Goal: Task Accomplishment & Management: Manage account settings

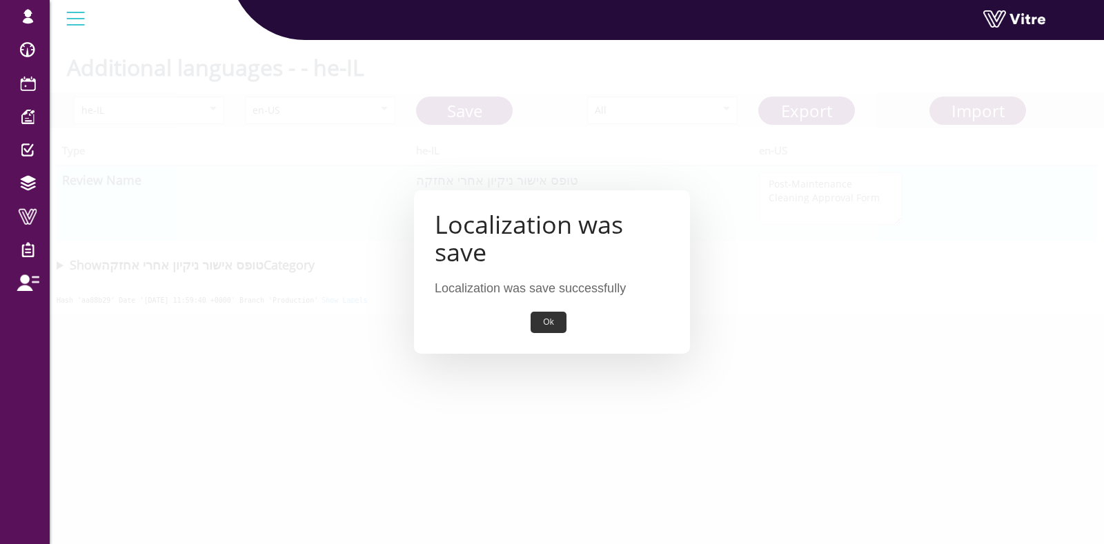
click at [548, 329] on button "Ok" at bounding box center [548, 322] width 35 height 21
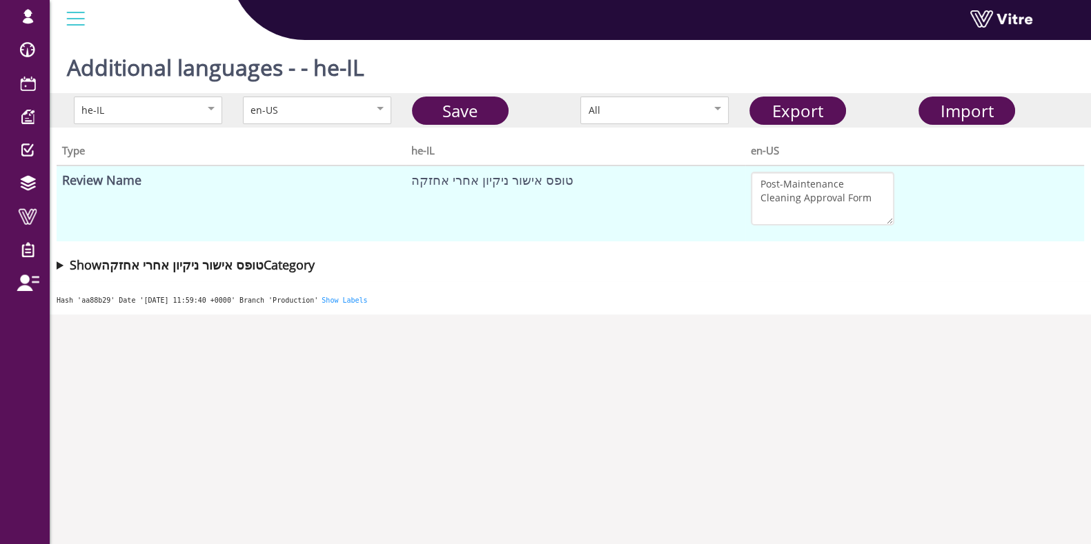
click at [60, 265] on summary "Show טופס אישור ניקיון אחרי אחזקה Category" at bounding box center [570, 264] width 1027 height 19
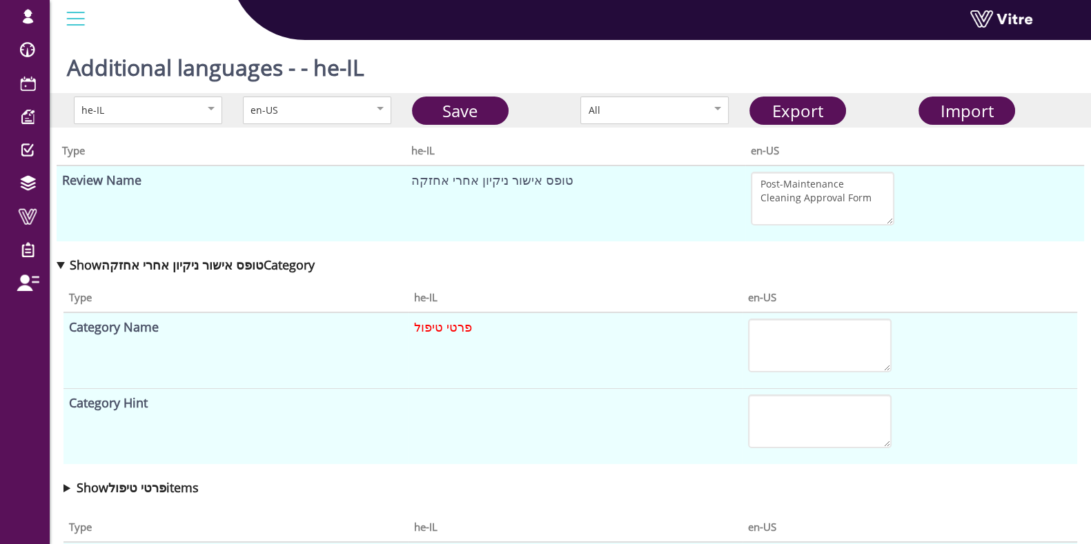
click at [60, 265] on summary "Show טופס אישור ניקיון אחרי אחזקה Category" at bounding box center [570, 264] width 1027 height 19
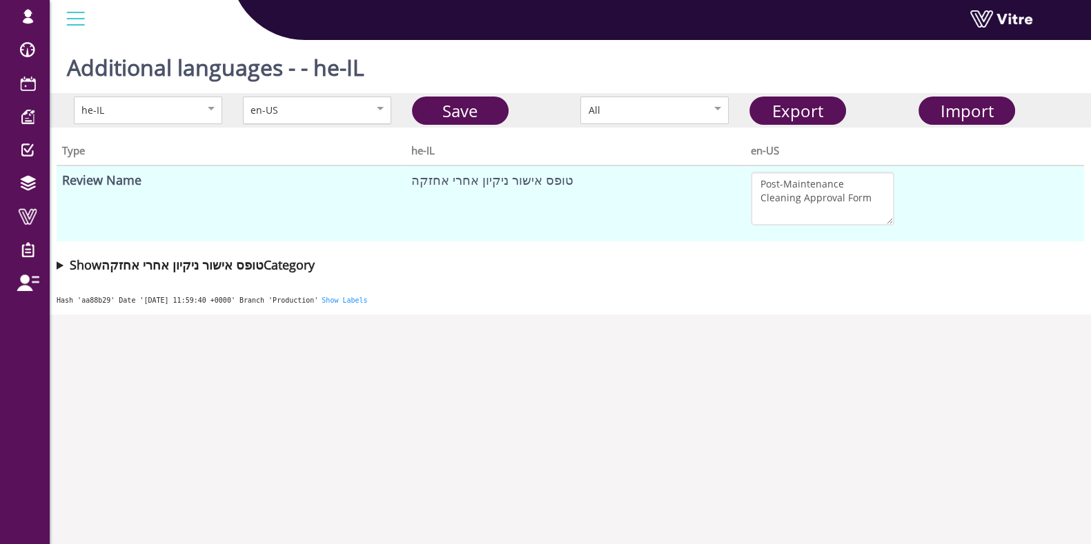
click at [323, 117] on div "en-US" at bounding box center [302, 110] width 104 height 15
click at [319, 119] on div "en-US" at bounding box center [317, 111] width 148 height 28
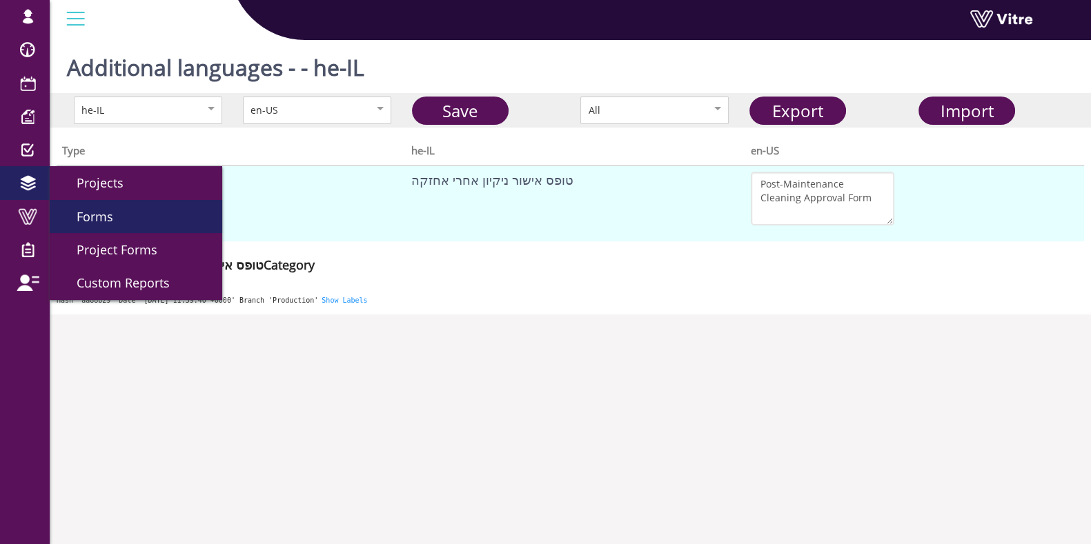
click at [95, 210] on span "Forms" at bounding box center [86, 216] width 53 height 17
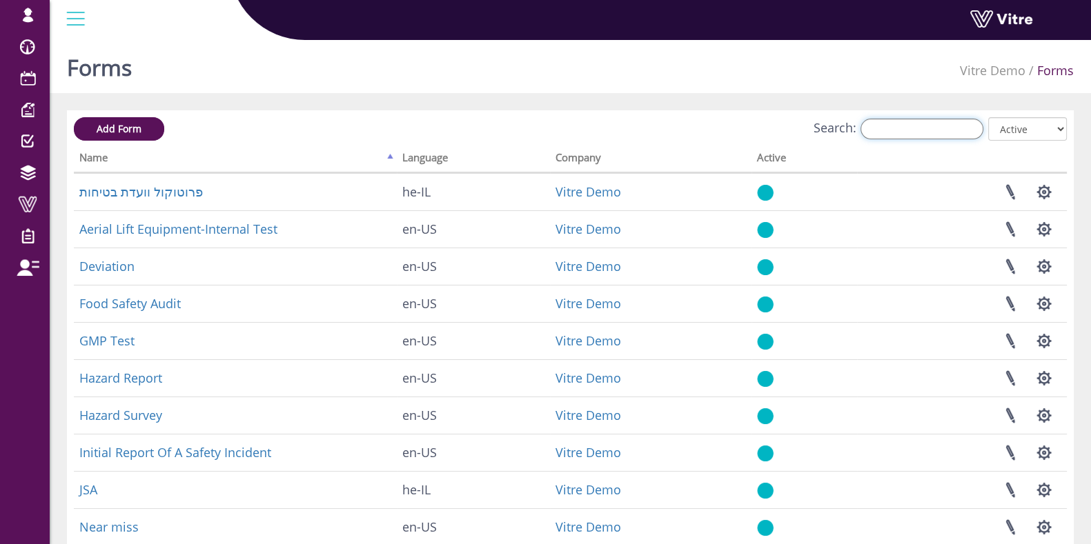
click at [902, 127] on input "Search:" at bounding box center [921, 129] width 123 height 21
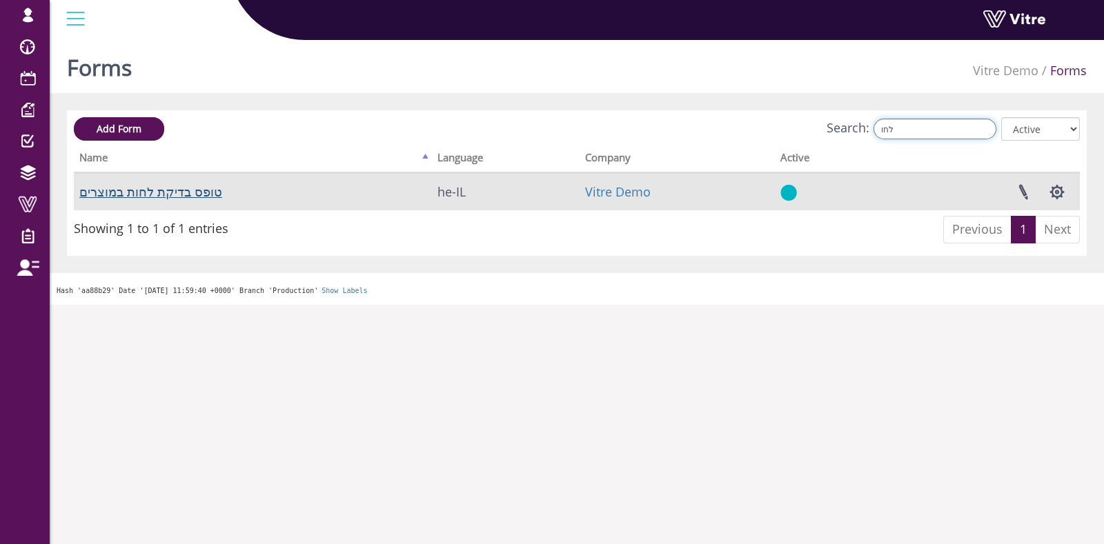
type input "לחו"
click at [169, 195] on link "טופס בדיקת לחות במוצרים" at bounding box center [150, 192] width 143 height 17
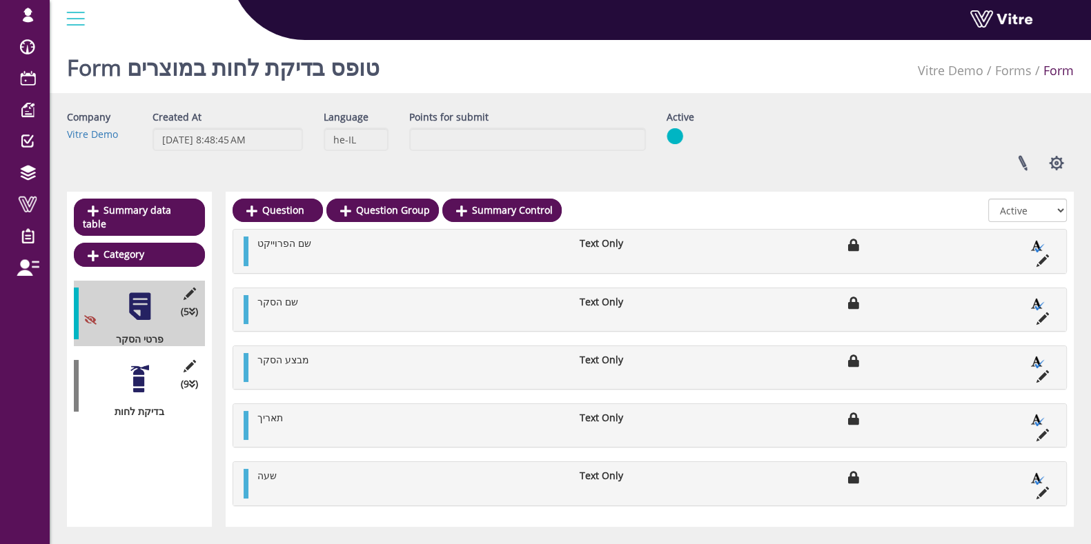
click at [141, 364] on div at bounding box center [139, 379] width 31 height 31
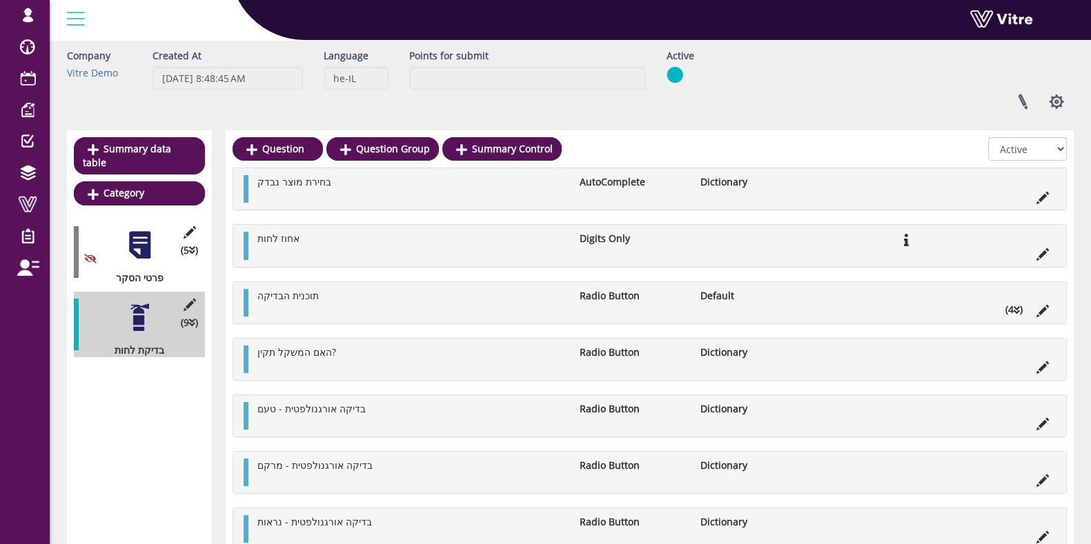
scroll to position [86, 0]
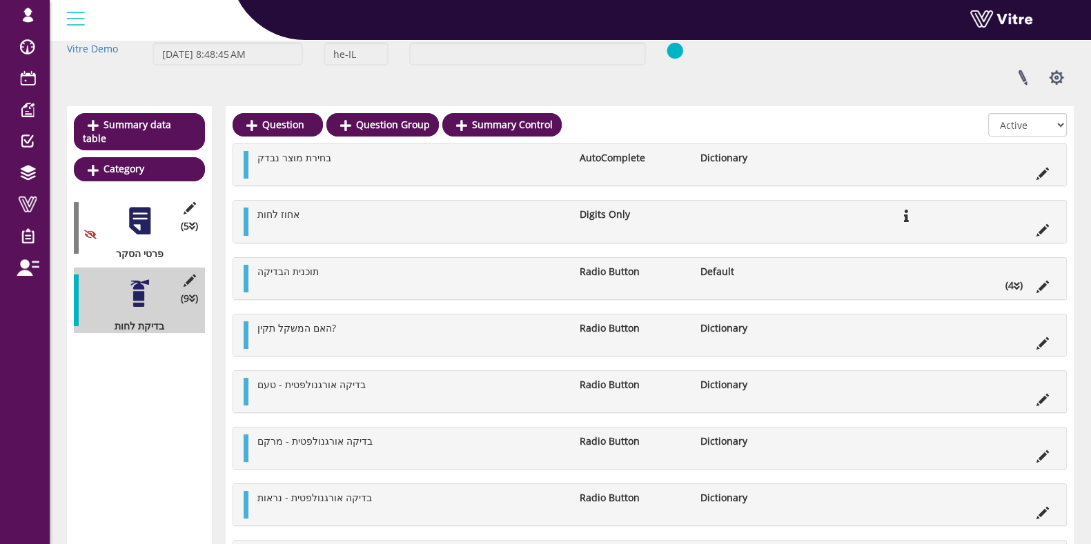
click at [1042, 165] on li at bounding box center [1042, 172] width 26 height 14
click at [1048, 179] on icon at bounding box center [1042, 174] width 12 height 12
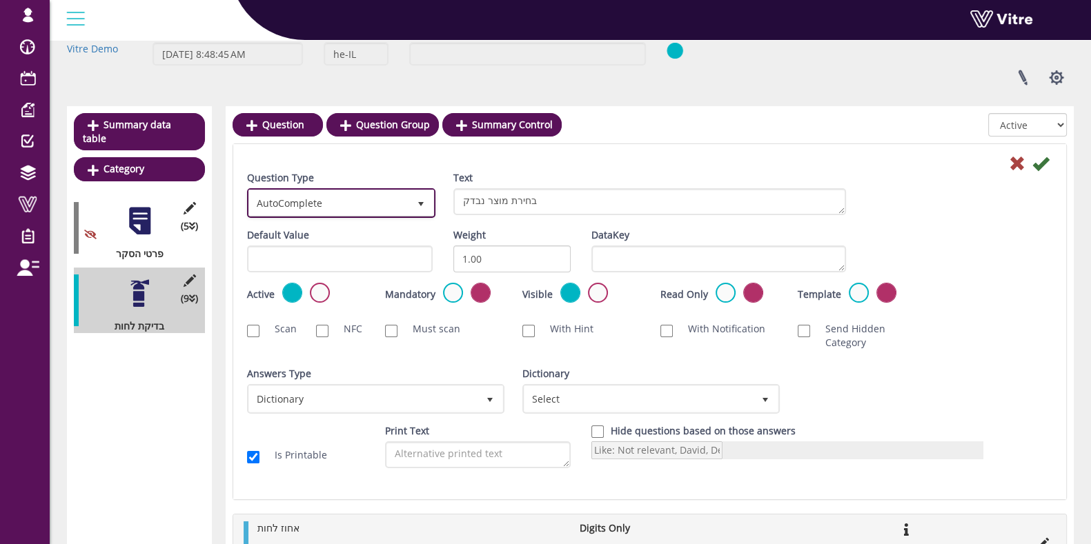
click at [391, 199] on span "AutoComplete" at bounding box center [328, 202] width 159 height 25
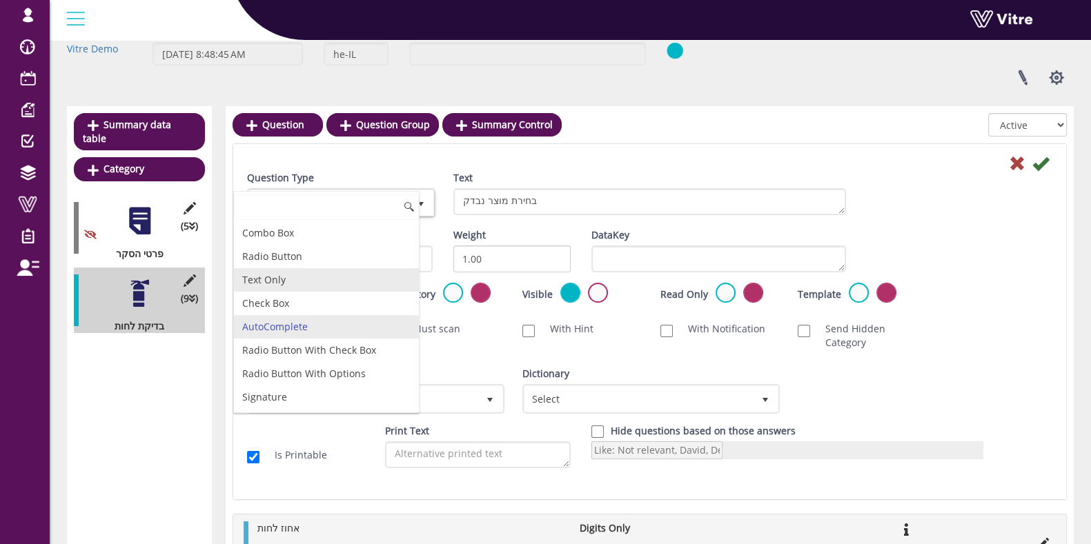
click at [304, 280] on li "Text Only" at bounding box center [326, 279] width 185 height 23
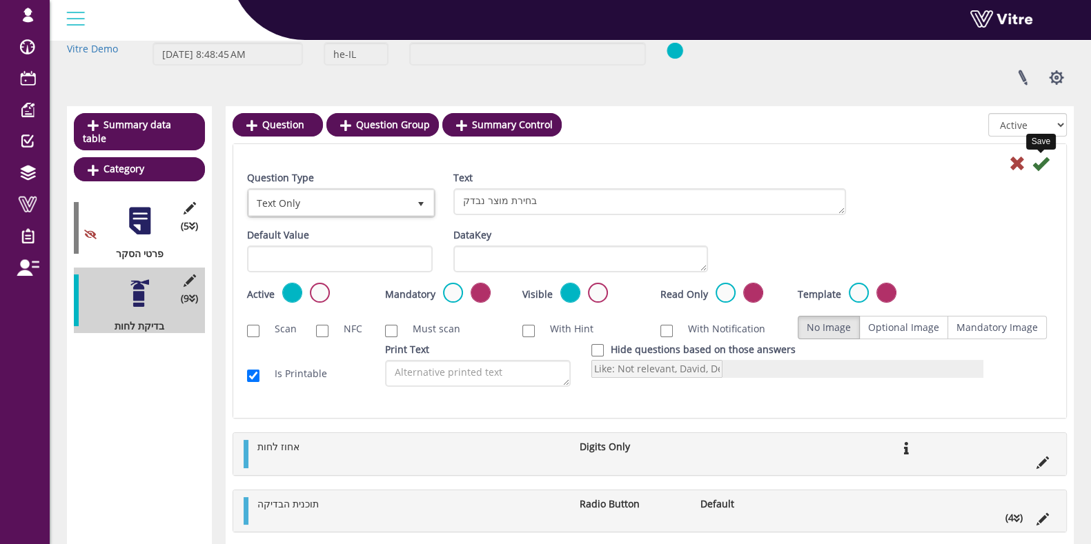
click at [1041, 163] on icon at bounding box center [1040, 163] width 17 height 17
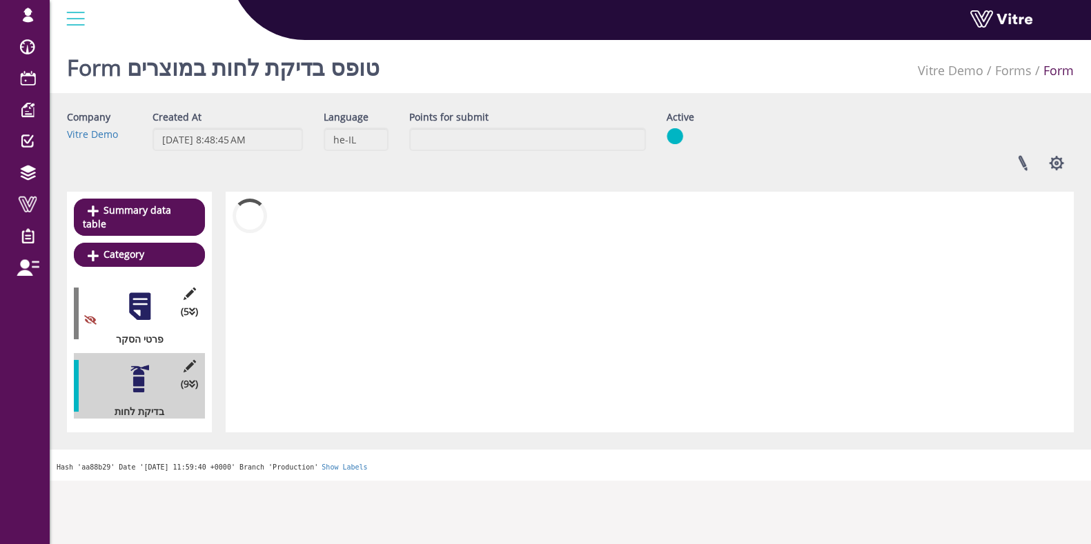
scroll to position [0, 0]
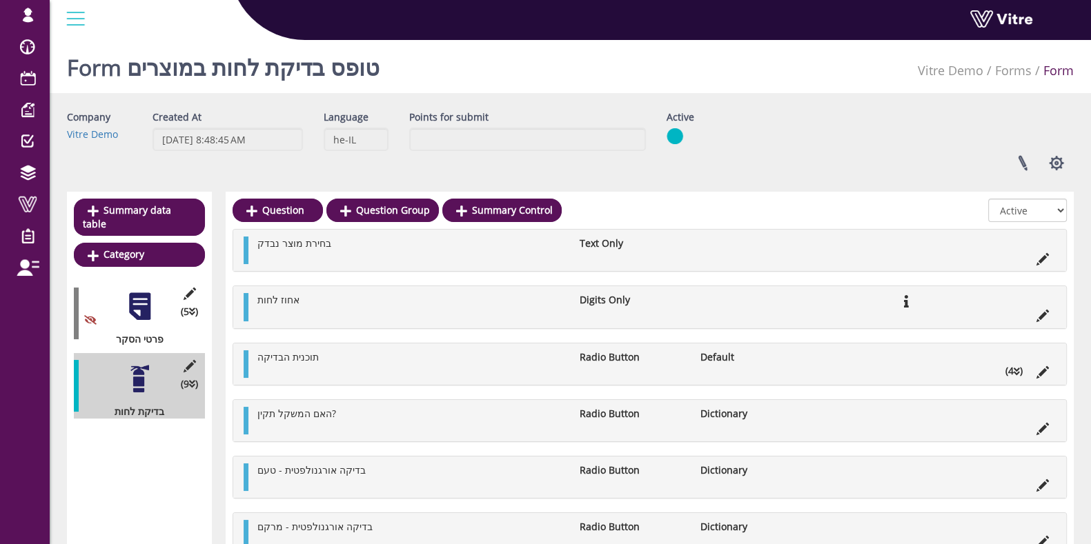
click at [1015, 371] on icon at bounding box center [1017, 372] width 6 height 10
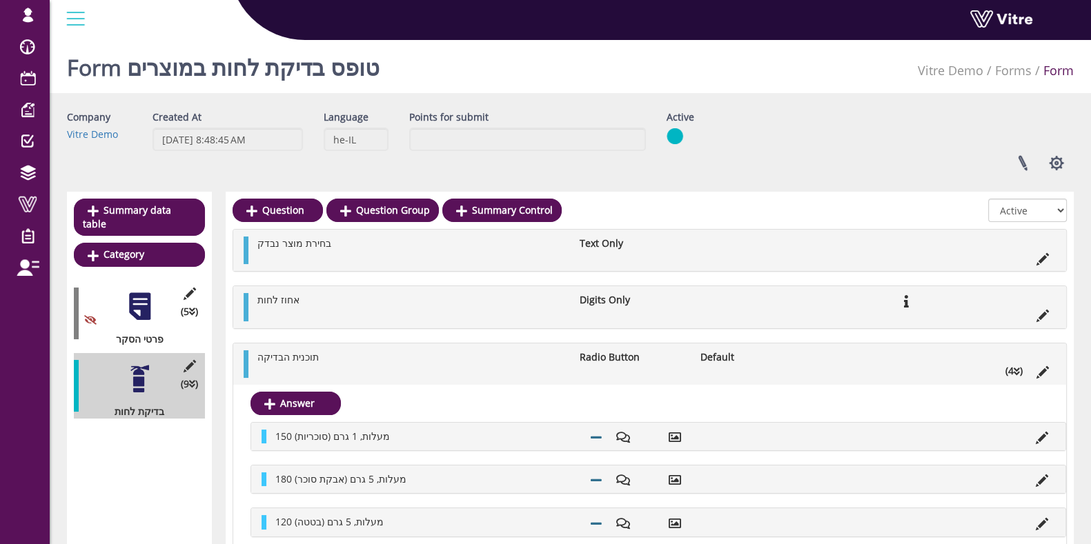
scroll to position [86, 0]
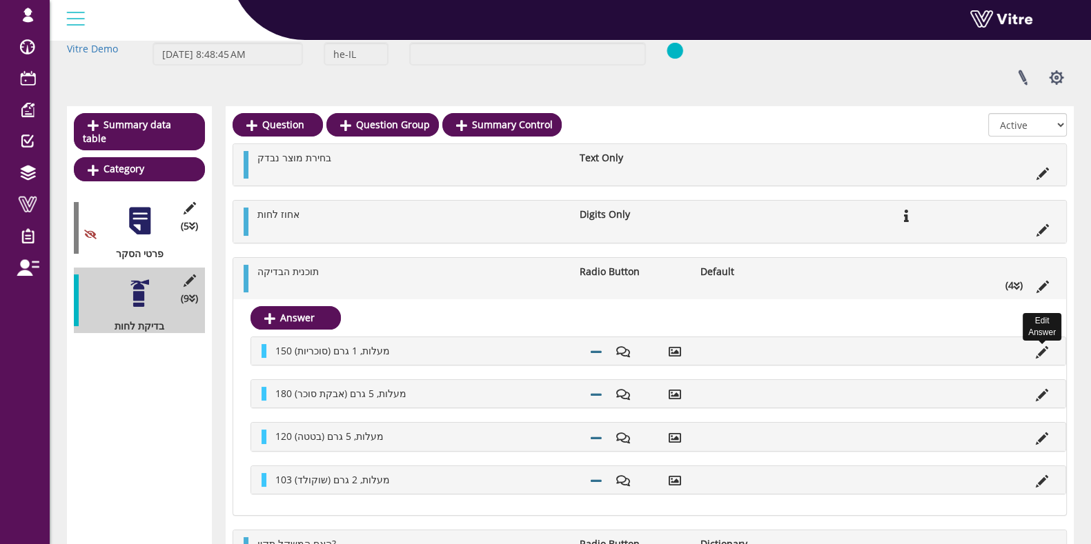
click at [1037, 353] on icon at bounding box center [1042, 352] width 12 height 12
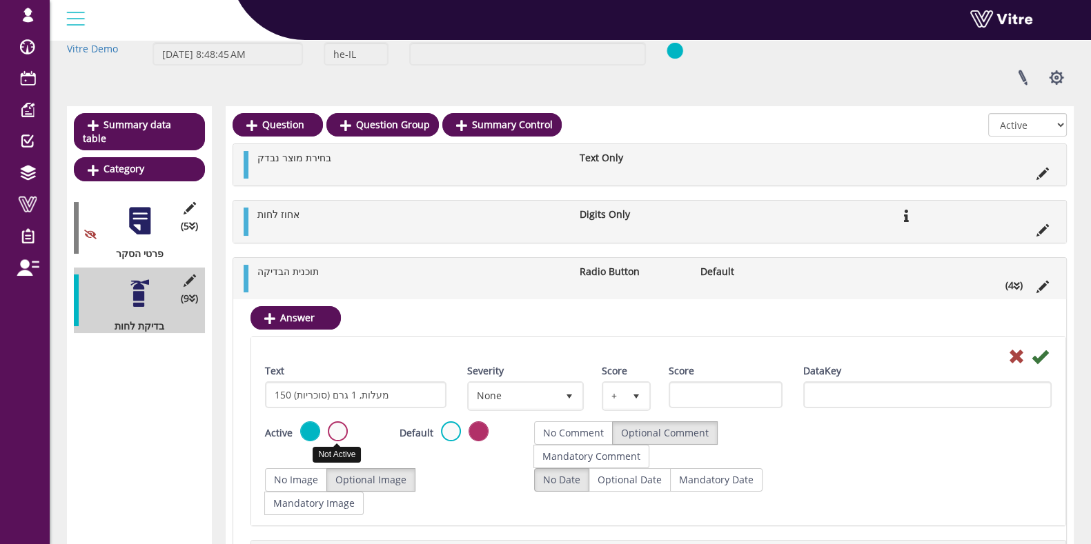
click at [339, 436] on label at bounding box center [338, 432] width 20 height 20
click at [0, 0] on input "radio" at bounding box center [0, 0] width 0 height 0
click at [1044, 353] on icon at bounding box center [1039, 356] width 17 height 17
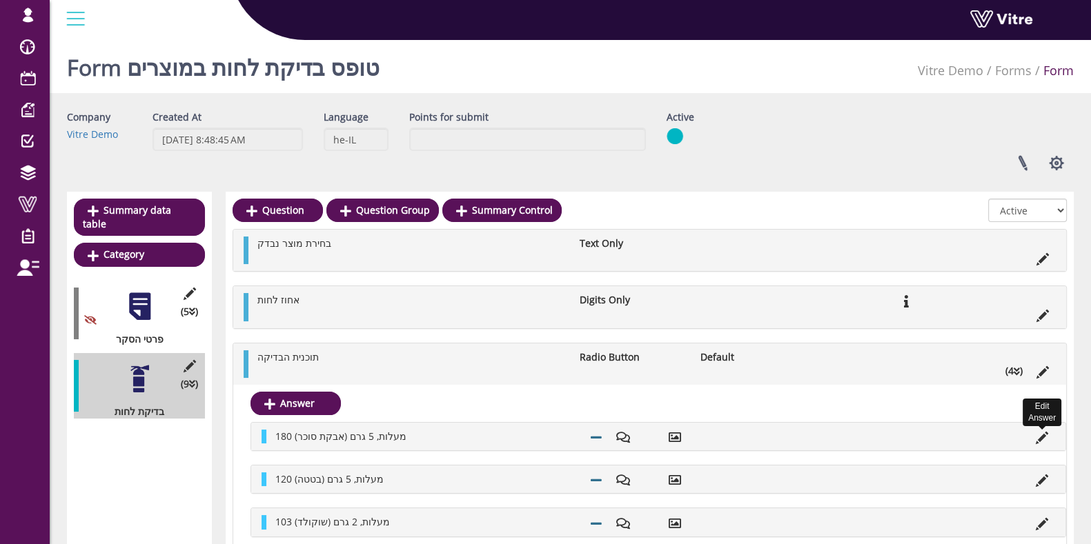
click at [1044, 435] on icon at bounding box center [1042, 438] width 12 height 12
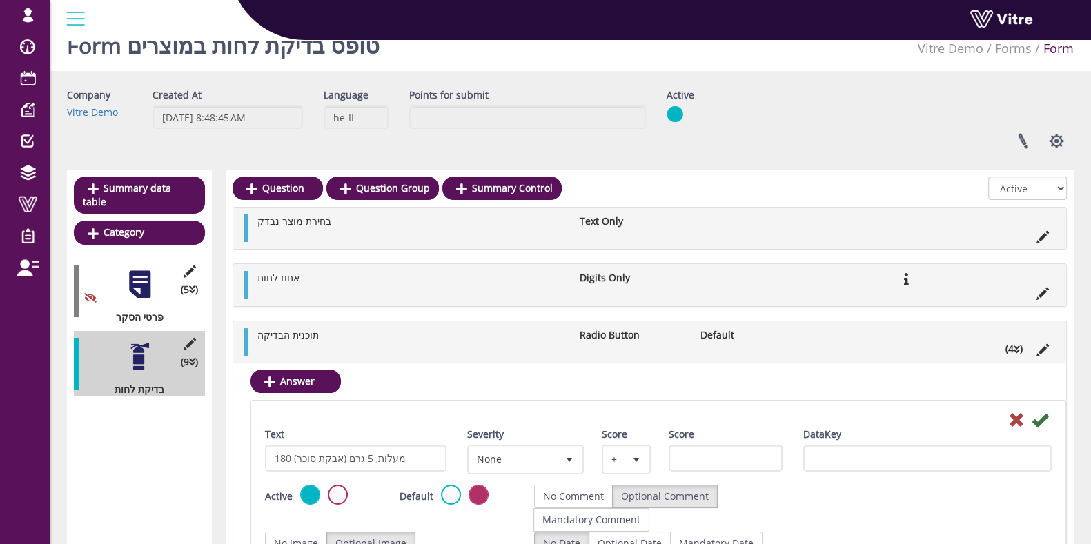
scroll to position [86, 0]
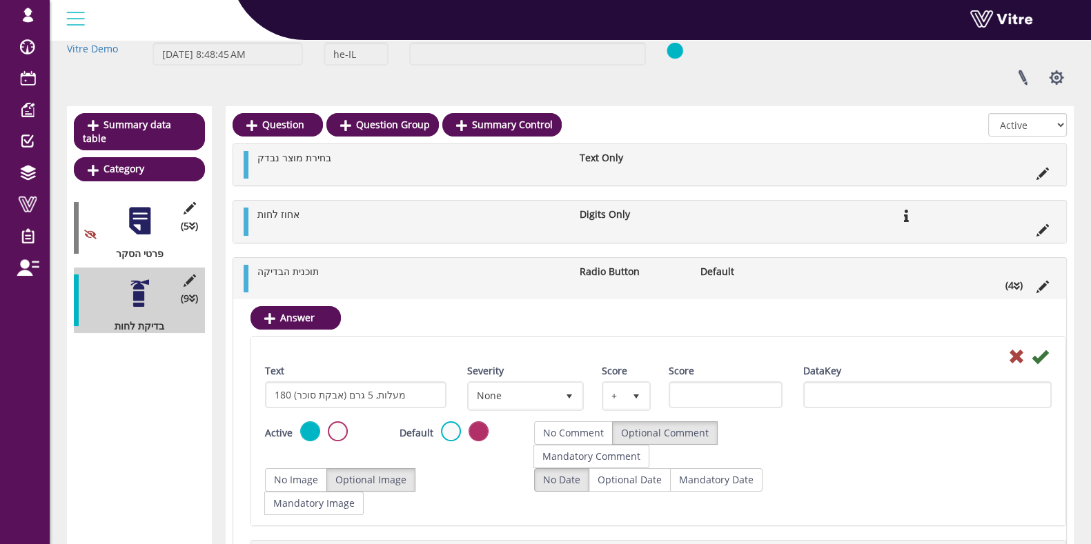
click at [340, 435] on label at bounding box center [338, 432] width 20 height 20
click at [0, 0] on input "radio" at bounding box center [0, 0] width 0 height 0
click at [1040, 350] on icon at bounding box center [1039, 356] width 17 height 17
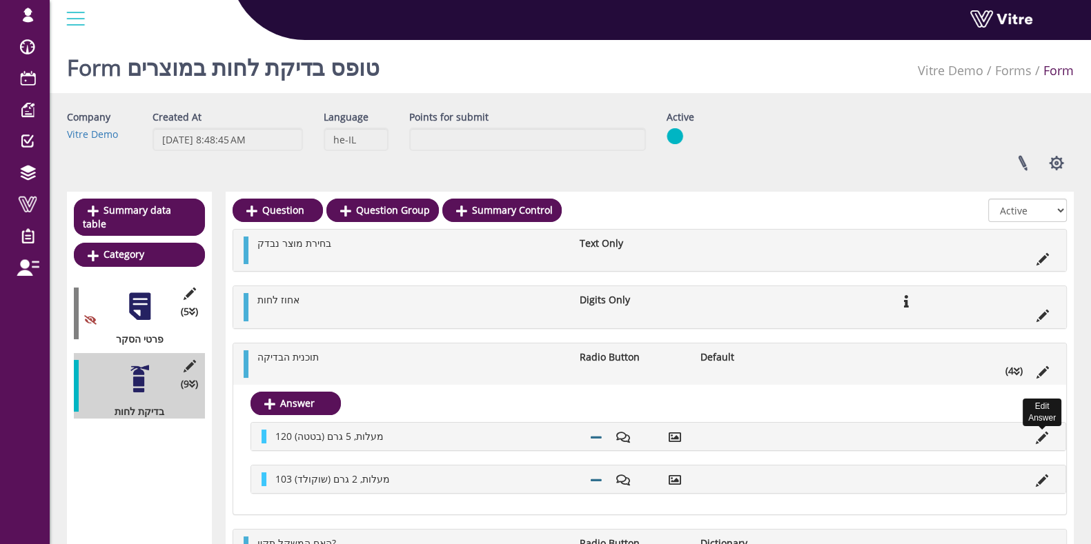
click at [1038, 436] on icon at bounding box center [1042, 438] width 12 height 12
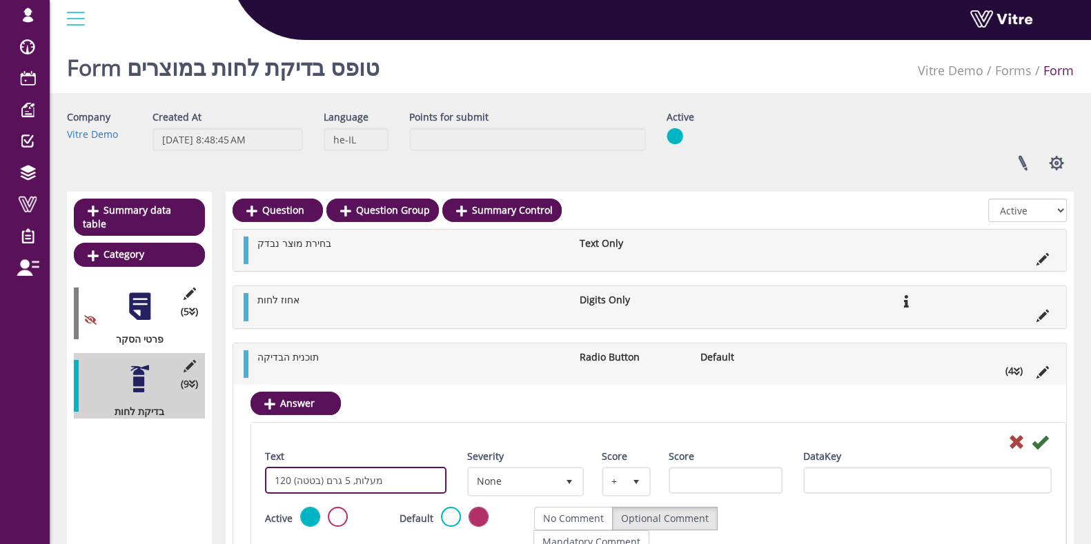
click at [392, 471] on input "120 מעלות, 5 גרם (בטטה)" at bounding box center [355, 480] width 181 height 27
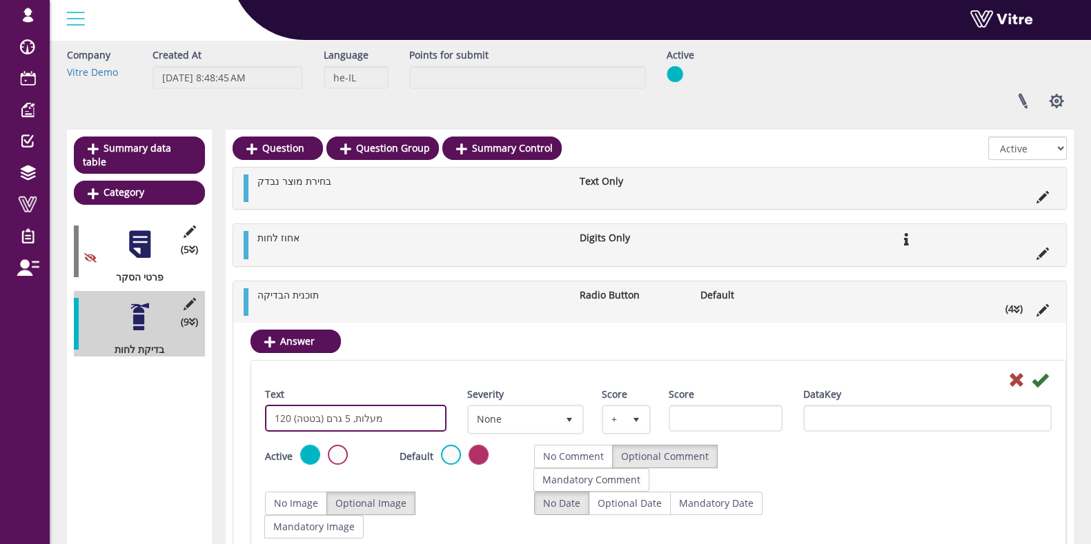
scroll to position [86, 0]
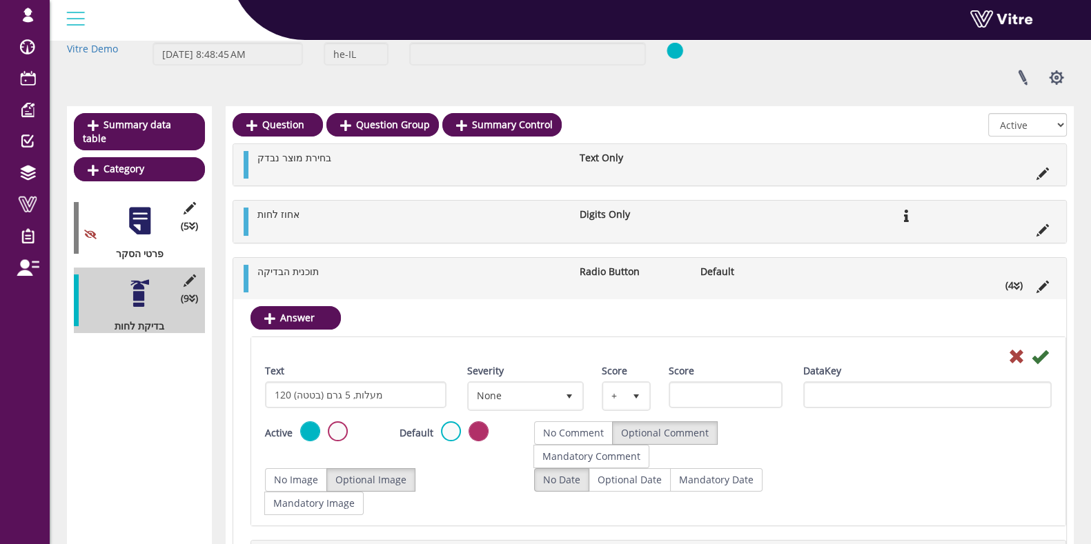
click at [344, 429] on label at bounding box center [338, 432] width 20 height 20
click at [0, 0] on input "radio" at bounding box center [0, 0] width 0 height 0
click at [1043, 353] on icon at bounding box center [1039, 356] width 17 height 17
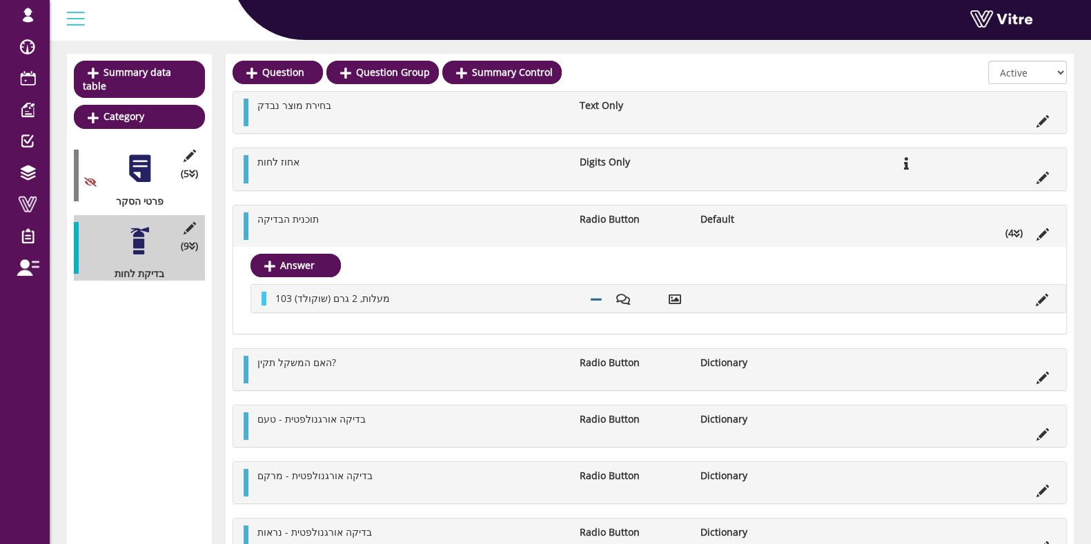
scroll to position [172, 0]
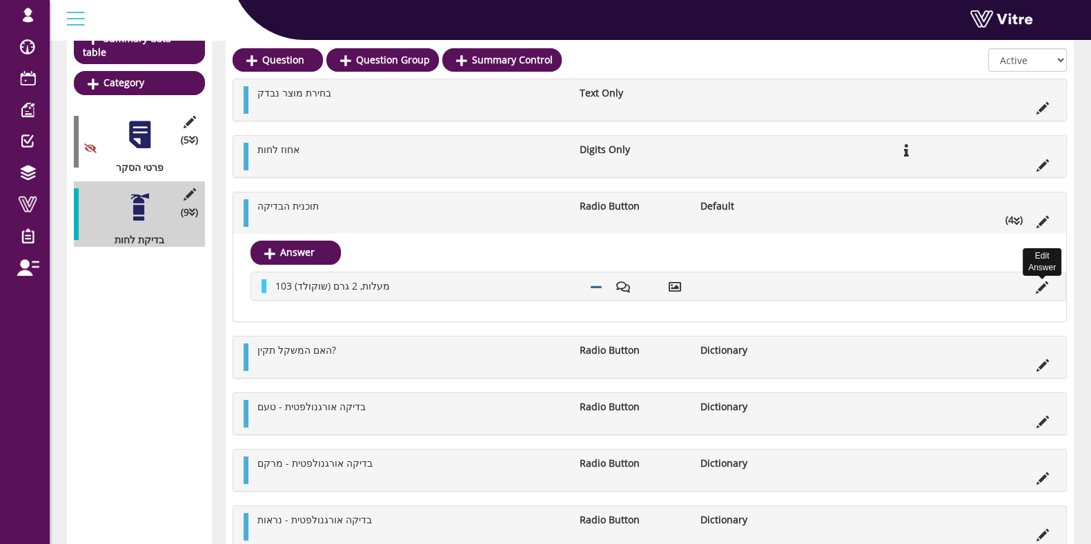
click at [1039, 283] on icon at bounding box center [1042, 287] width 12 height 12
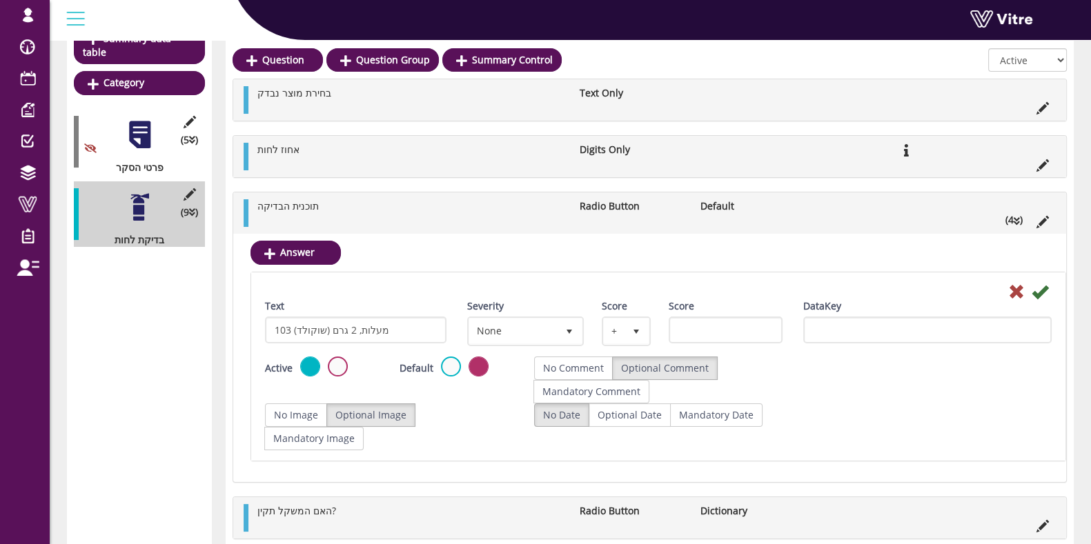
click at [325, 360] on div "Active" at bounding box center [322, 368] width 114 height 22
drag, startPoint x: 334, startPoint y: 360, endPoint x: 343, endPoint y: 358, distance: 9.2
click at [335, 360] on label at bounding box center [338, 367] width 20 height 20
click at [0, 0] on input "radio" at bounding box center [0, 0] width 0 height 0
click at [1046, 288] on icon at bounding box center [1039, 292] width 17 height 17
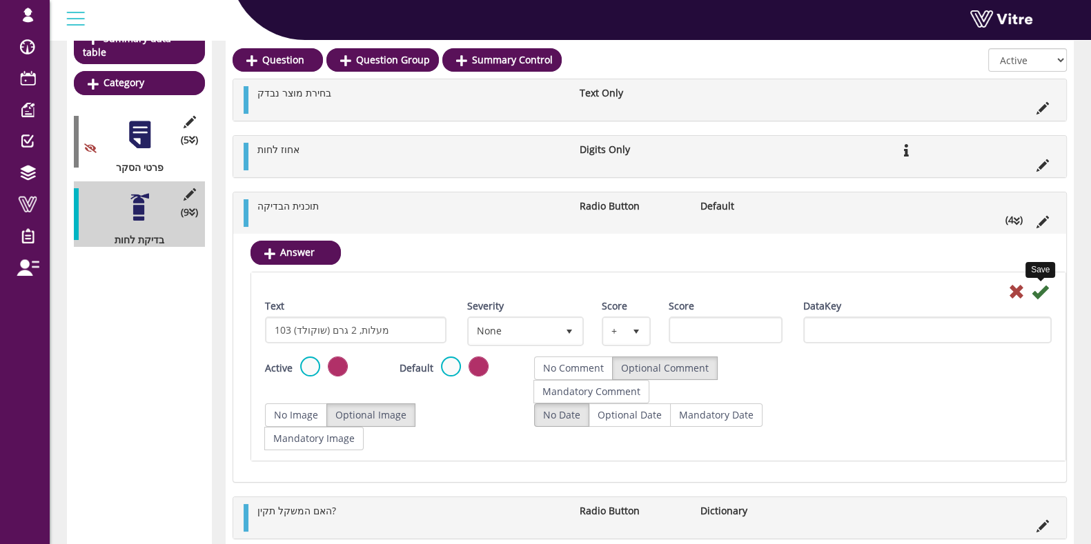
scroll to position [0, 0]
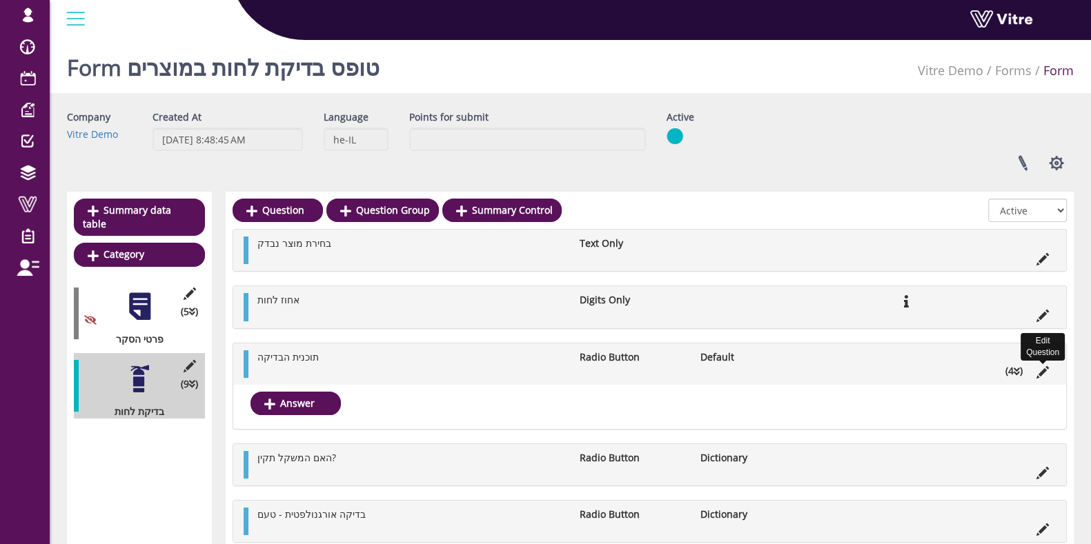
click at [1037, 373] on icon at bounding box center [1042, 372] width 12 height 12
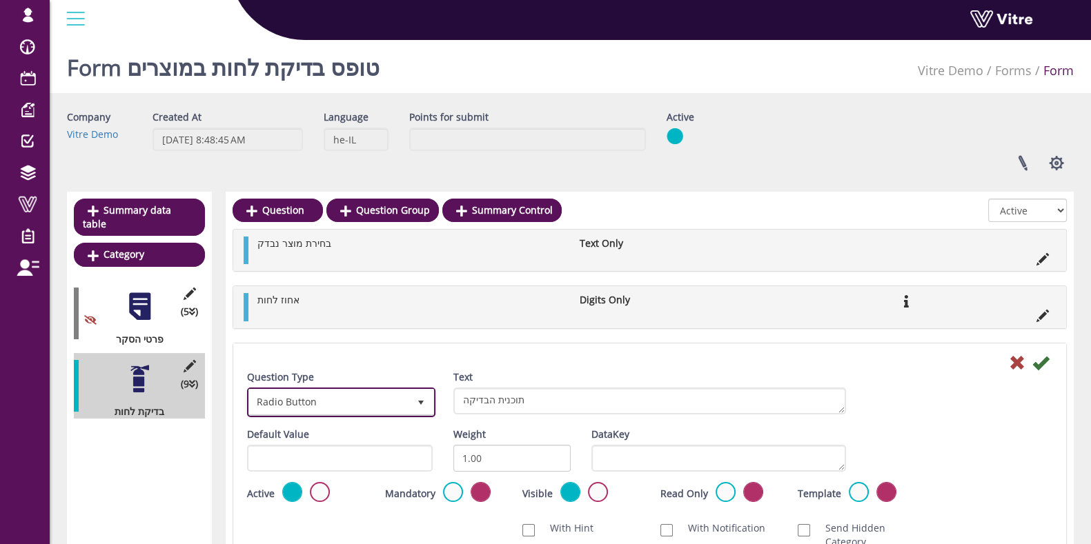
click at [335, 398] on span "Radio Button" at bounding box center [328, 402] width 159 height 25
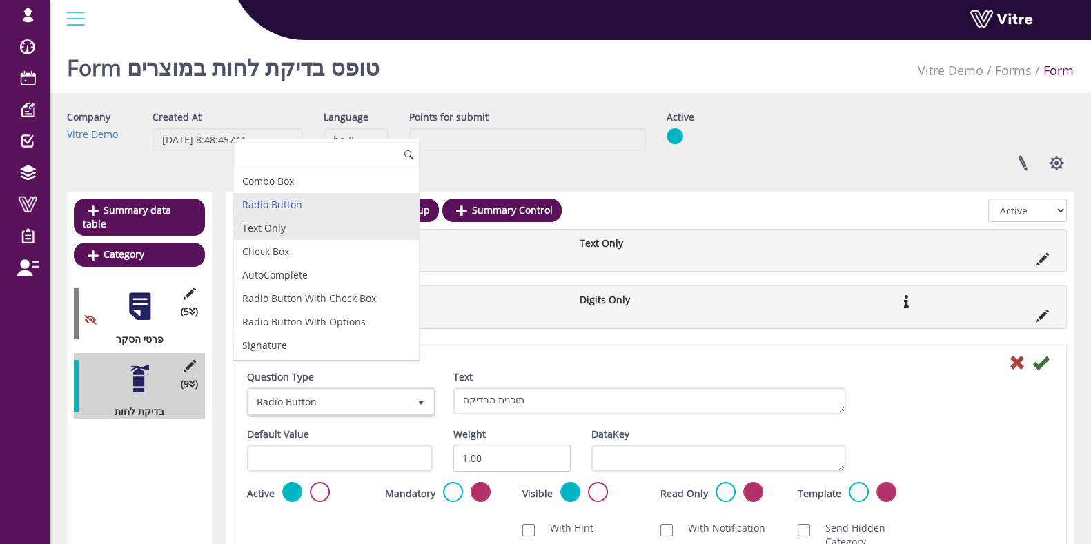
click at [327, 228] on li "Text Only" at bounding box center [326, 228] width 185 height 23
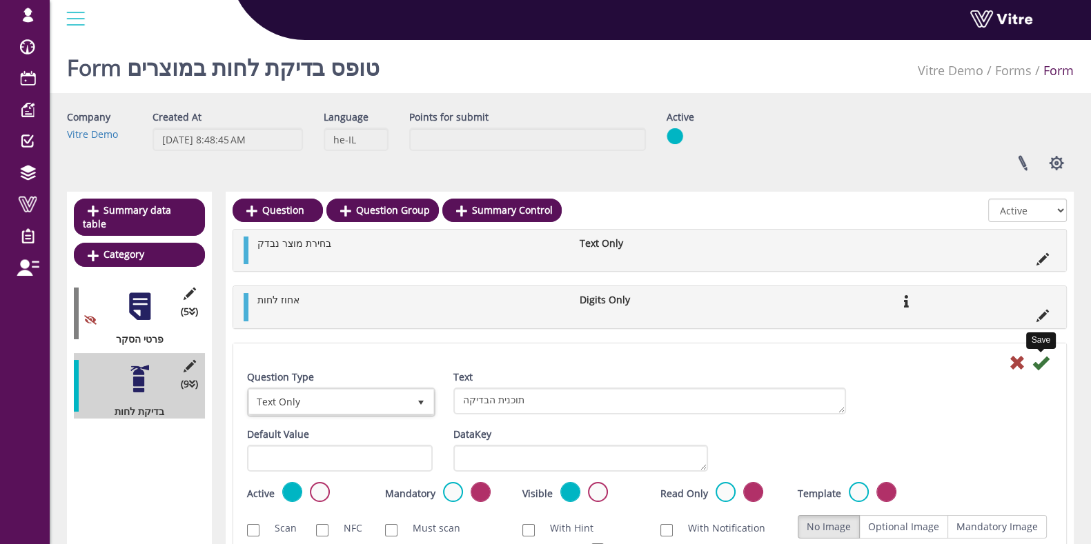
click at [1045, 360] on icon at bounding box center [1040, 363] width 17 height 17
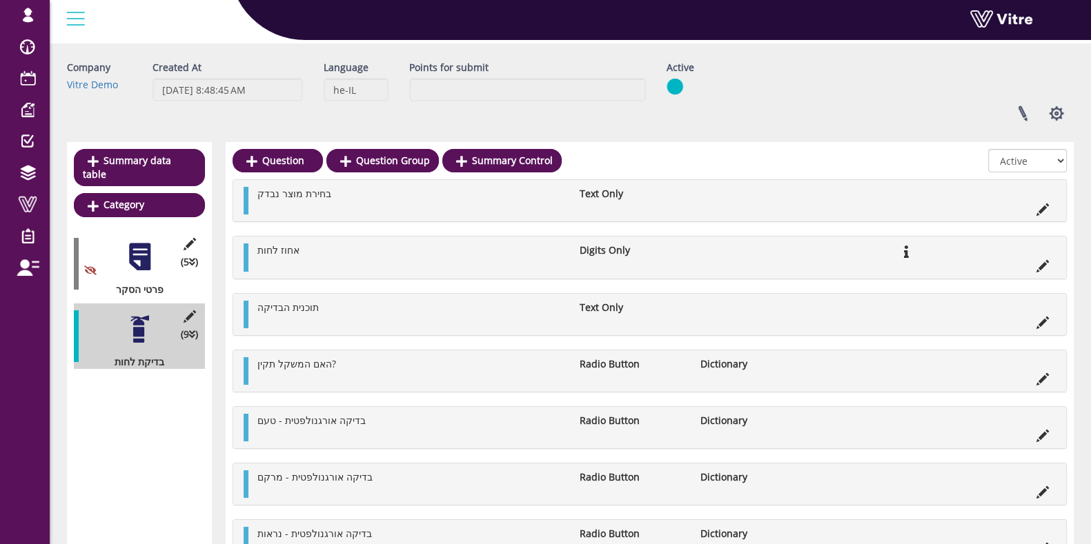
scroll to position [86, 0]
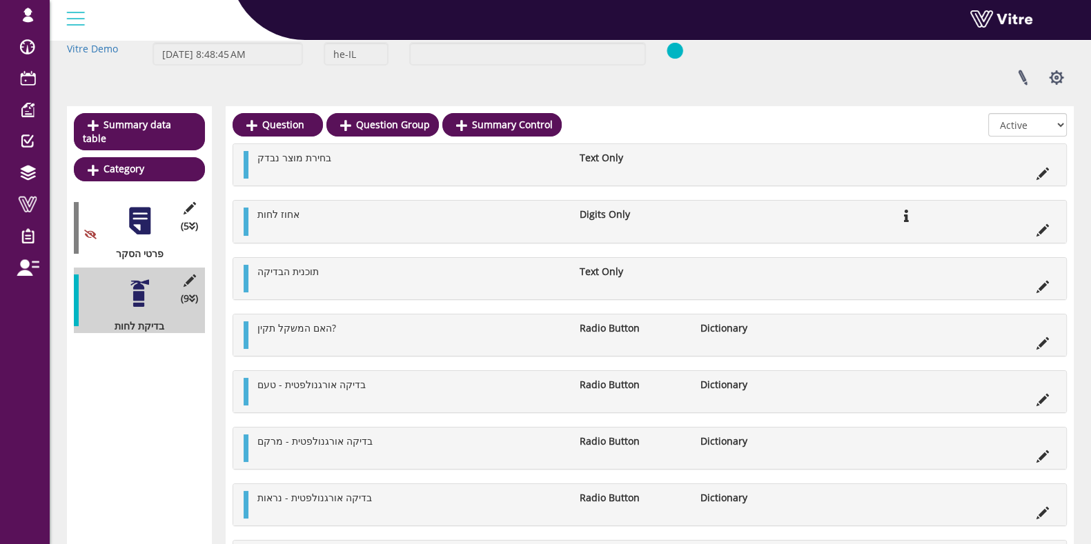
click at [1049, 333] on li at bounding box center [1037, 329] width 26 height 14
click at [1042, 337] on icon at bounding box center [1042, 343] width 12 height 12
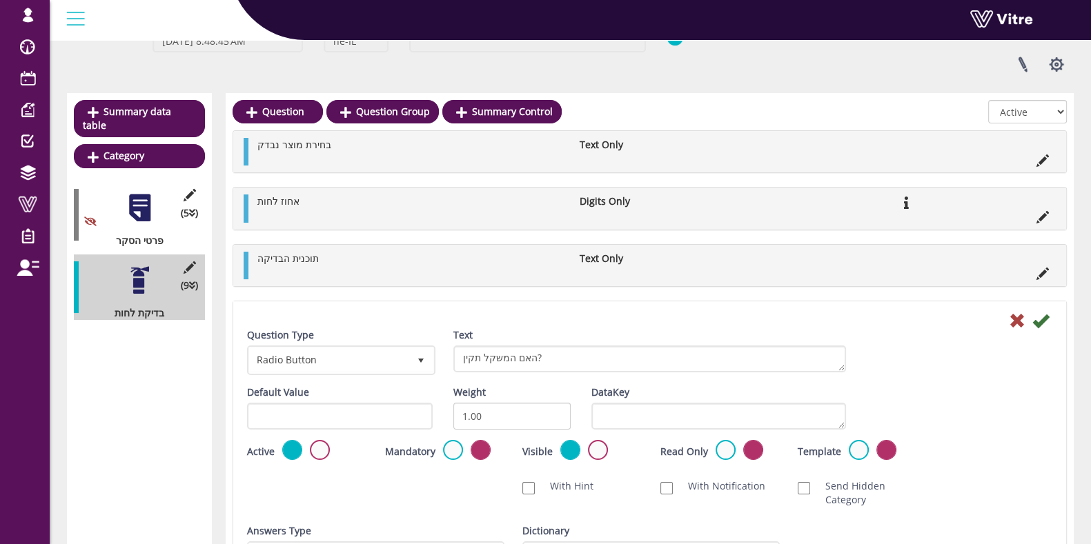
scroll to position [172, 0]
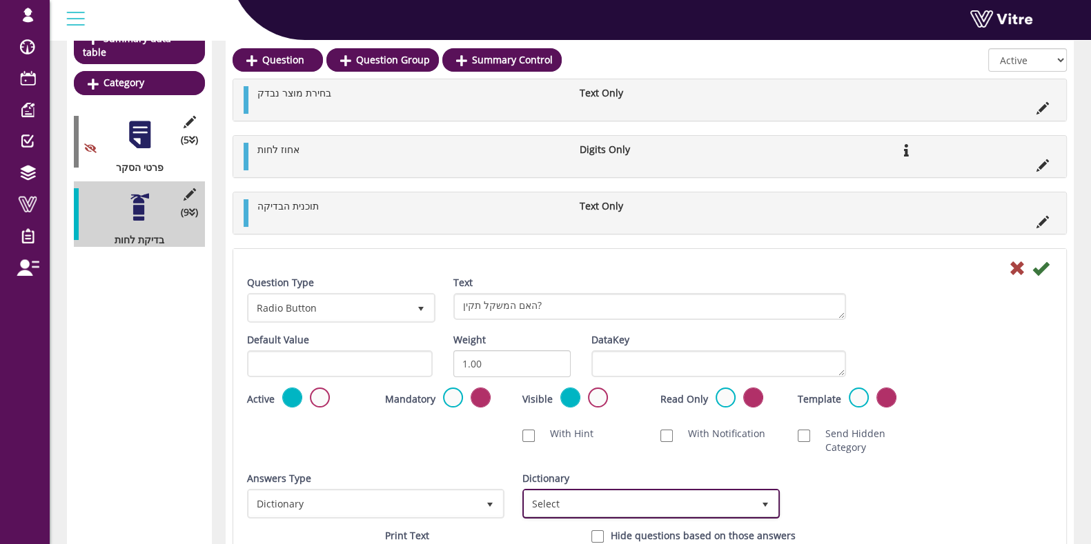
click at [628, 500] on span "Select" at bounding box center [638, 503] width 228 height 25
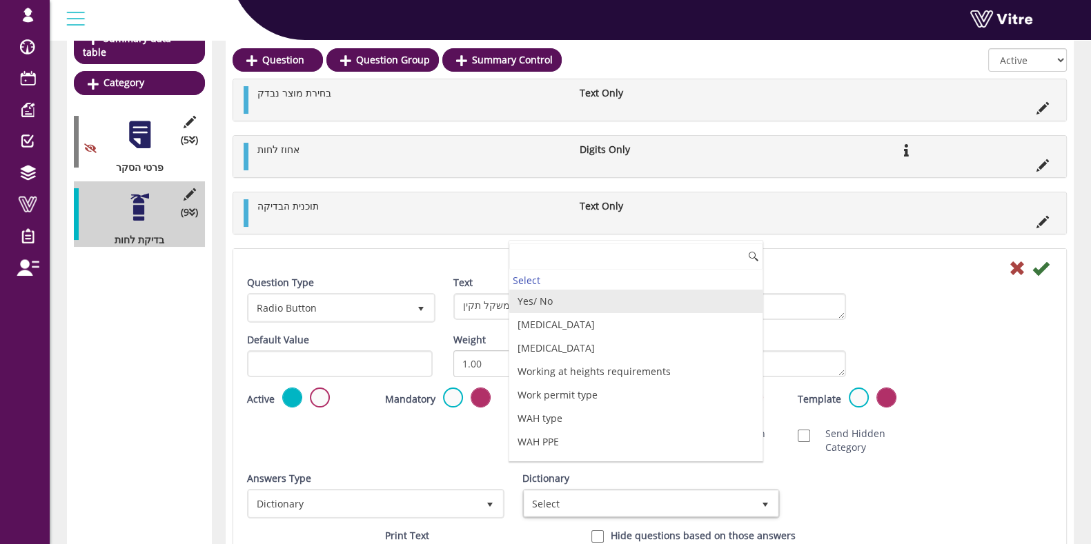
click at [584, 302] on li "Yes/ No" at bounding box center [635, 301] width 253 height 23
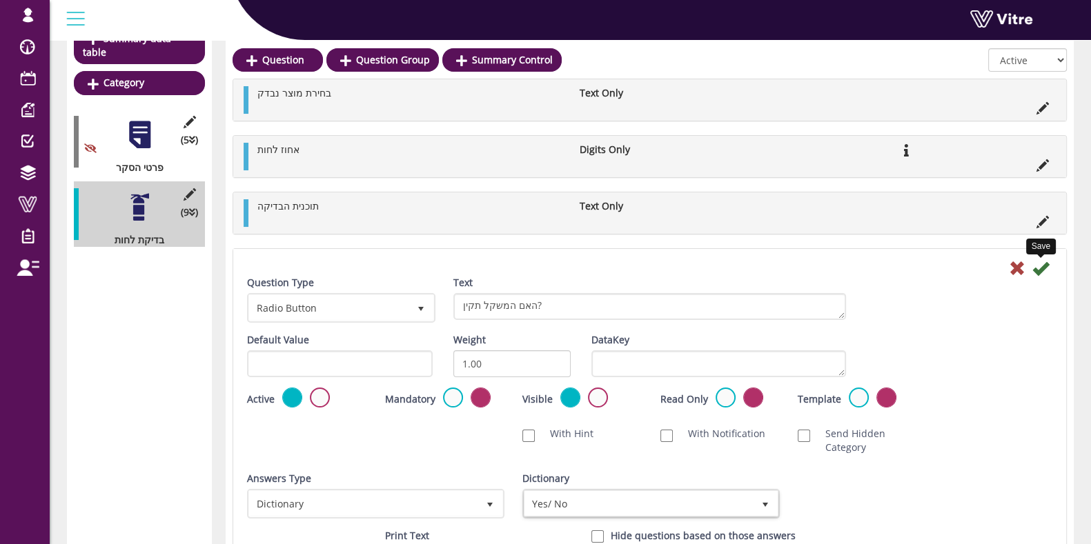
click at [1042, 268] on icon at bounding box center [1040, 268] width 17 height 17
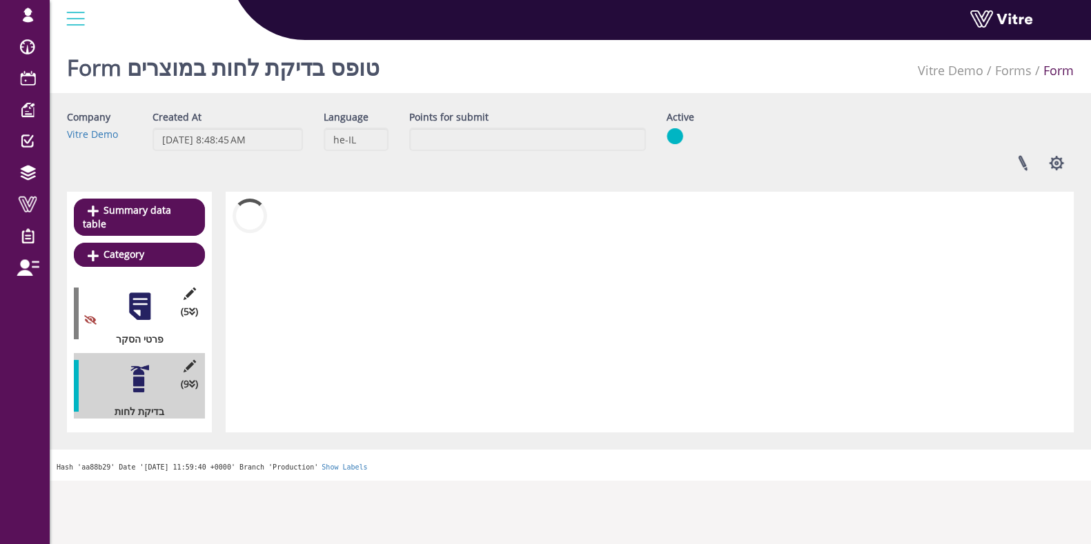
scroll to position [0, 0]
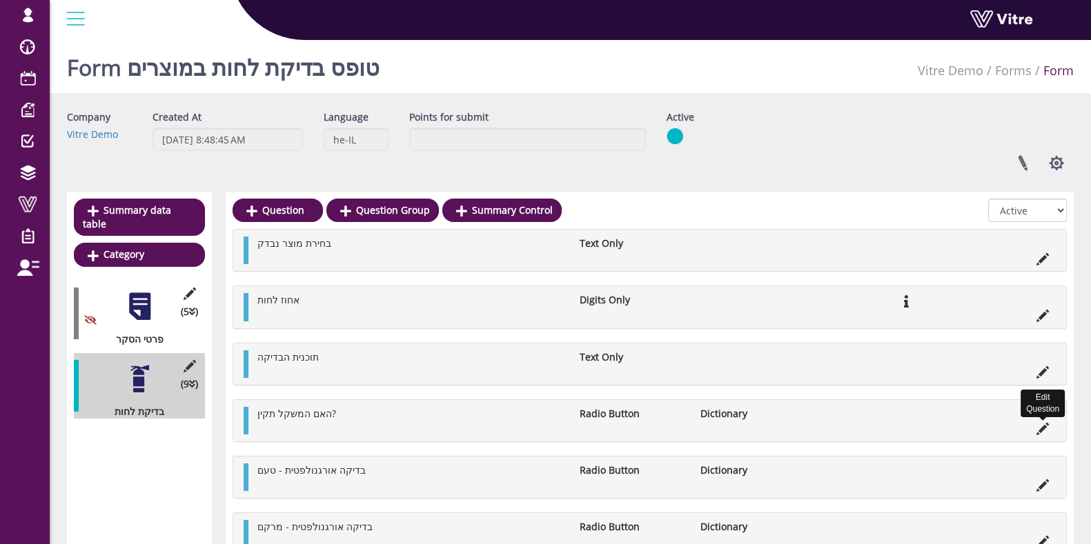
click at [1038, 425] on icon at bounding box center [1042, 429] width 12 height 12
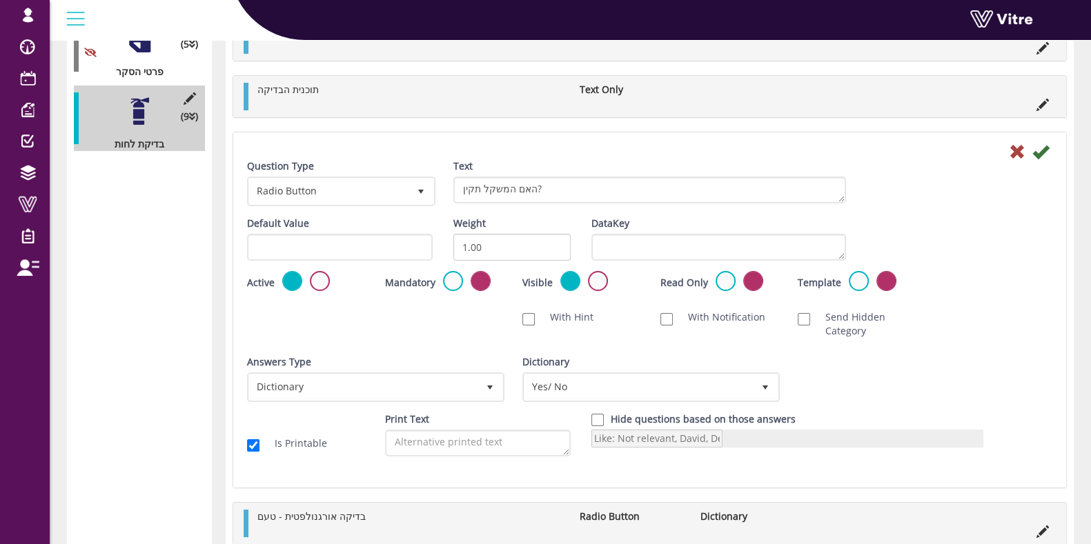
scroll to position [344, 0]
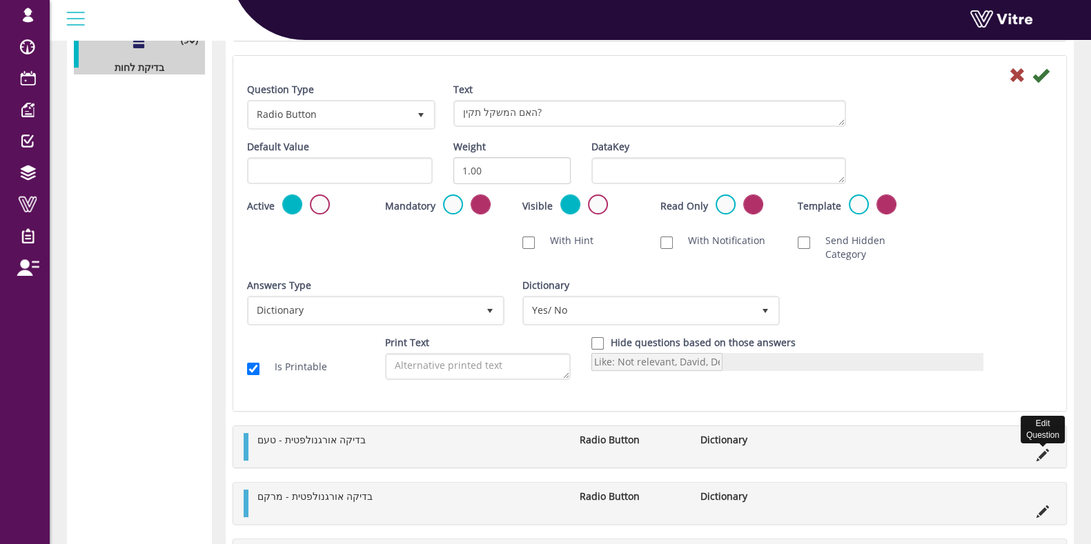
click at [1042, 450] on icon at bounding box center [1042, 455] width 12 height 12
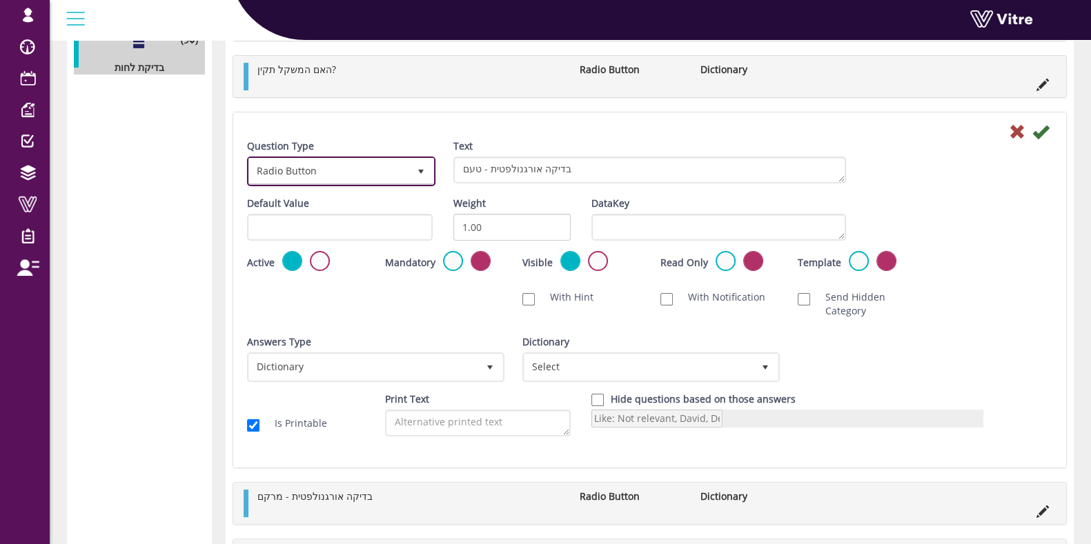
click at [386, 174] on span "Radio Button" at bounding box center [328, 171] width 159 height 25
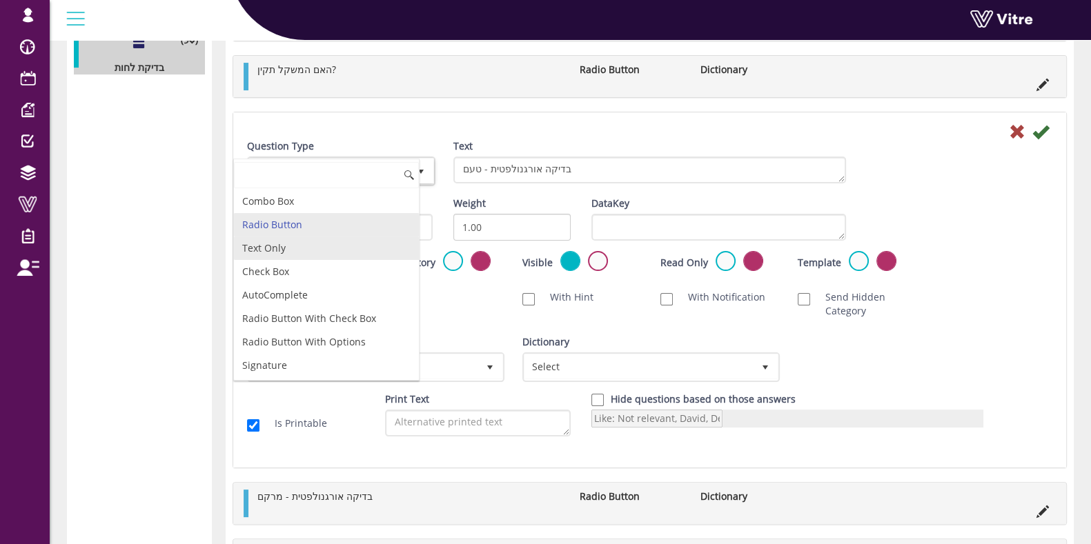
click at [337, 237] on li "Text Only" at bounding box center [326, 248] width 185 height 23
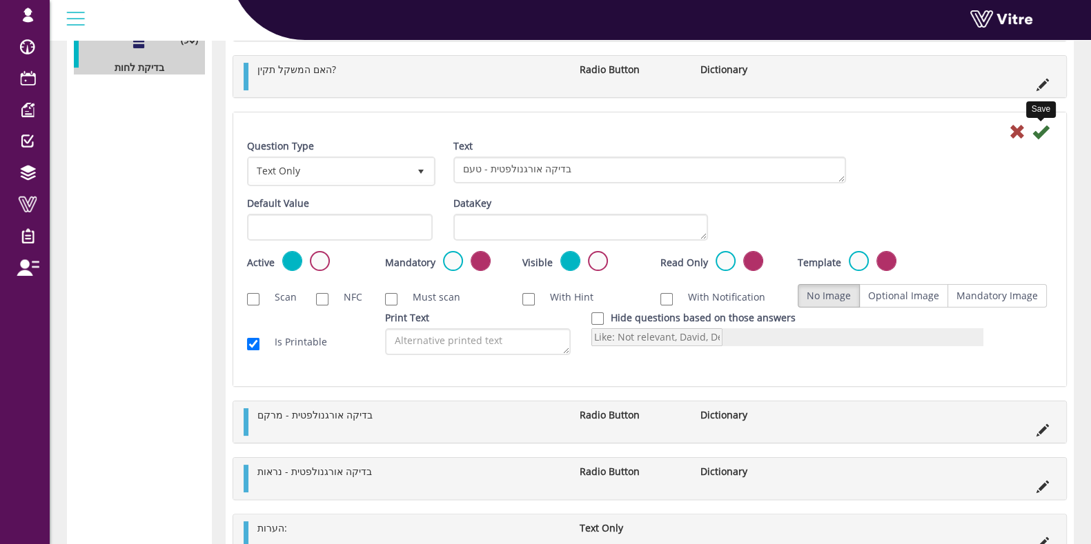
click at [1041, 130] on icon at bounding box center [1040, 131] width 17 height 17
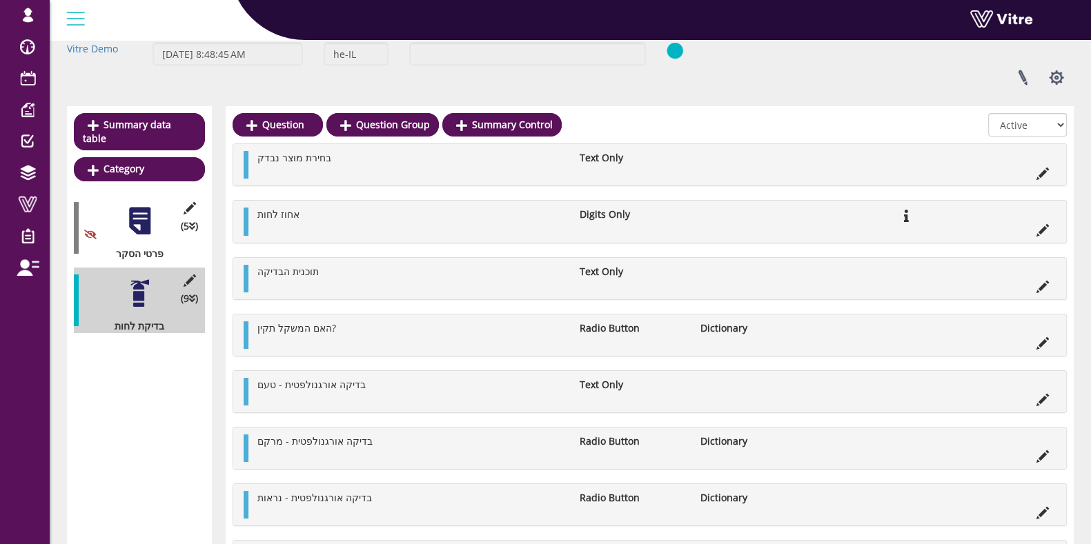
scroll to position [172, 0]
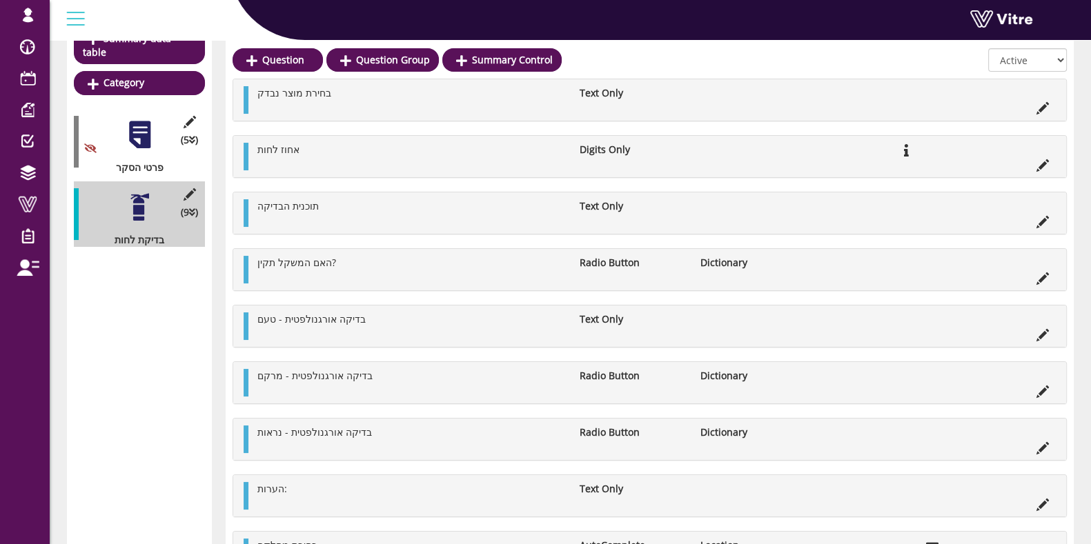
click at [1031, 389] on li at bounding box center [1042, 390] width 26 height 14
click at [1035, 389] on li at bounding box center [1042, 390] width 26 height 14
click at [1040, 390] on icon at bounding box center [1042, 392] width 12 height 12
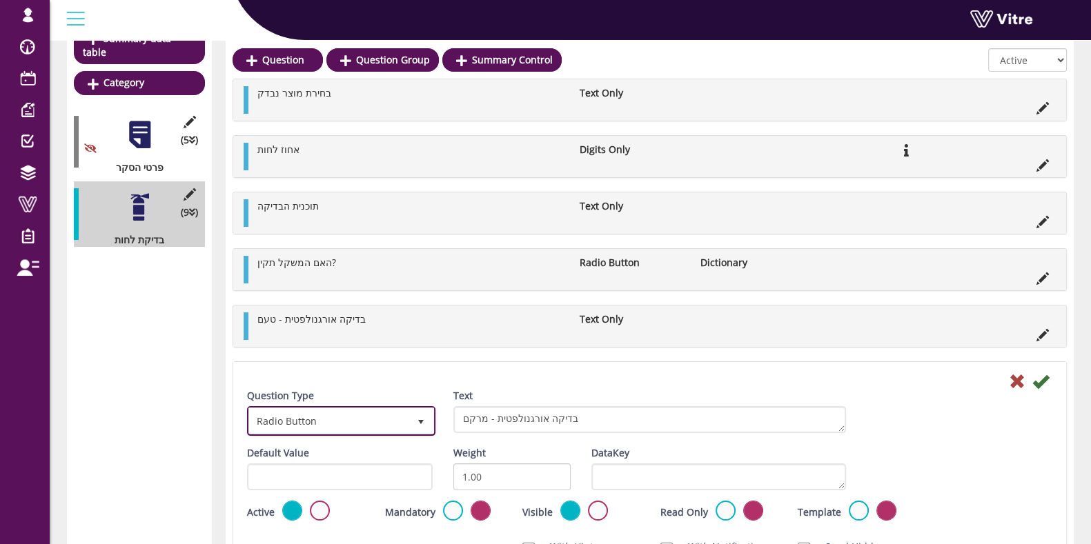
click at [393, 409] on span "Radio Button" at bounding box center [328, 420] width 159 height 25
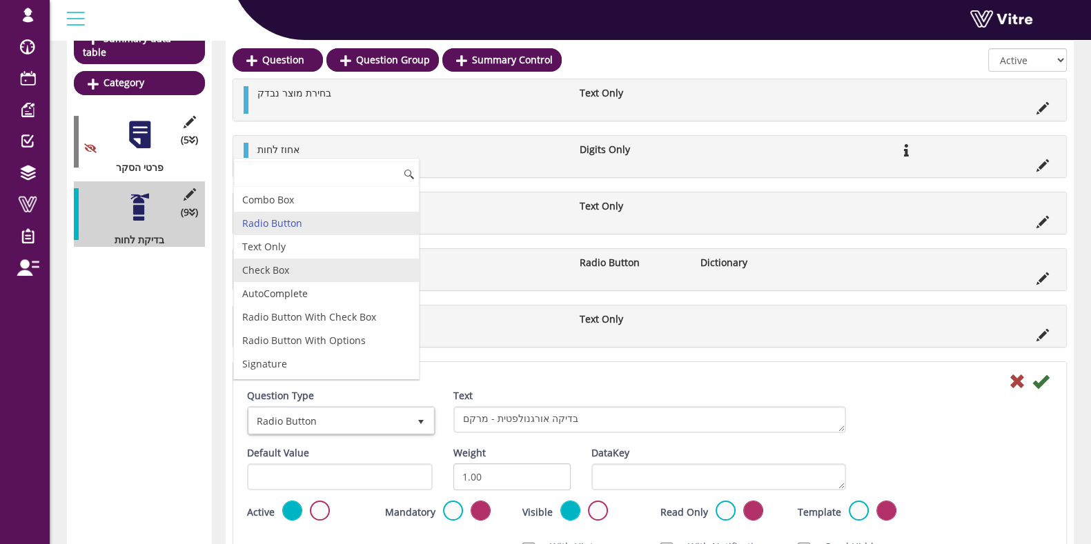
click at [348, 253] on li "Text Only" at bounding box center [326, 246] width 185 height 23
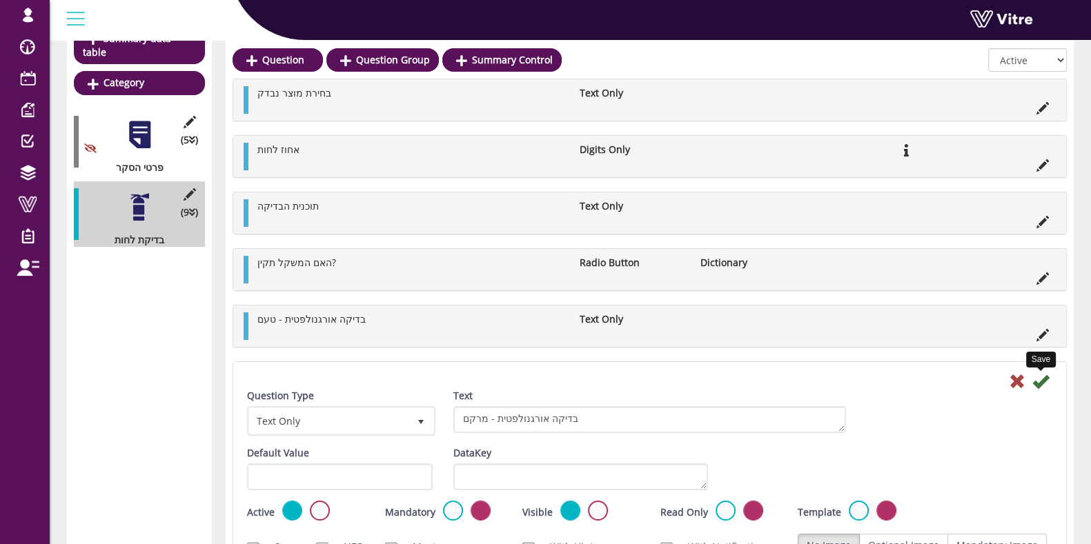
click at [1043, 381] on icon at bounding box center [1040, 381] width 17 height 17
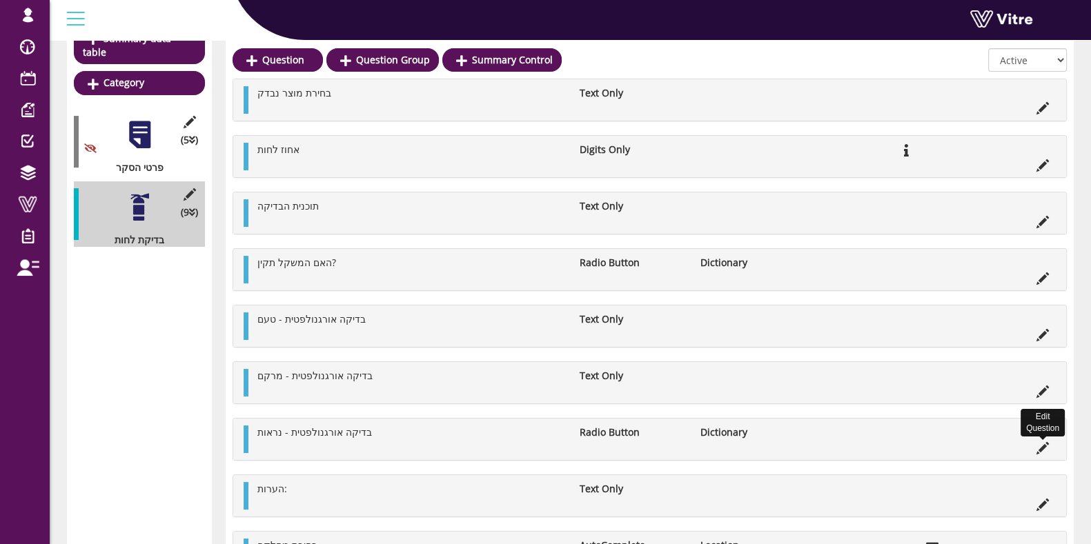
click at [1044, 445] on icon at bounding box center [1042, 448] width 12 height 12
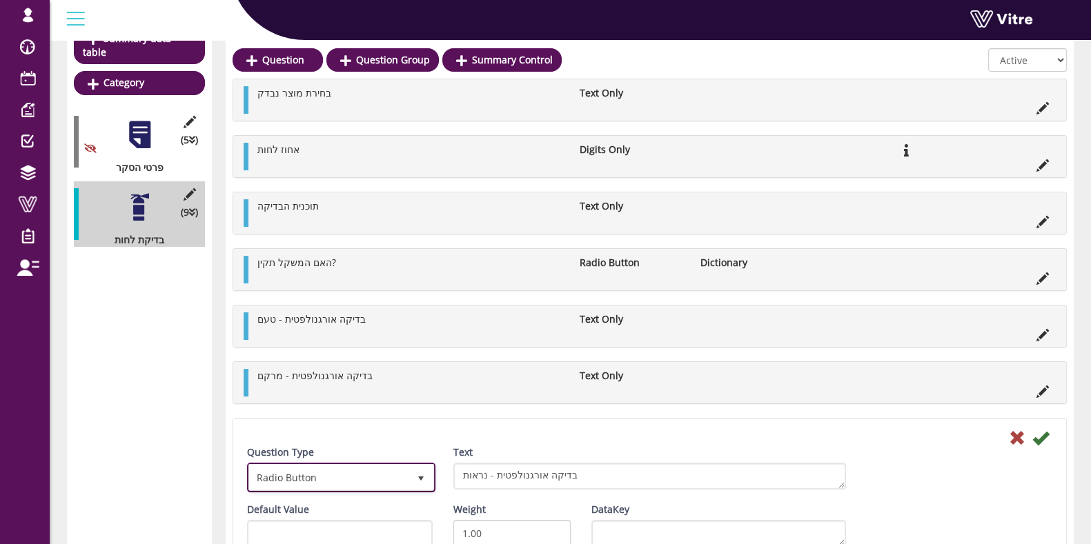
click at [284, 478] on span "Radio Button" at bounding box center [328, 477] width 159 height 25
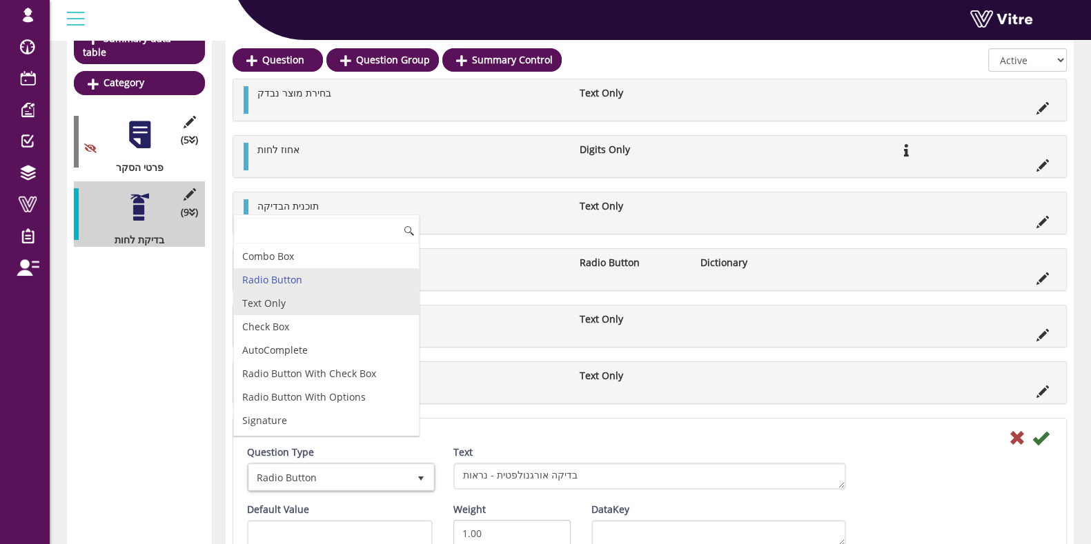
click at [279, 308] on li "Text Only" at bounding box center [326, 303] width 185 height 23
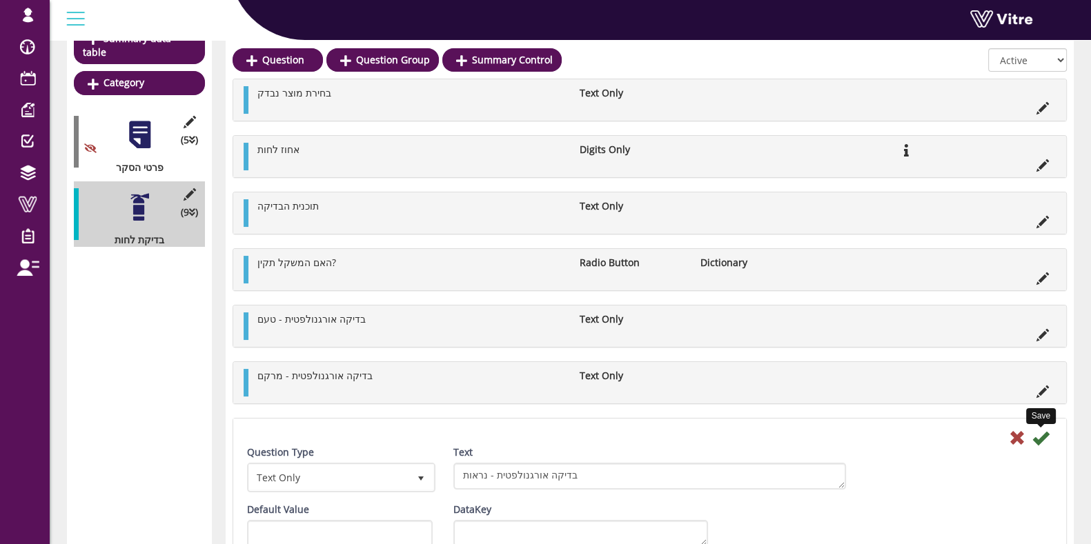
click at [1045, 437] on icon at bounding box center [1040, 438] width 17 height 17
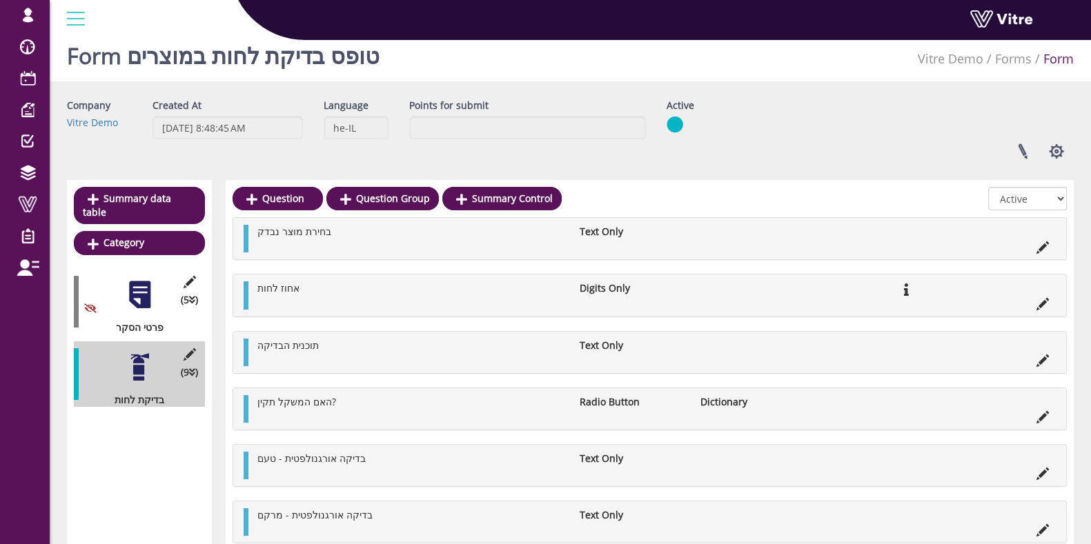
scroll to position [0, 0]
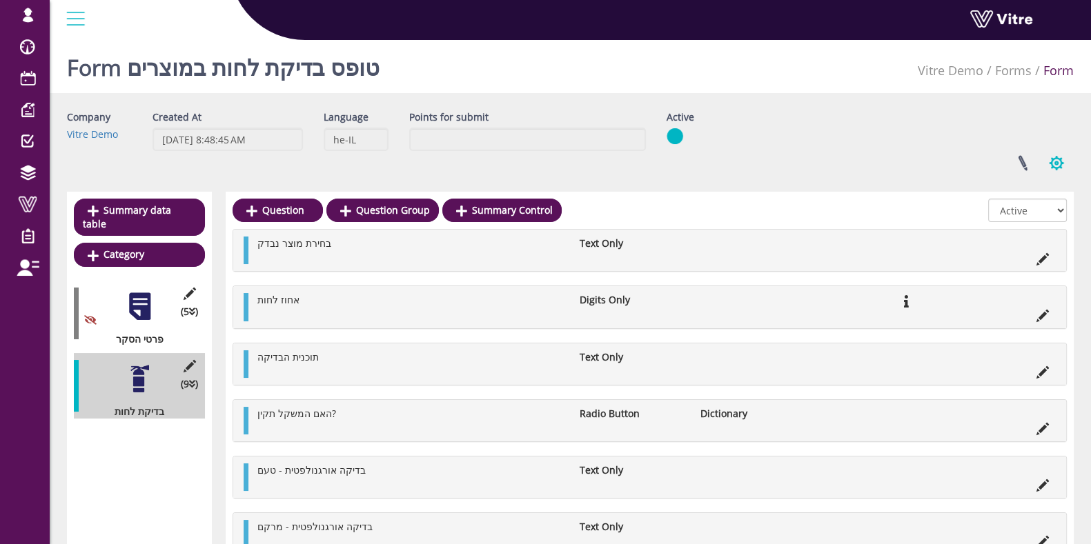
click at [1065, 157] on button "button" at bounding box center [1056, 163] width 34 height 37
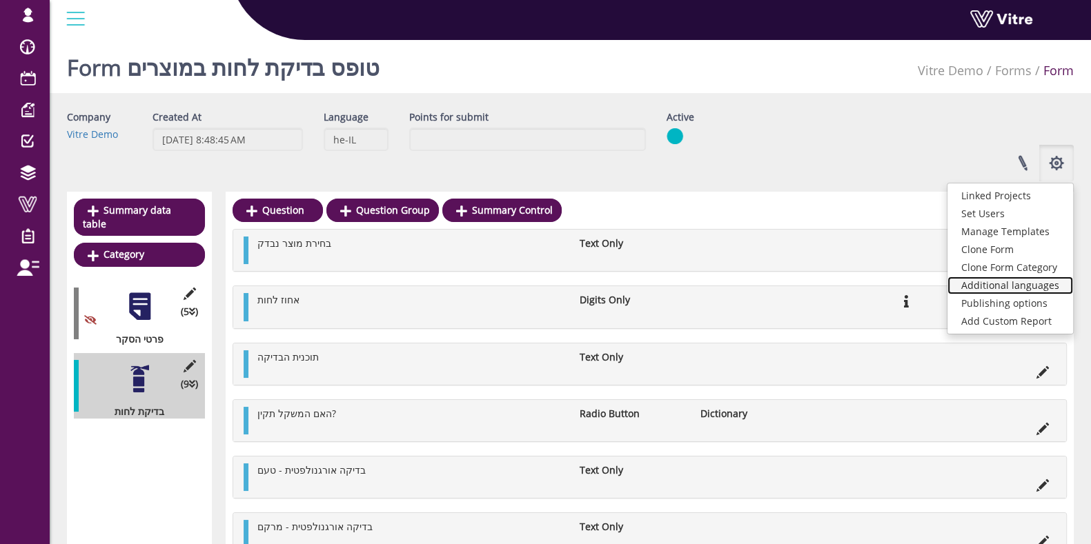
click at [991, 284] on link "Additional languages" at bounding box center [1010, 286] width 126 height 18
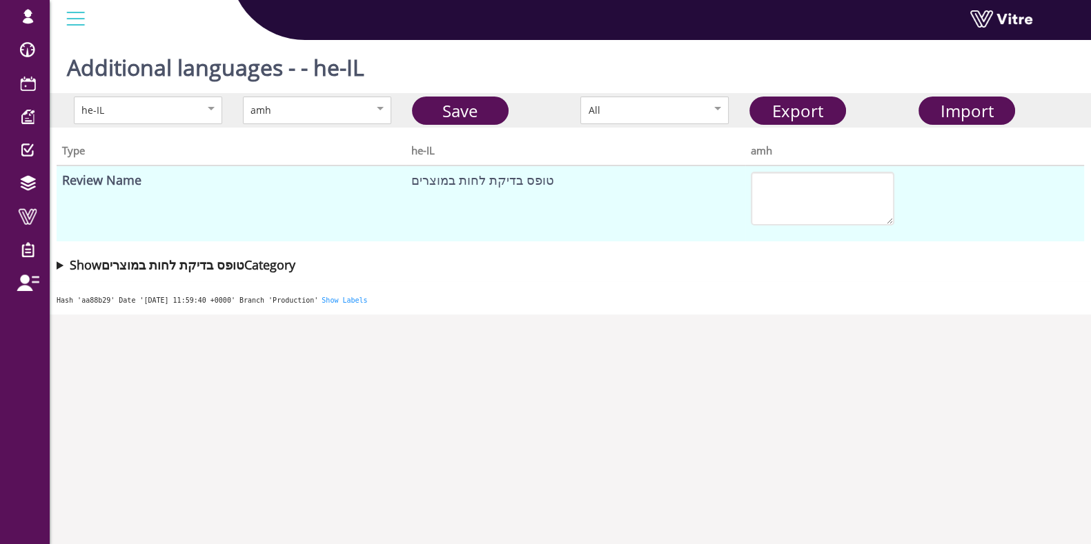
click at [59, 267] on summary "Show טופס בדיקת לחות במוצרים Category" at bounding box center [570, 264] width 1027 height 19
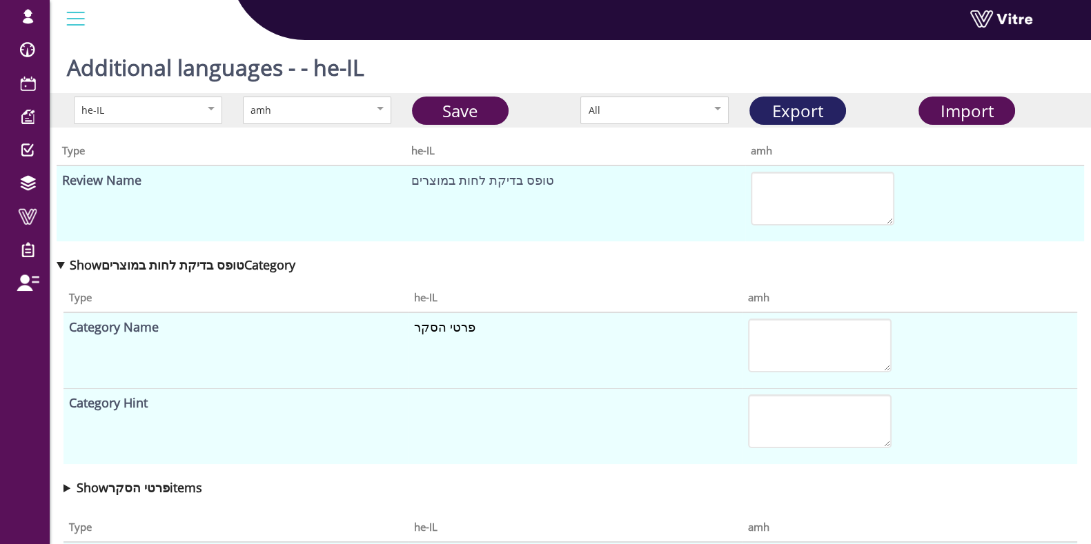
click at [797, 108] on link "Export" at bounding box center [797, 111] width 97 height 28
click at [1069, 132] on div "Type he-IL amh Review Name טופס בדיקת לחות במוצרים Show טופס בדיקת לחות במוצרים…" at bounding box center [570, 435] width 1041 height 614
click at [971, 106] on span "Import" at bounding box center [966, 110] width 53 height 23
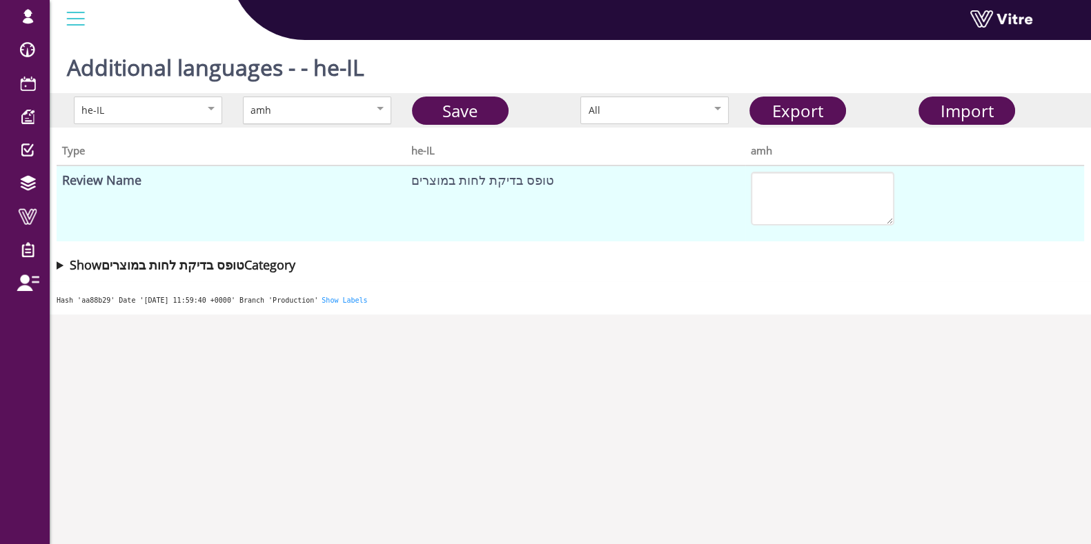
click at [336, 99] on div "amh" at bounding box center [317, 111] width 148 height 28
click at [443, 119] on link "Save" at bounding box center [460, 111] width 97 height 28
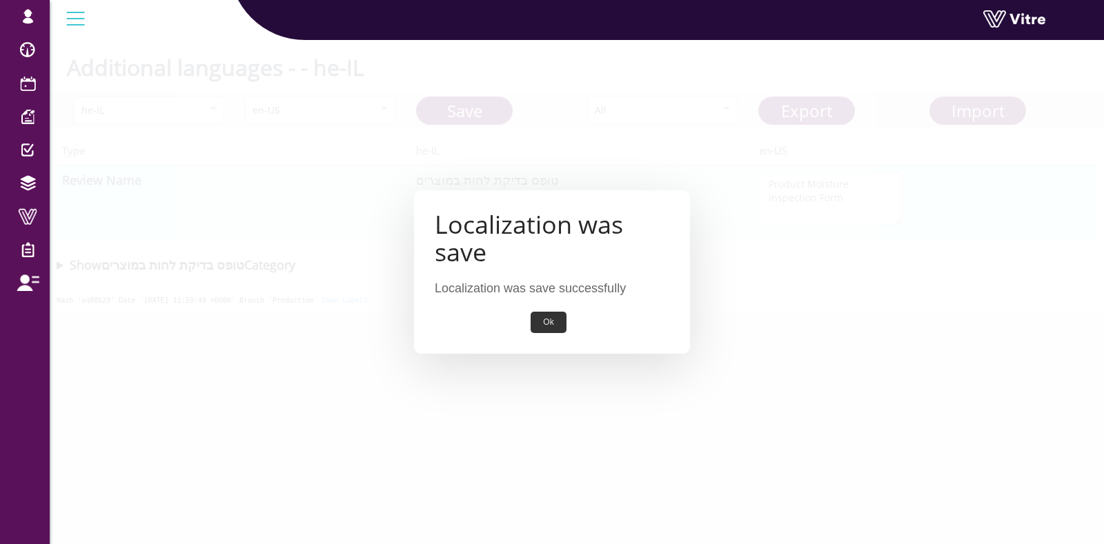
click at [541, 324] on button "Ok" at bounding box center [548, 322] width 35 height 21
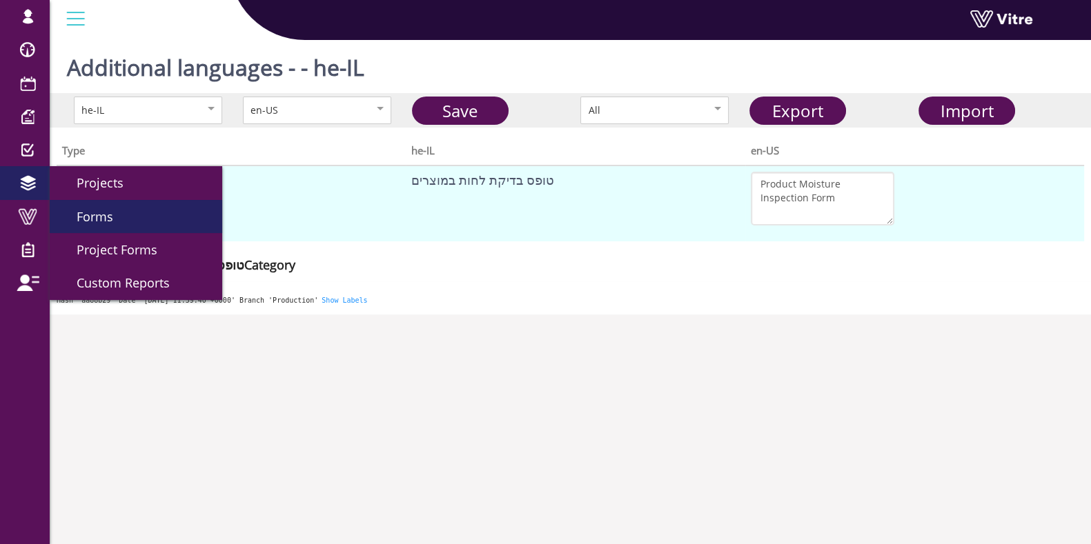
click at [110, 215] on span "Forms" at bounding box center [86, 216] width 53 height 17
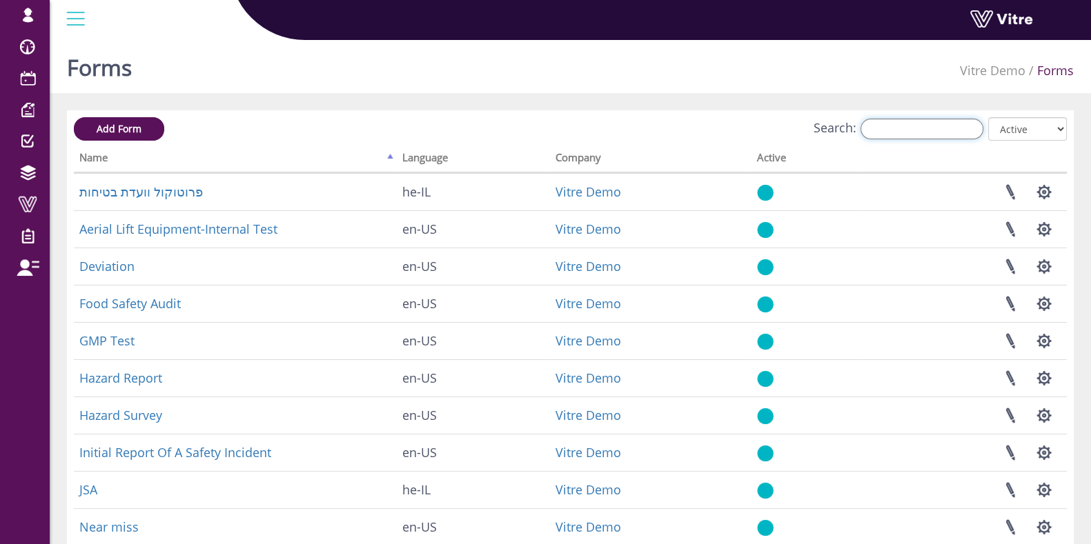
click at [912, 126] on input "Search:" at bounding box center [921, 129] width 123 height 21
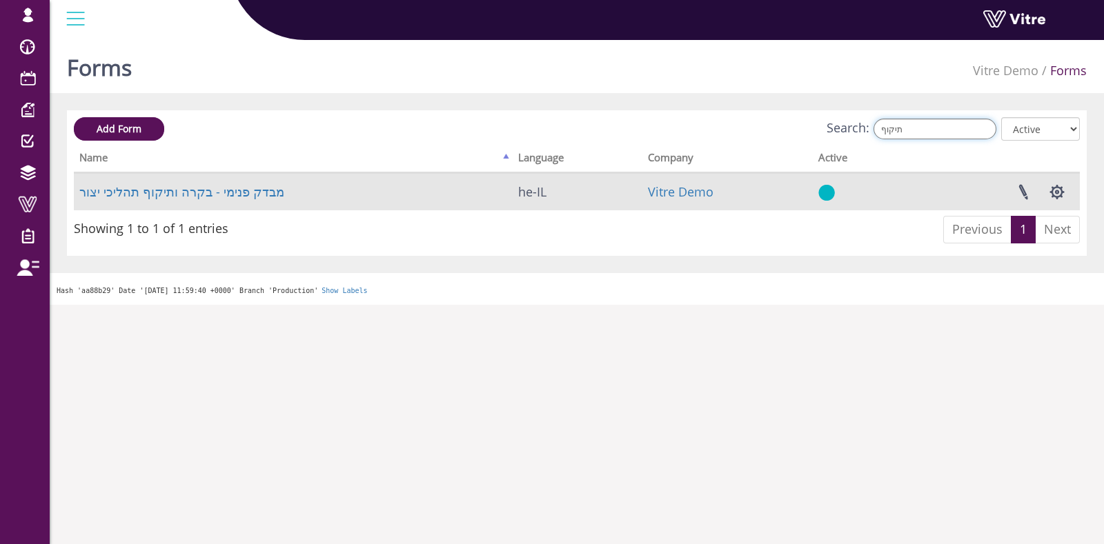
type input "תיקוף"
click at [215, 204] on td "מבדק פנימי - בקרה ותיקוף תהליכי יצור" at bounding box center [293, 191] width 439 height 37
click at [213, 186] on link "מבדק פנימי - בקרה ותיקוף תהליכי יצור" at bounding box center [181, 192] width 205 height 17
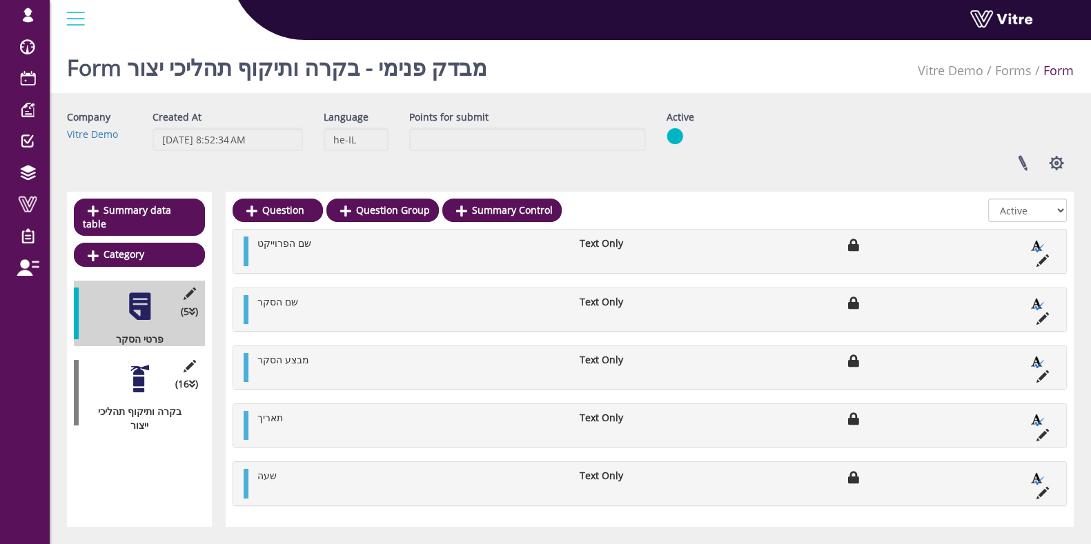
click at [159, 377] on div "(16 ) בקרה ותיקוף תהליכי ייצור" at bounding box center [139, 392] width 131 height 79
click at [97, 367] on div "(16 ) בקרה ותיקוף תהליכי ייצור" at bounding box center [139, 392] width 131 height 79
click at [145, 370] on div at bounding box center [139, 379] width 31 height 31
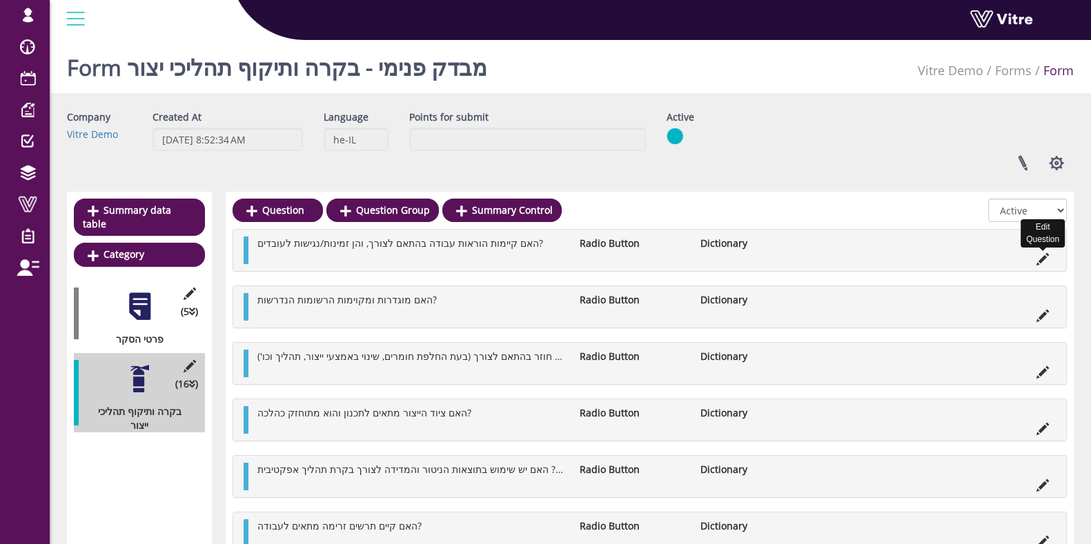
click at [1042, 257] on icon at bounding box center [1042, 259] width 12 height 12
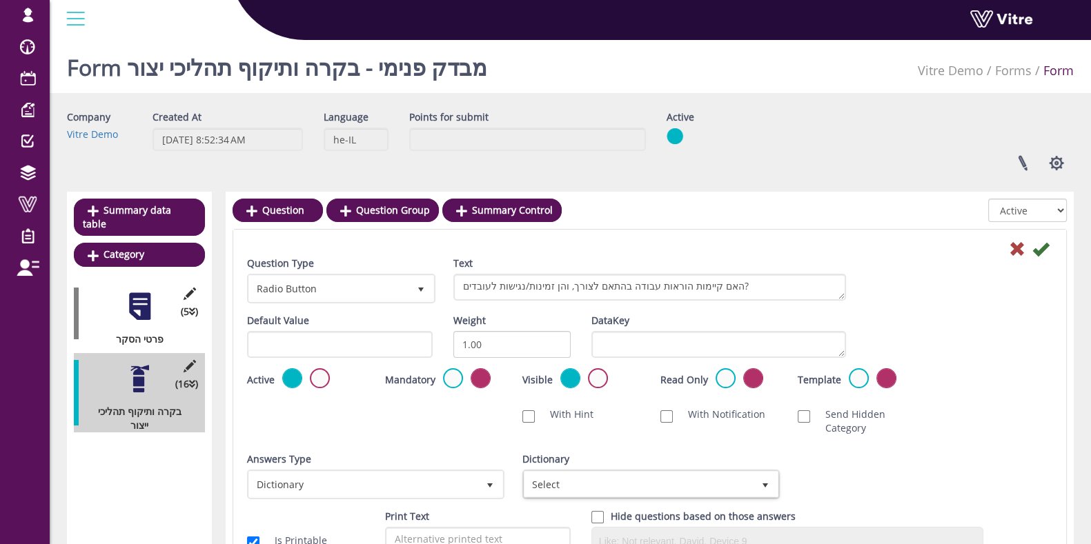
click at [634, 515] on label "Hide questions based on those answers" at bounding box center [703, 517] width 185 height 14
click at [0, 0] on input "Hide questions based on those answers" at bounding box center [0, 0] width 0 height 0
click at [631, 467] on div "Dictionary Select" at bounding box center [649, 476] width 255 height 47
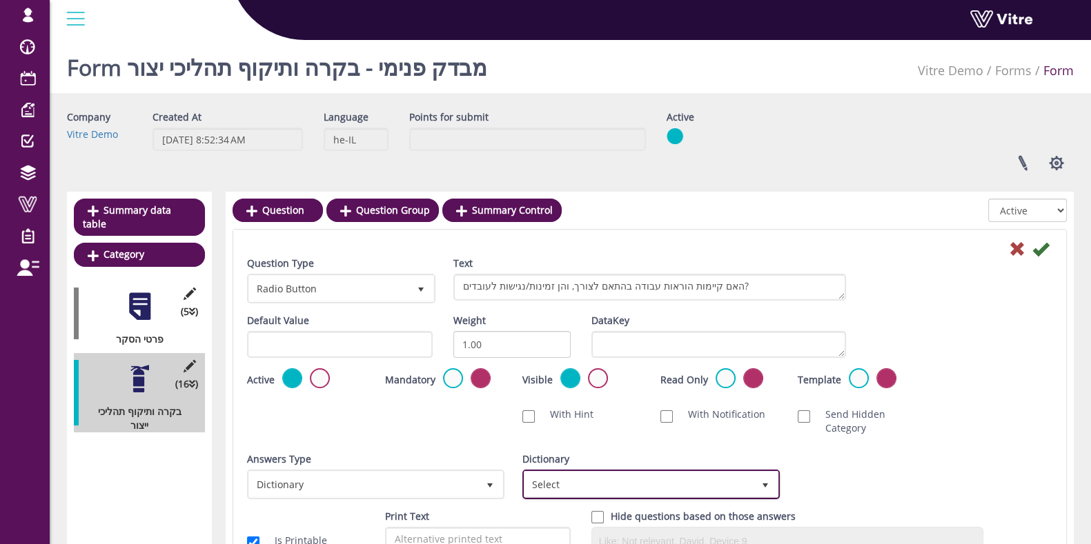
click at [625, 477] on span "Select" at bounding box center [638, 484] width 228 height 25
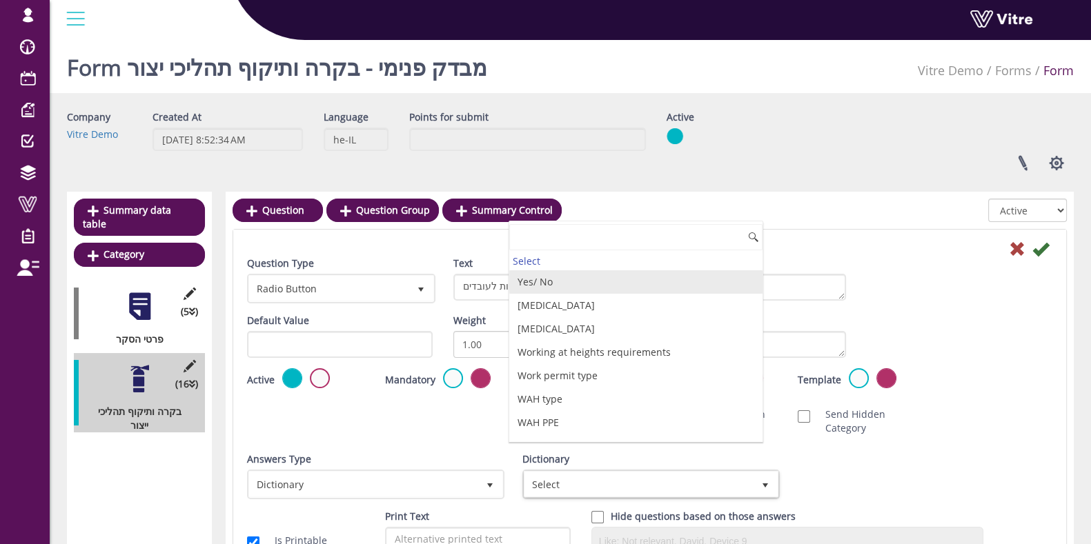
click at [566, 271] on li "Yes/ No" at bounding box center [635, 281] width 253 height 23
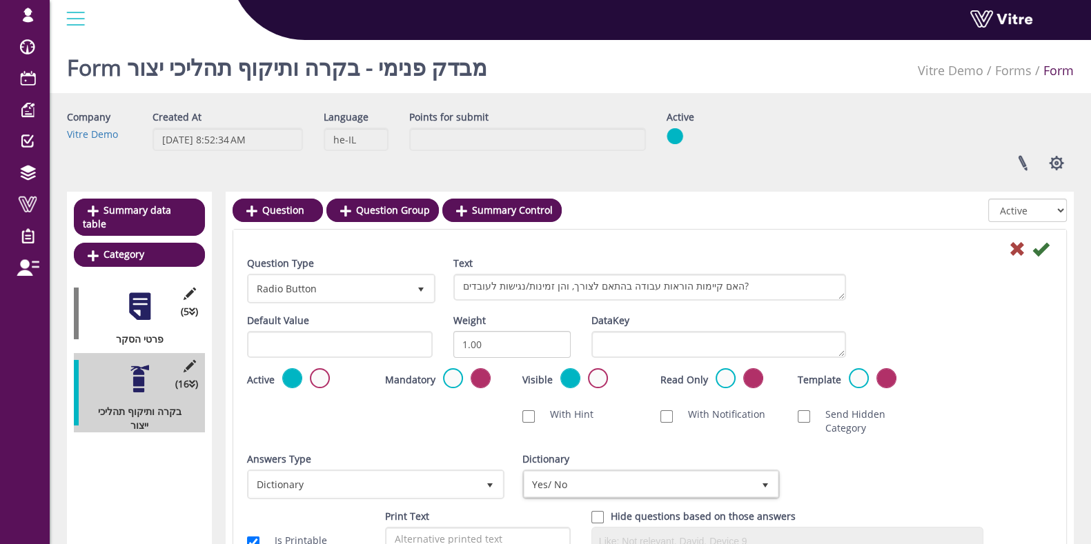
click at [1046, 253] on icon at bounding box center [1040, 249] width 17 height 17
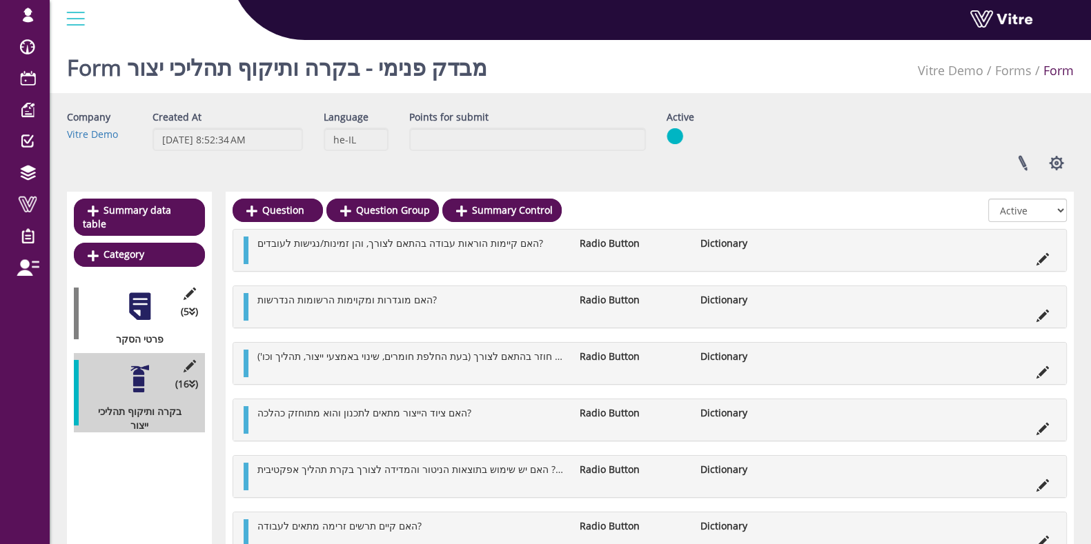
click at [1043, 313] on icon at bounding box center [1042, 316] width 12 height 12
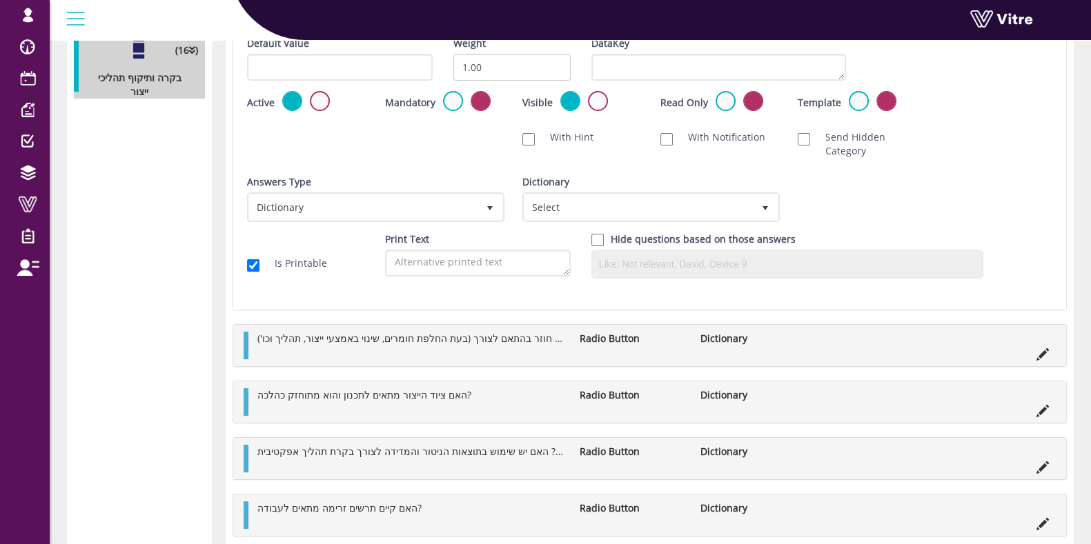
scroll to position [344, 0]
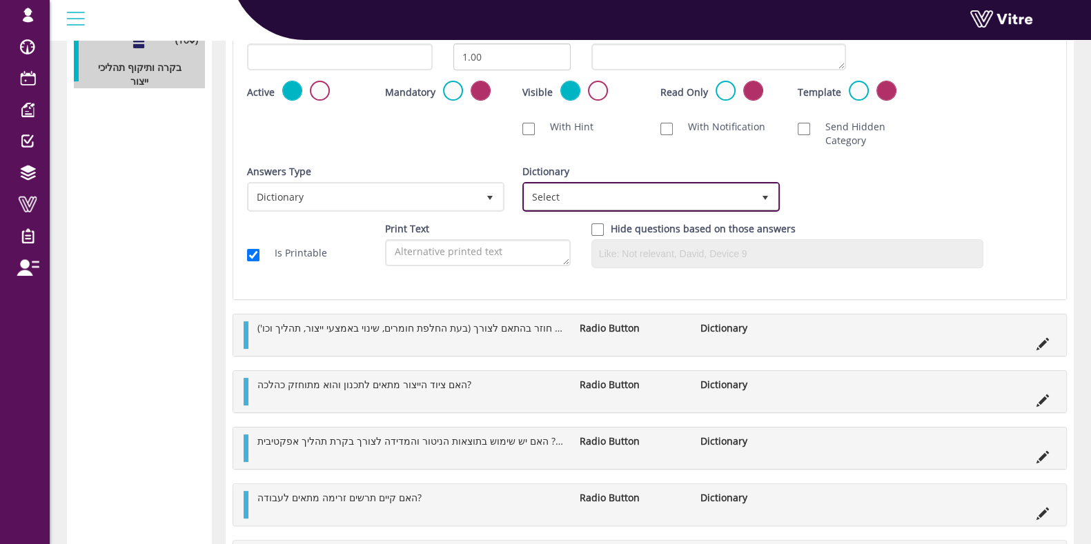
click at [660, 201] on span "Select" at bounding box center [638, 196] width 228 height 25
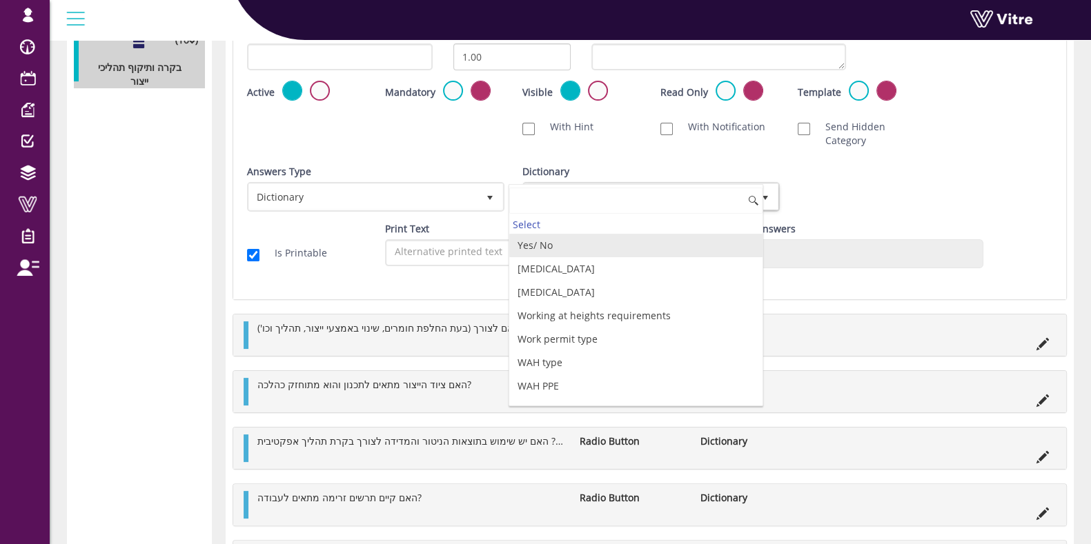
click at [599, 244] on li "Yes/ No" at bounding box center [635, 245] width 253 height 23
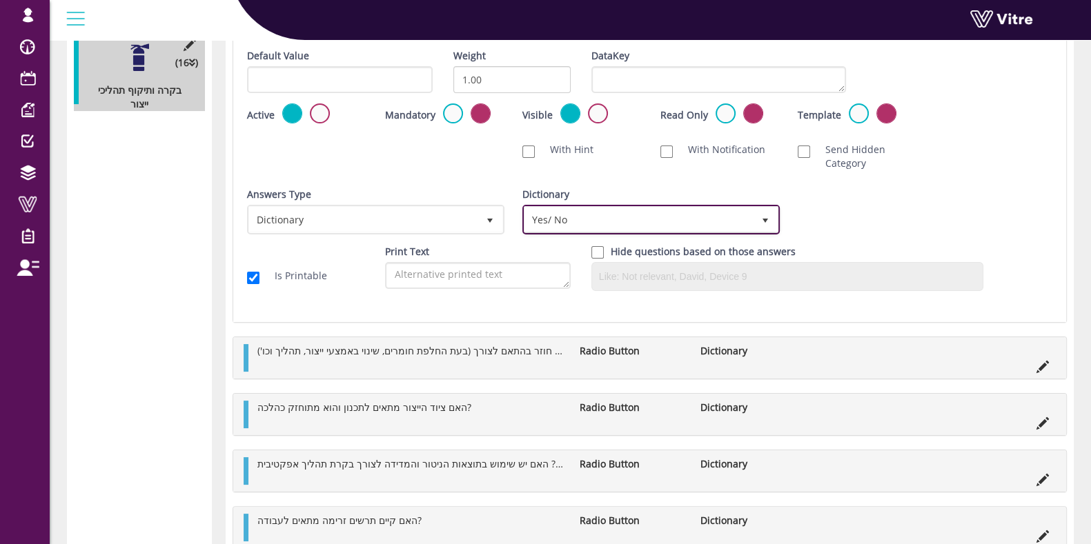
scroll to position [259, 0]
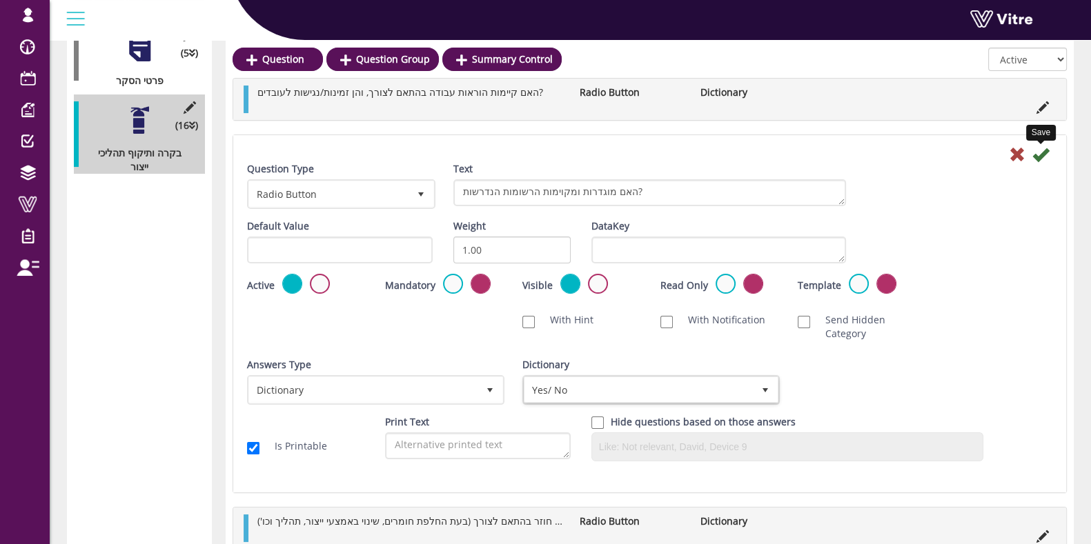
click at [1041, 153] on icon at bounding box center [1040, 154] width 17 height 17
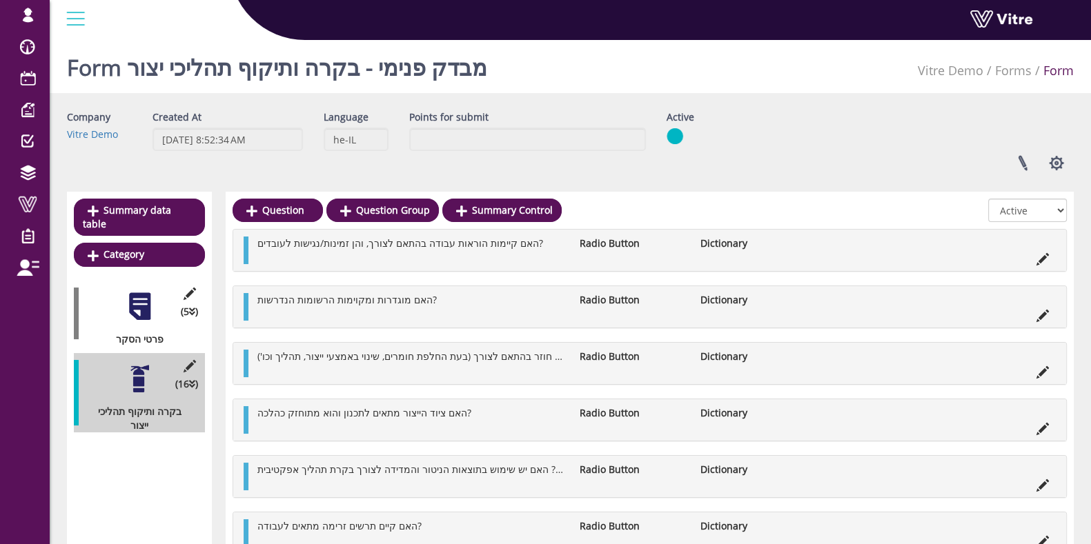
click at [1045, 360] on li at bounding box center [1037, 357] width 26 height 14
click at [1042, 372] on icon at bounding box center [1042, 372] width 12 height 12
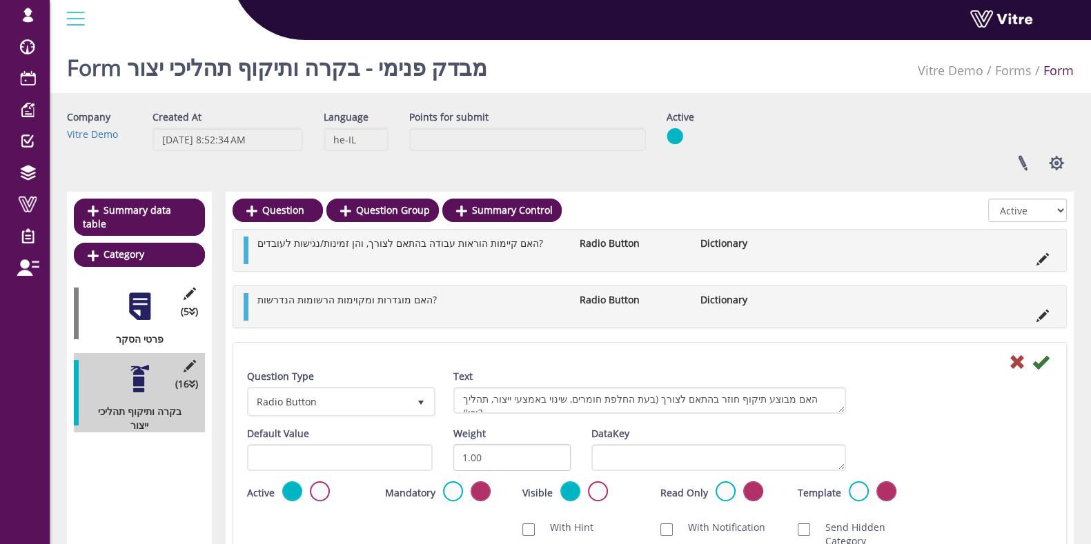
scroll to position [172, 0]
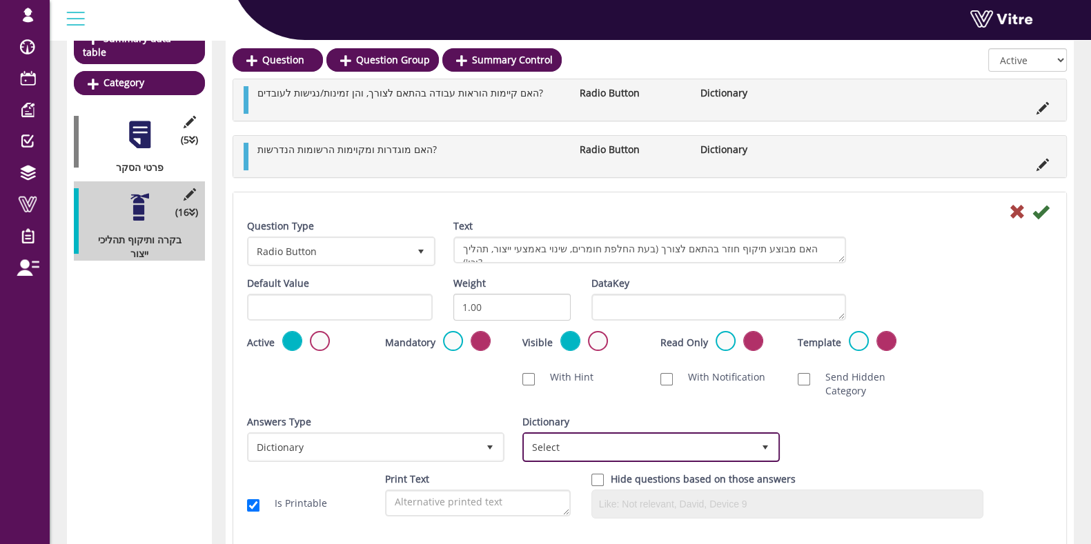
click at [616, 444] on span "Select" at bounding box center [638, 447] width 228 height 25
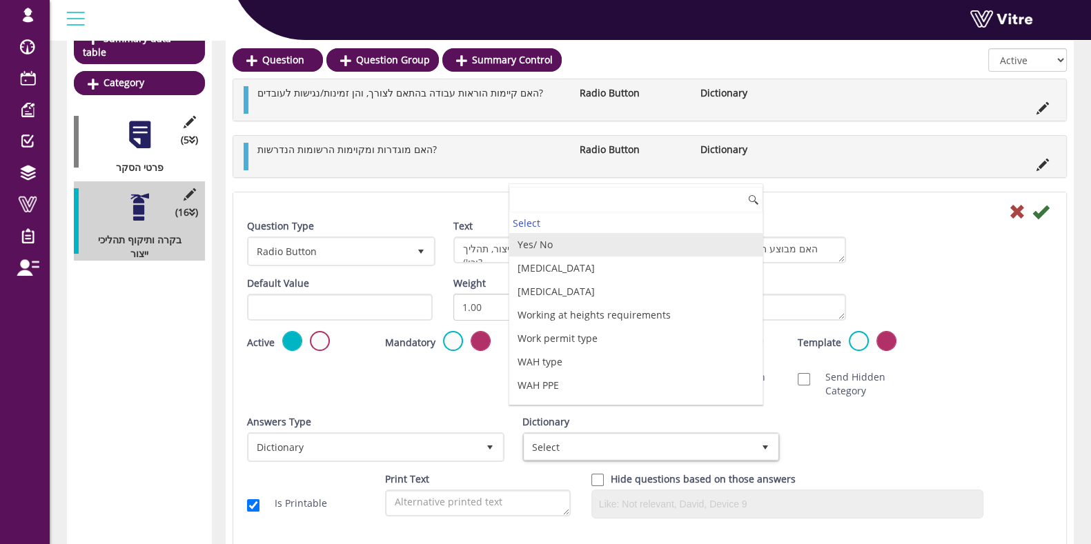
click at [582, 244] on li "Yes/ No" at bounding box center [635, 244] width 253 height 23
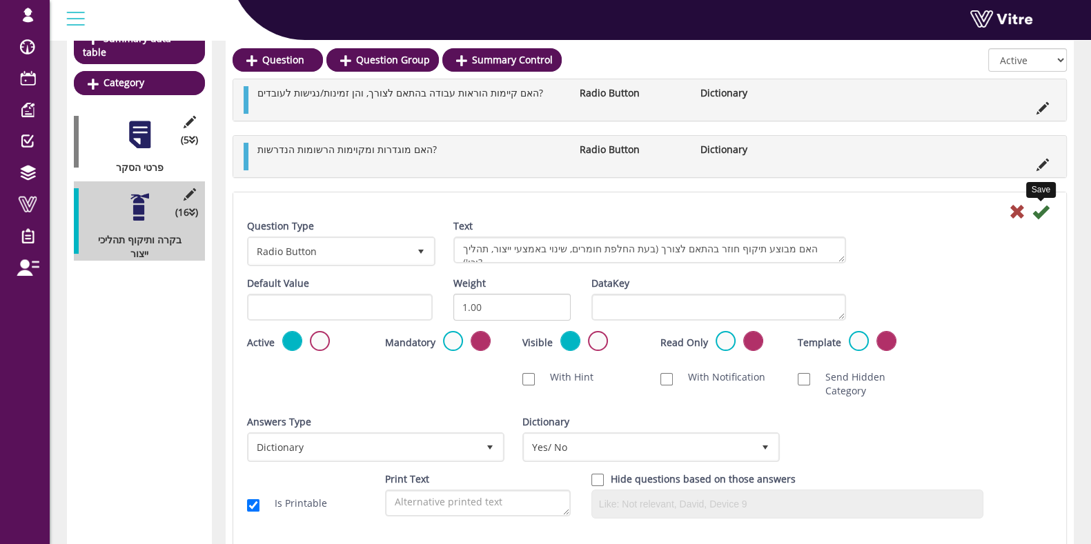
click at [1045, 205] on icon at bounding box center [1040, 212] width 17 height 17
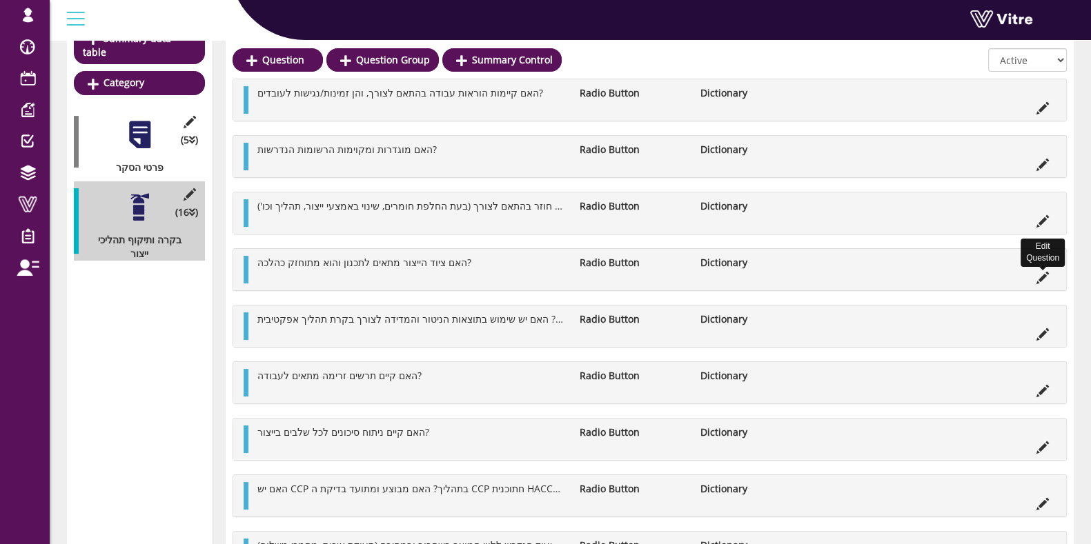
click at [1040, 275] on icon at bounding box center [1042, 278] width 12 height 12
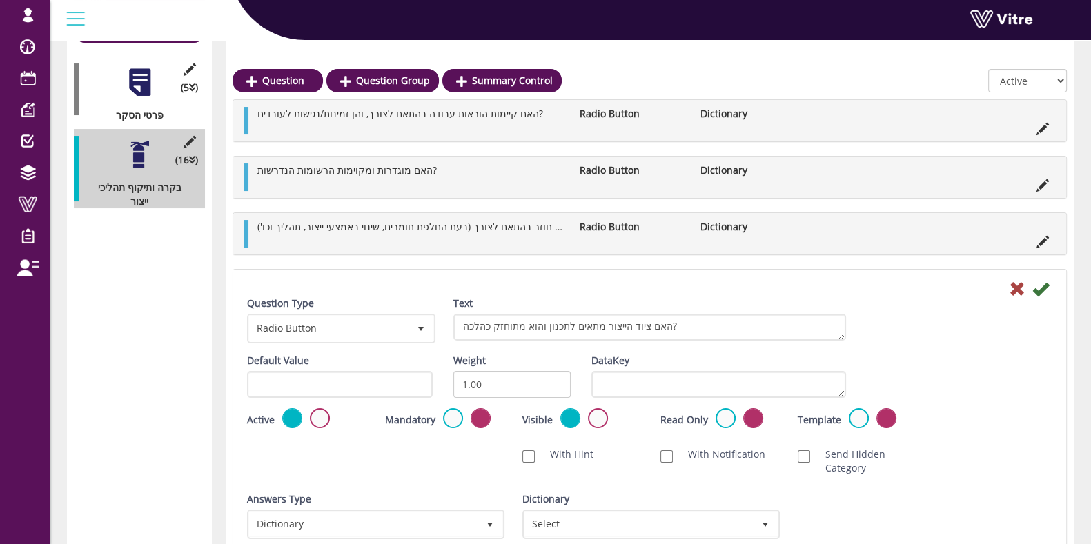
scroll to position [259, 0]
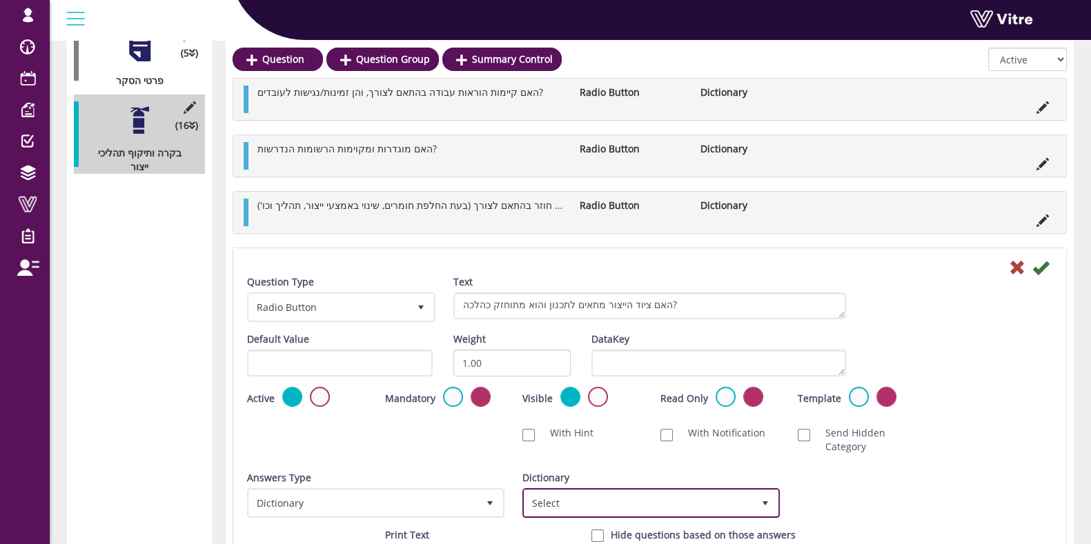
click at [599, 491] on span "Select" at bounding box center [638, 503] width 228 height 25
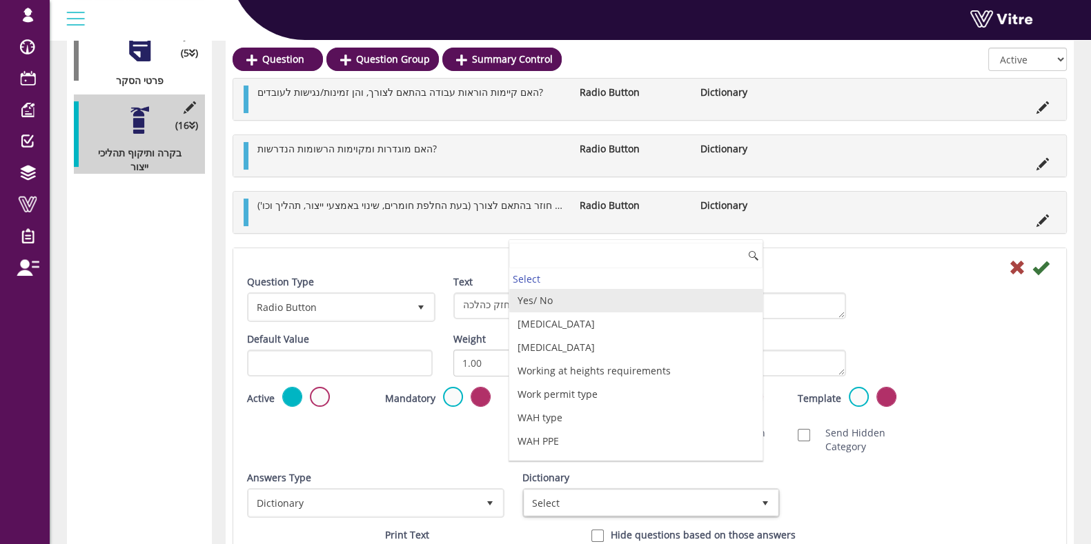
click at [582, 303] on li "Yes/ No" at bounding box center [635, 300] width 253 height 23
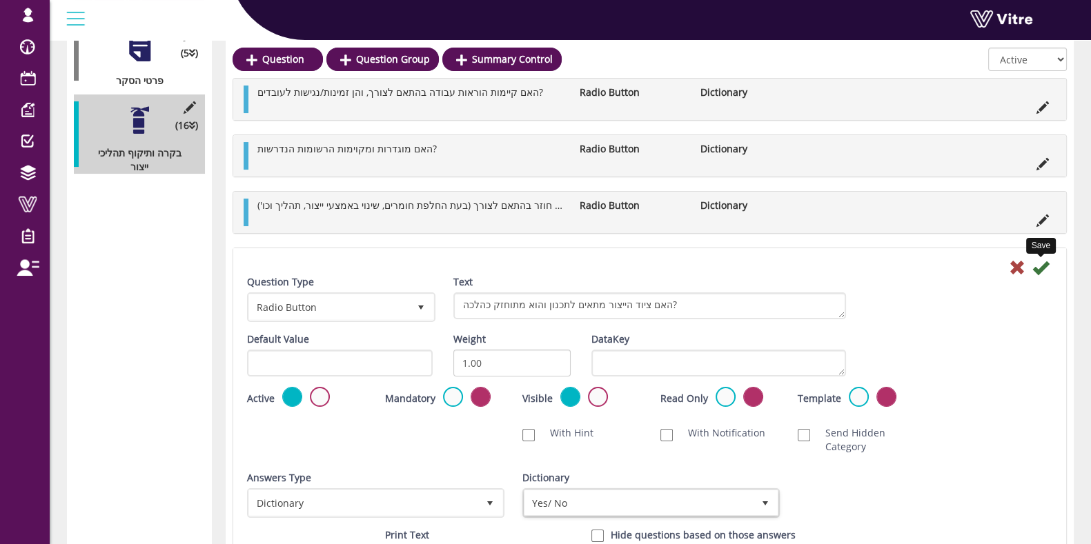
click at [1041, 263] on icon at bounding box center [1040, 267] width 17 height 17
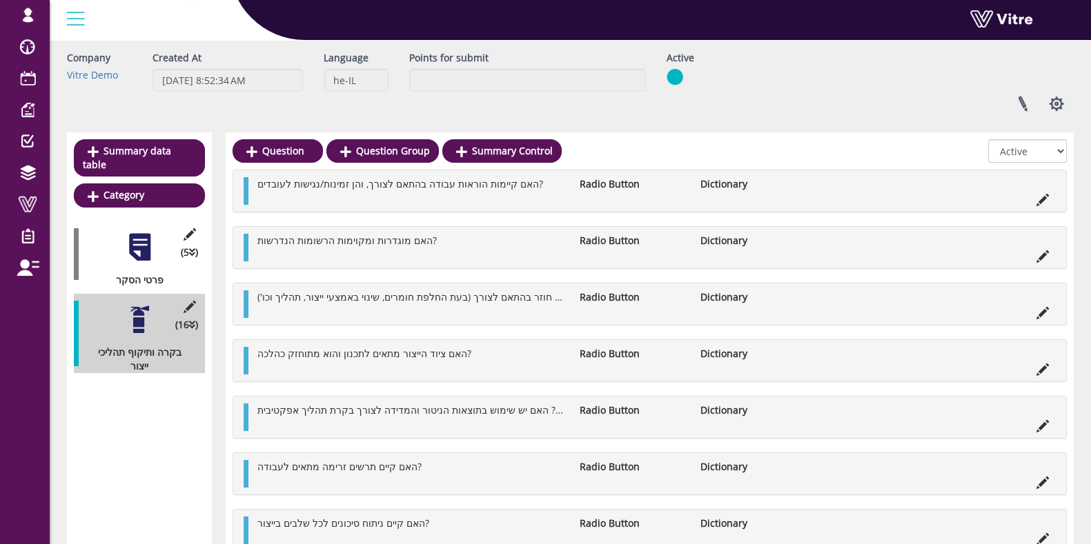
scroll to position [86, 0]
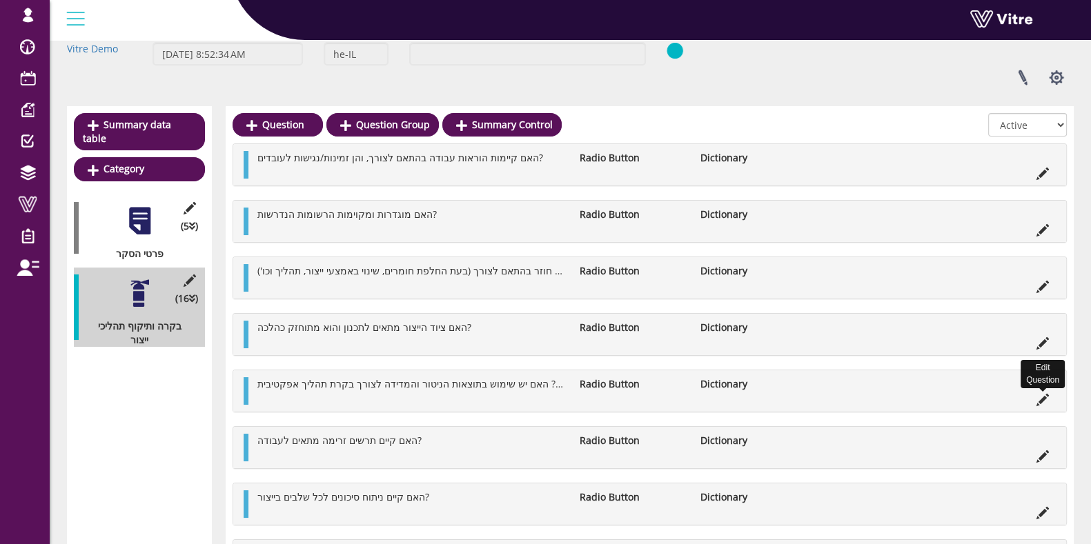
click at [1042, 395] on icon at bounding box center [1042, 400] width 12 height 12
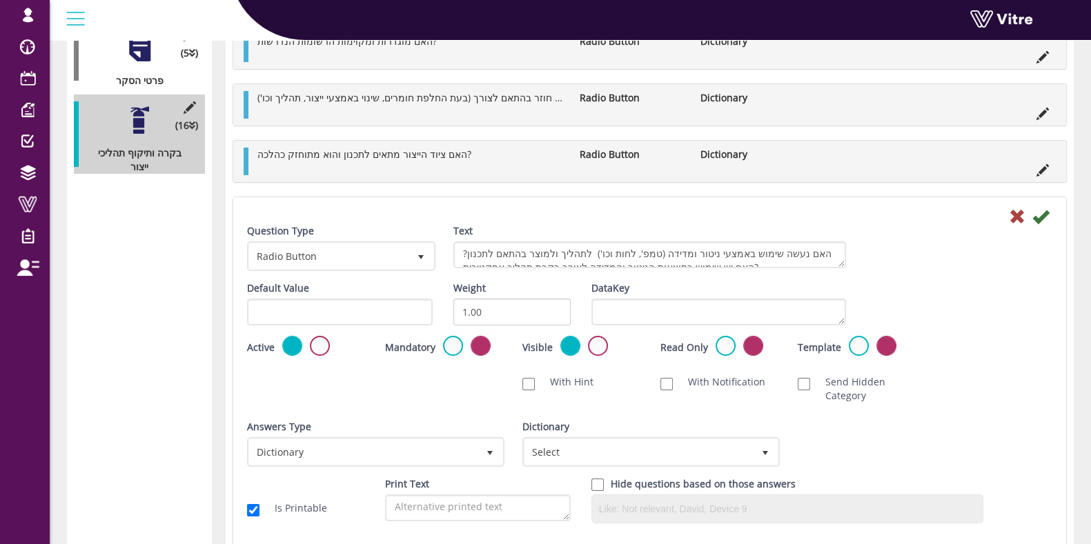
scroll to position [344, 0]
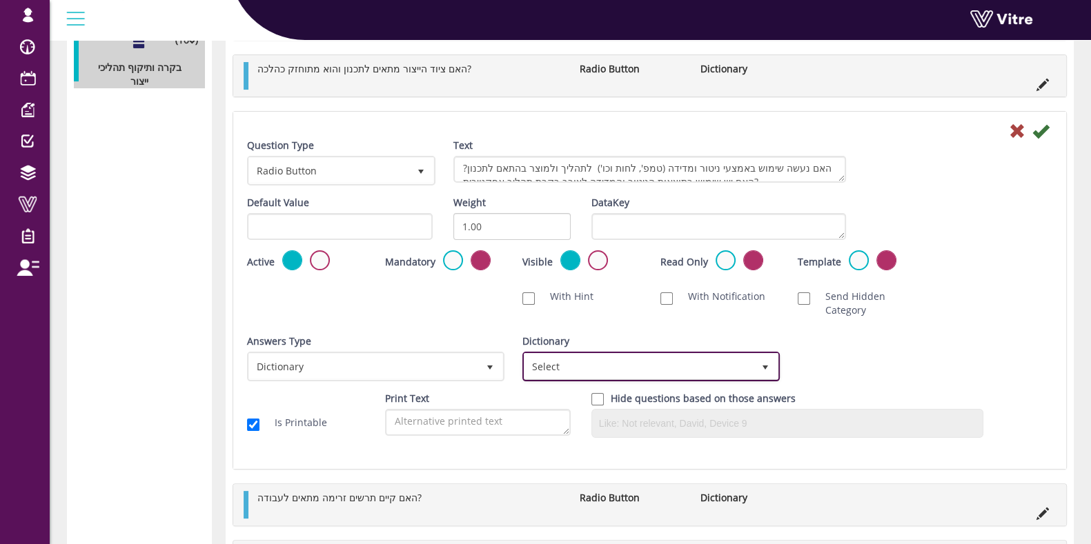
click at [606, 354] on span "Select" at bounding box center [638, 366] width 228 height 25
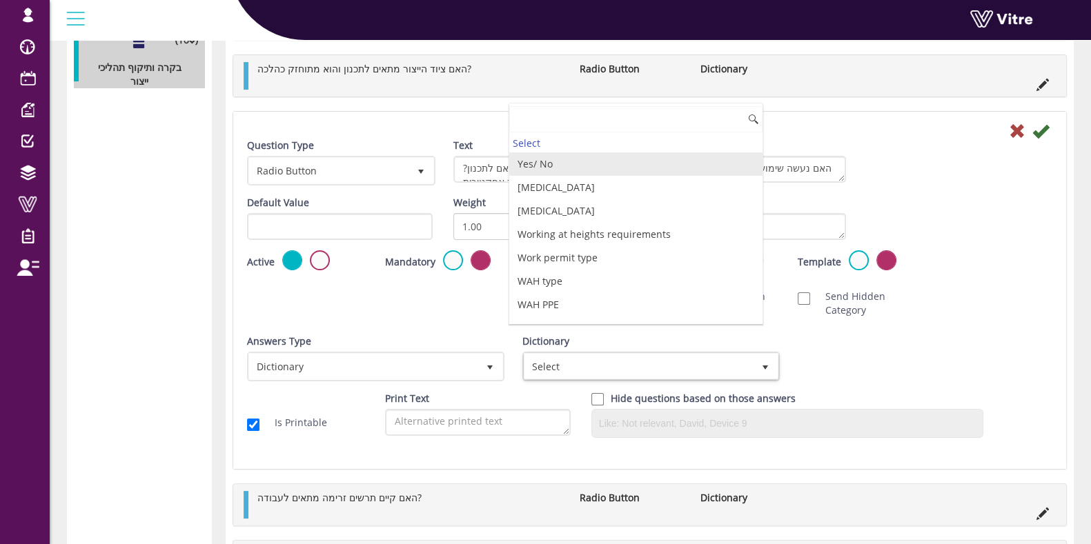
click at [595, 164] on li "Yes/ No" at bounding box center [635, 163] width 253 height 23
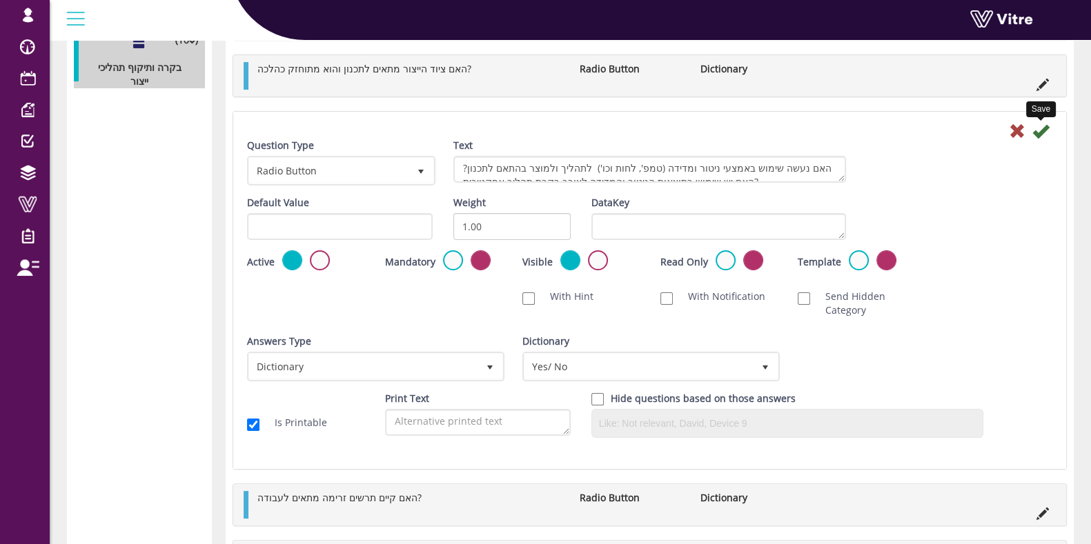
click at [1035, 131] on icon at bounding box center [1040, 131] width 17 height 17
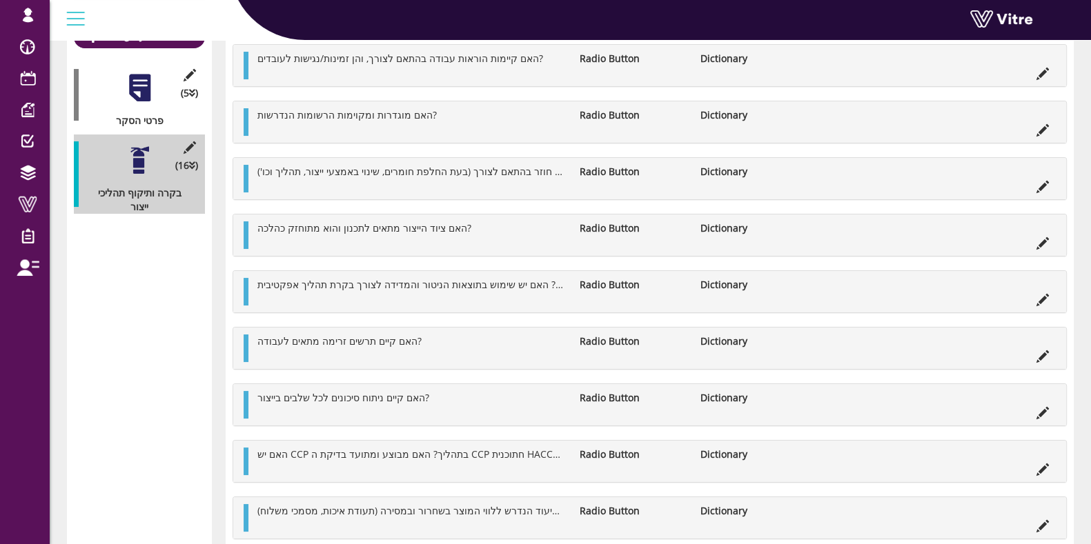
scroll to position [259, 0]
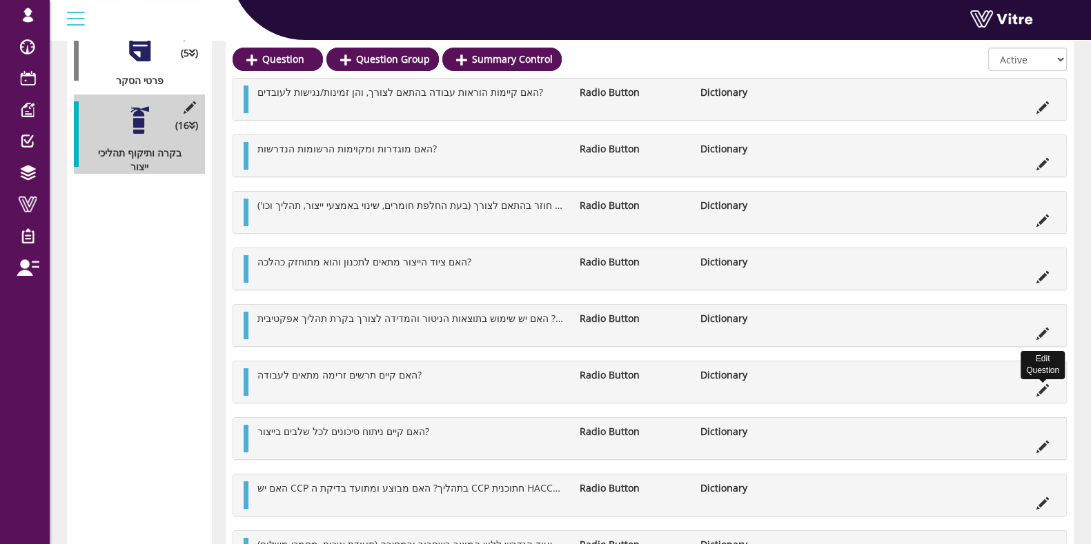
click at [1038, 388] on icon at bounding box center [1042, 390] width 12 height 12
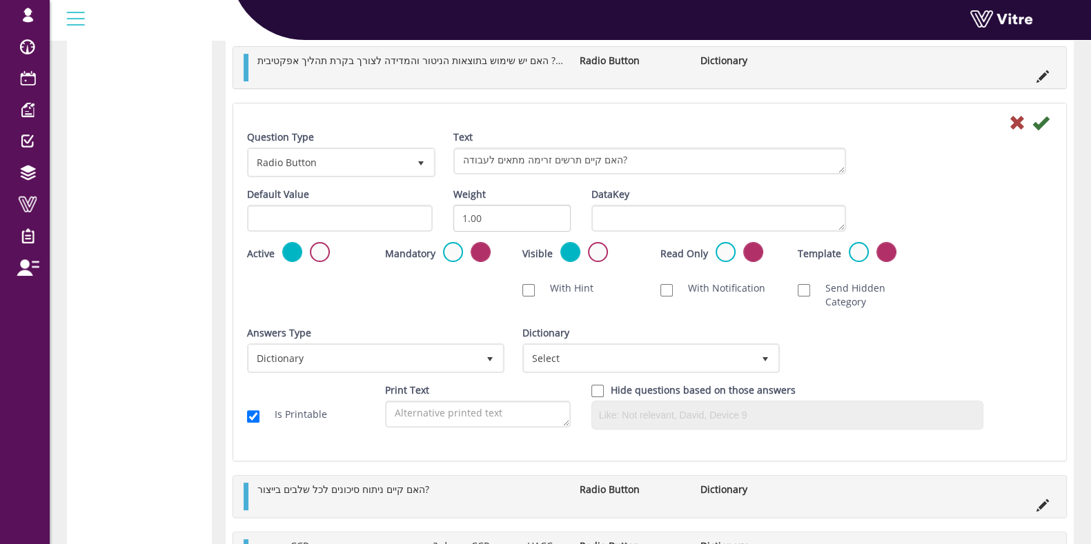
scroll to position [431, 0]
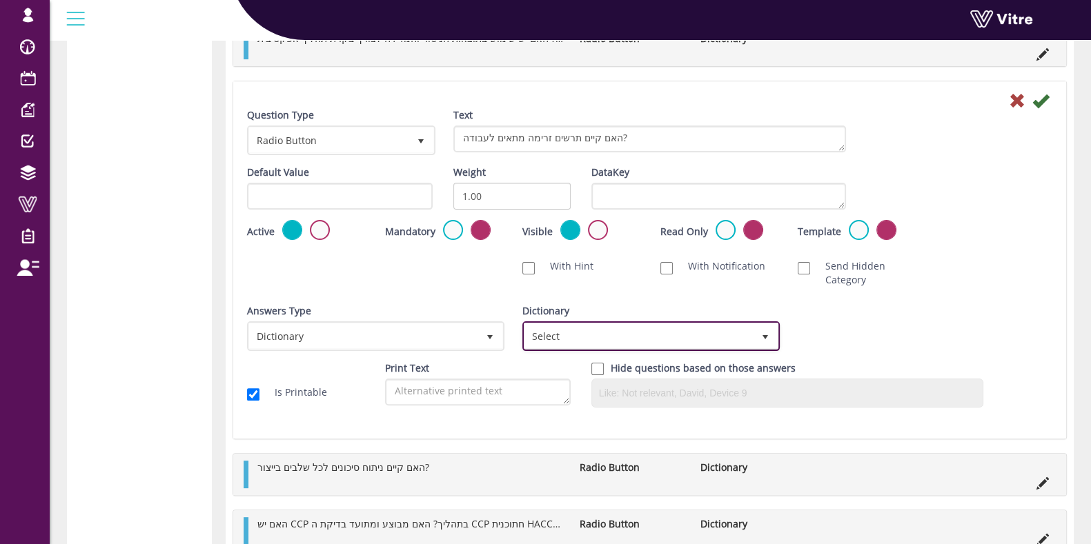
click at [728, 344] on span "Select" at bounding box center [638, 336] width 228 height 25
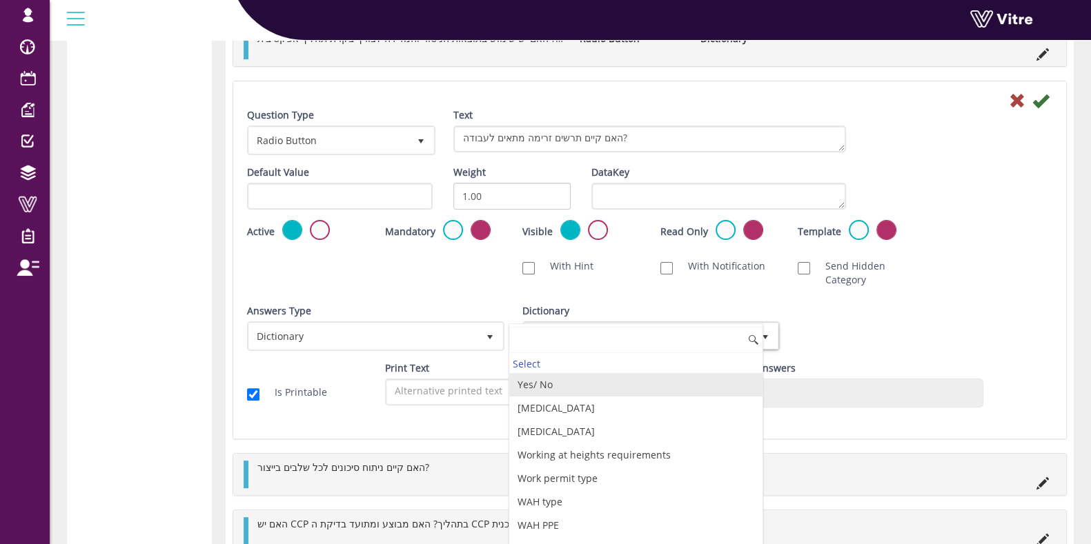
click at [631, 383] on li "Yes/ No" at bounding box center [635, 384] width 253 height 23
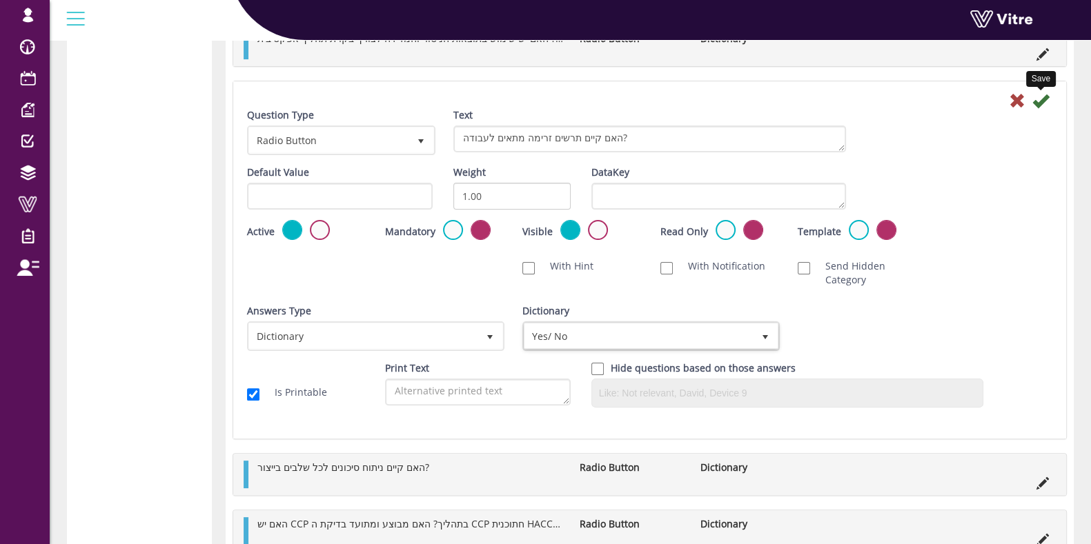
click at [1042, 99] on icon at bounding box center [1040, 100] width 17 height 17
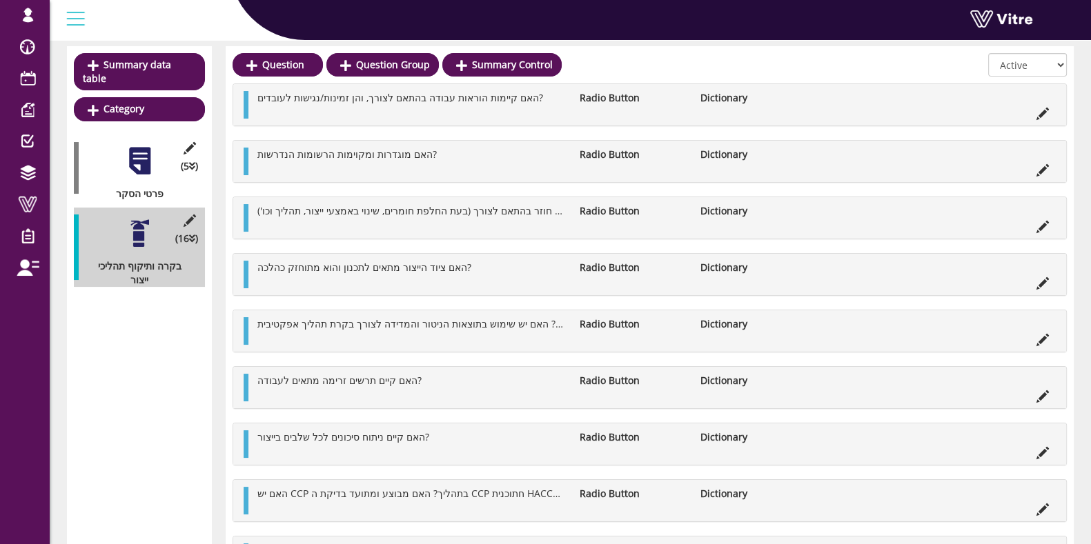
scroll to position [172, 0]
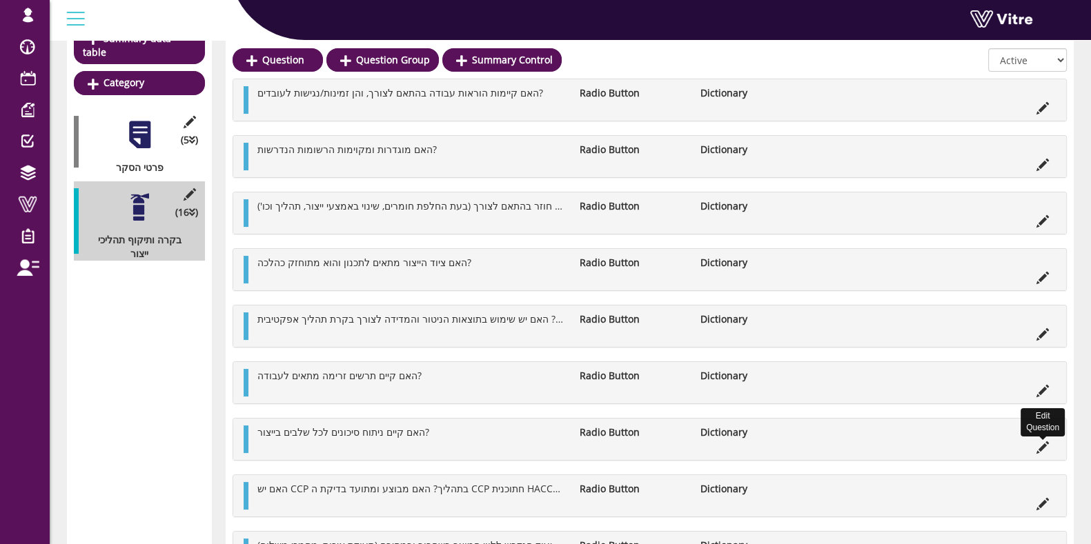
click at [1040, 442] on icon at bounding box center [1042, 448] width 12 height 12
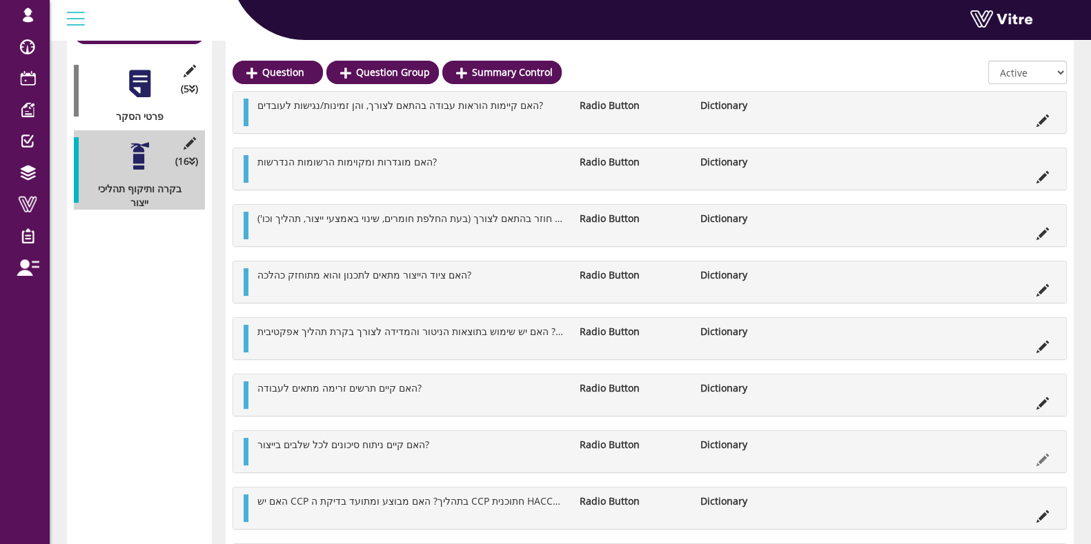
scroll to position [259, 0]
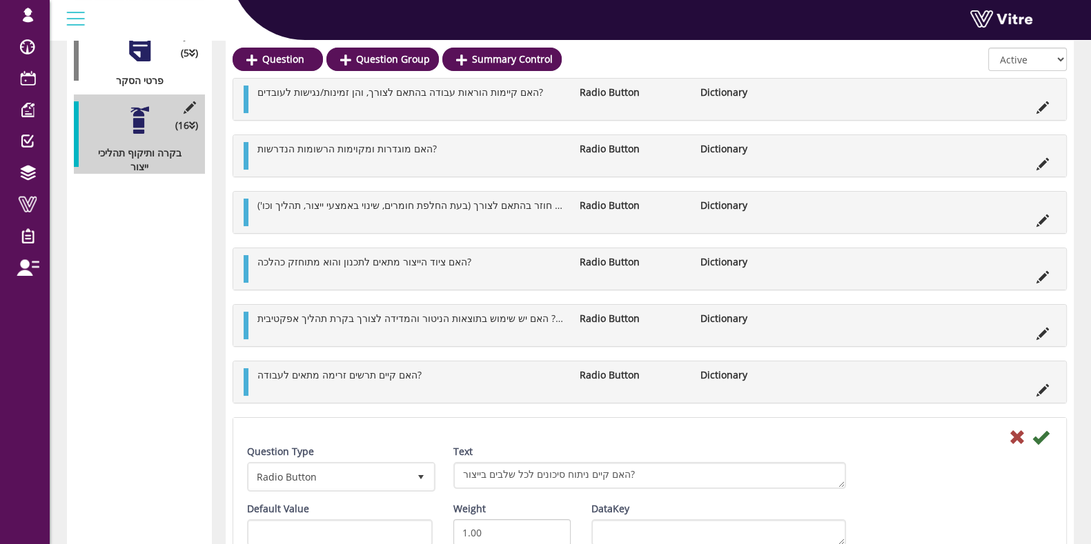
click at [1041, 502] on div "Default Value Weight 1.00 DataKey" at bounding box center [650, 529] width 826 height 55
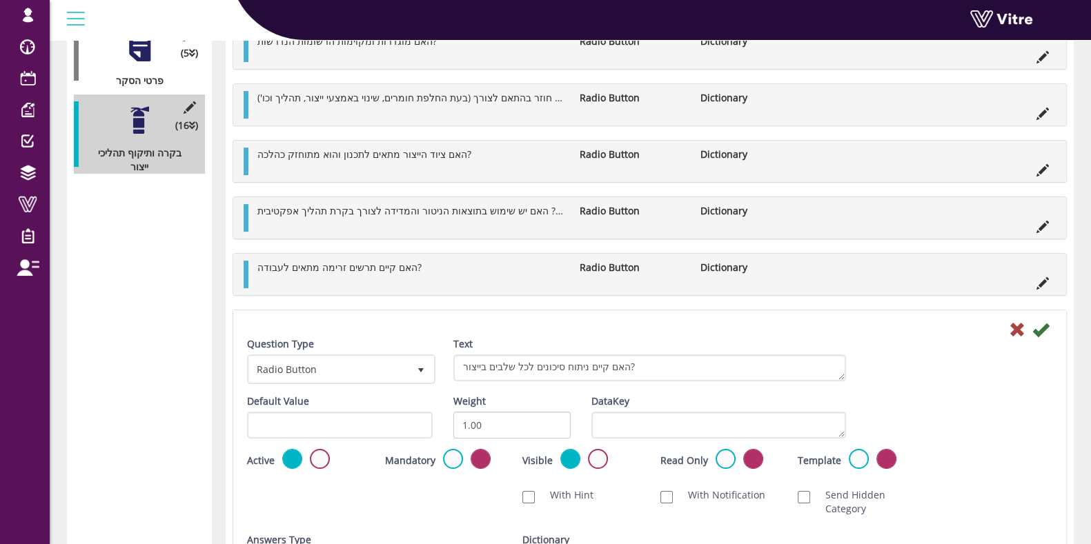
scroll to position [431, 0]
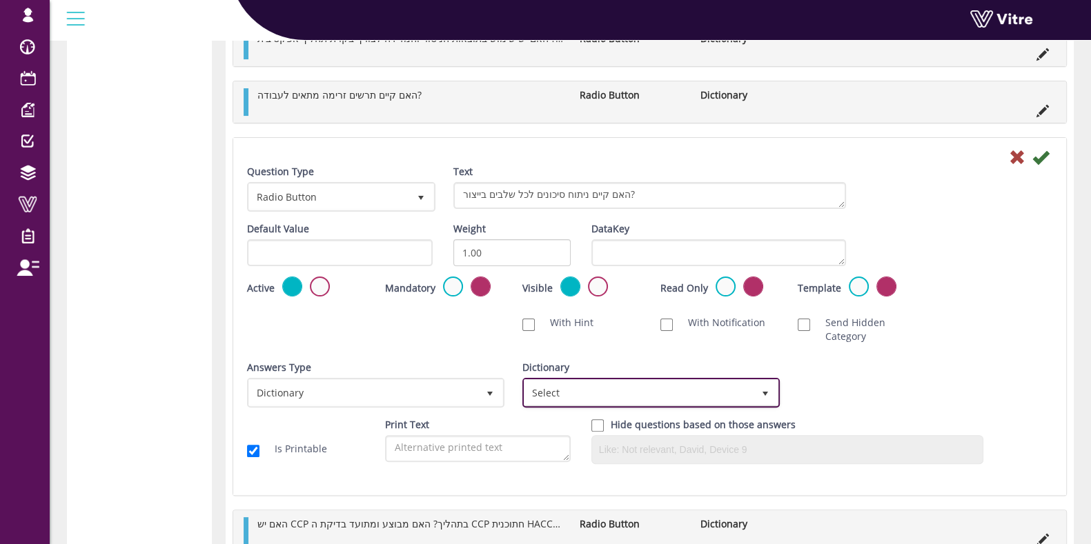
click at [697, 384] on span "Select" at bounding box center [638, 392] width 228 height 25
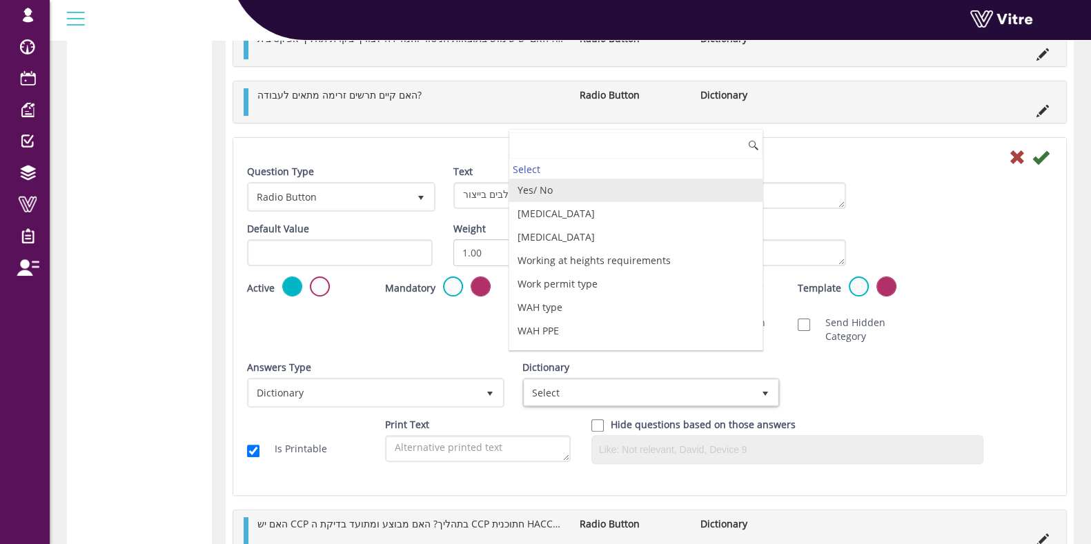
click at [542, 190] on li "Yes/ No" at bounding box center [635, 190] width 253 height 23
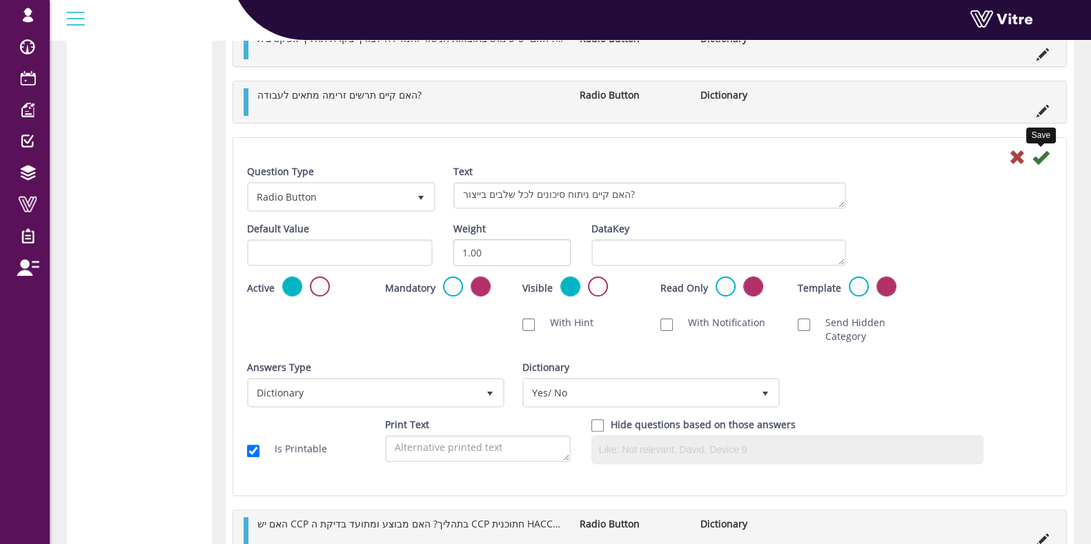
click at [1042, 149] on icon at bounding box center [1040, 157] width 17 height 17
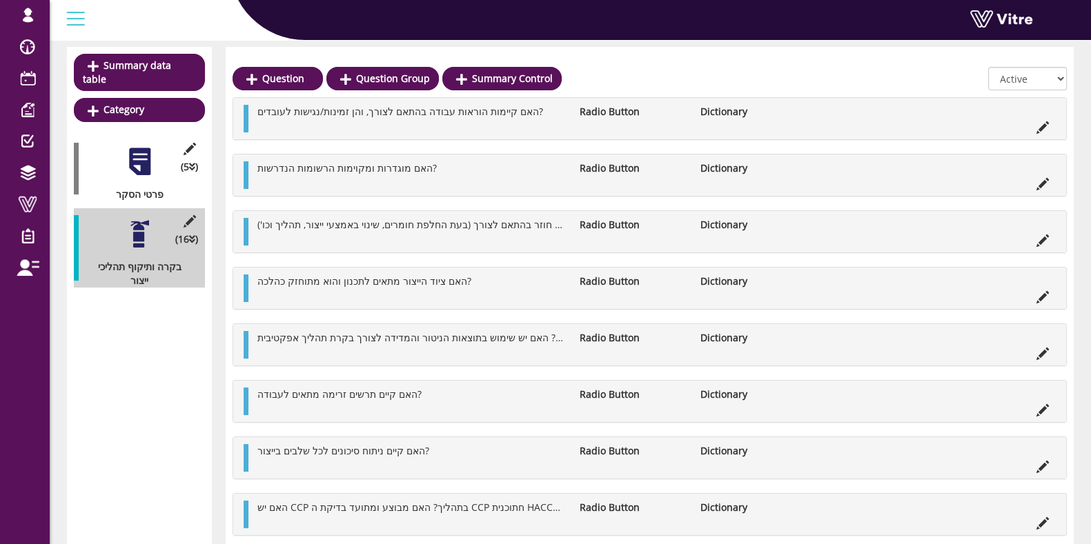
scroll to position [172, 0]
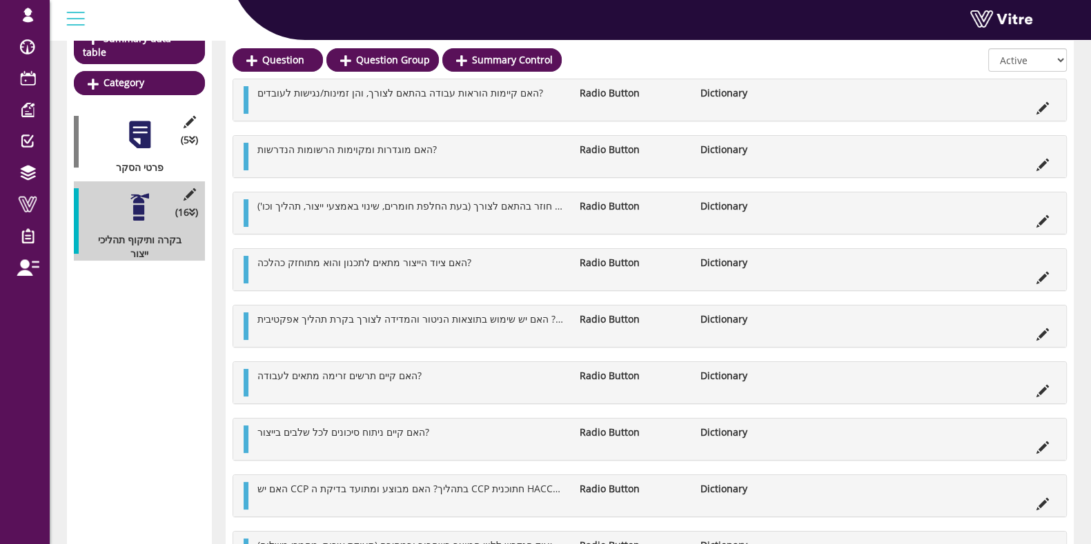
click at [1050, 448] on li at bounding box center [1042, 446] width 26 height 14
click at [1042, 444] on icon at bounding box center [1042, 448] width 12 height 12
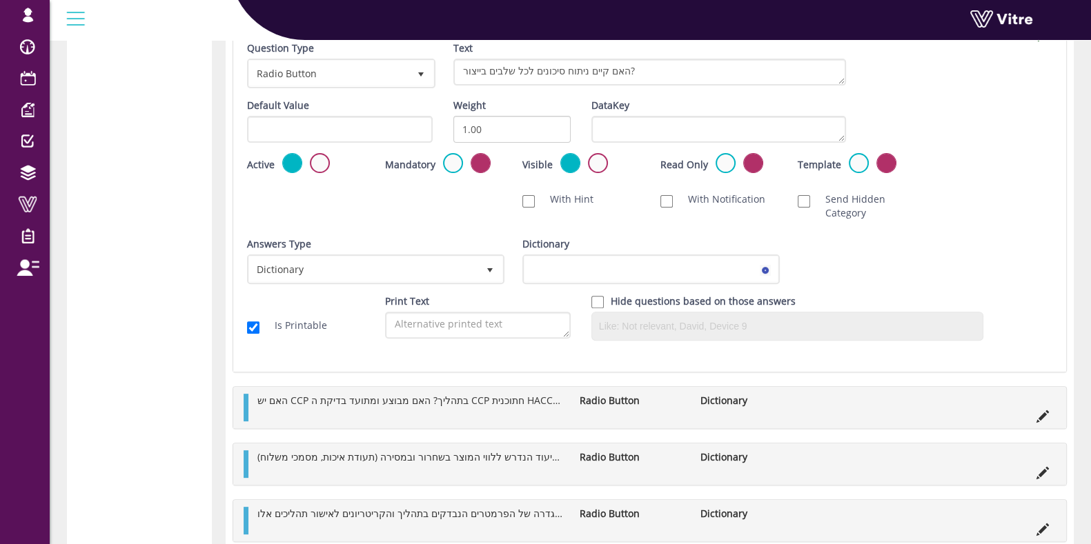
scroll to position [603, 0]
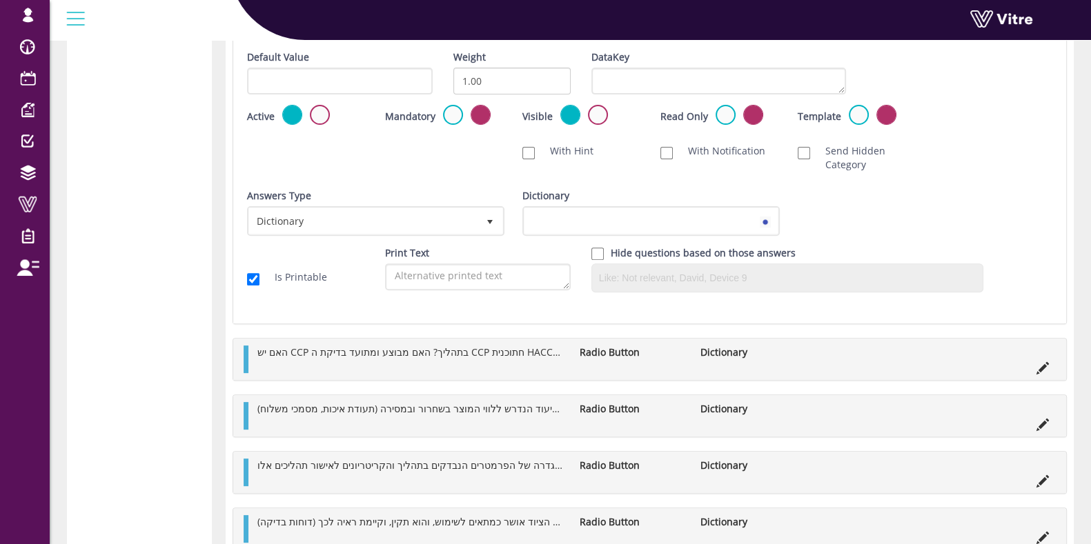
click at [693, 189] on div "Dictionary 13225" at bounding box center [649, 212] width 255 height 47
click at [696, 210] on span "Yes/ No" at bounding box center [638, 220] width 228 height 25
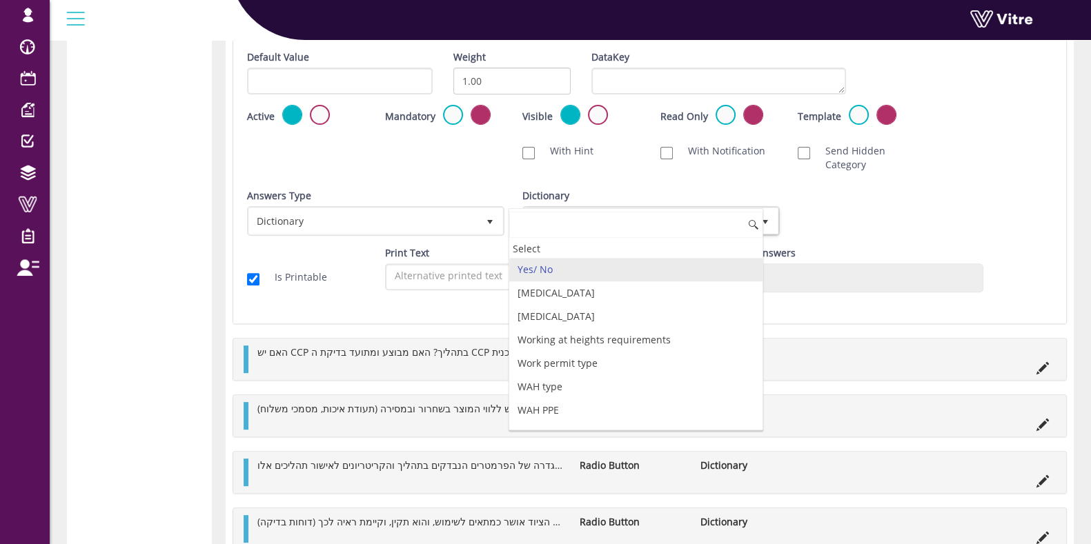
click at [674, 260] on li "Yes/ No" at bounding box center [635, 269] width 253 height 23
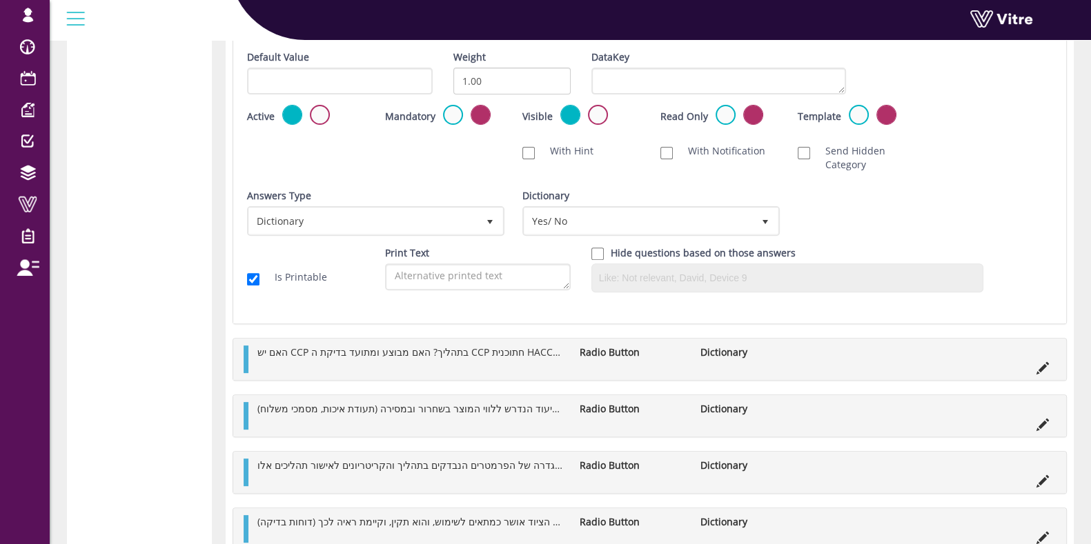
click at [1039, 374] on div "האם יש CCP בתהליך? האם מבוצע ומתועד בדיקת ה CCP חתוכנית HACCP? האם יש אימות לבד…" at bounding box center [649, 359] width 833 height 41
click at [1038, 362] on icon at bounding box center [1042, 368] width 12 height 12
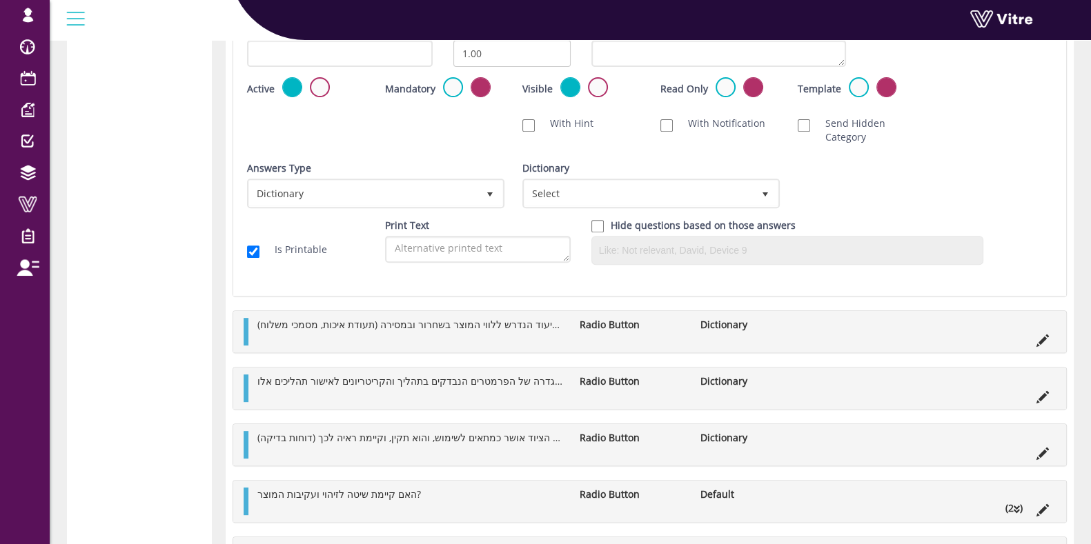
scroll to position [689, 0]
drag, startPoint x: 669, startPoint y: 157, endPoint x: 673, endPoint y: 164, distance: 7.7
click at [671, 161] on div "Dictionary Select" at bounding box center [649, 182] width 255 height 47
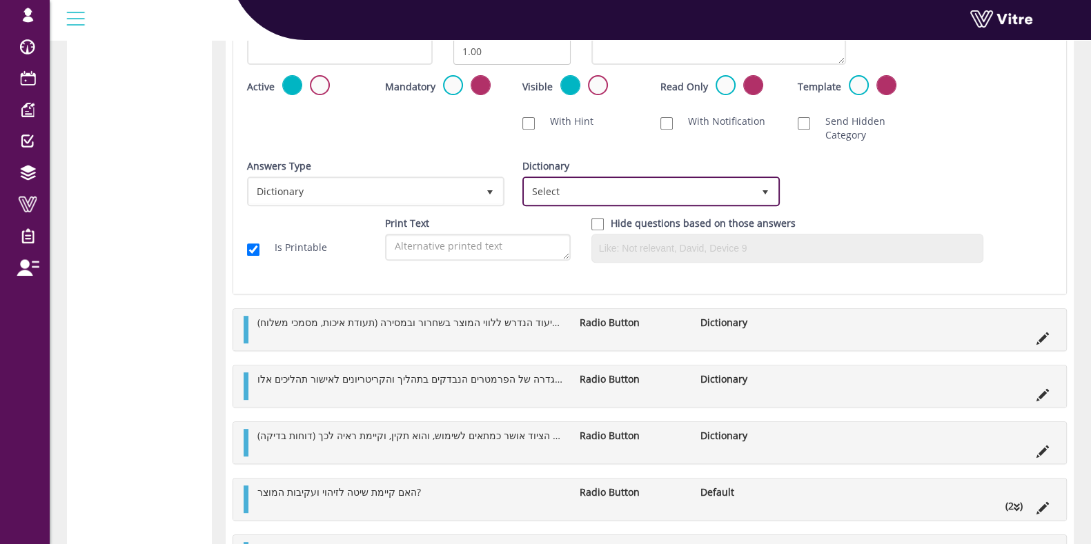
click at [686, 196] on span "Select" at bounding box center [638, 191] width 228 height 25
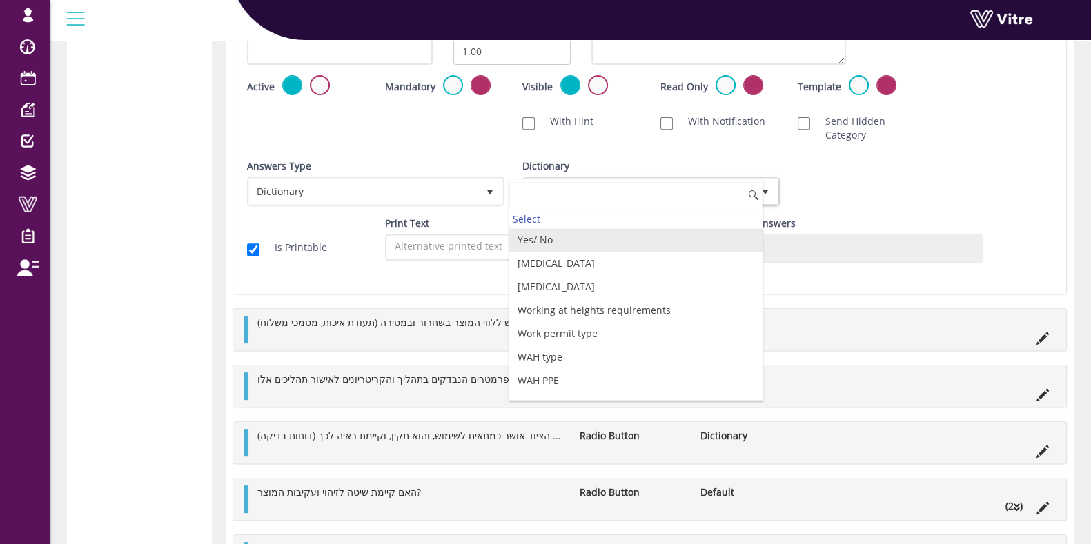
click at [682, 237] on li "Yes/ No" at bounding box center [635, 239] width 253 height 23
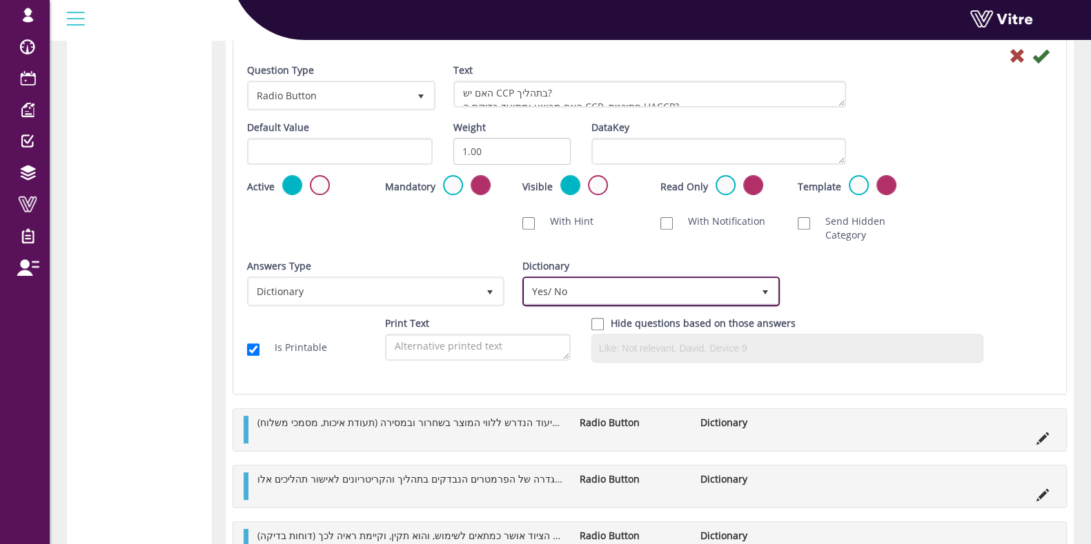
scroll to position [517, 0]
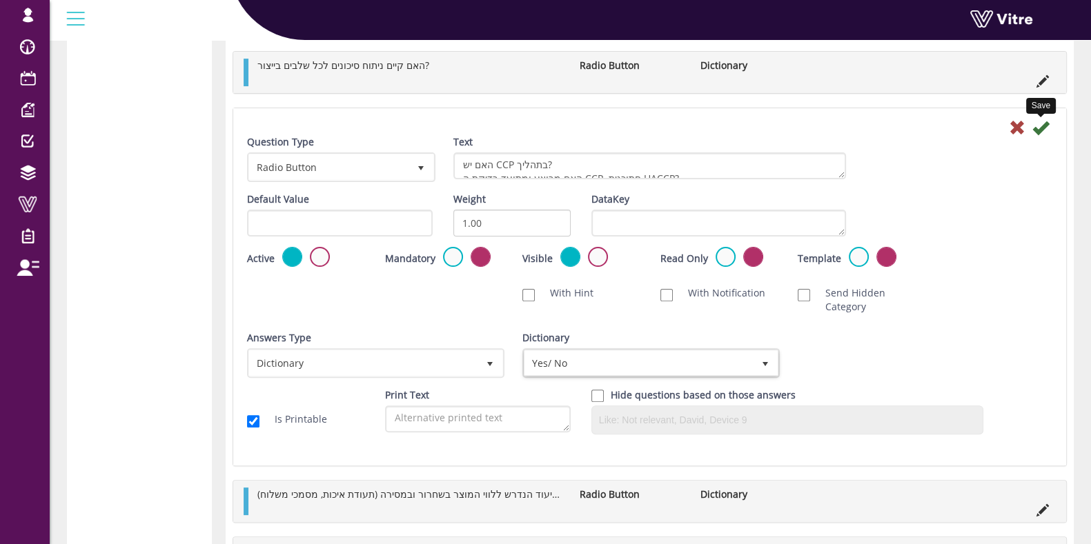
click at [1044, 128] on icon at bounding box center [1040, 127] width 17 height 17
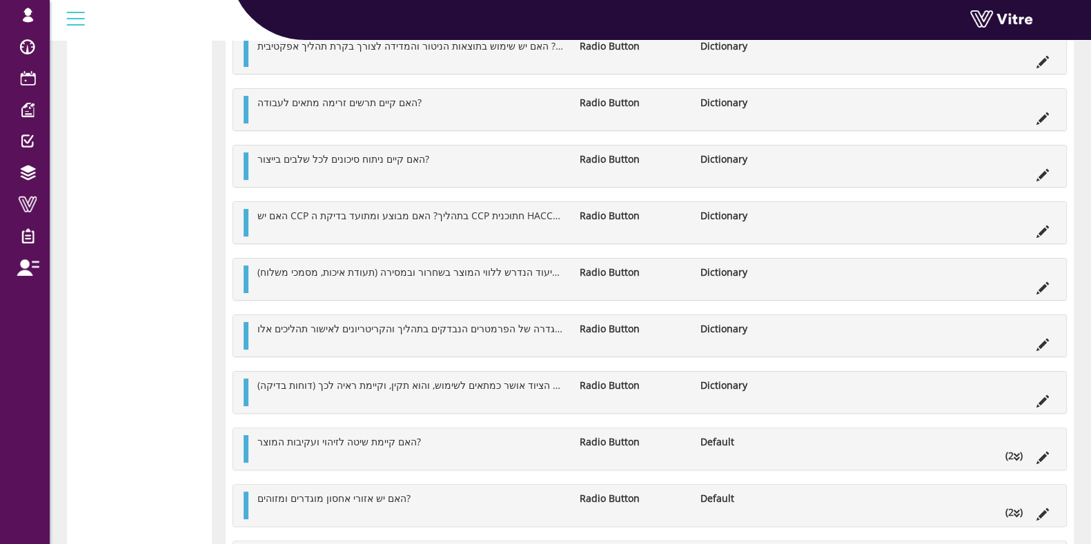
scroll to position [431, 0]
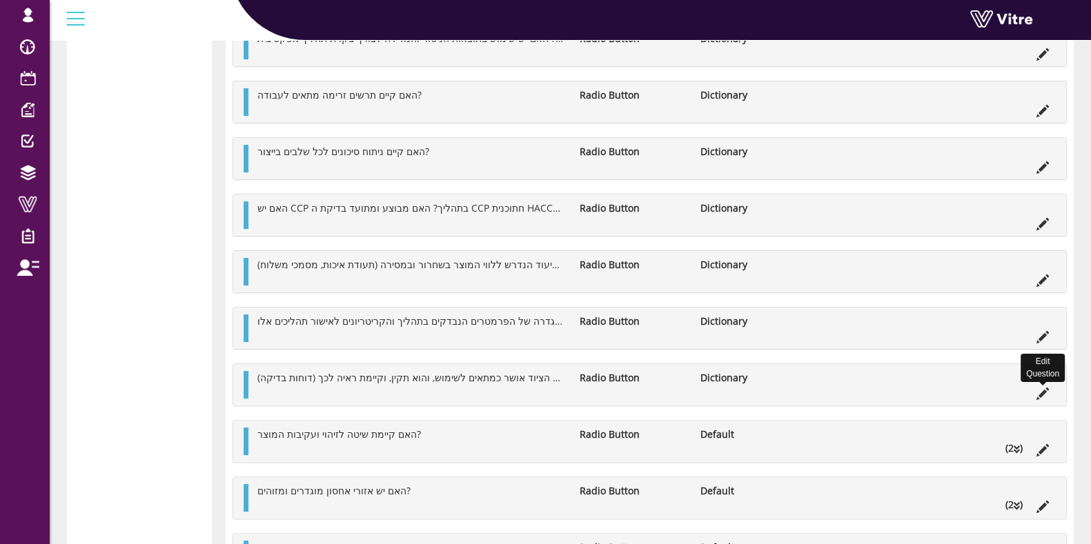
click at [1047, 390] on icon at bounding box center [1042, 394] width 12 height 12
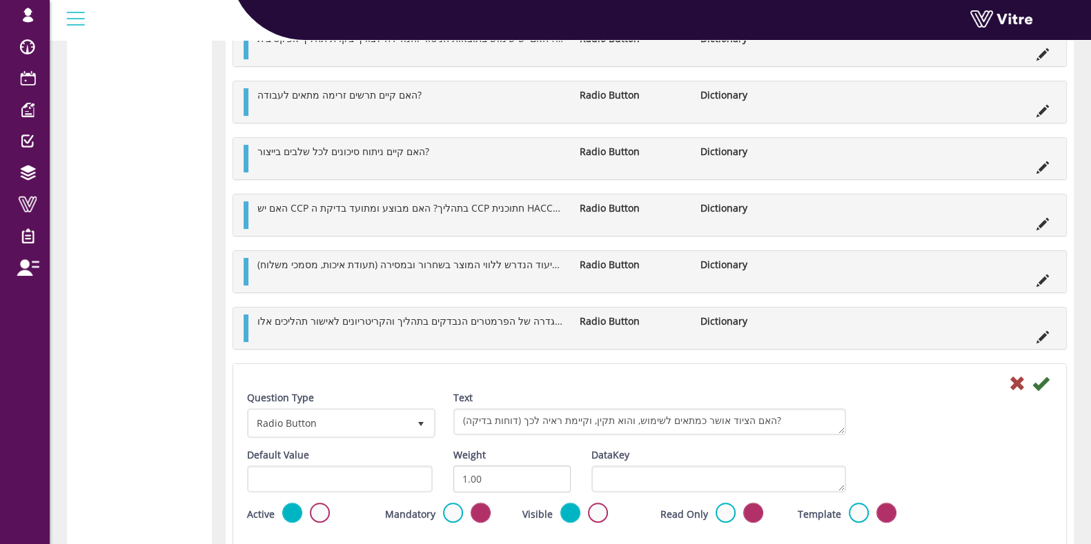
scroll to position [517, 0]
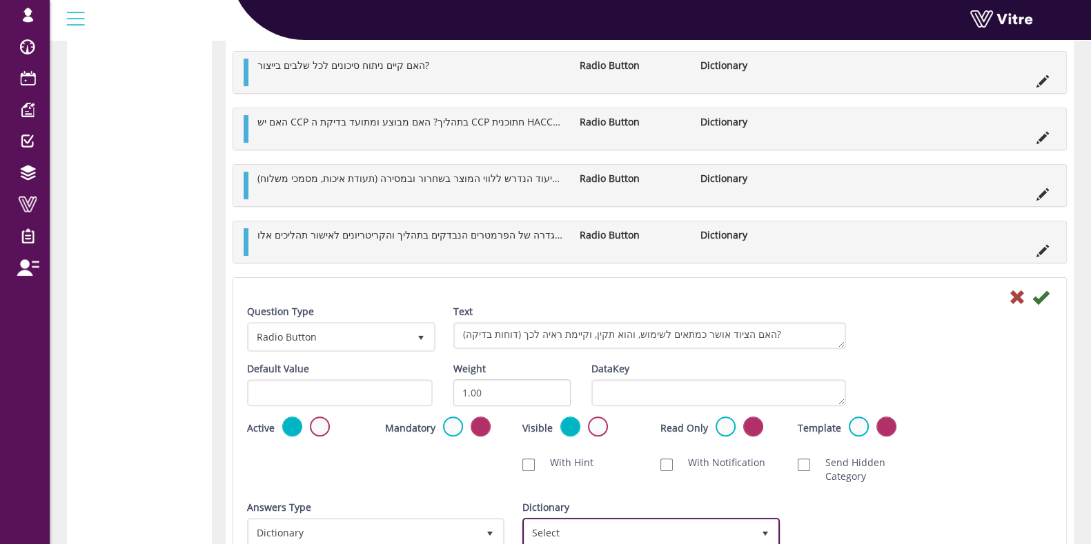
click at [615, 520] on span "Select" at bounding box center [638, 532] width 228 height 25
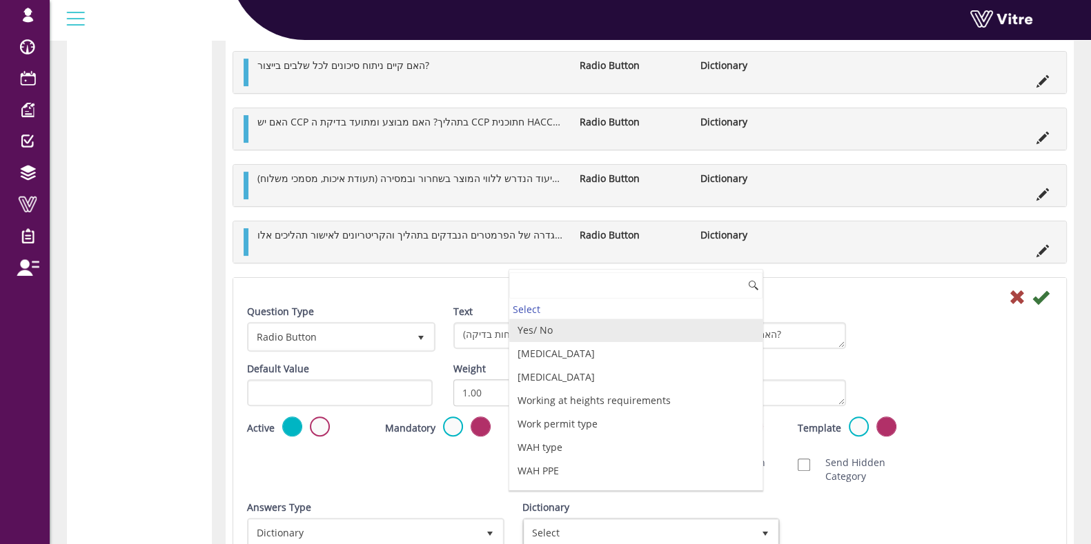
click at [584, 327] on li "Yes/ No" at bounding box center [635, 330] width 253 height 23
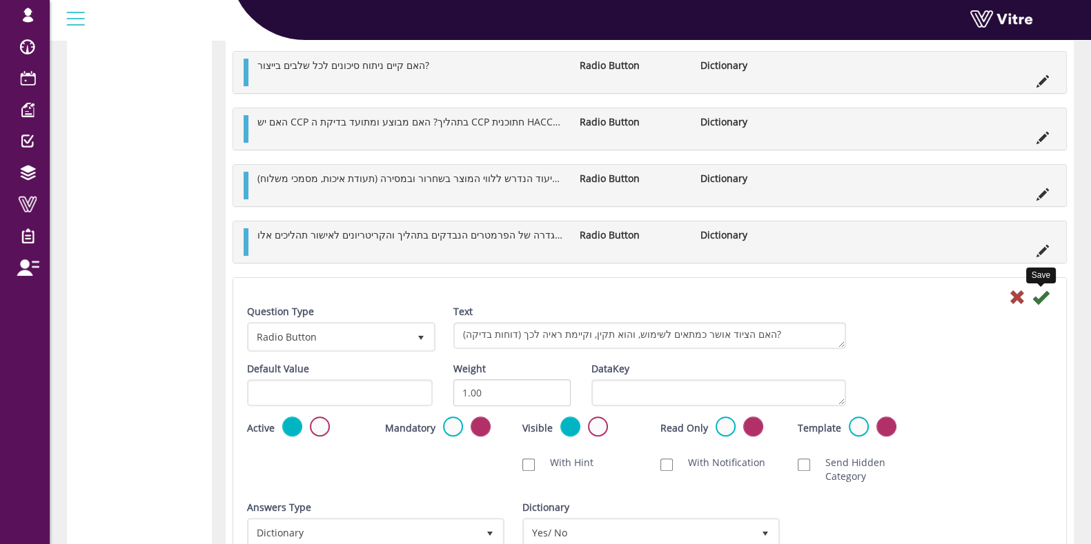
click at [1041, 302] on icon at bounding box center [1040, 297] width 17 height 17
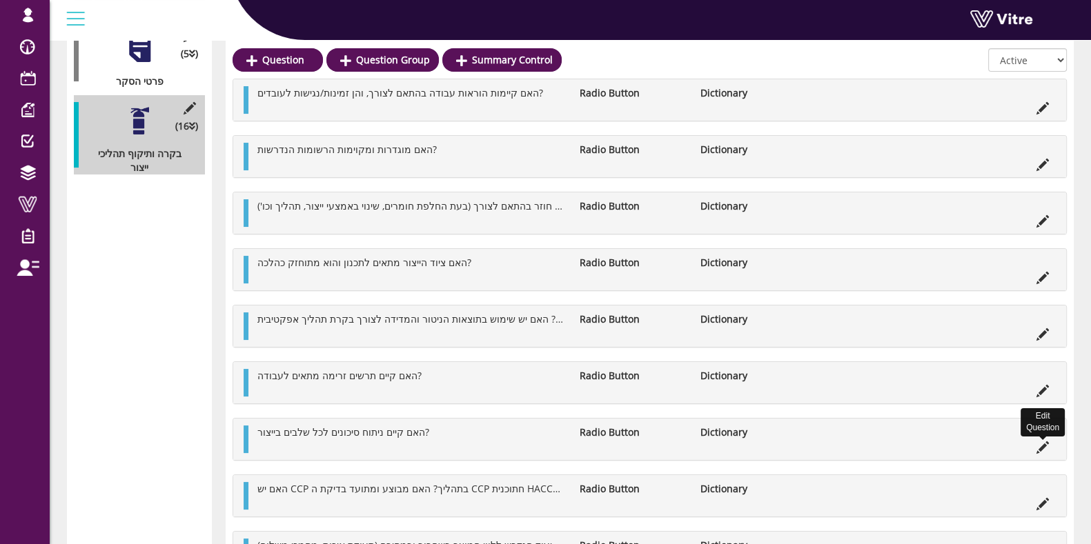
scroll to position [259, 0]
click at [1043, 387] on icon at bounding box center [1042, 390] width 12 height 12
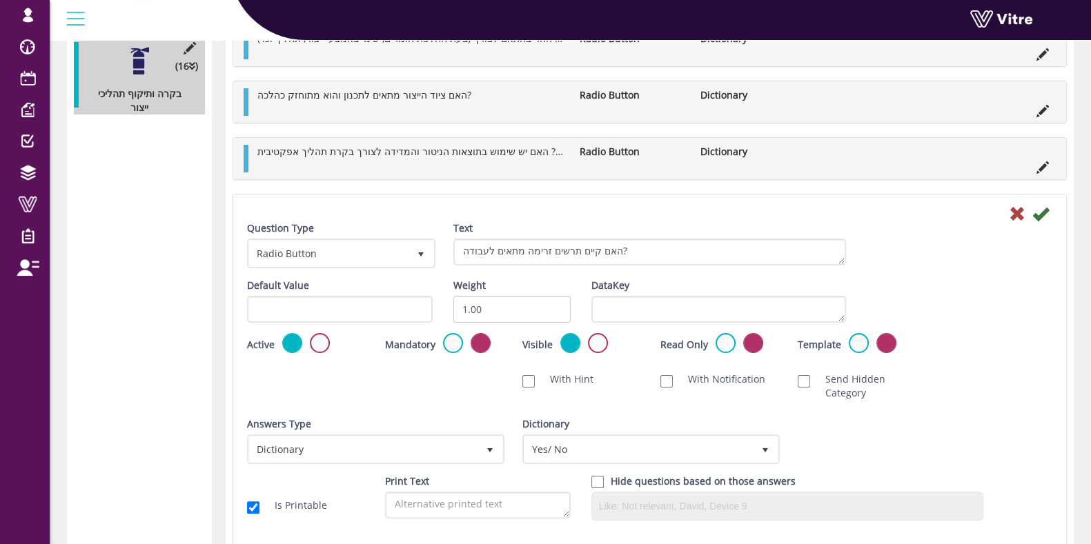
scroll to position [344, 0]
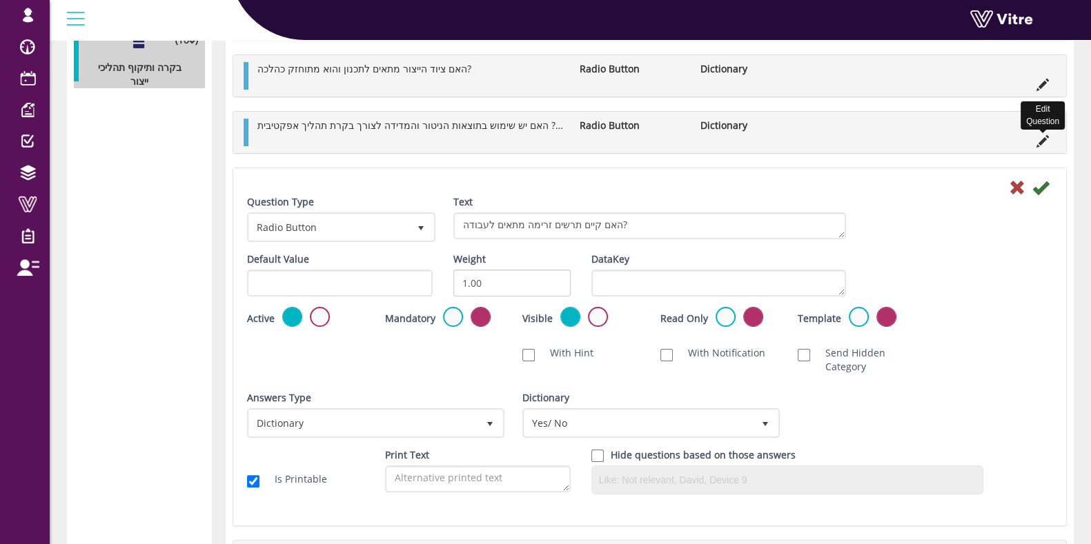
click at [1043, 141] on icon at bounding box center [1042, 141] width 12 height 12
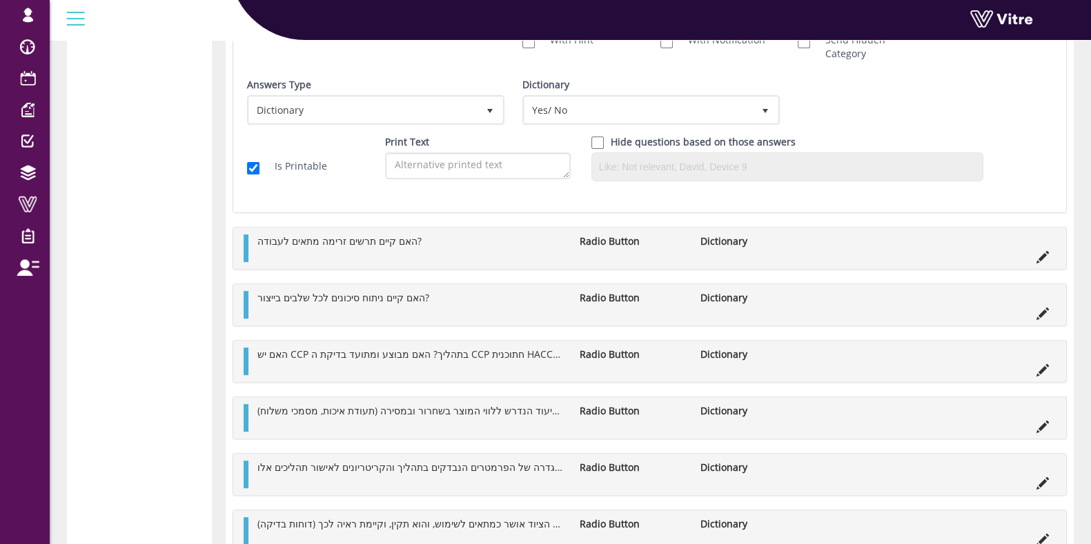
scroll to position [603, 0]
click at [1047, 312] on icon at bounding box center [1042, 312] width 12 height 12
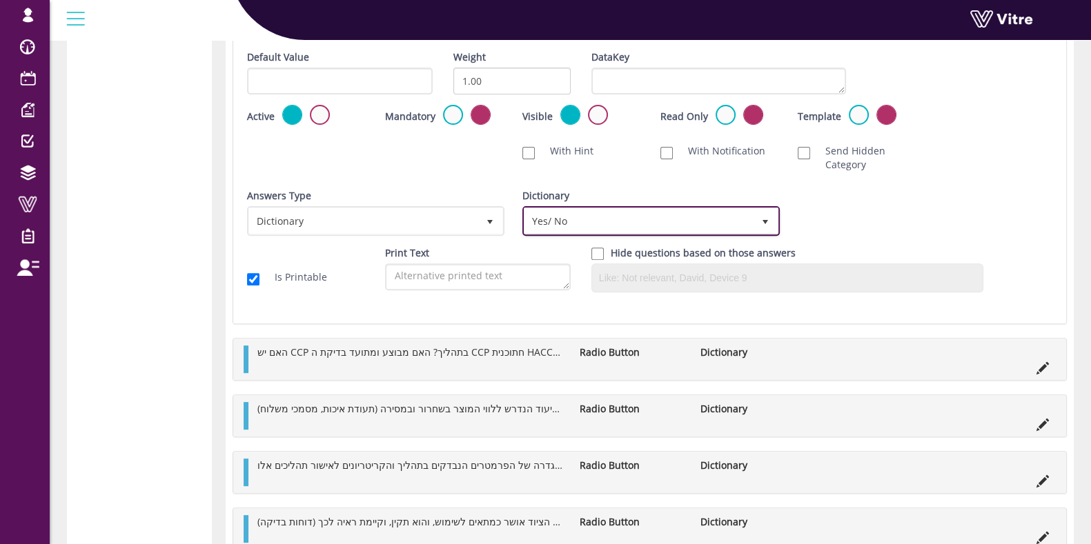
click at [658, 211] on span "Yes/ No" at bounding box center [638, 220] width 228 height 25
click at [1039, 360] on li "Edit Question" at bounding box center [1042, 366] width 26 height 14
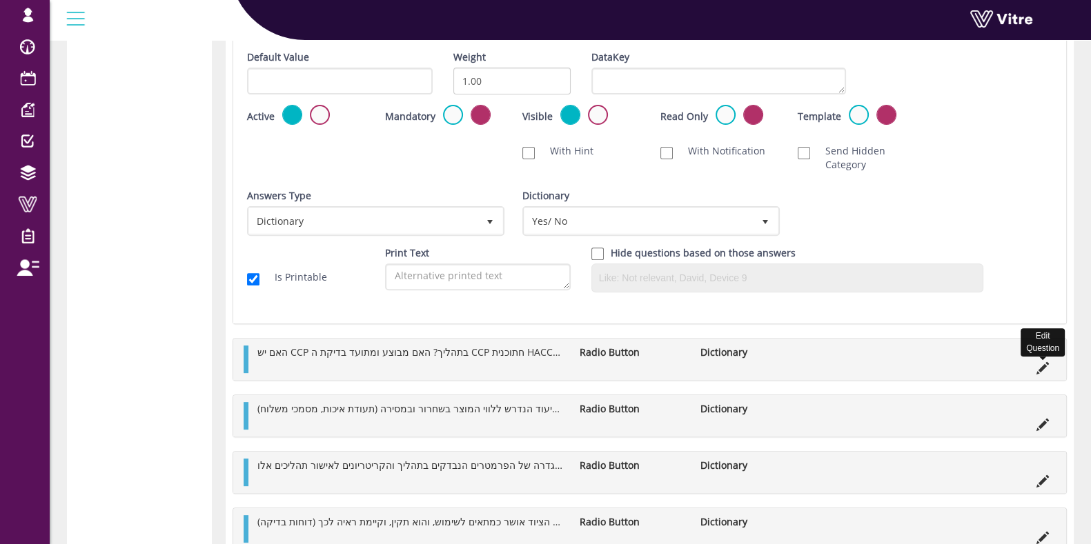
click at [1042, 362] on icon at bounding box center [1042, 368] width 12 height 12
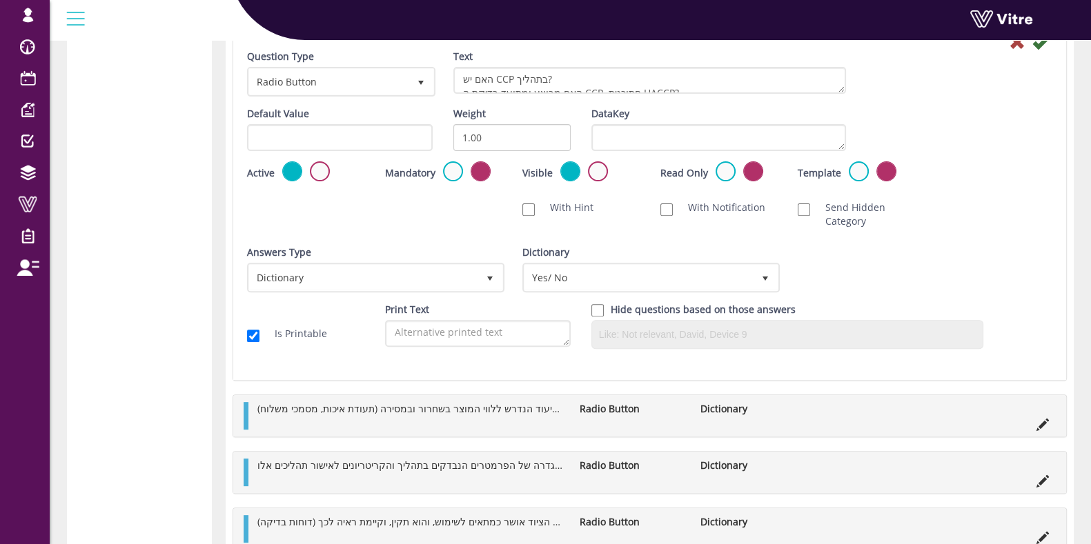
click at [1045, 427] on div "האם מוגדר וקיים תיעוד הנדרש ללווי המוצר בשחרור ובמסירה (תעודת איכות, מסמכי משלו…" at bounding box center [649, 415] width 833 height 41
click at [1041, 421] on icon at bounding box center [1042, 425] width 12 height 12
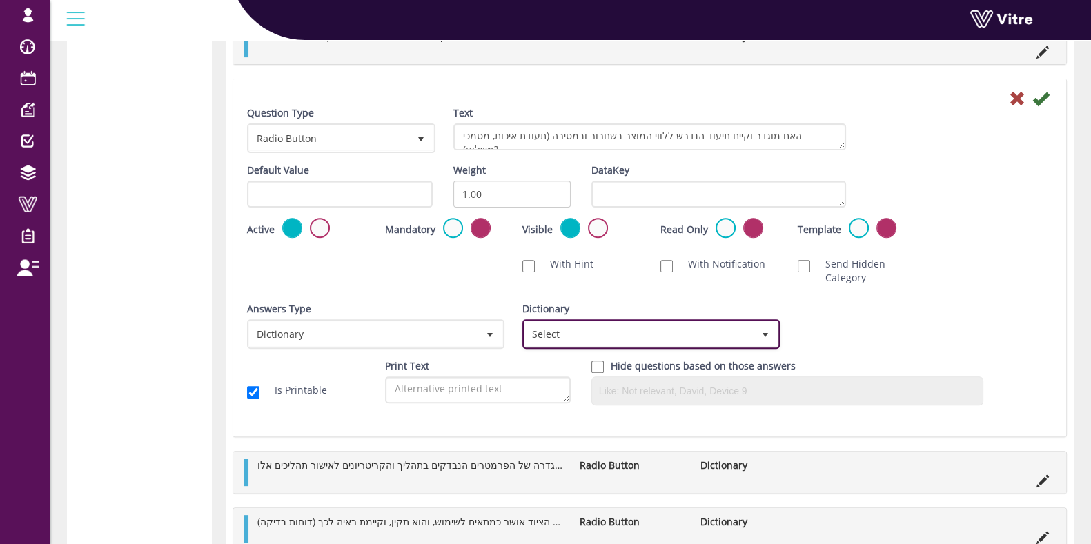
click at [714, 322] on span "Select" at bounding box center [638, 334] width 228 height 25
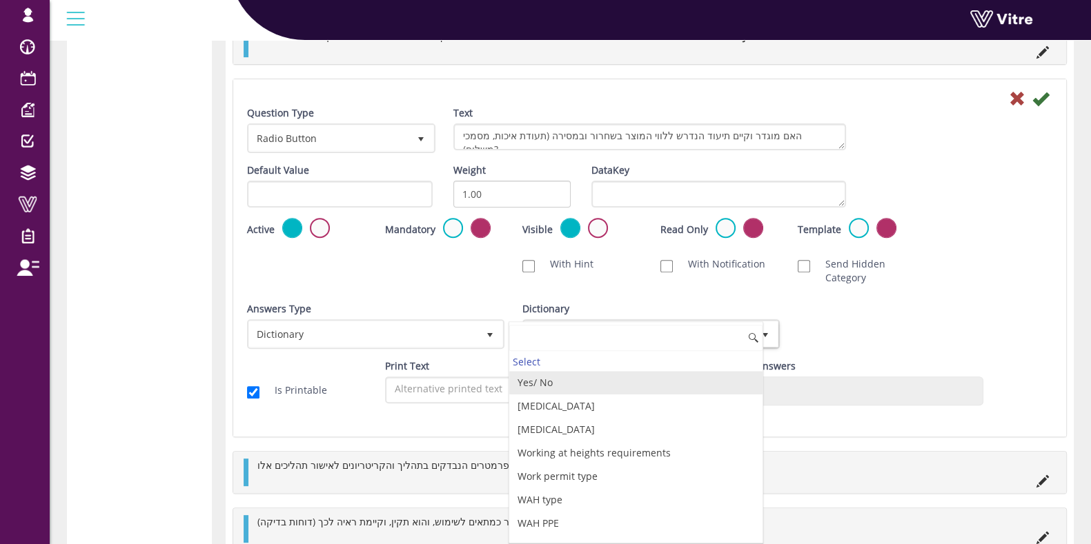
click at [577, 376] on li "Yes/ No" at bounding box center [635, 382] width 253 height 23
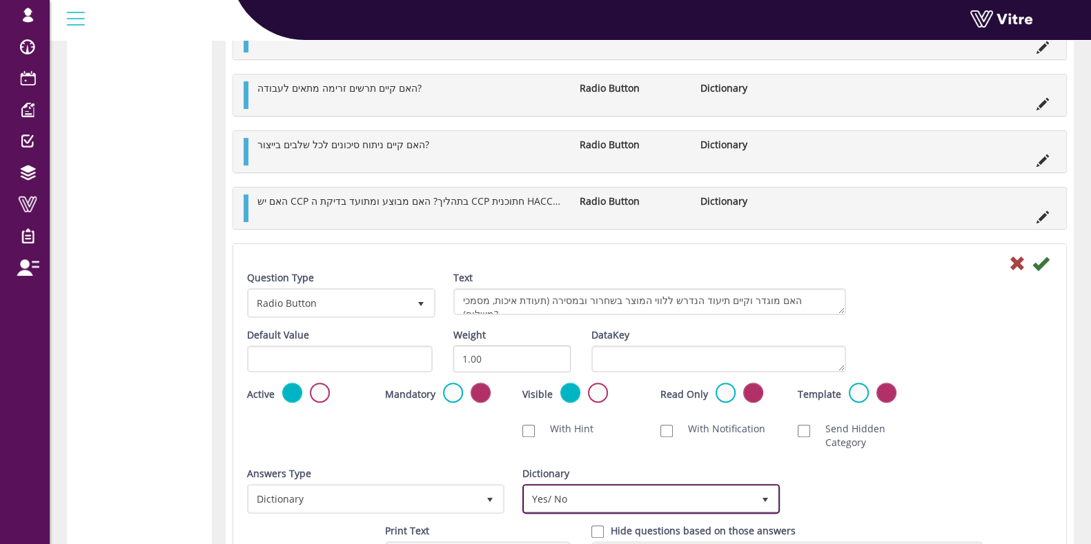
scroll to position [431, 0]
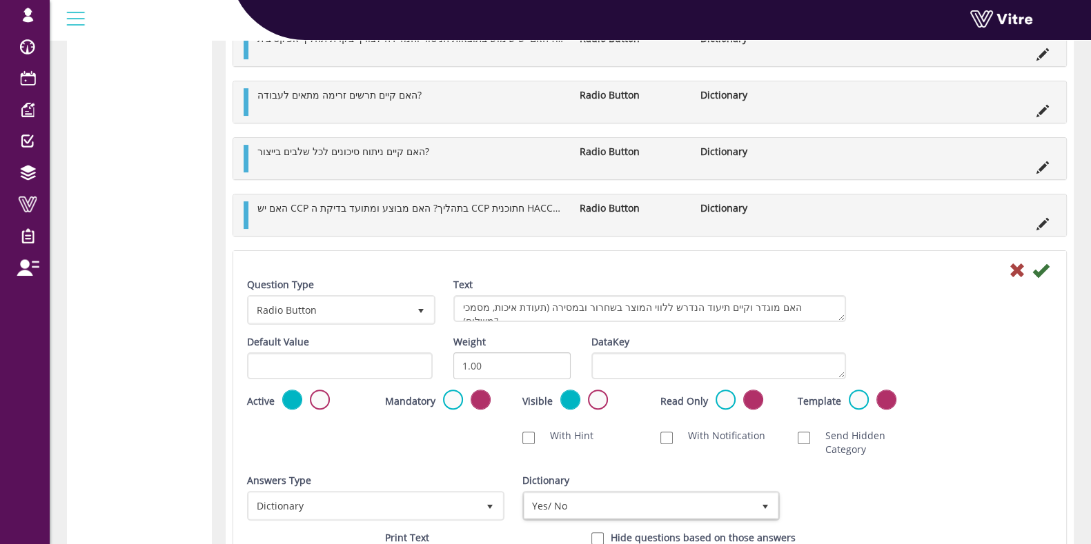
click at [1040, 277] on icon at bounding box center [1040, 270] width 17 height 17
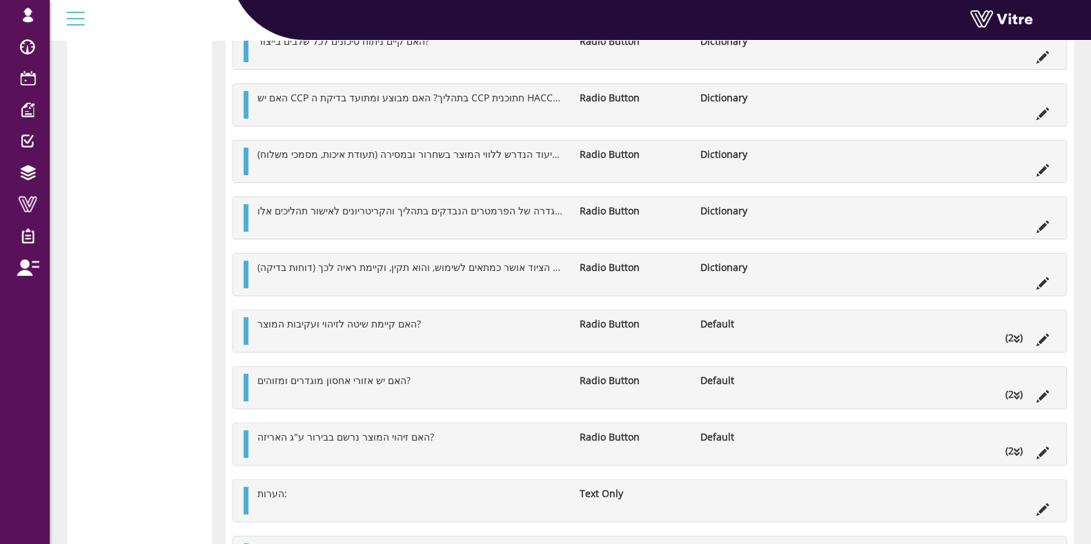
scroll to position [641, 0]
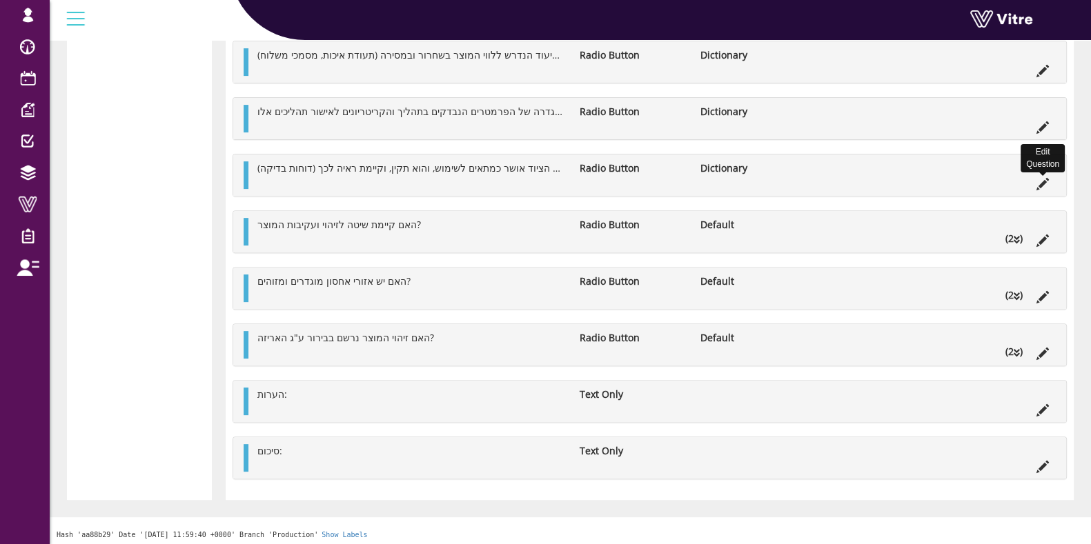
click at [1045, 183] on icon at bounding box center [1042, 184] width 12 height 12
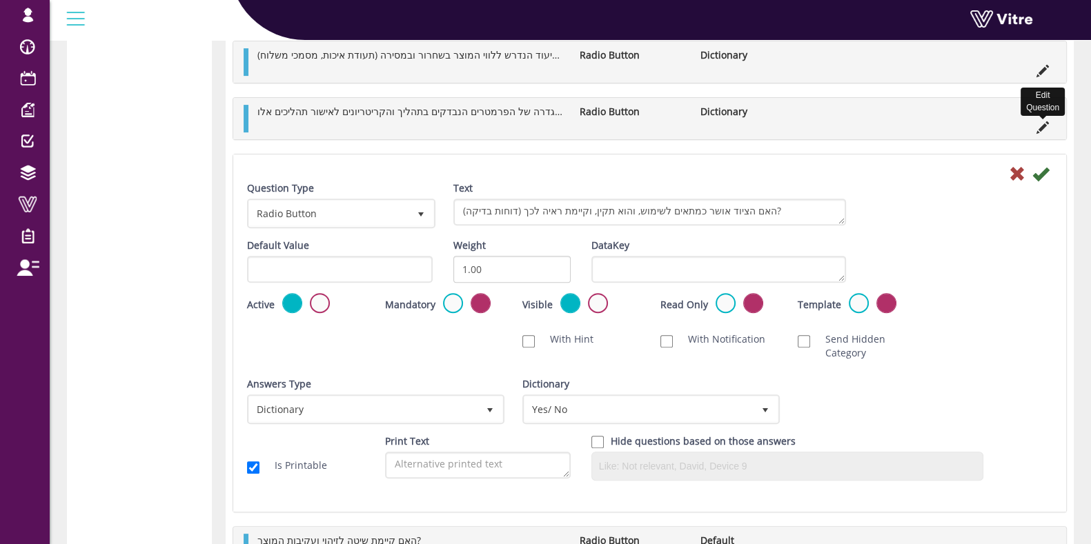
click at [1049, 121] on icon at bounding box center [1042, 127] width 12 height 12
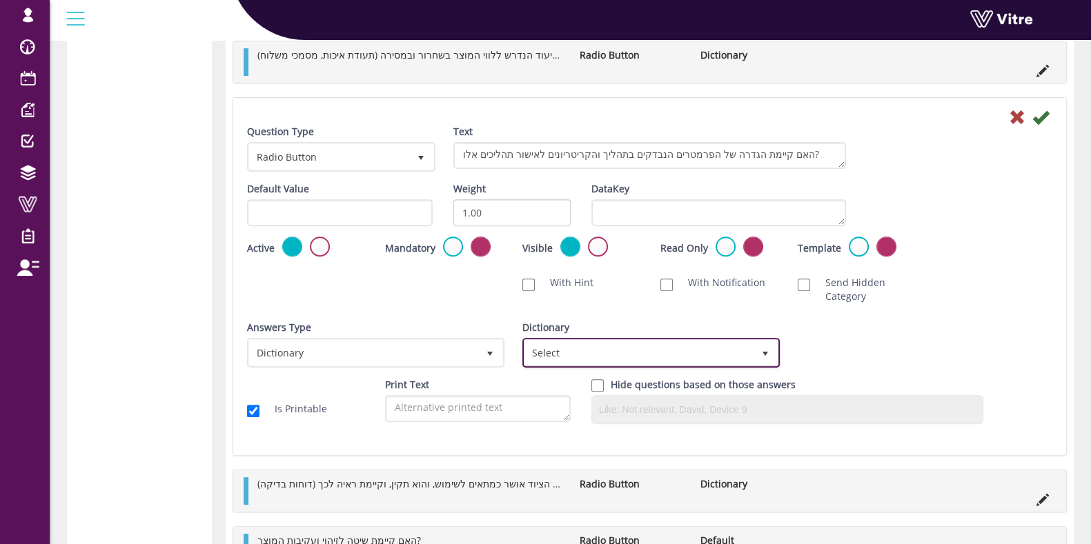
click at [652, 342] on span "Select" at bounding box center [638, 352] width 228 height 25
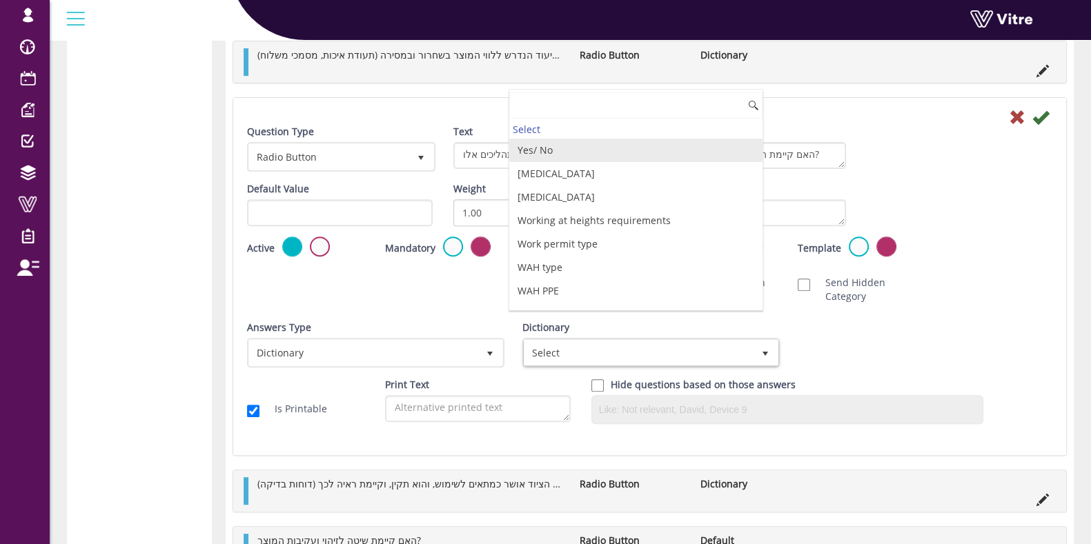
click at [545, 151] on li "Yes/ No" at bounding box center [635, 150] width 253 height 23
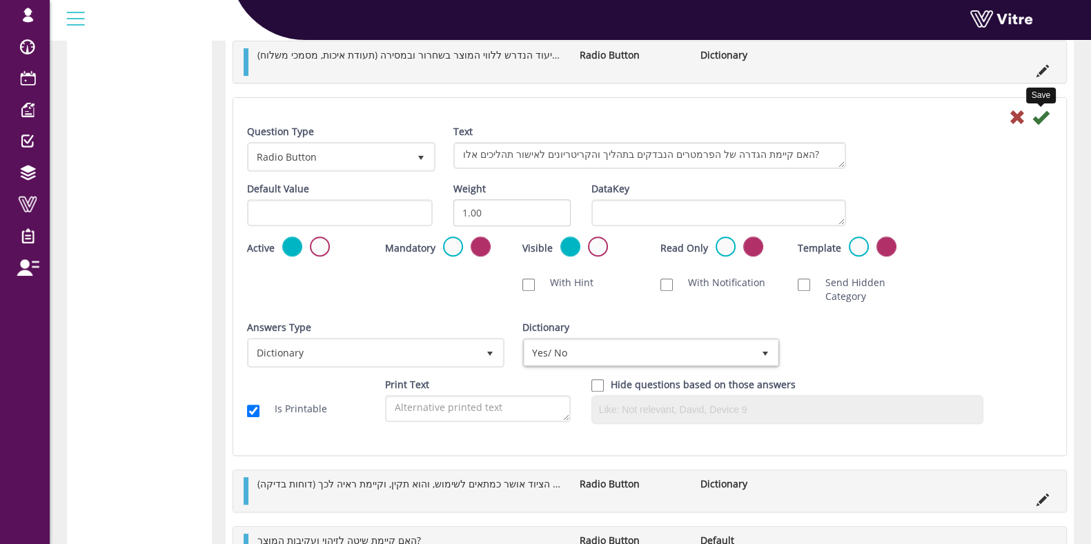
click at [1047, 115] on icon at bounding box center [1040, 117] width 17 height 17
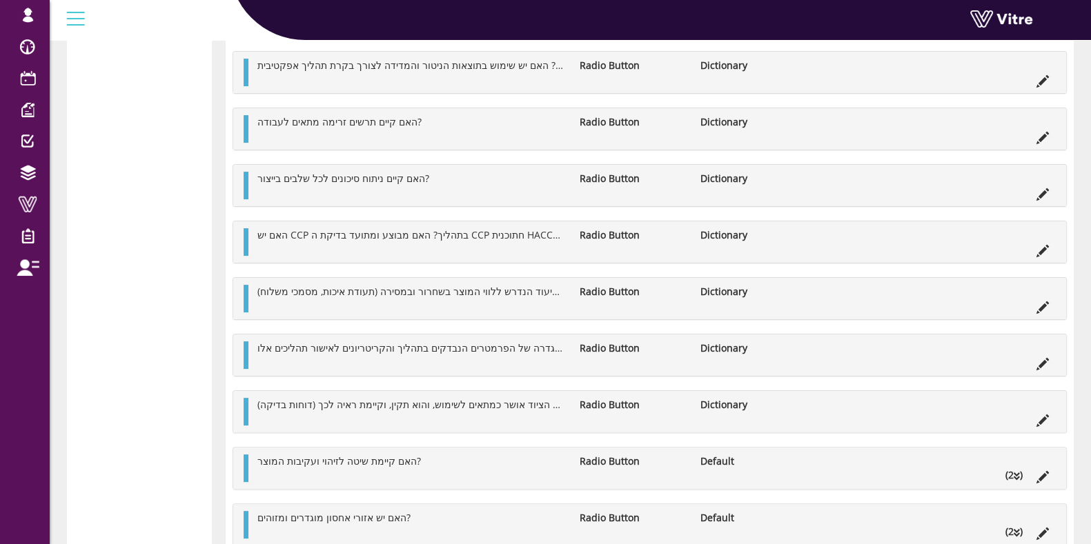
scroll to position [431, 0]
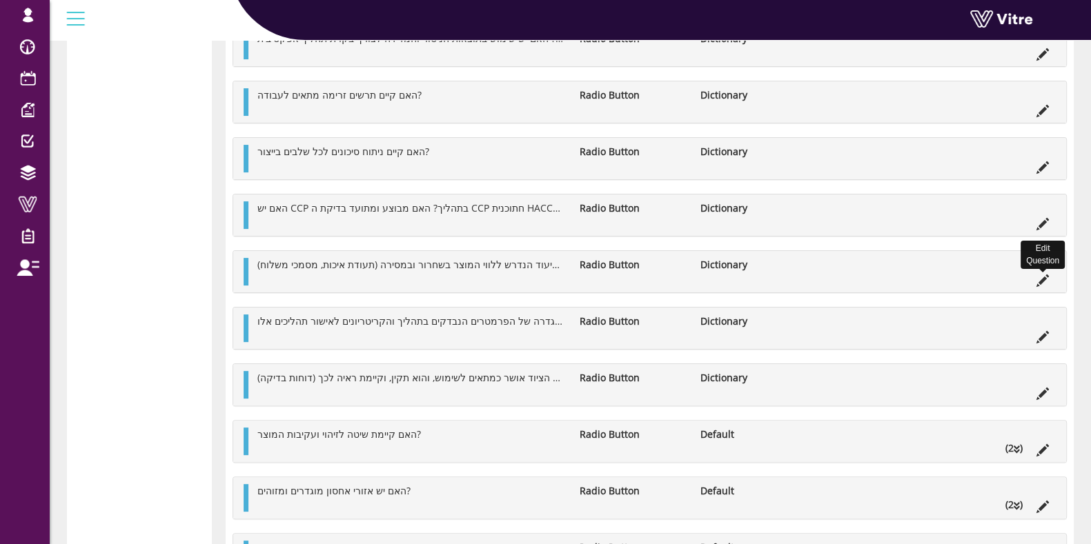
click at [1042, 275] on icon at bounding box center [1042, 281] width 12 height 12
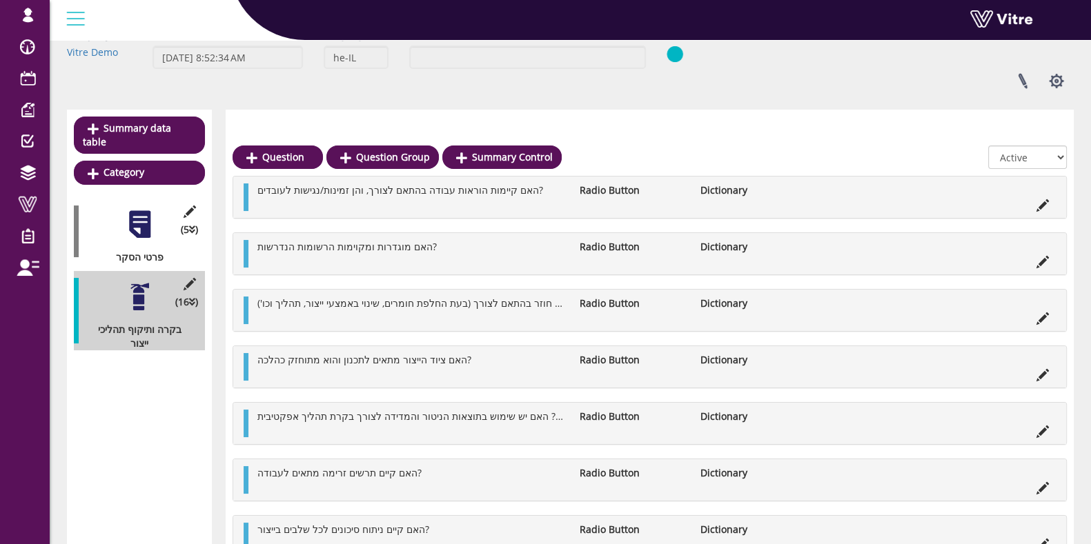
scroll to position [0, 0]
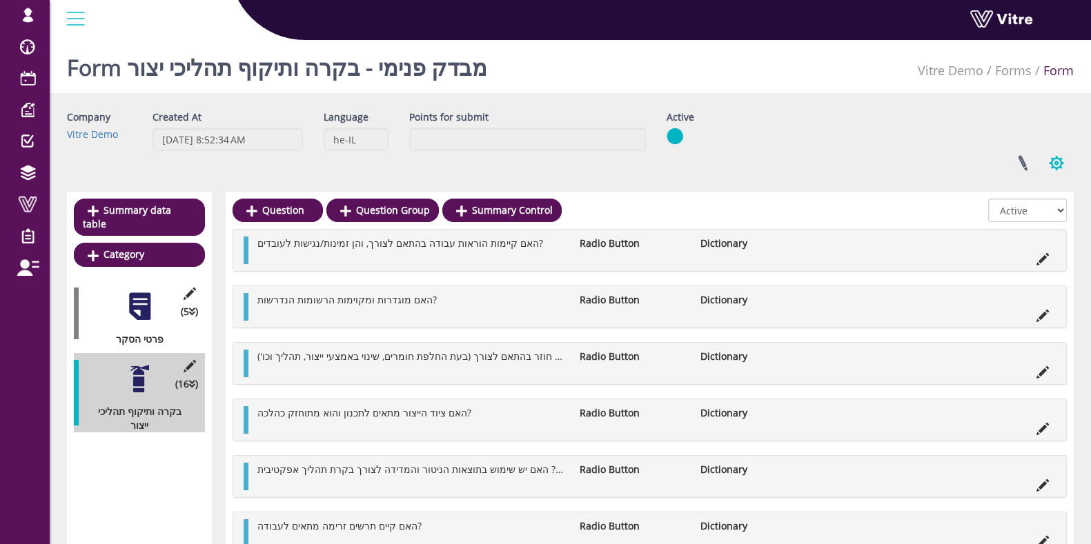
click at [1042, 170] on button "button" at bounding box center [1056, 163] width 34 height 37
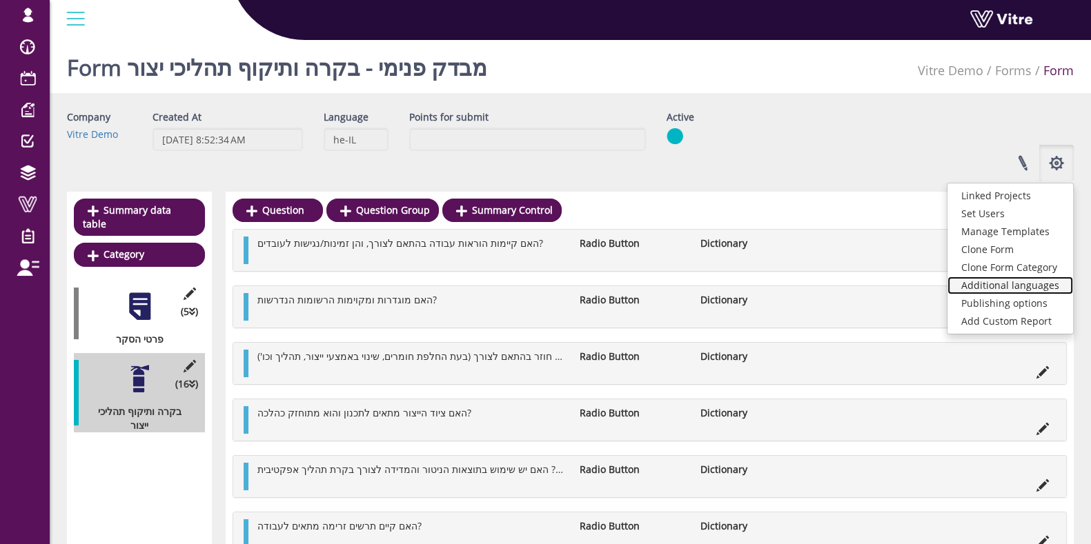
click at [1031, 288] on link "Additional languages" at bounding box center [1010, 286] width 126 height 18
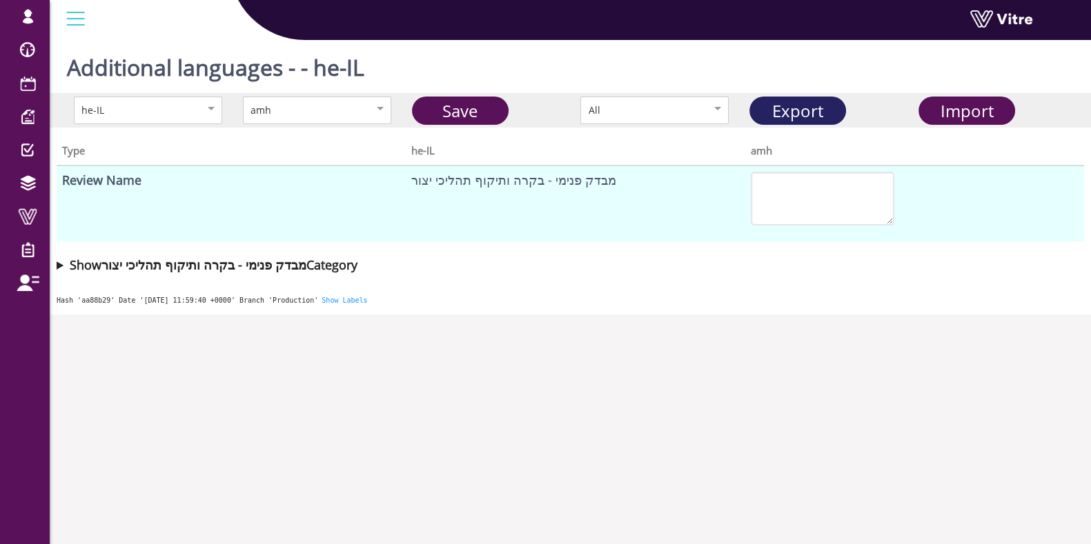
click at [769, 102] on link "Export" at bounding box center [797, 111] width 97 height 28
click at [579, 76] on div "Additional languages - - he-IL" at bounding box center [570, 63] width 1041 height 59
click at [931, 109] on div "Import" at bounding box center [966, 111] width 87 height 26
click at [969, 112] on span "Import" at bounding box center [966, 110] width 53 height 23
click at [299, 126] on div "he-IL amh Save All Export Import" at bounding box center [570, 110] width 1041 height 34
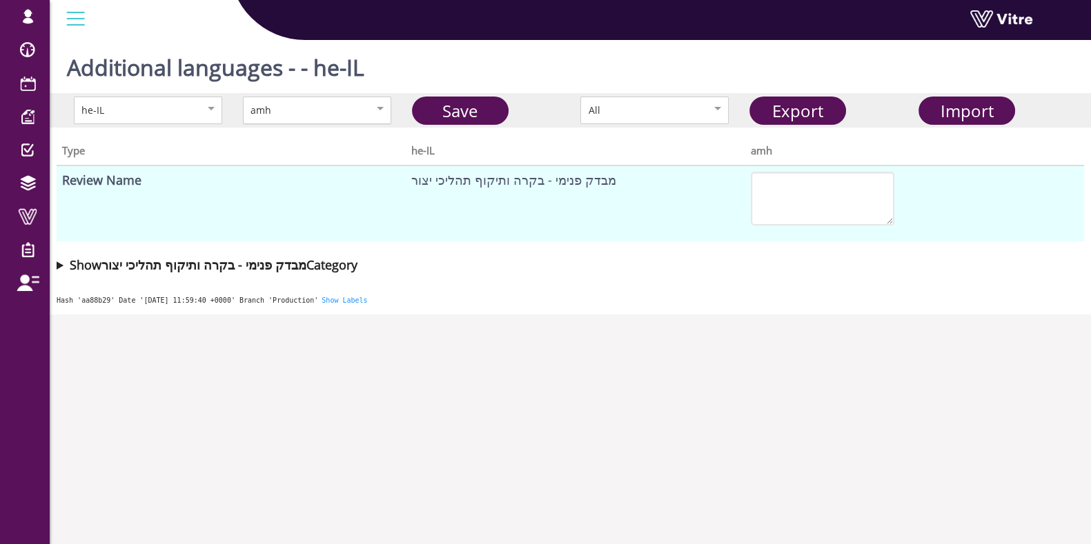
click at [306, 118] on div "amh" at bounding box center [317, 111] width 148 height 28
click at [445, 113] on link "Save" at bounding box center [460, 111] width 97 height 28
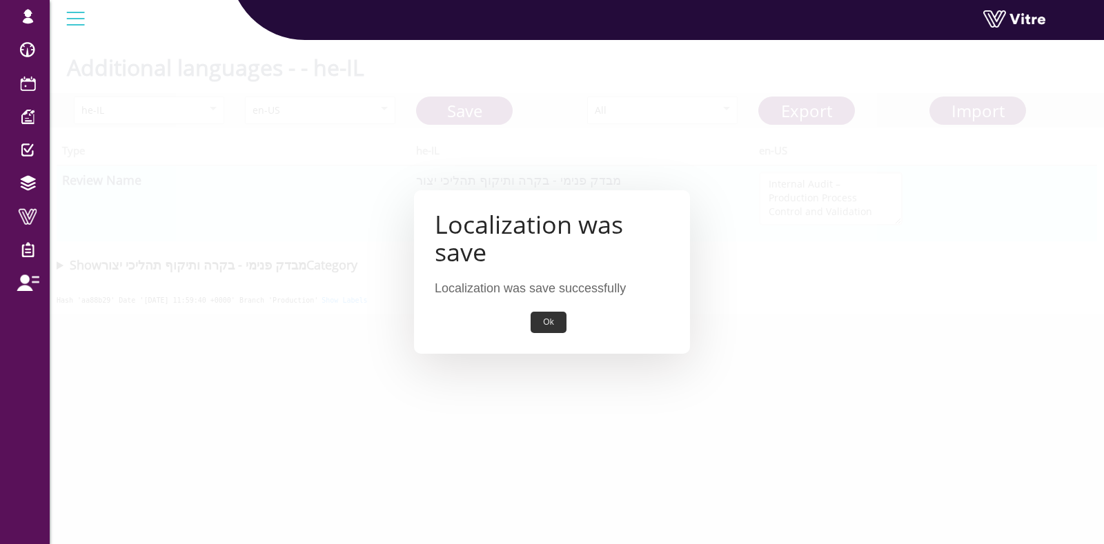
click at [545, 322] on button "Ok" at bounding box center [548, 322] width 35 height 21
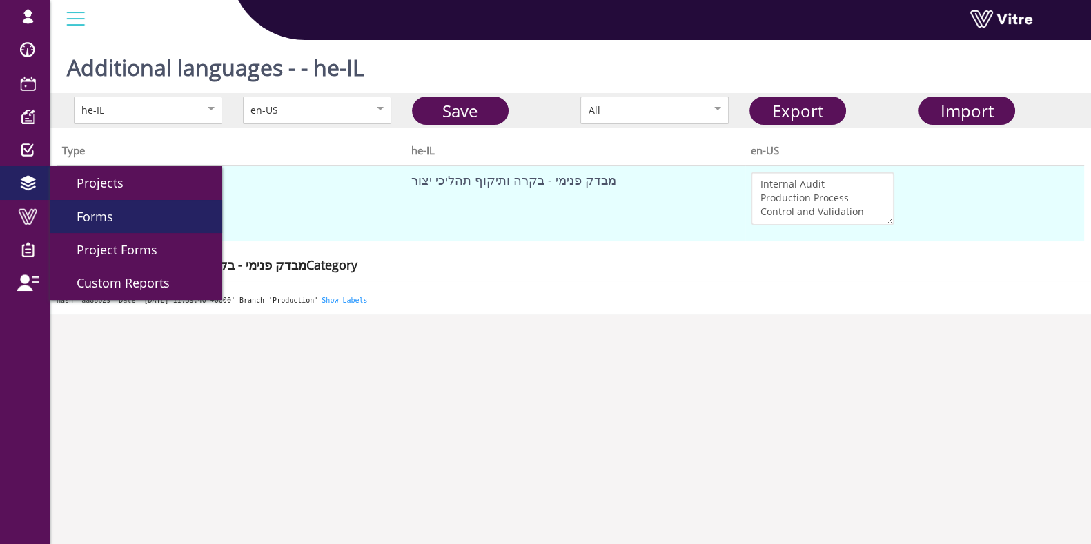
click at [91, 213] on span "Forms" at bounding box center [86, 216] width 53 height 17
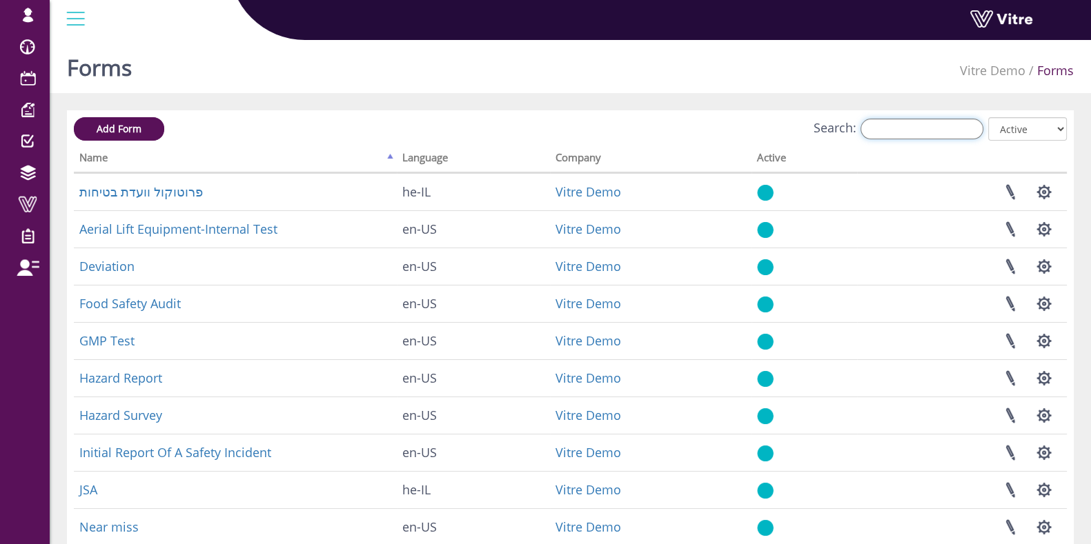
click at [909, 128] on input "Search:" at bounding box center [921, 129] width 123 height 21
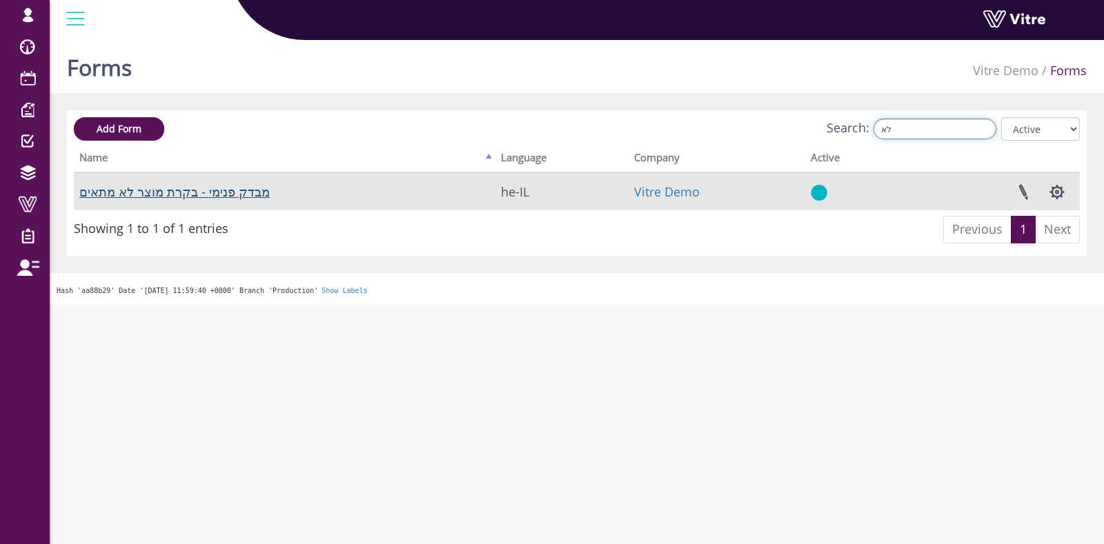
type input "לא"
click at [98, 193] on link "מבדק פנימי - בקרת מוצר לא מתאים" at bounding box center [174, 192] width 190 height 17
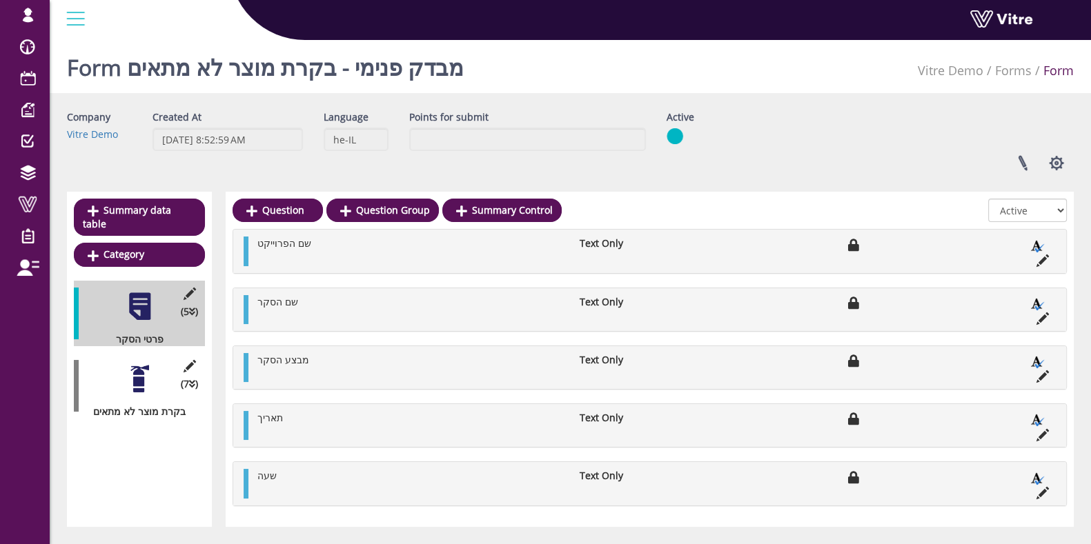
click at [135, 364] on div at bounding box center [139, 379] width 31 height 31
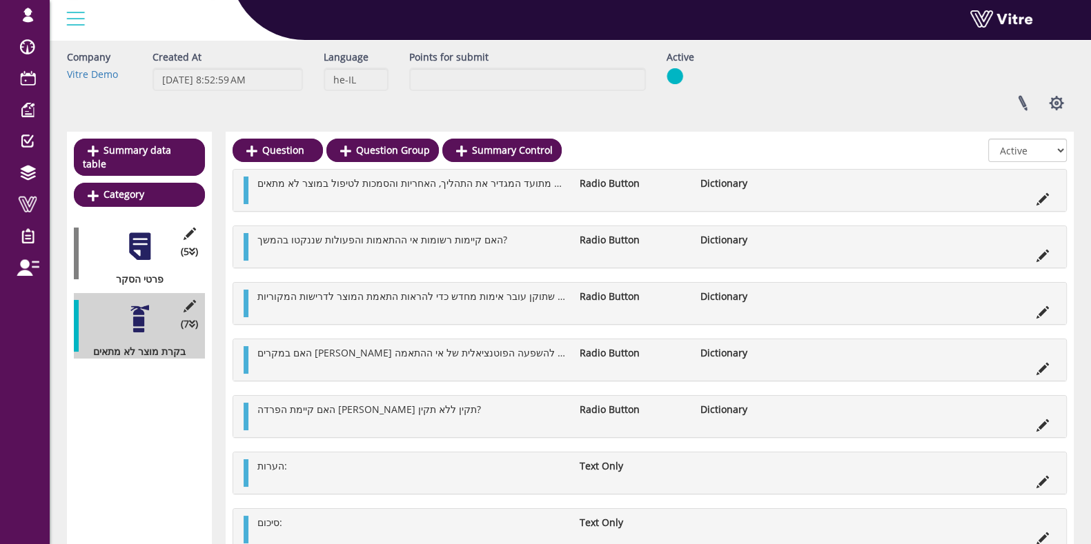
scroll to position [86, 0]
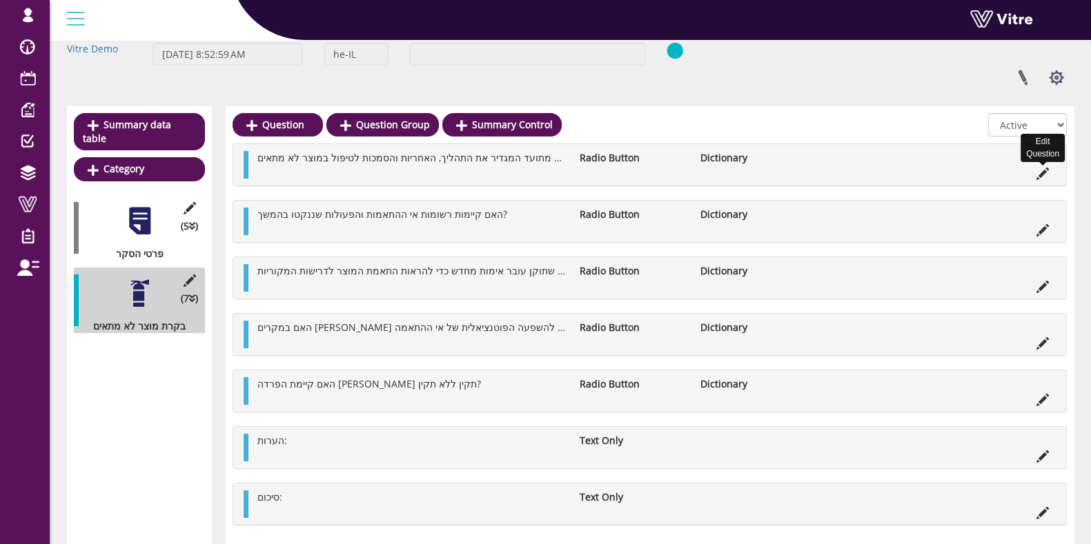
click at [1040, 174] on icon at bounding box center [1042, 174] width 12 height 12
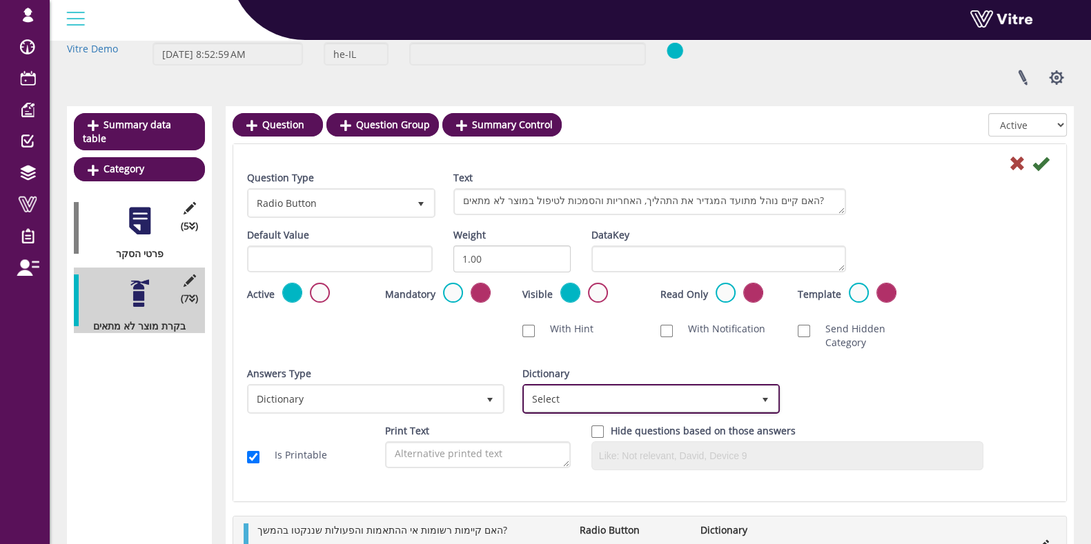
click at [657, 391] on span "Select" at bounding box center [638, 398] width 228 height 25
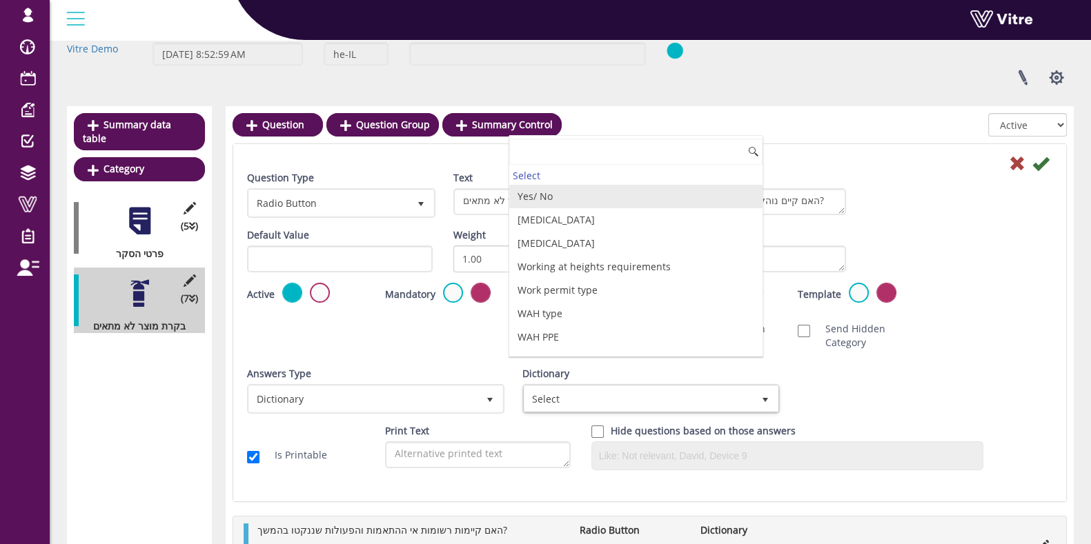
click at [562, 200] on li "Yes/ No" at bounding box center [635, 196] width 253 height 23
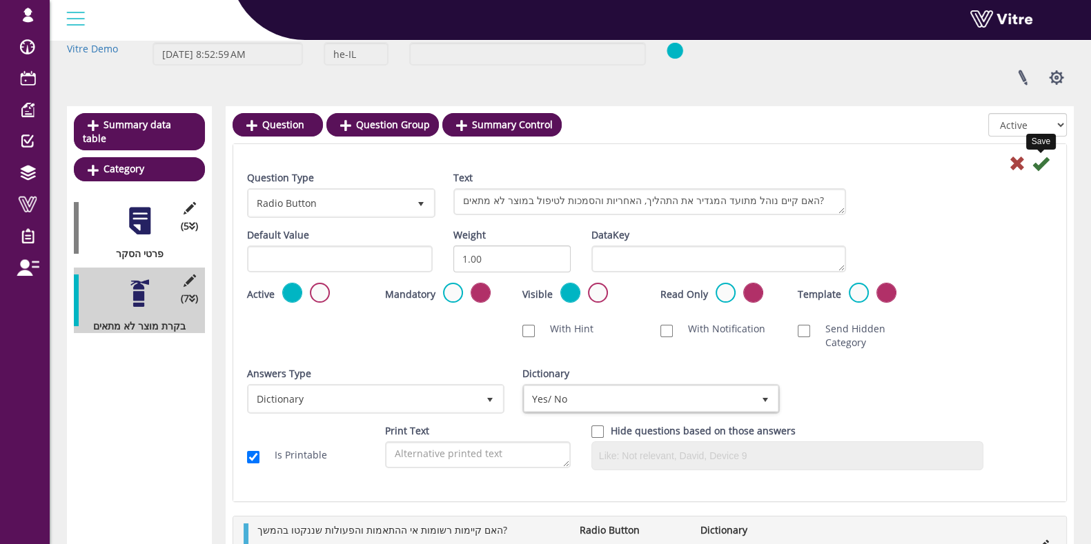
click at [1039, 164] on icon at bounding box center [1040, 163] width 17 height 17
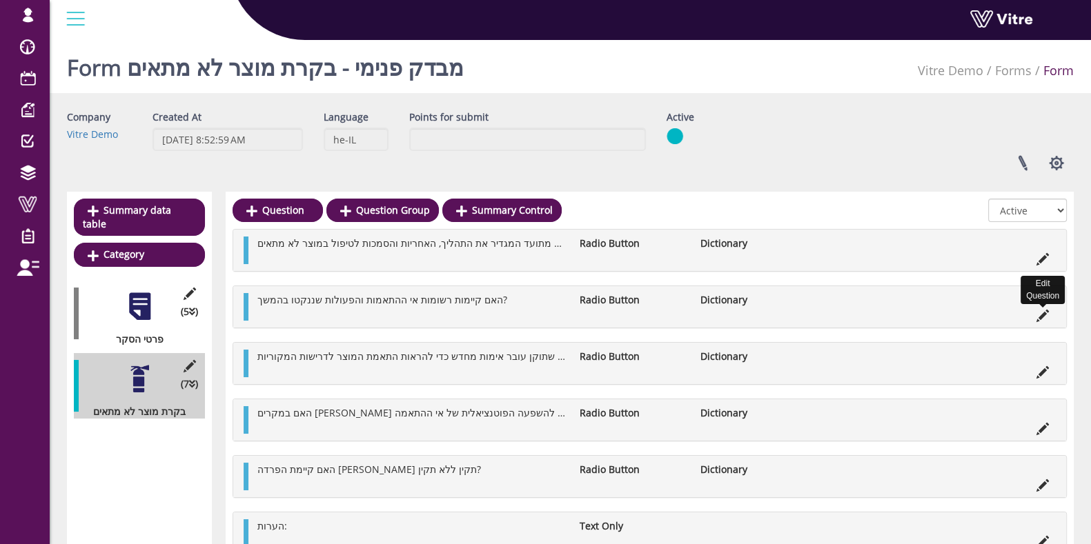
click at [1038, 312] on icon at bounding box center [1042, 316] width 12 height 12
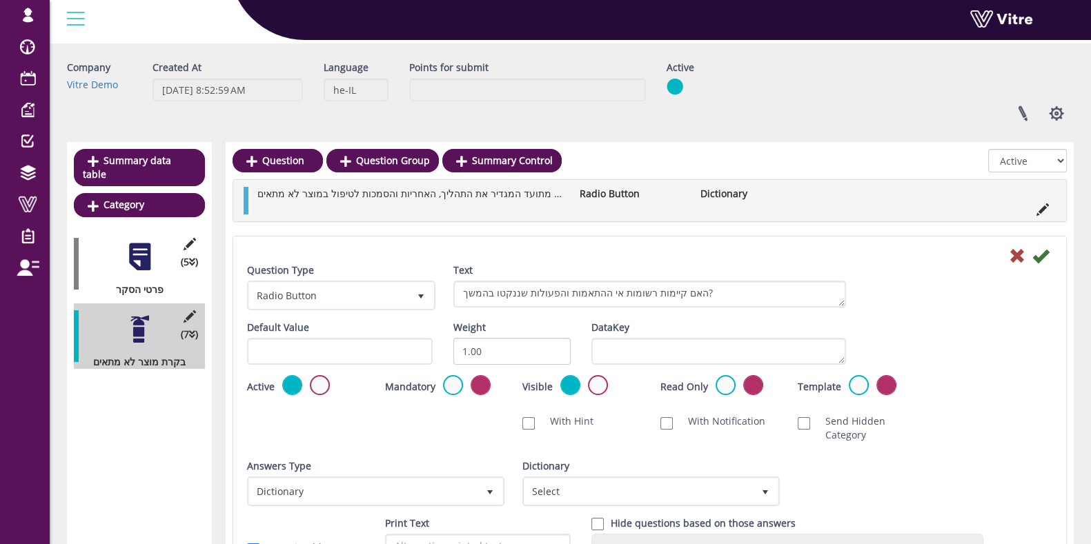
scroll to position [86, 0]
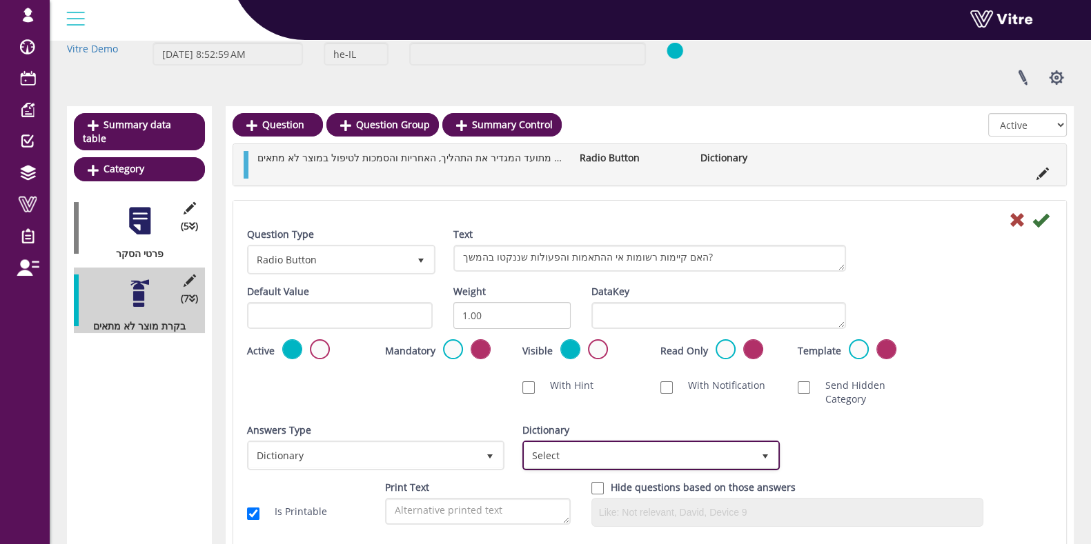
click at [552, 464] on span "Select" at bounding box center [638, 455] width 228 height 25
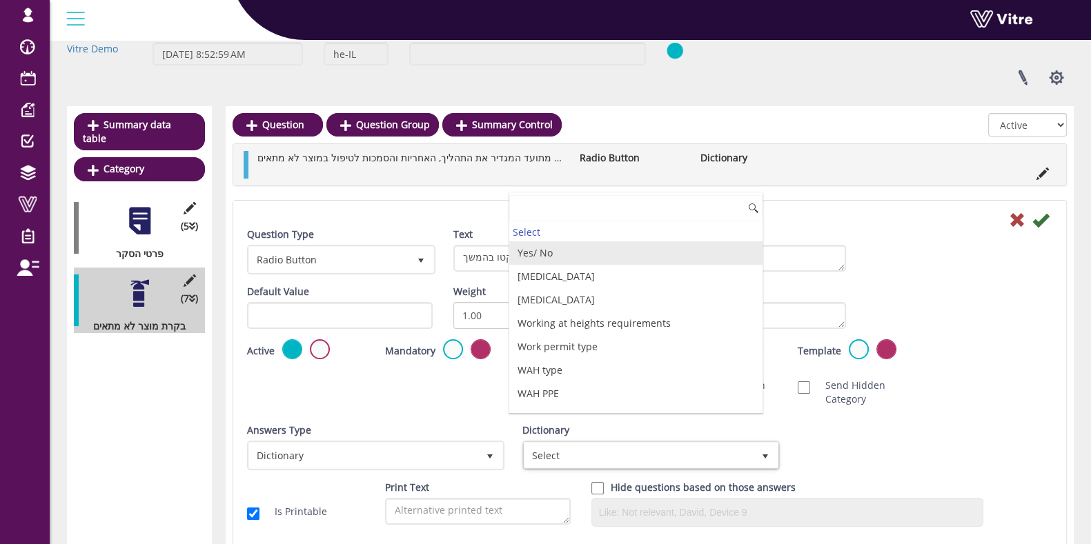
click at [562, 250] on li "Yes/ No" at bounding box center [635, 252] width 253 height 23
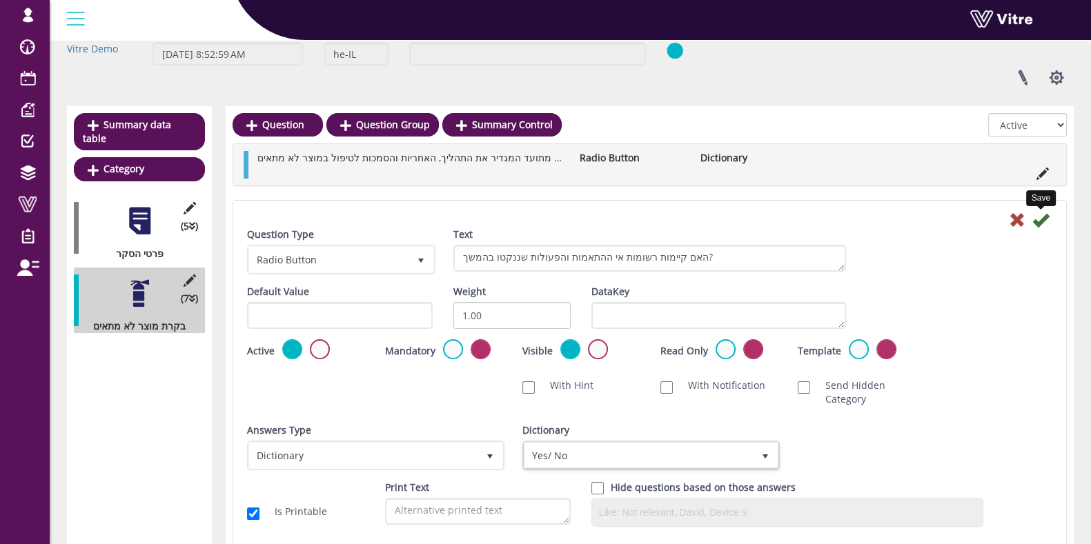
click at [1040, 221] on icon at bounding box center [1040, 220] width 17 height 17
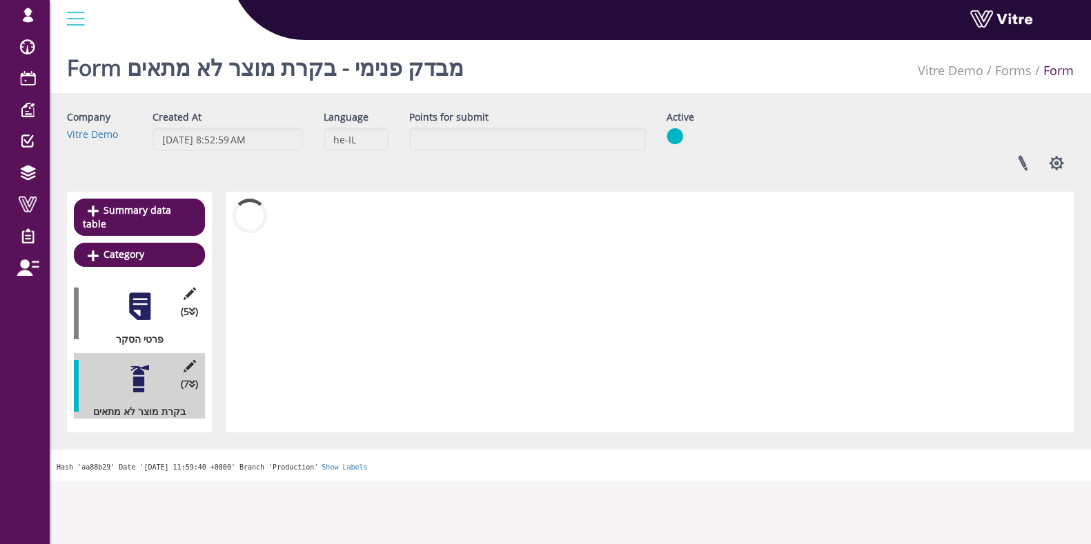
scroll to position [0, 0]
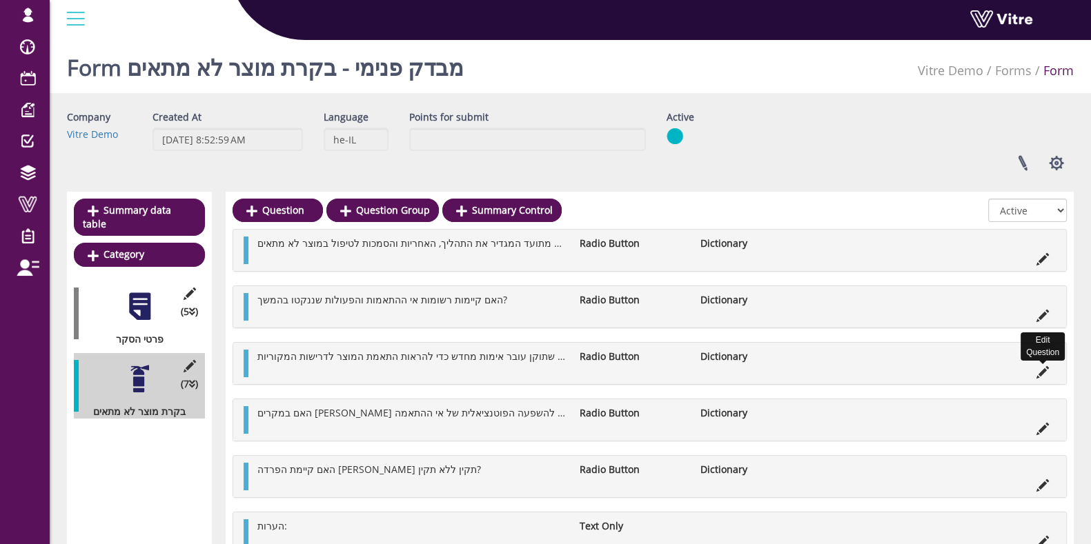
click at [1038, 370] on icon at bounding box center [1042, 372] width 12 height 12
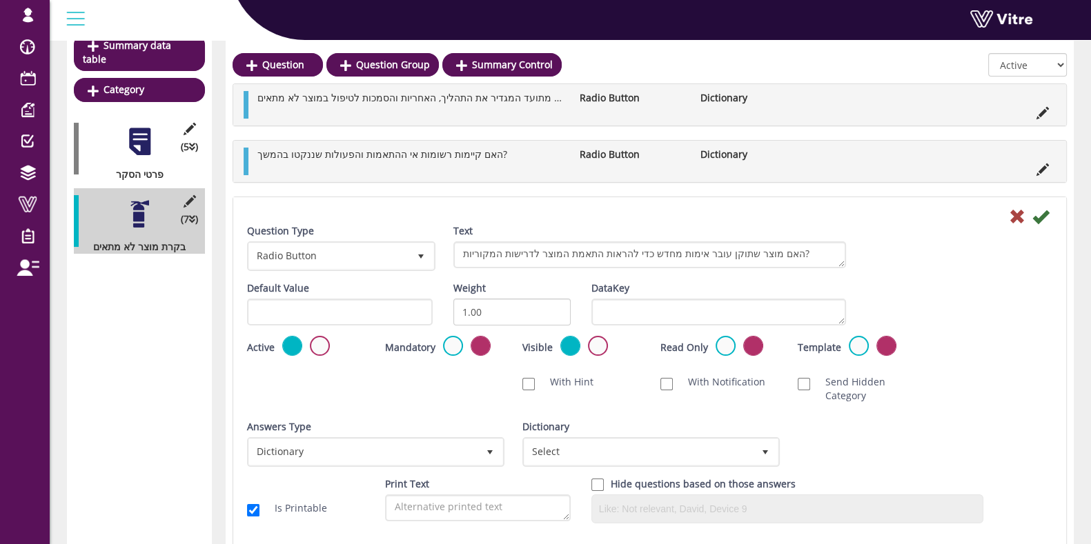
scroll to position [172, 0]
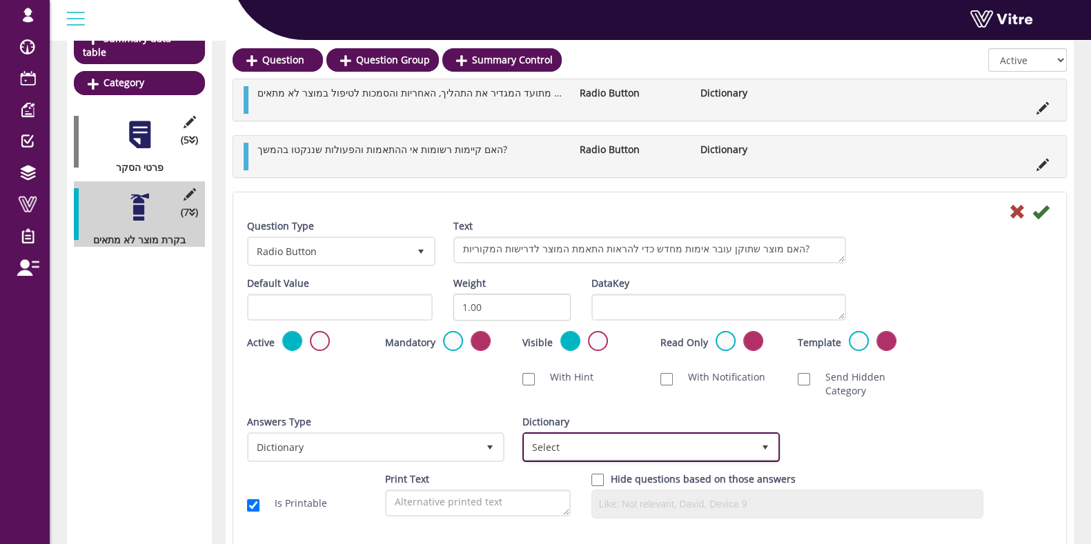
click at [638, 446] on span "Select" at bounding box center [638, 447] width 228 height 25
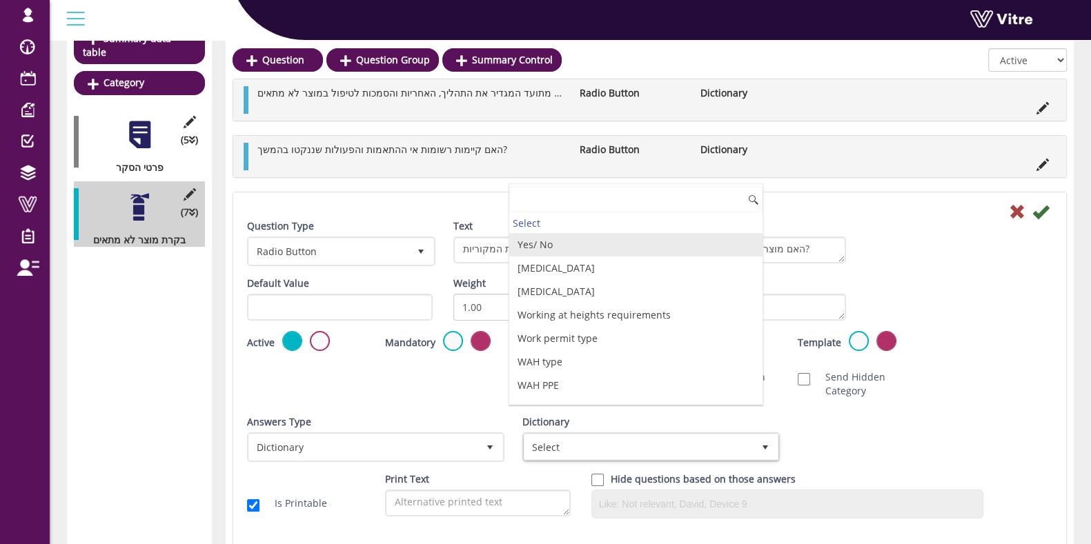
click at [582, 246] on li "Yes/ No" at bounding box center [635, 244] width 253 height 23
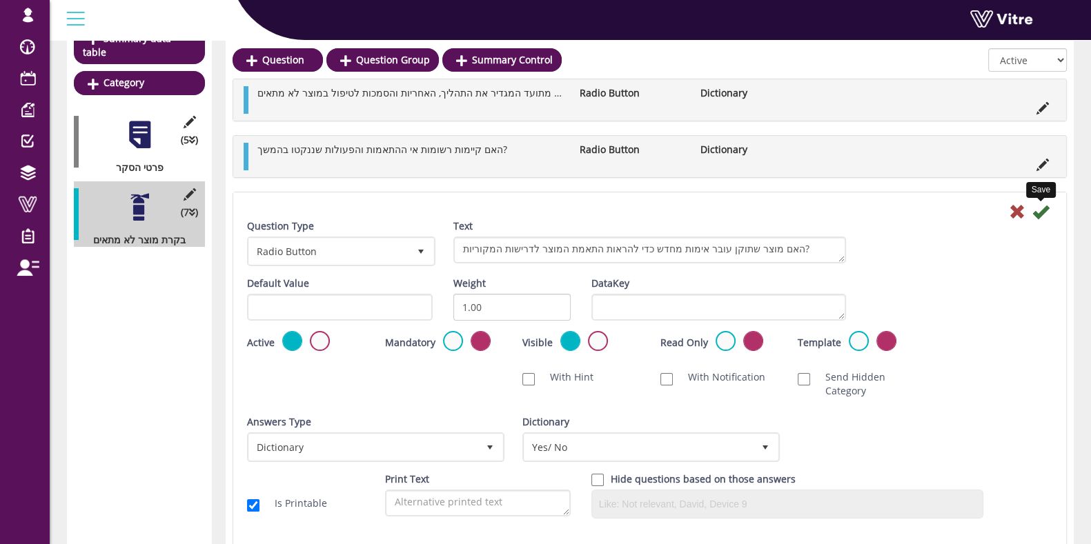
click at [1045, 217] on icon at bounding box center [1040, 212] width 17 height 17
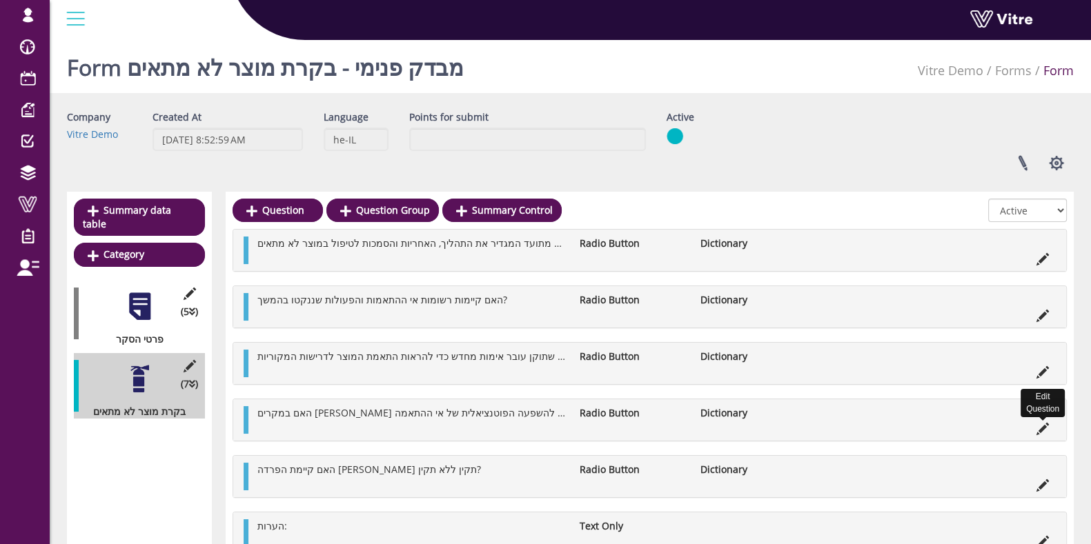
click at [1042, 423] on icon at bounding box center [1042, 429] width 12 height 12
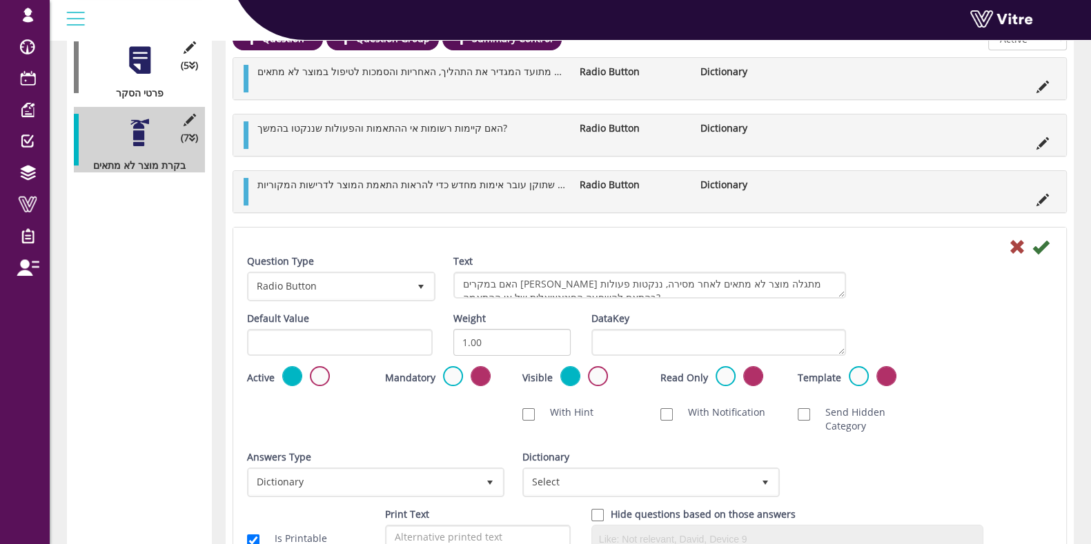
scroll to position [259, 0]
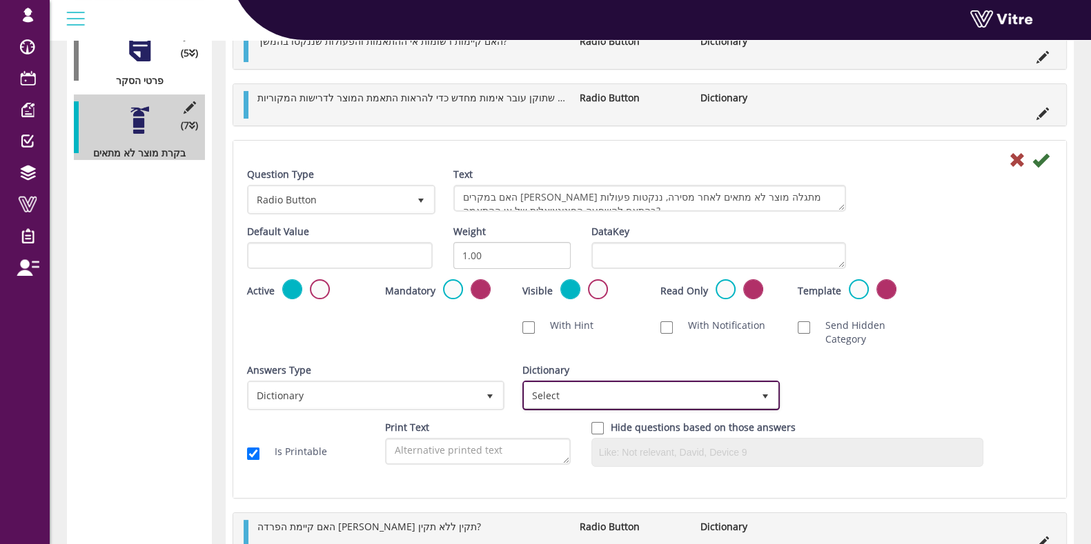
click at [624, 399] on span "Select" at bounding box center [638, 395] width 228 height 25
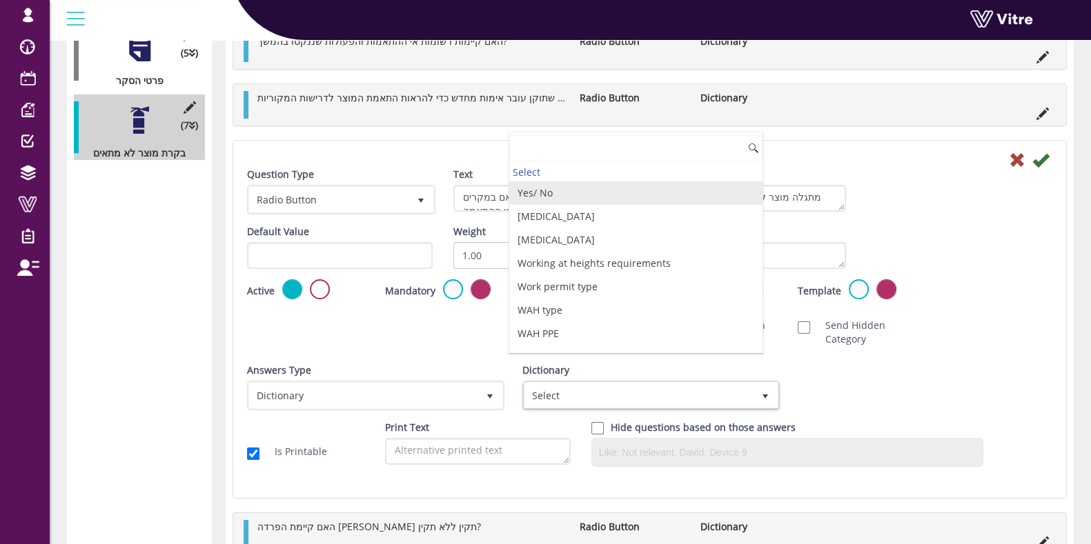
click at [556, 188] on li "Yes/ No" at bounding box center [635, 192] width 253 height 23
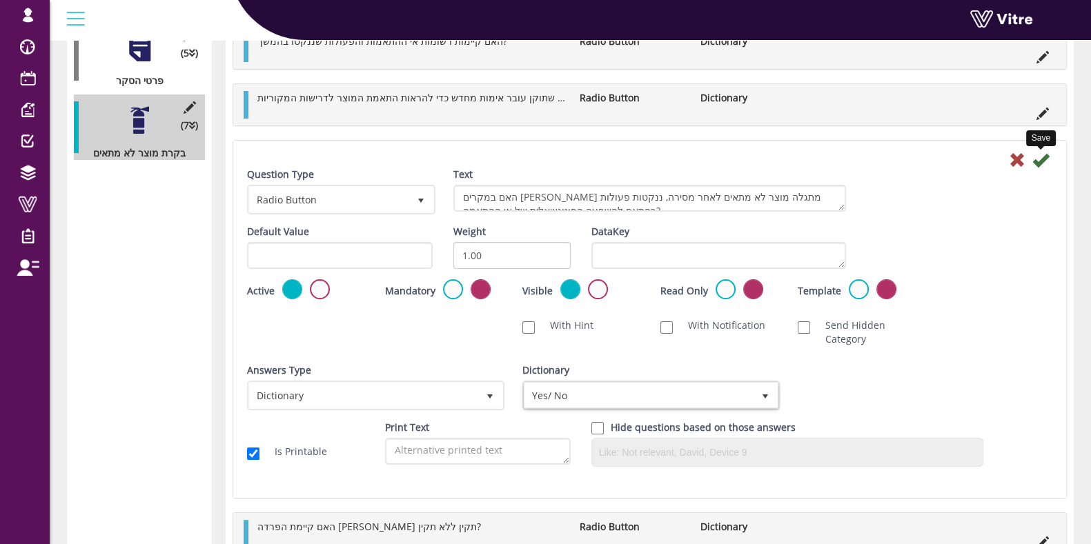
click at [1040, 157] on icon at bounding box center [1040, 160] width 17 height 17
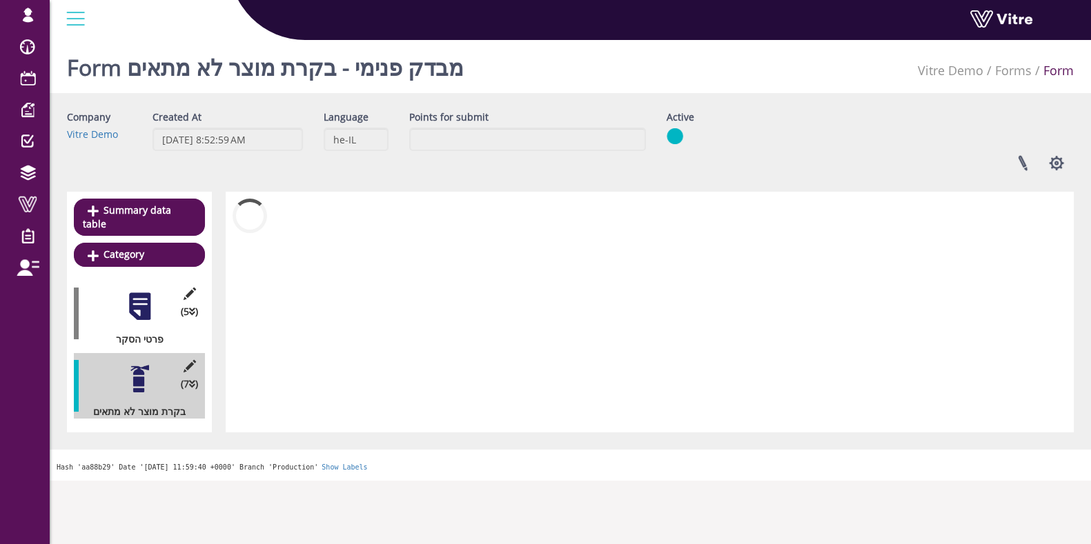
scroll to position [0, 0]
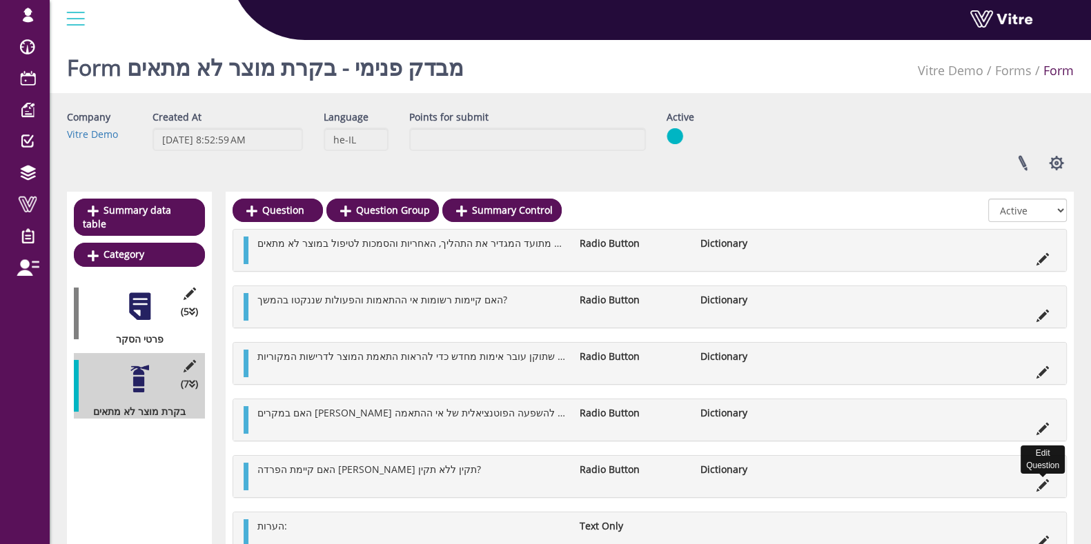
click at [1044, 488] on icon at bounding box center [1042, 486] width 12 height 12
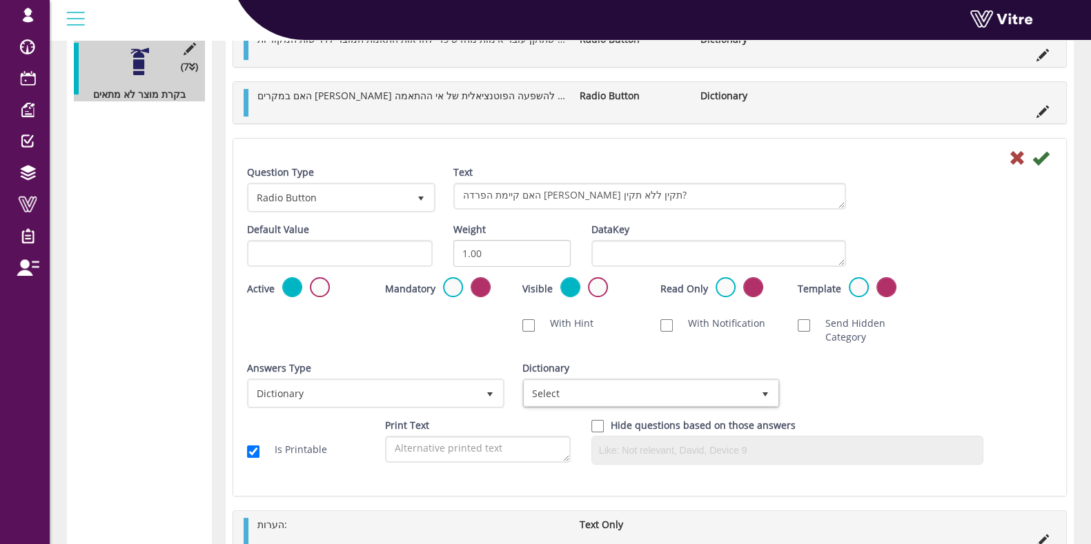
scroll to position [344, 0]
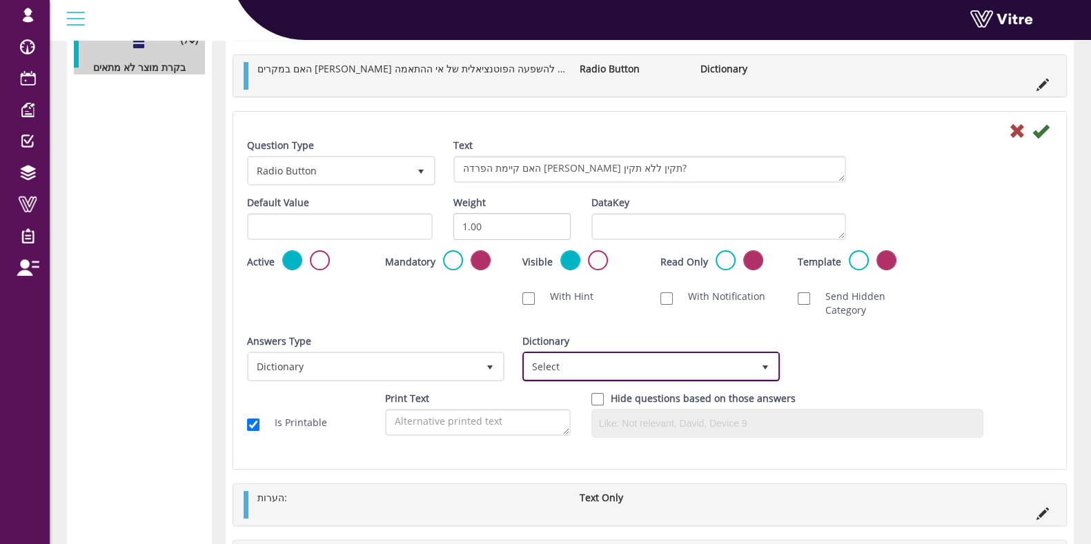
click at [621, 365] on span "Select" at bounding box center [638, 366] width 228 height 25
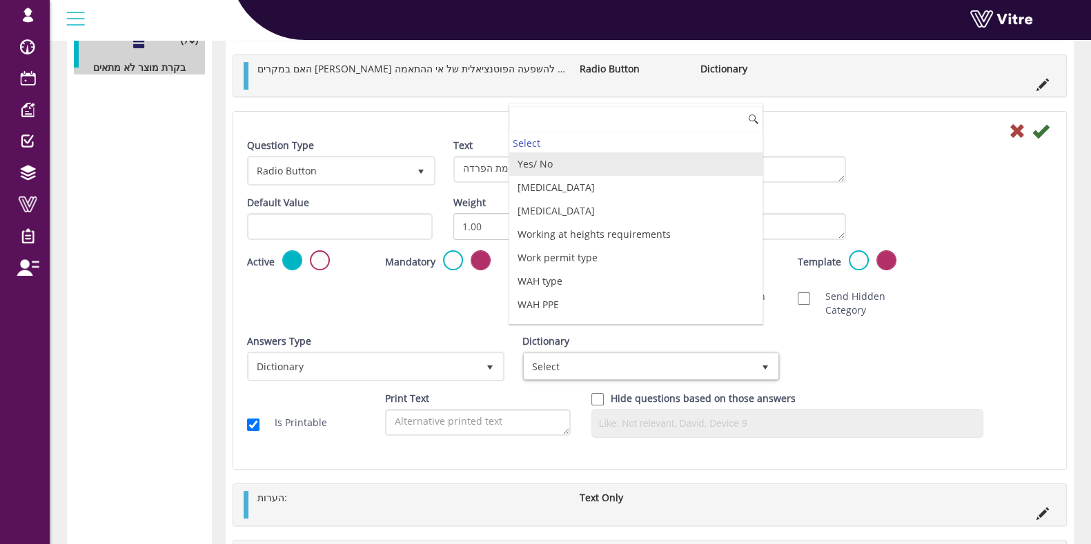
click at [572, 160] on li "Yes/ No" at bounding box center [635, 163] width 253 height 23
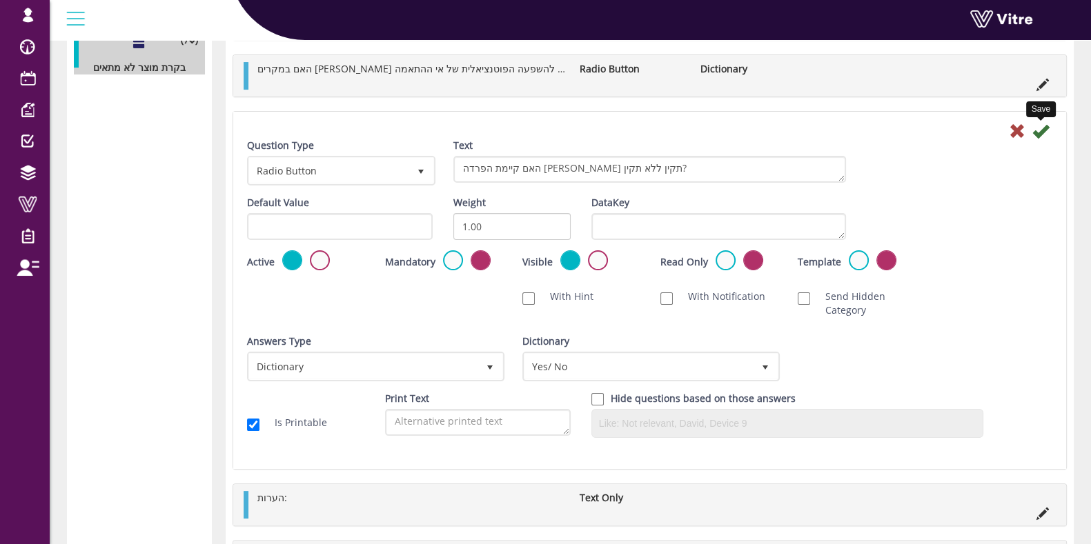
click at [1042, 125] on icon at bounding box center [1040, 131] width 17 height 17
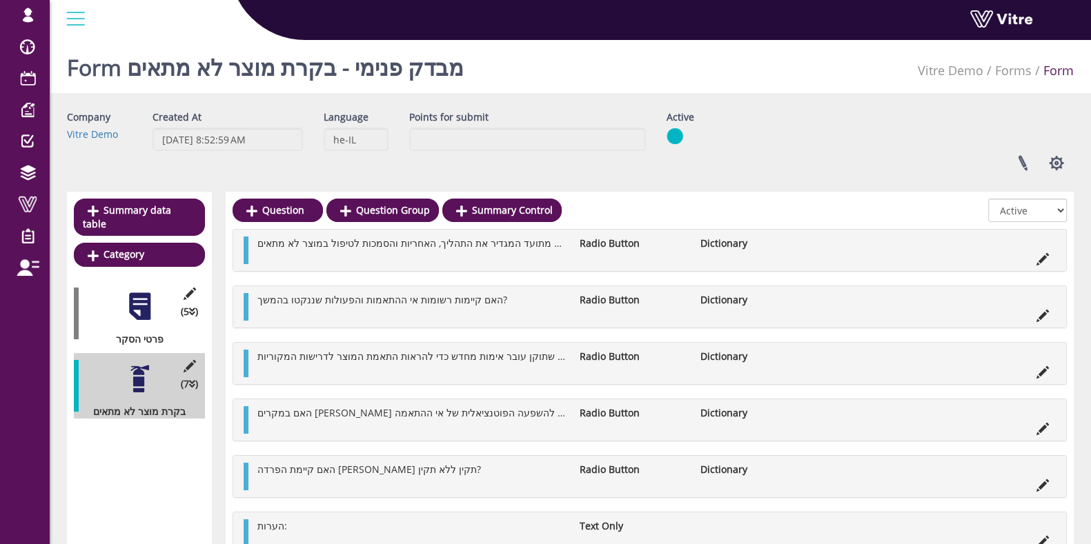
scroll to position [0, 0]
click at [144, 291] on div at bounding box center [139, 306] width 31 height 31
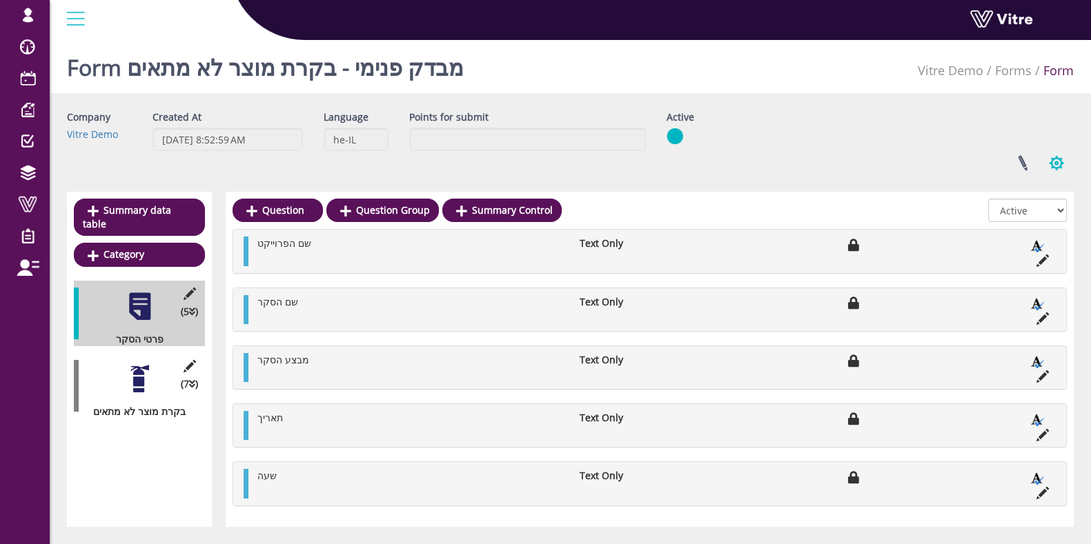
click at [1057, 163] on button "button" at bounding box center [1056, 163] width 34 height 37
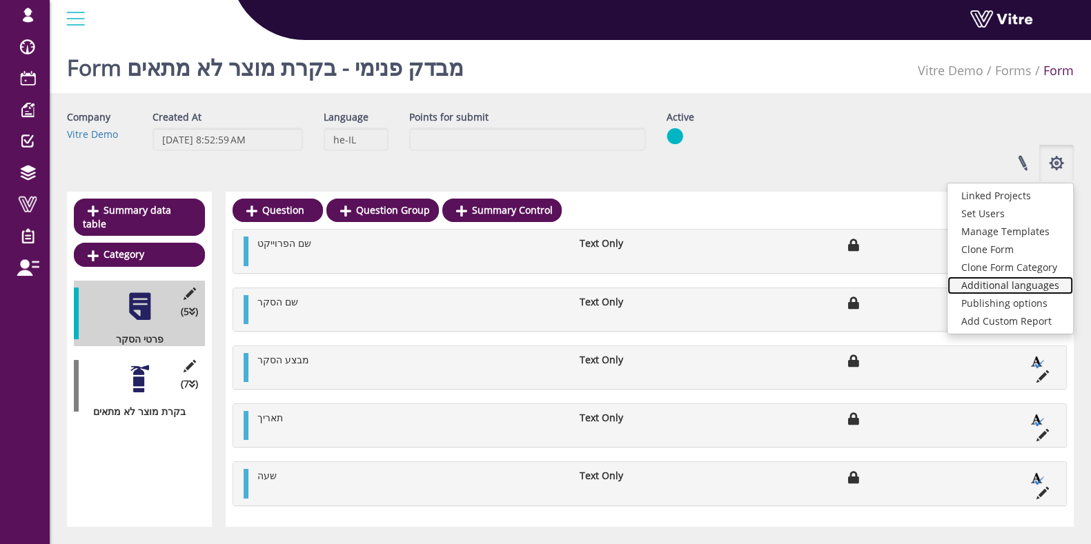
click at [993, 281] on link "Additional languages" at bounding box center [1010, 286] width 126 height 18
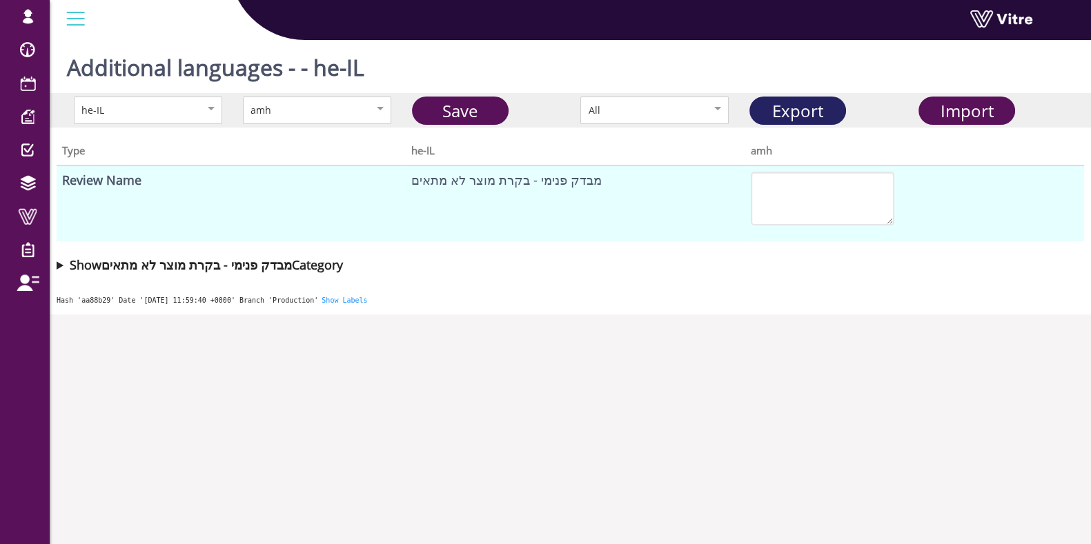
click at [816, 121] on link "Export" at bounding box center [797, 111] width 97 height 28
click at [978, 103] on span "Import" at bounding box center [966, 110] width 53 height 23
click at [514, 322] on body "[EMAIL_ADDRESS][DOMAIN_NAME] Profile Notification Change Company English Englis…" at bounding box center [545, 306] width 1091 height 544
click at [373, 114] on div "amh" at bounding box center [317, 111] width 148 height 28
click at [59, 262] on summary "Show מבדק פנימי - בקרת מוצר לא מתאים Category" at bounding box center [570, 264] width 1027 height 19
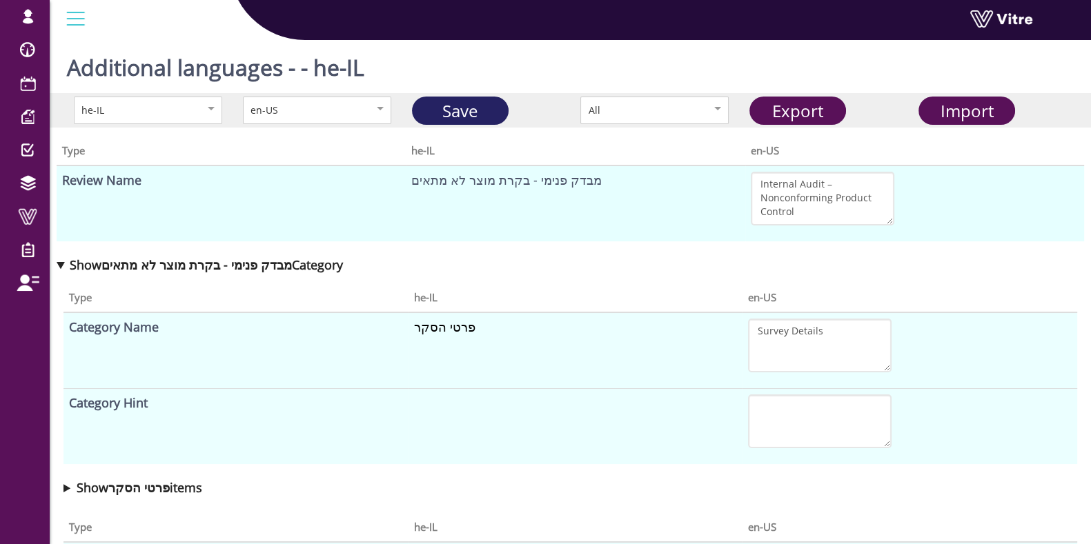
click at [477, 108] on link "Save" at bounding box center [460, 111] width 97 height 28
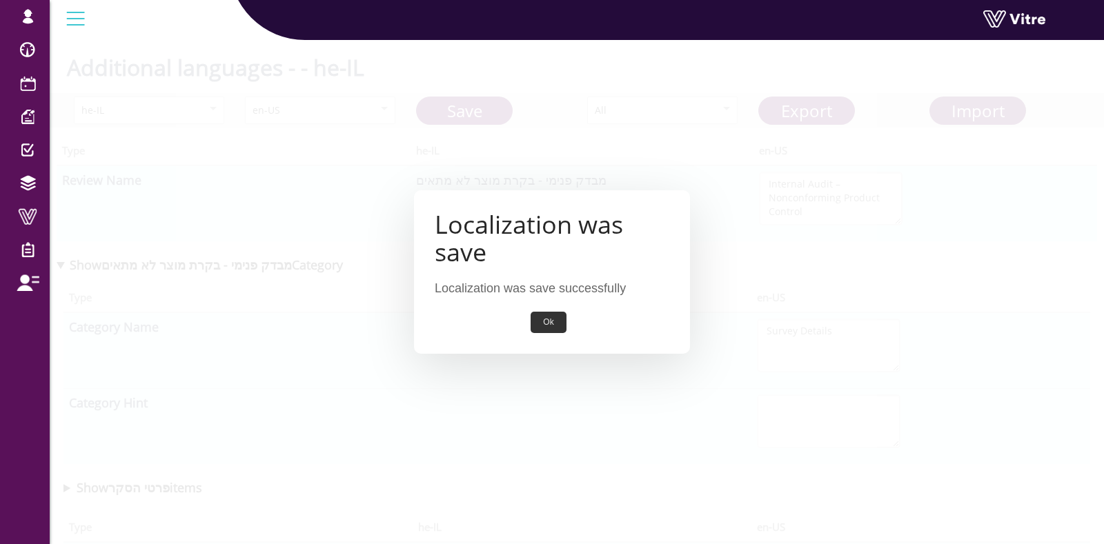
click at [564, 335] on div "Localization was save Localization was save successfully Ok" at bounding box center [552, 271] width 276 height 163
click at [553, 319] on button "Ok" at bounding box center [548, 322] width 35 height 21
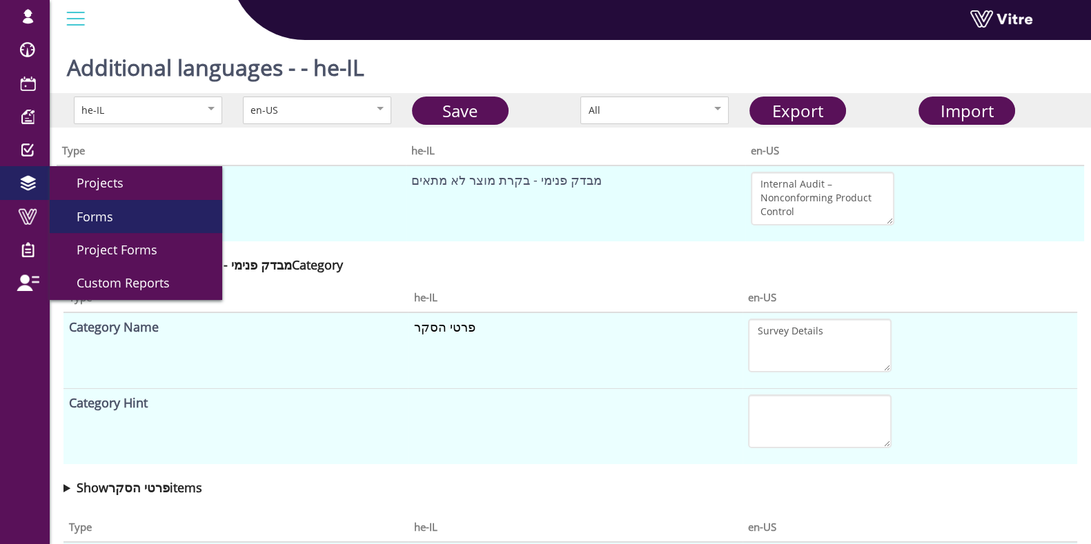
click at [125, 224] on link "Forms" at bounding box center [136, 216] width 172 height 33
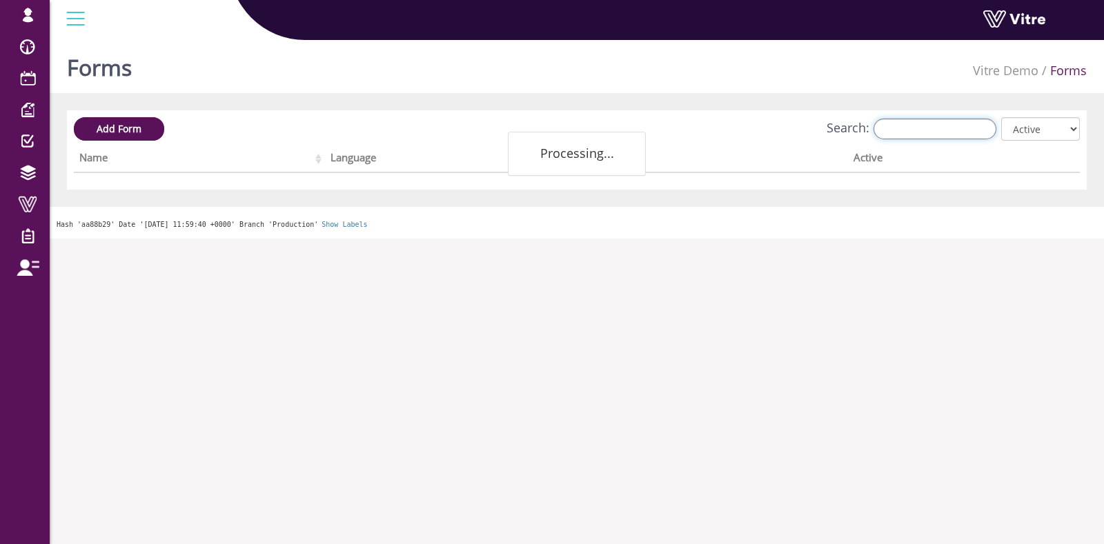
click at [938, 122] on input "Search:" at bounding box center [934, 129] width 123 height 21
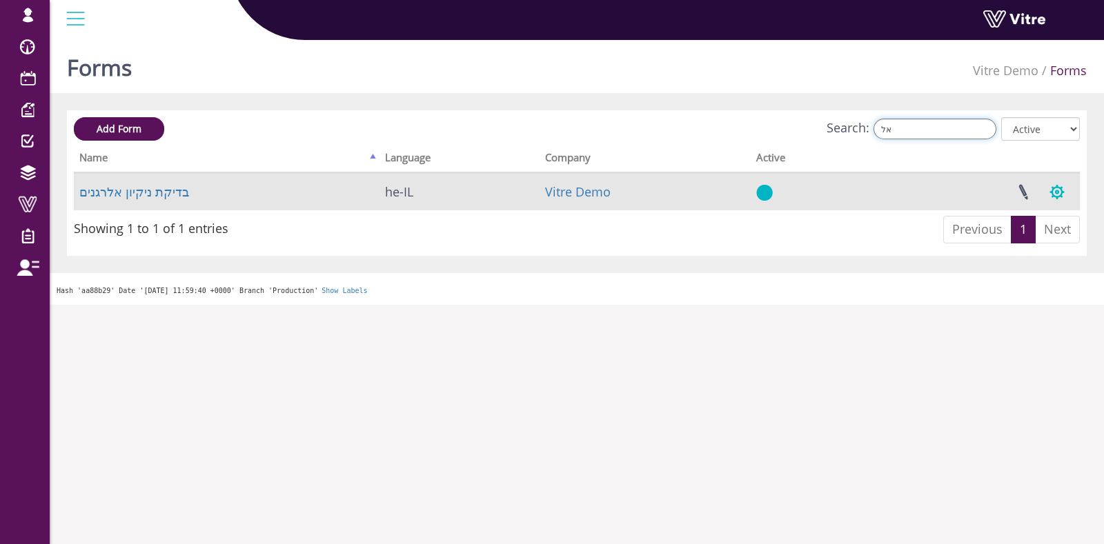
type input "אל"
click at [1067, 201] on button "button" at bounding box center [1057, 192] width 34 height 37
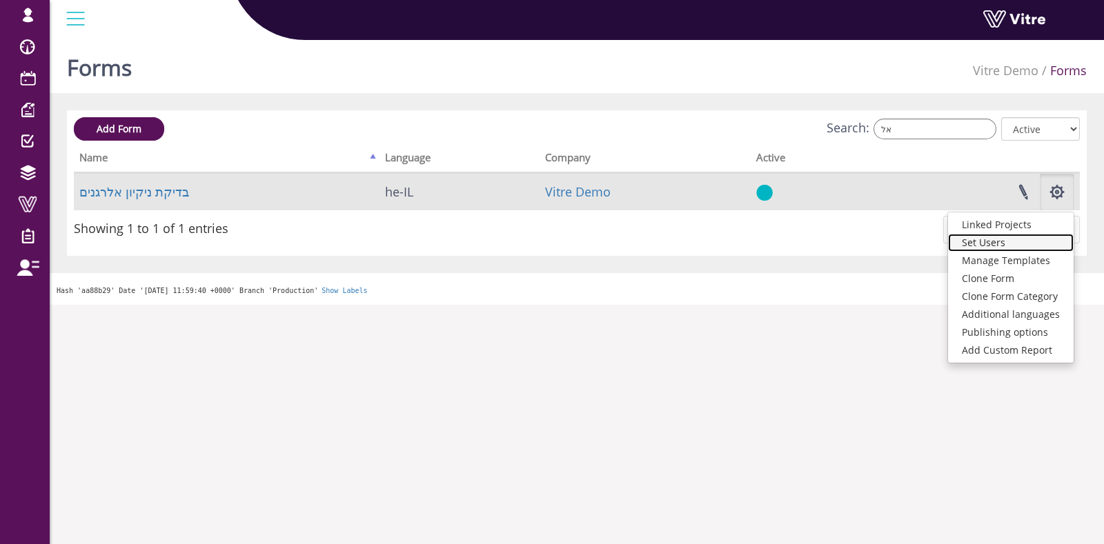
click at [997, 243] on link "Set Users" at bounding box center [1011, 243] width 126 height 18
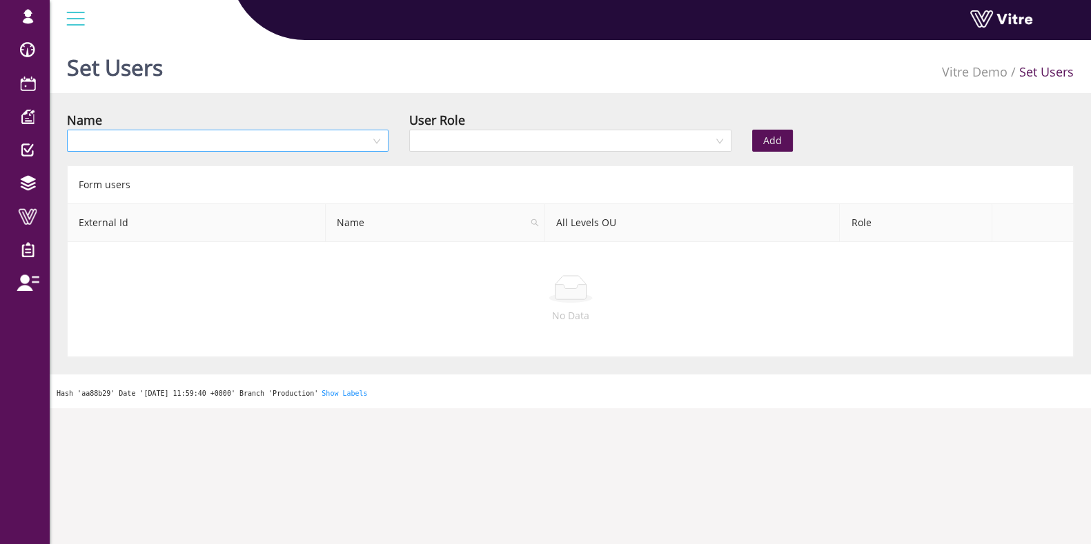
click at [227, 148] on input "search" at bounding box center [222, 140] width 295 height 21
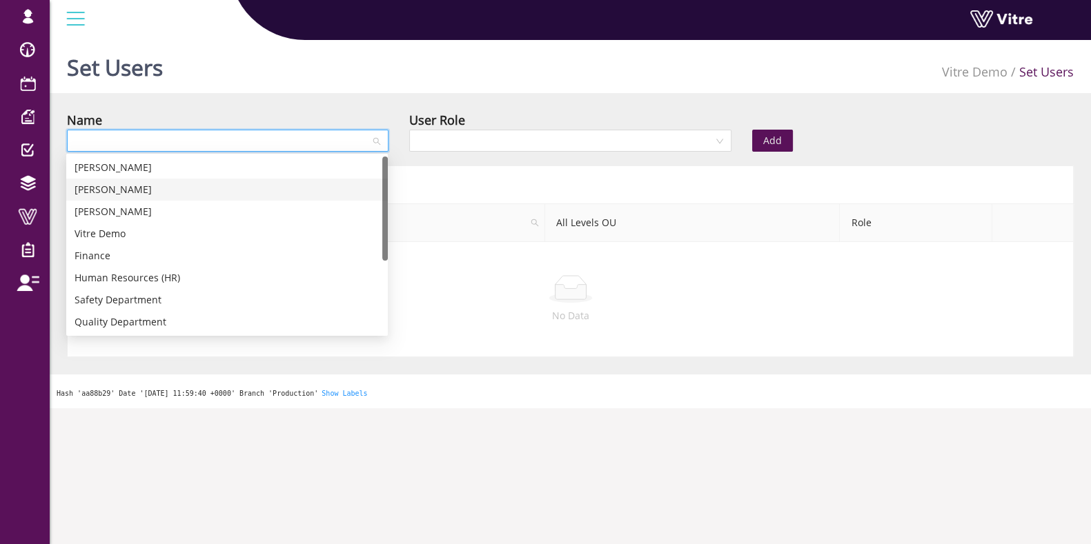
click at [174, 195] on div "[PERSON_NAME]" at bounding box center [227, 189] width 305 height 15
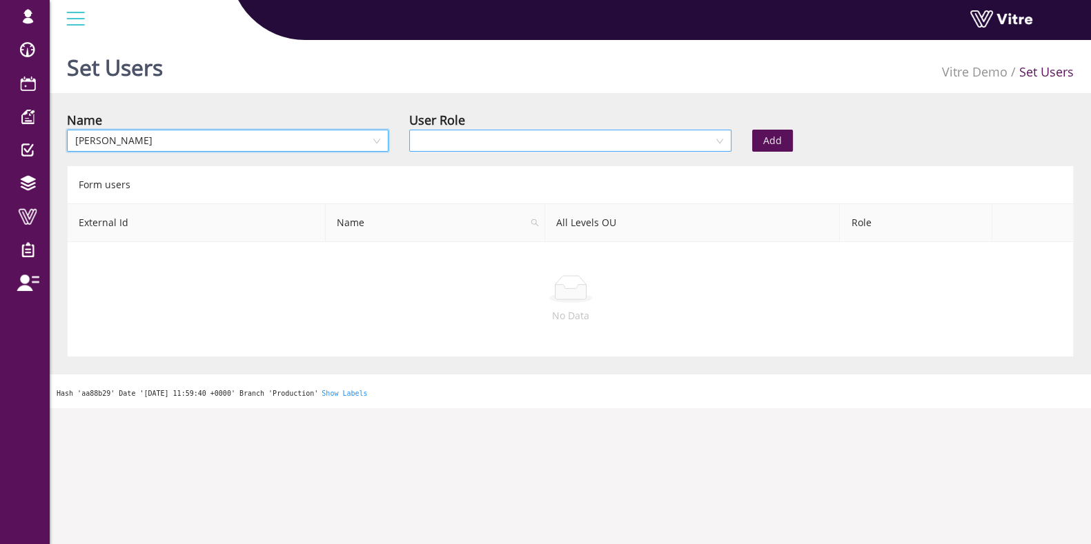
click at [480, 144] on input "search" at bounding box center [564, 140] width 295 height 21
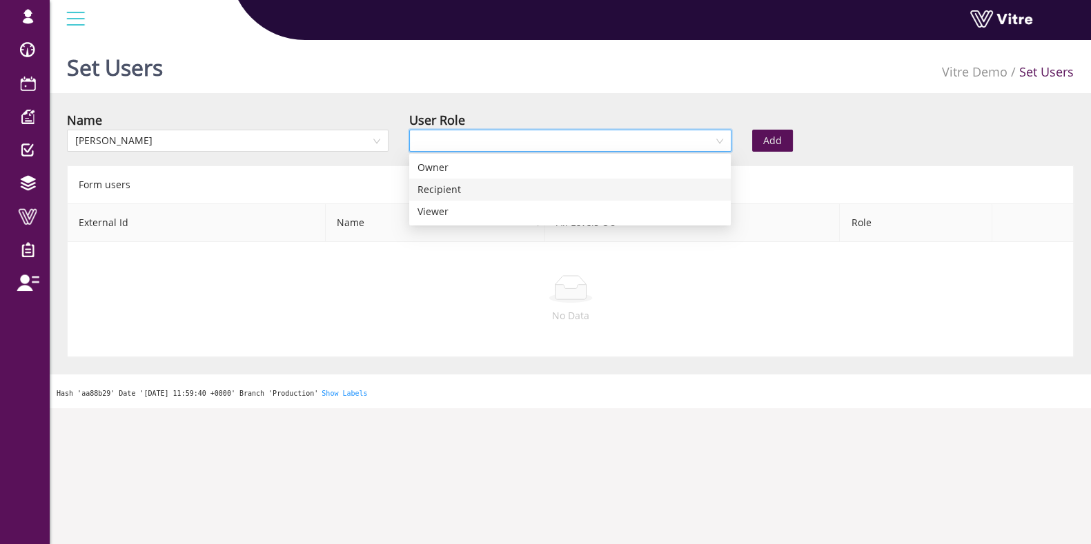
click at [503, 186] on div "Recipient" at bounding box center [569, 189] width 305 height 15
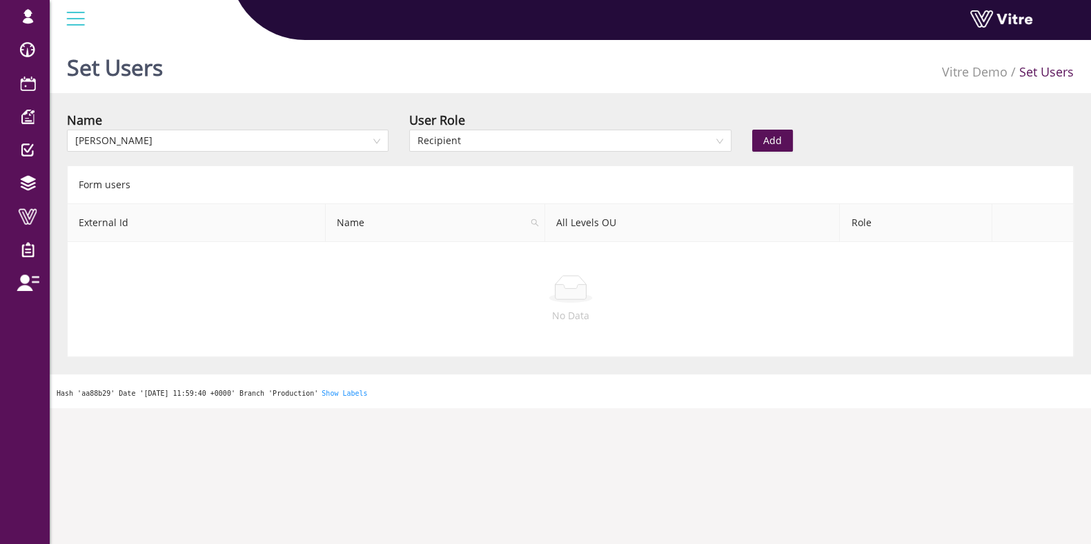
click at [763, 136] on span "Add" at bounding box center [772, 140] width 19 height 15
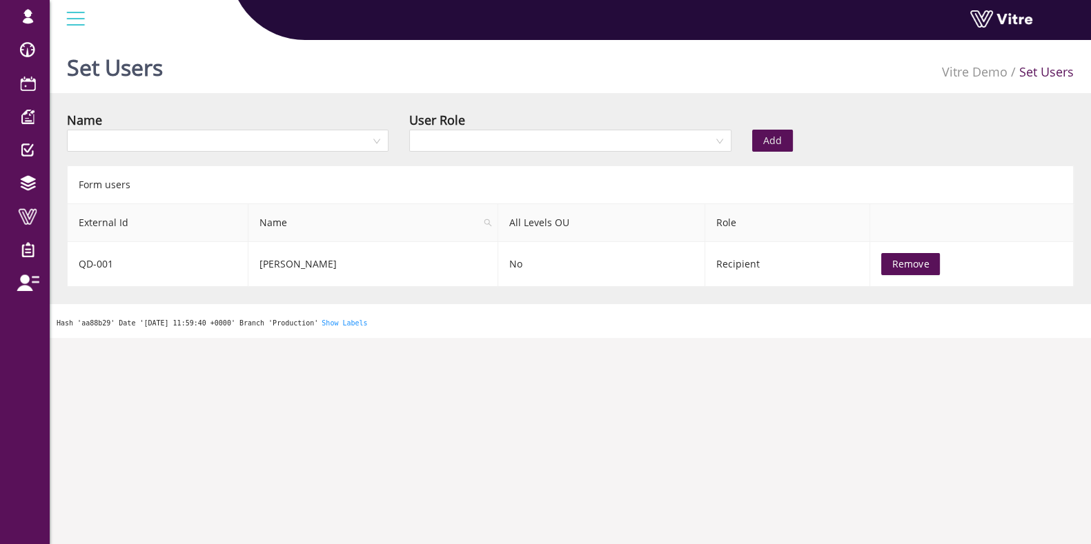
click at [266, 153] on div "Name" at bounding box center [228, 134] width 342 height 48
click at [268, 148] on input "search" at bounding box center [222, 140] width 295 height 21
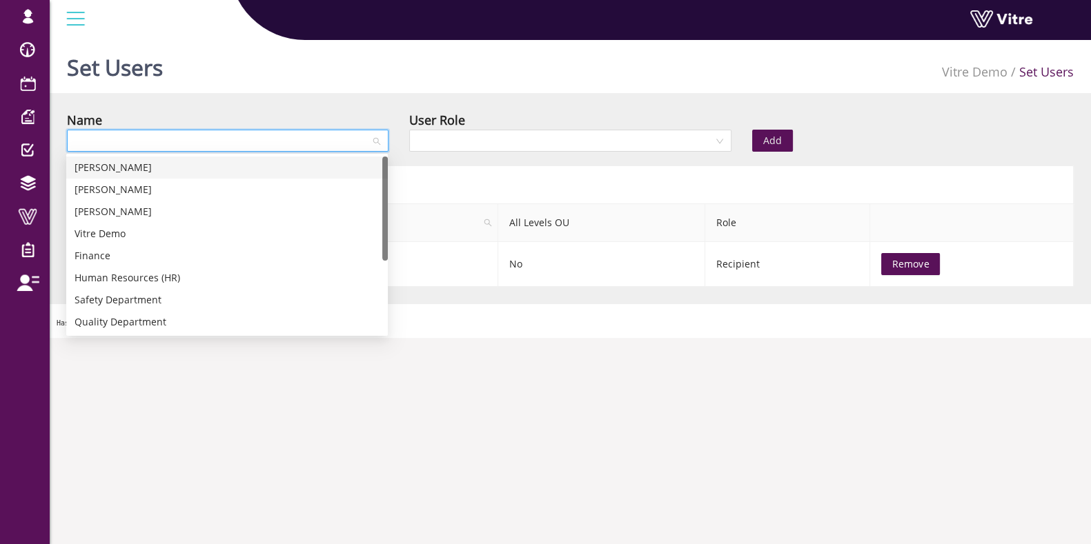
click at [204, 168] on div "Ben Adams" at bounding box center [227, 167] width 305 height 15
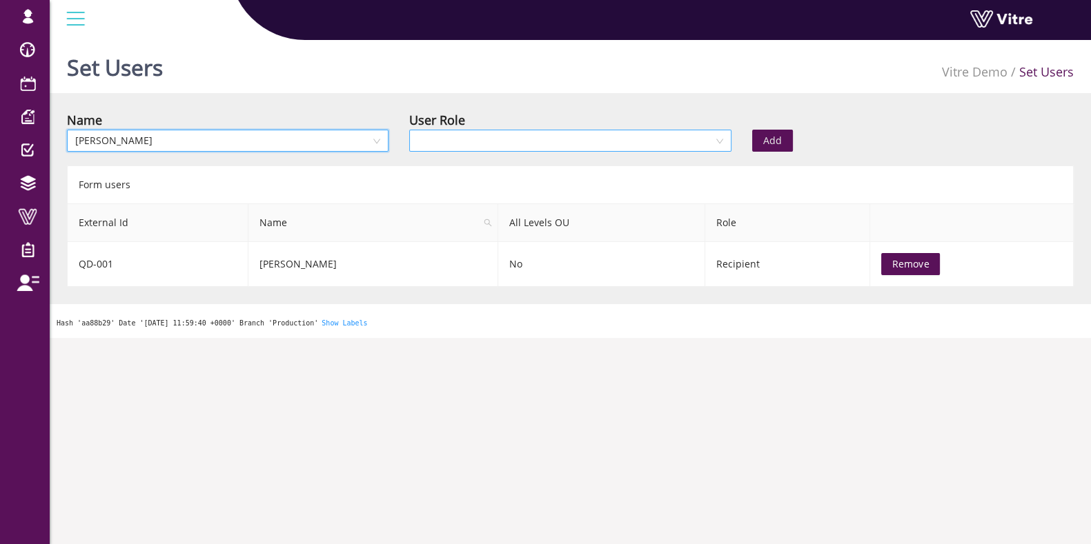
click at [715, 146] on div at bounding box center [570, 141] width 322 height 22
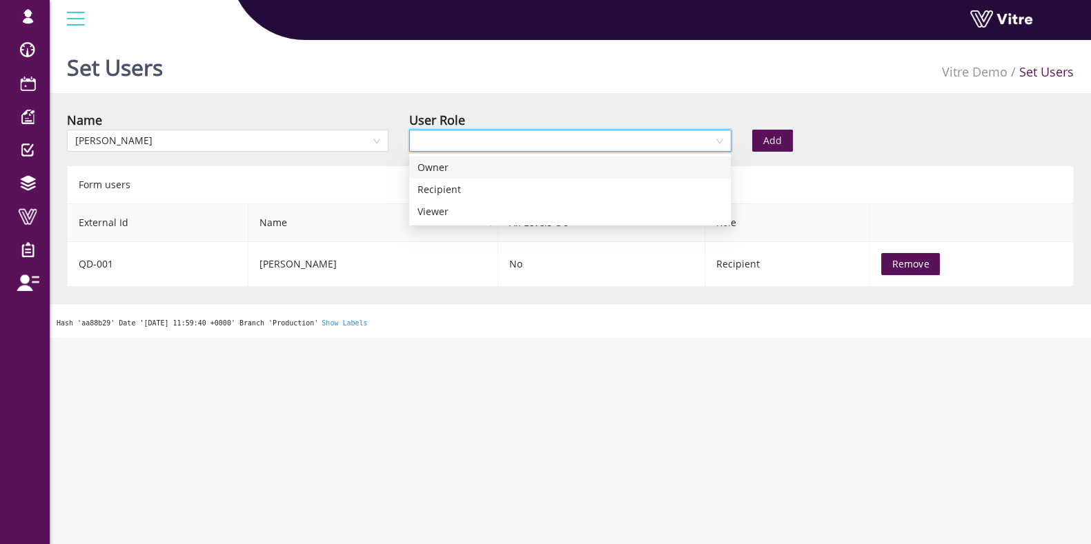
click at [568, 172] on div "Owner" at bounding box center [569, 167] width 305 height 15
click at [606, 148] on span "Owner" at bounding box center [569, 140] width 305 height 21
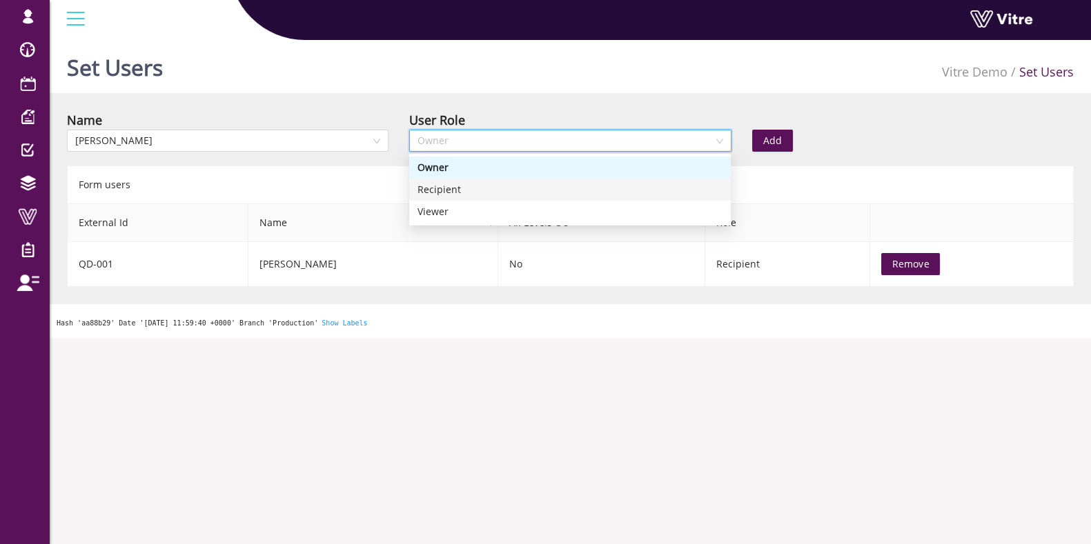
click at [527, 189] on div "Recipient" at bounding box center [569, 189] width 305 height 15
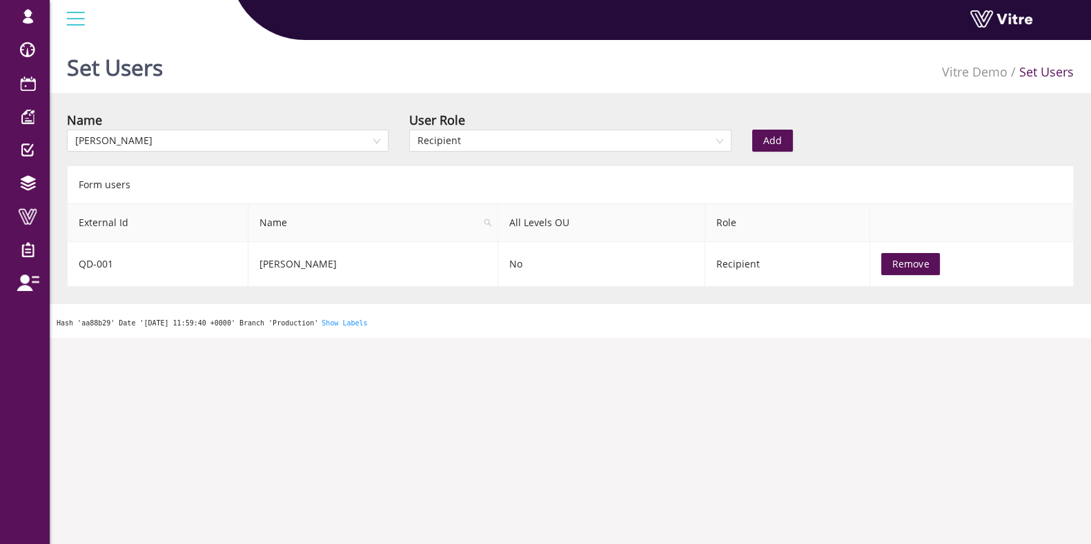
click at [767, 132] on button "Add" at bounding box center [772, 141] width 41 height 22
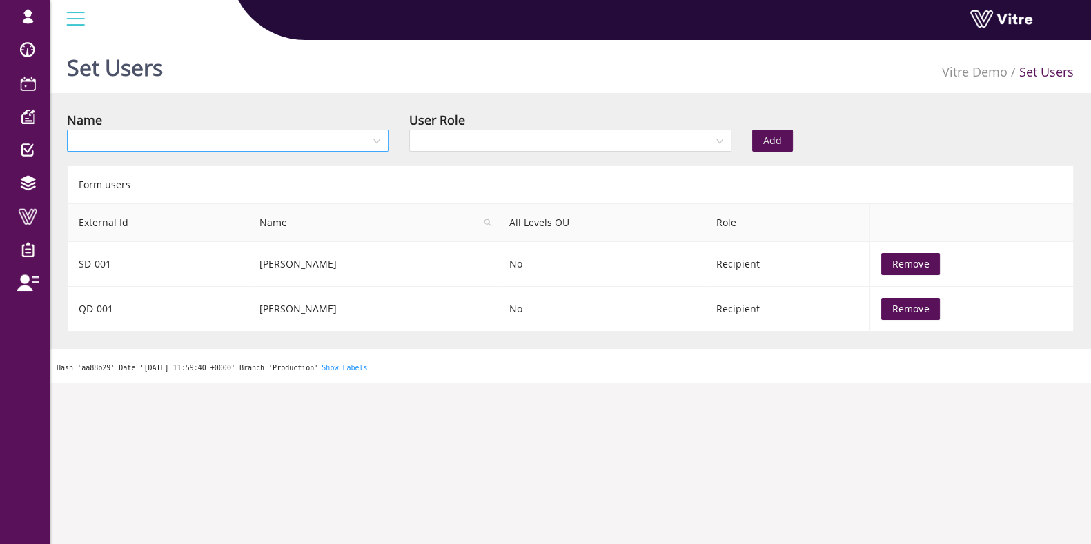
click at [206, 149] on input "search" at bounding box center [222, 140] width 295 height 21
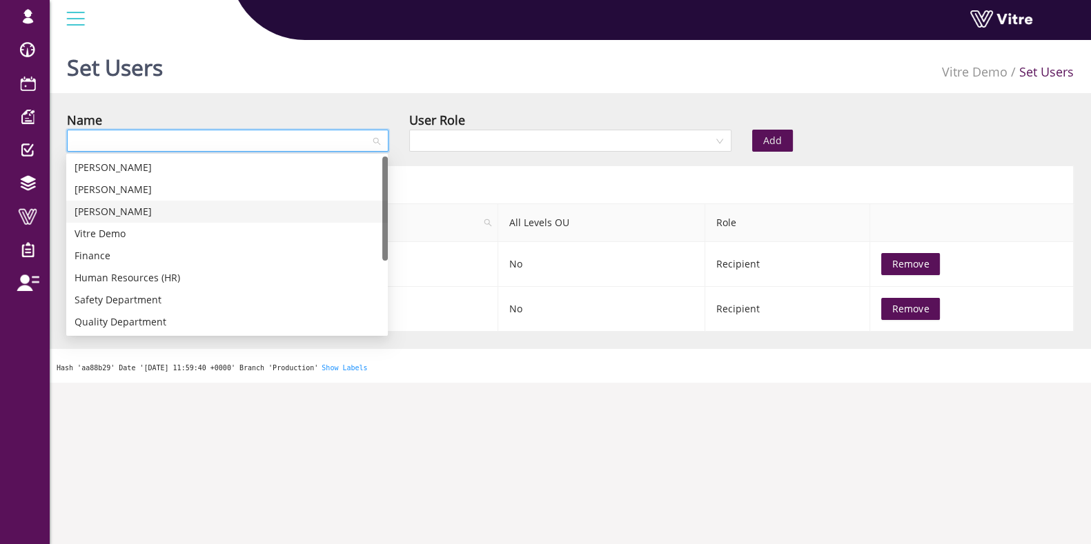
click at [148, 213] on div "[PERSON_NAME]" at bounding box center [227, 211] width 305 height 15
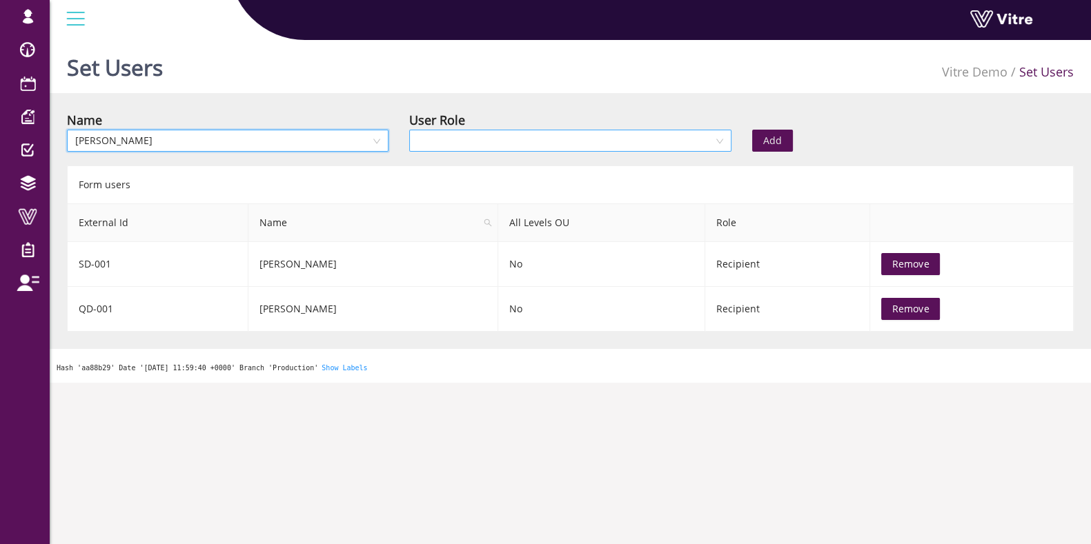
click at [569, 135] on input "search" at bounding box center [564, 140] width 295 height 21
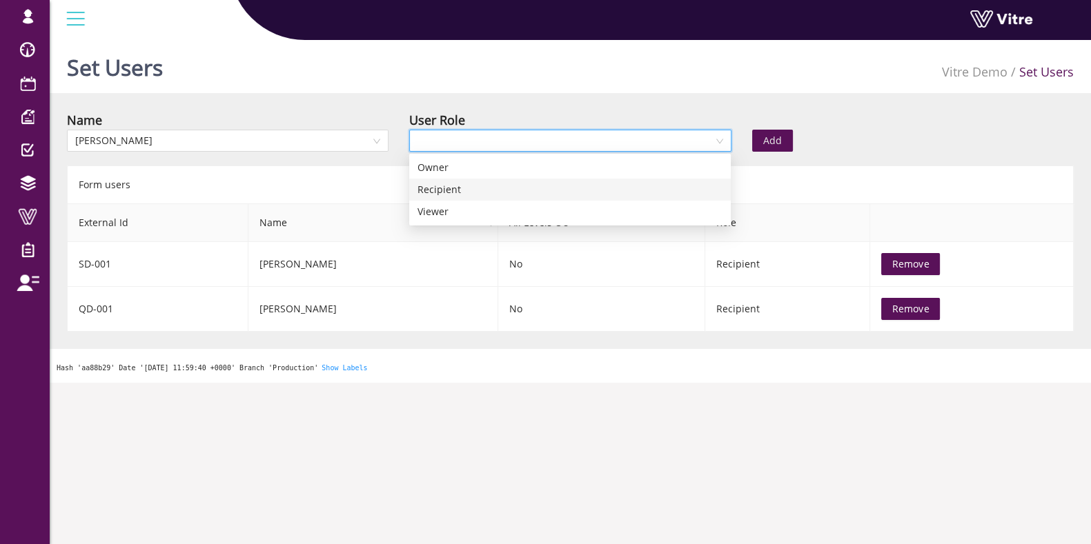
click at [473, 189] on div "Recipient" at bounding box center [569, 189] width 305 height 15
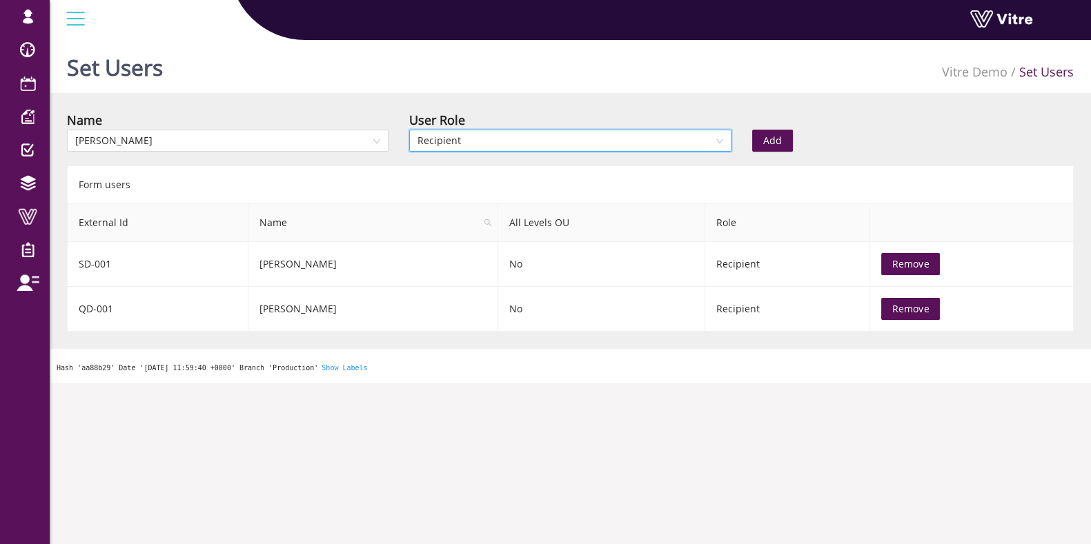
click at [778, 130] on button "Add" at bounding box center [772, 141] width 41 height 22
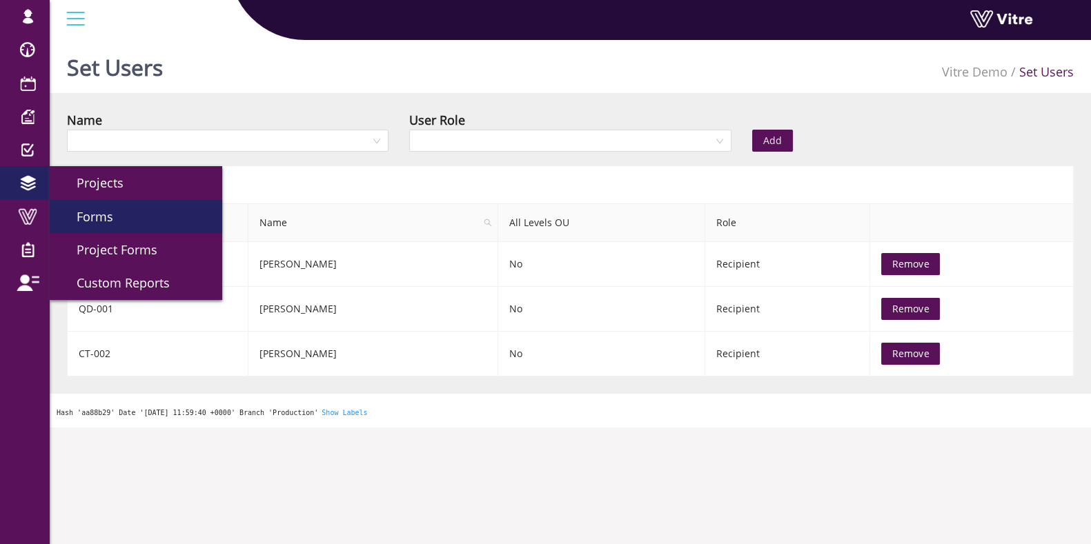
click at [90, 213] on span "Forms" at bounding box center [86, 216] width 53 height 17
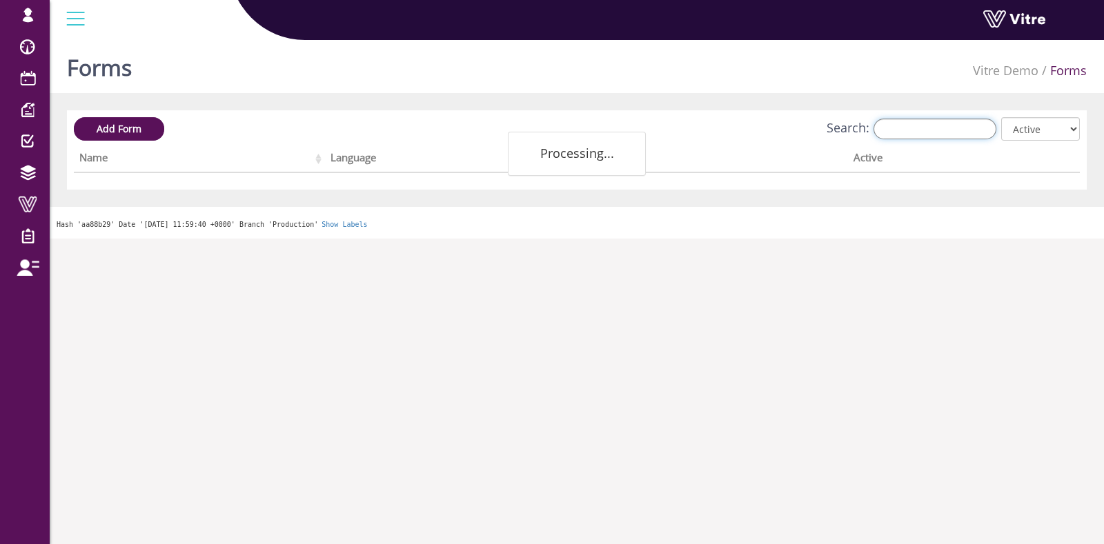
click at [923, 124] on input "Search:" at bounding box center [934, 129] width 123 height 21
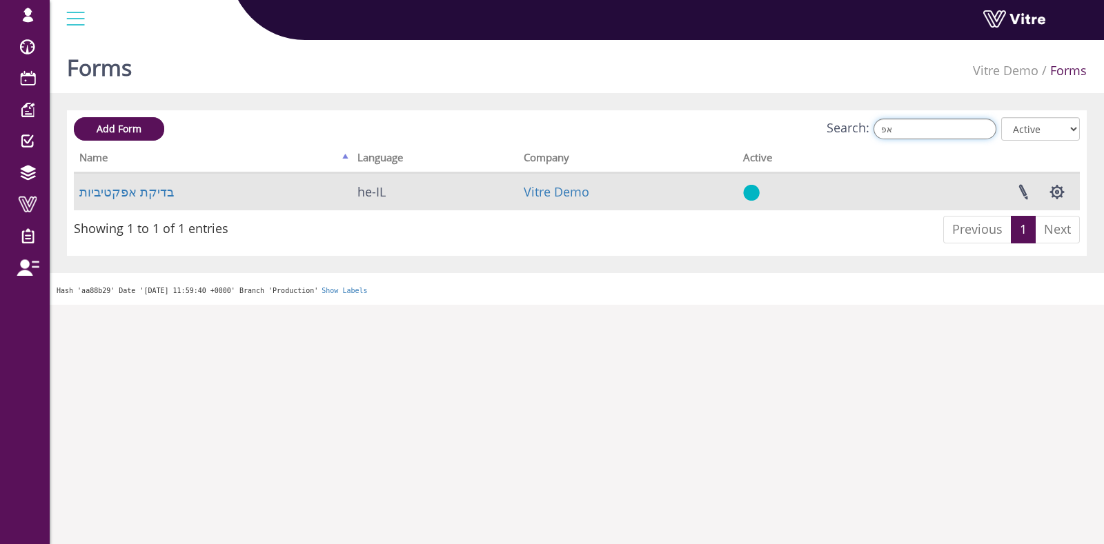
type input "אפ"
click at [162, 200] on td "בדיקת אפקטיביות" at bounding box center [213, 191] width 278 height 37
click at [155, 195] on link "בדיקת אפקטיביות" at bounding box center [126, 192] width 95 height 17
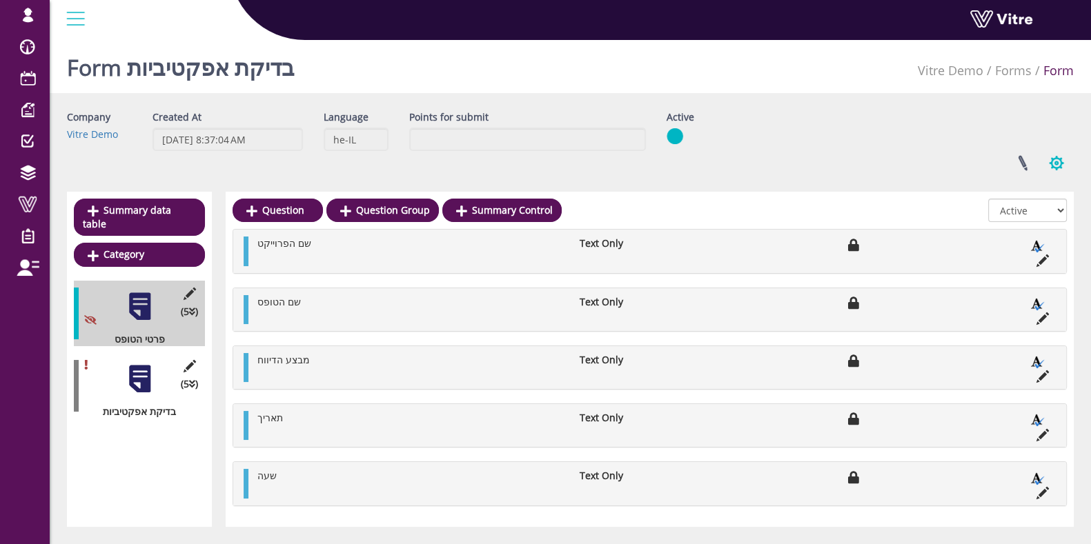
click at [1066, 161] on button "button" at bounding box center [1056, 163] width 34 height 37
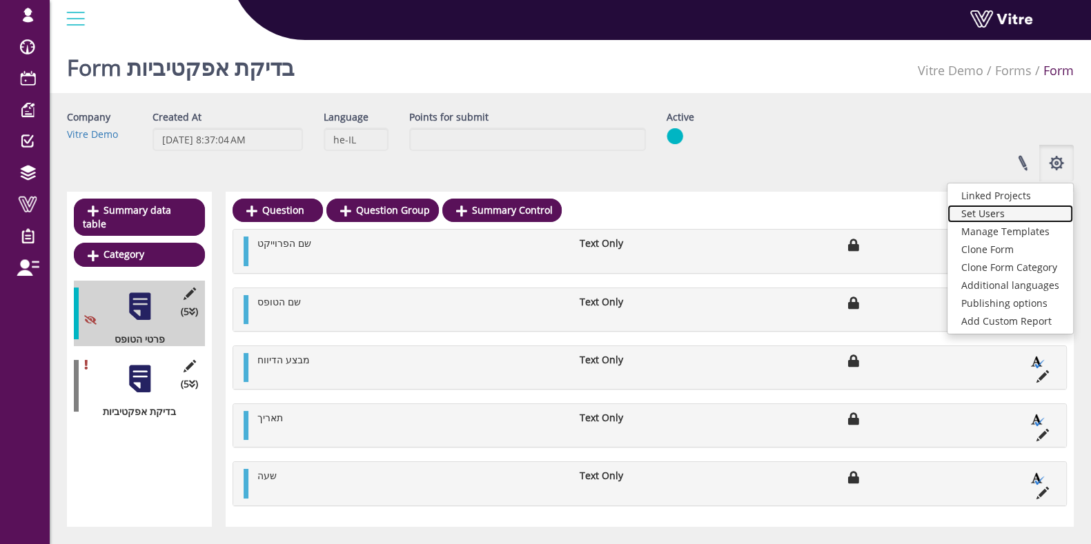
click at [1014, 208] on link "Set Users" at bounding box center [1010, 214] width 126 height 18
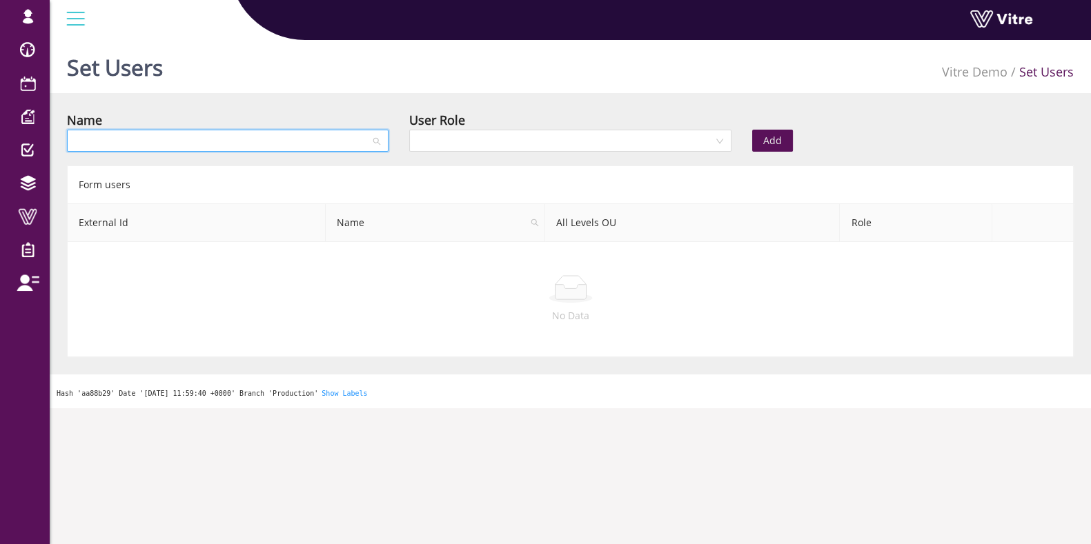
click at [249, 139] on input "search" at bounding box center [222, 140] width 295 height 21
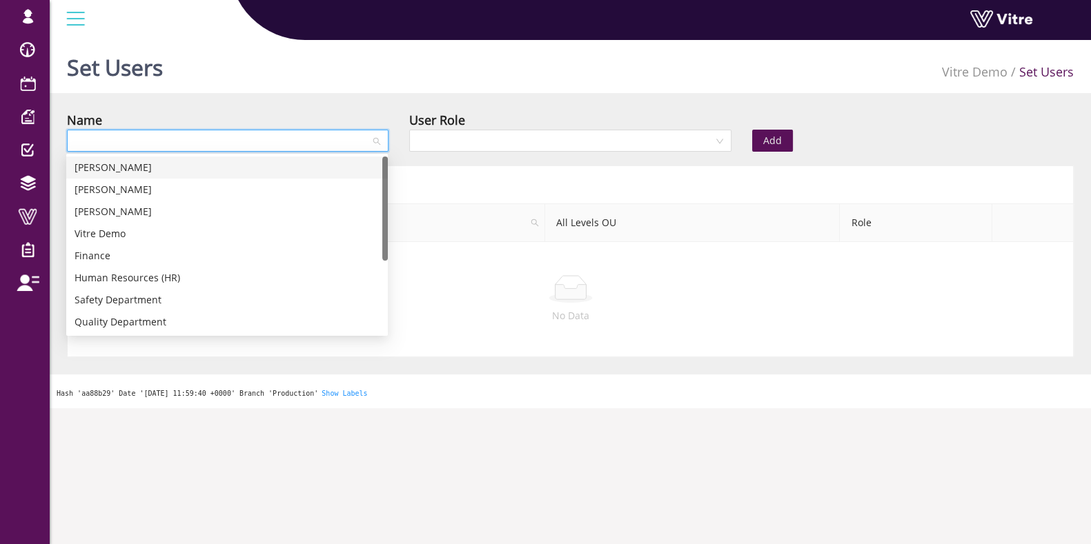
click at [130, 160] on div "[PERSON_NAME]" at bounding box center [227, 167] width 305 height 15
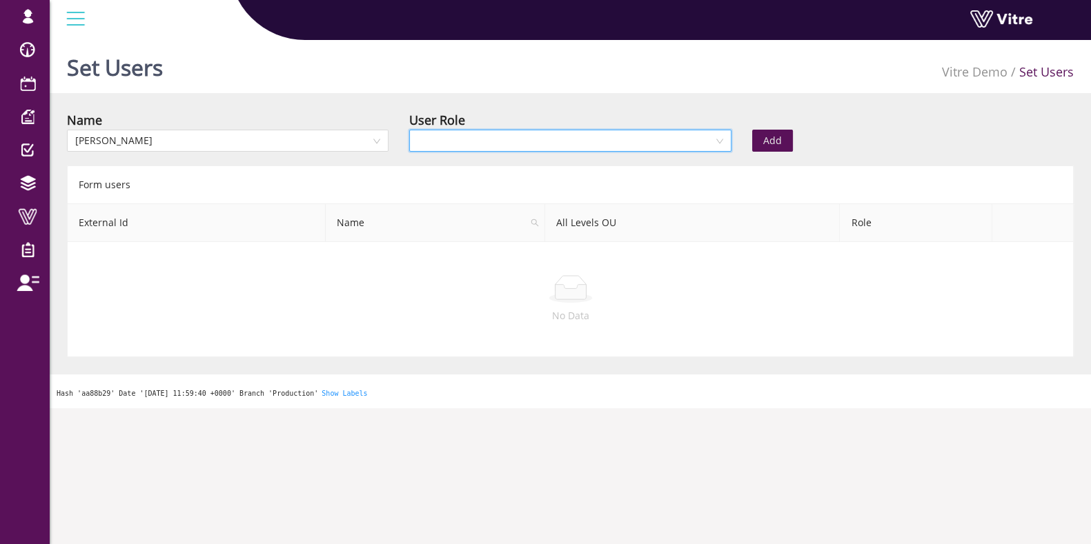
click at [531, 148] on input "search" at bounding box center [564, 140] width 295 height 21
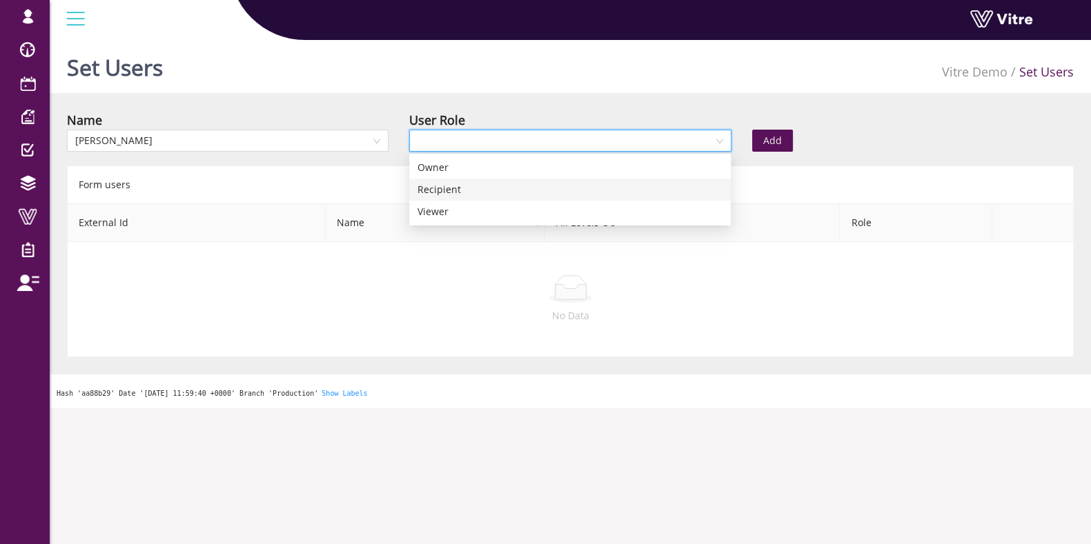
click at [511, 188] on div "Recipient" at bounding box center [569, 189] width 305 height 15
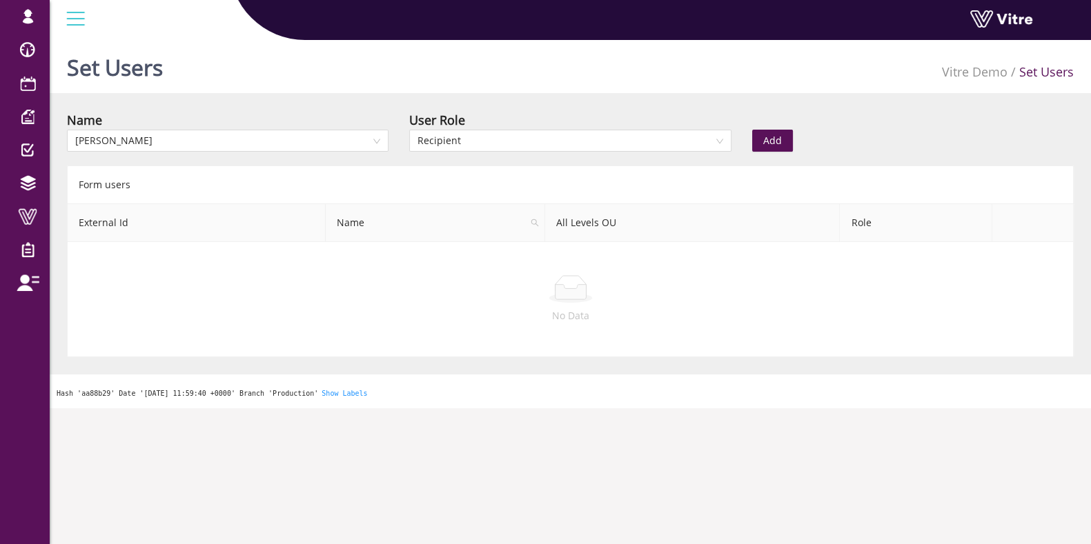
click at [783, 141] on button "Add" at bounding box center [772, 141] width 41 height 22
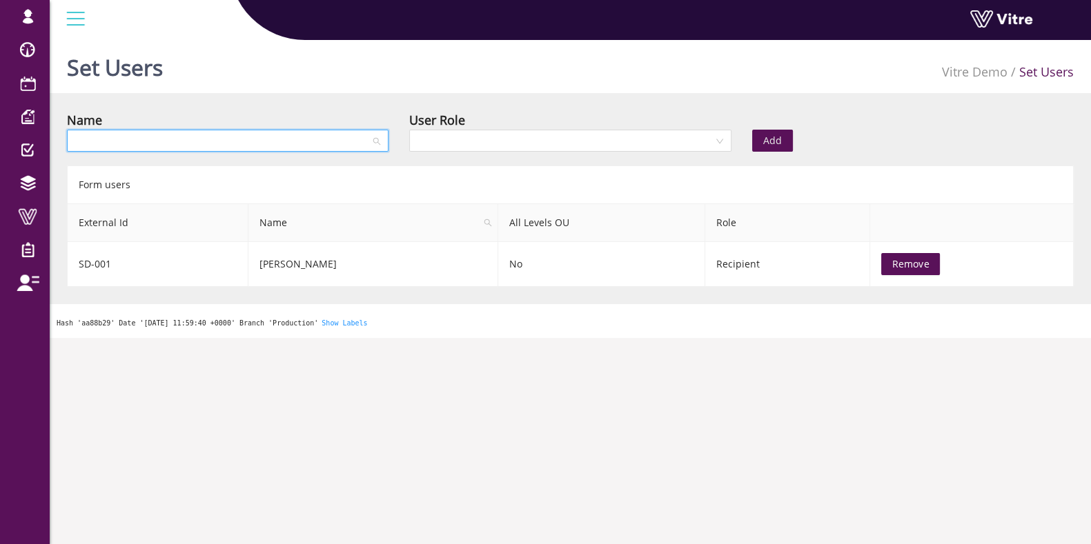
click at [149, 148] on input "search" at bounding box center [222, 140] width 295 height 21
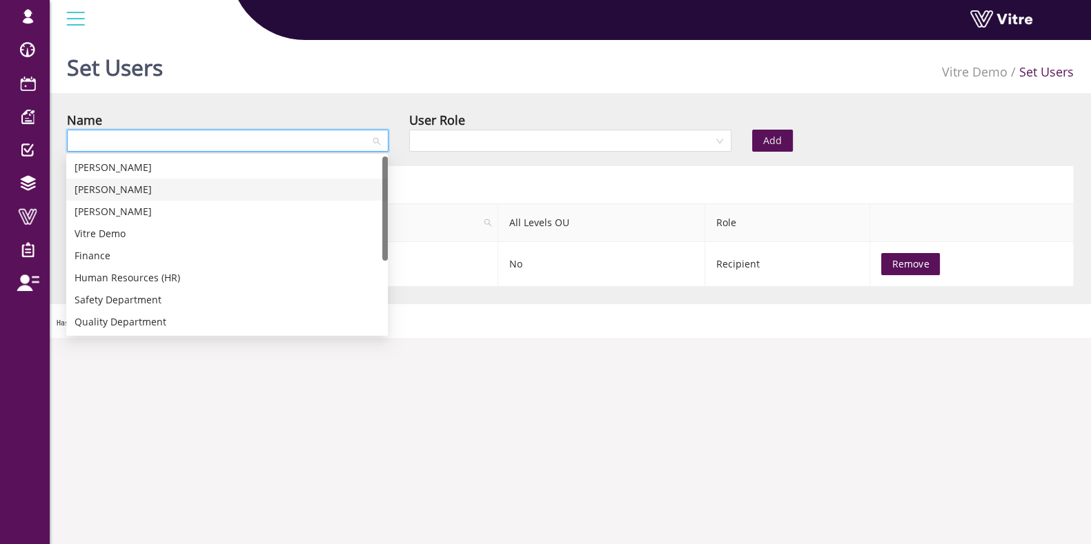
click at [152, 207] on div "[PERSON_NAME]" at bounding box center [227, 211] width 305 height 15
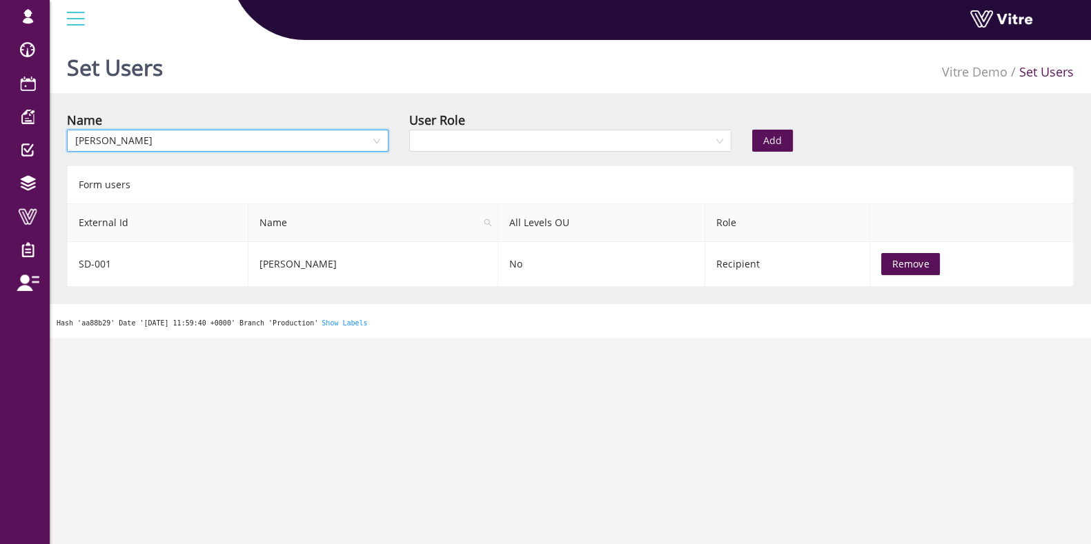
click at [705, 126] on div "User Role" at bounding box center [570, 119] width 322 height 19
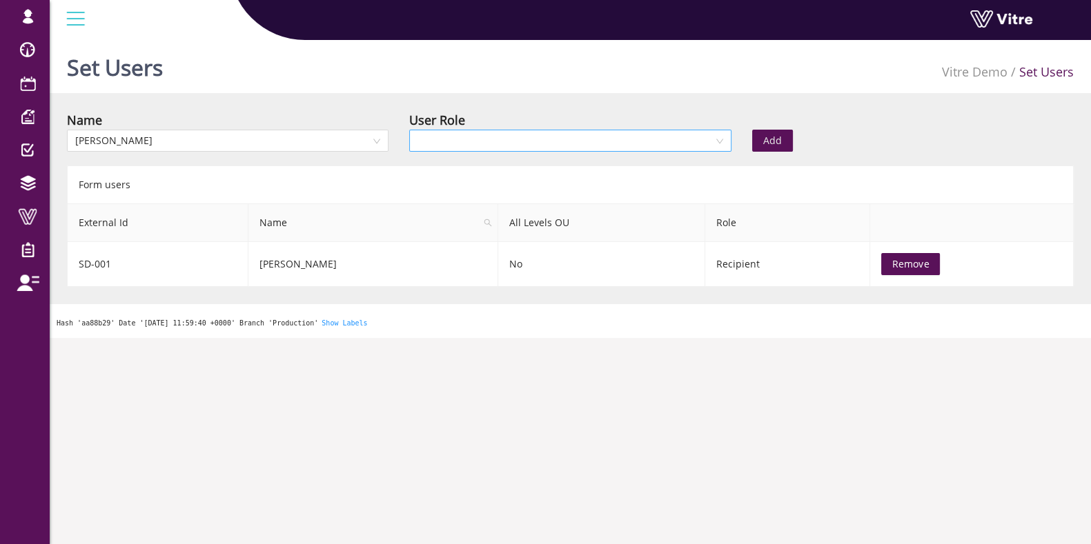
click at [692, 136] on input "search" at bounding box center [564, 140] width 295 height 21
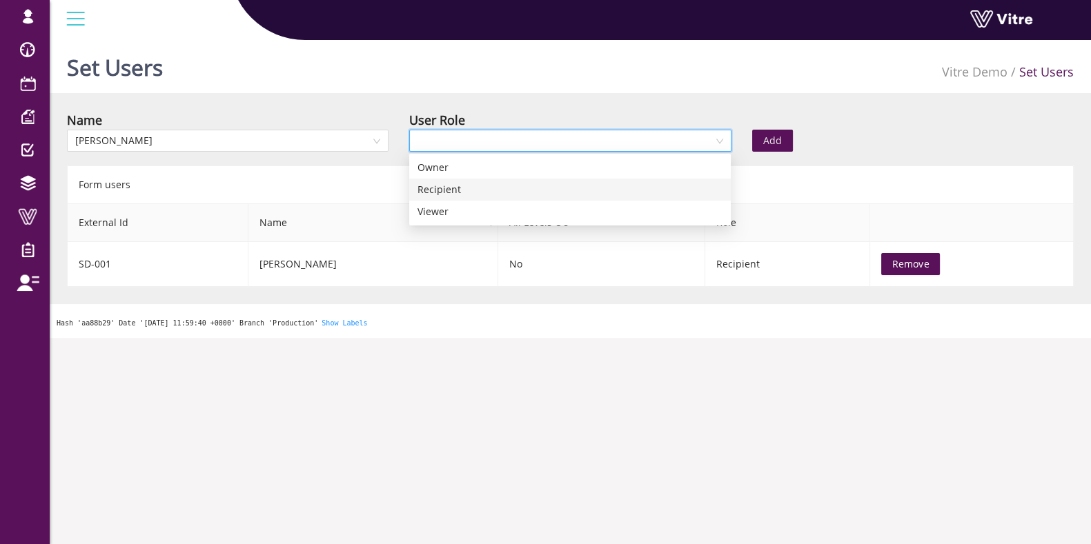
click at [438, 184] on div "Recipient" at bounding box center [569, 189] width 305 height 15
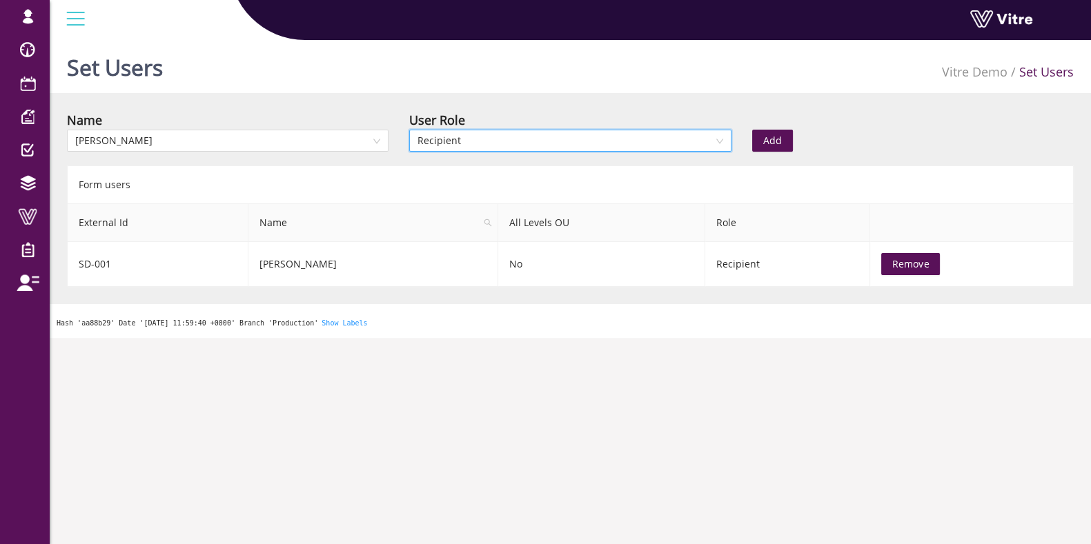
click at [778, 144] on span "Add" at bounding box center [772, 140] width 19 height 15
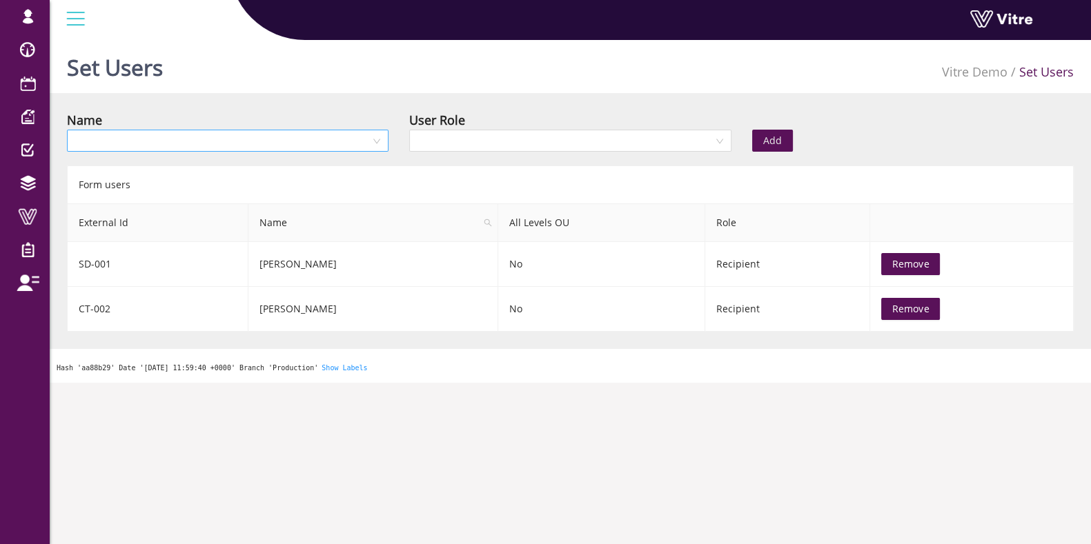
click at [303, 140] on input "search" at bounding box center [222, 140] width 295 height 21
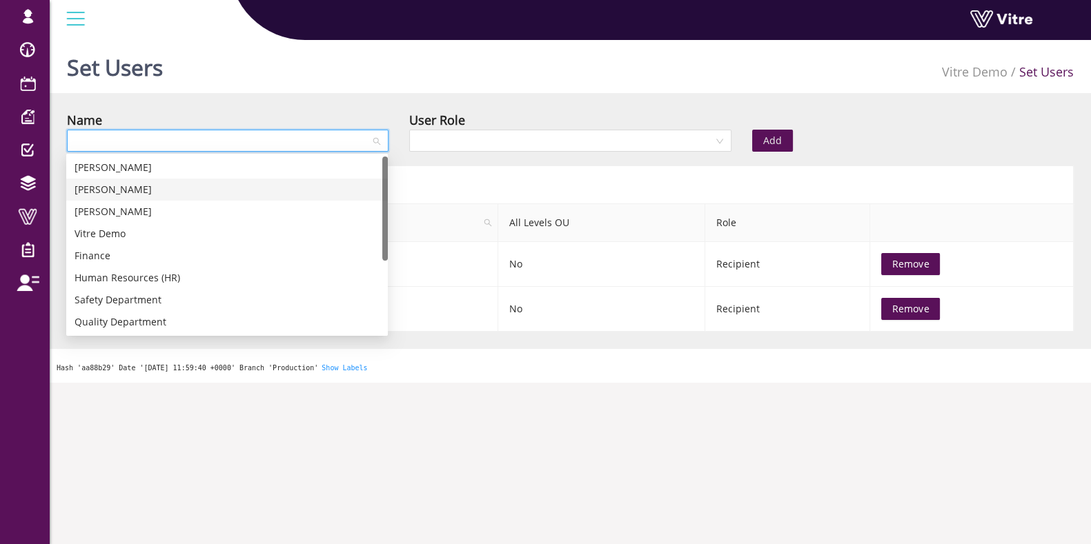
click at [131, 190] on div "Ava Tennes" at bounding box center [227, 189] width 305 height 15
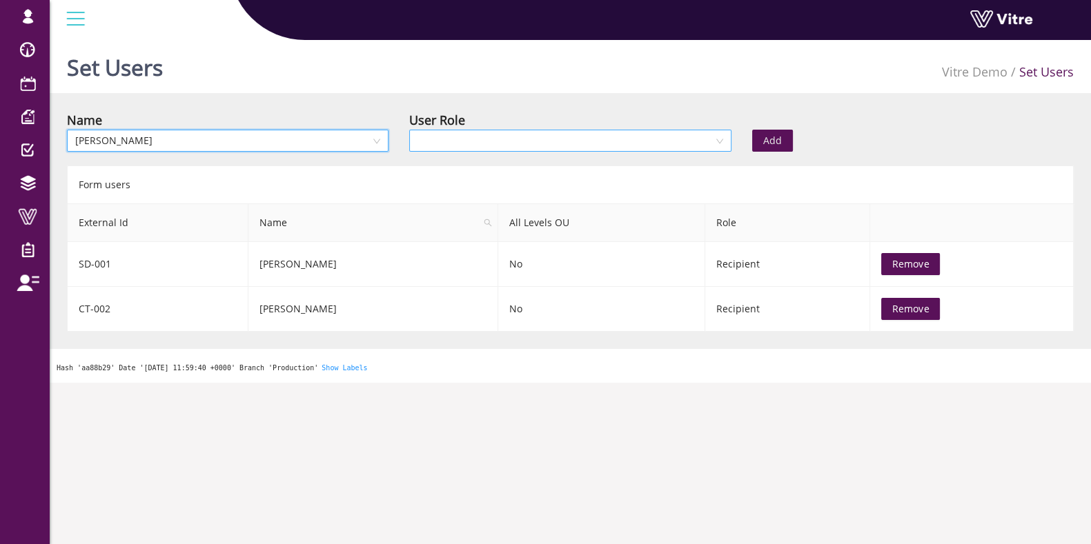
click at [611, 137] on input "search" at bounding box center [564, 140] width 295 height 21
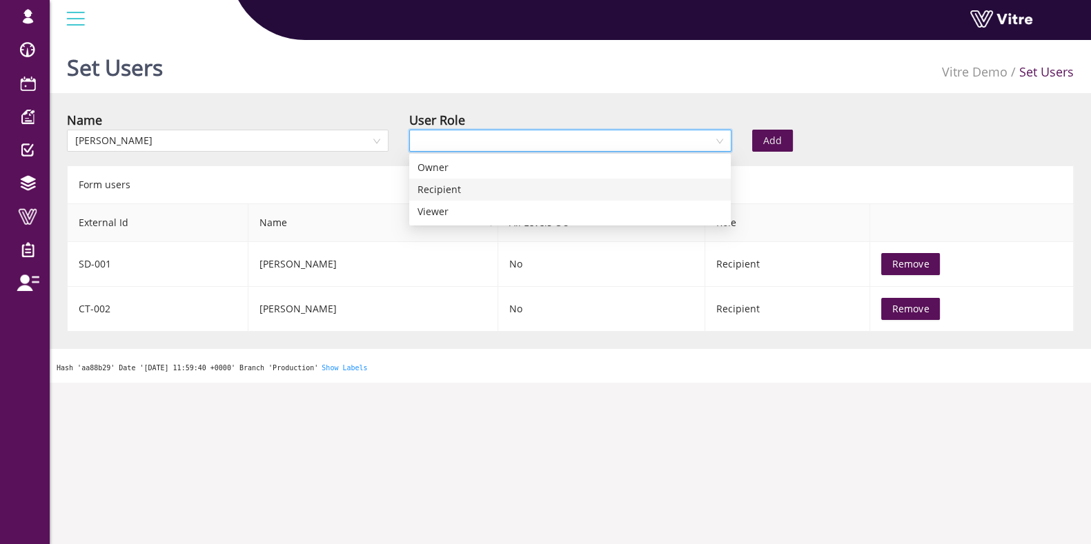
click at [495, 190] on div "Recipient" at bounding box center [569, 189] width 305 height 15
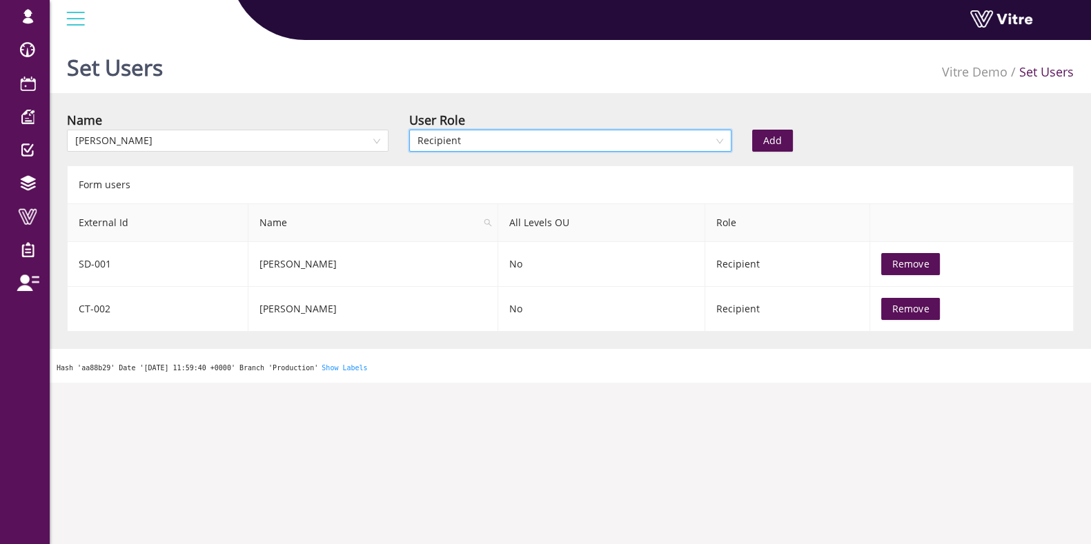
click at [768, 140] on span "Add" at bounding box center [772, 140] width 19 height 15
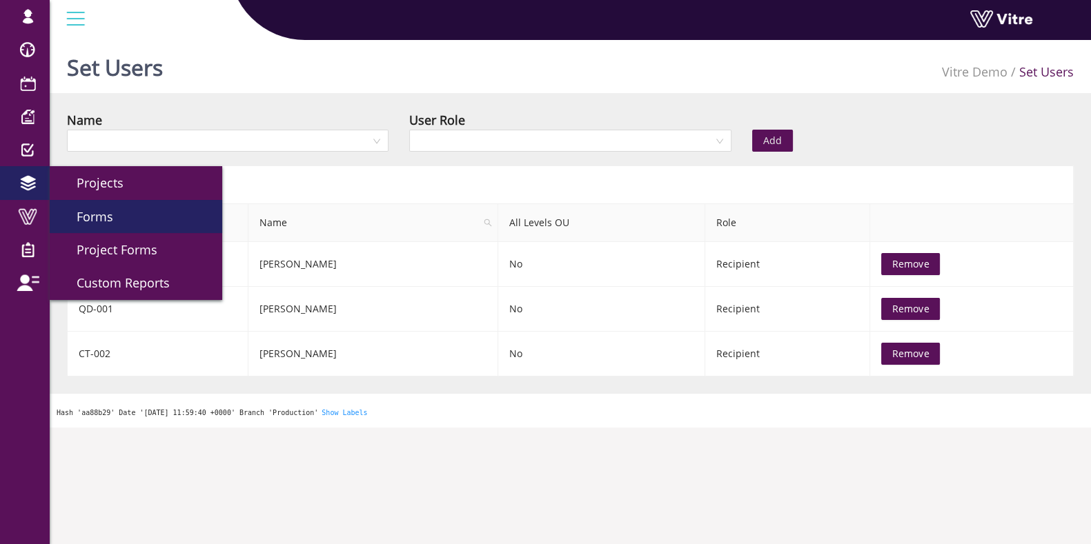
click at [101, 215] on span "Forms" at bounding box center [86, 216] width 53 height 17
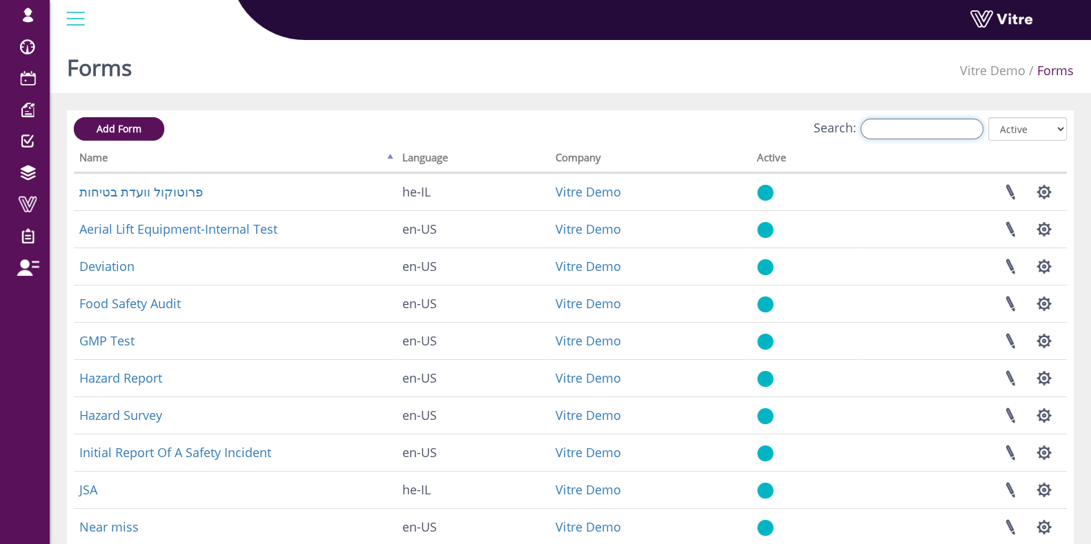
click at [904, 127] on input "Search:" at bounding box center [921, 129] width 123 height 21
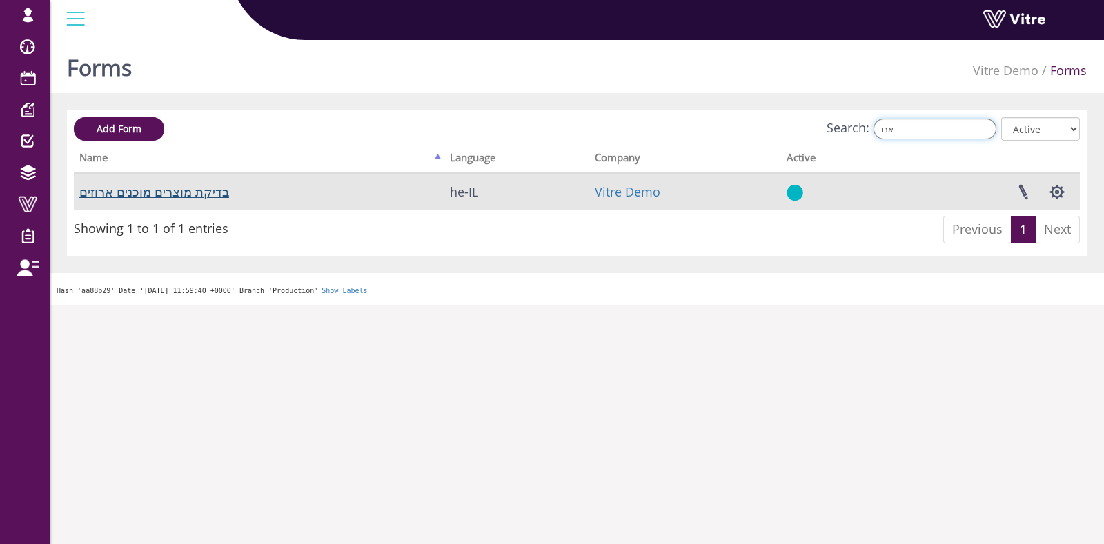
type input "ארו"
click at [140, 194] on link "בדיקת מוצרים מוכנים ארוזים" at bounding box center [154, 192] width 150 height 17
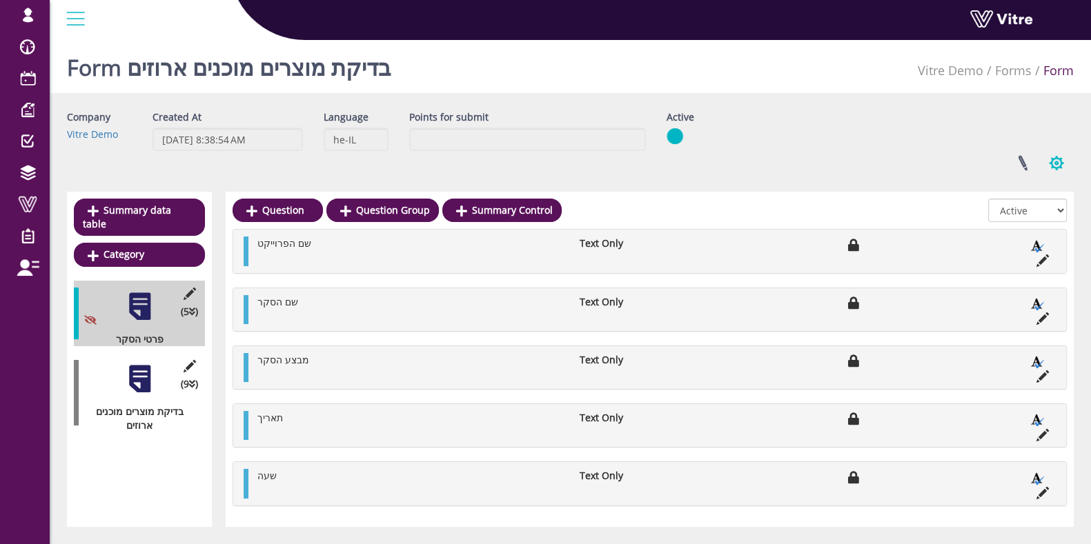
click at [1057, 161] on button "button" at bounding box center [1056, 163] width 34 height 37
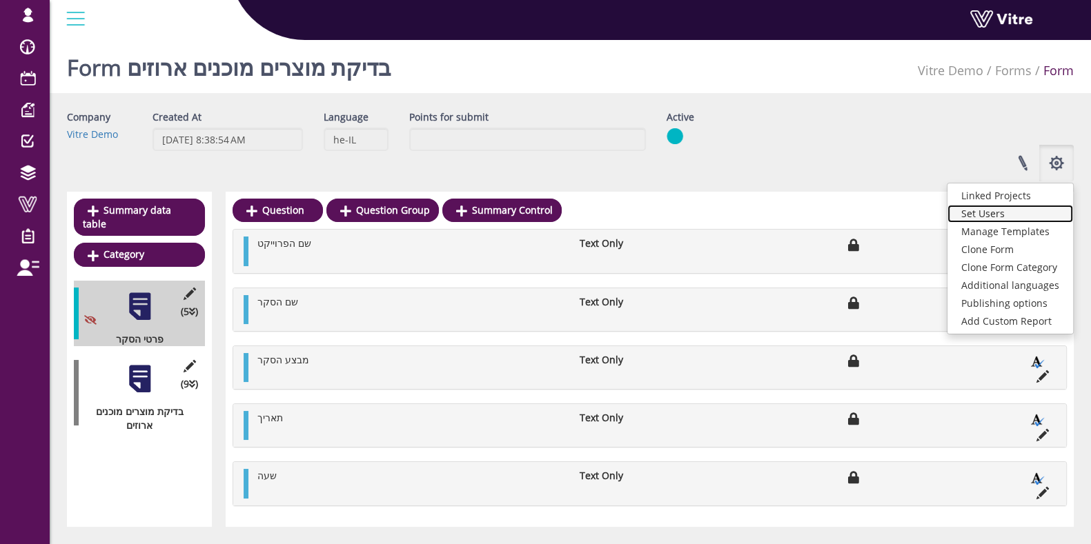
click at [1002, 211] on link "Set Users" at bounding box center [1010, 214] width 126 height 18
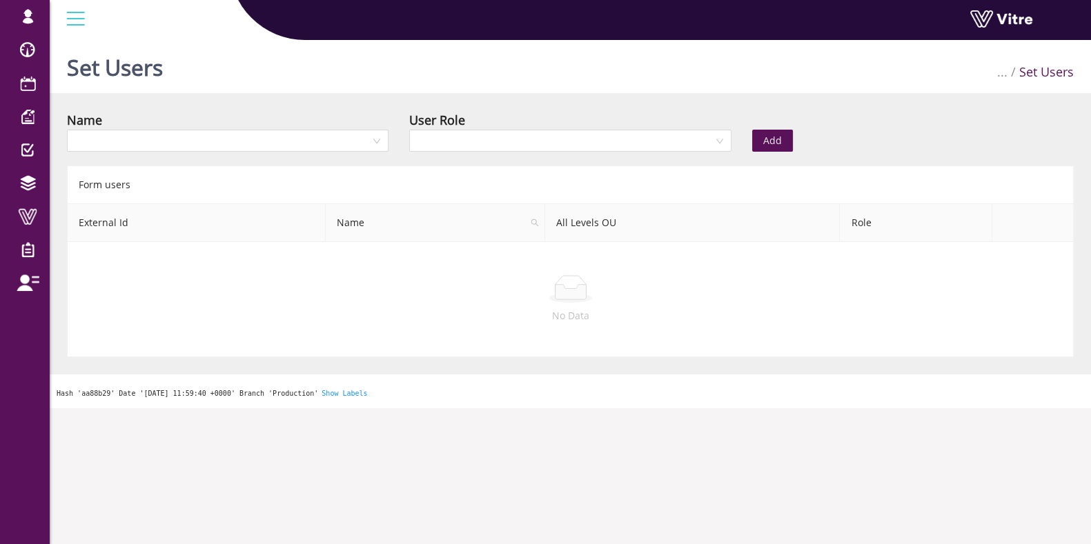
click at [317, 152] on div "Name" at bounding box center [228, 134] width 342 height 48
click at [315, 139] on input "search" at bounding box center [222, 140] width 295 height 21
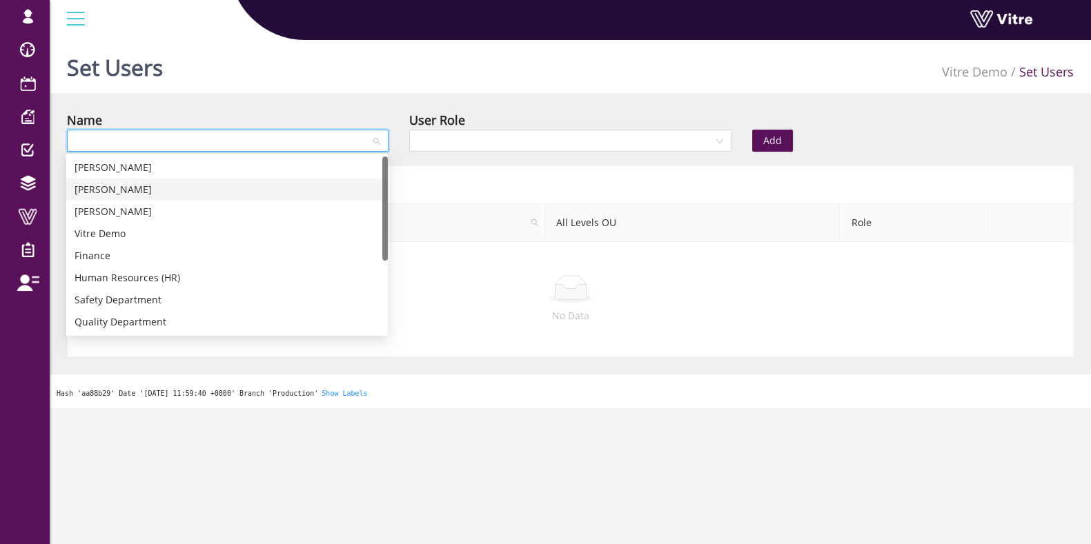
click at [110, 190] on div "Ava Tennes" at bounding box center [227, 189] width 305 height 15
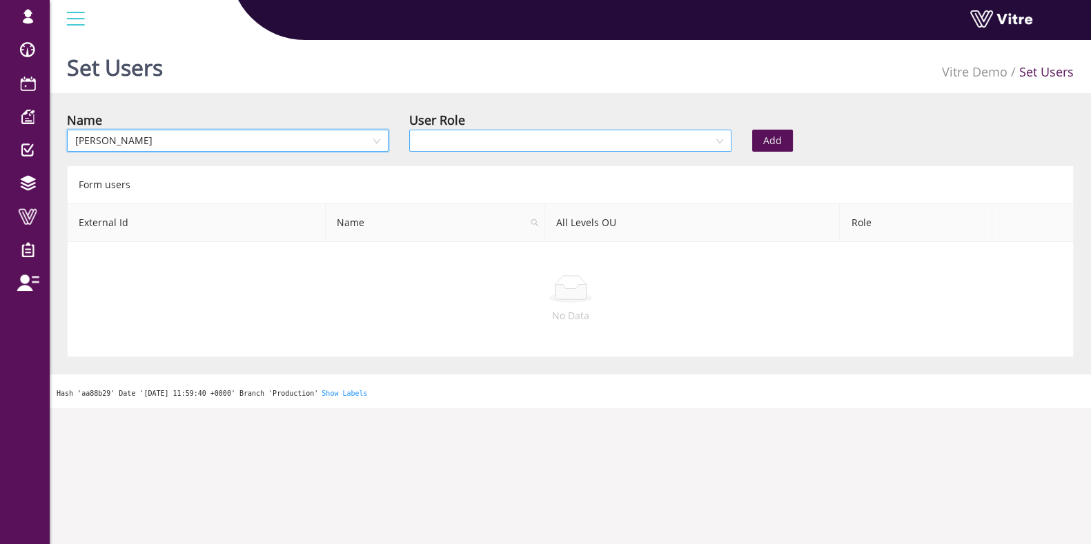
click at [529, 142] on input "search" at bounding box center [564, 140] width 295 height 21
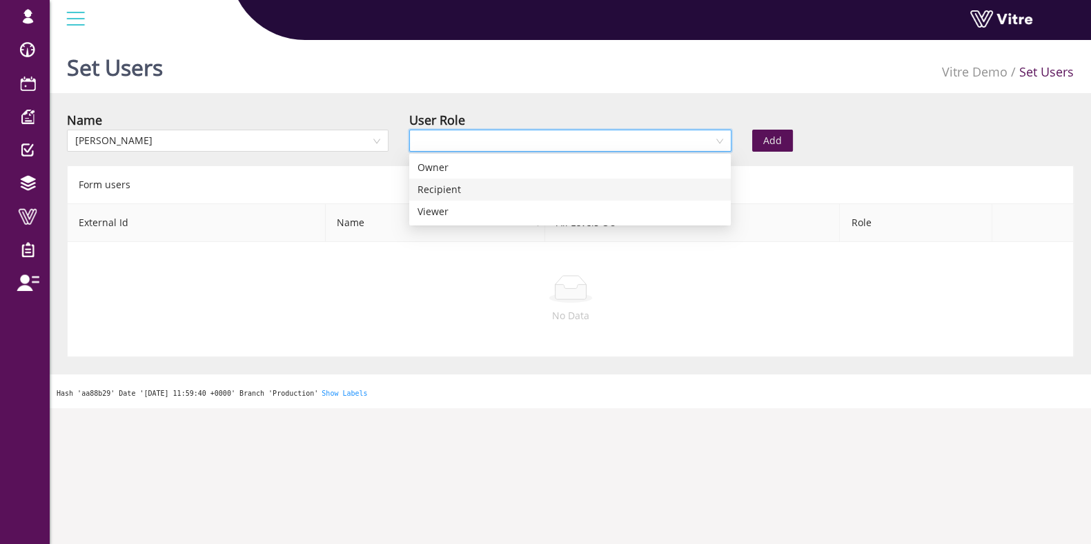
click at [469, 188] on div "Recipient" at bounding box center [569, 189] width 305 height 15
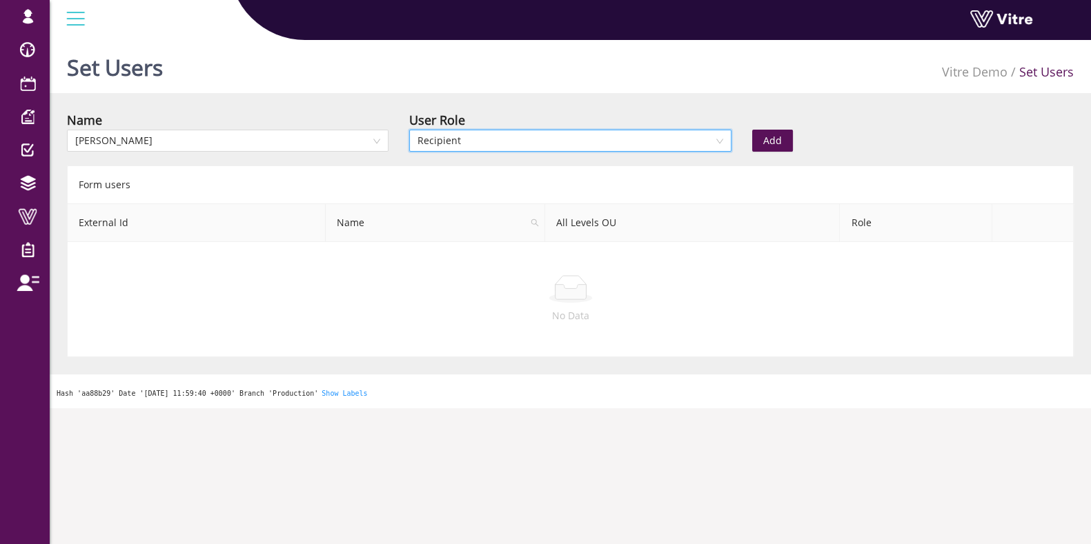
click at [767, 138] on span "Add" at bounding box center [772, 140] width 19 height 15
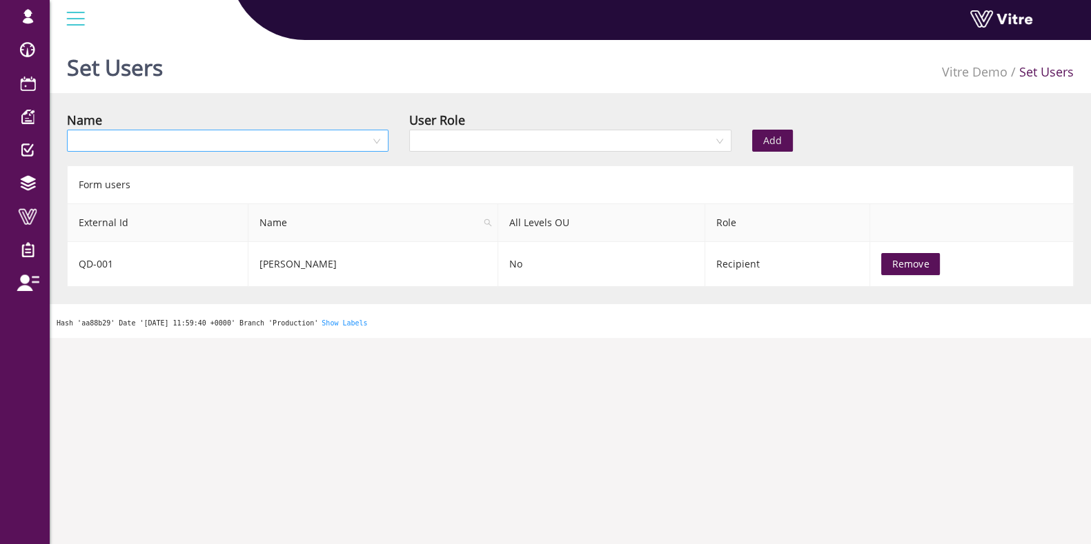
click at [239, 146] on input "search" at bounding box center [222, 140] width 295 height 21
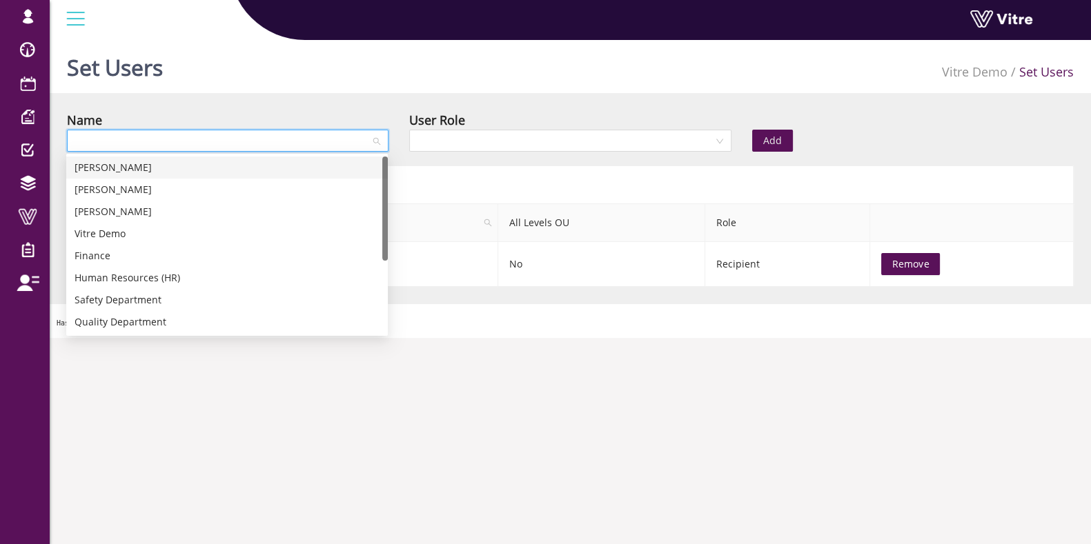
click at [156, 168] on div "[PERSON_NAME]" at bounding box center [227, 167] width 305 height 15
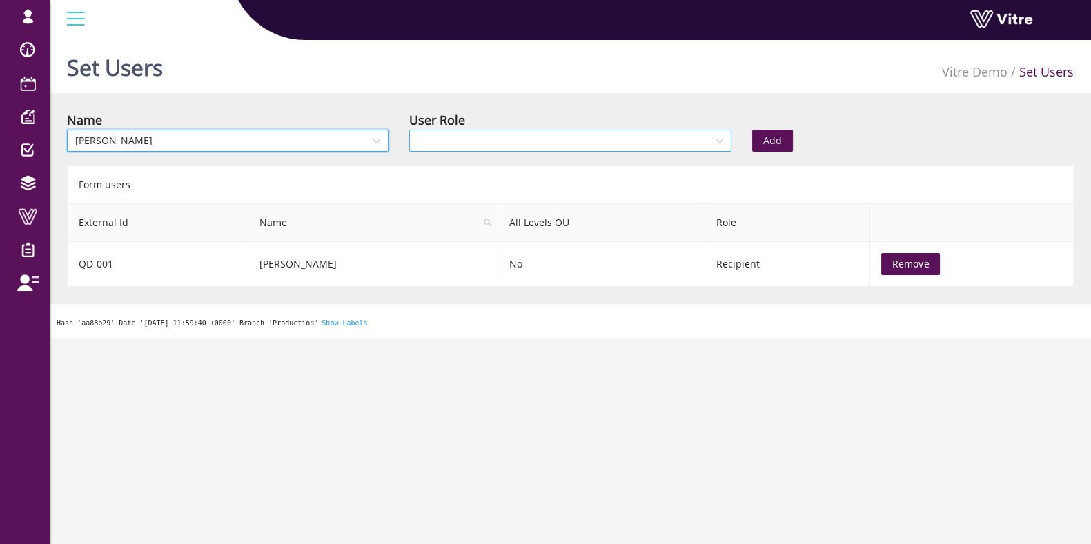
click at [508, 139] on input "search" at bounding box center [564, 140] width 295 height 21
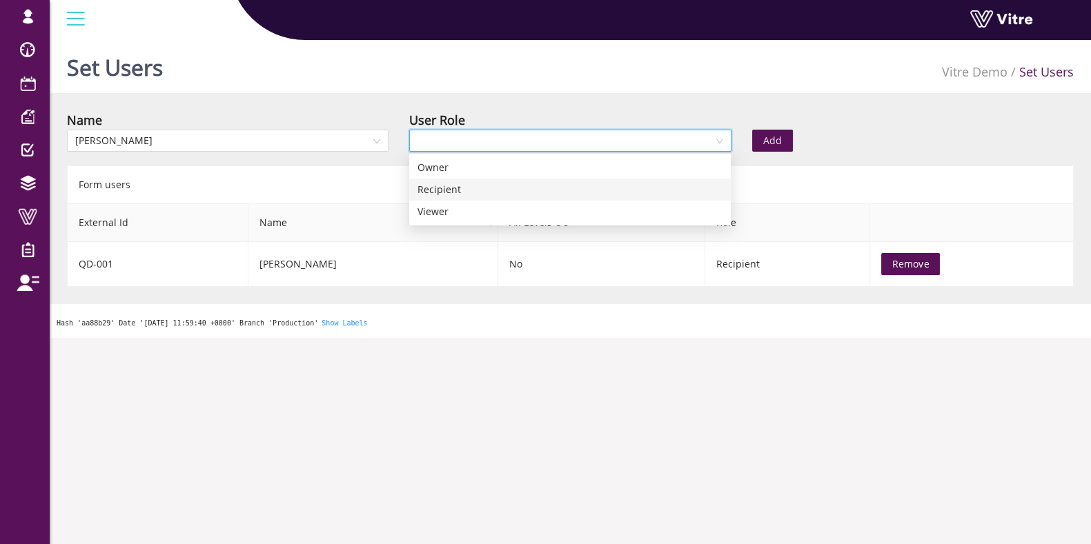
click at [424, 192] on div "Recipient" at bounding box center [569, 189] width 305 height 15
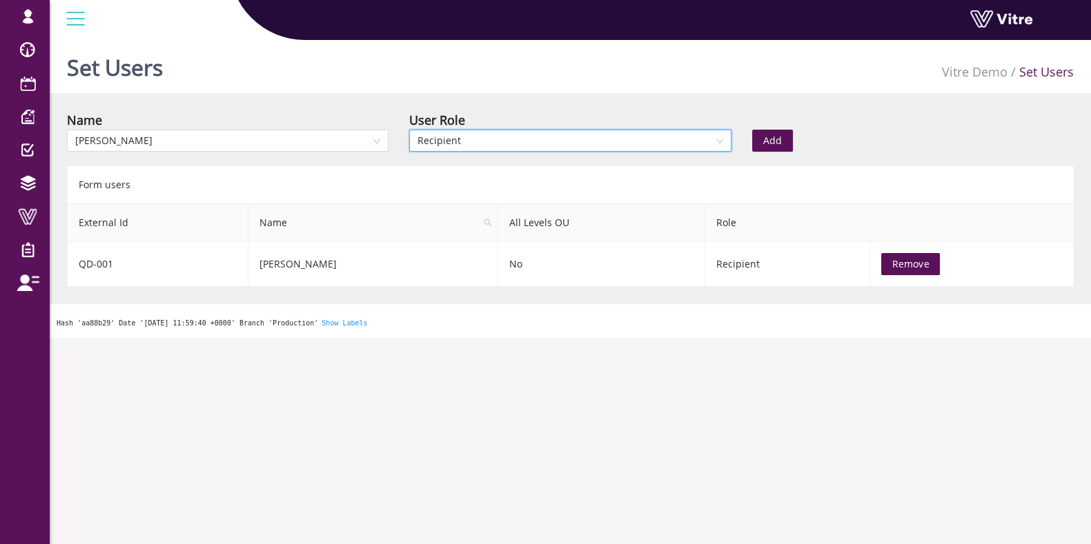
click at [767, 136] on span "Add" at bounding box center [772, 140] width 19 height 15
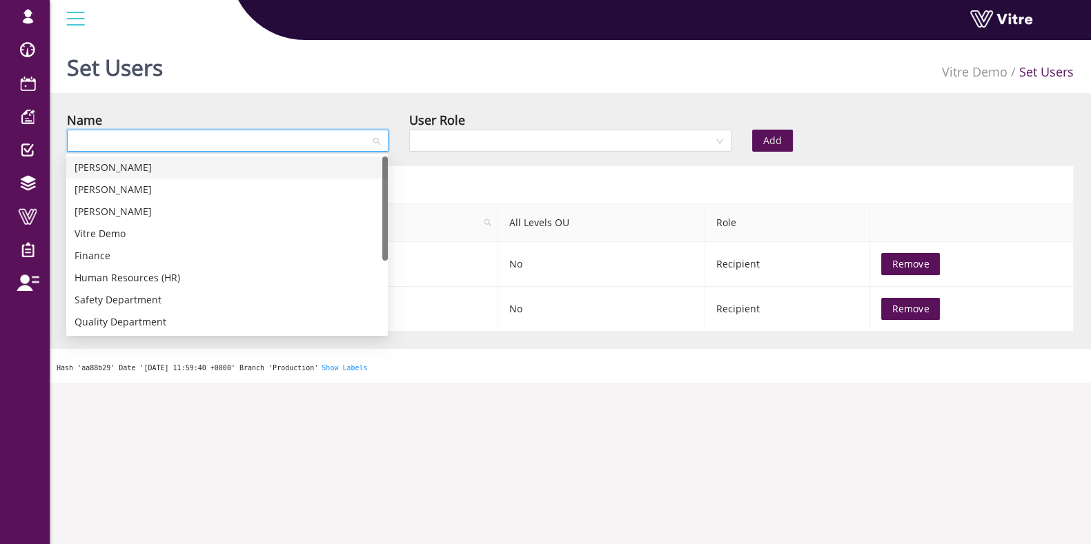
click at [248, 148] on input "search" at bounding box center [222, 140] width 295 height 21
click at [179, 221] on div "Lily Blum" at bounding box center [227, 212] width 322 height 22
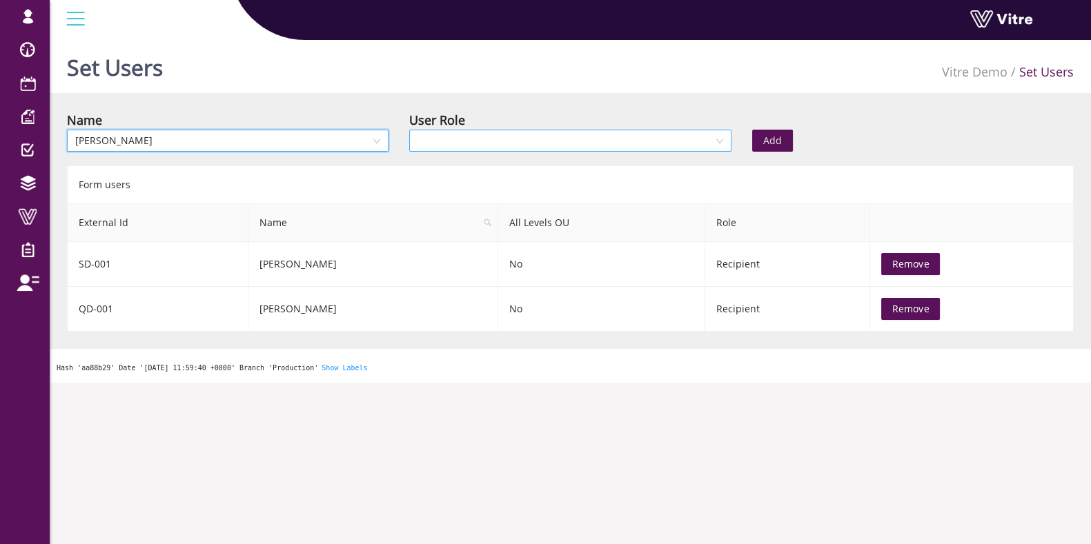
click at [548, 137] on input "search" at bounding box center [564, 140] width 295 height 21
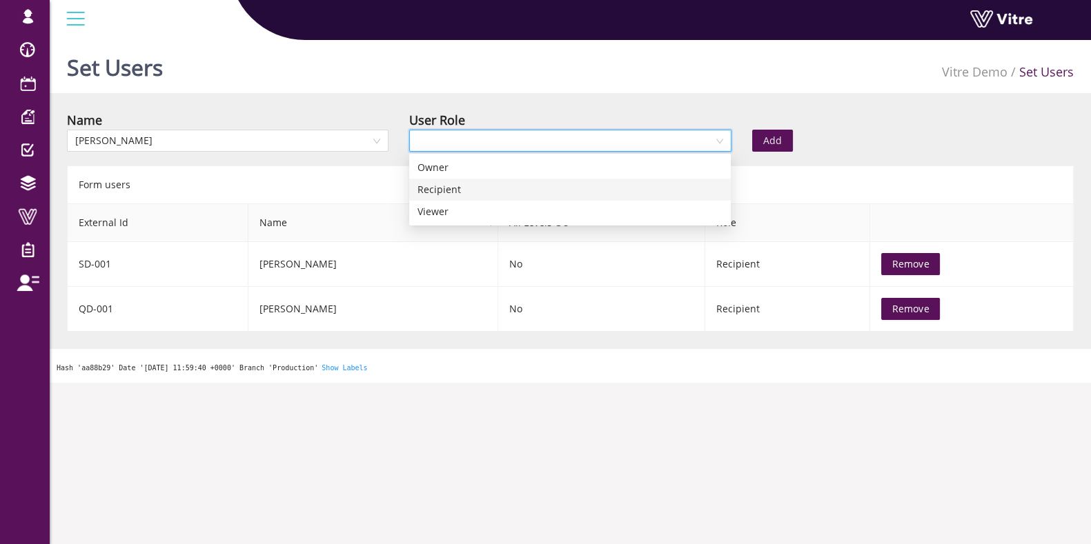
click at [455, 192] on div "Recipient" at bounding box center [569, 189] width 305 height 15
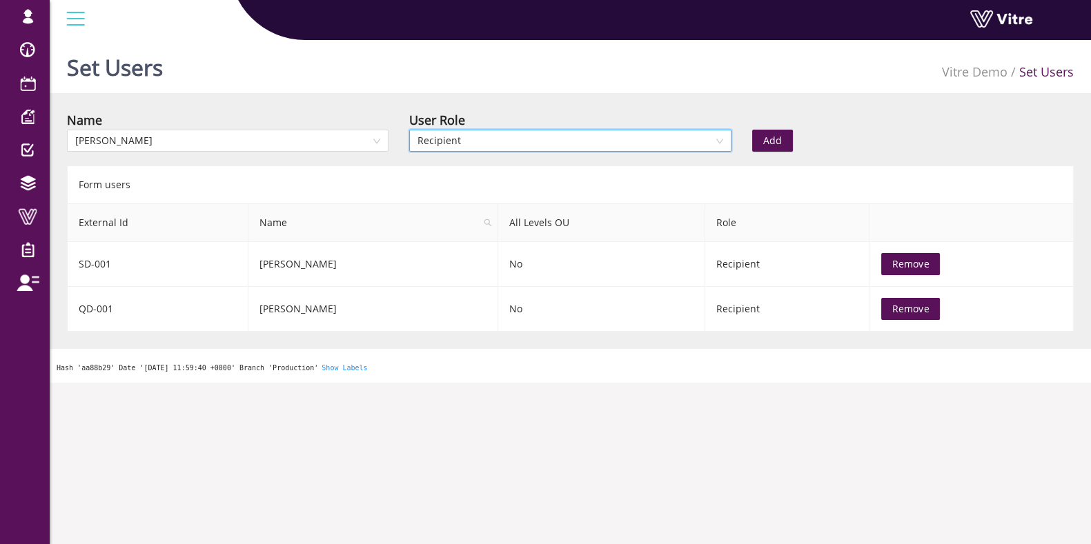
click at [774, 132] on button "Add" at bounding box center [772, 141] width 41 height 22
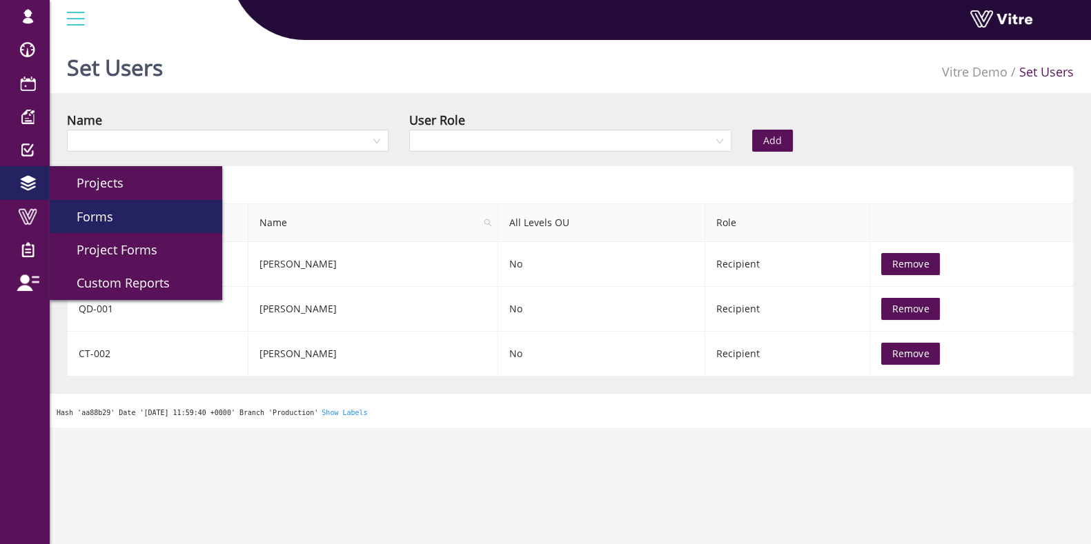
click at [108, 220] on span "Forms" at bounding box center [86, 216] width 53 height 17
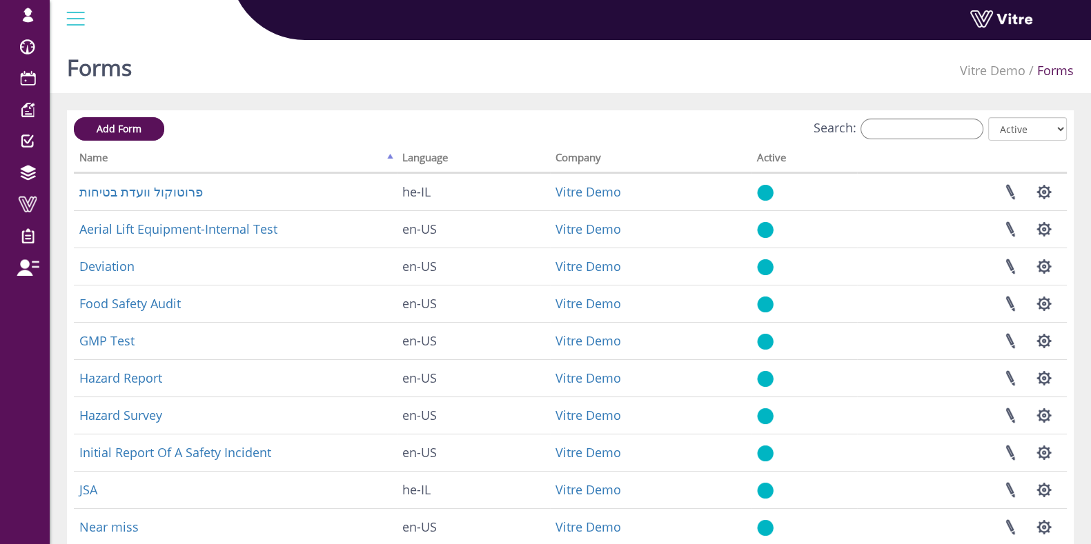
click at [953, 115] on div "Add Form Search: All Active Not Active Processing... Name Language Company Acti…" at bounding box center [570, 443] width 1007 height 667
click at [954, 122] on input "Search:" at bounding box center [921, 129] width 123 height 21
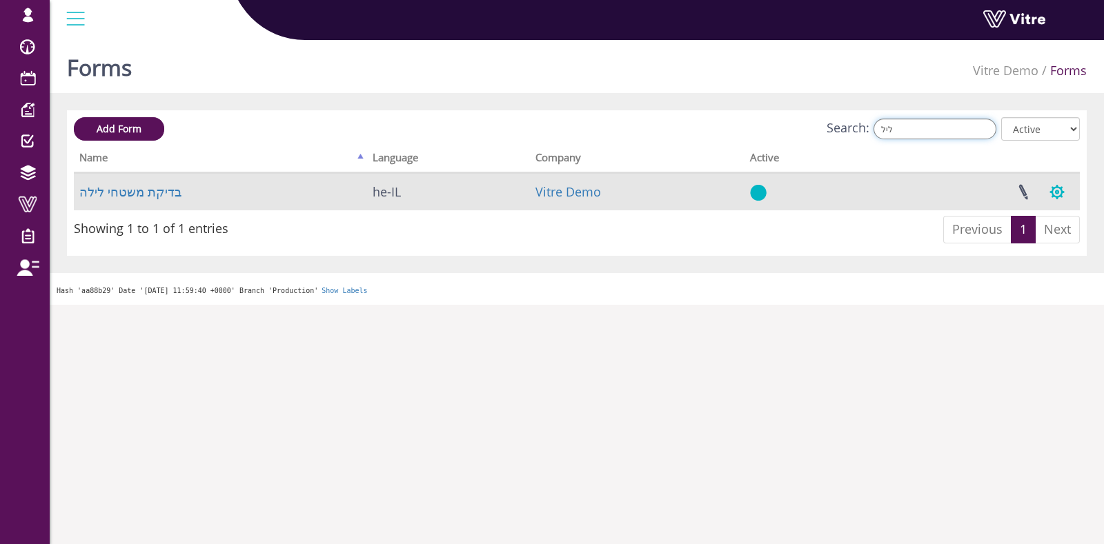
type input "ליל"
click at [1056, 198] on button "button" at bounding box center [1057, 192] width 34 height 37
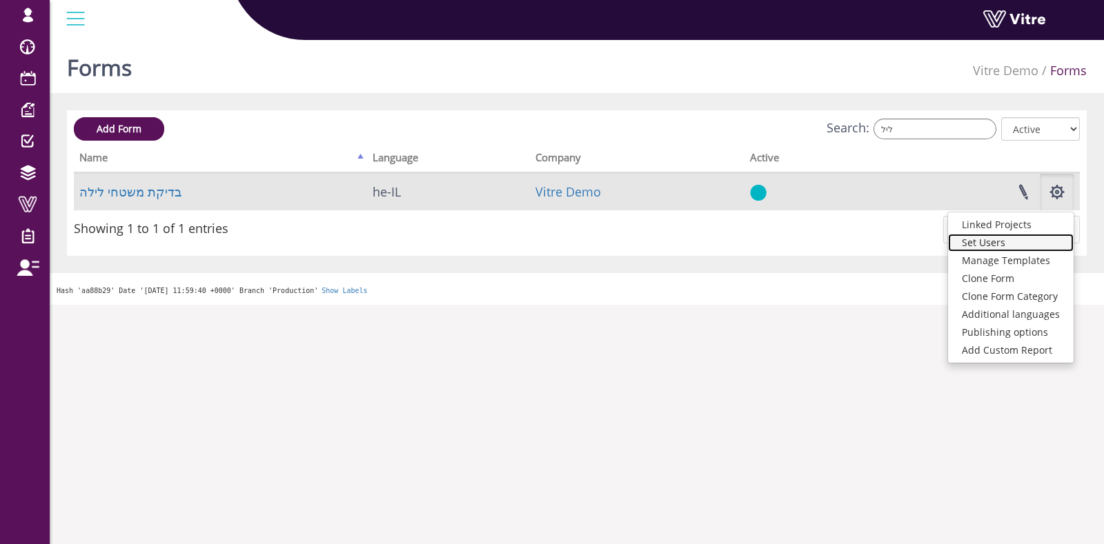
click at [998, 245] on link "Set Users" at bounding box center [1011, 243] width 126 height 18
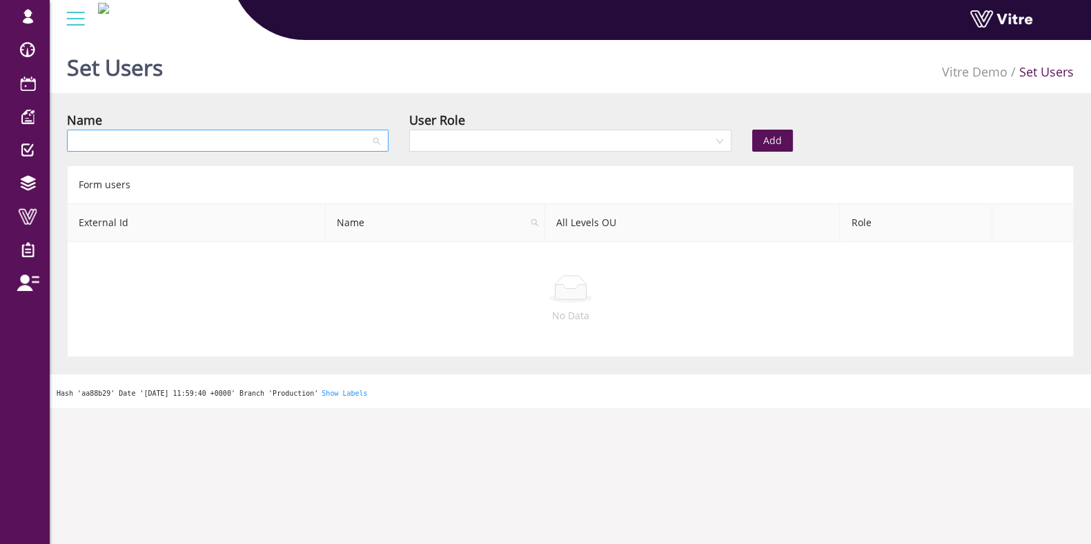
click at [198, 151] on div at bounding box center [228, 141] width 322 height 22
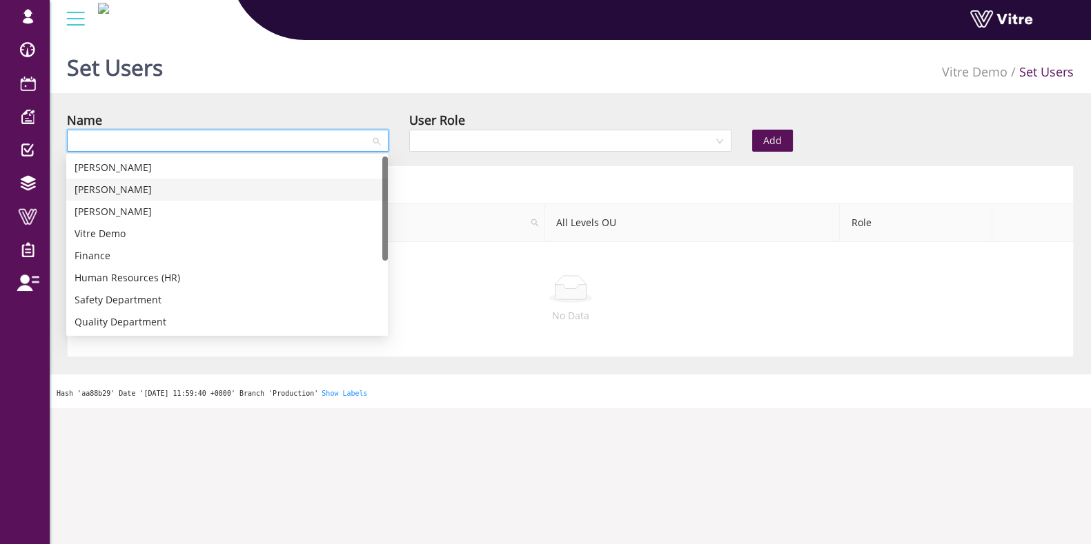
click at [157, 186] on div "[PERSON_NAME]" at bounding box center [227, 189] width 305 height 15
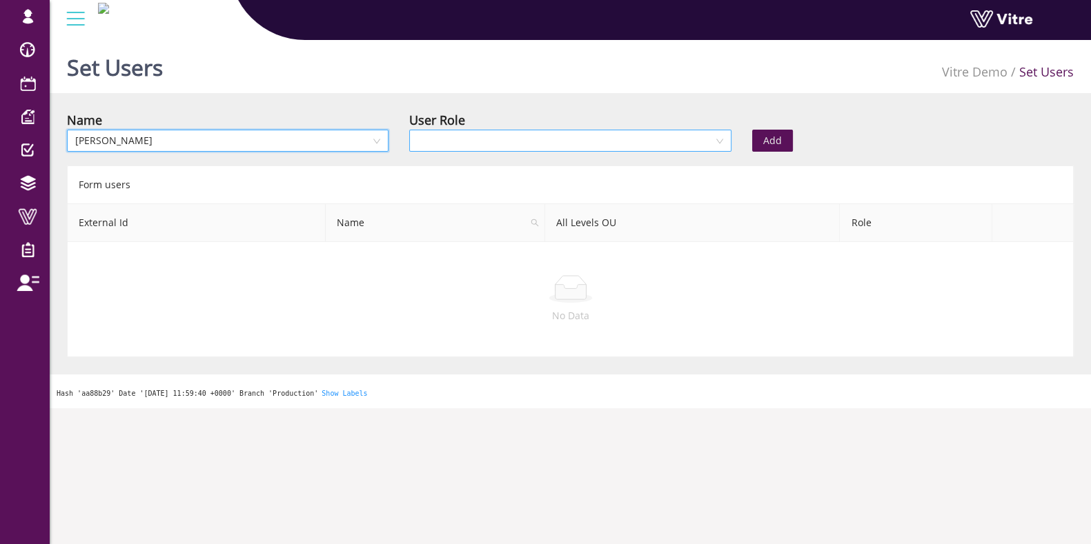
click at [481, 139] on input "search" at bounding box center [564, 140] width 295 height 21
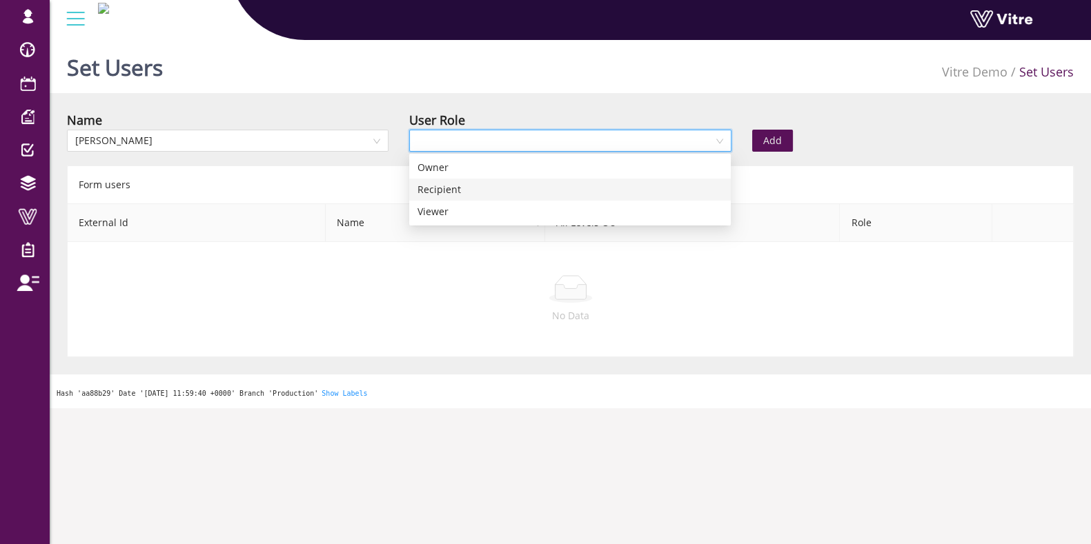
drag, startPoint x: 453, startPoint y: 190, endPoint x: 504, endPoint y: 174, distance: 53.5
click at [453, 188] on div "Recipient" at bounding box center [569, 189] width 305 height 15
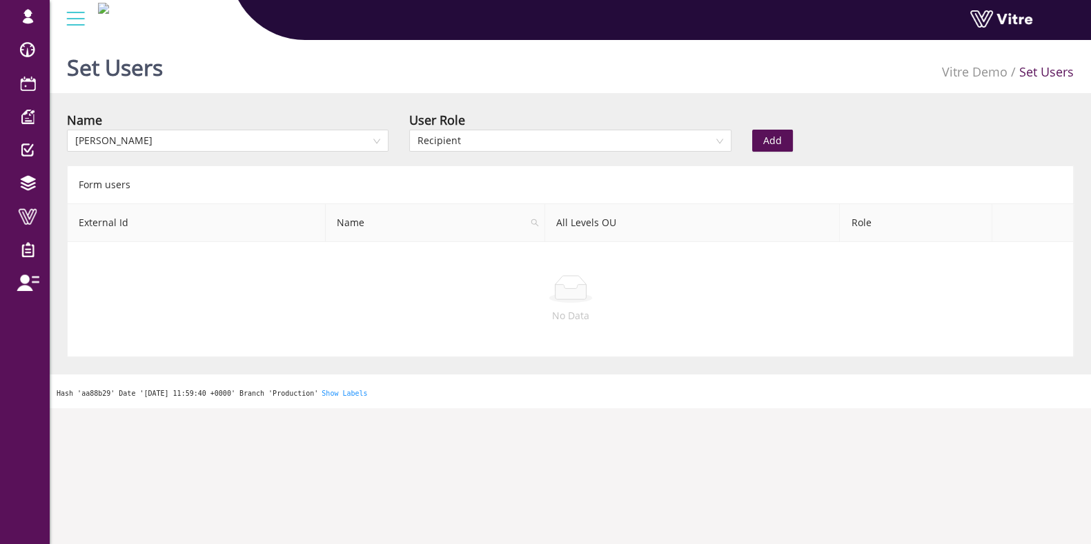
click at [784, 136] on button "Add" at bounding box center [772, 141] width 41 height 22
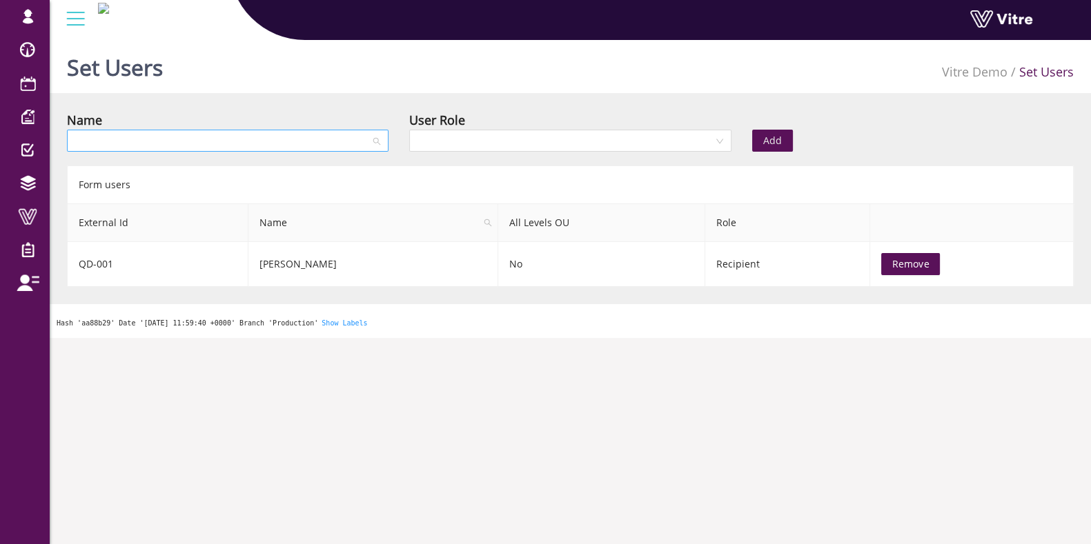
click at [385, 140] on div at bounding box center [228, 141] width 322 height 22
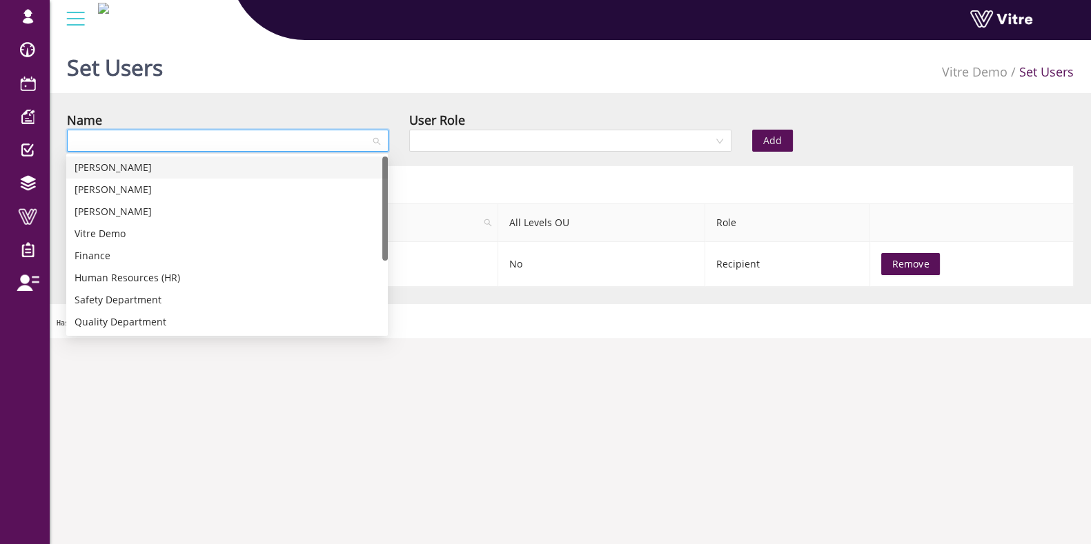
click at [128, 168] on div "Ben Adams" at bounding box center [227, 167] width 305 height 15
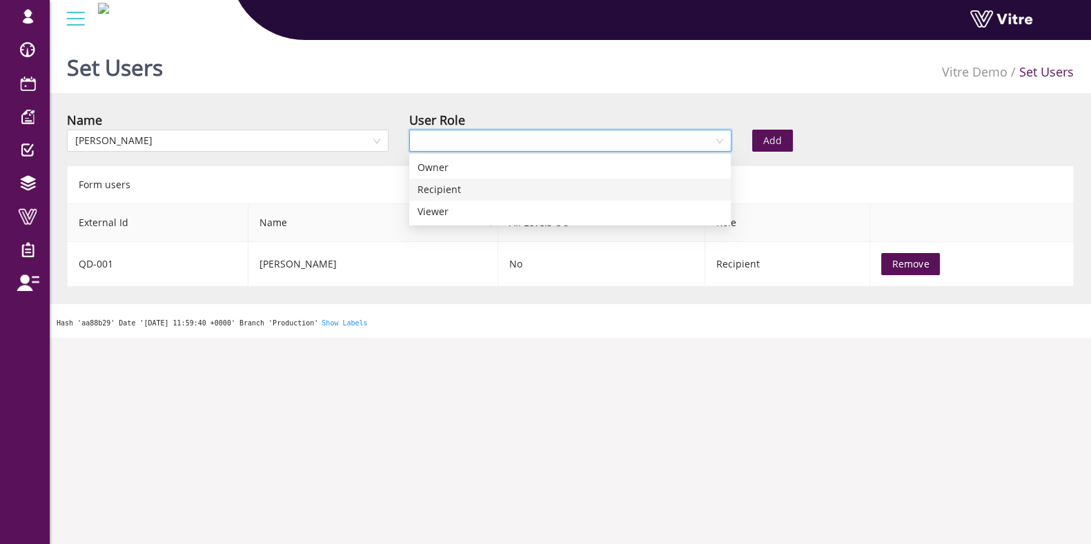
click at [538, 141] on input "search" at bounding box center [564, 140] width 295 height 21
click at [469, 190] on div "Recipient" at bounding box center [569, 189] width 305 height 15
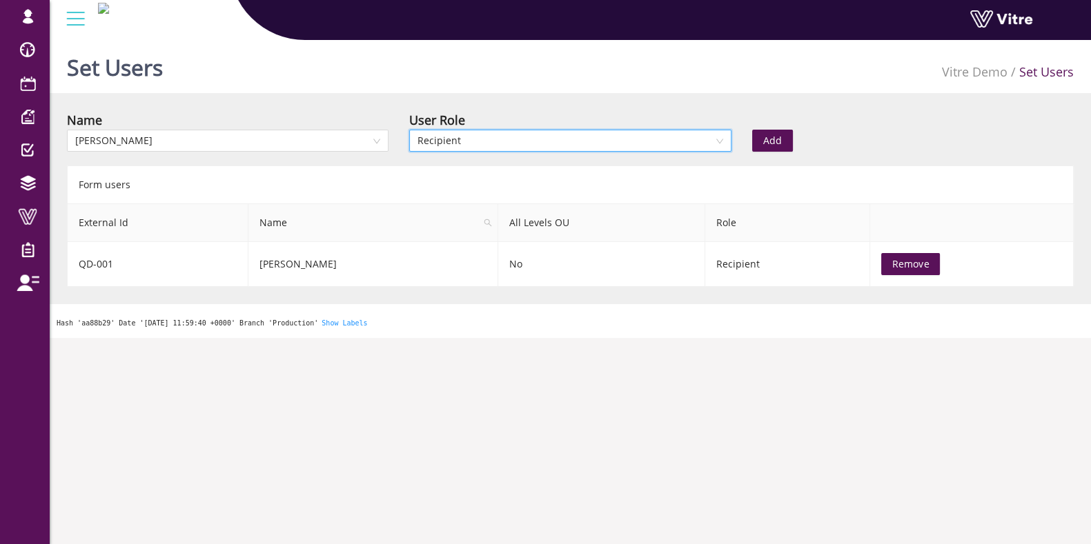
click at [779, 139] on span "Add" at bounding box center [772, 140] width 19 height 15
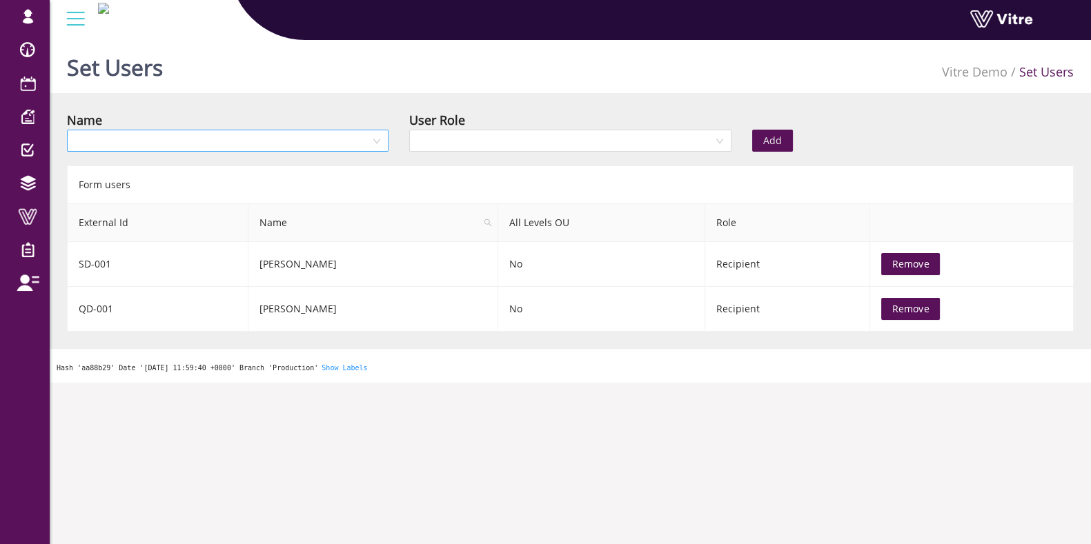
click at [240, 150] on input "search" at bounding box center [222, 140] width 295 height 21
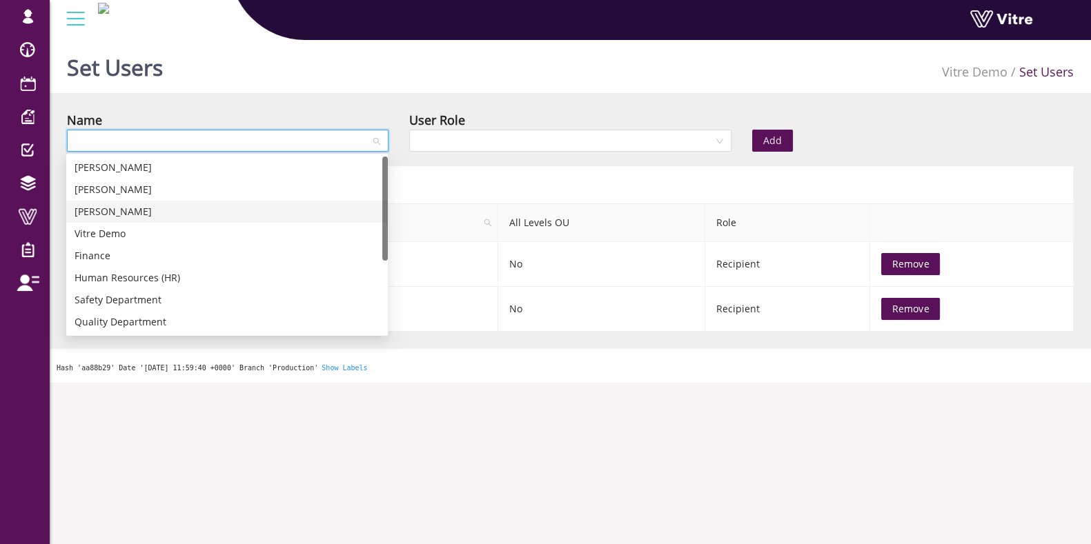
click at [167, 215] on div "Lily Blum" at bounding box center [227, 211] width 305 height 15
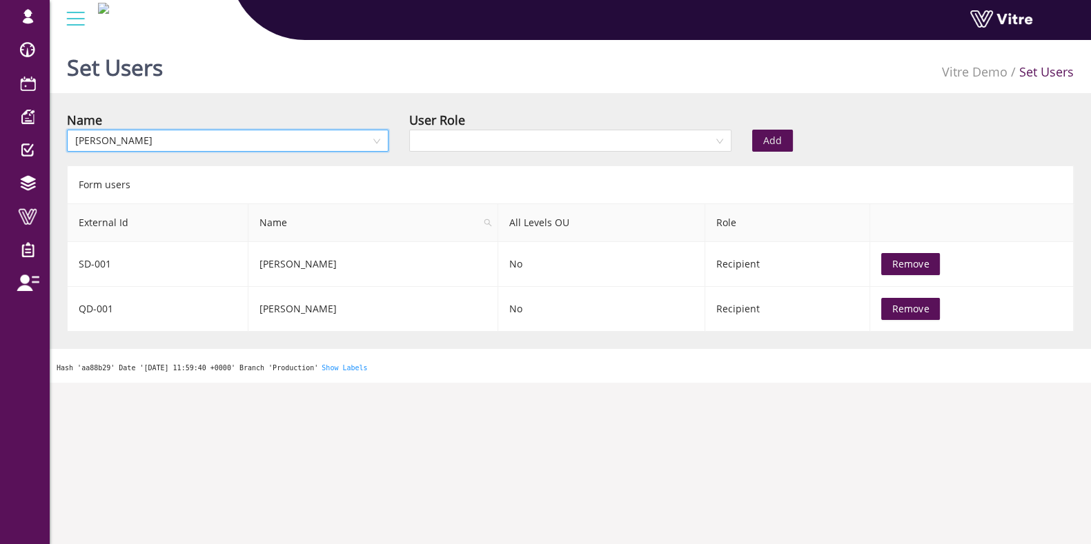
drag, startPoint x: 468, startPoint y: 146, endPoint x: 462, endPoint y: 152, distance: 9.8
click at [468, 145] on input "search" at bounding box center [564, 140] width 295 height 21
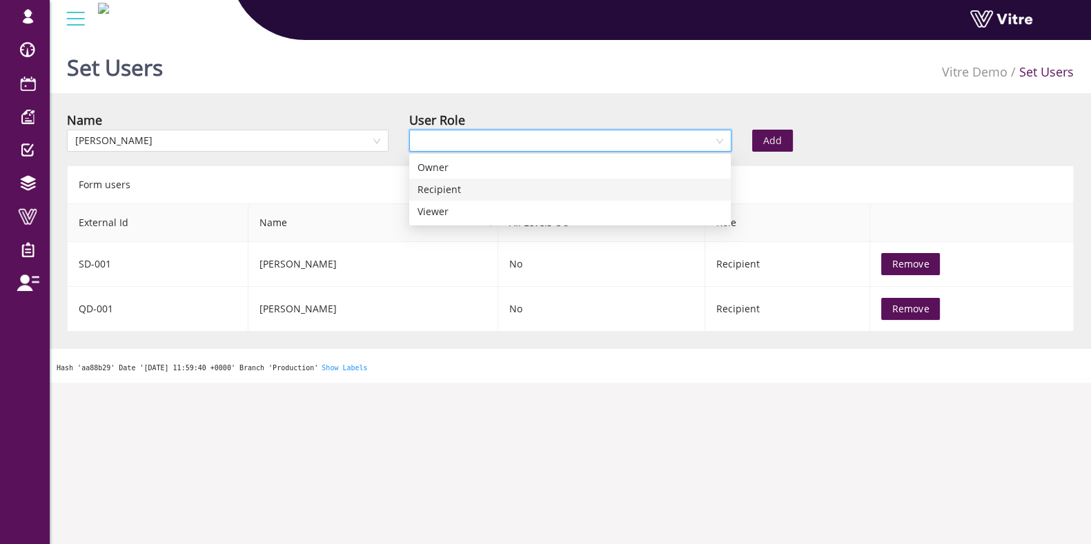
click at [438, 183] on div "Recipient" at bounding box center [569, 189] width 305 height 15
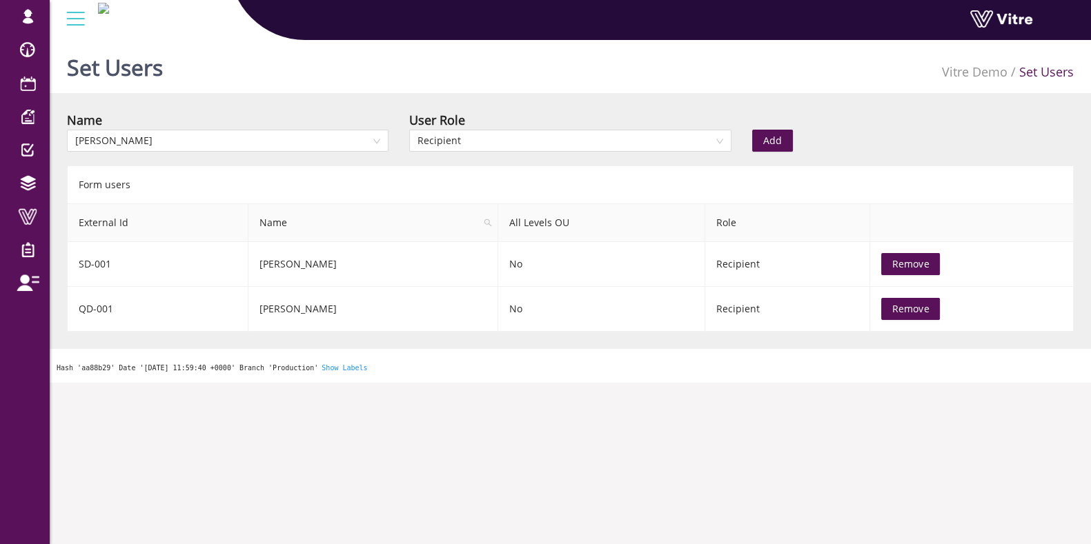
click at [773, 148] on button "Add" at bounding box center [772, 141] width 41 height 22
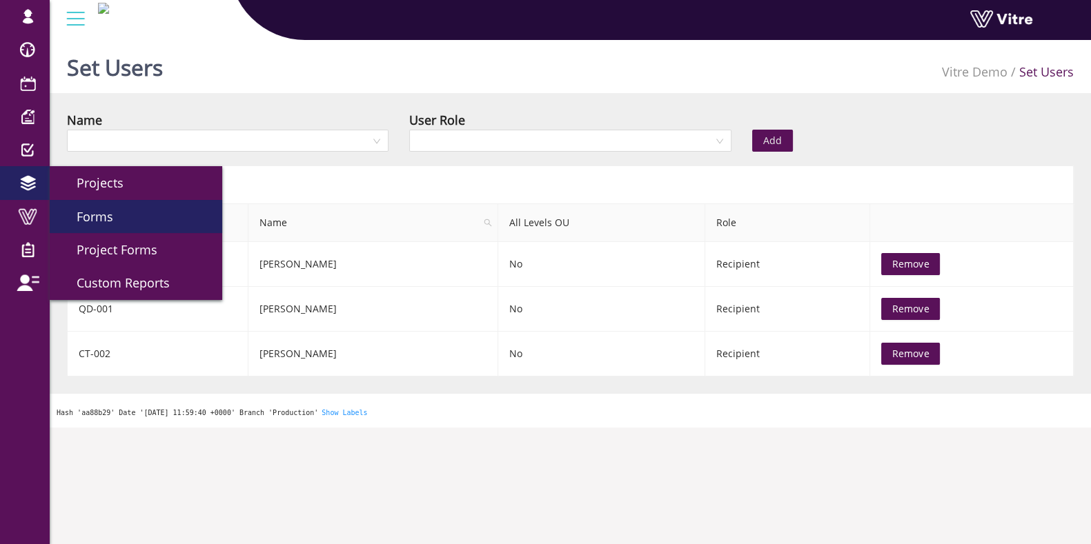
click at [115, 219] on link "Forms" at bounding box center [136, 216] width 172 height 33
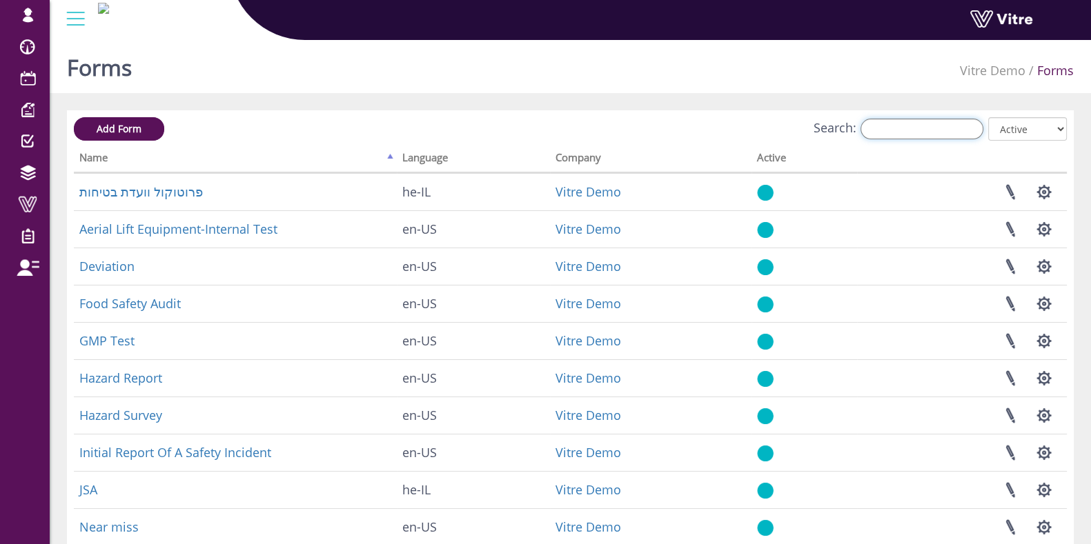
click at [898, 135] on input "Search:" at bounding box center [921, 129] width 123 height 21
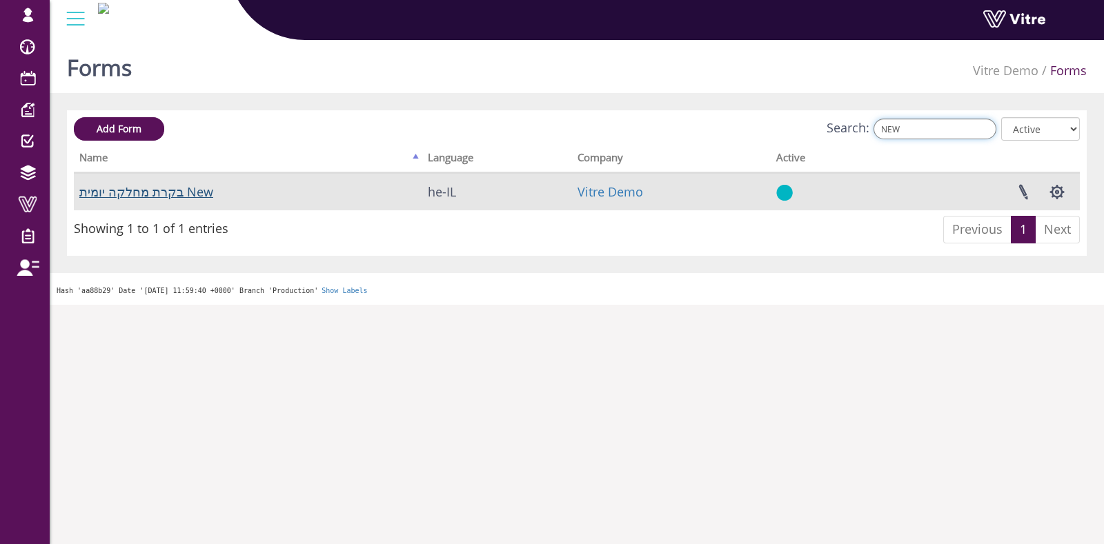
type input "NEW"
click at [155, 192] on link "בקרת מחלקה יומית New" at bounding box center [146, 192] width 134 height 17
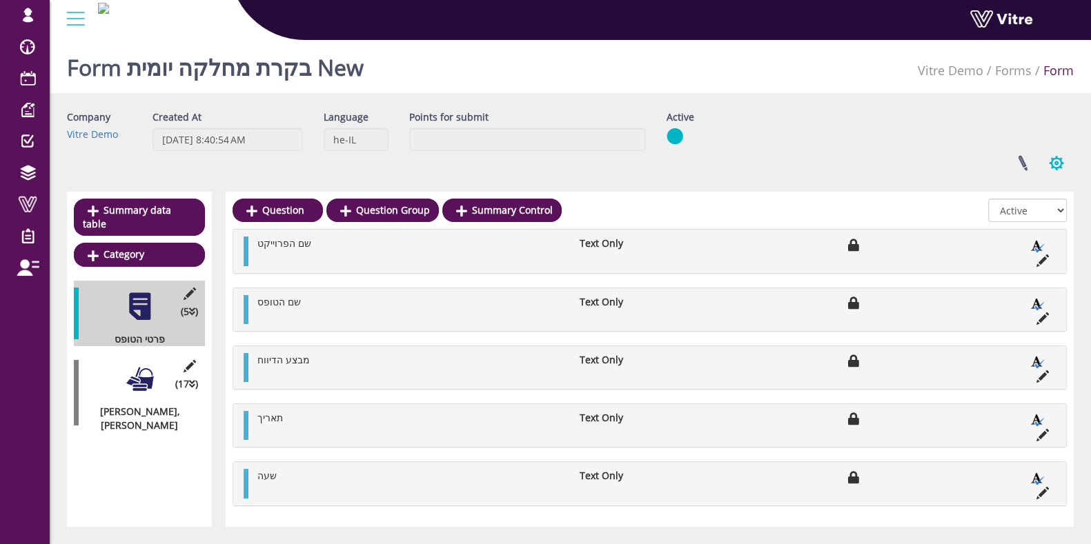
click at [1062, 161] on button "button" at bounding box center [1056, 163] width 34 height 37
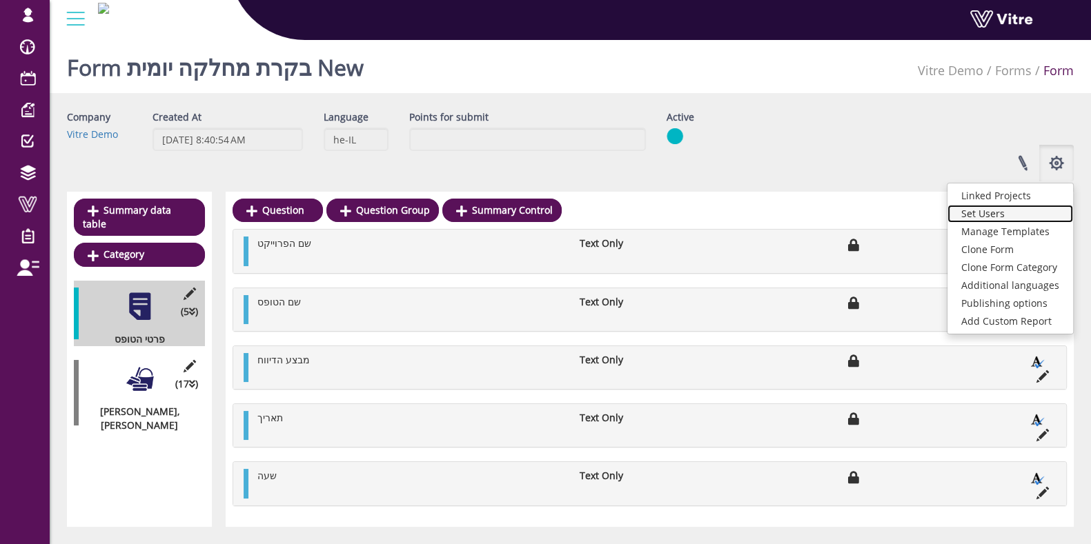
click at [990, 216] on link "Set Users" at bounding box center [1010, 214] width 126 height 18
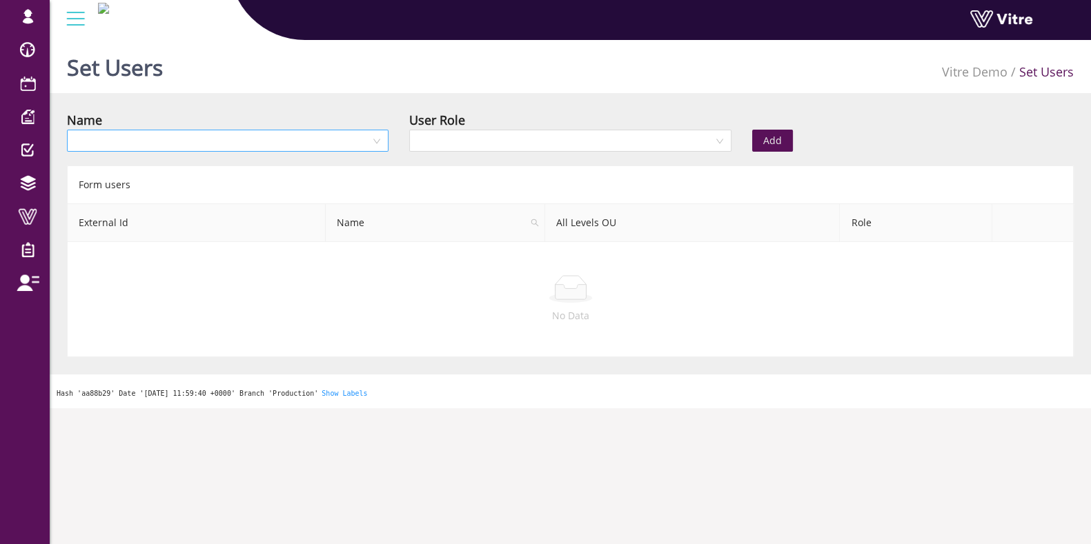
click at [257, 139] on input "search" at bounding box center [222, 140] width 295 height 21
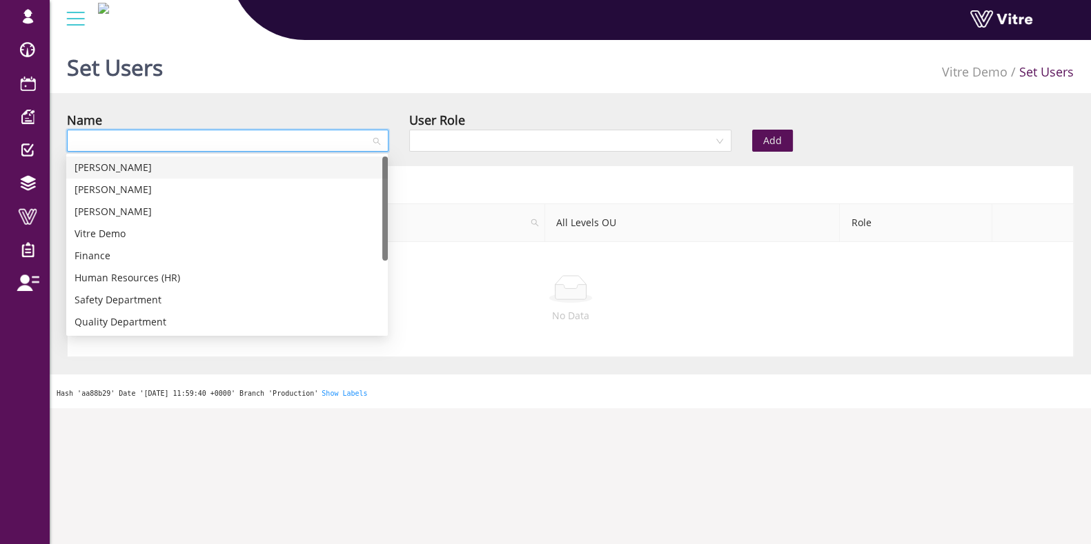
click at [135, 170] on div "[PERSON_NAME]" at bounding box center [227, 167] width 305 height 15
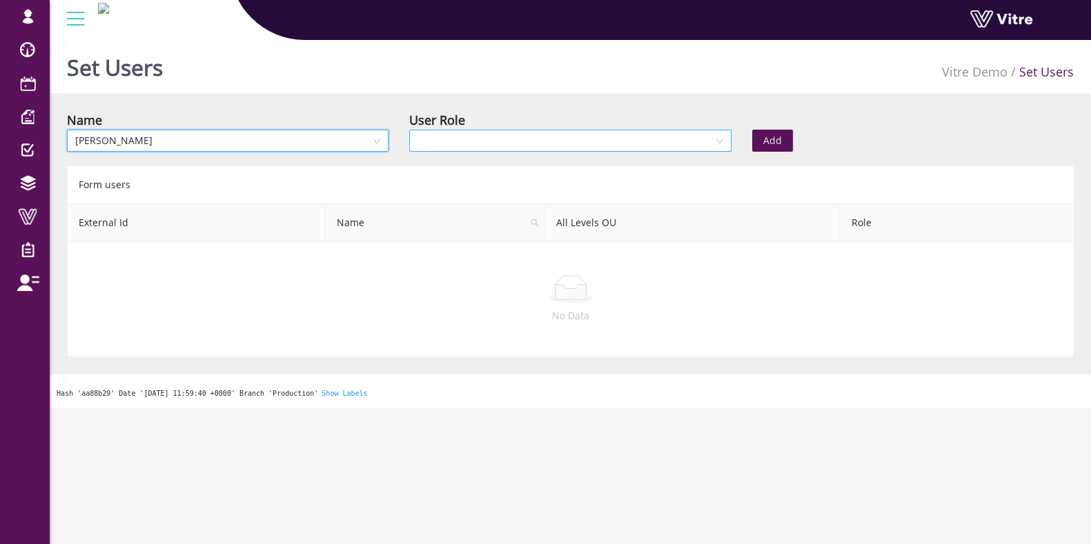
click at [573, 144] on input "search" at bounding box center [564, 140] width 295 height 21
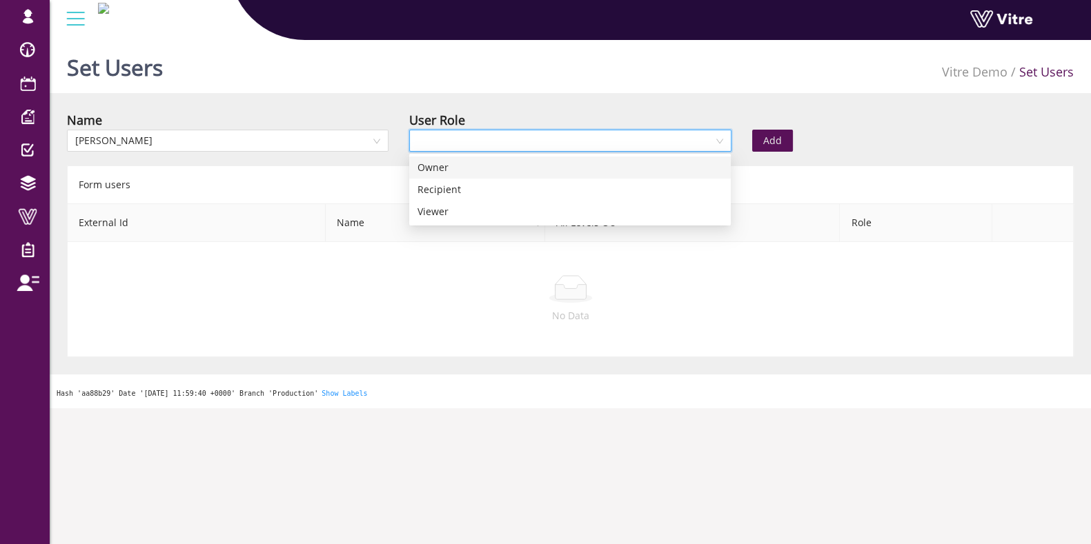
click at [531, 174] on div "Owner" at bounding box center [569, 167] width 305 height 15
click at [779, 135] on span "Add" at bounding box center [772, 140] width 19 height 15
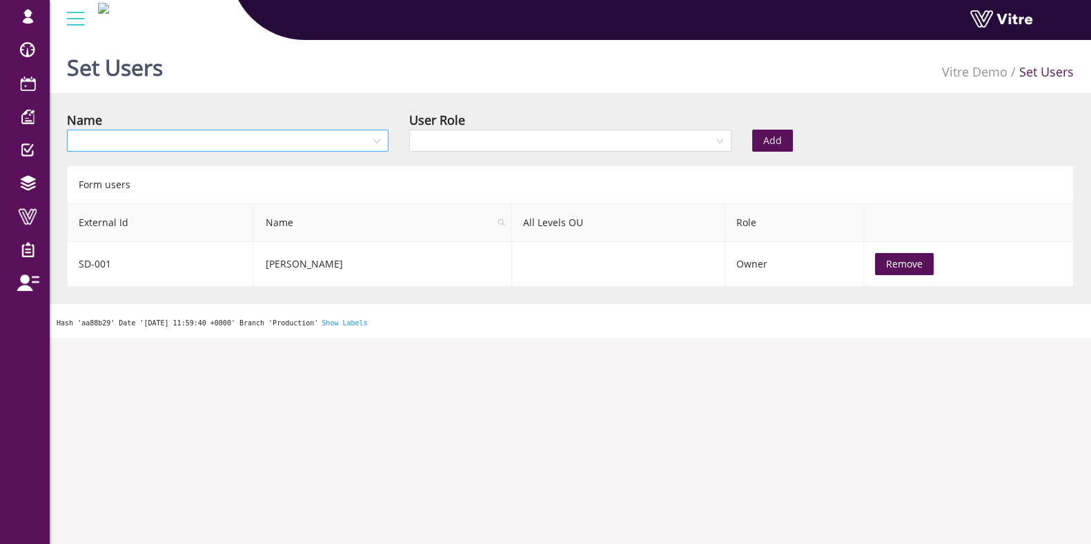
click at [238, 146] on input "search" at bounding box center [222, 140] width 295 height 21
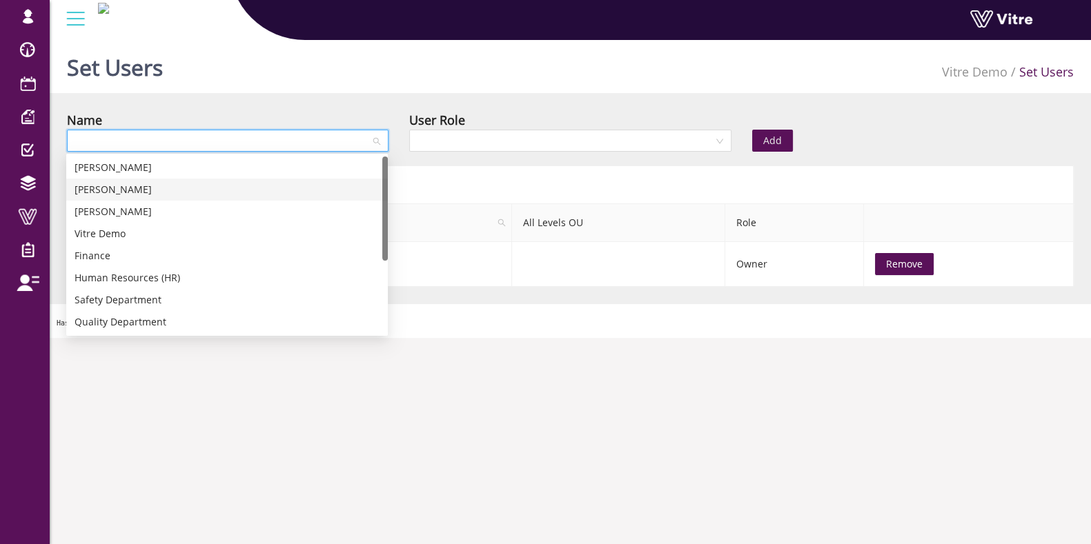
click at [162, 188] on div "Ava Tennes" at bounding box center [227, 189] width 305 height 15
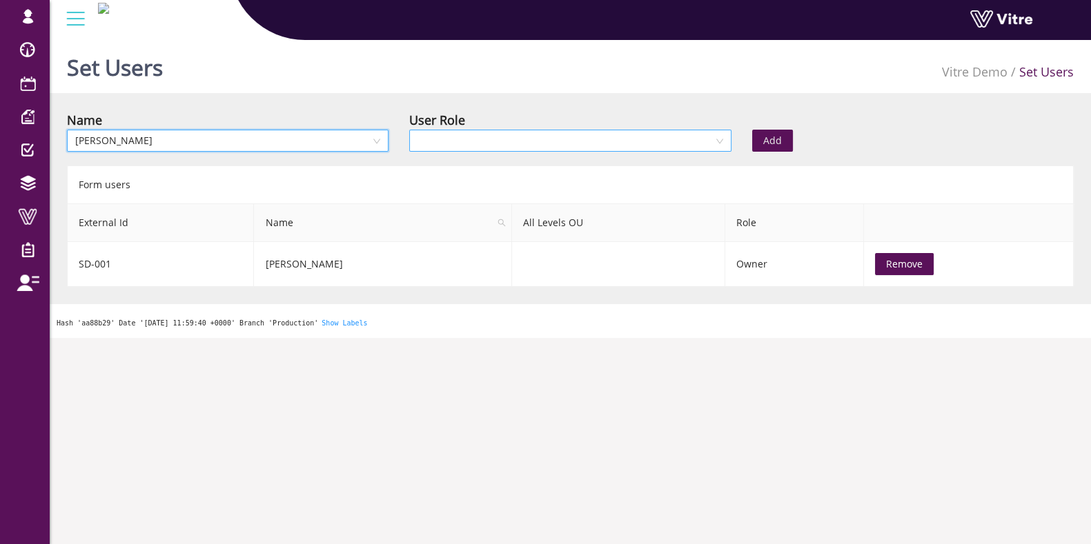
click at [462, 139] on input "search" at bounding box center [564, 140] width 295 height 21
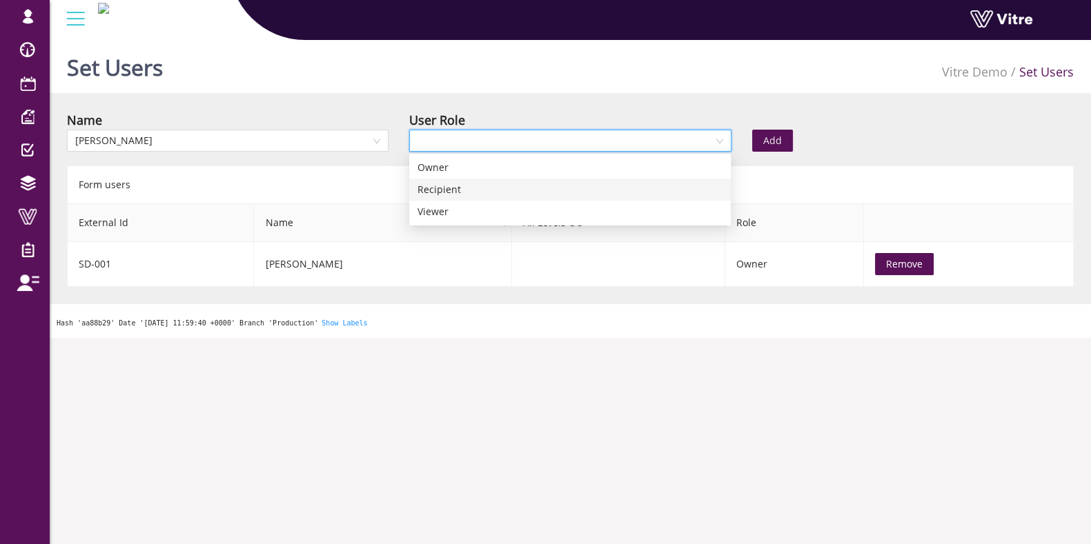
click at [425, 188] on div "Recipient" at bounding box center [569, 189] width 305 height 15
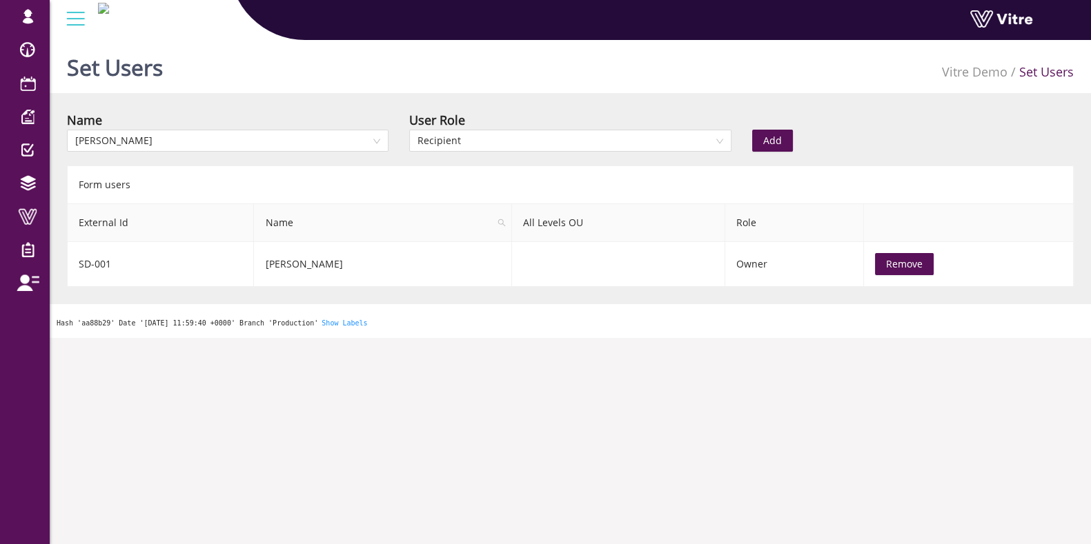
click at [768, 135] on span "Add" at bounding box center [772, 140] width 19 height 15
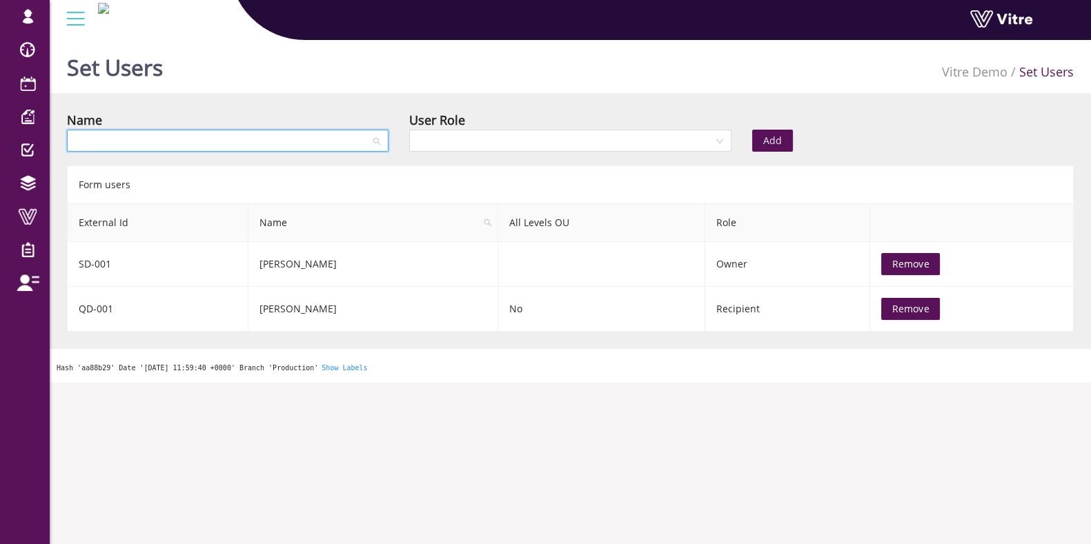
click at [220, 147] on input "search" at bounding box center [222, 140] width 295 height 21
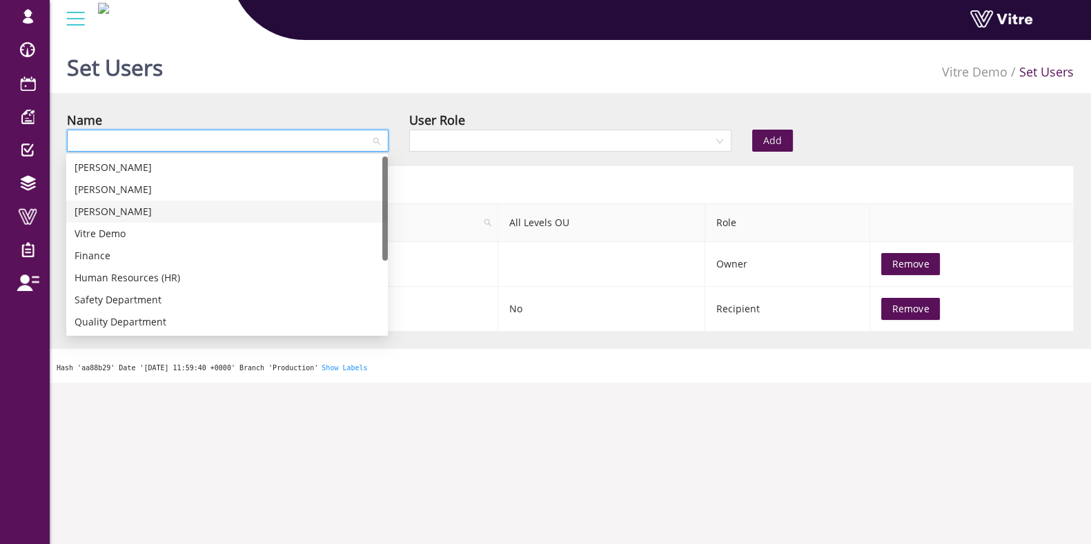
click at [147, 208] on div "Lily Blum" at bounding box center [227, 211] width 305 height 15
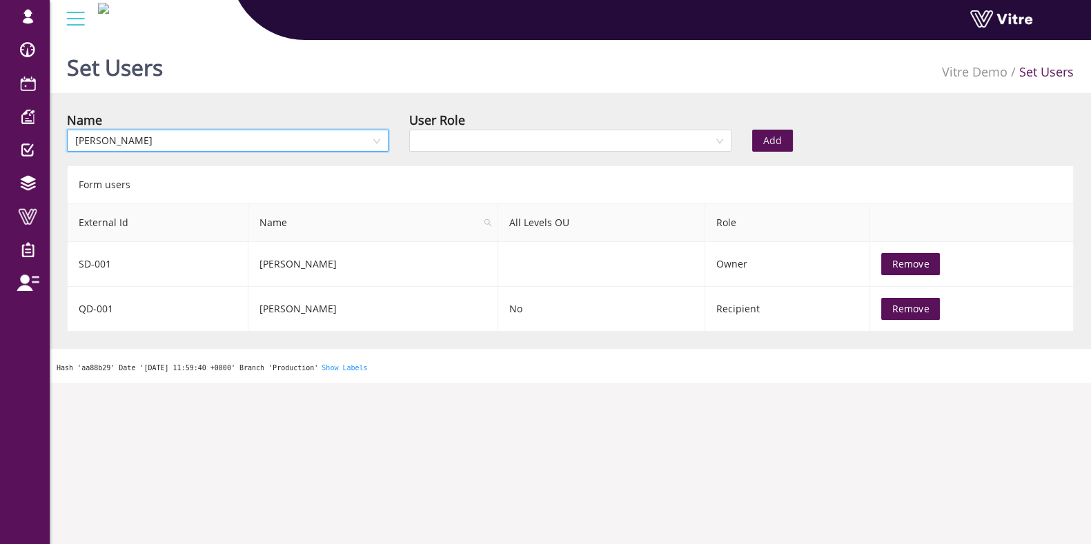
click at [491, 126] on div "User Role" at bounding box center [570, 119] width 322 height 19
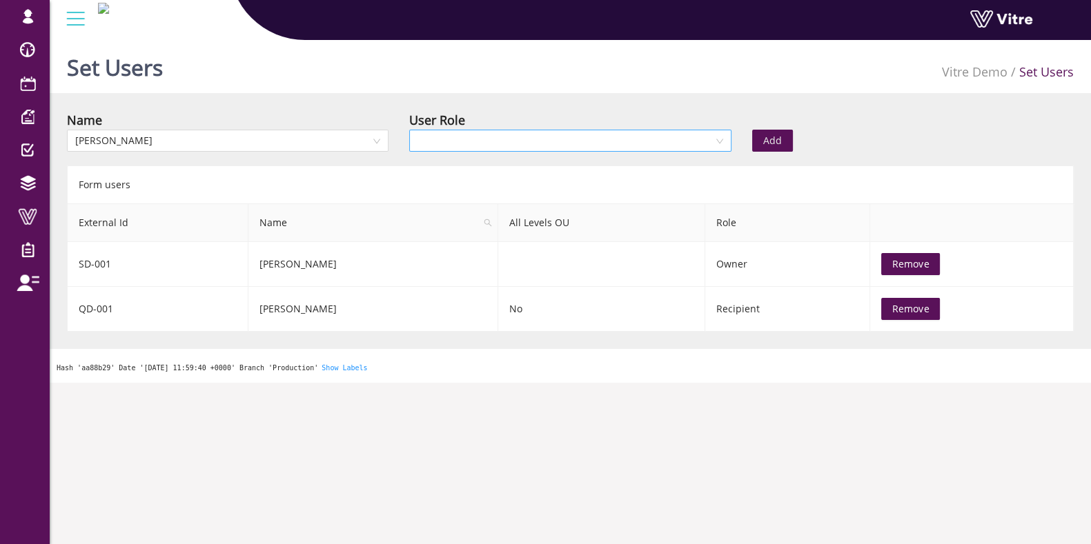
click at [491, 139] on input "search" at bounding box center [564, 140] width 295 height 21
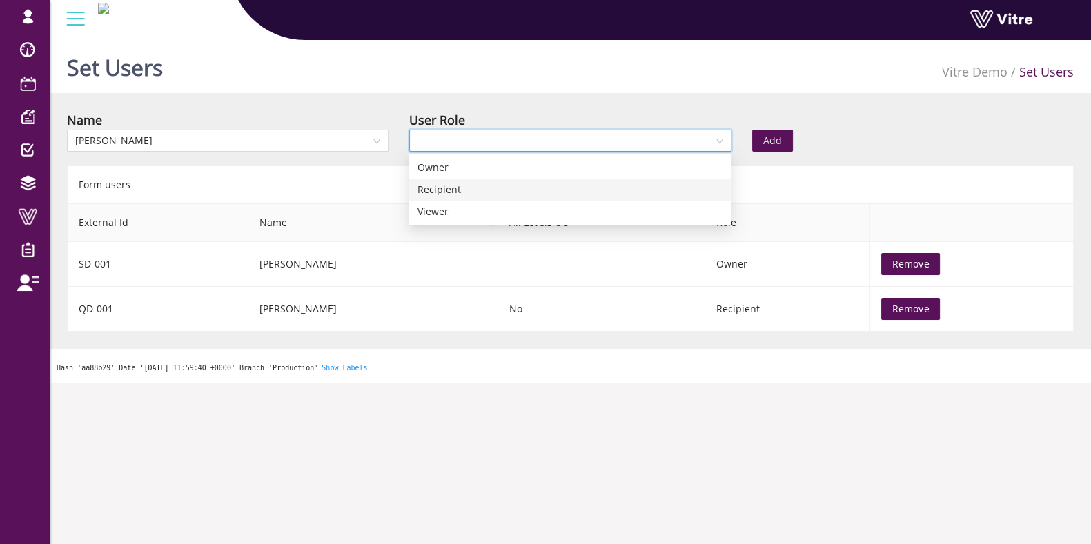
click at [472, 188] on div "Recipient" at bounding box center [569, 189] width 305 height 15
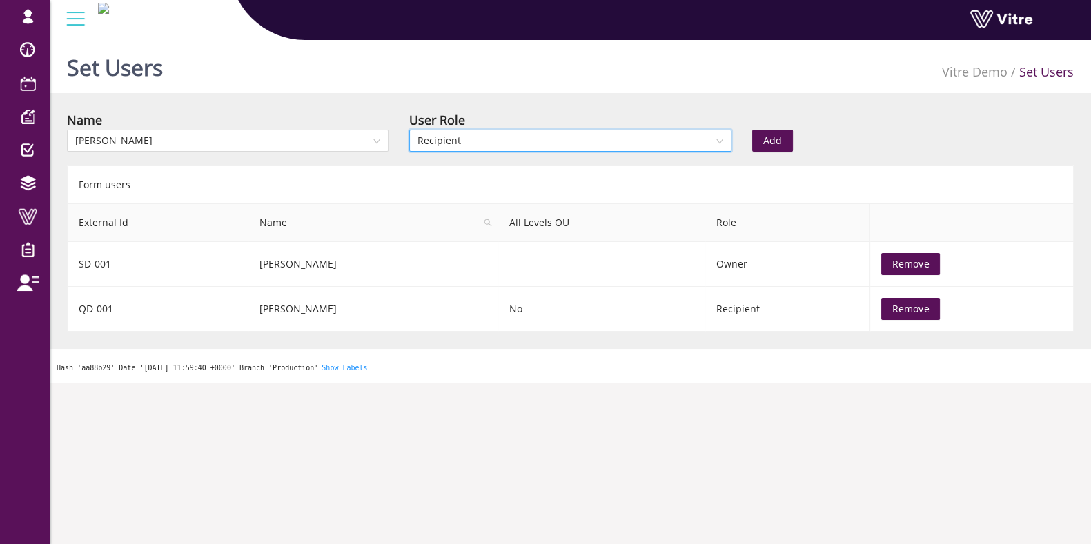
click at [771, 139] on span "Add" at bounding box center [772, 140] width 19 height 15
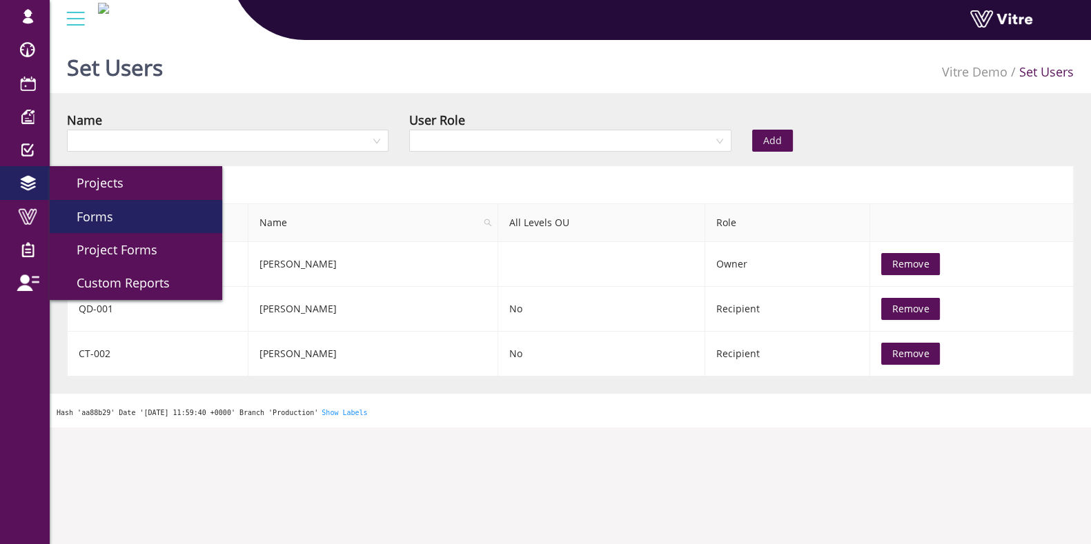
click at [121, 224] on link "Forms" at bounding box center [136, 216] width 172 height 33
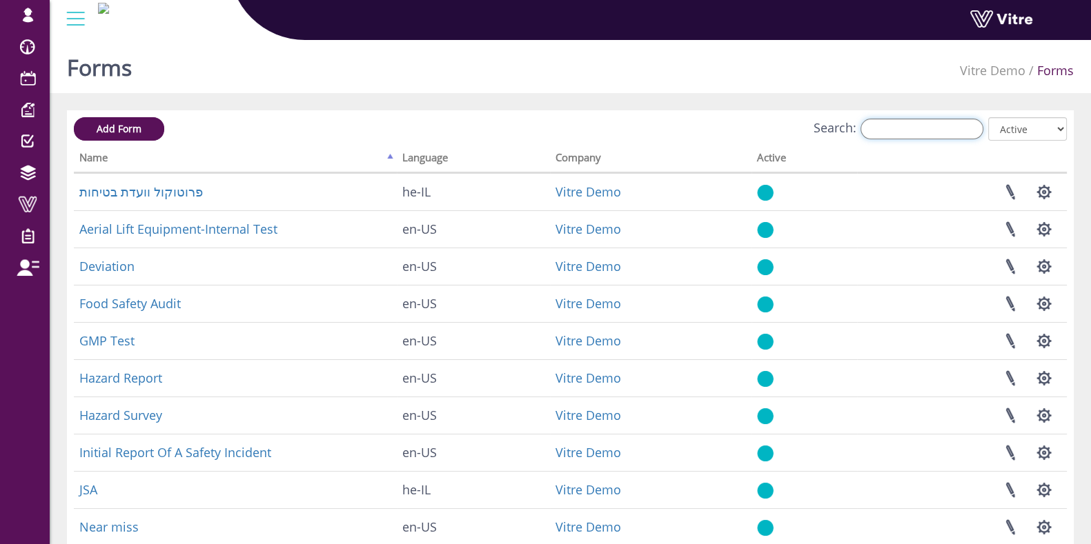
click at [875, 129] on input "Search:" at bounding box center [921, 129] width 123 height 21
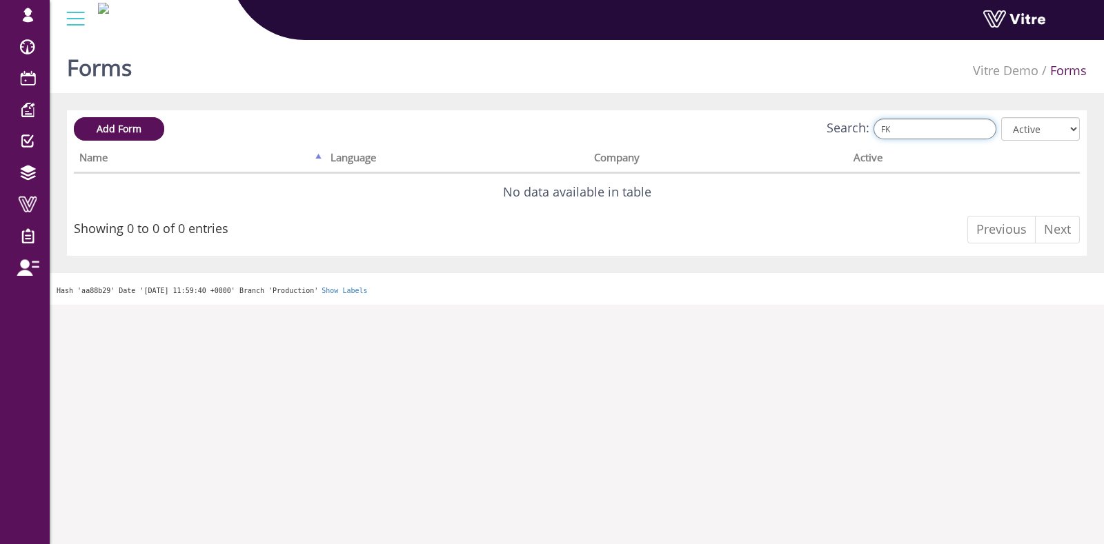
type input "F"
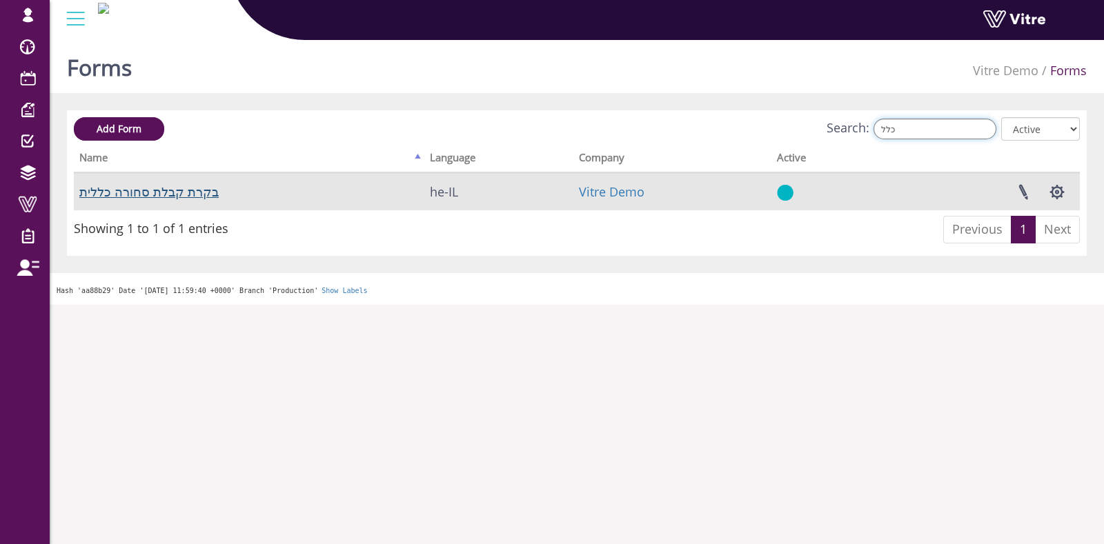
type input "כלל"
click at [1069, 195] on button "button" at bounding box center [1057, 192] width 34 height 37
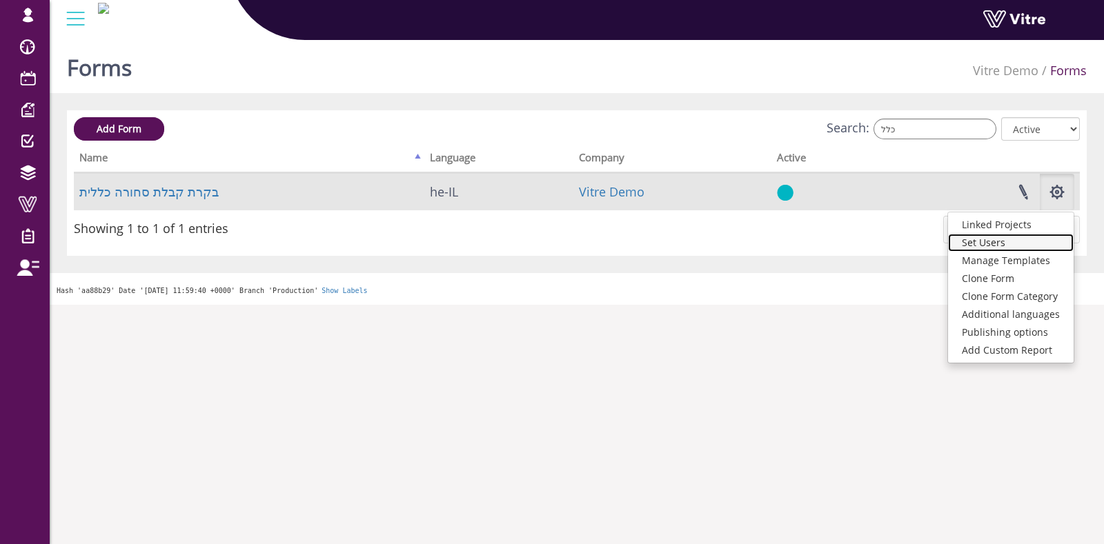
click at [1014, 247] on link "Set Users" at bounding box center [1011, 243] width 126 height 18
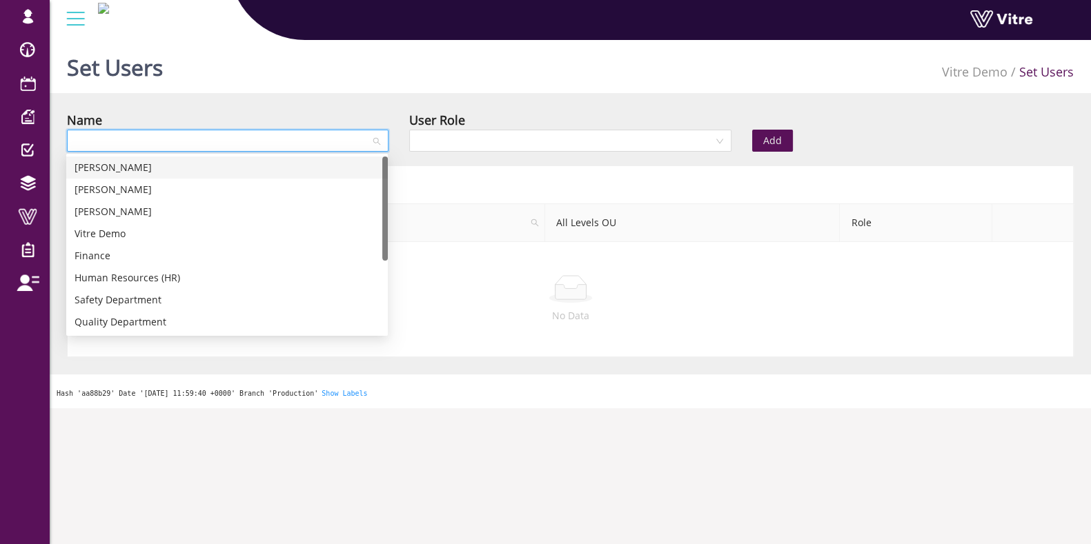
click at [117, 141] on input "search" at bounding box center [222, 140] width 295 height 21
click at [128, 165] on div "Ben Adams" at bounding box center [227, 167] width 305 height 15
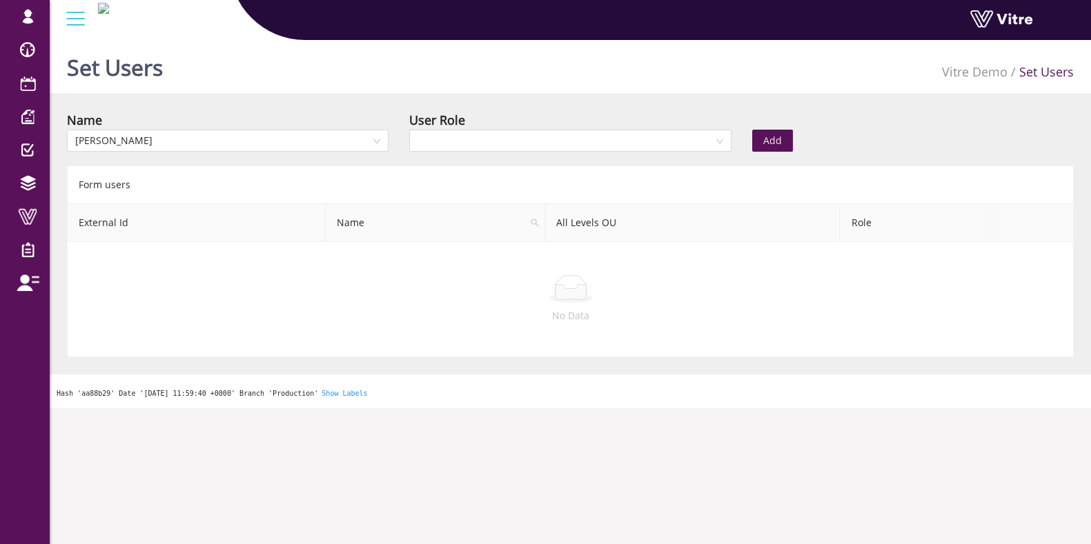
click at [608, 159] on div "Name Ben Adams User Role Add Form users External Id Name All Levels OU Role No …" at bounding box center [570, 233] width 1007 height 247
click at [609, 130] on input "search" at bounding box center [564, 140] width 295 height 21
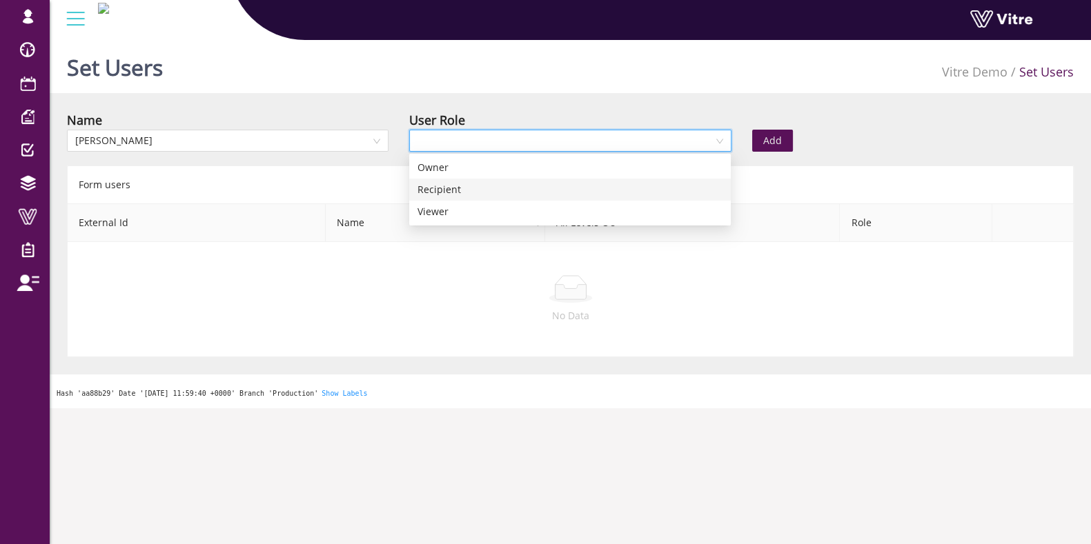
click at [528, 185] on div "Recipient" at bounding box center [569, 189] width 305 height 15
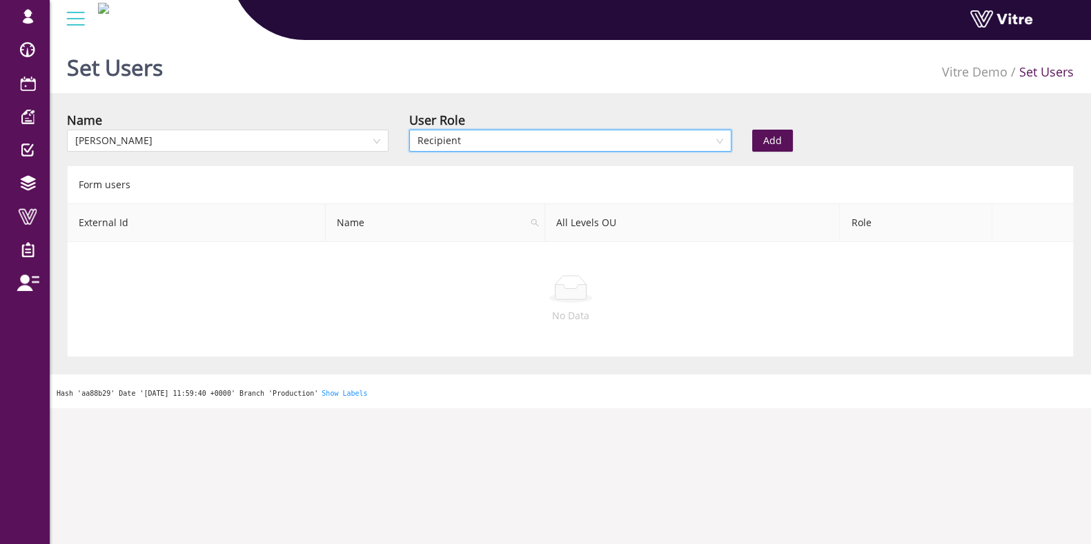
click at [789, 146] on button "Add" at bounding box center [772, 141] width 41 height 22
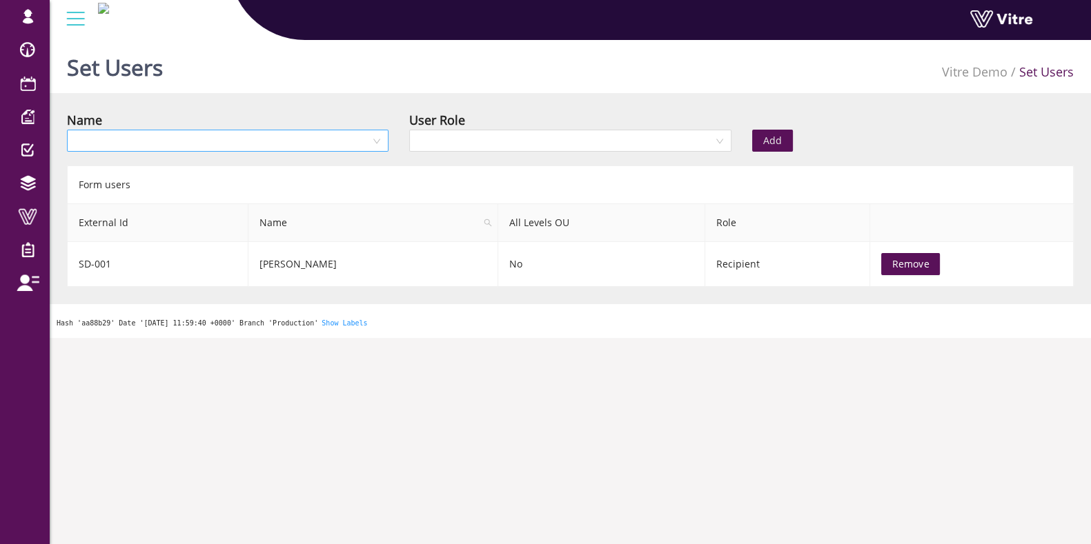
click at [246, 134] on input "search" at bounding box center [222, 140] width 295 height 21
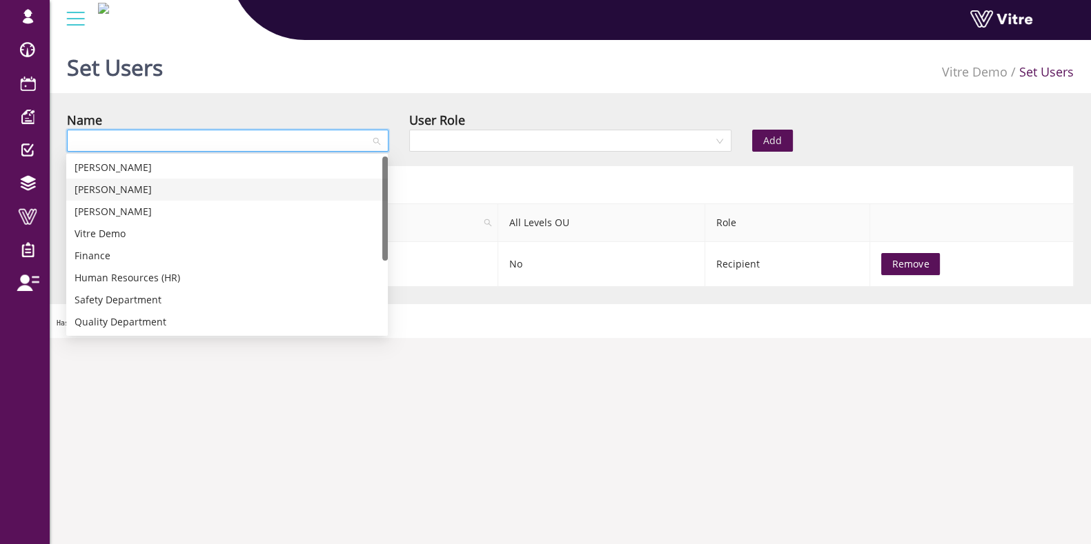
click at [192, 183] on div "[PERSON_NAME]" at bounding box center [227, 189] width 305 height 15
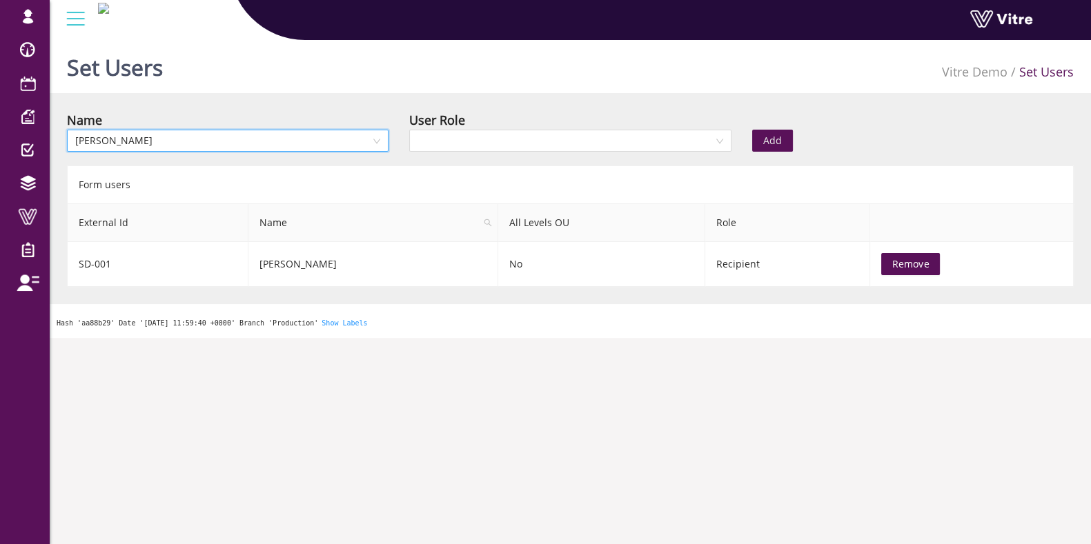
click at [497, 159] on div "Name 1 Ava Tennes User Role Add Form users External Id Name All Levels OU Role …" at bounding box center [570, 198] width 1007 height 177
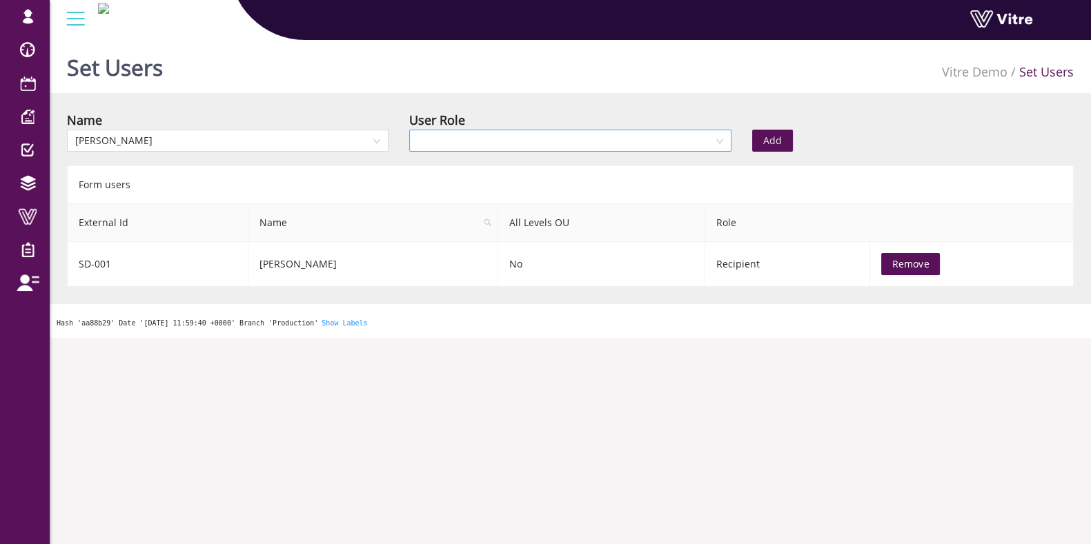
click at [507, 144] on input "search" at bounding box center [564, 140] width 295 height 21
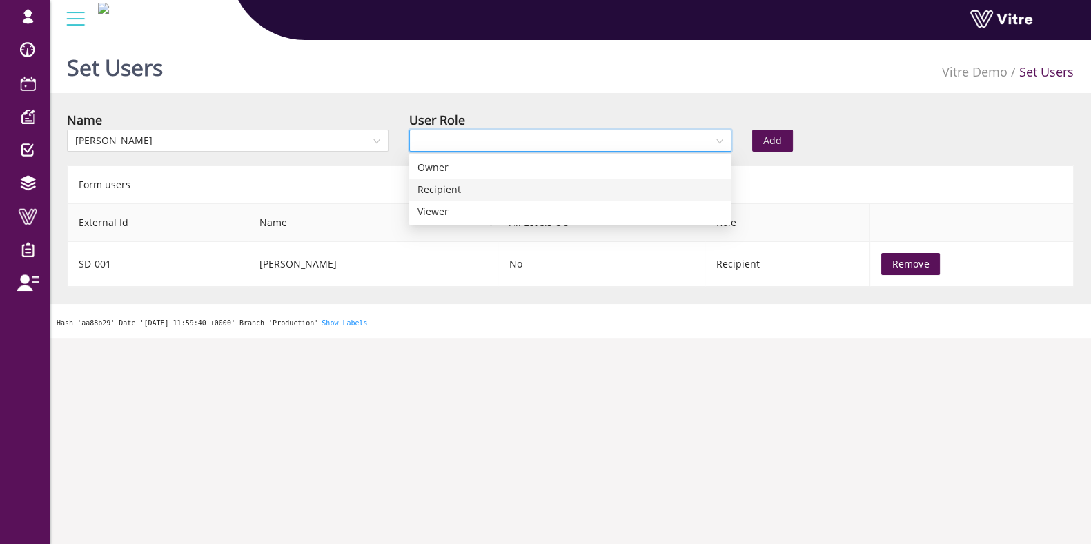
click at [484, 189] on div "Recipient" at bounding box center [569, 189] width 305 height 15
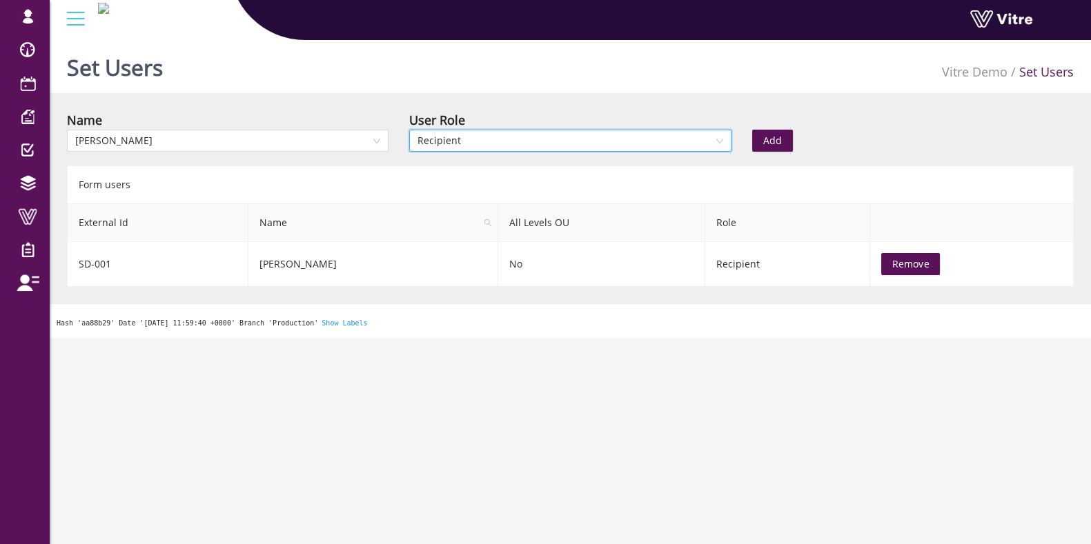
click at [775, 136] on span "Add" at bounding box center [772, 140] width 19 height 15
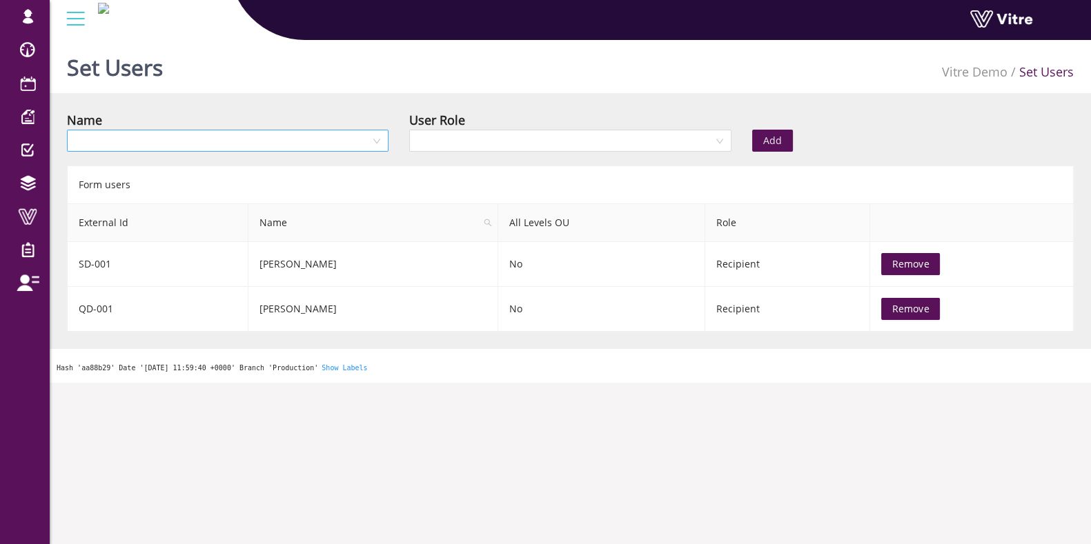
click at [277, 130] on div at bounding box center [228, 141] width 322 height 22
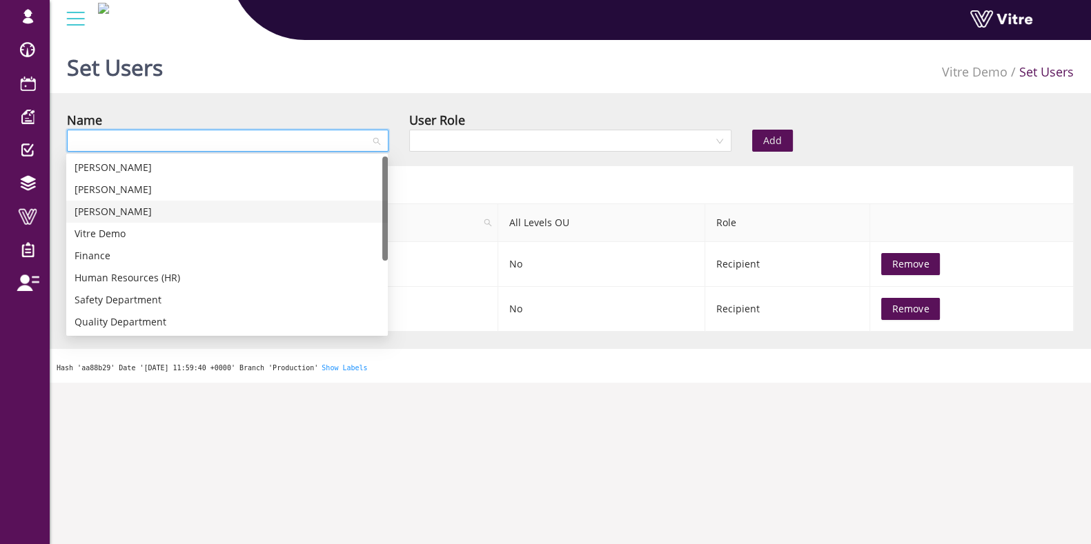
click at [201, 217] on div "Lily Blum" at bounding box center [227, 211] width 305 height 15
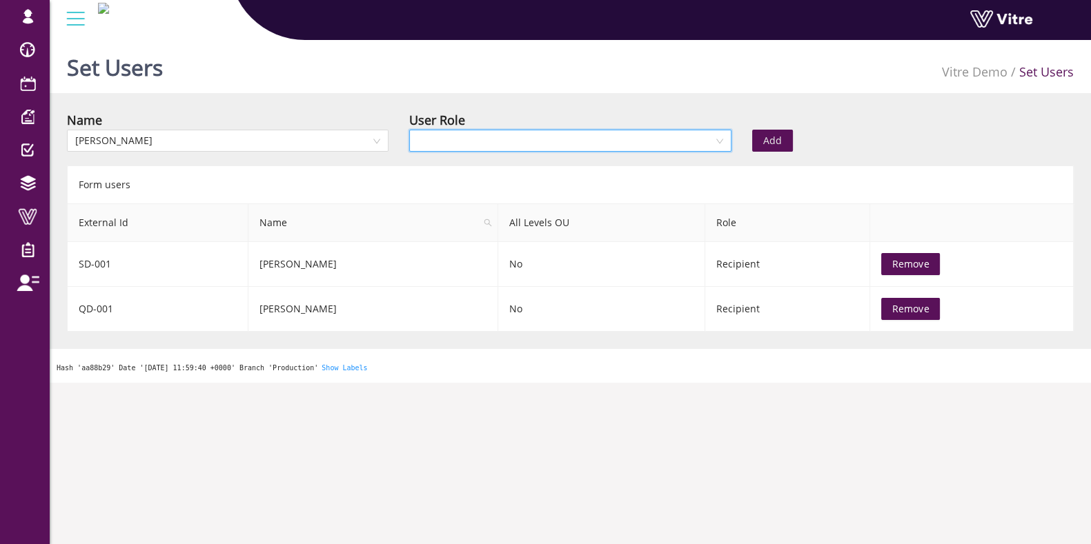
click at [581, 143] on input "search" at bounding box center [564, 140] width 295 height 21
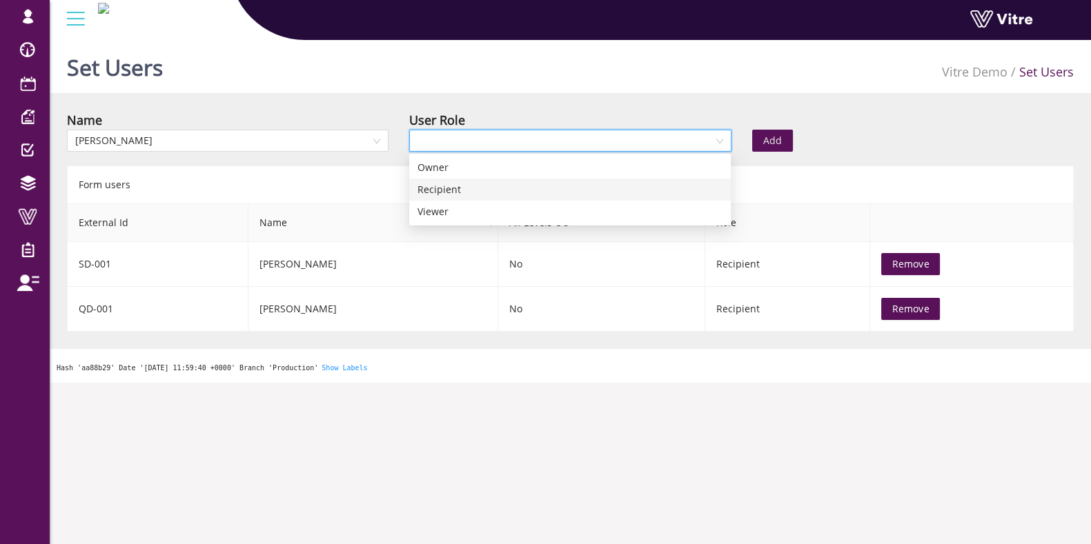
click at [549, 191] on div "Recipient" at bounding box center [569, 189] width 305 height 15
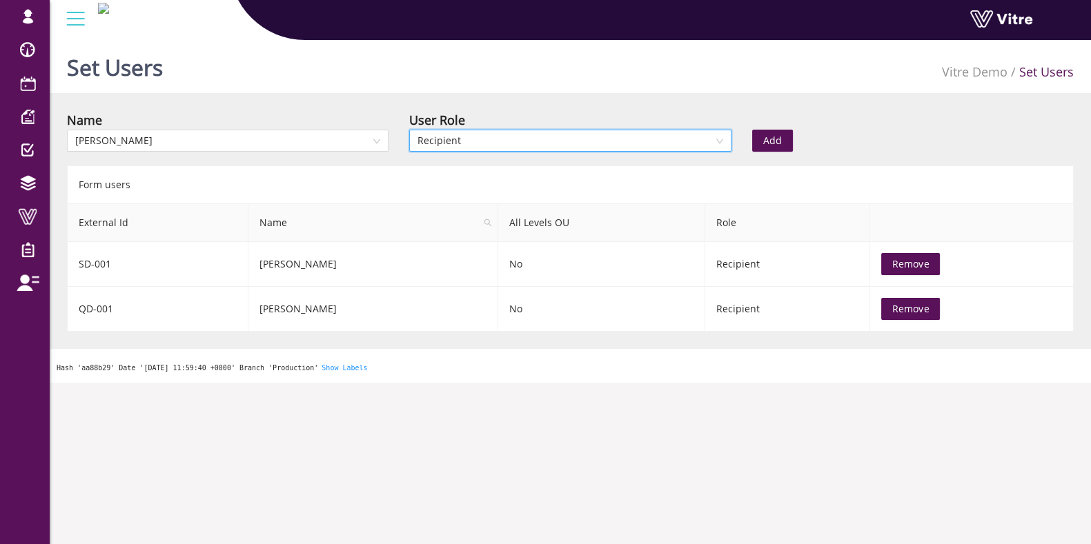
click at [778, 139] on span "Add" at bounding box center [772, 140] width 19 height 15
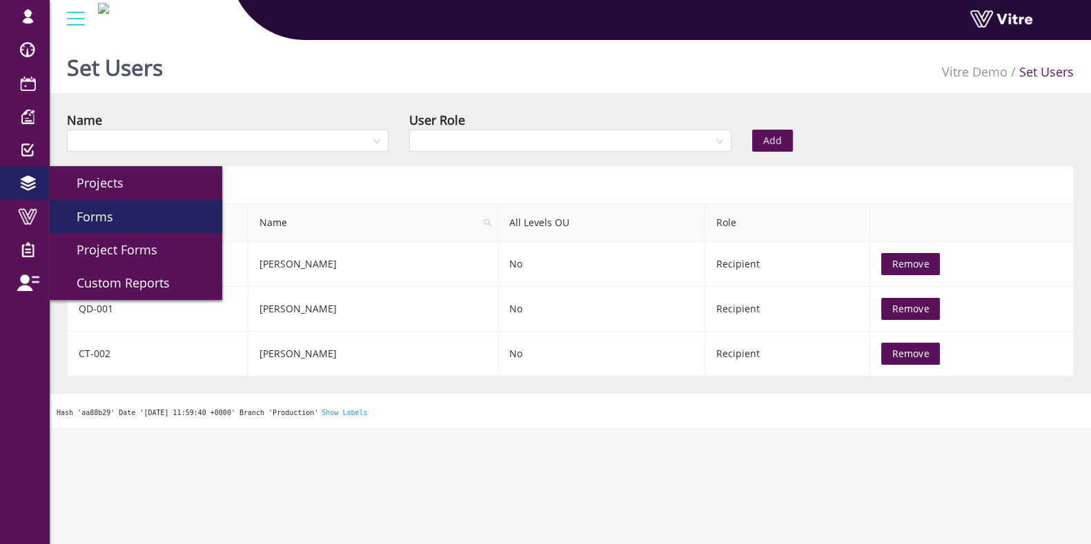
click at [101, 212] on span "Forms" at bounding box center [86, 216] width 53 height 17
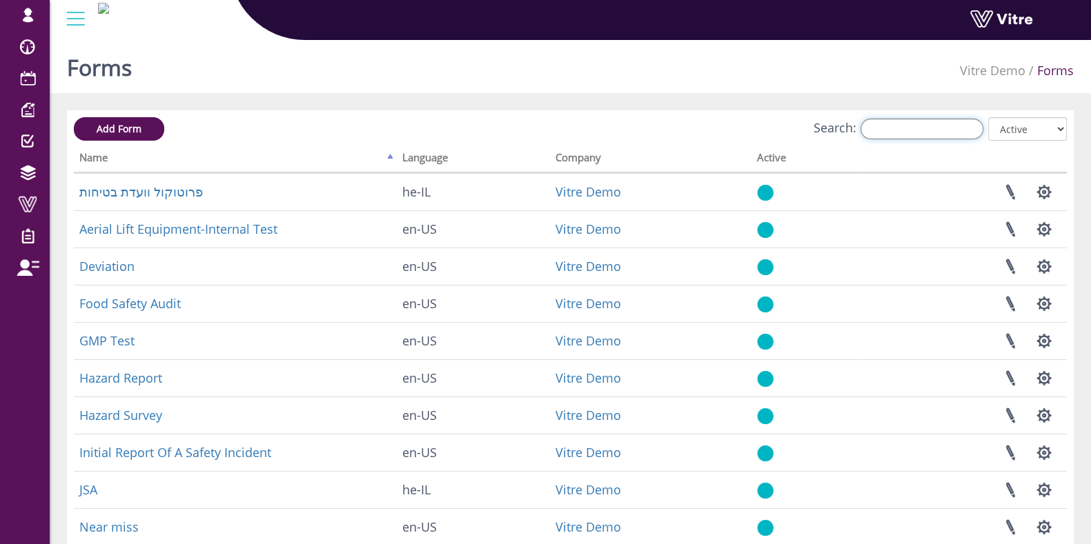
click at [946, 119] on input "Search:" at bounding box center [921, 129] width 123 height 21
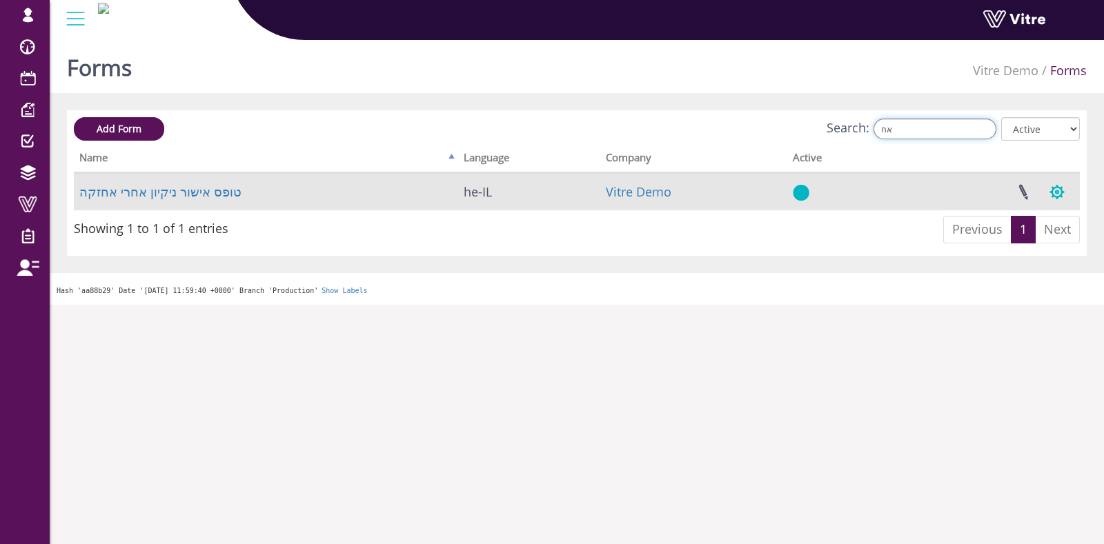
type input "אח"
click at [1045, 184] on button "button" at bounding box center [1057, 192] width 34 height 37
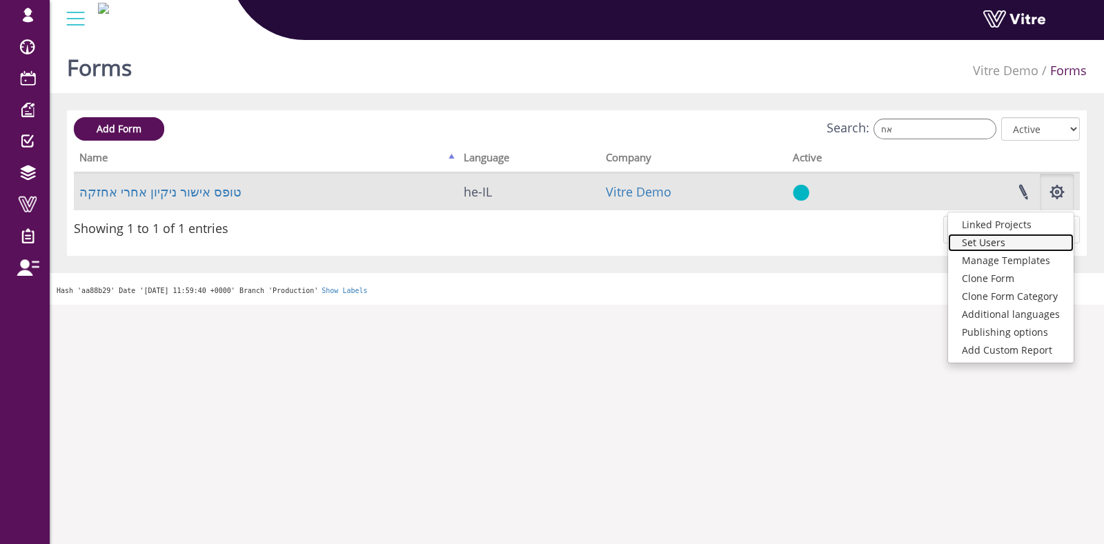
click at [994, 242] on link "Set Users" at bounding box center [1011, 243] width 126 height 18
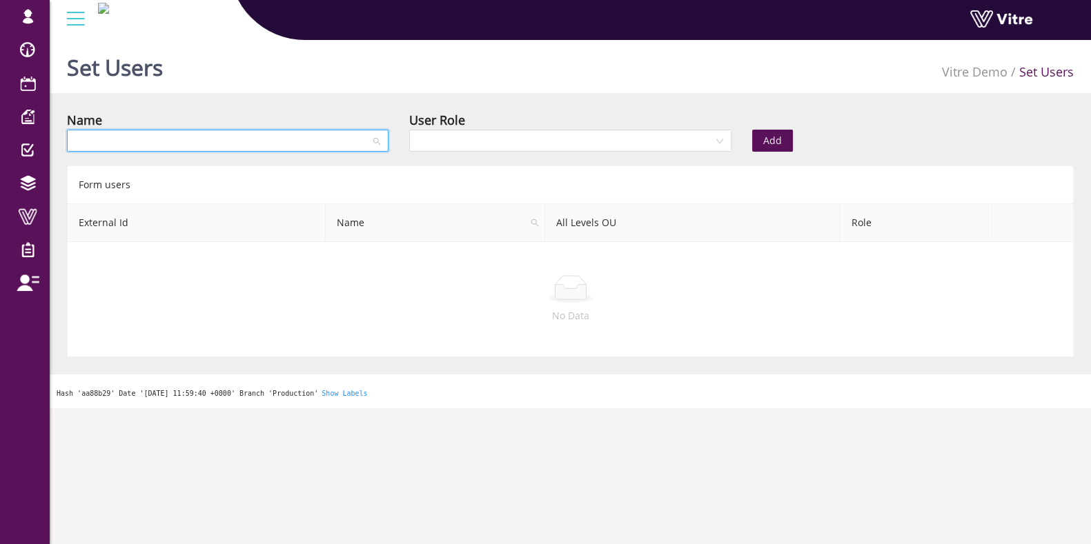
click at [106, 142] on input "search" at bounding box center [222, 140] width 295 height 21
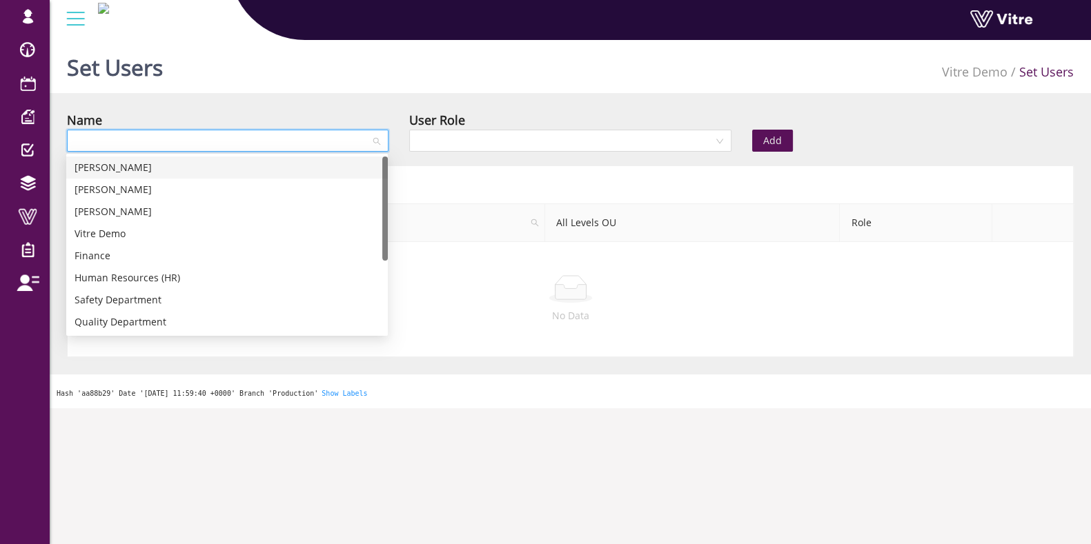
click at [113, 164] on div "[PERSON_NAME]" at bounding box center [227, 167] width 305 height 15
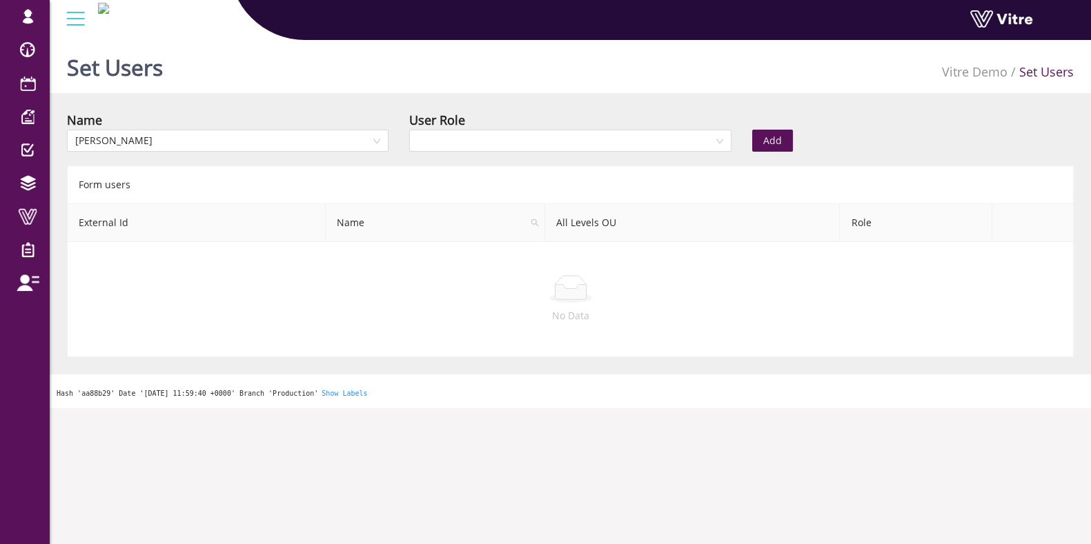
click at [576, 125] on div "User Role" at bounding box center [570, 119] width 322 height 19
click at [577, 137] on input "search" at bounding box center [564, 140] width 295 height 21
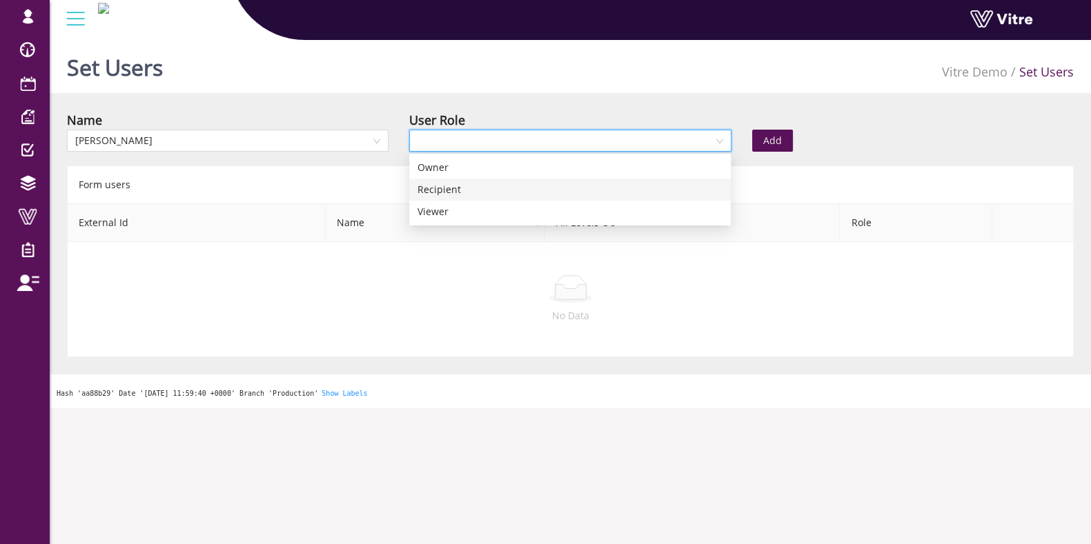
click at [477, 182] on div "Recipient" at bounding box center [569, 189] width 305 height 15
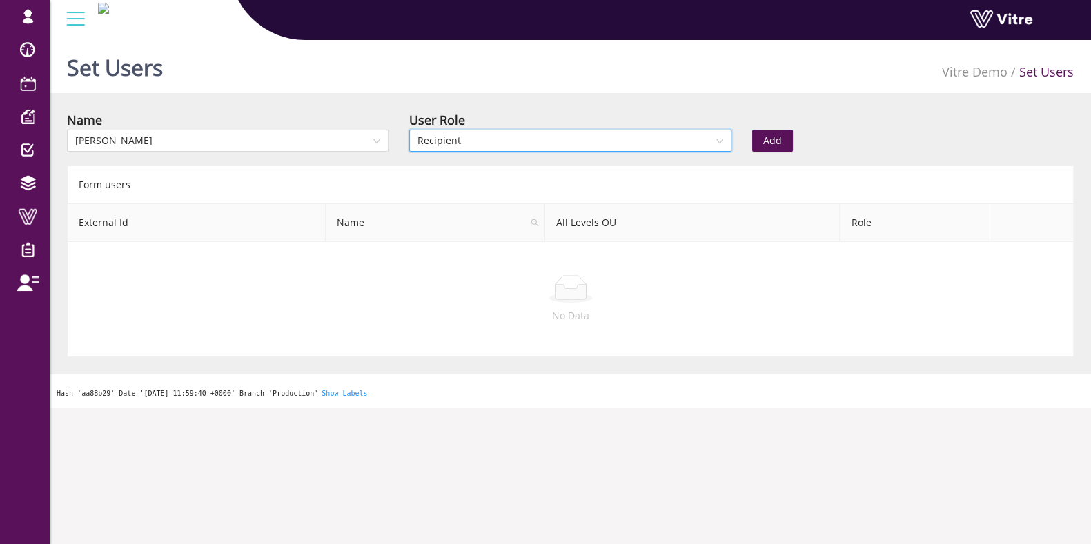
click at [783, 136] on button "Add" at bounding box center [772, 141] width 41 height 22
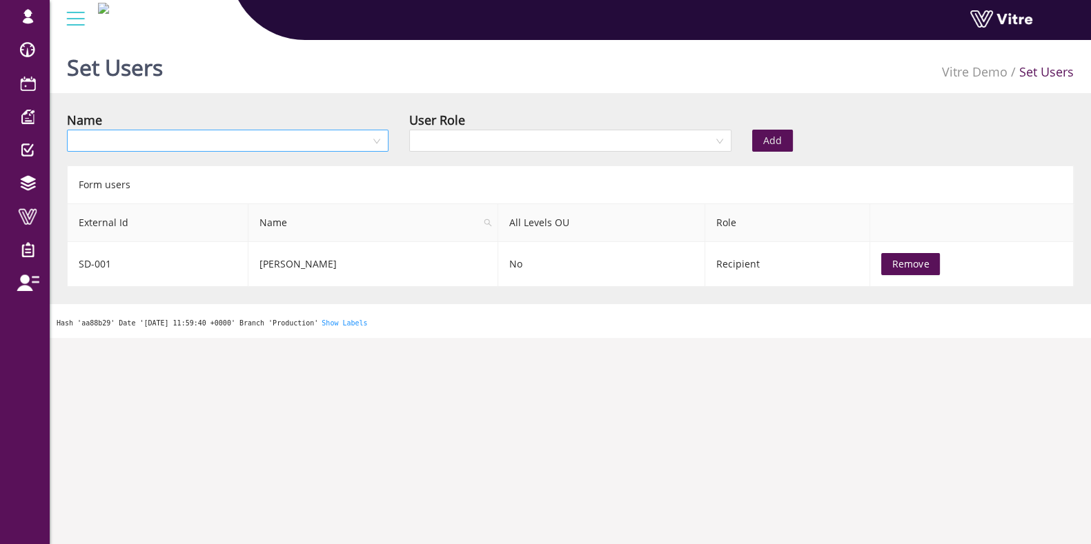
click at [224, 144] on input "search" at bounding box center [222, 140] width 295 height 21
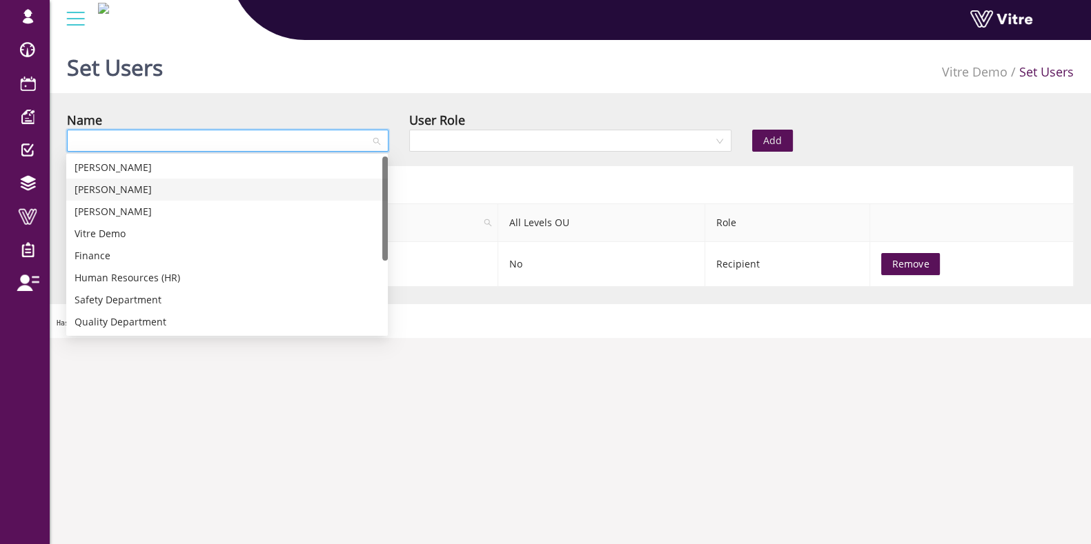
click at [132, 184] on div "Ava Tennes" at bounding box center [227, 189] width 305 height 15
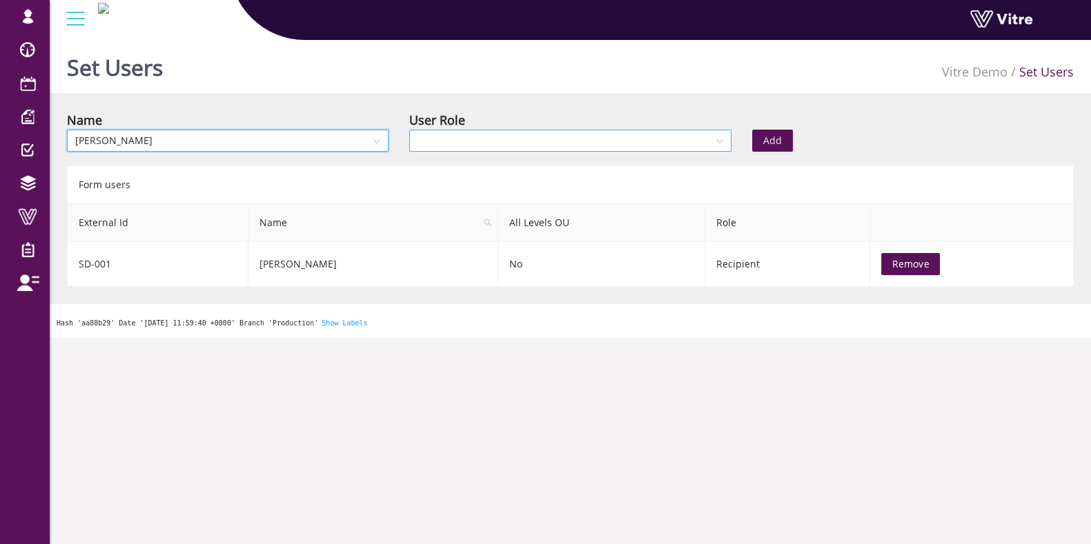
click at [458, 144] on input "search" at bounding box center [564, 140] width 295 height 21
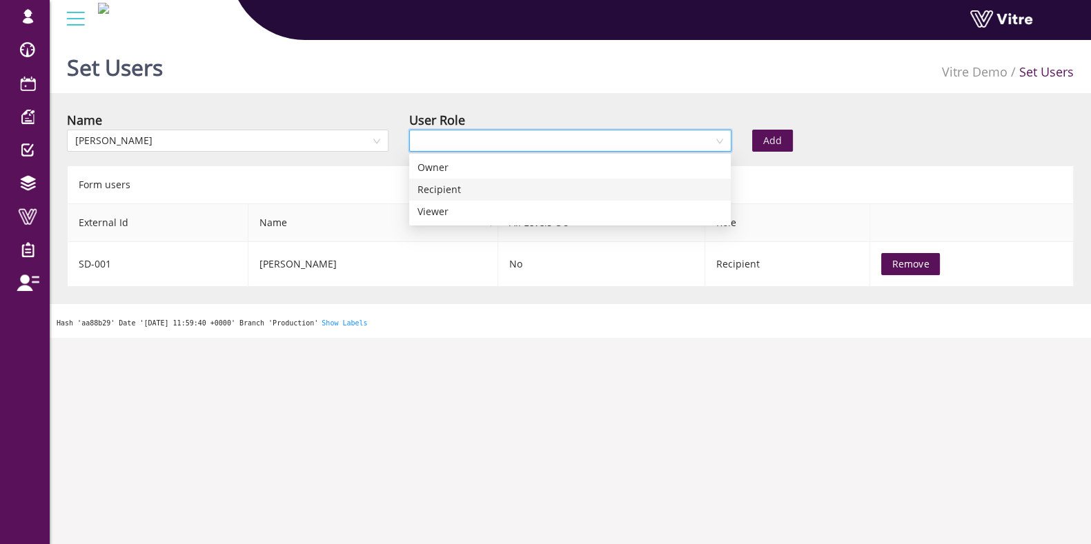
click at [430, 184] on div "Recipient" at bounding box center [569, 189] width 305 height 15
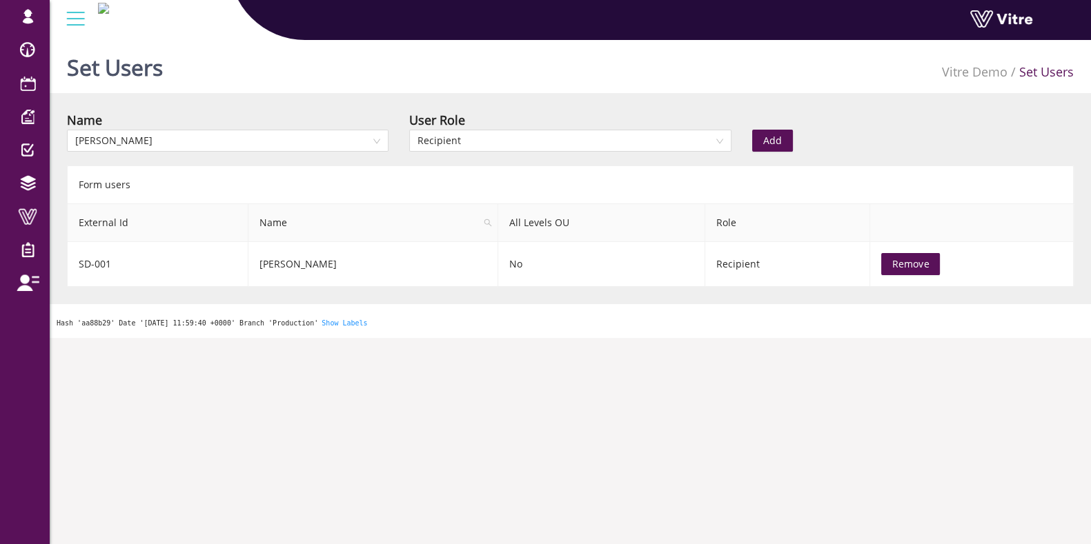
click at [776, 131] on button "Add" at bounding box center [772, 141] width 41 height 22
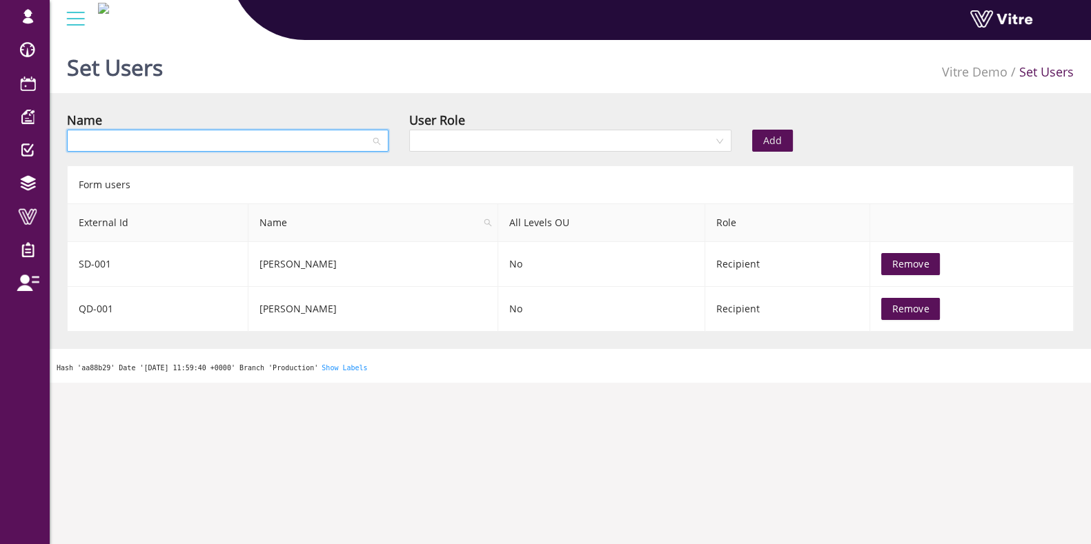
click at [286, 143] on input "search" at bounding box center [222, 140] width 295 height 21
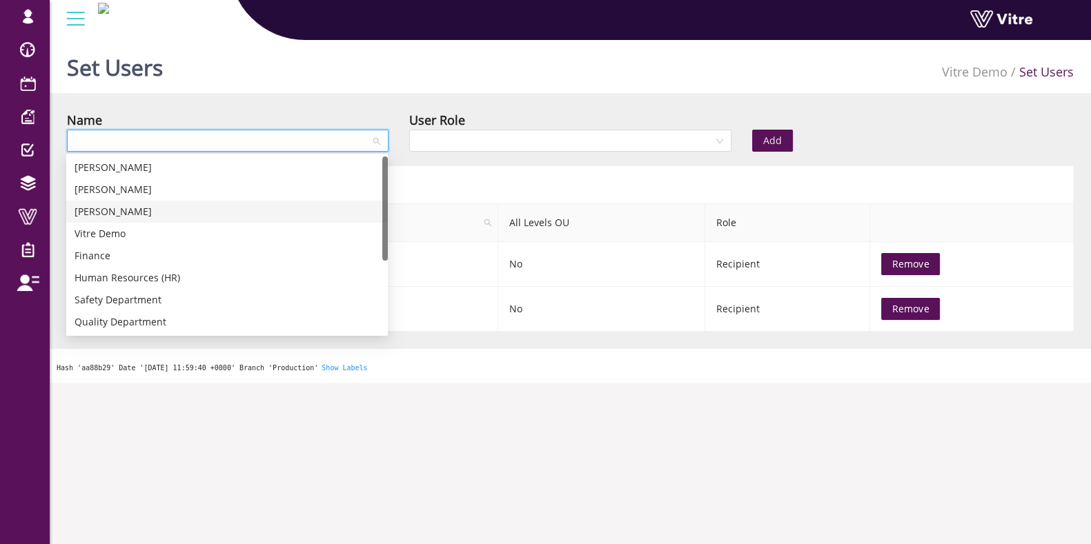
click at [204, 217] on div "[PERSON_NAME]" at bounding box center [227, 211] width 305 height 15
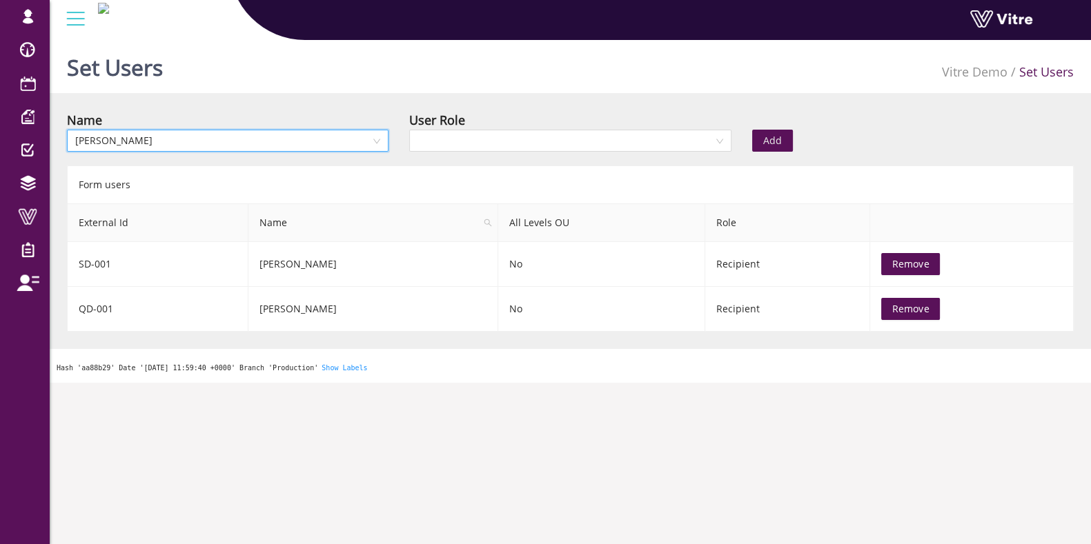
click at [680, 128] on div "User Role" at bounding box center [570, 119] width 322 height 19
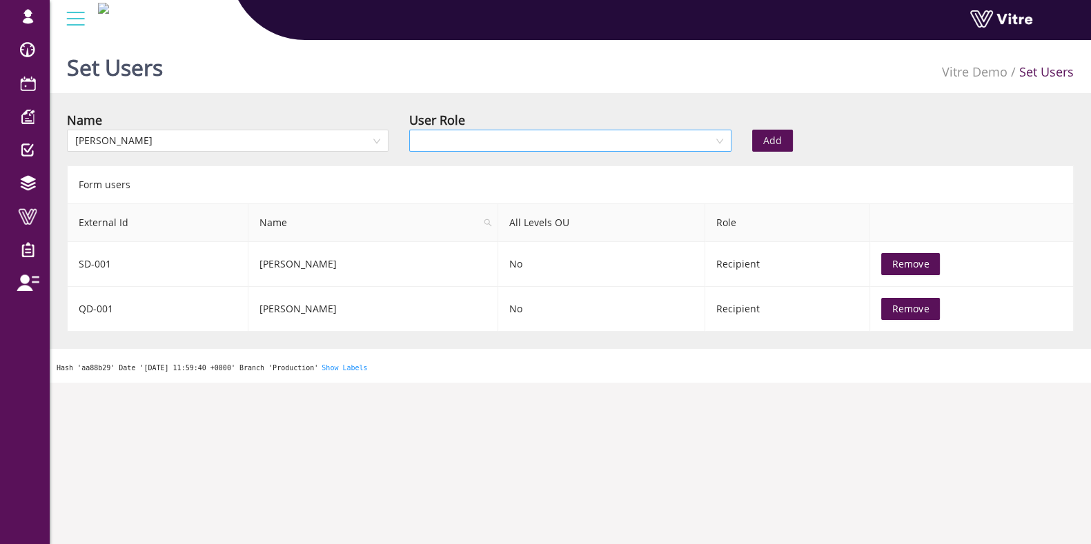
click at [589, 151] on div at bounding box center [570, 141] width 322 height 22
click at [446, 167] on div "Owner" at bounding box center [569, 167] width 305 height 15
click at [589, 139] on span "Owner" at bounding box center [569, 140] width 305 height 21
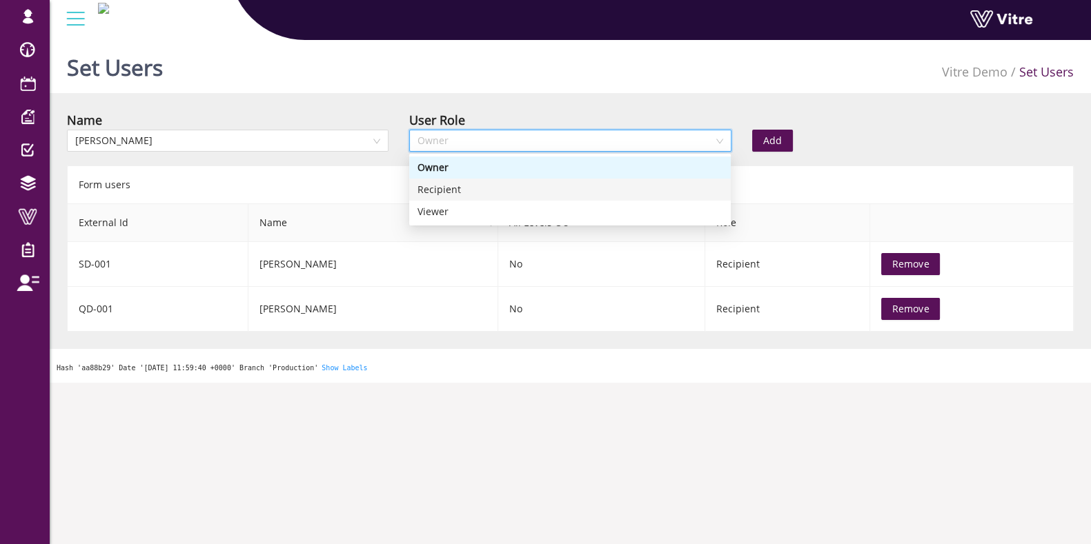
click at [452, 189] on div "Recipient" at bounding box center [569, 189] width 305 height 15
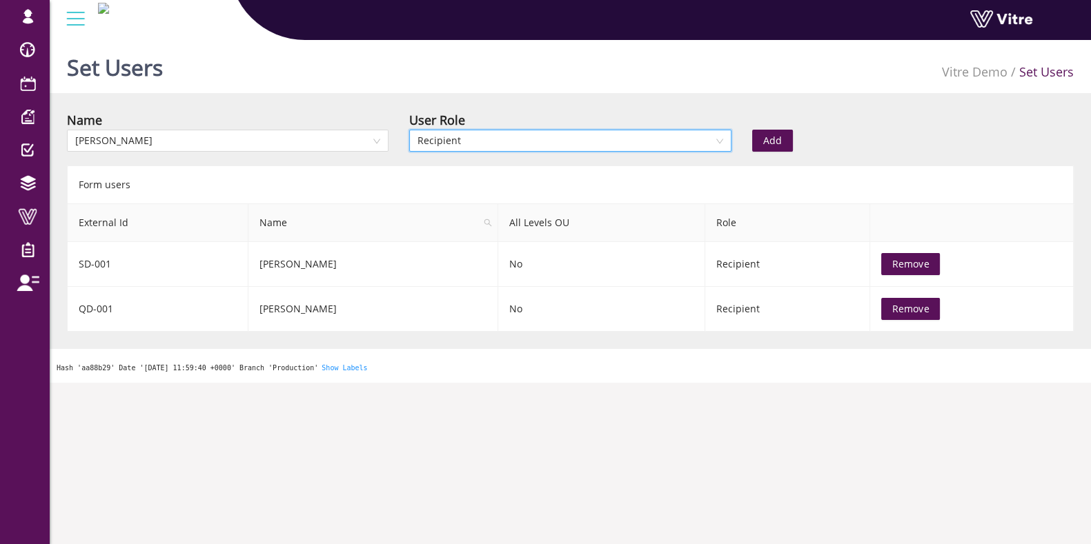
click at [769, 137] on span "Add" at bounding box center [772, 140] width 19 height 15
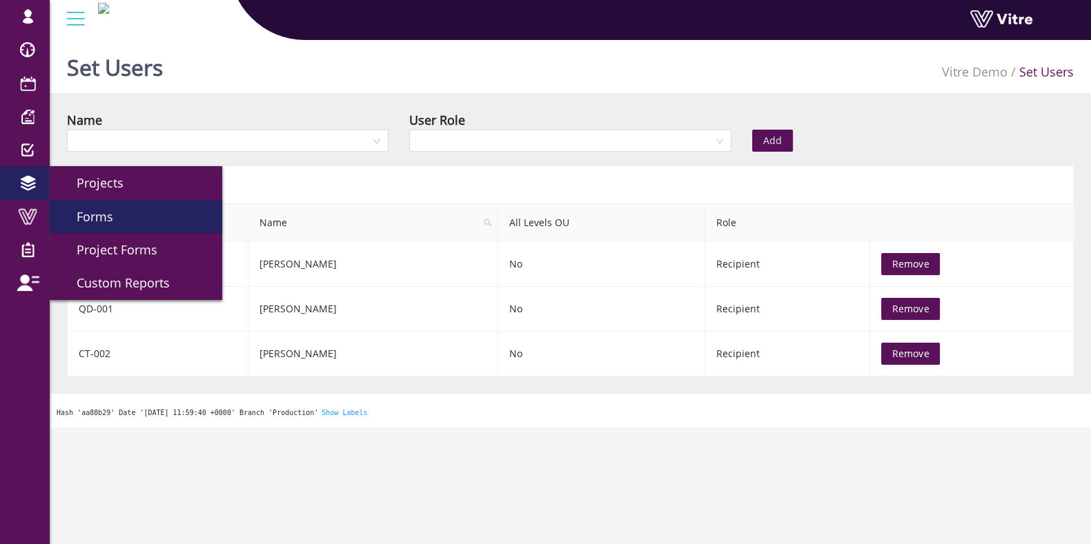
click at [69, 219] on span "Forms" at bounding box center [86, 216] width 53 height 17
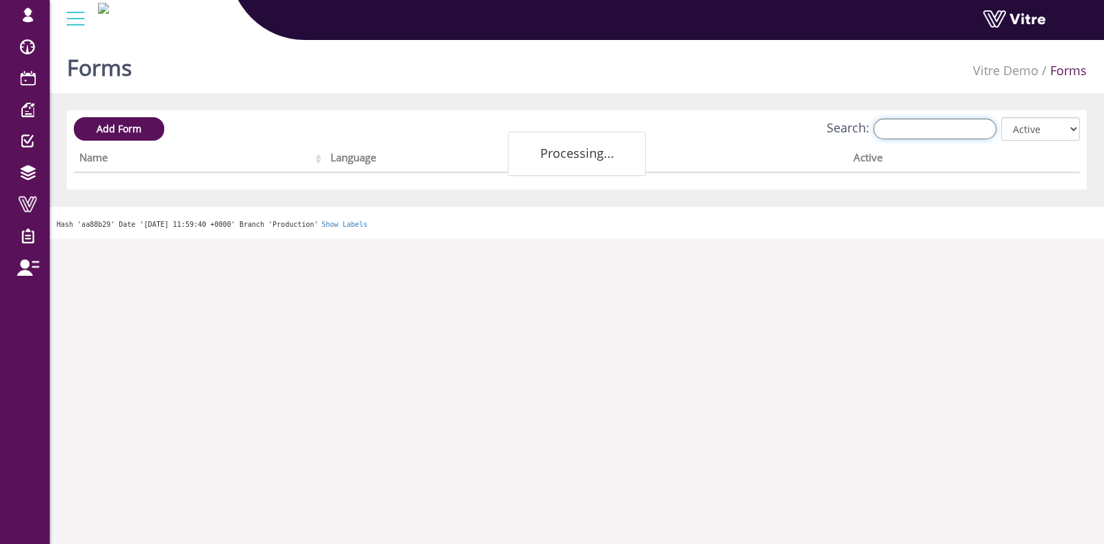
click at [927, 124] on input "Search:" at bounding box center [934, 129] width 123 height 21
type input "צ"
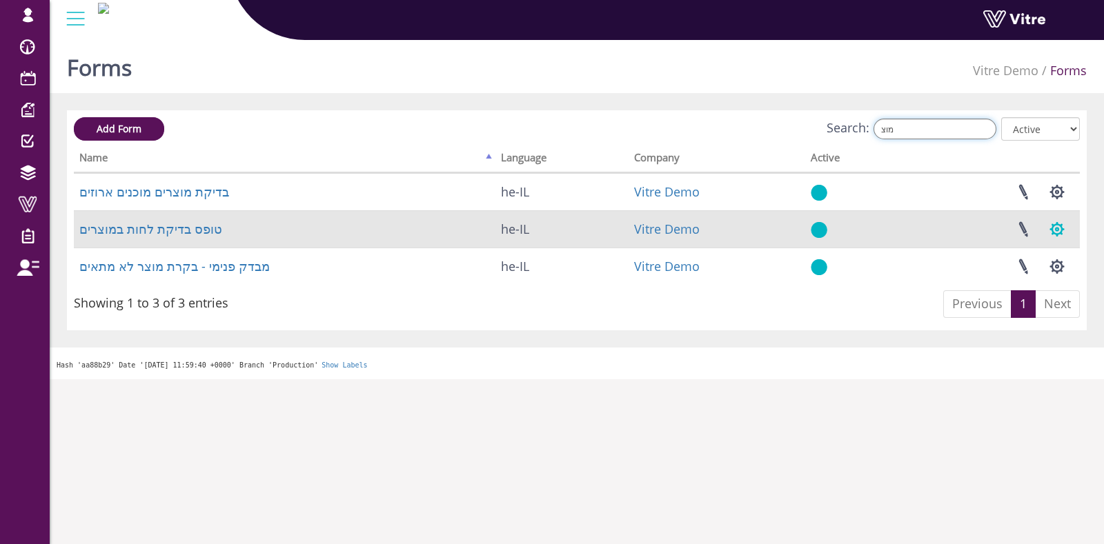
type input "מוצ"
click at [1060, 231] on button "button" at bounding box center [1057, 229] width 34 height 37
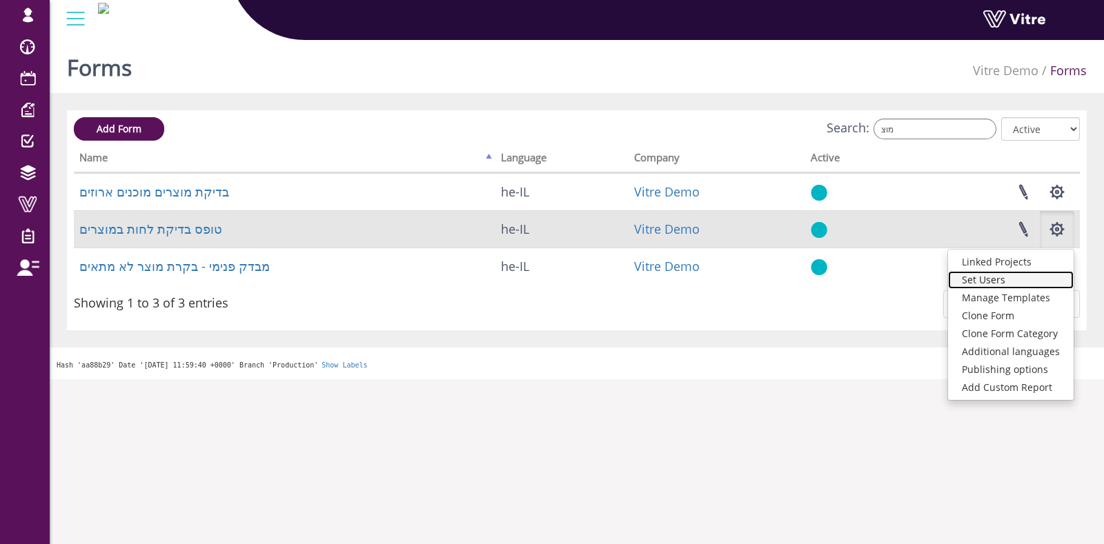
click at [1002, 284] on link "Set Users" at bounding box center [1011, 280] width 126 height 18
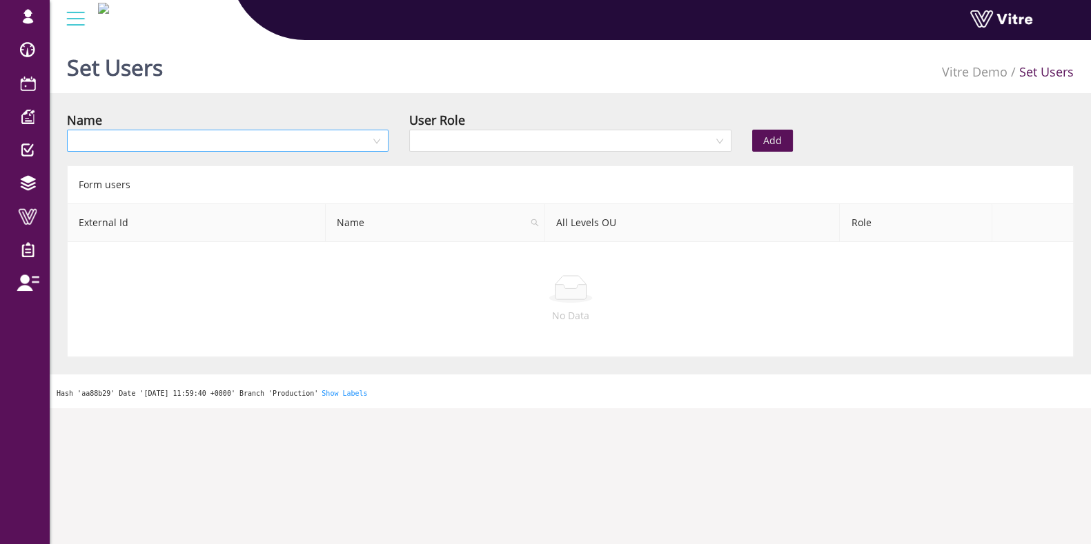
click at [217, 150] on input "search" at bounding box center [222, 140] width 295 height 21
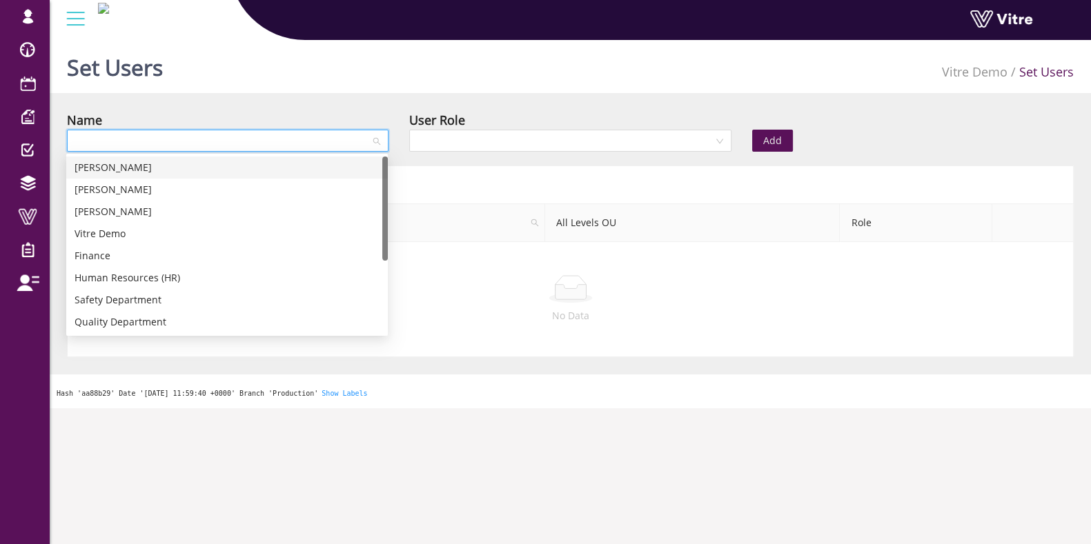
click at [144, 171] on div "[PERSON_NAME]" at bounding box center [227, 167] width 305 height 15
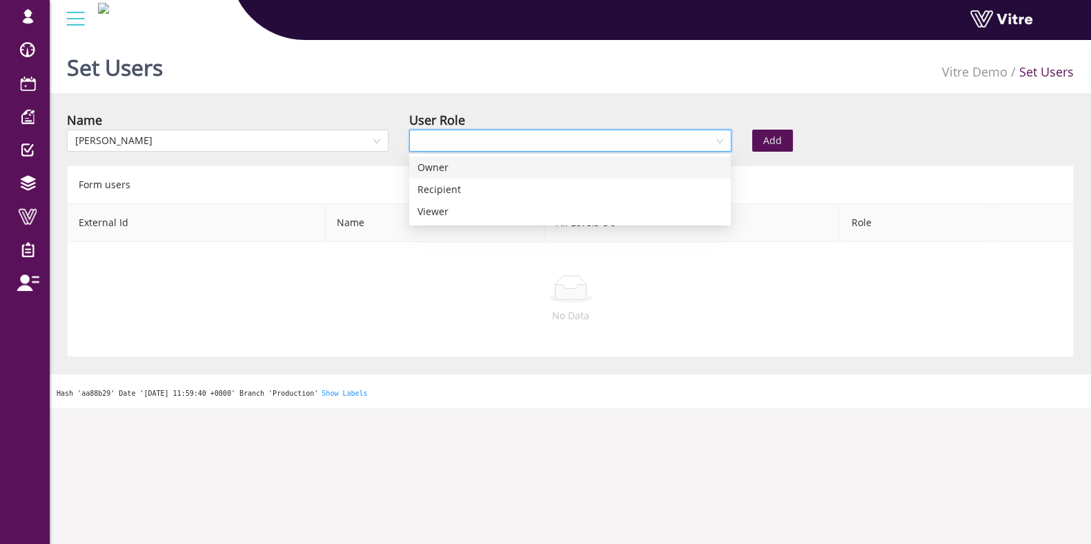
click at [452, 139] on input "search" at bounding box center [564, 140] width 295 height 21
click at [453, 192] on div "Recipient" at bounding box center [569, 189] width 305 height 15
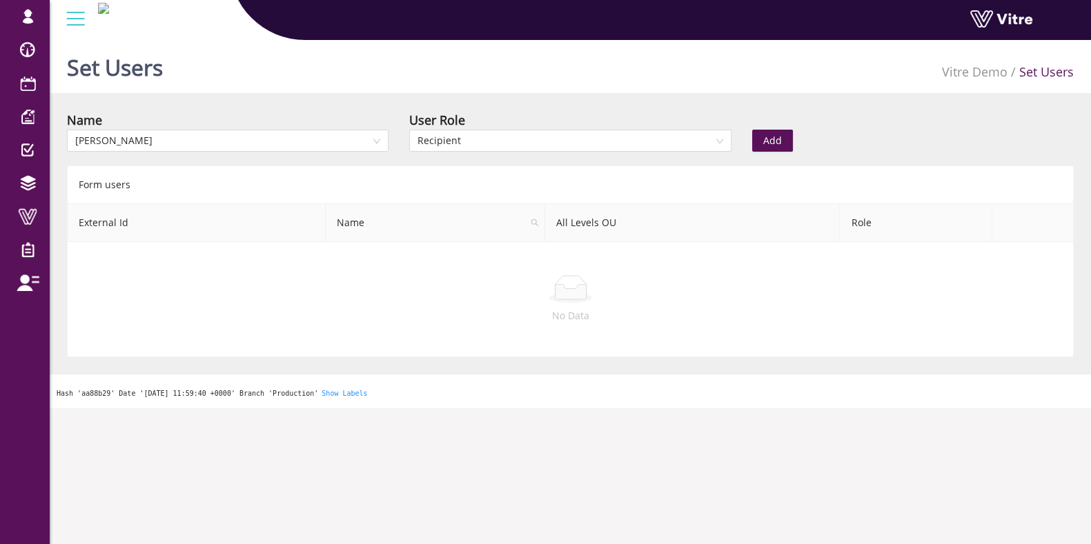
click at [765, 137] on span "Add" at bounding box center [772, 140] width 19 height 15
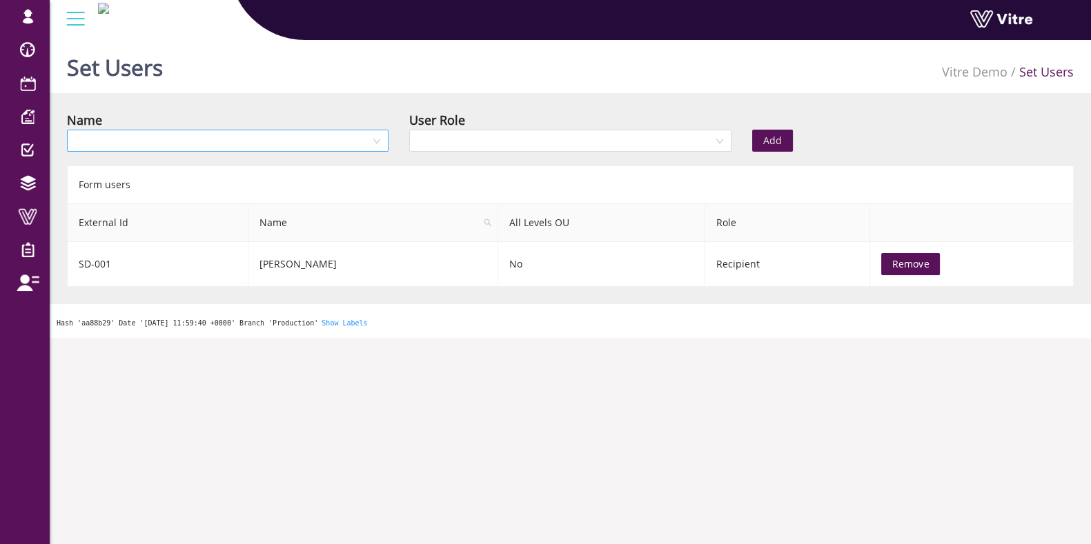
click at [297, 139] on input "search" at bounding box center [222, 140] width 295 height 21
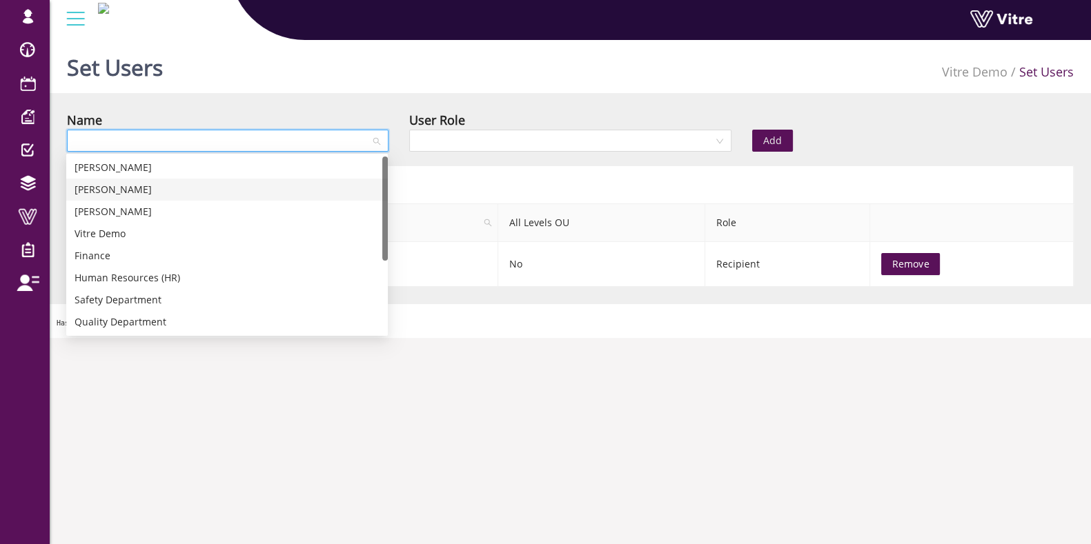
click at [160, 192] on div "[PERSON_NAME]" at bounding box center [227, 189] width 305 height 15
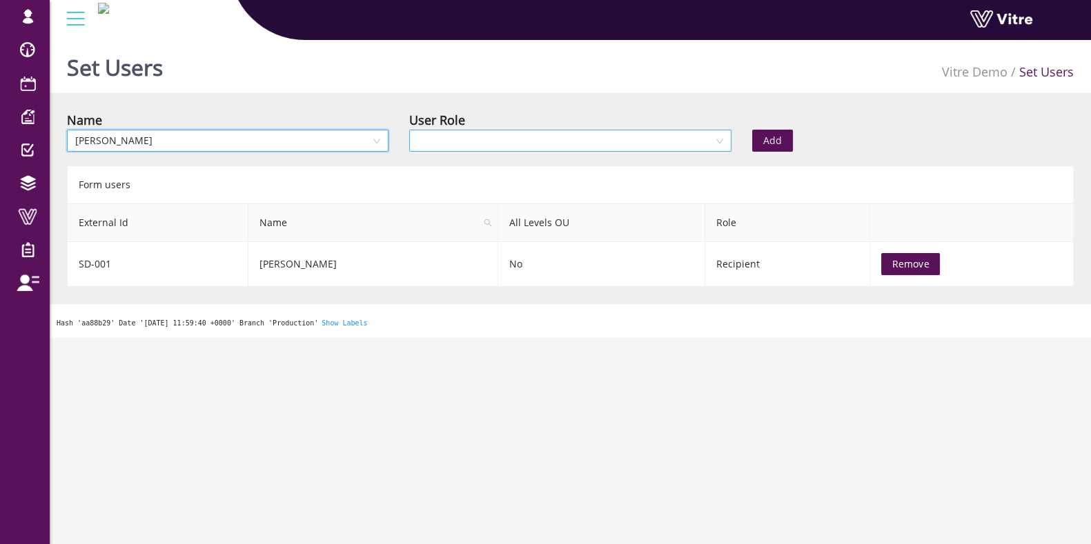
click at [542, 142] on input "search" at bounding box center [564, 140] width 295 height 21
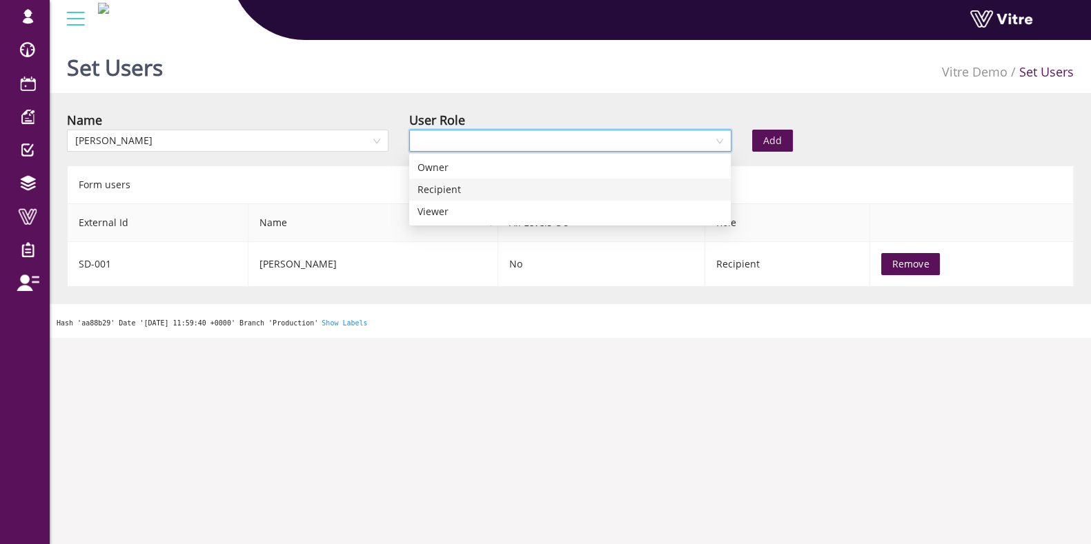
click at [491, 188] on div "Recipient" at bounding box center [569, 189] width 305 height 15
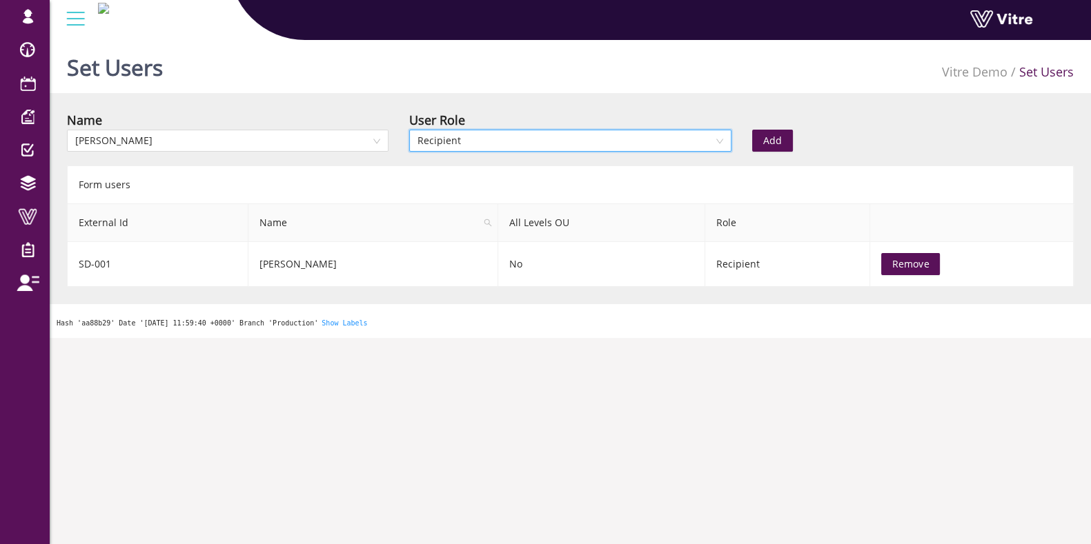
click at [759, 138] on button "Add" at bounding box center [772, 141] width 41 height 22
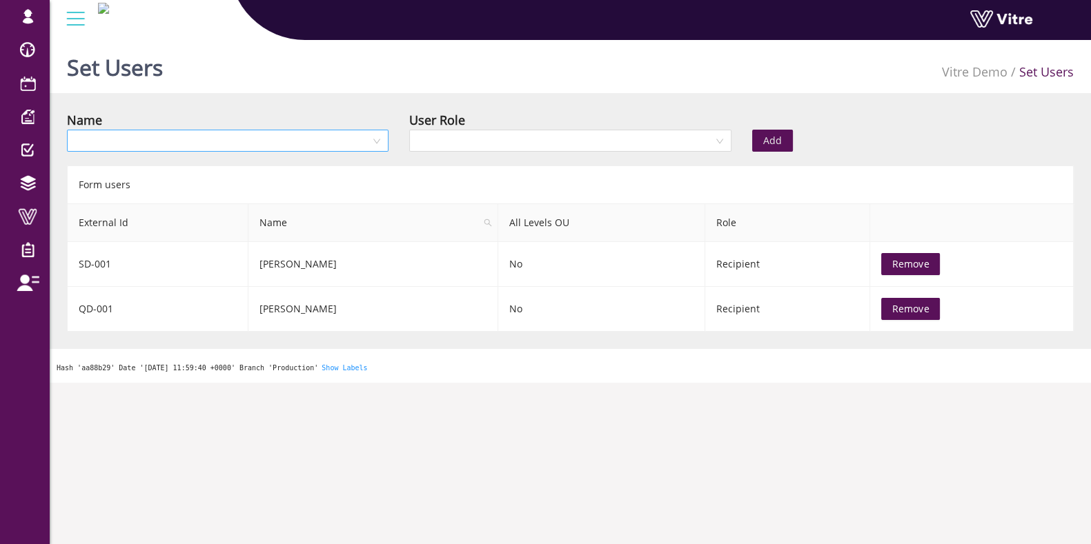
click at [255, 149] on input "search" at bounding box center [222, 140] width 295 height 21
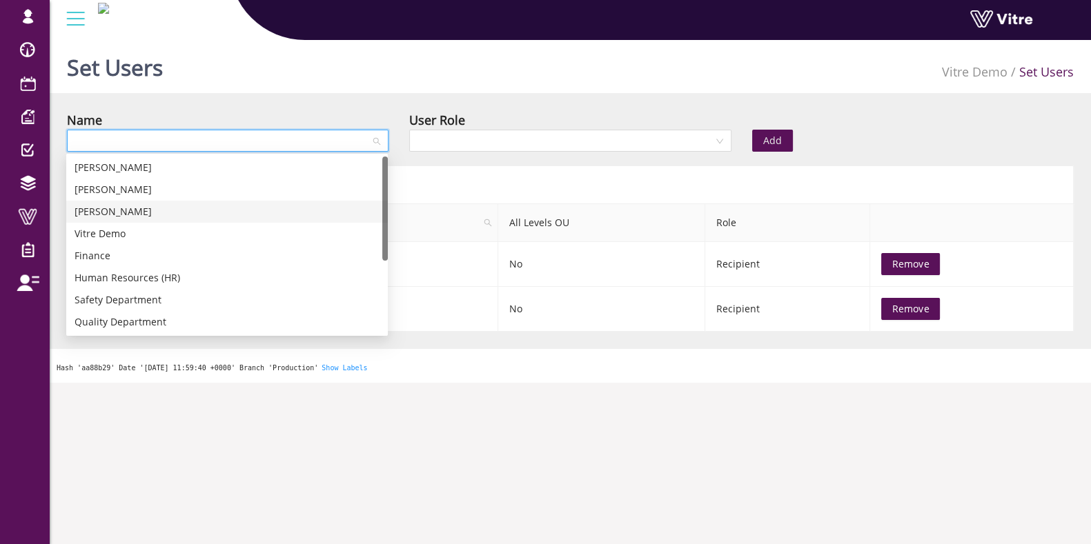
click at [158, 208] on div "Lily Blum" at bounding box center [227, 211] width 305 height 15
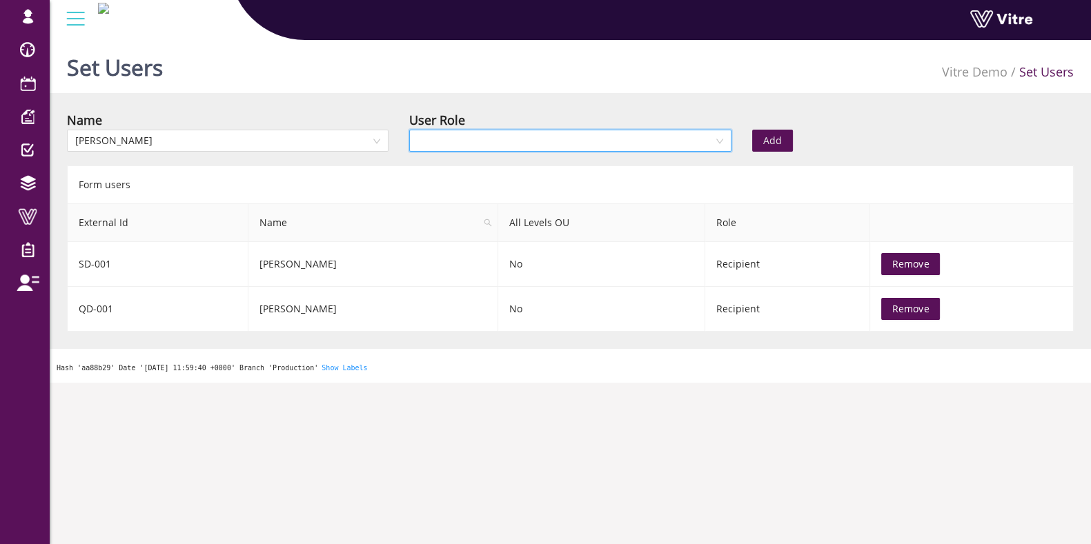
click at [555, 137] on input "search" at bounding box center [564, 140] width 295 height 21
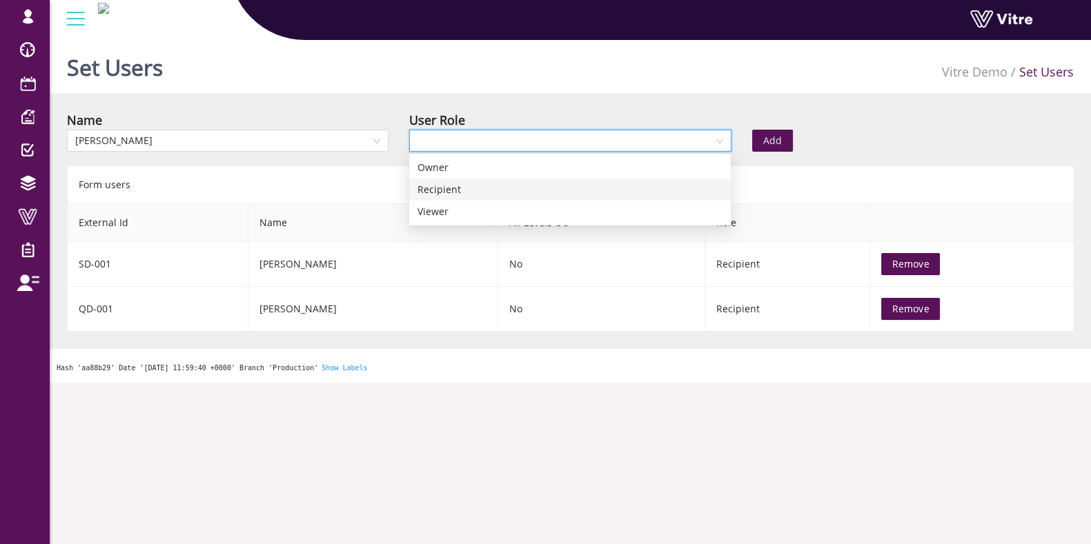
click at [487, 189] on div "Recipient" at bounding box center [569, 189] width 305 height 15
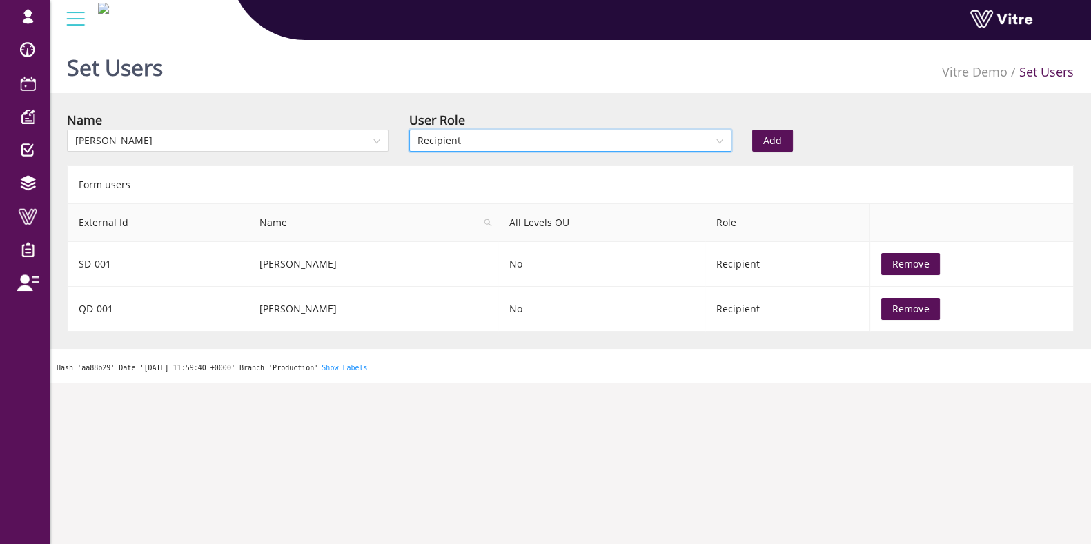
click at [794, 129] on div "Add" at bounding box center [827, 130] width 171 height 41
click at [778, 137] on span "Add" at bounding box center [772, 140] width 19 height 15
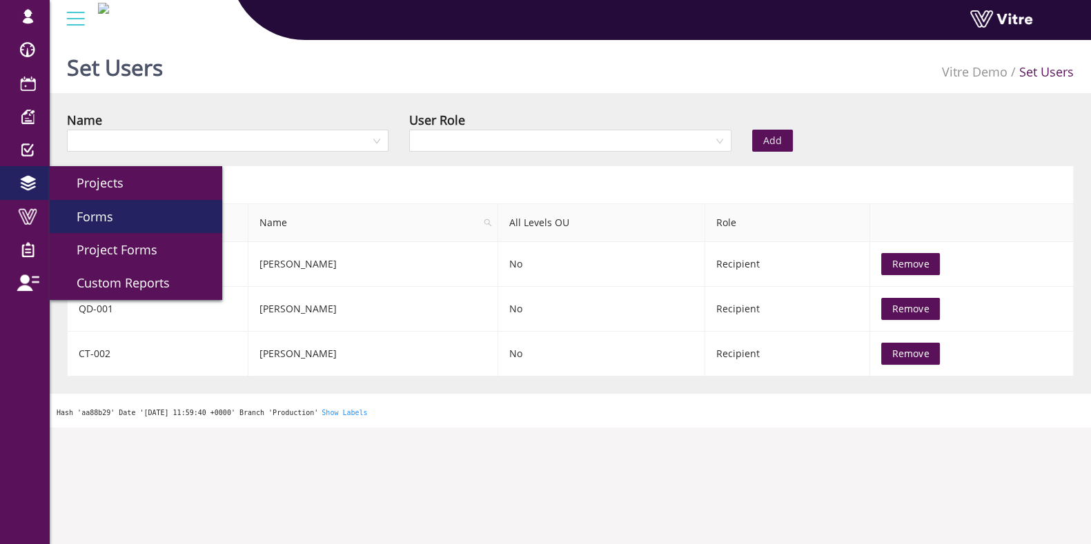
click at [107, 220] on span "Forms" at bounding box center [86, 216] width 53 height 17
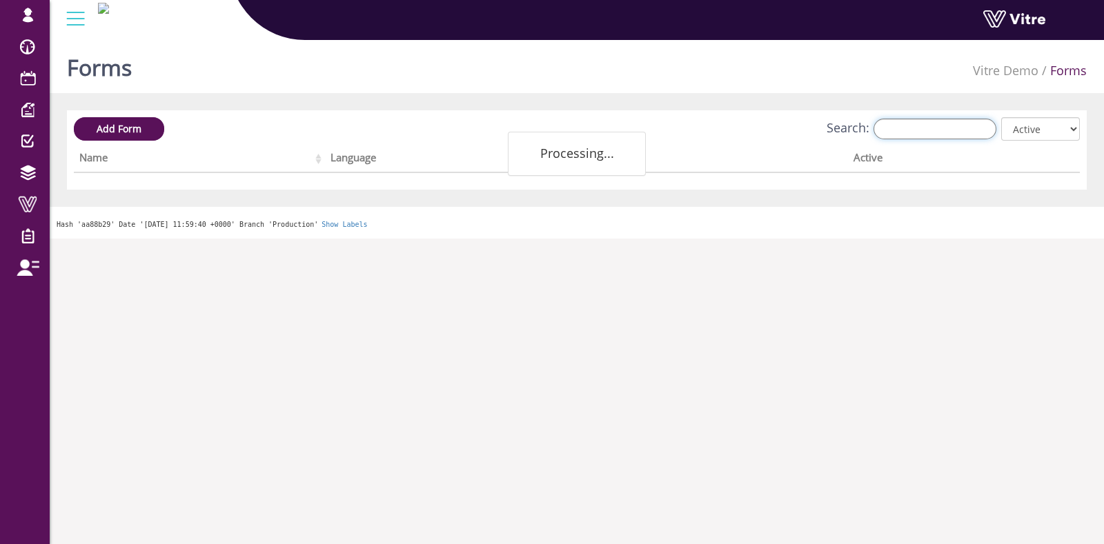
click at [931, 134] on input "Search:" at bounding box center [934, 129] width 123 height 21
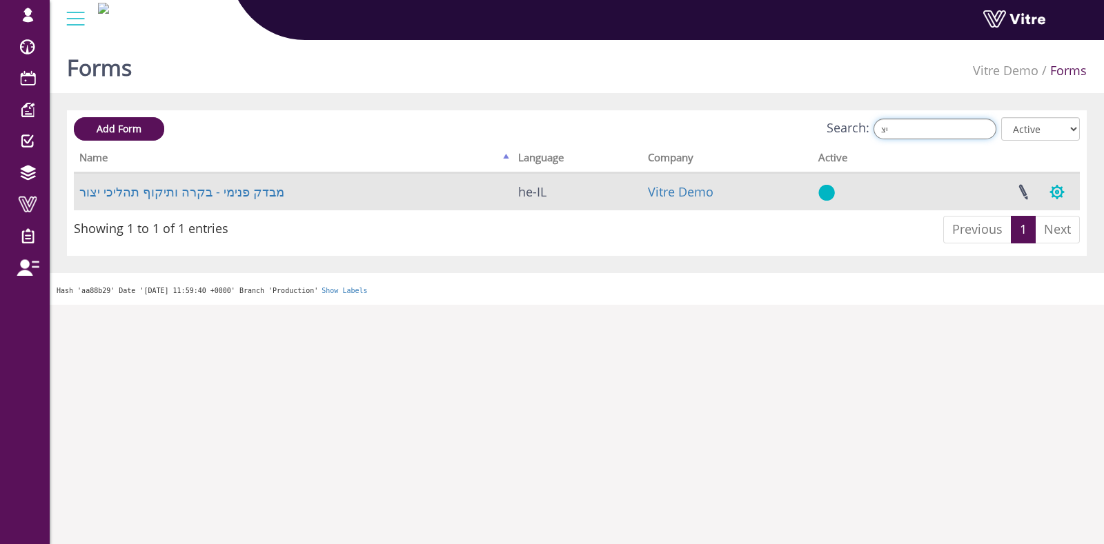
type input "יצ"
click at [1063, 181] on button "button" at bounding box center [1057, 192] width 34 height 37
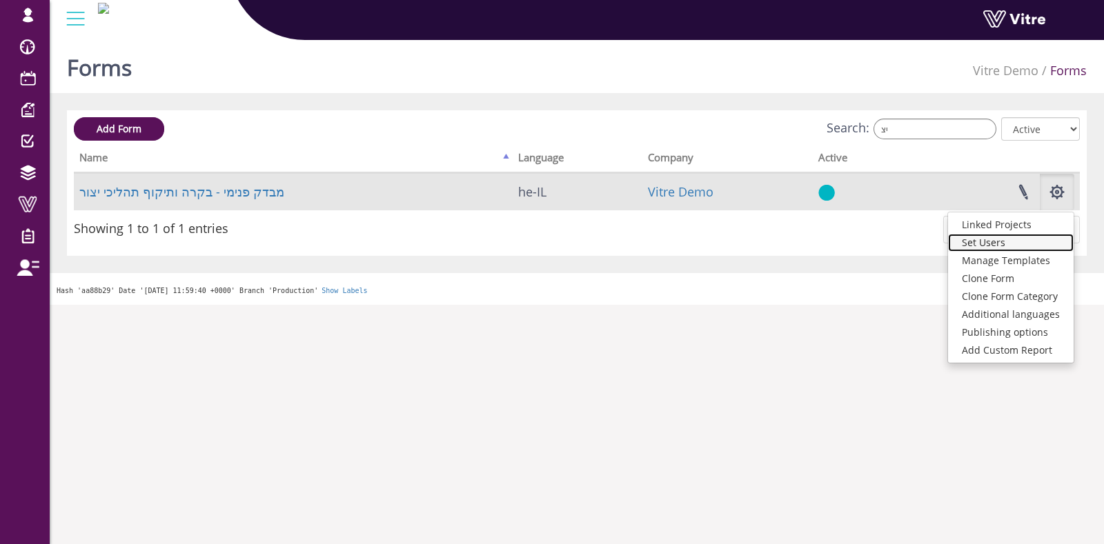
click at [1011, 250] on link "Set Users" at bounding box center [1011, 243] width 126 height 18
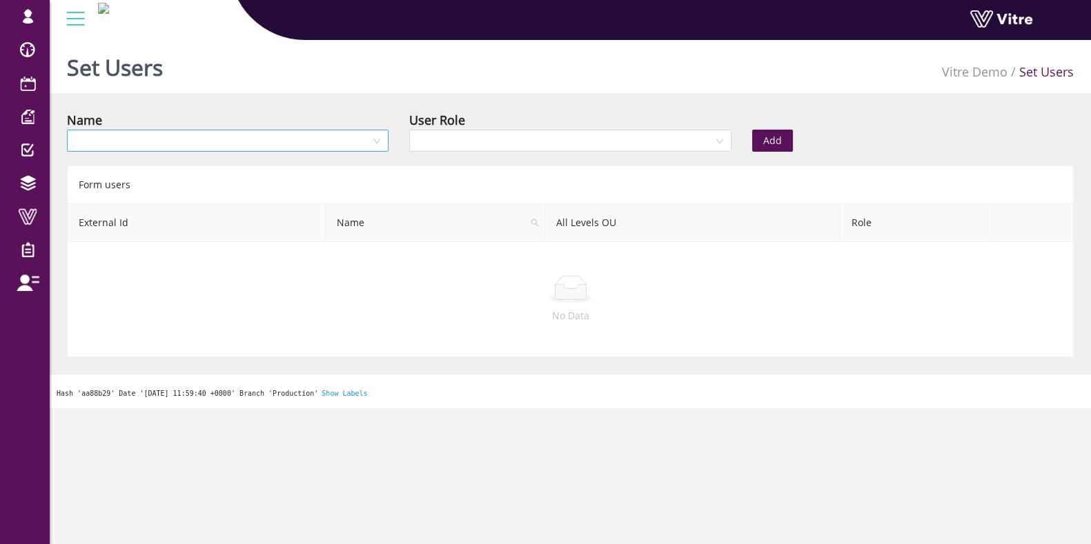
click at [221, 148] on input "search" at bounding box center [222, 140] width 295 height 21
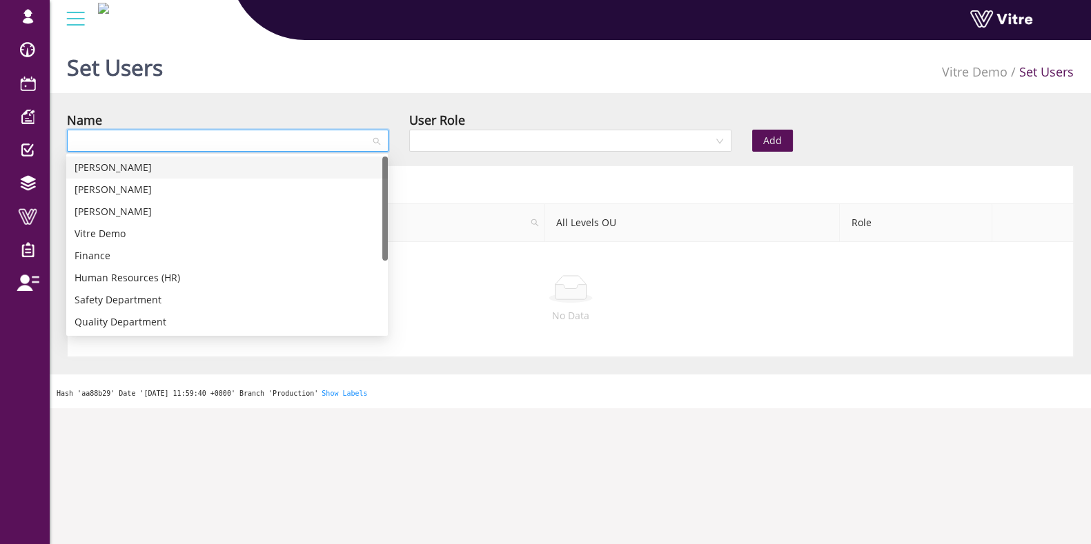
click at [137, 170] on div "[PERSON_NAME]" at bounding box center [227, 167] width 305 height 15
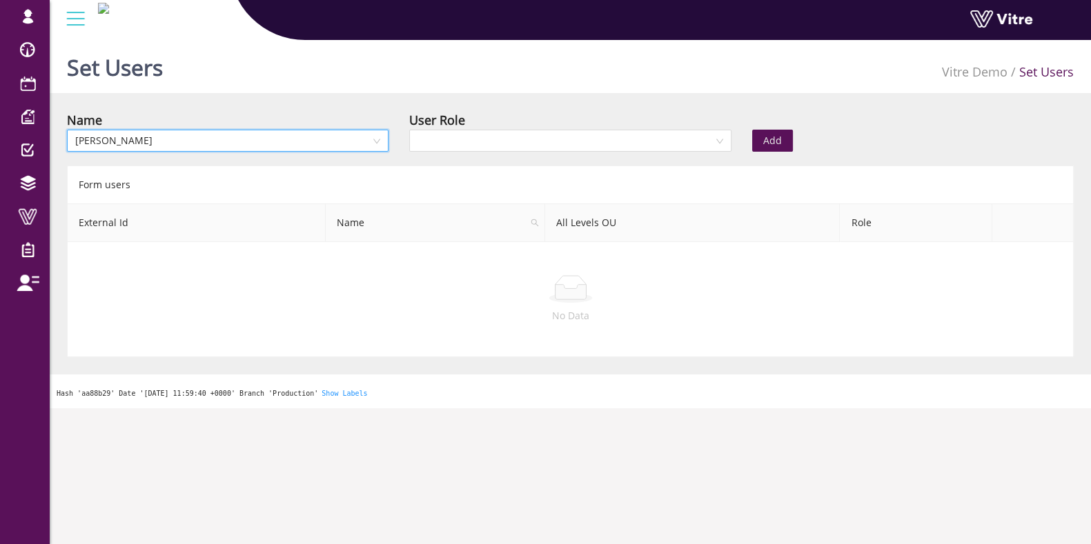
click at [495, 154] on div "User Role" at bounding box center [570, 134] width 342 height 48
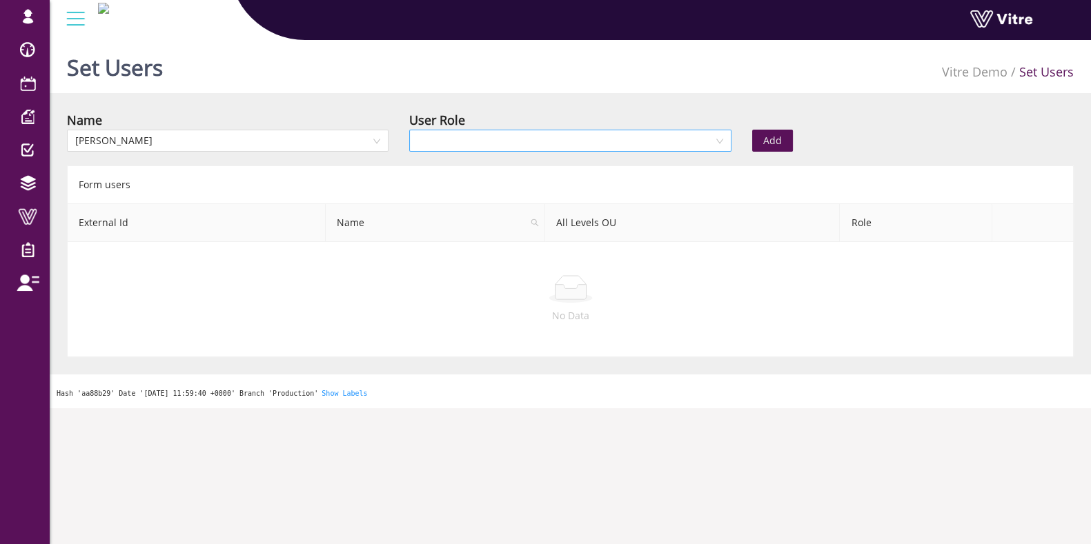
click at [515, 136] on input "search" at bounding box center [564, 140] width 295 height 21
click at [445, 185] on div "Recipient" at bounding box center [569, 189] width 305 height 15
click at [777, 141] on span "Add" at bounding box center [772, 140] width 19 height 15
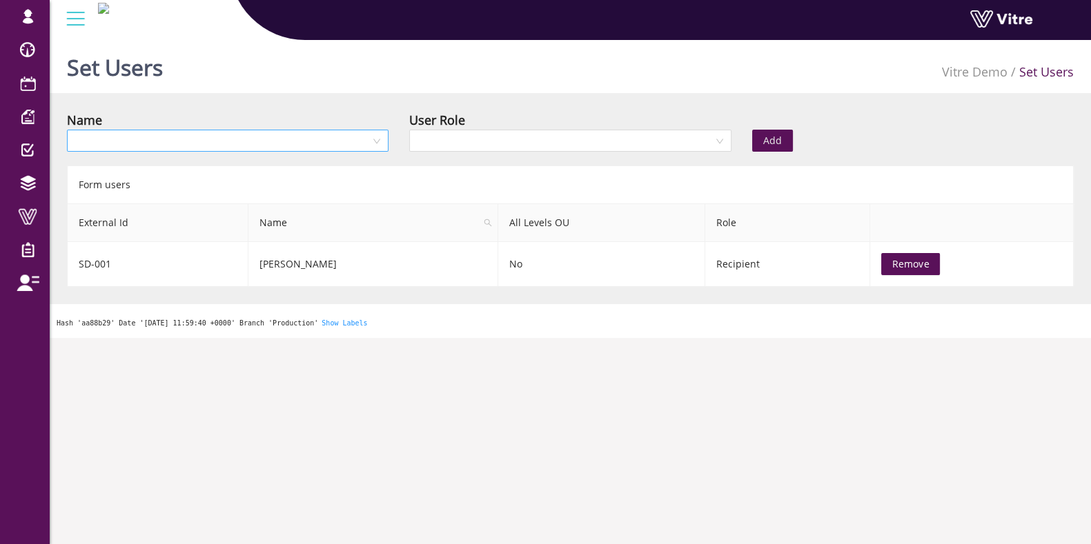
click at [294, 146] on input "search" at bounding box center [222, 140] width 295 height 21
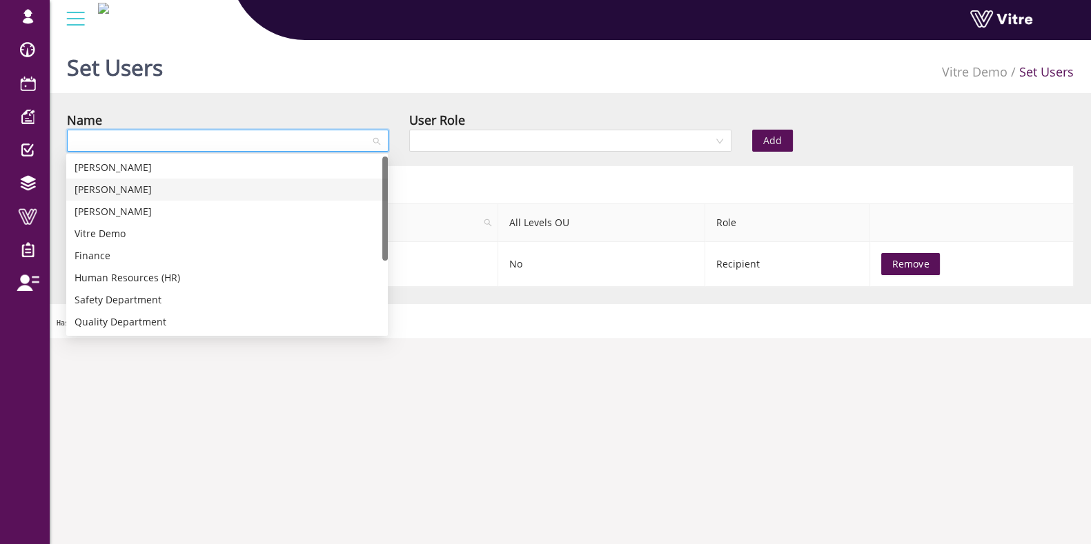
click at [156, 198] on div "[PERSON_NAME]" at bounding box center [227, 190] width 322 height 22
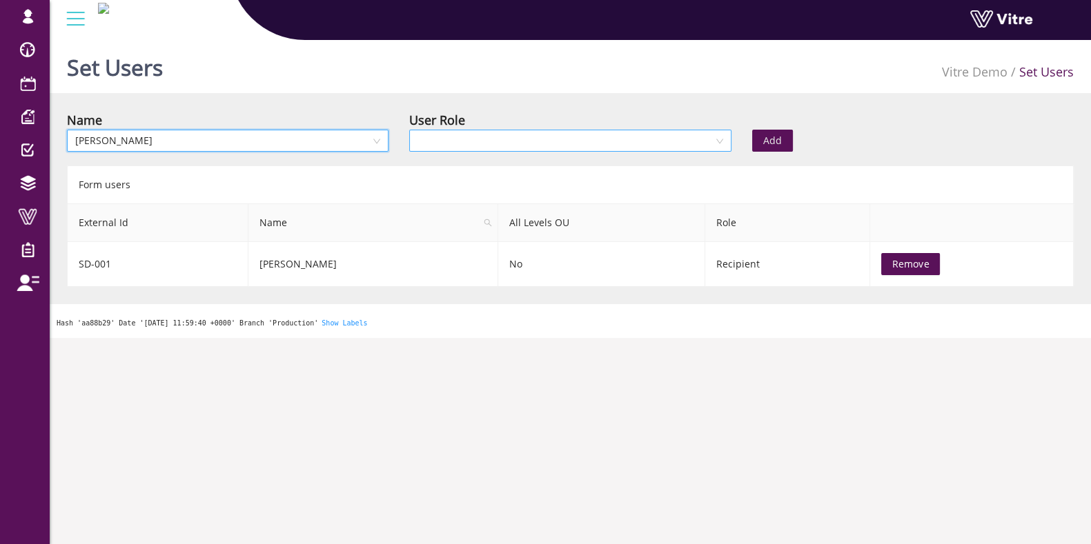
click at [492, 149] on input "search" at bounding box center [564, 140] width 295 height 21
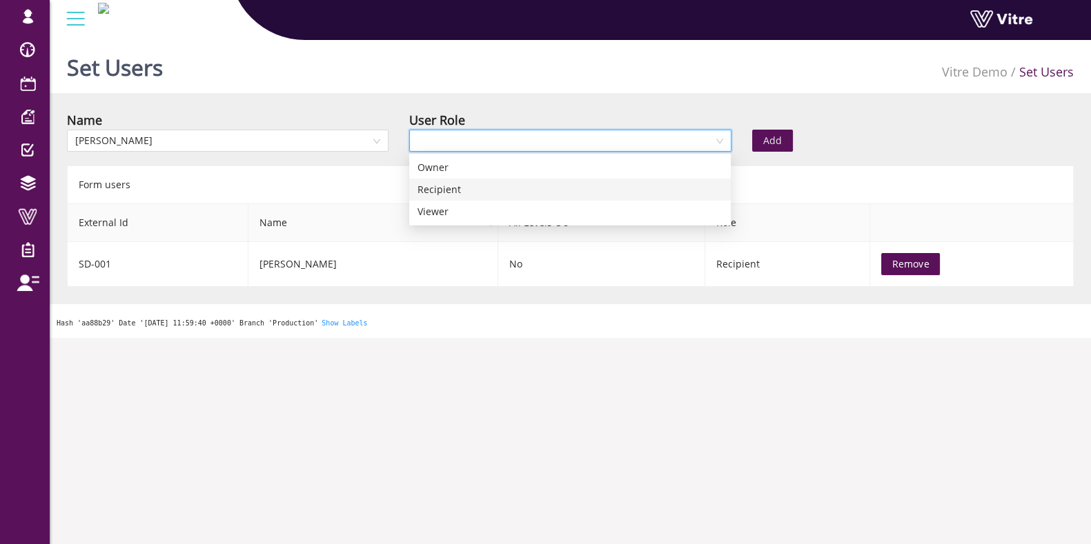
click at [457, 186] on div "Recipient" at bounding box center [569, 189] width 305 height 15
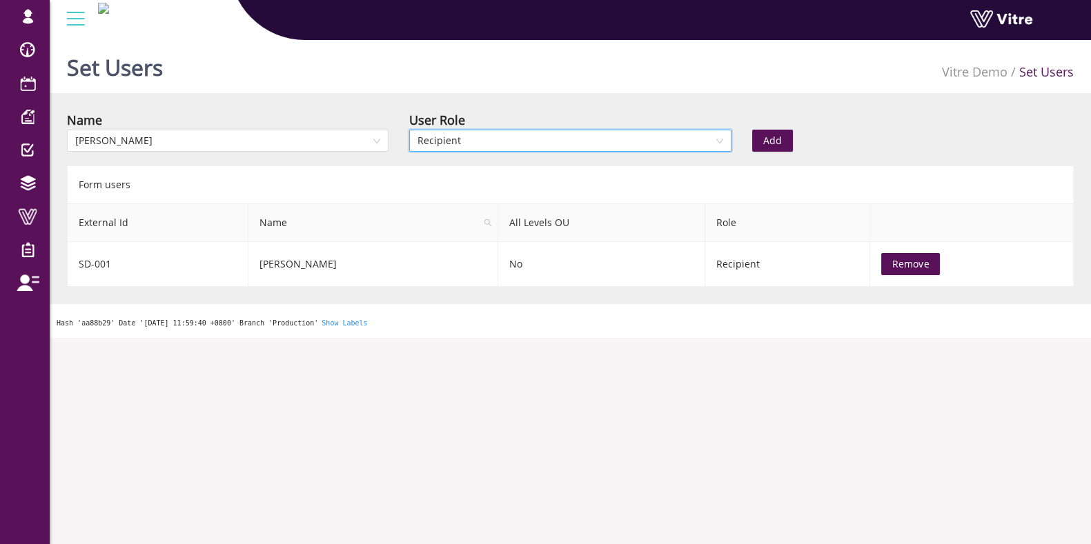
click at [780, 139] on span "Add" at bounding box center [772, 140] width 19 height 15
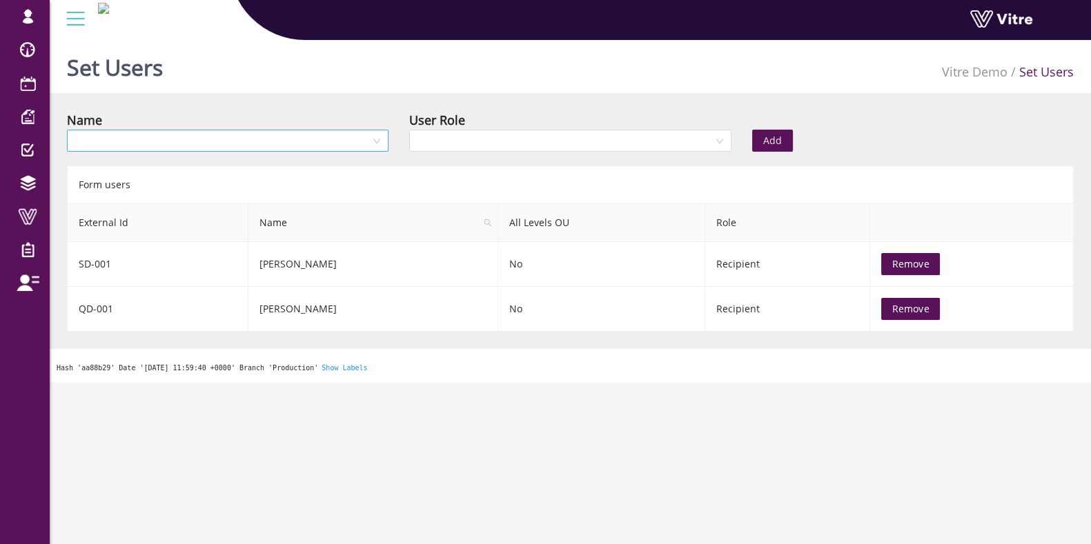
click at [335, 147] on input "search" at bounding box center [222, 140] width 295 height 21
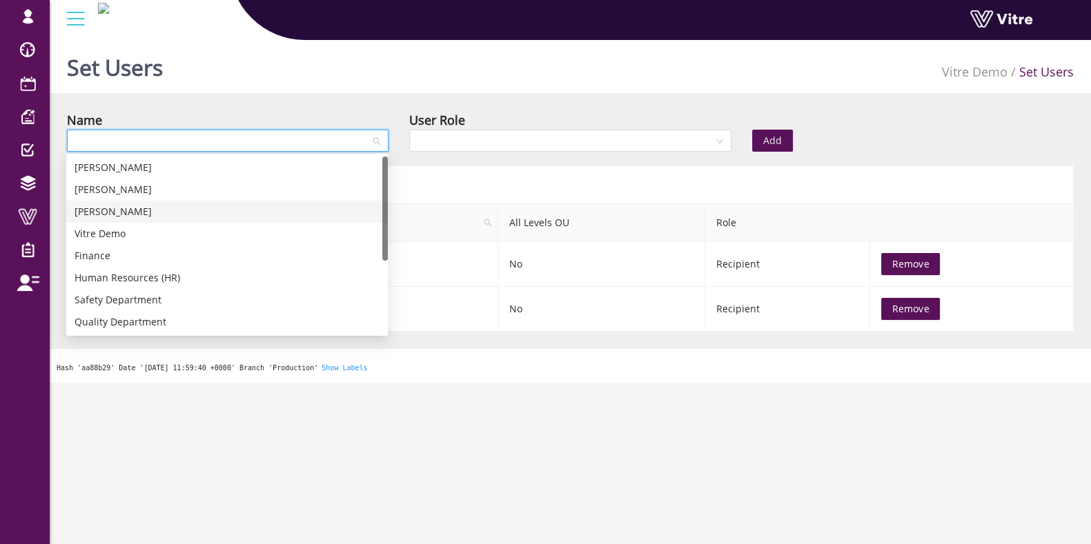
click at [158, 214] on div "Lily Blum" at bounding box center [227, 211] width 305 height 15
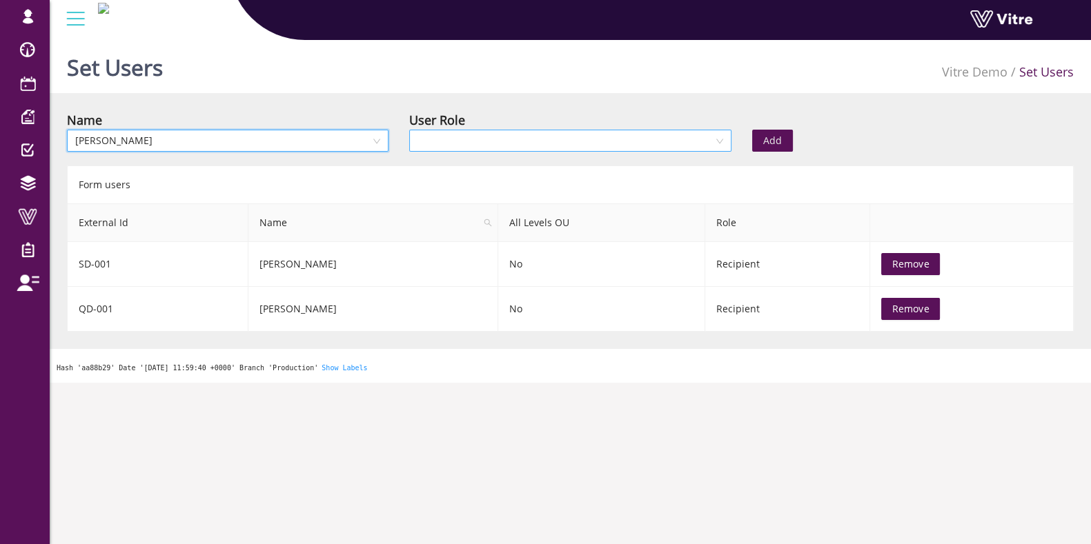
click at [500, 134] on input "search" at bounding box center [564, 140] width 295 height 21
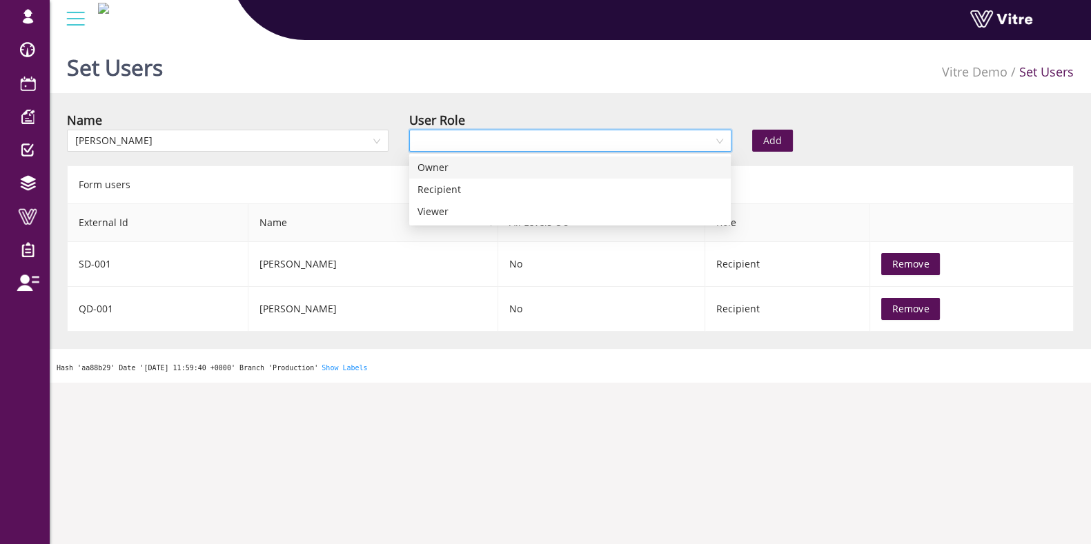
click at [448, 186] on div "Recipient" at bounding box center [569, 189] width 305 height 15
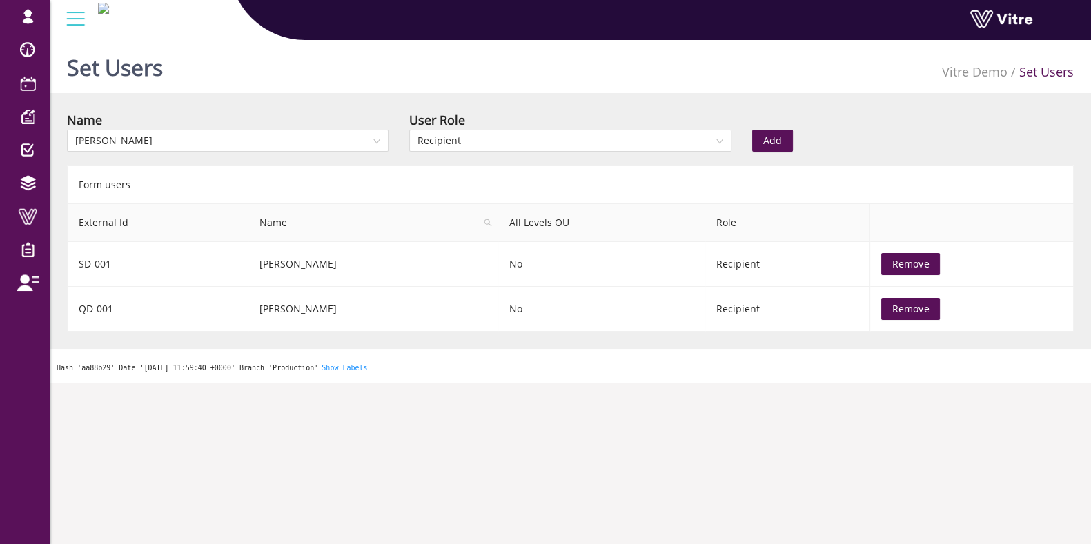
click at [783, 130] on button "Add" at bounding box center [772, 141] width 41 height 22
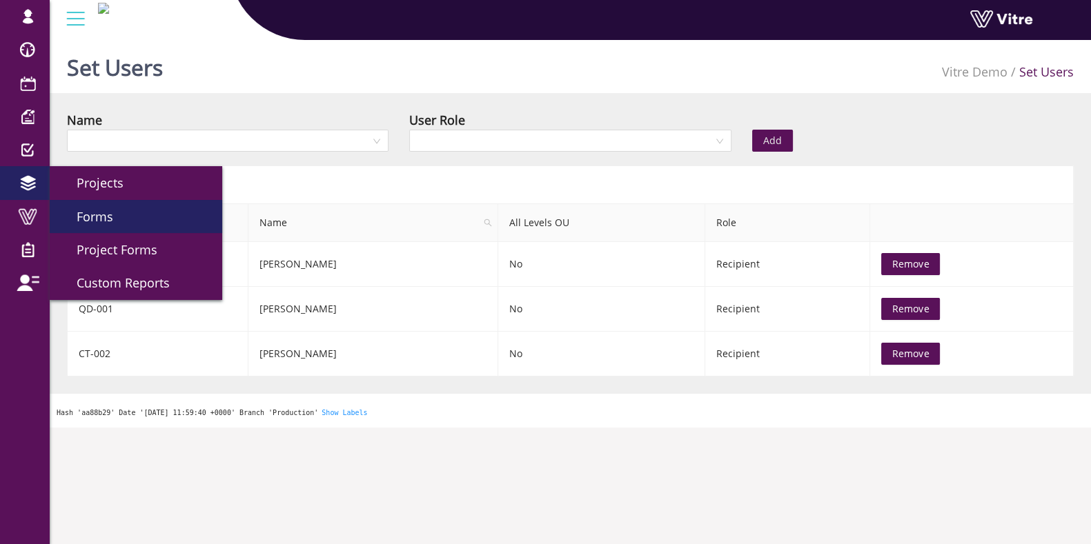
click at [72, 207] on link "Forms" at bounding box center [136, 216] width 172 height 33
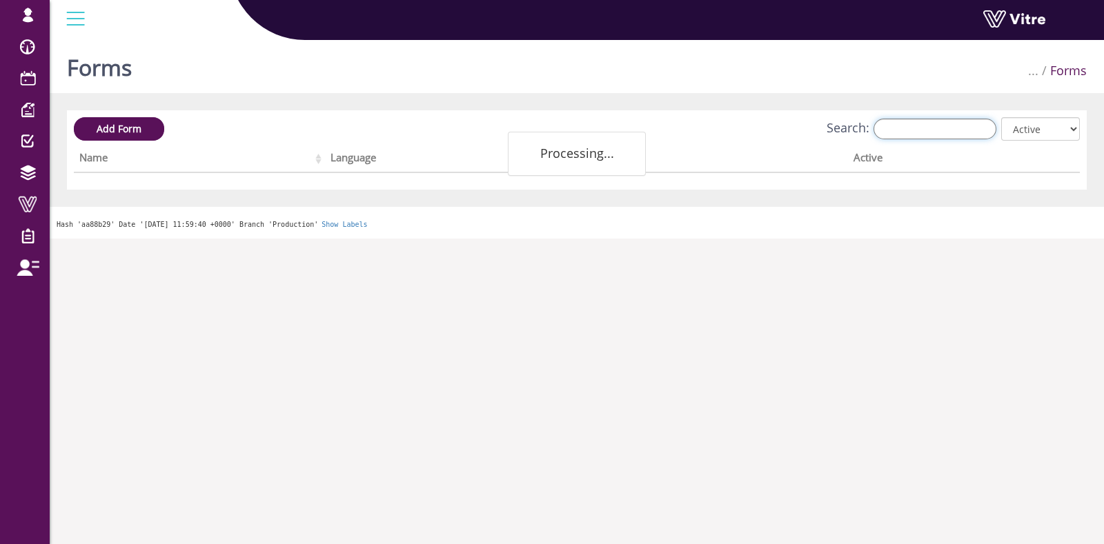
click at [947, 130] on input "Search:" at bounding box center [934, 129] width 123 height 21
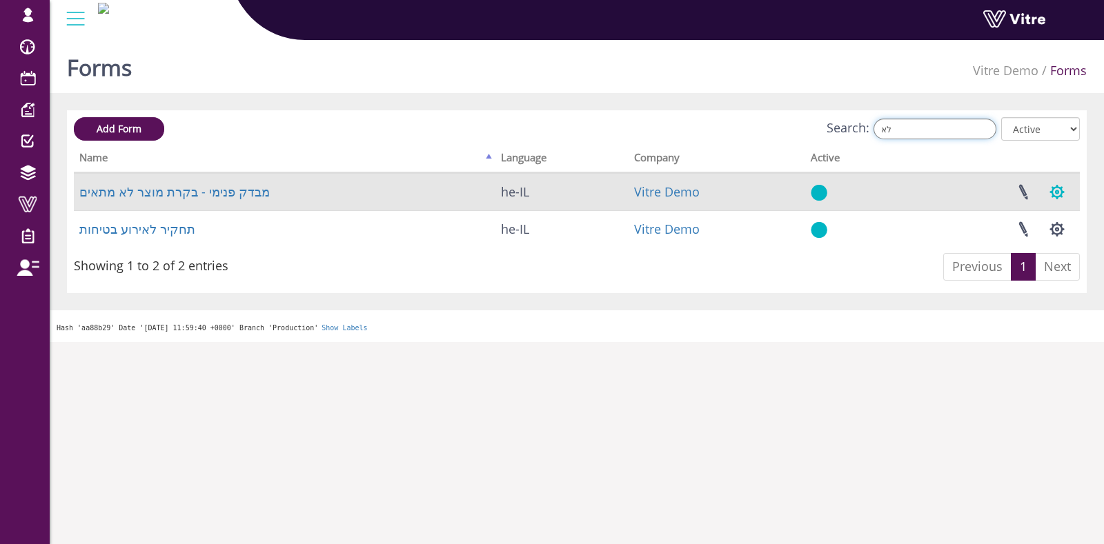
type input "לא"
click at [1066, 194] on button "button" at bounding box center [1057, 192] width 34 height 37
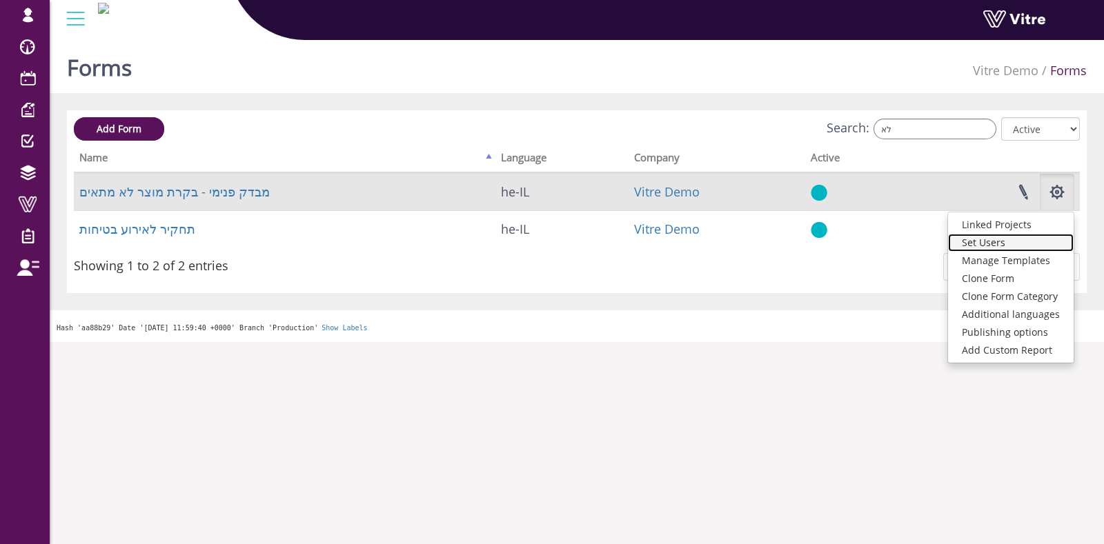
click at [1005, 250] on link "Set Users" at bounding box center [1011, 243] width 126 height 18
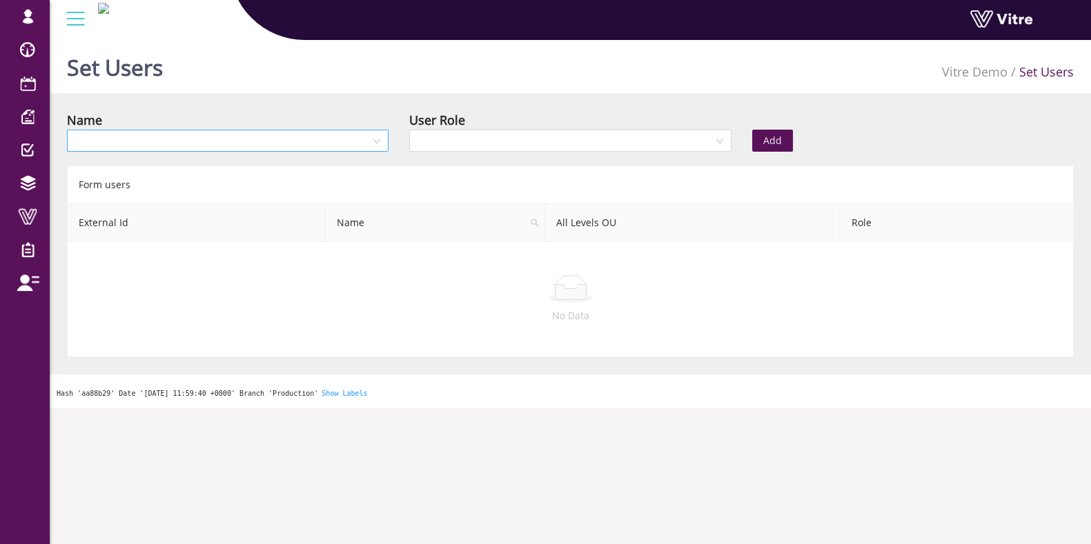
click at [195, 137] on input "search" at bounding box center [222, 140] width 295 height 21
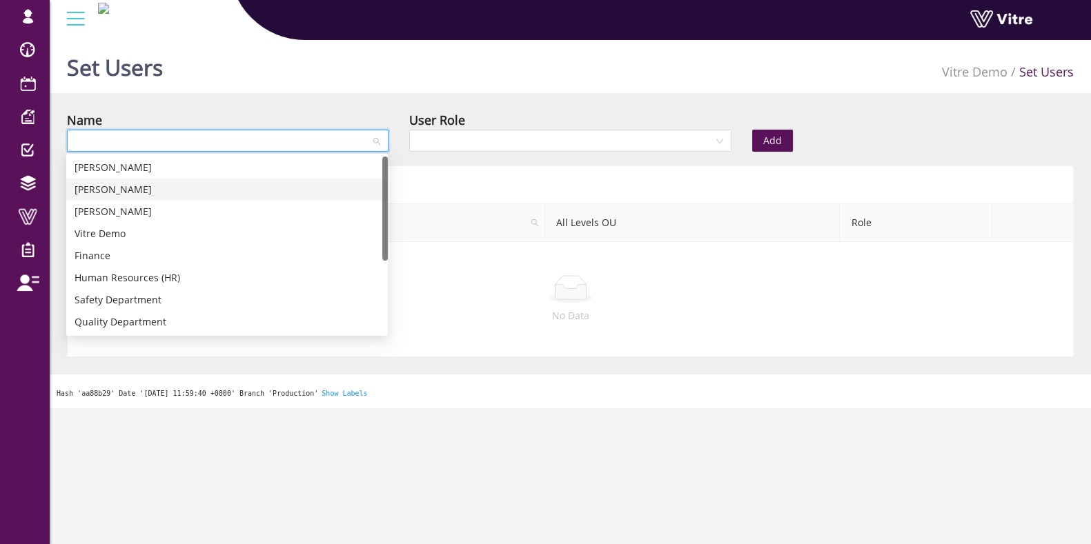
click at [179, 174] on div "[PERSON_NAME]" at bounding box center [227, 167] width 305 height 15
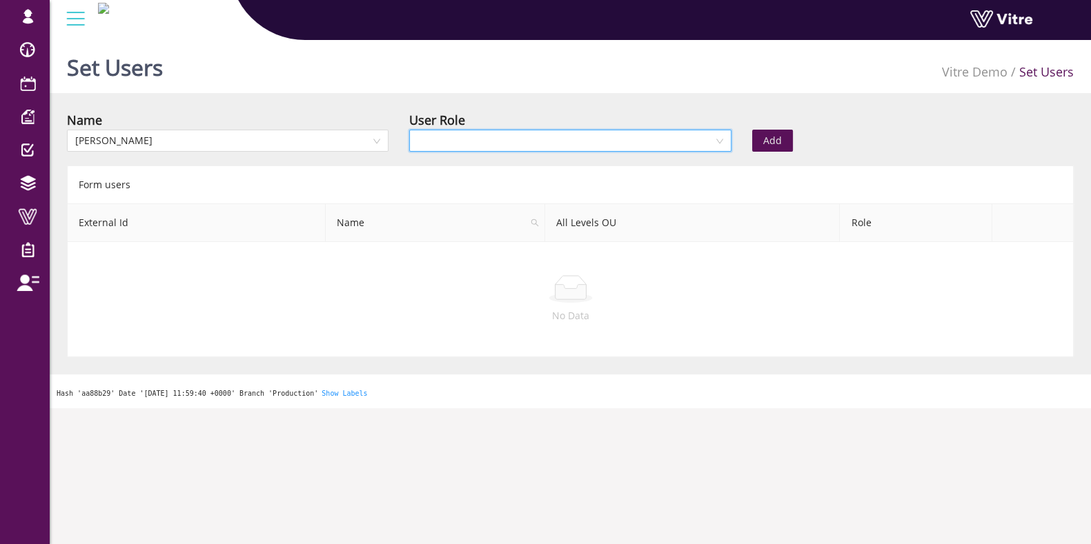
click at [514, 143] on input "search" at bounding box center [564, 140] width 295 height 21
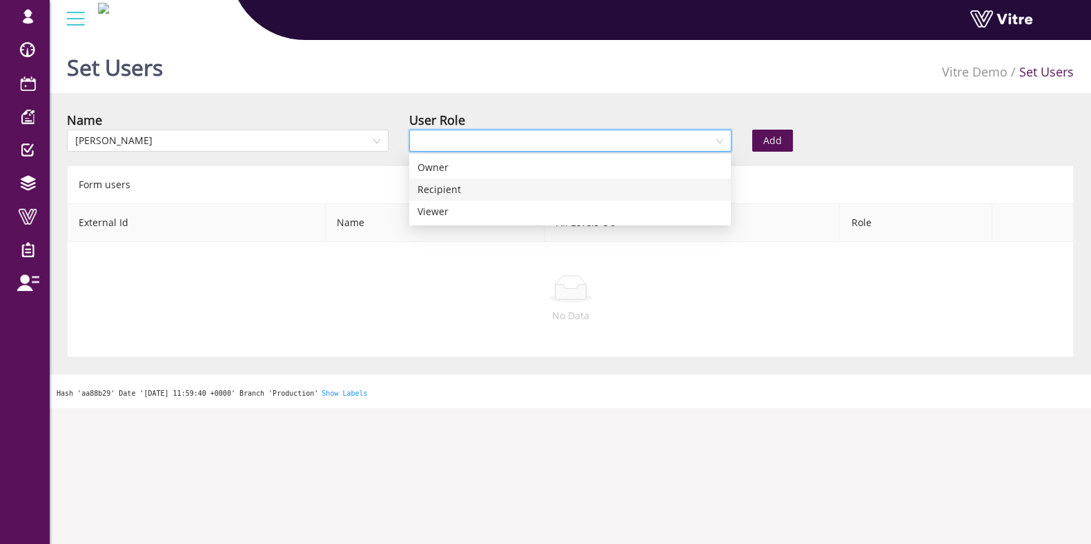
click at [450, 180] on div "Recipient" at bounding box center [570, 190] width 322 height 22
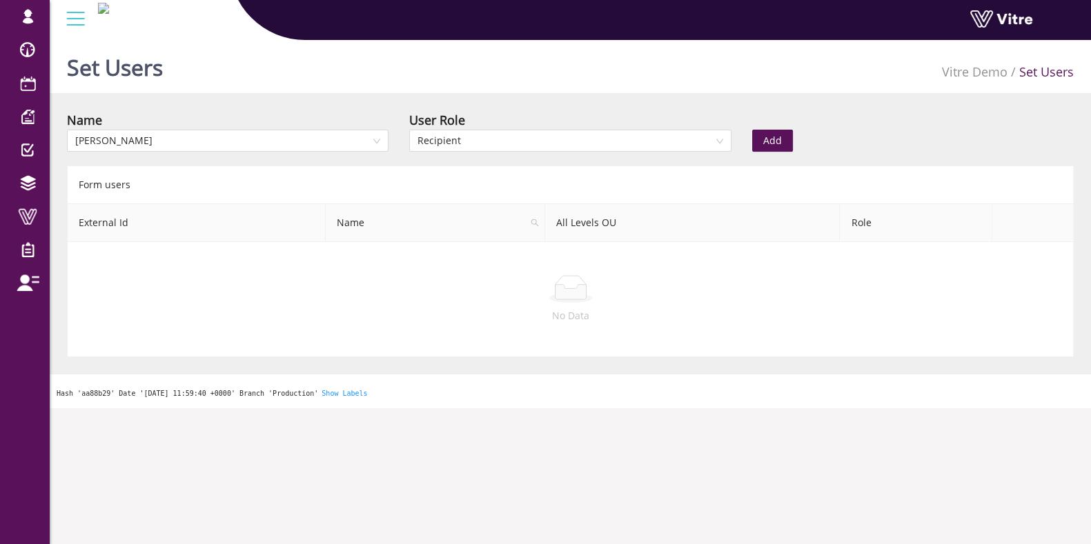
click at [764, 146] on span "Add" at bounding box center [772, 140] width 19 height 15
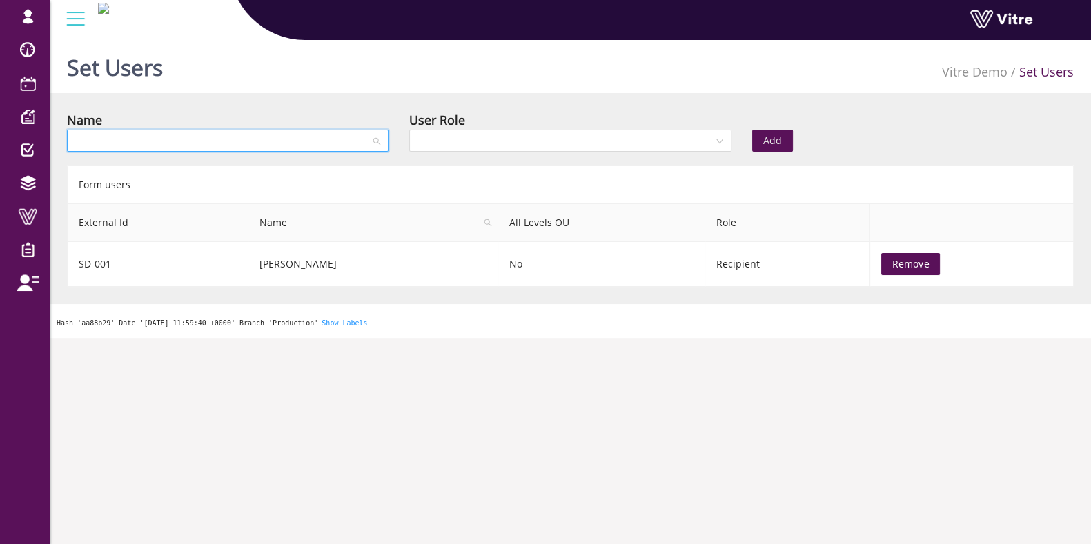
drag, startPoint x: 198, startPoint y: 137, endPoint x: 181, endPoint y: 152, distance: 22.9
click at [199, 137] on input "search" at bounding box center [222, 140] width 295 height 21
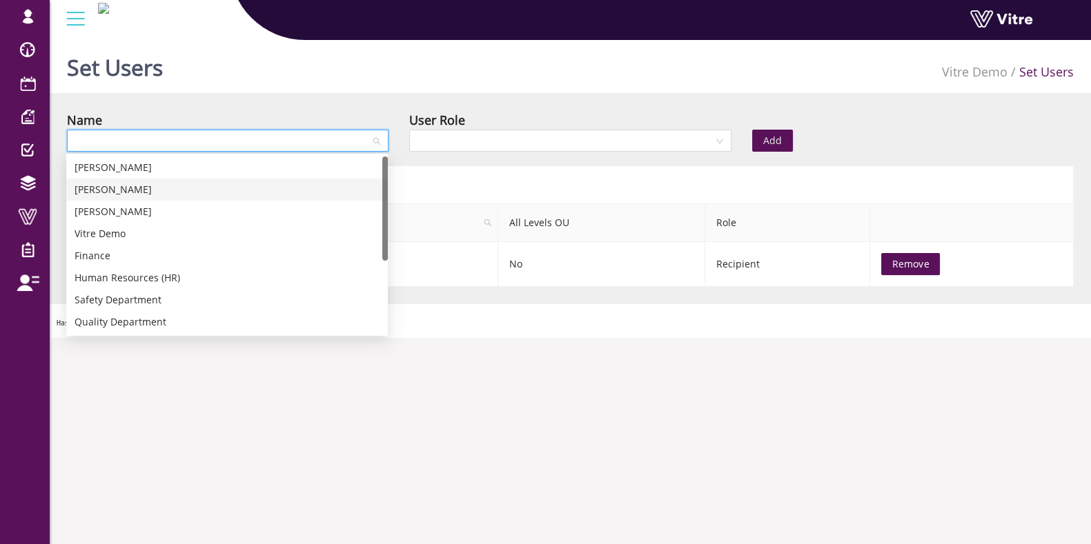
click at [119, 186] on div "Ava Tennes" at bounding box center [227, 189] width 305 height 15
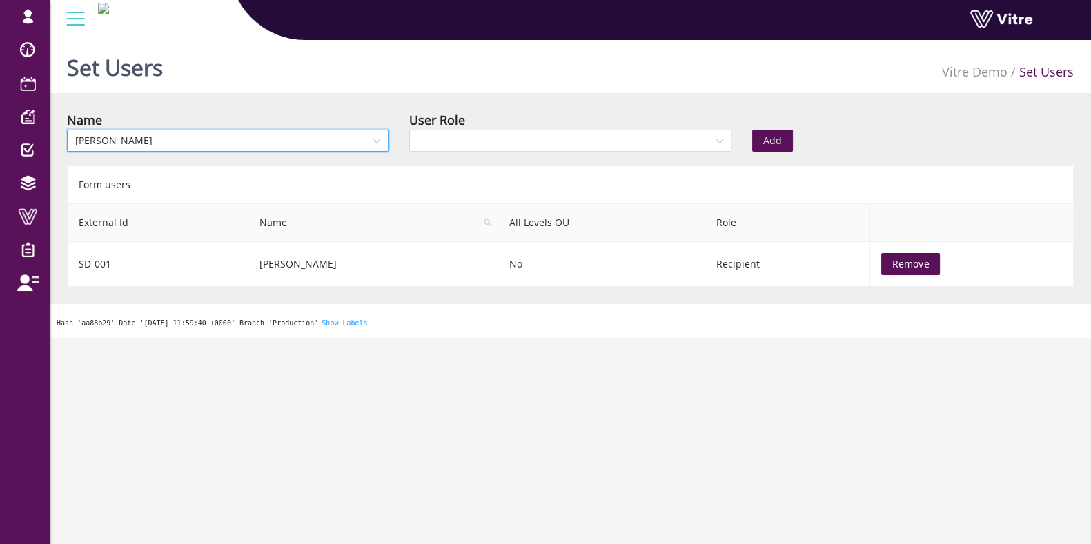
click at [528, 155] on div "User Role" at bounding box center [570, 134] width 342 height 48
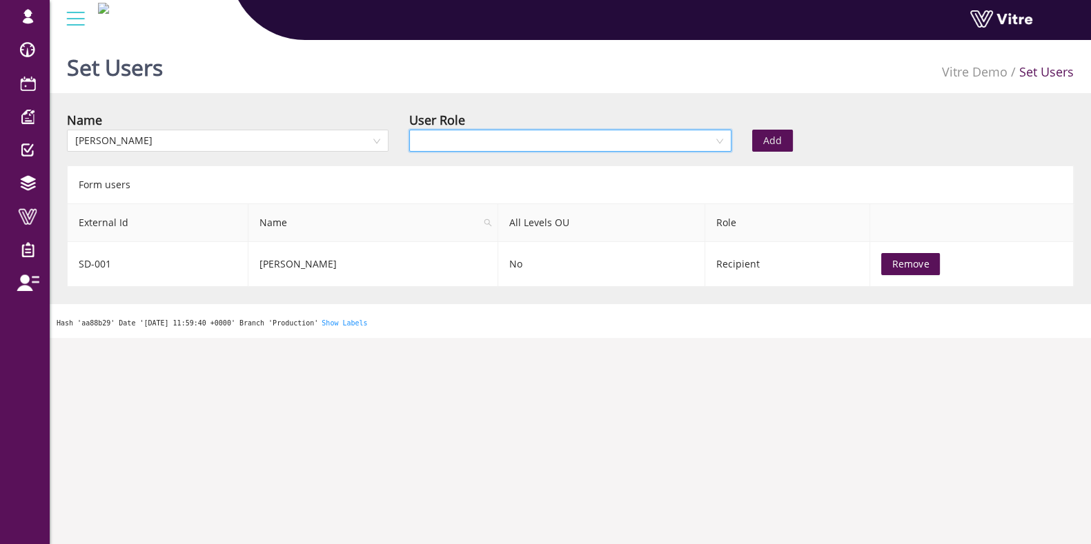
click at [524, 140] on input "search" at bounding box center [564, 140] width 295 height 21
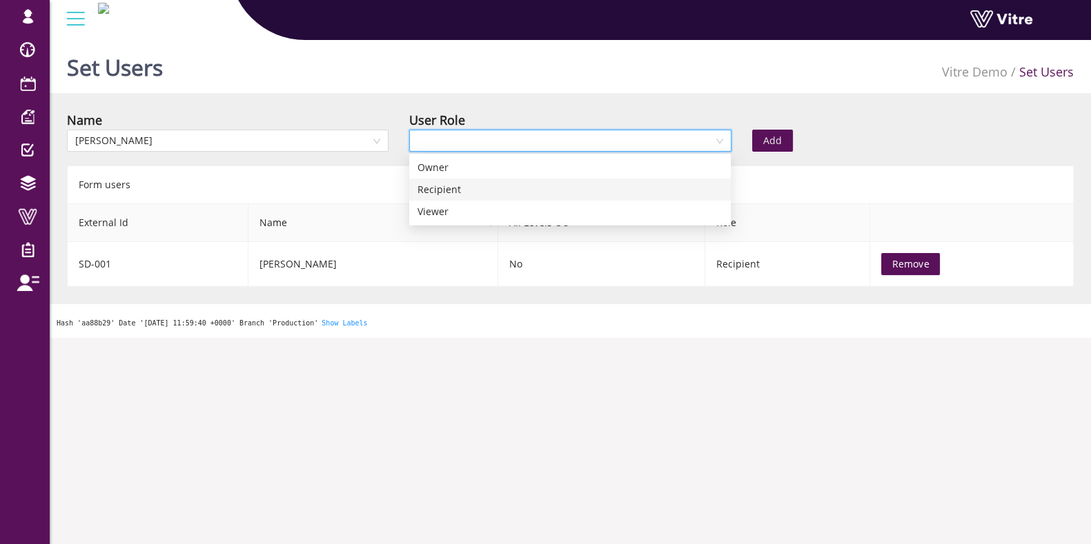
click at [451, 182] on div "Recipient" at bounding box center [569, 189] width 305 height 15
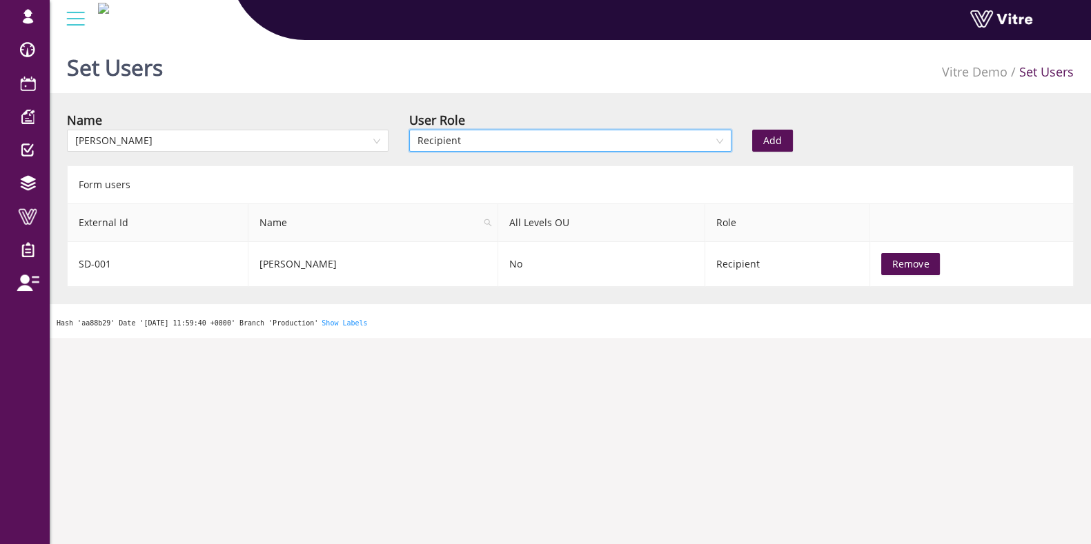
click at [782, 140] on button "Add" at bounding box center [772, 141] width 41 height 22
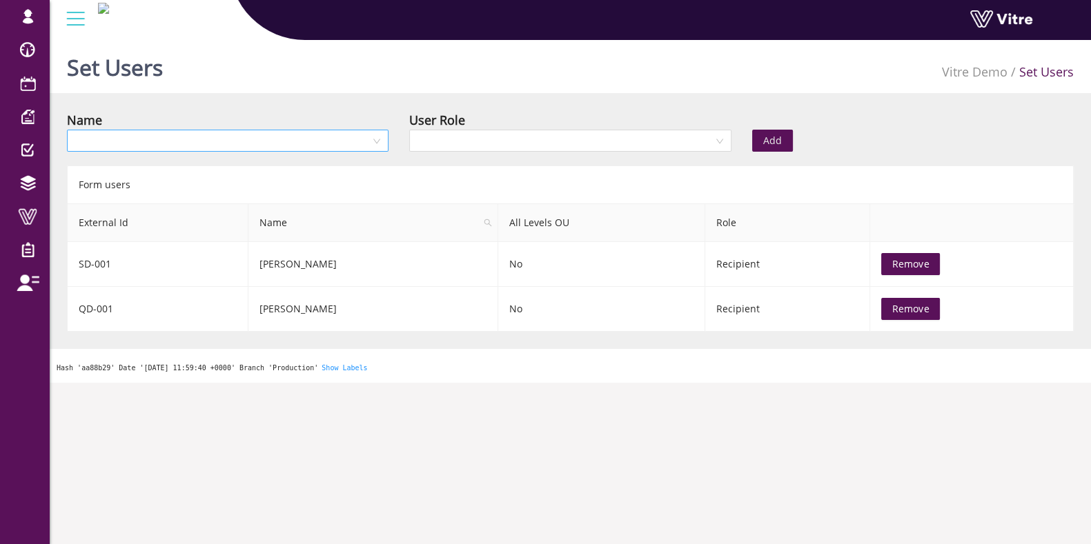
click at [245, 141] on input "search" at bounding box center [222, 140] width 295 height 21
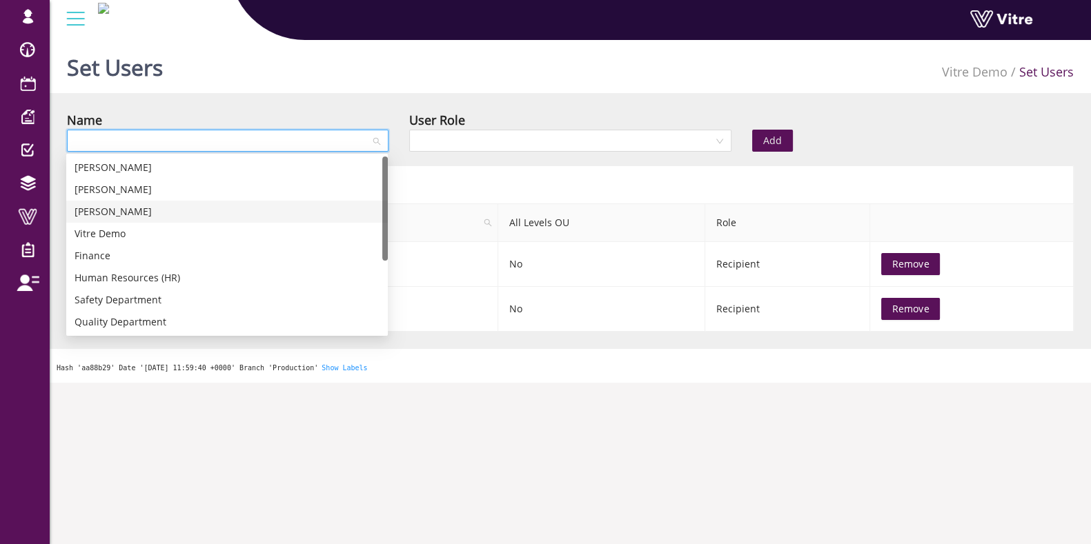
click at [114, 216] on div "Lily Blum" at bounding box center [227, 211] width 305 height 15
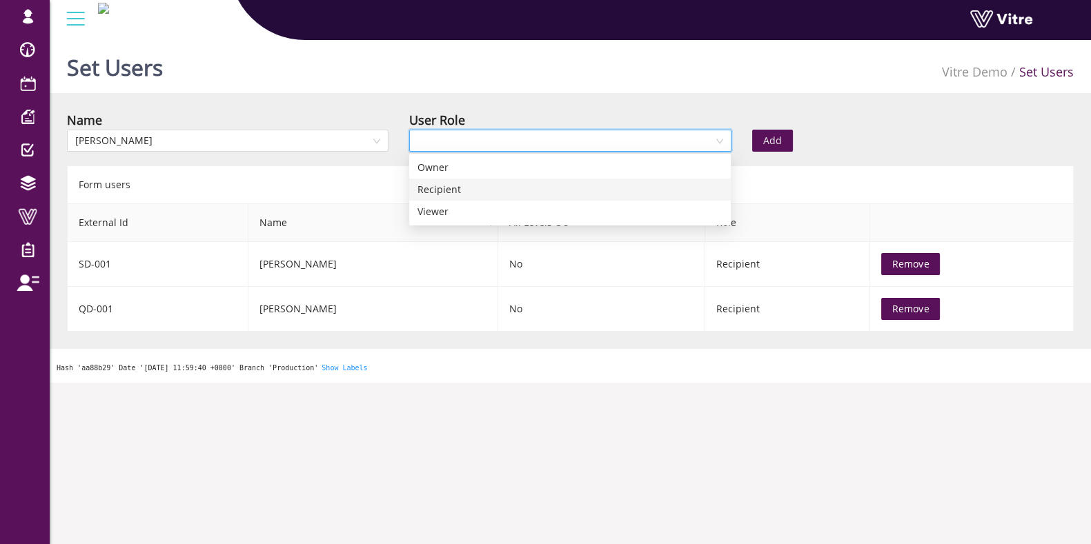
click at [517, 136] on input "search" at bounding box center [564, 140] width 295 height 21
drag, startPoint x: 442, startPoint y: 184, endPoint x: 462, endPoint y: 174, distance: 21.9
click at [442, 185] on div "Recipient" at bounding box center [569, 189] width 305 height 15
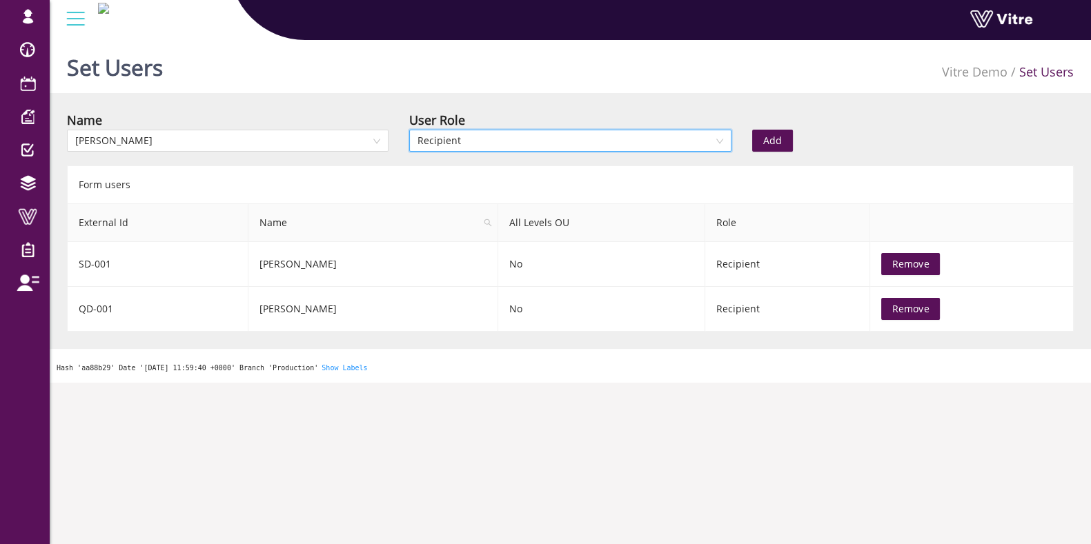
click at [759, 141] on button "Add" at bounding box center [772, 141] width 41 height 22
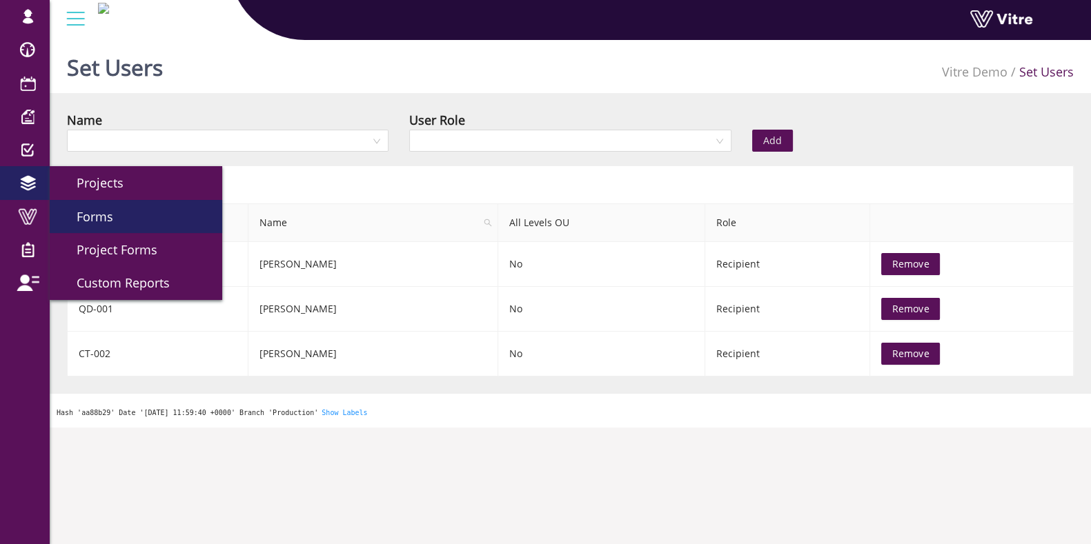
click at [132, 209] on link "Forms" at bounding box center [136, 216] width 172 height 33
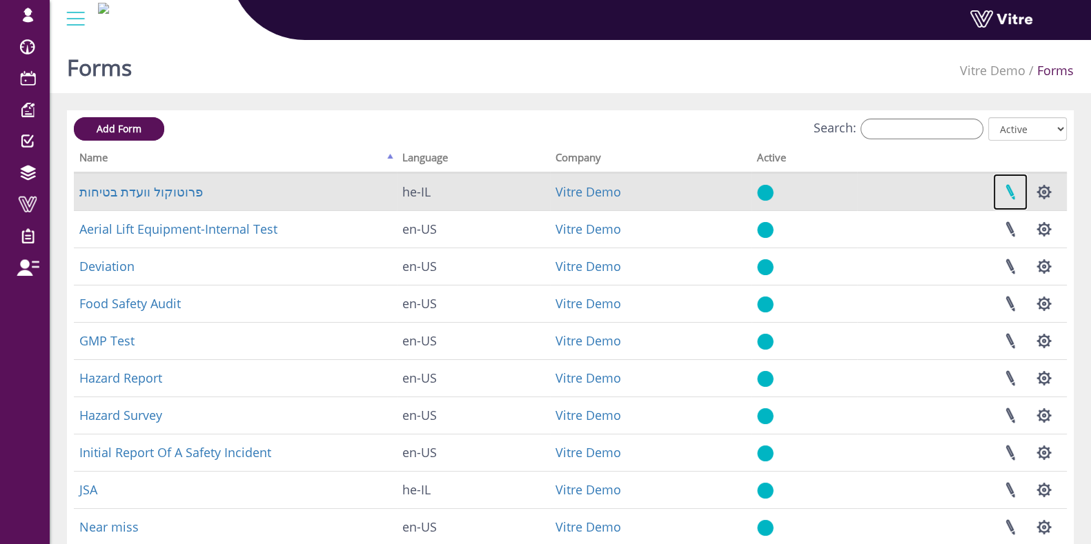
click at [1012, 195] on link at bounding box center [1010, 192] width 34 height 37
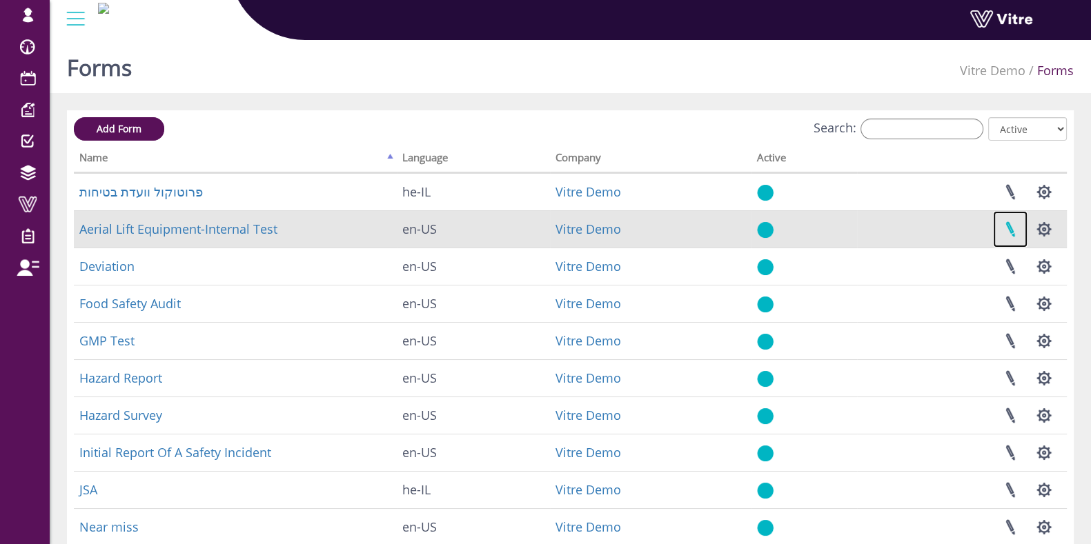
click at [1012, 220] on link at bounding box center [1010, 229] width 34 height 37
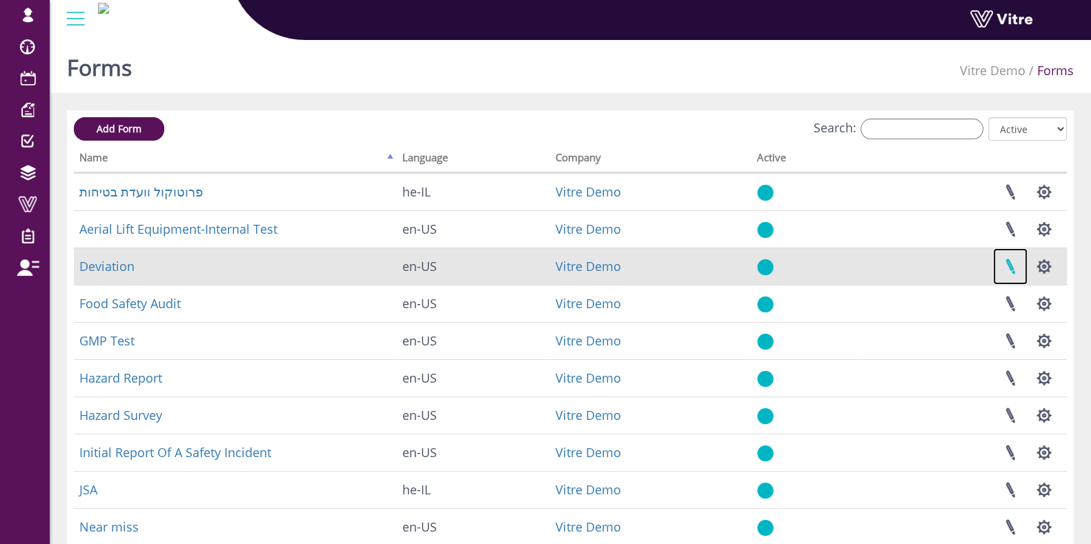
click at [1007, 264] on link at bounding box center [1010, 266] width 34 height 37
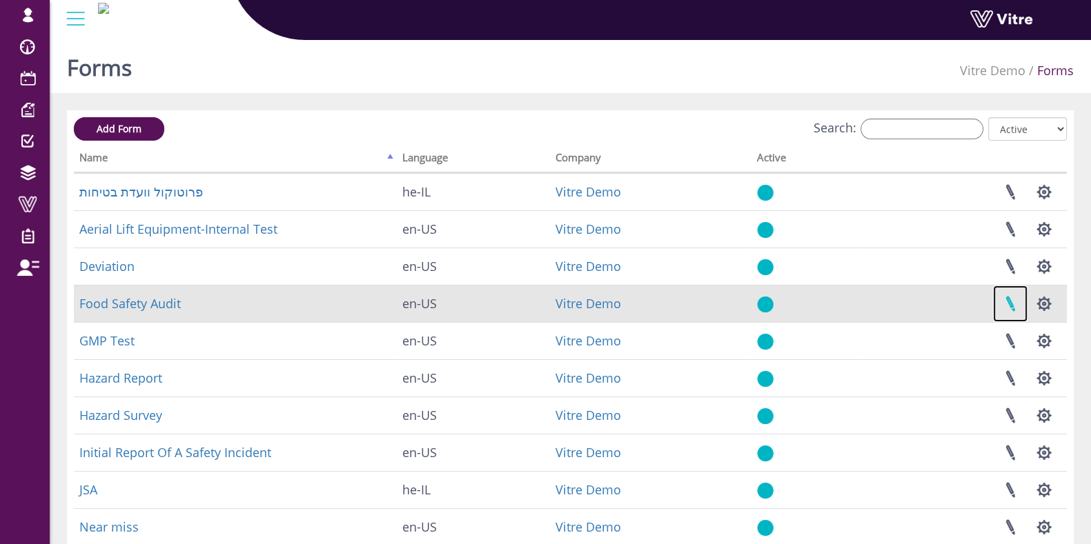
click at [1007, 302] on link at bounding box center [1010, 304] width 34 height 37
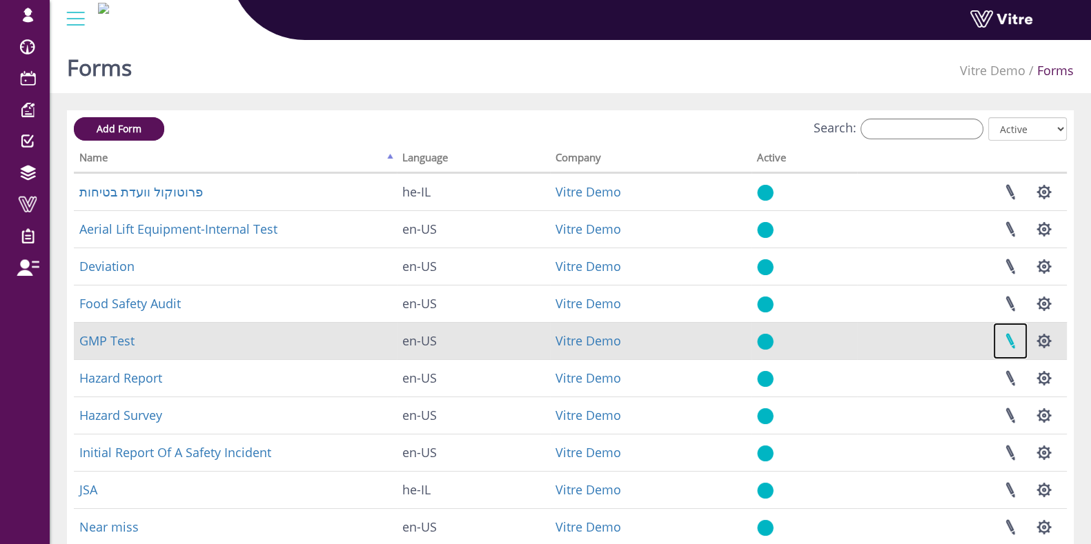
click at [1011, 342] on link at bounding box center [1010, 341] width 34 height 37
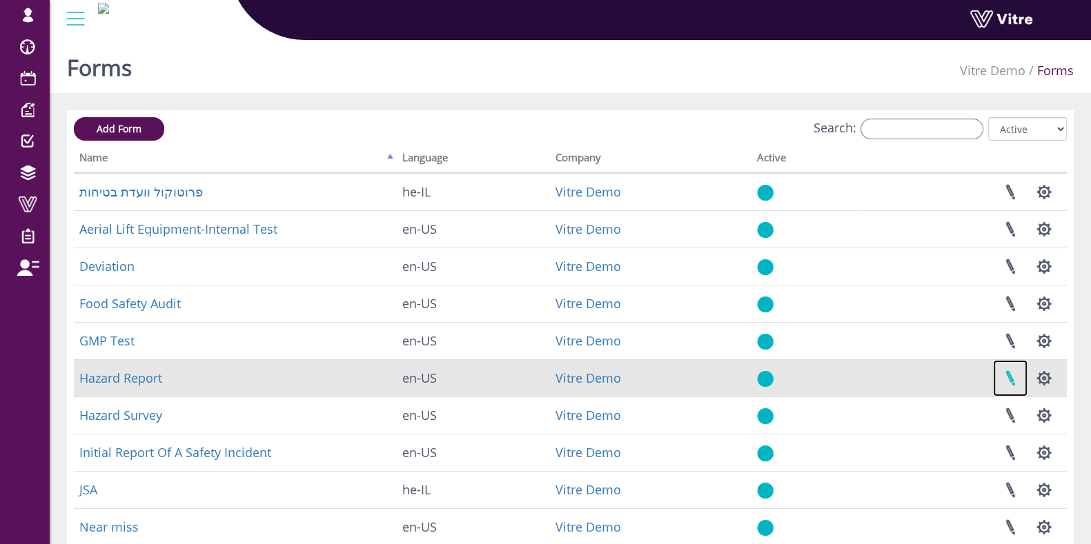
click at [1012, 375] on link at bounding box center [1010, 378] width 34 height 37
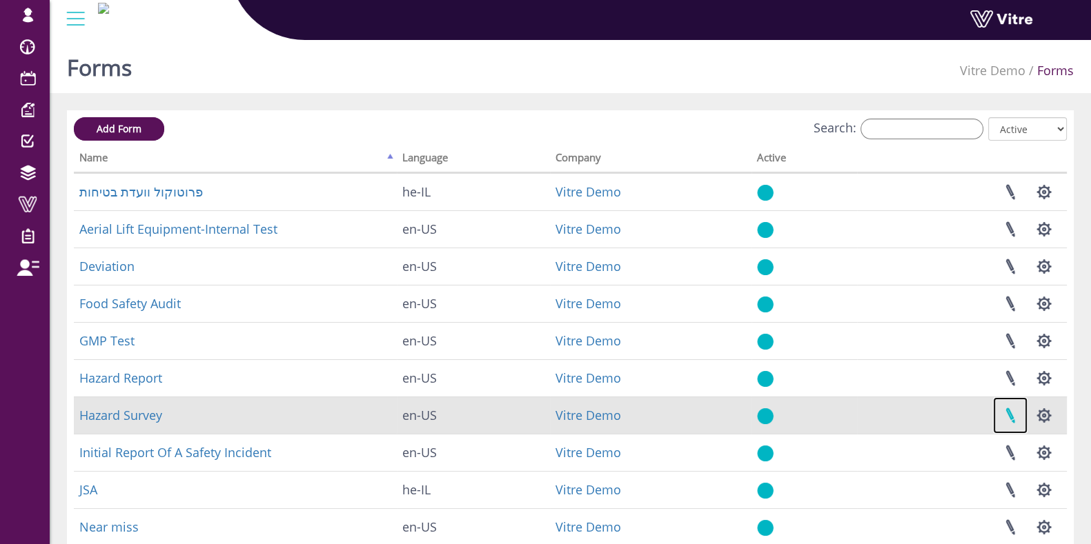
click at [1009, 406] on link at bounding box center [1010, 415] width 34 height 37
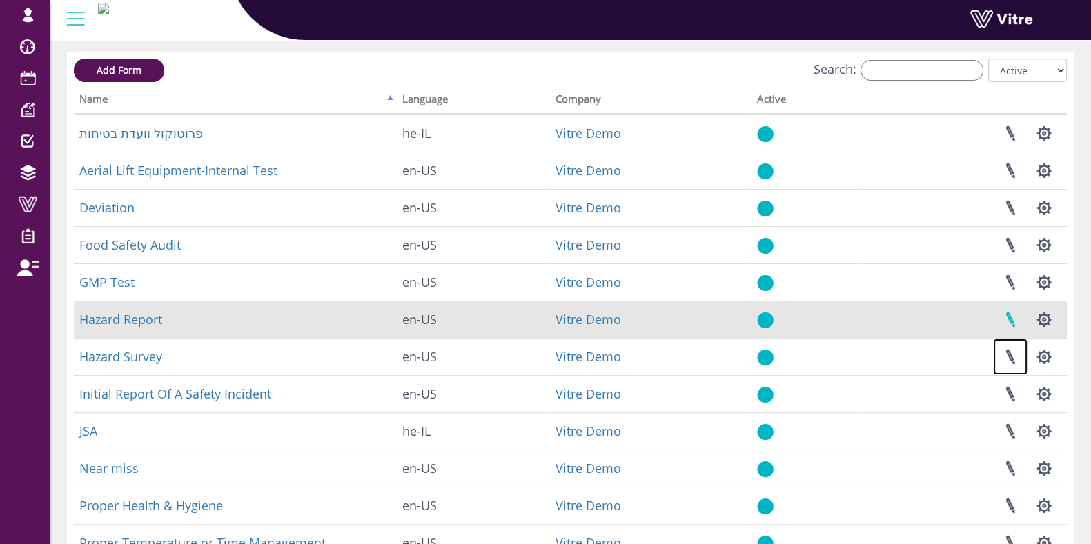
scroll to position [86, 0]
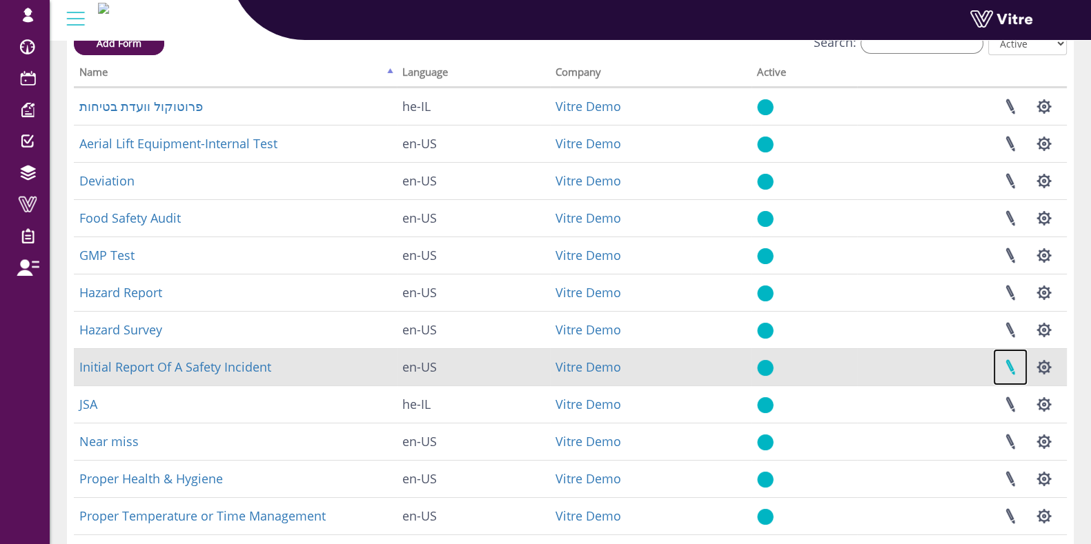
click at [1009, 366] on link at bounding box center [1010, 367] width 34 height 37
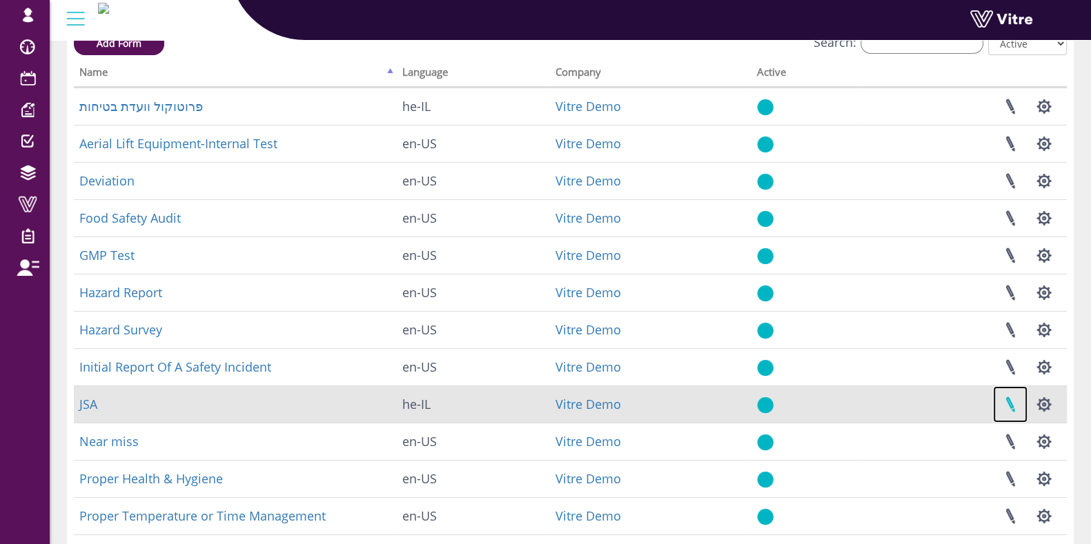
click at [1010, 404] on link at bounding box center [1010, 404] width 34 height 37
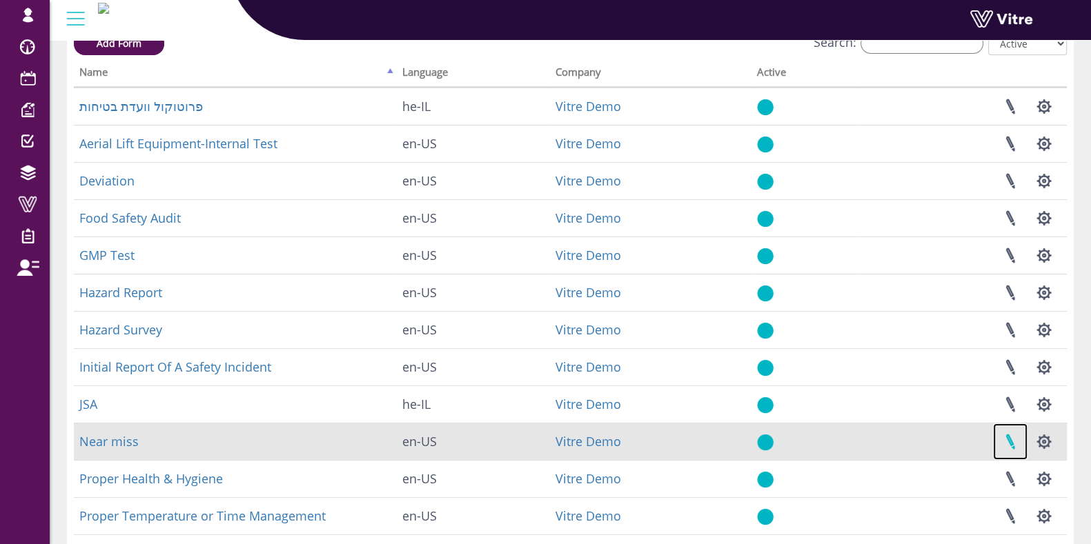
click at [1010, 443] on link at bounding box center [1010, 442] width 34 height 37
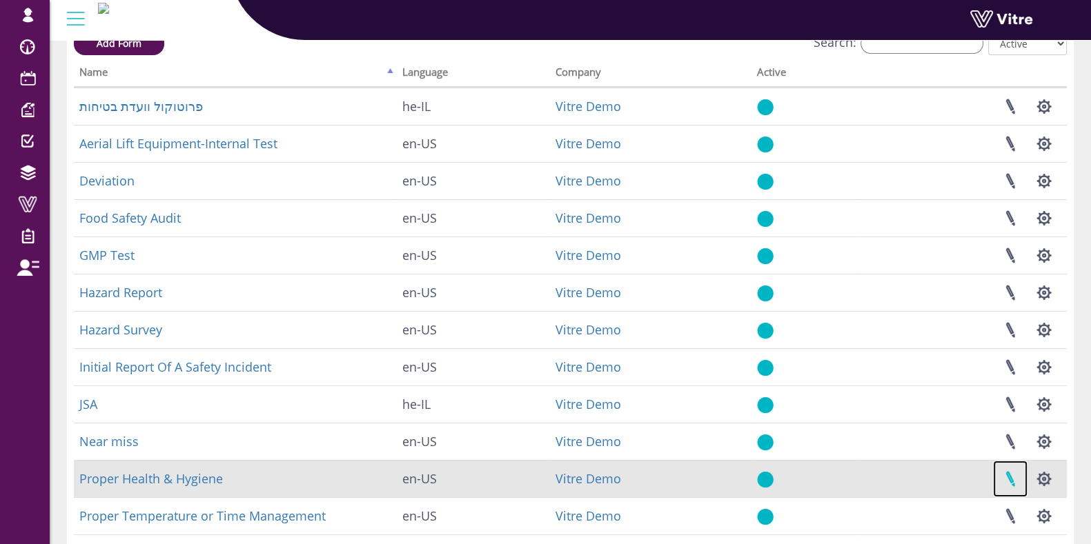
click at [1011, 474] on link at bounding box center [1010, 479] width 34 height 37
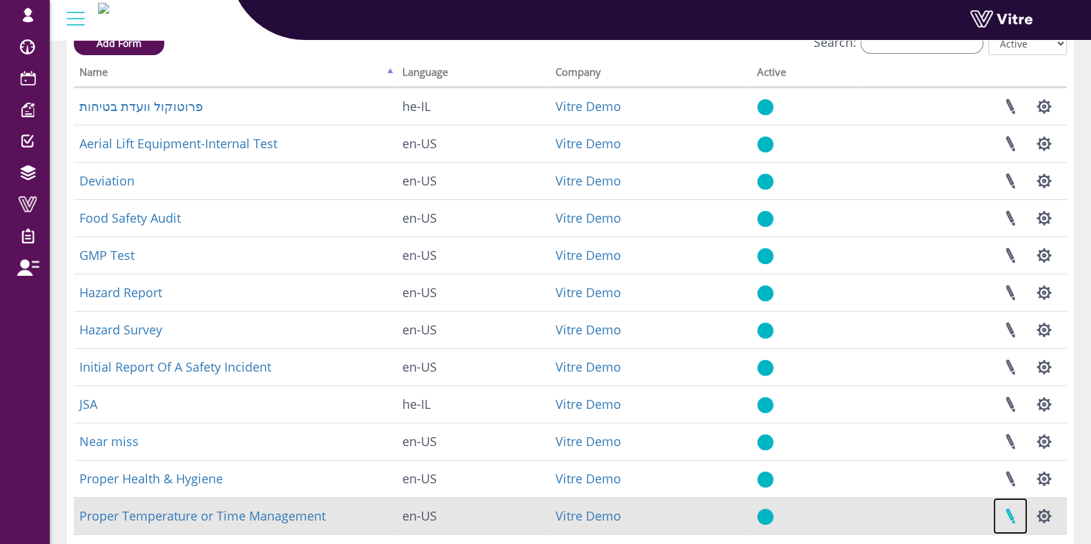
click at [1009, 506] on link at bounding box center [1010, 516] width 34 height 37
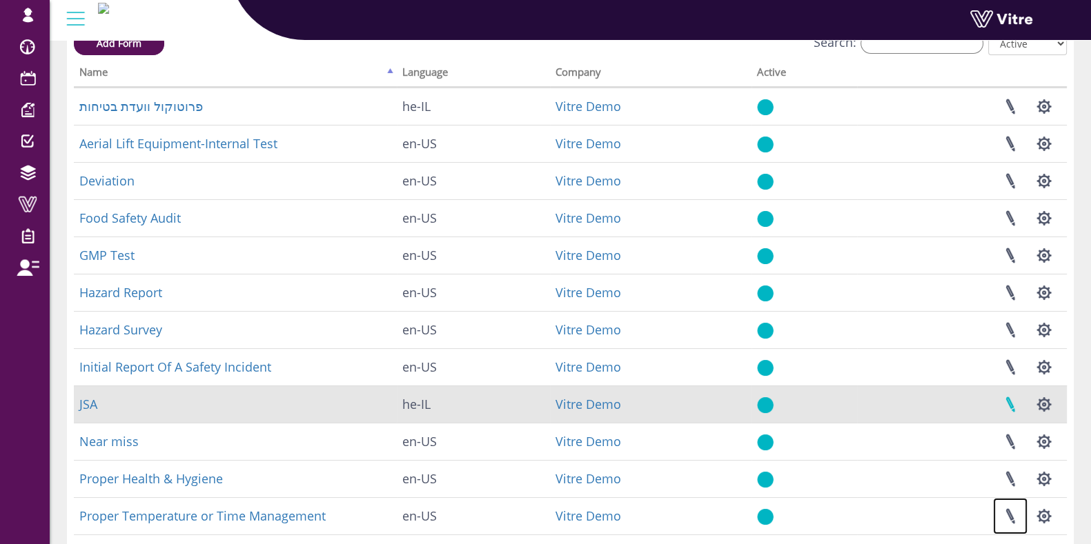
scroll to position [172, 0]
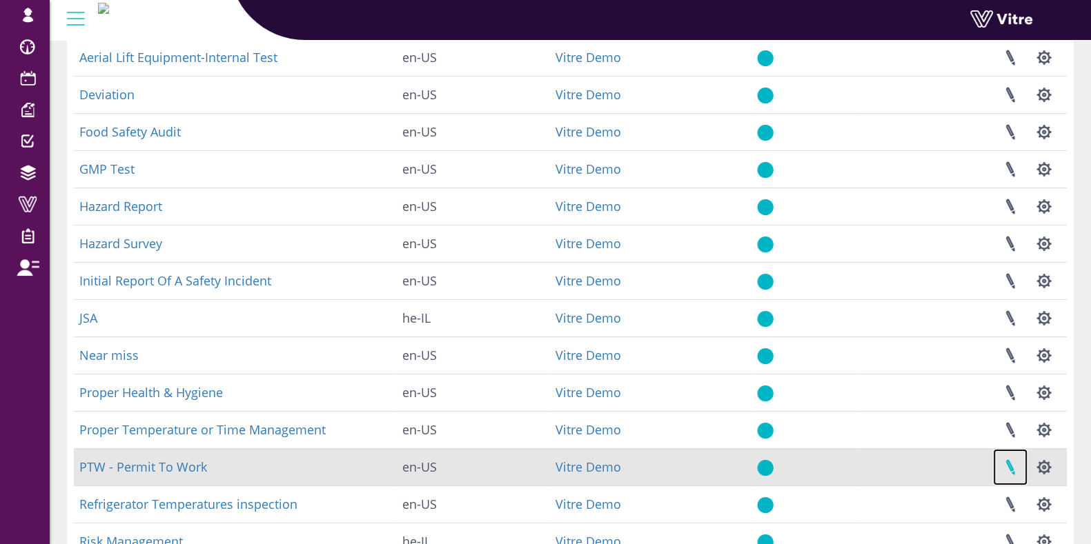
click at [1009, 457] on link at bounding box center [1010, 467] width 34 height 37
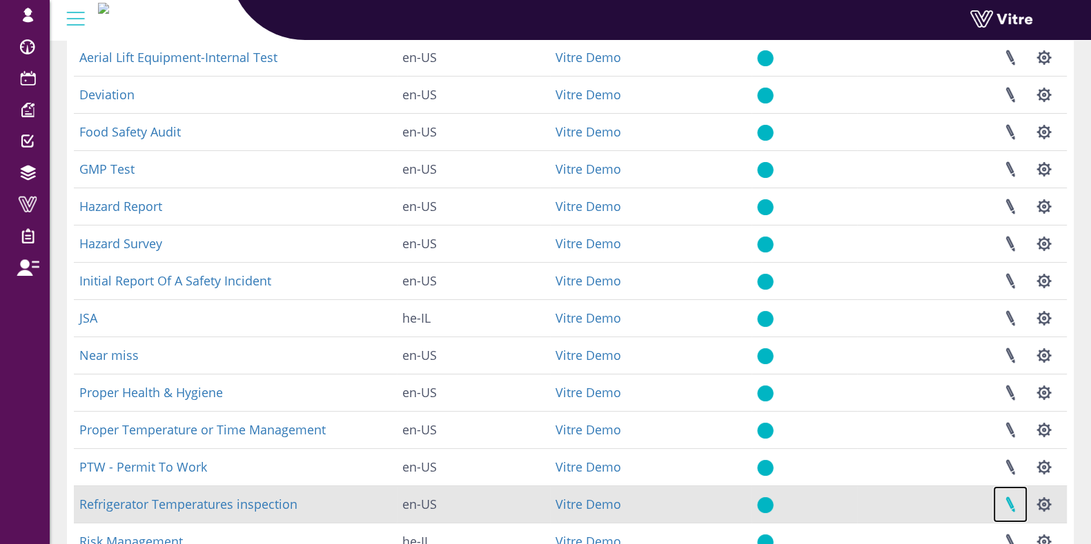
click at [1009, 497] on link at bounding box center [1010, 504] width 34 height 37
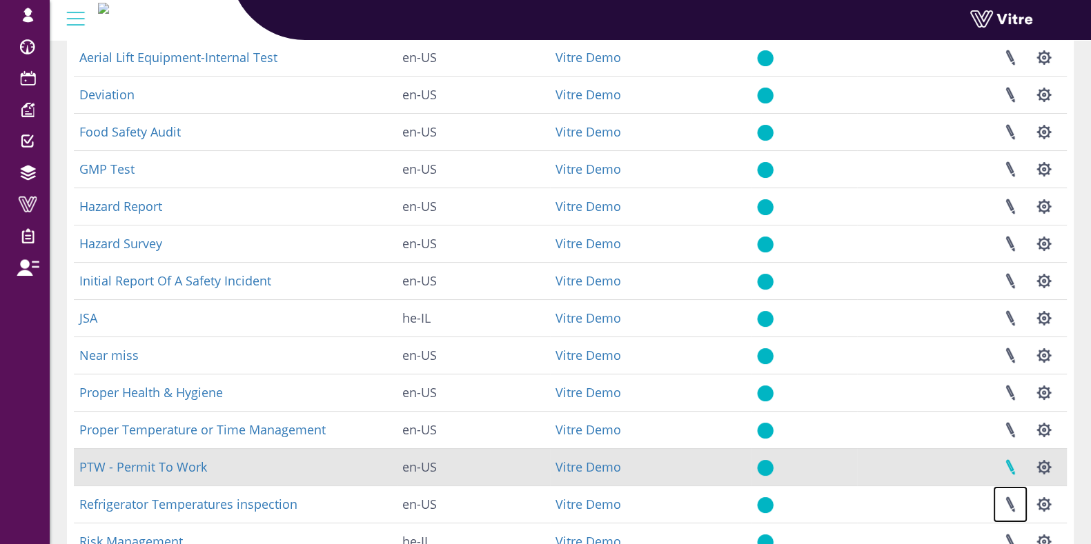
scroll to position [259, 0]
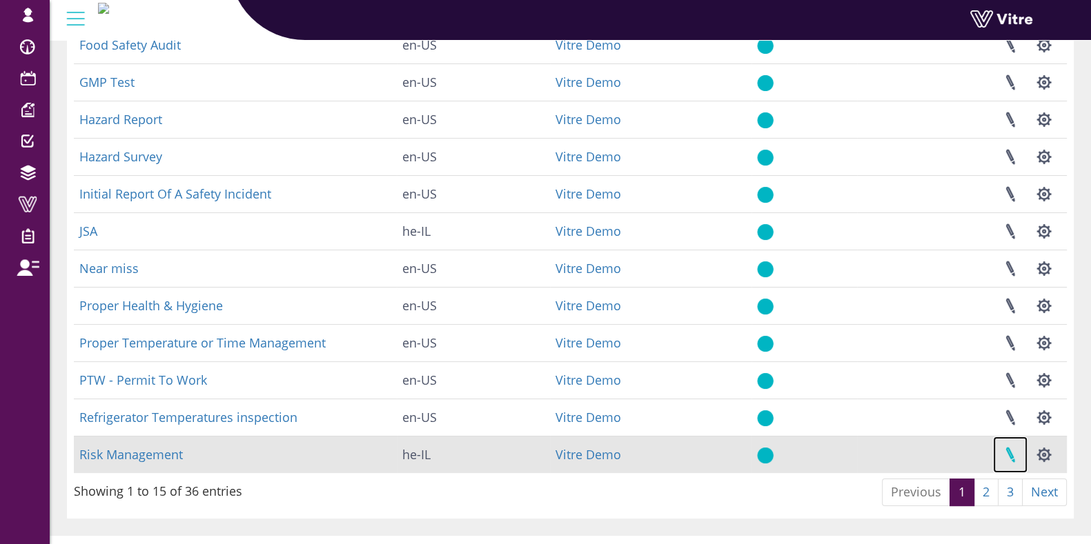
click at [1012, 454] on link at bounding box center [1010, 455] width 34 height 37
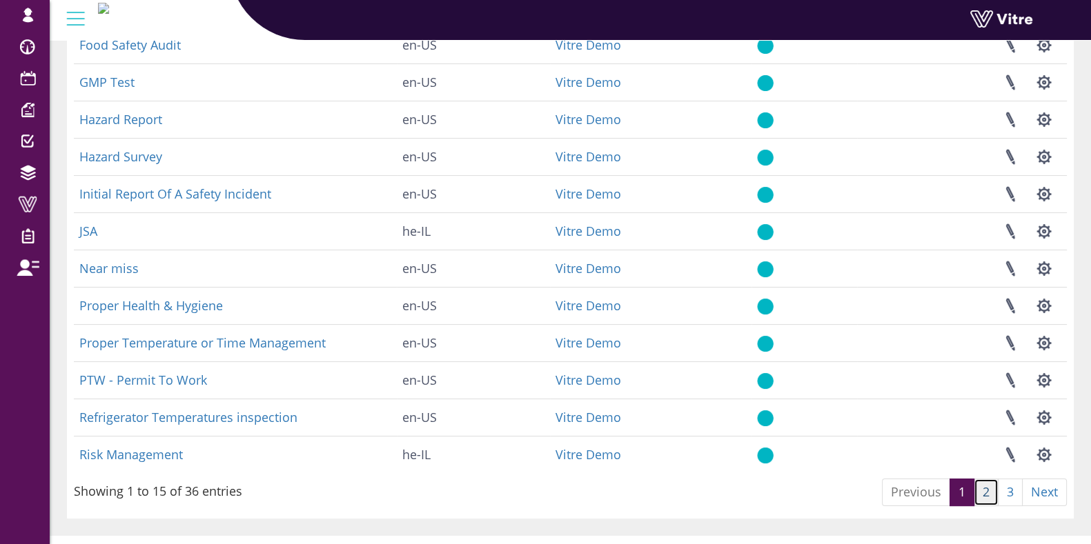
click at [985, 498] on link "2" at bounding box center [986, 493] width 25 height 28
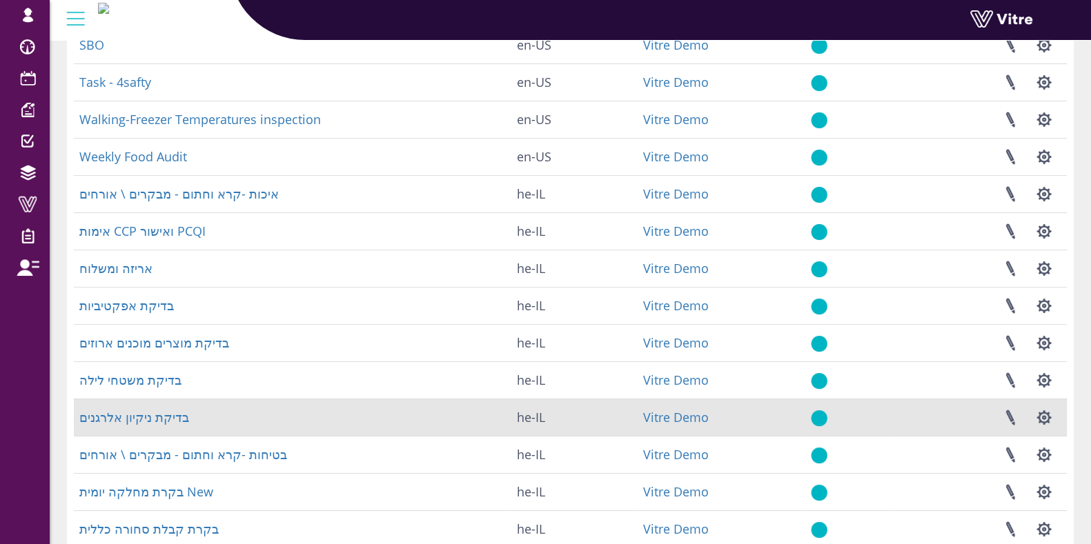
scroll to position [0, 0]
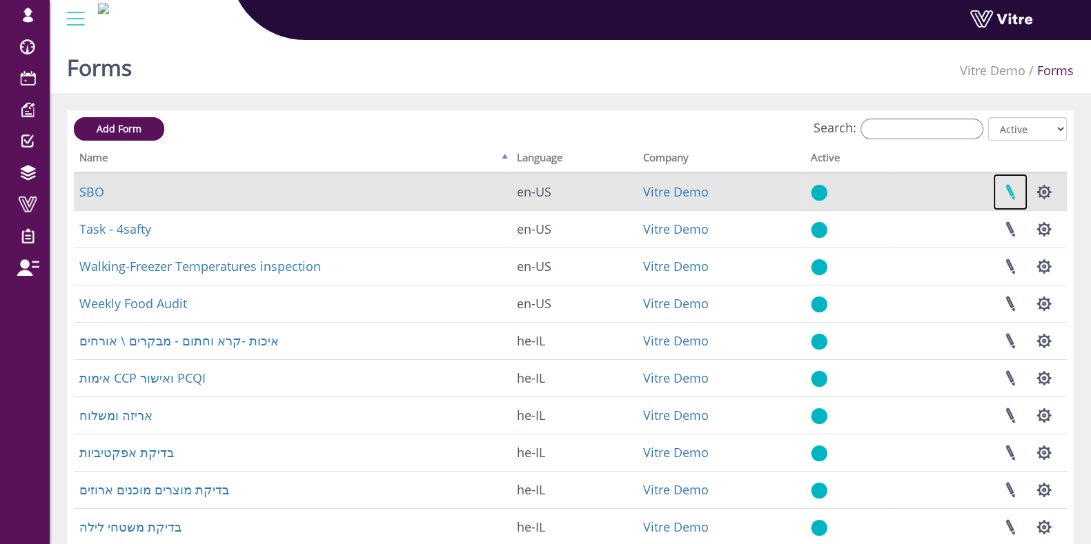
click at [1014, 188] on link at bounding box center [1010, 192] width 34 height 37
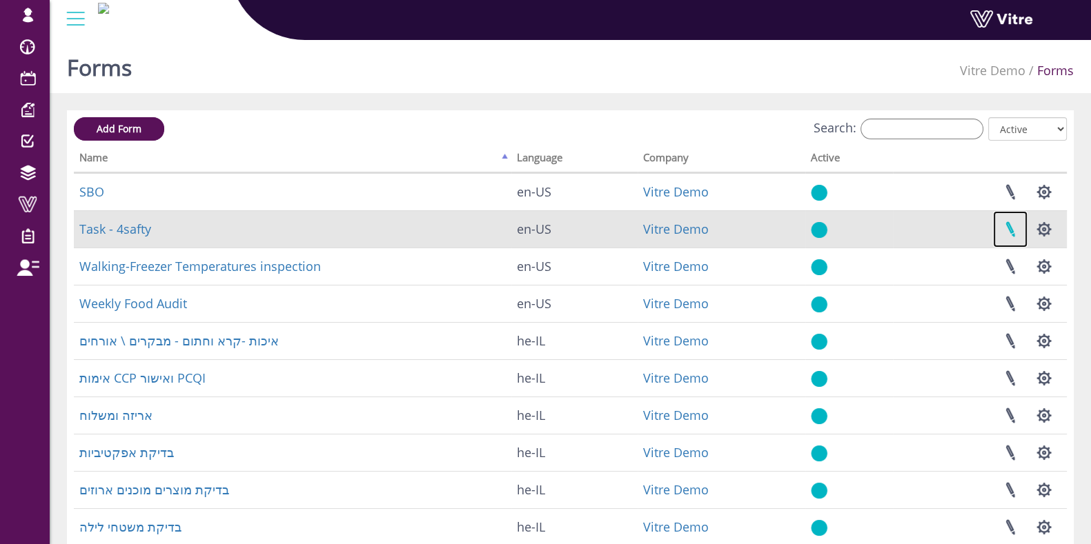
click at [1016, 231] on link at bounding box center [1010, 229] width 34 height 37
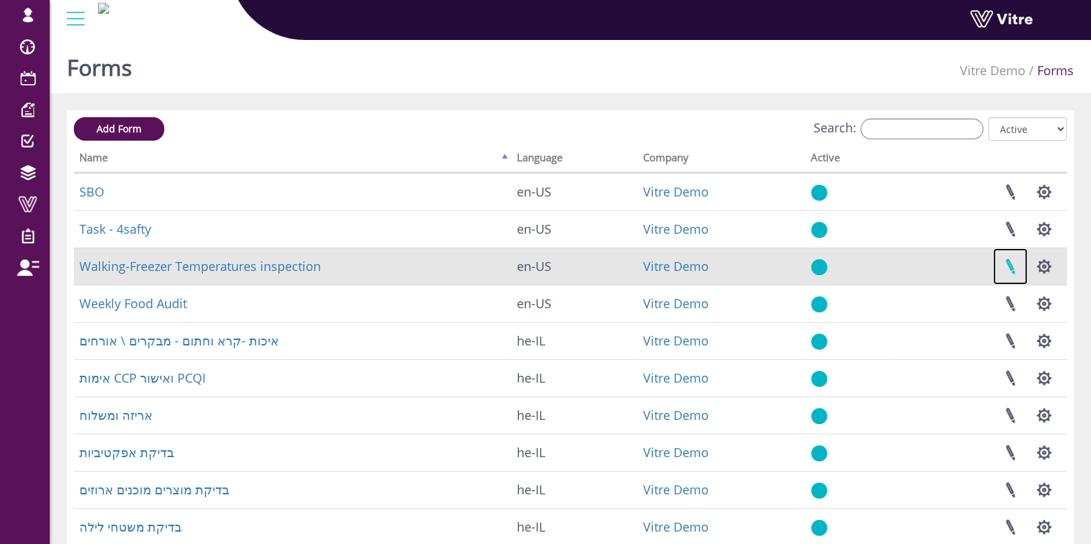
click at [1015, 268] on link at bounding box center [1010, 266] width 34 height 37
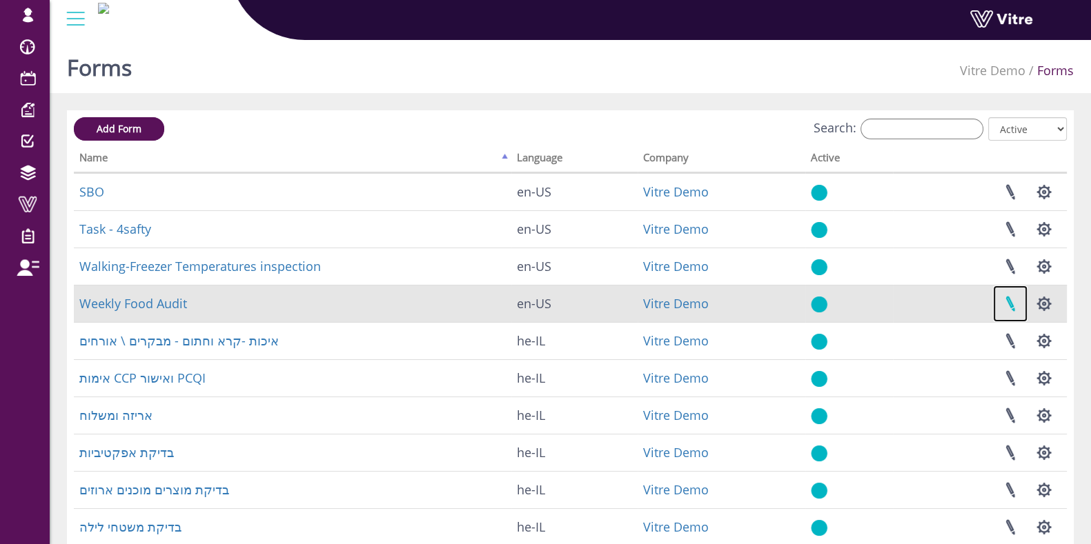
click at [1011, 305] on link at bounding box center [1010, 304] width 34 height 37
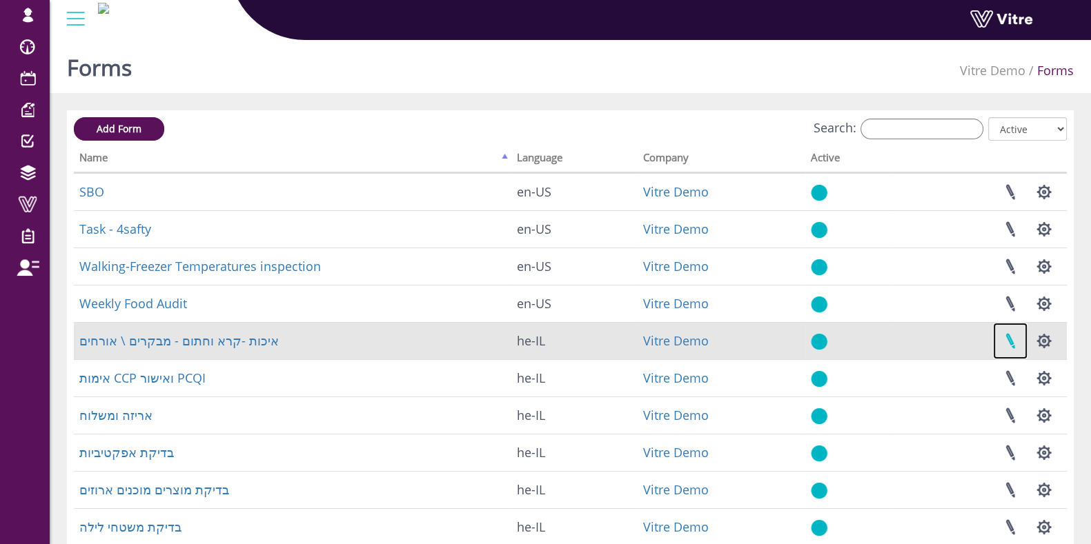
click at [1009, 342] on link at bounding box center [1010, 341] width 34 height 37
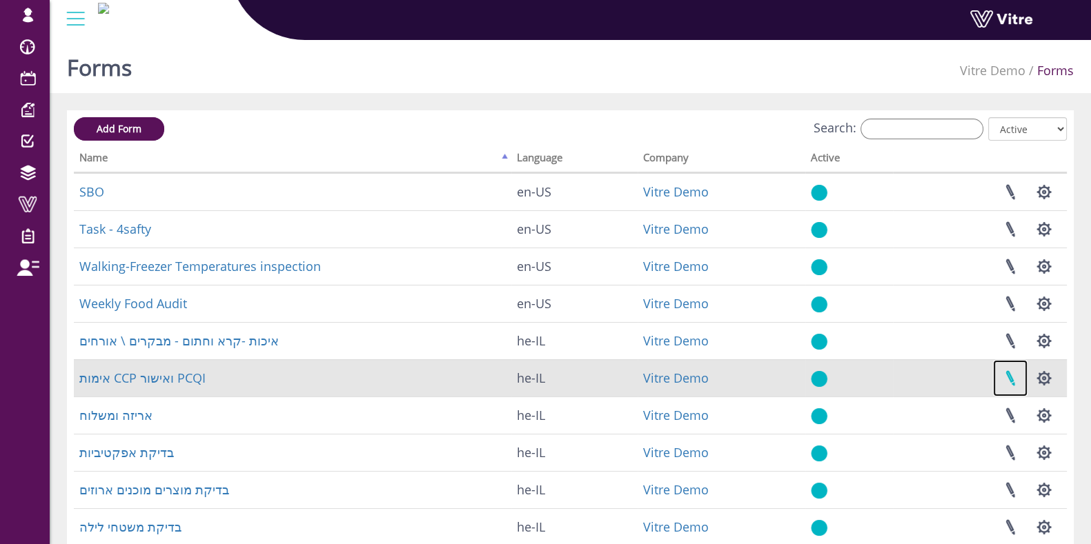
click at [1014, 378] on link at bounding box center [1010, 378] width 34 height 37
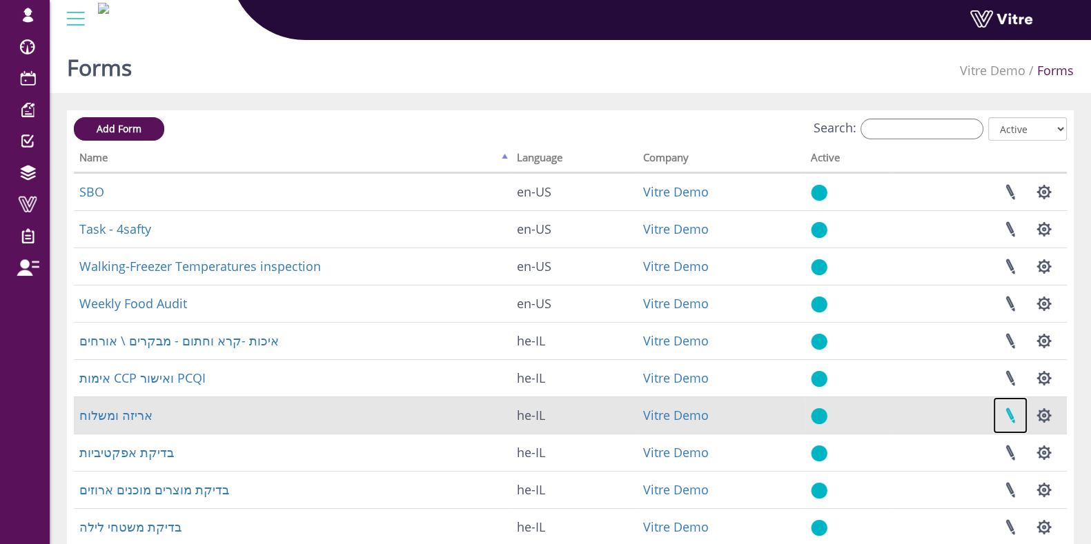
click at [1008, 419] on link at bounding box center [1010, 415] width 34 height 37
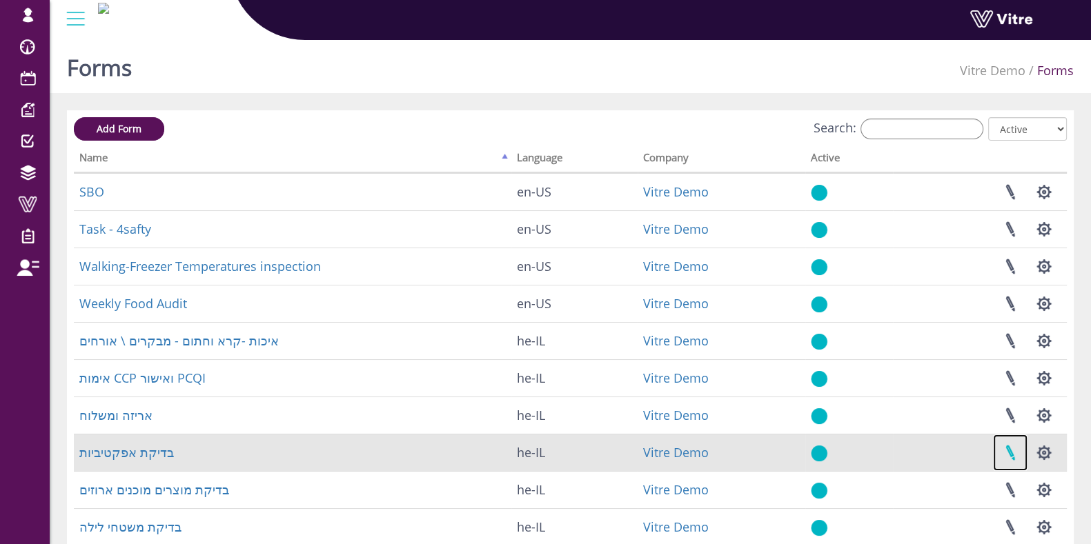
click at [1013, 455] on link at bounding box center [1010, 453] width 34 height 37
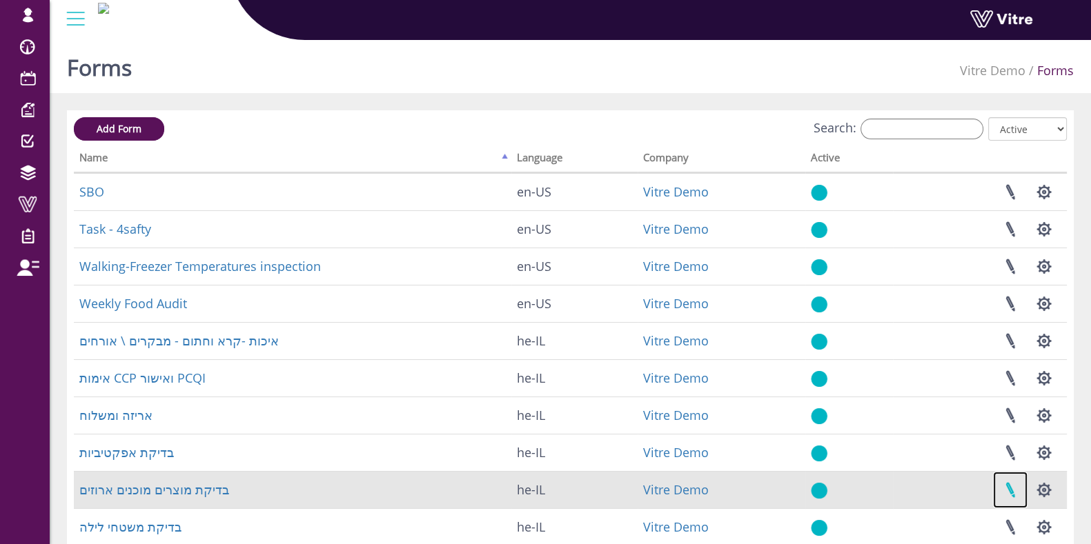
click at [1013, 488] on link at bounding box center [1010, 490] width 34 height 37
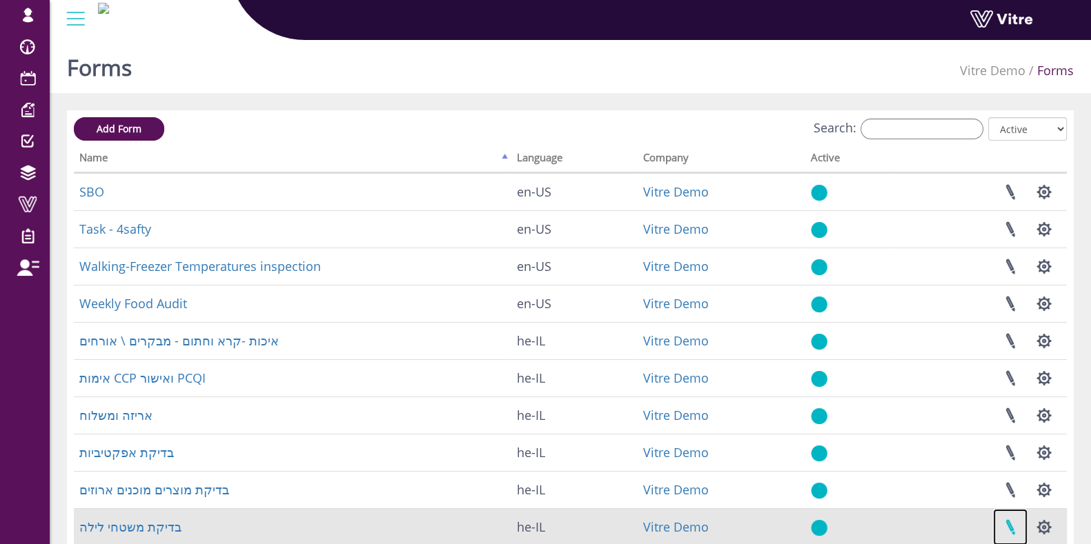
click at [1011, 521] on link at bounding box center [1010, 527] width 34 height 37
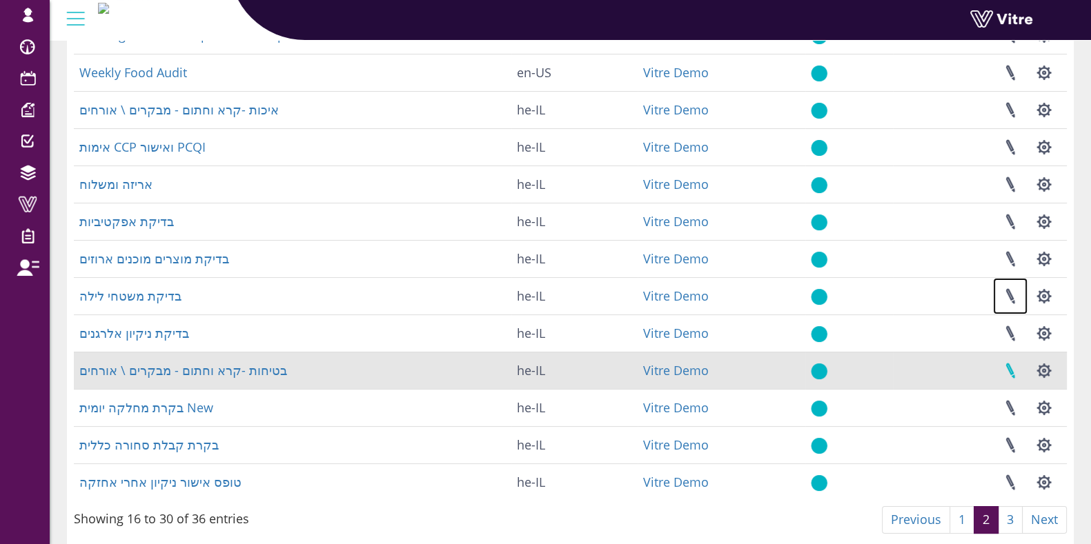
scroll to position [259, 0]
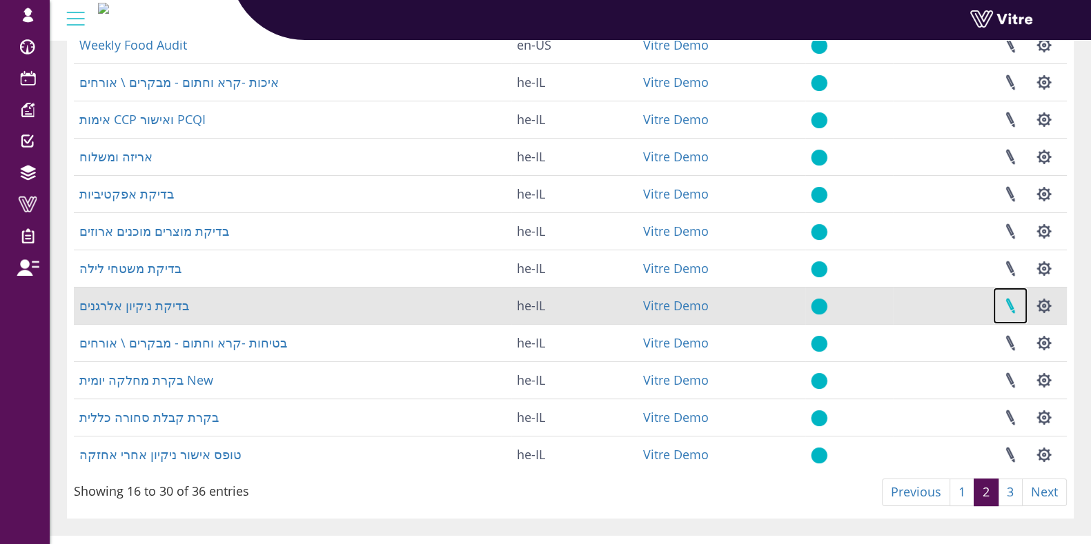
click at [1008, 303] on link at bounding box center [1010, 306] width 34 height 37
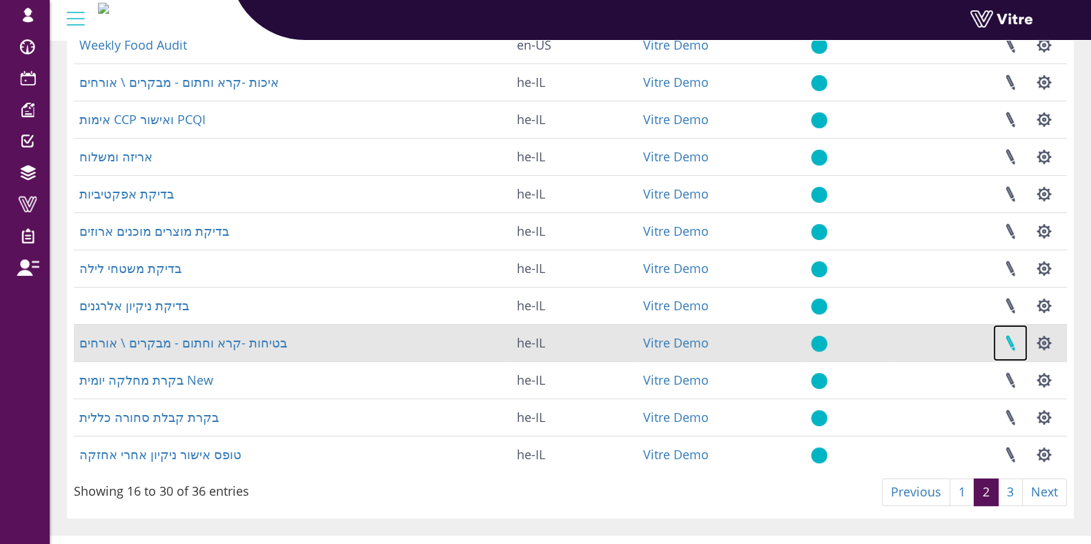
click at [1014, 341] on link at bounding box center [1010, 343] width 34 height 37
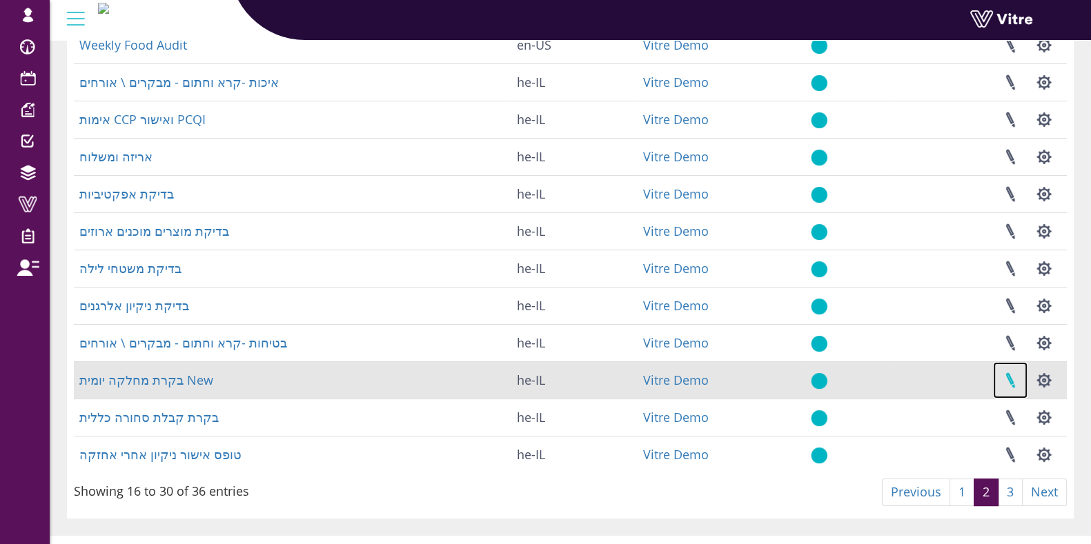
click at [1011, 377] on link at bounding box center [1010, 380] width 34 height 37
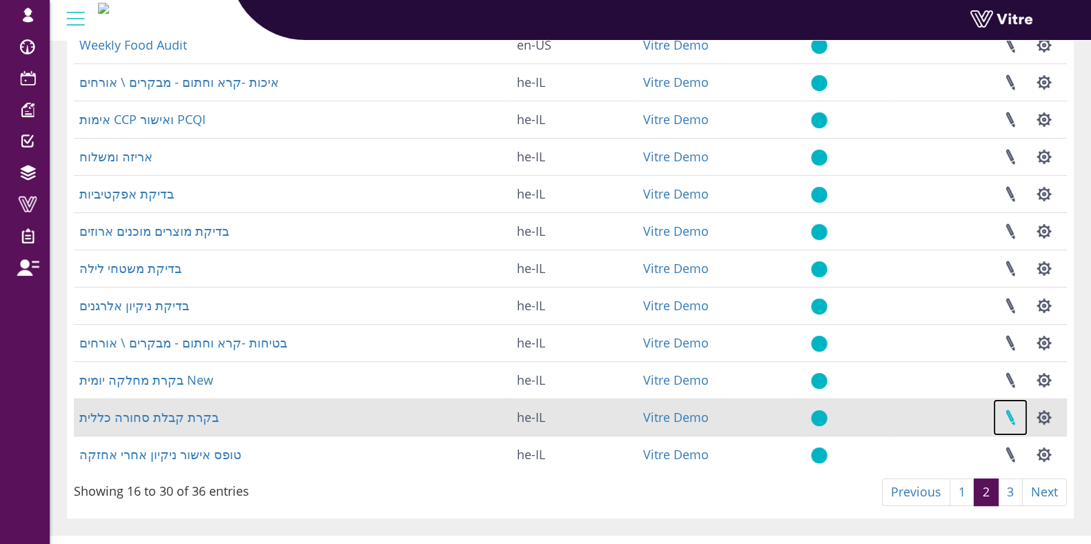
click at [1005, 414] on link at bounding box center [1010, 417] width 34 height 37
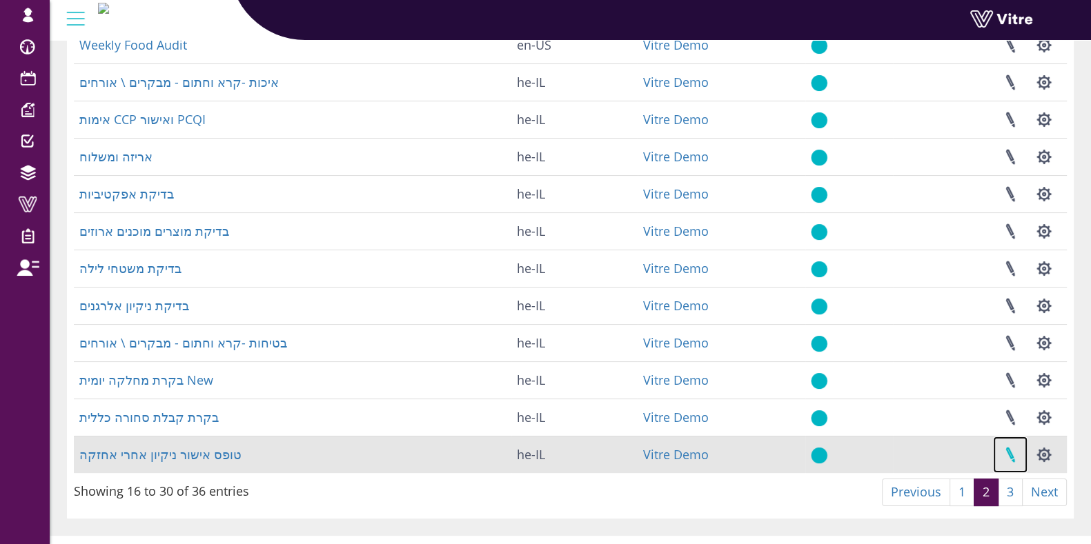
click at [1007, 450] on link at bounding box center [1010, 455] width 34 height 37
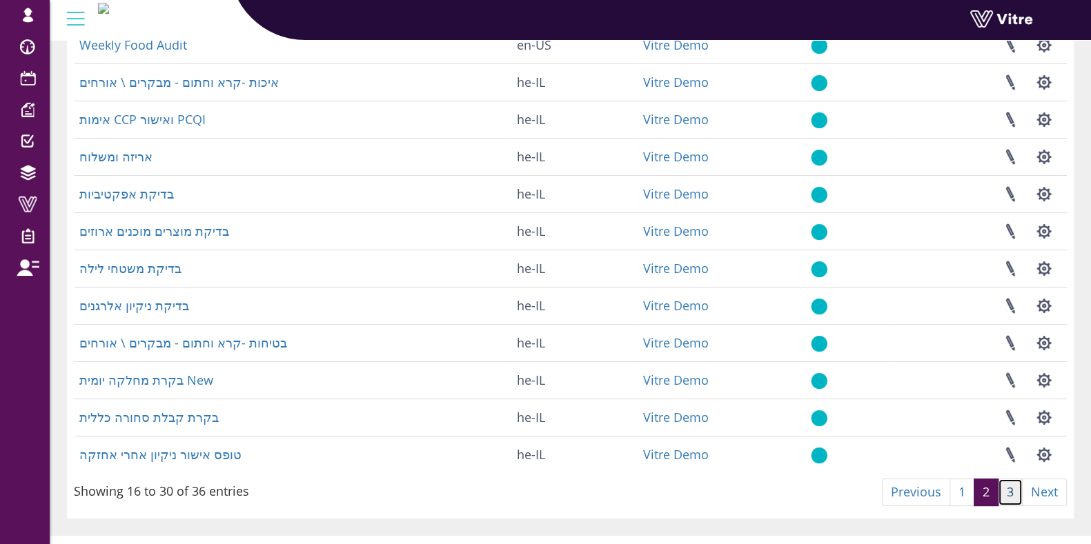
click at [1009, 488] on link "3" at bounding box center [1010, 493] width 25 height 28
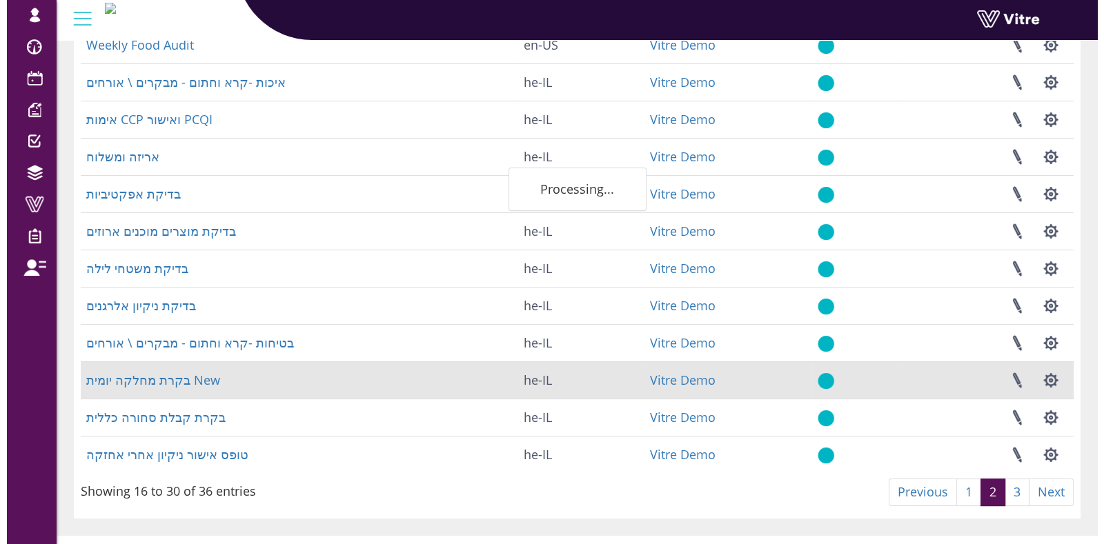
scroll to position [0, 0]
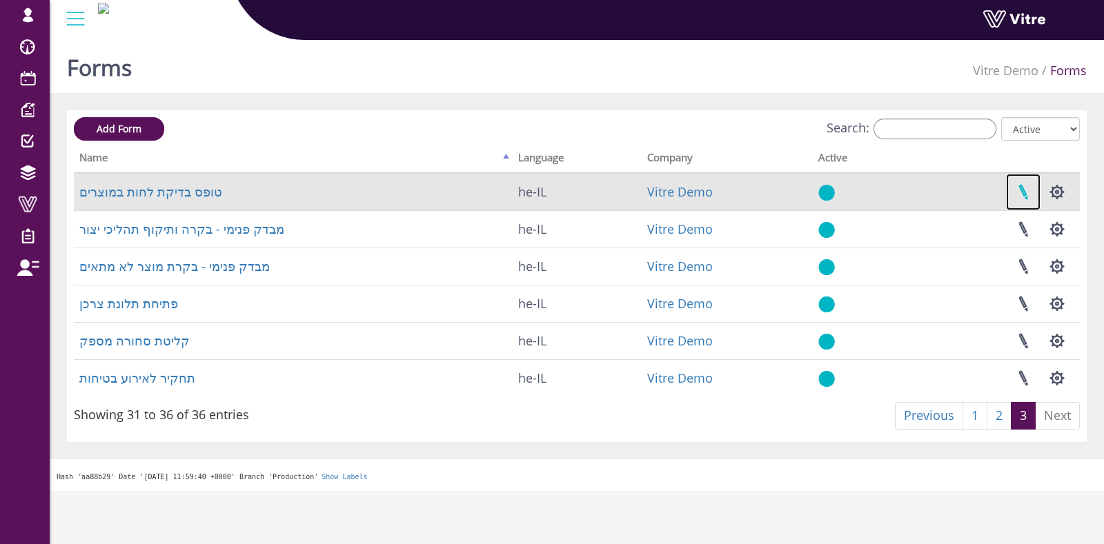
click at [1028, 201] on link at bounding box center [1023, 192] width 34 height 37
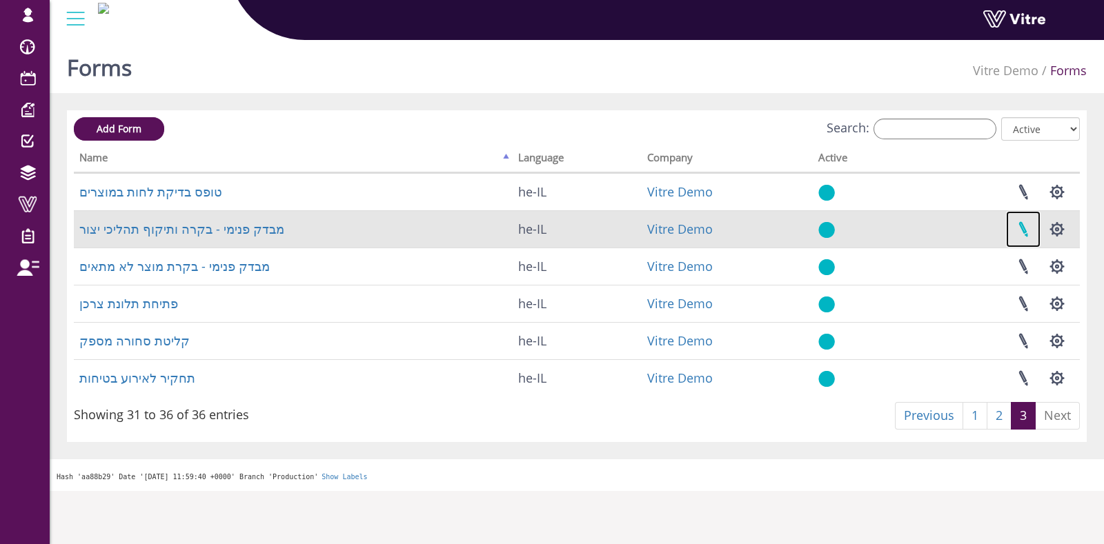
click at [1028, 234] on link at bounding box center [1023, 229] width 34 height 37
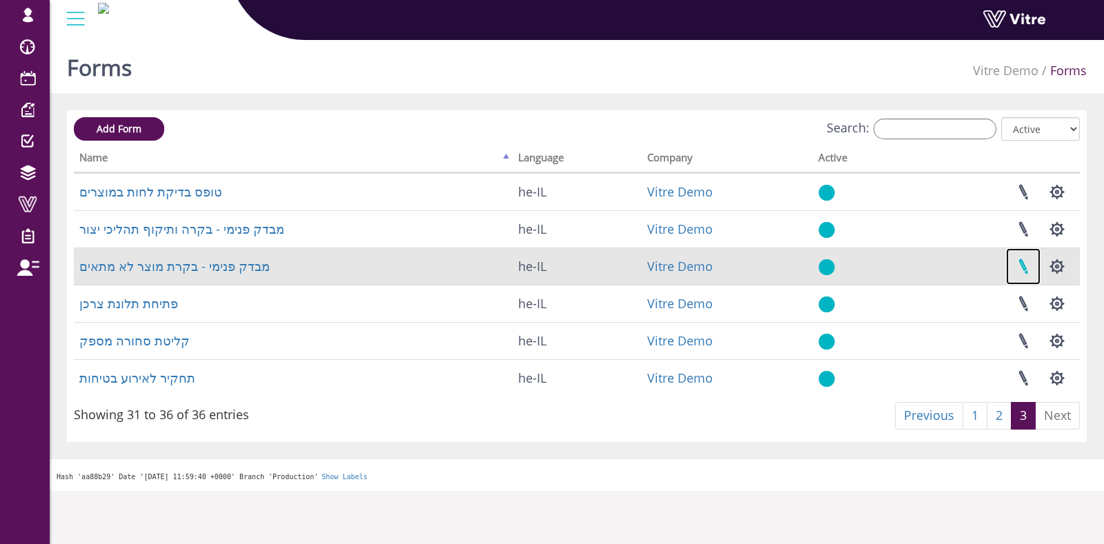
click at [1027, 263] on link at bounding box center [1023, 266] width 34 height 37
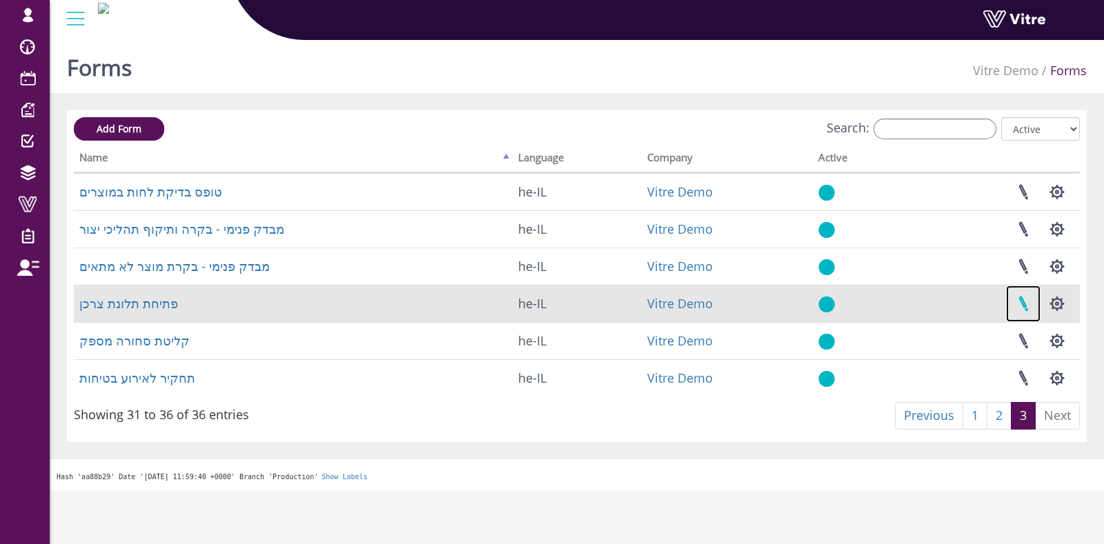
click at [1025, 307] on link at bounding box center [1023, 304] width 34 height 37
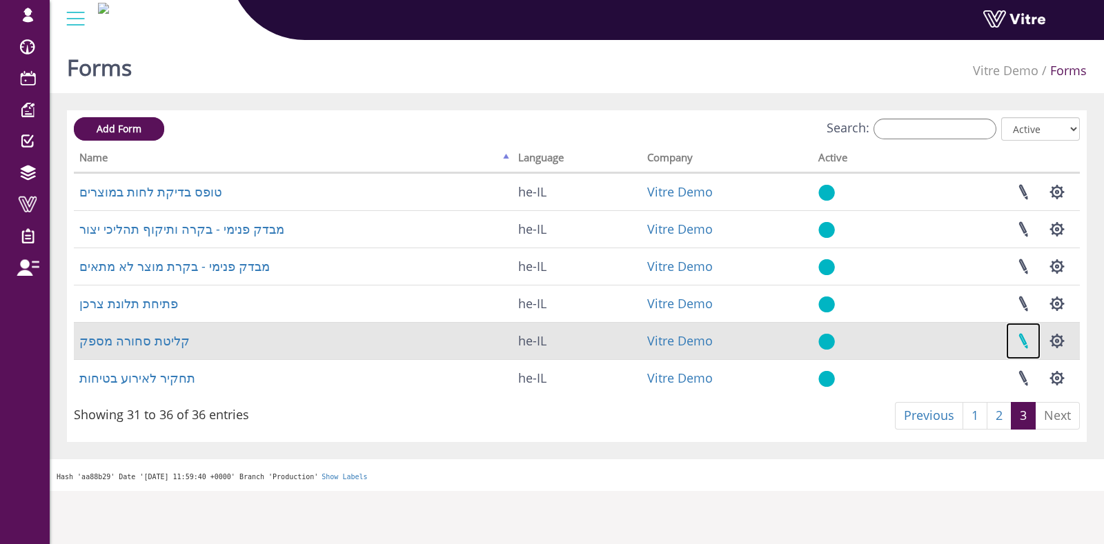
click at [1021, 349] on link at bounding box center [1023, 341] width 34 height 37
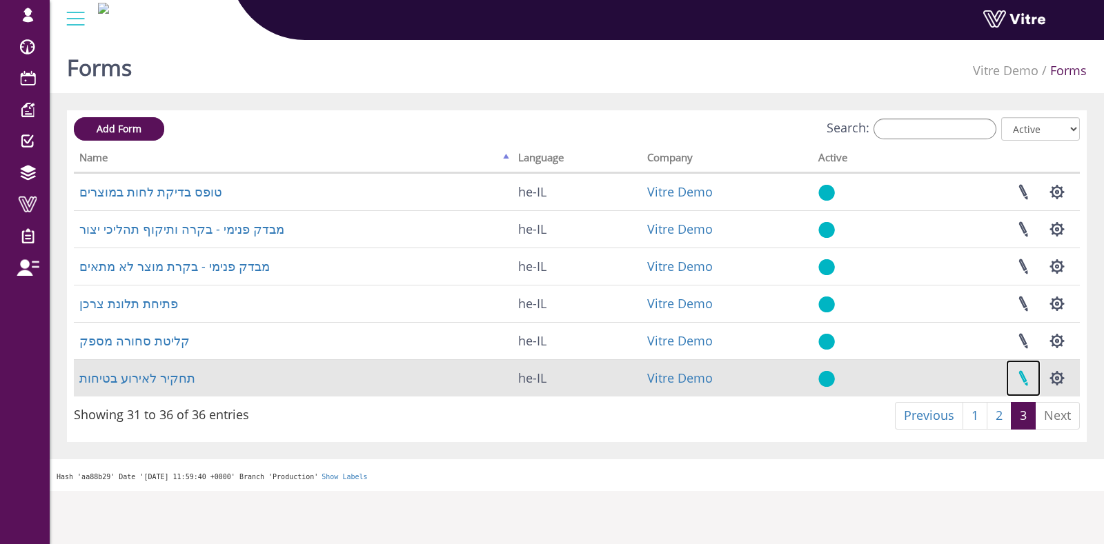
click at [1021, 383] on link at bounding box center [1023, 378] width 34 height 37
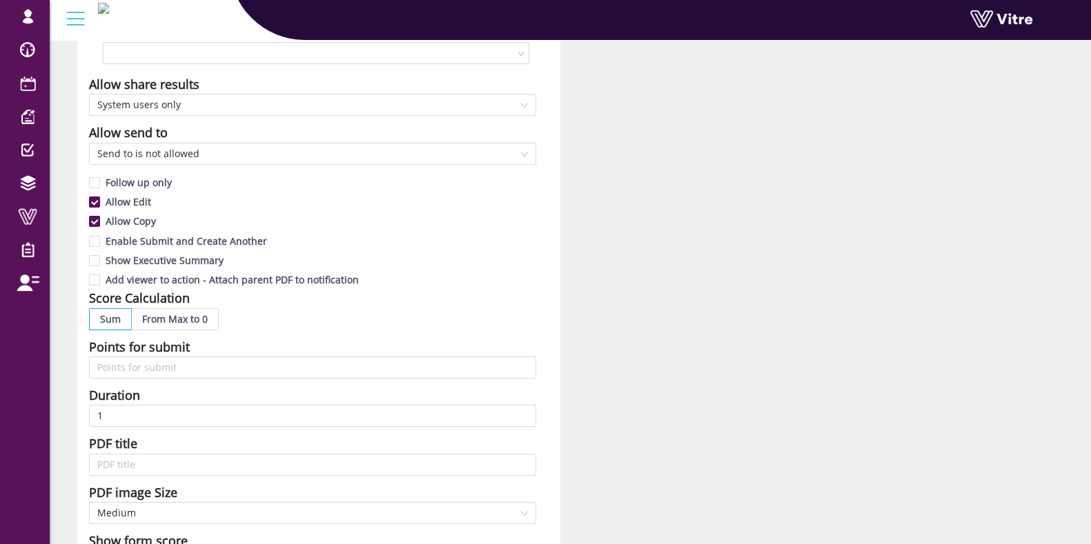
scroll to position [259, 0]
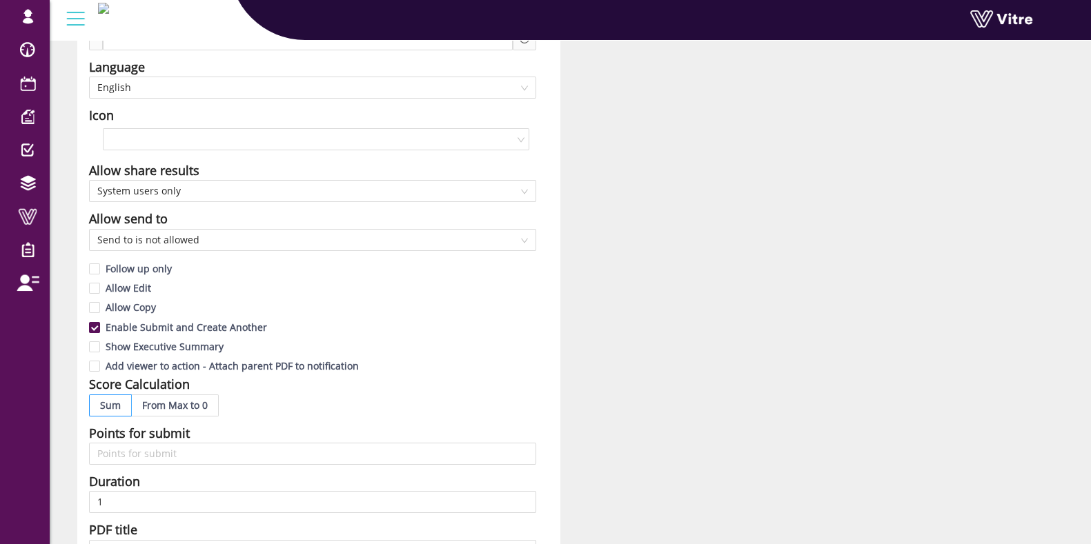
scroll to position [172, 0]
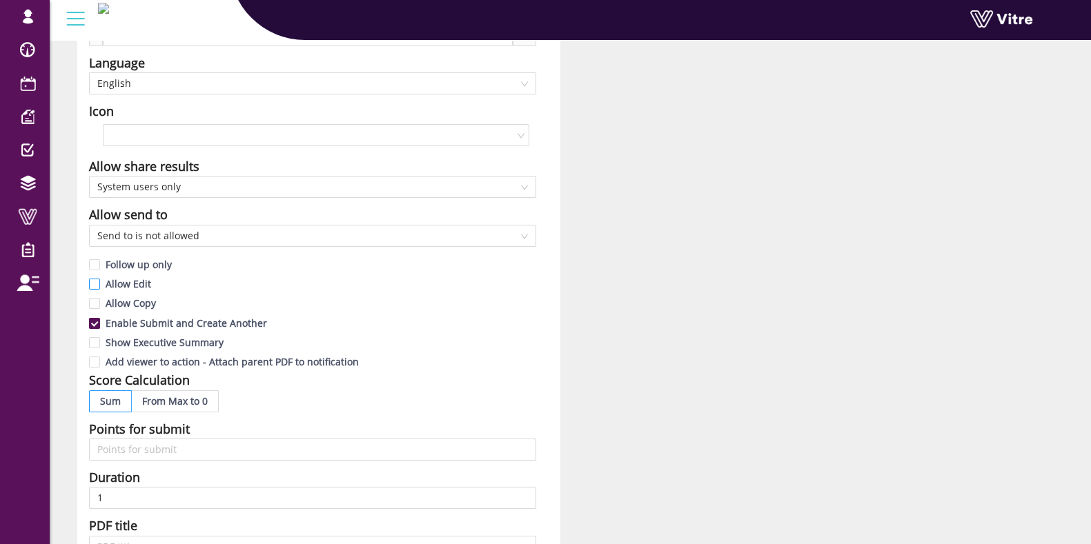
click at [93, 288] on input "Allow Edit" at bounding box center [95, 287] width 12 height 12
checkbox input "true"
click at [93, 305] on input "Allow Copy" at bounding box center [95, 307] width 12 height 12
checkbox input "true"
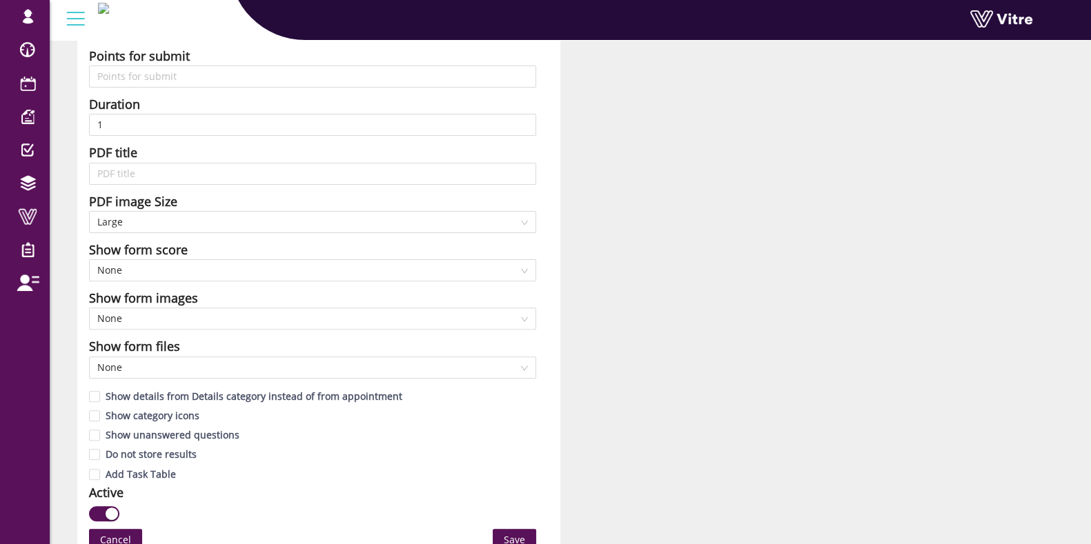
scroll to position [862, 0]
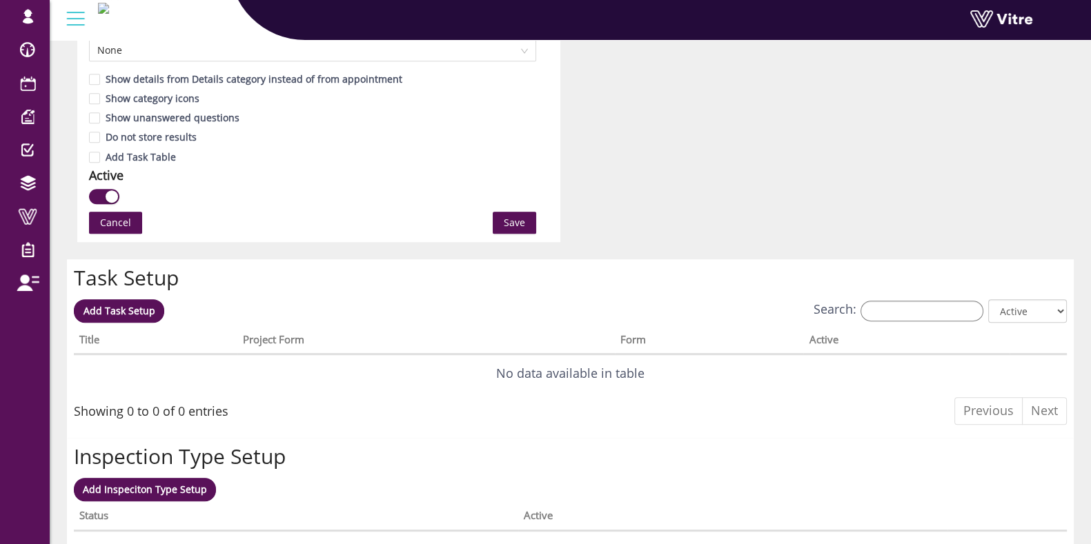
click at [517, 217] on span "Save" at bounding box center [514, 222] width 21 height 15
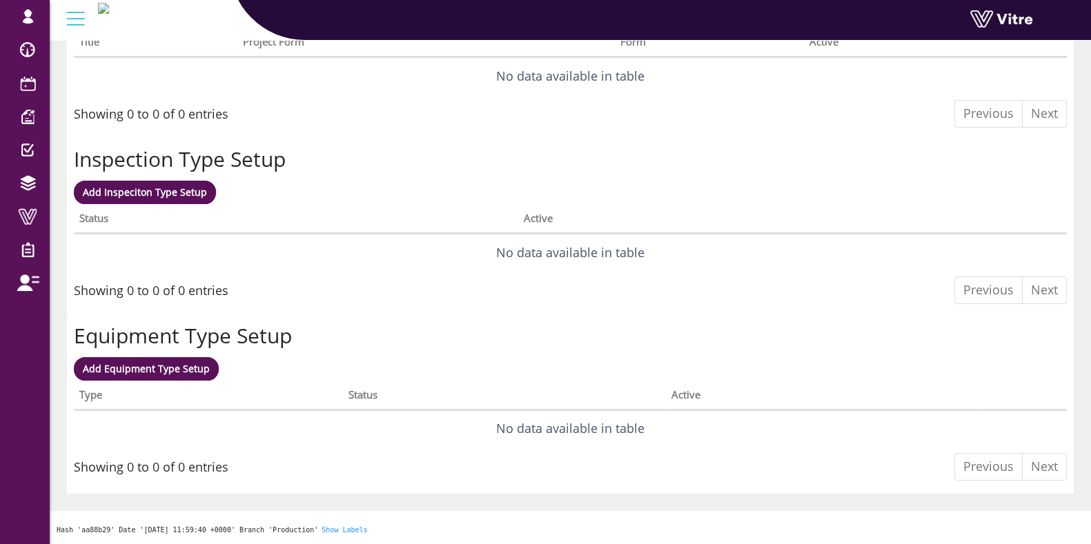
scroll to position [0, 0]
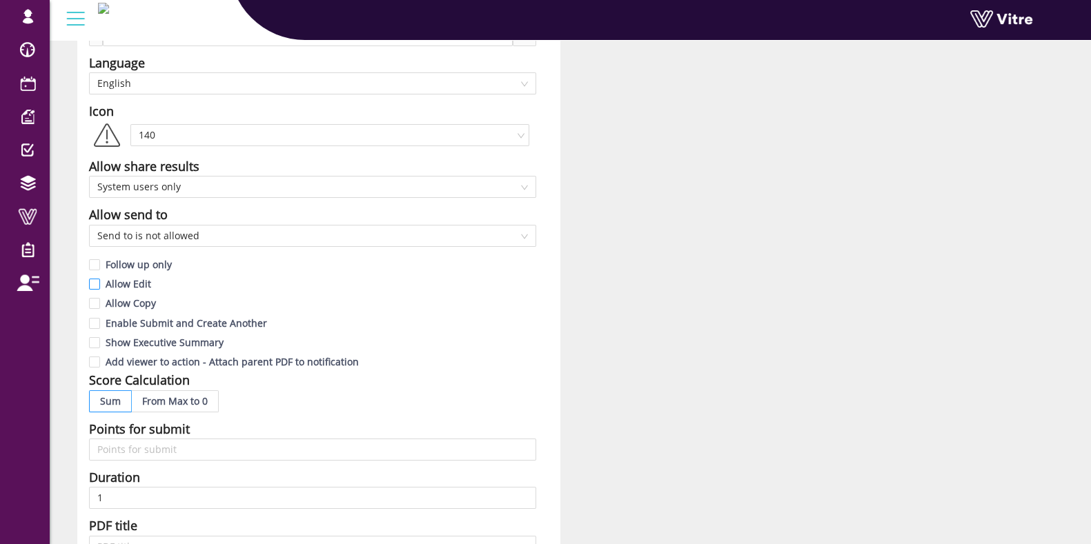
scroll to position [172, 0]
click at [100, 282] on input "Allow Edit" at bounding box center [95, 287] width 12 height 12
checkbox input "true"
click at [97, 302] on input "Allow Copy" at bounding box center [95, 307] width 12 height 12
checkbox input "true"
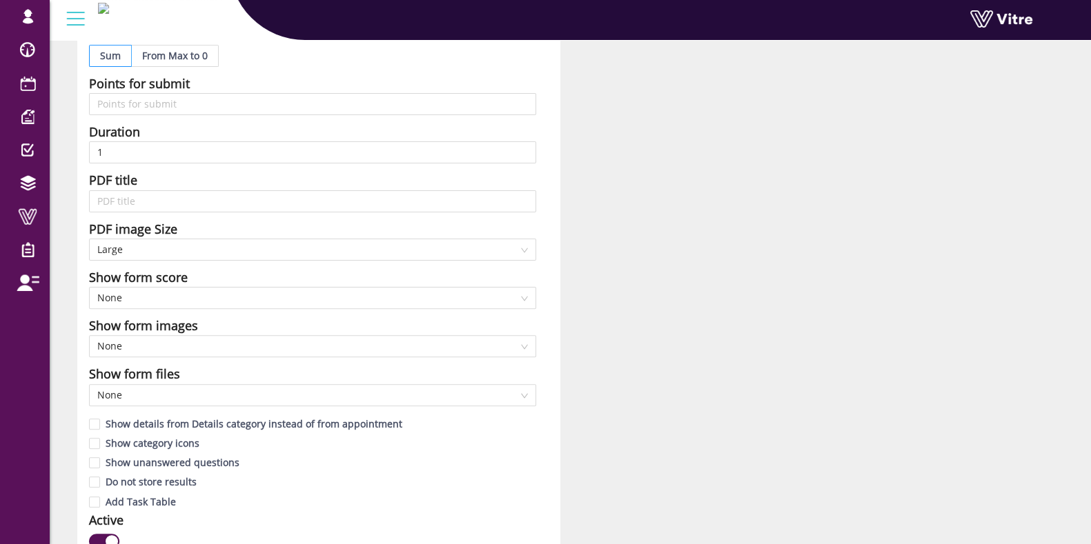
scroll to position [776, 0]
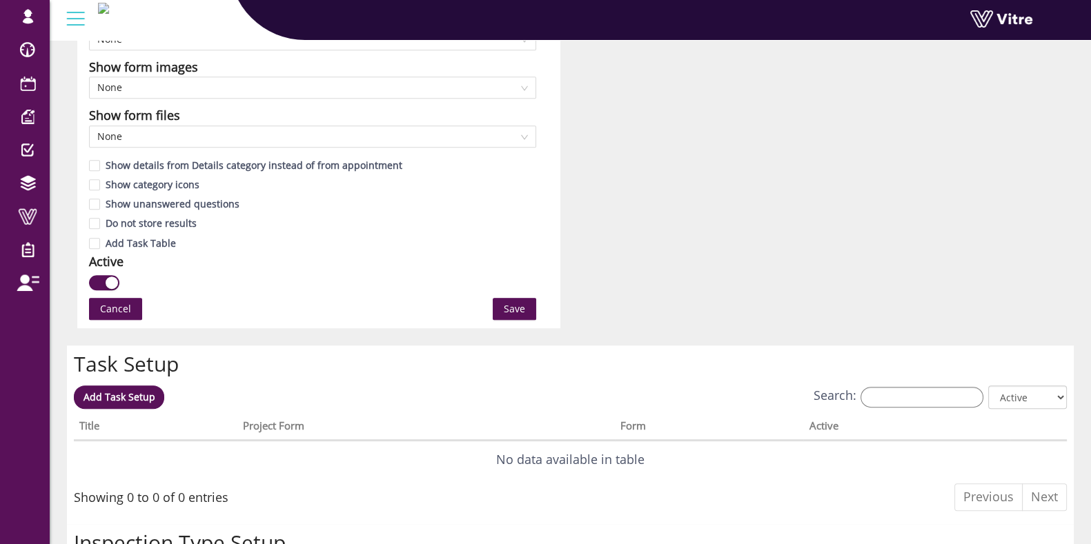
click at [516, 313] on span "Save" at bounding box center [514, 309] width 21 height 15
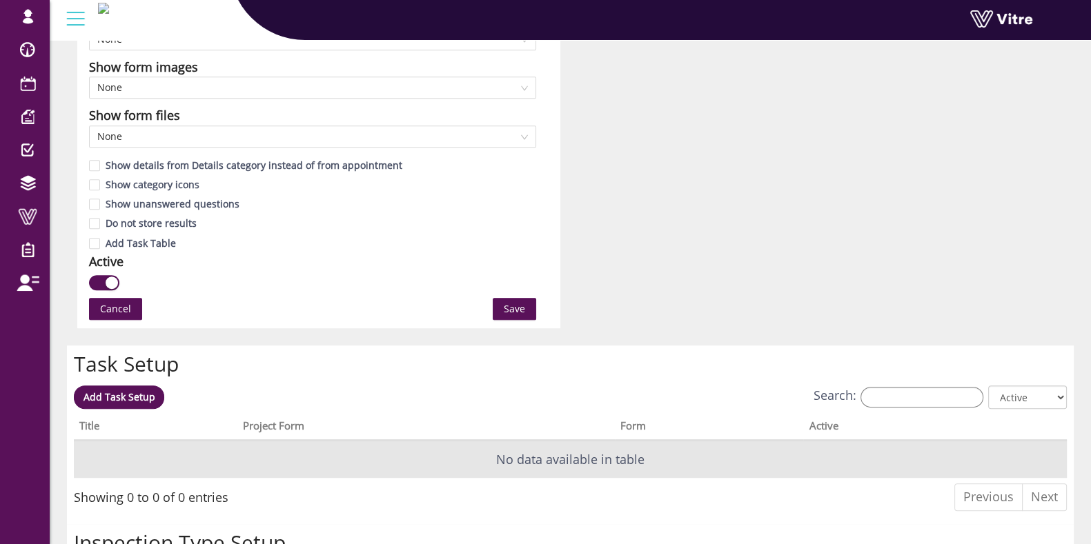
scroll to position [0, 0]
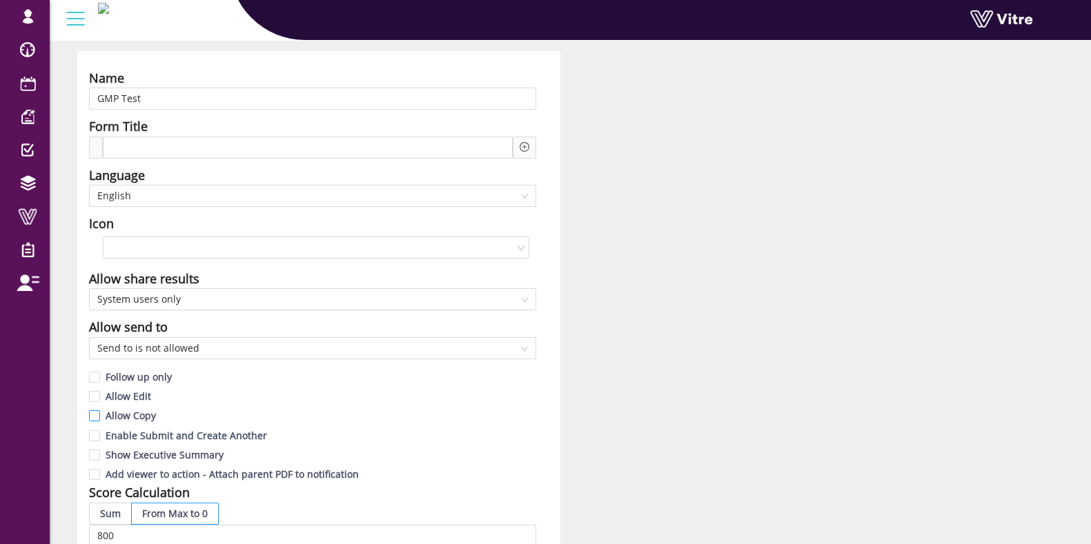
scroll to position [86, 0]
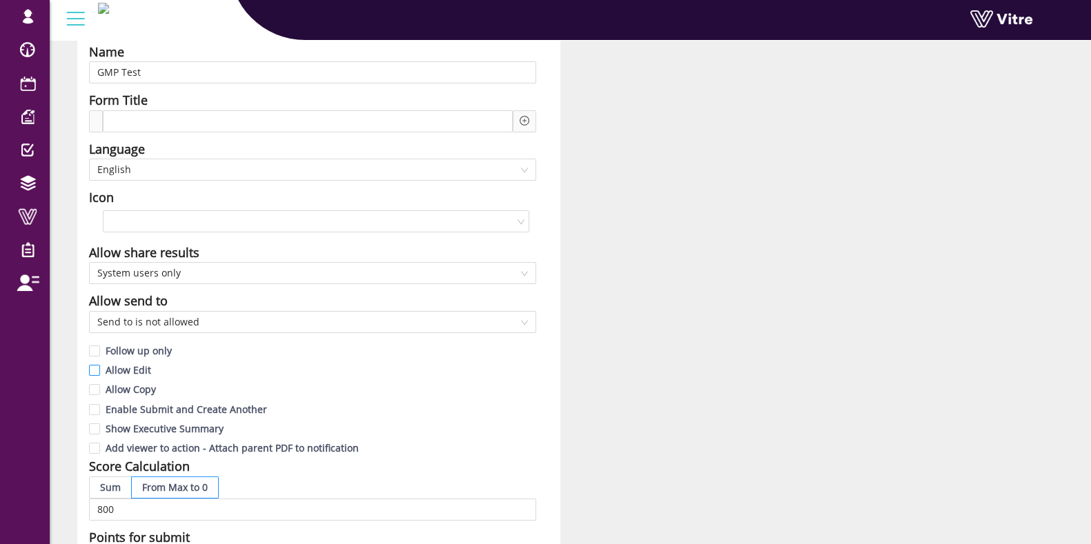
click at [93, 374] on input "Allow Edit" at bounding box center [95, 374] width 12 height 12
checkbox input "true"
click at [90, 388] on input "Allow Copy" at bounding box center [95, 393] width 12 height 12
checkbox input "true"
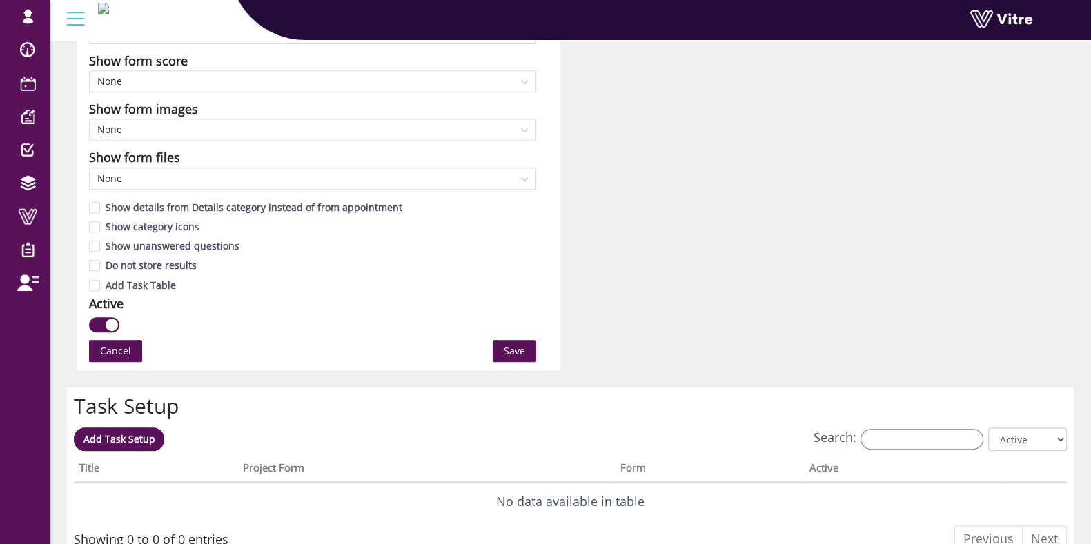
scroll to position [862, 0]
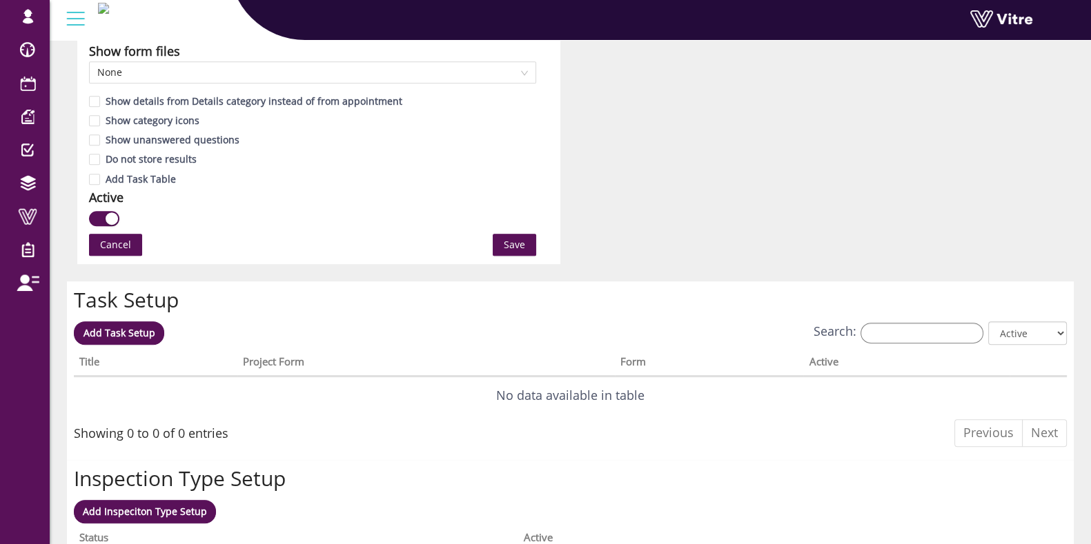
click at [521, 243] on span "Save" at bounding box center [514, 244] width 21 height 15
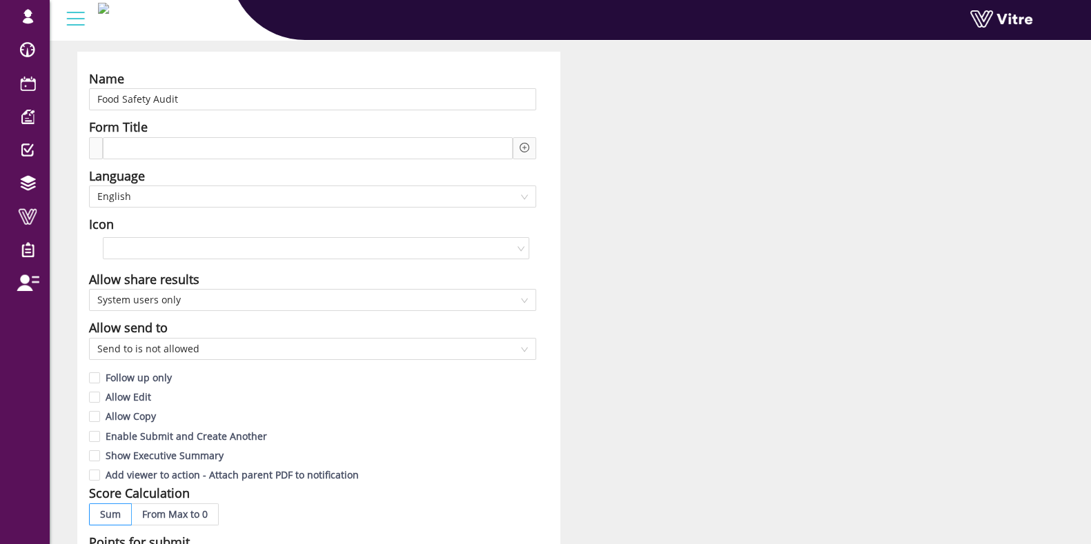
scroll to position [86, 0]
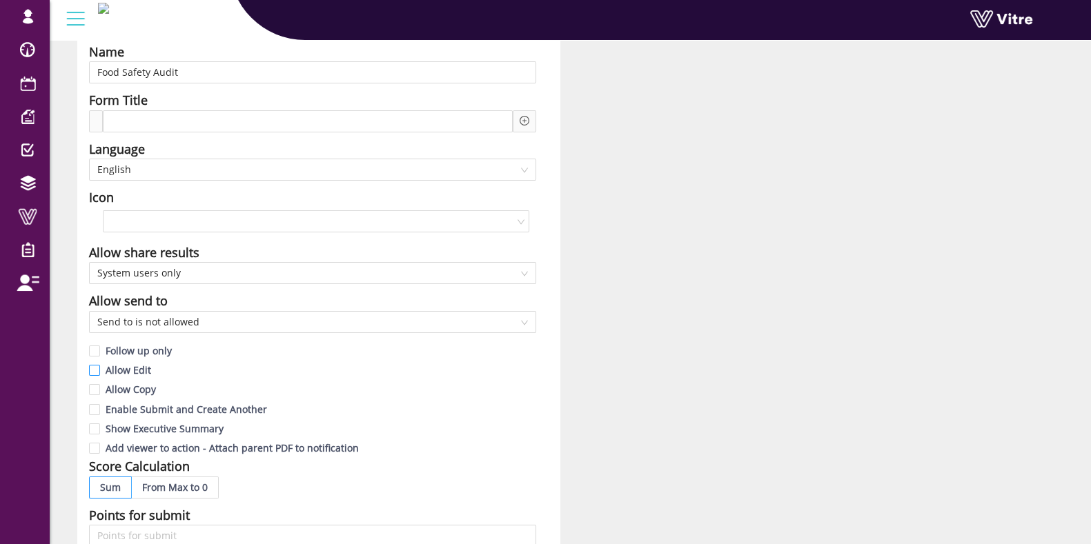
click at [99, 370] on input "Allow Edit" at bounding box center [95, 374] width 12 height 12
checkbox input "true"
click at [95, 389] on input "Allow Copy" at bounding box center [95, 393] width 12 height 12
checkbox input "true"
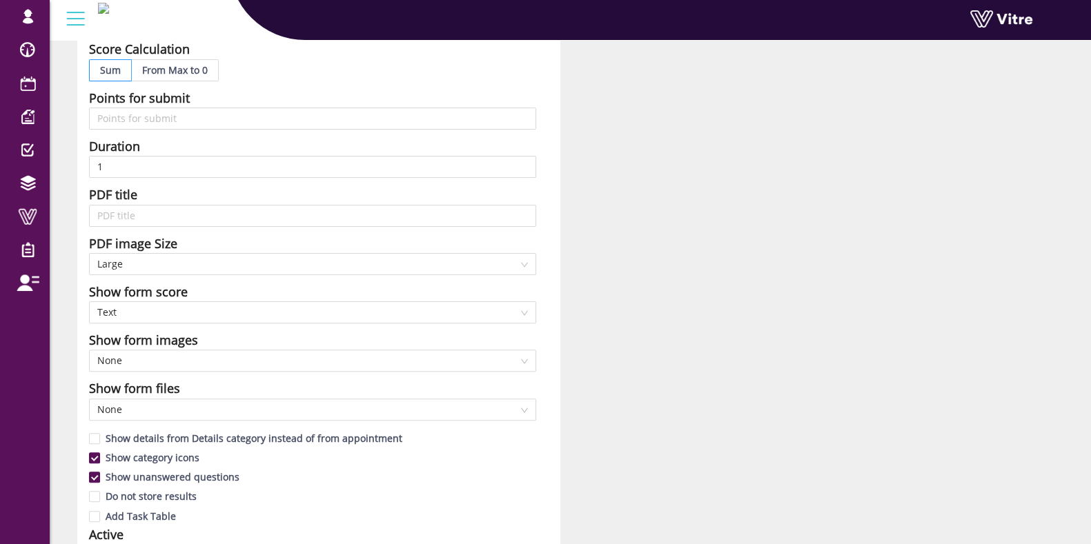
scroll to position [603, 0]
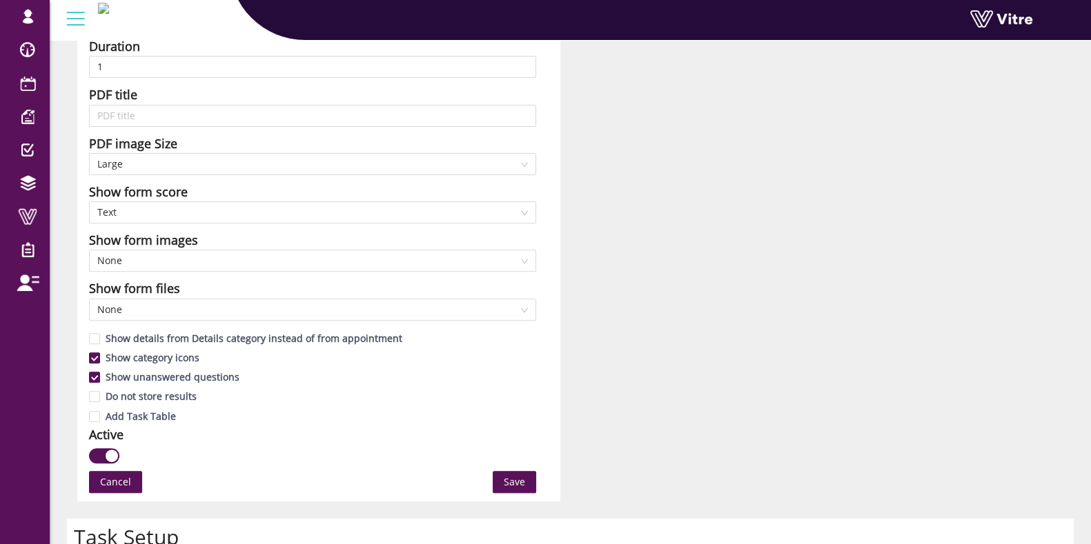
click at [516, 475] on span "Save" at bounding box center [514, 482] width 21 height 15
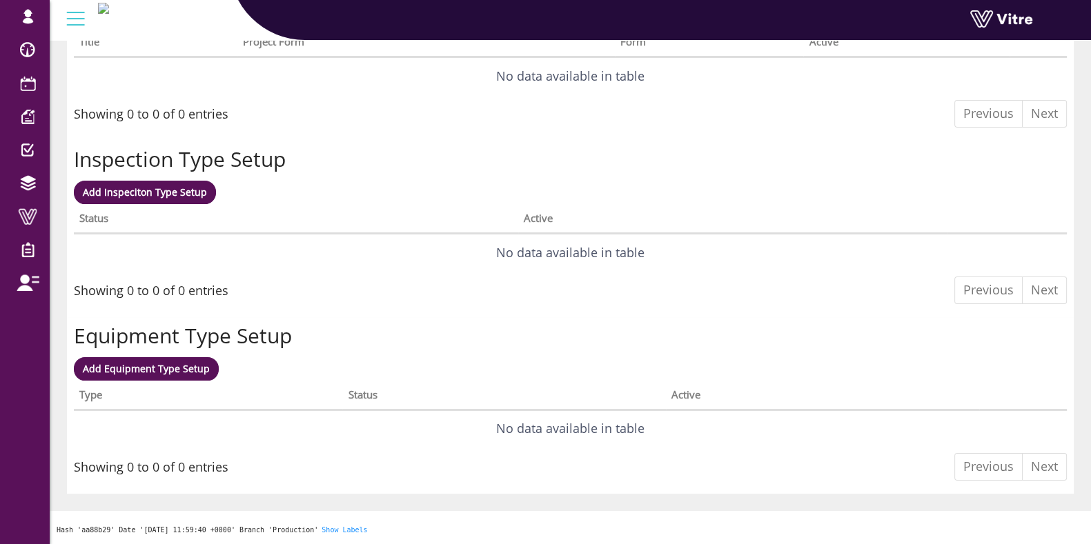
scroll to position [0, 0]
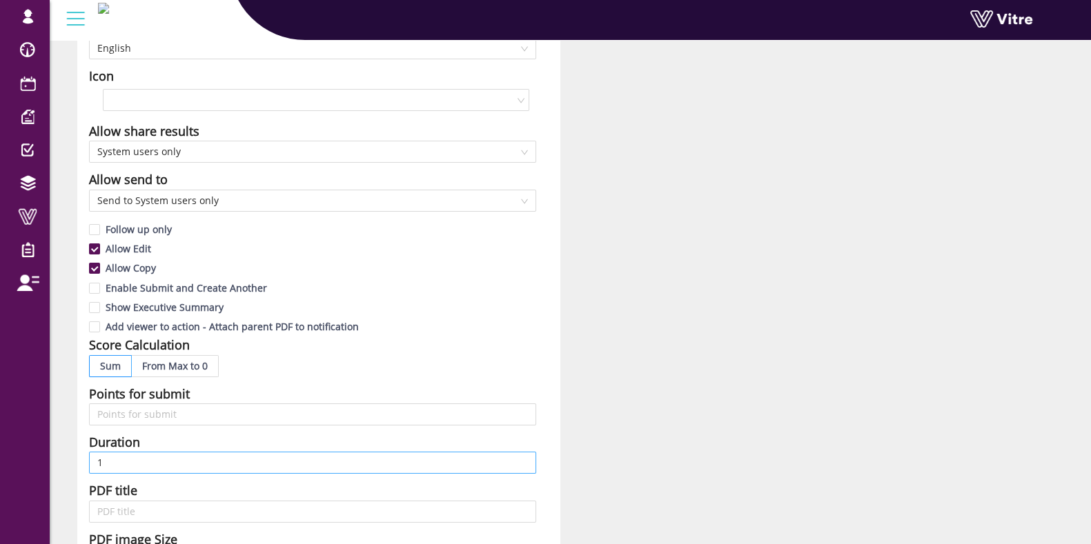
scroll to position [259, 0]
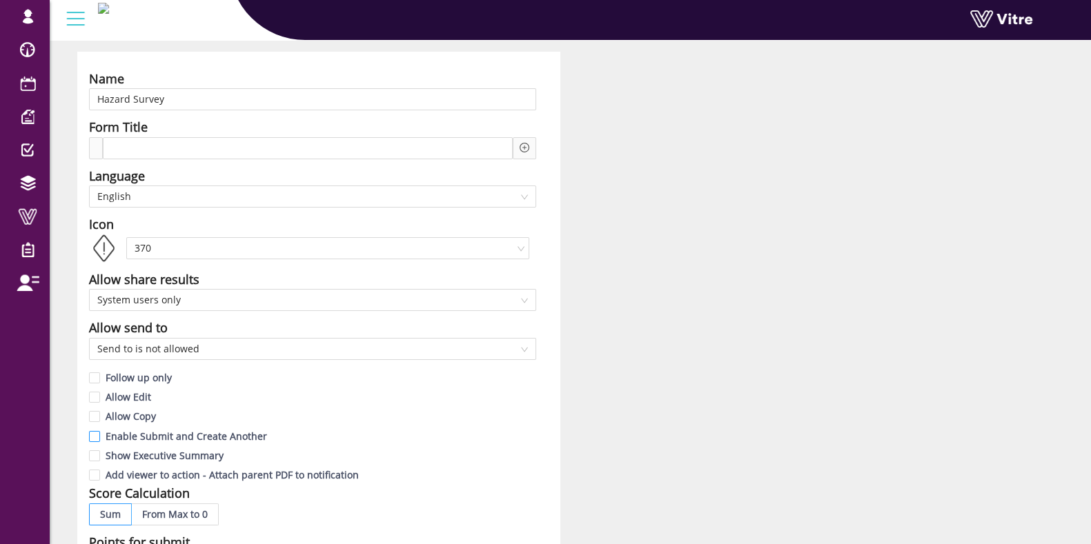
scroll to position [86, 0]
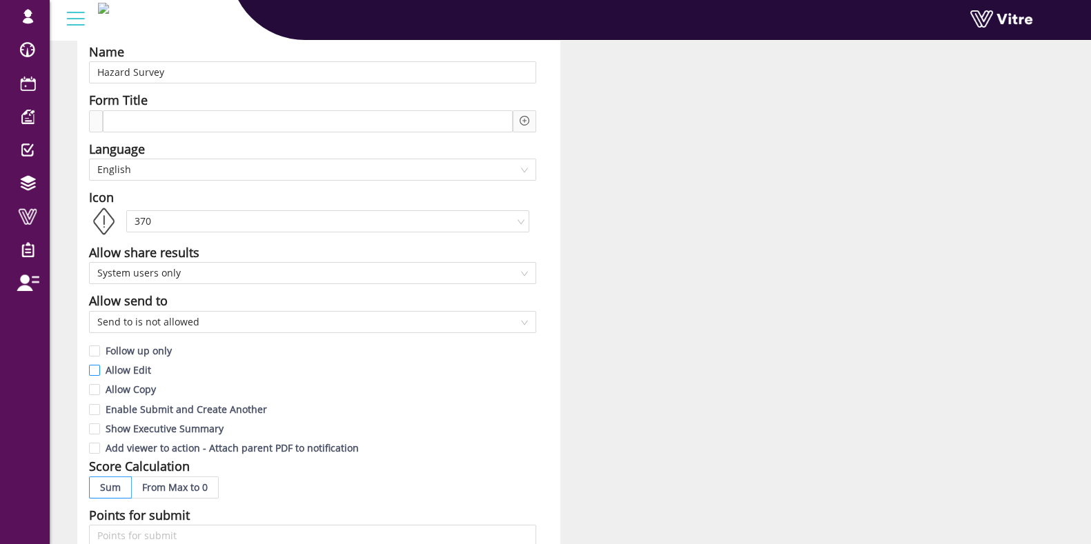
click at [97, 374] on input "Allow Edit" at bounding box center [95, 374] width 12 height 12
checkbox input "true"
click at [95, 387] on input "Allow Copy" at bounding box center [95, 393] width 12 height 12
checkbox input "true"
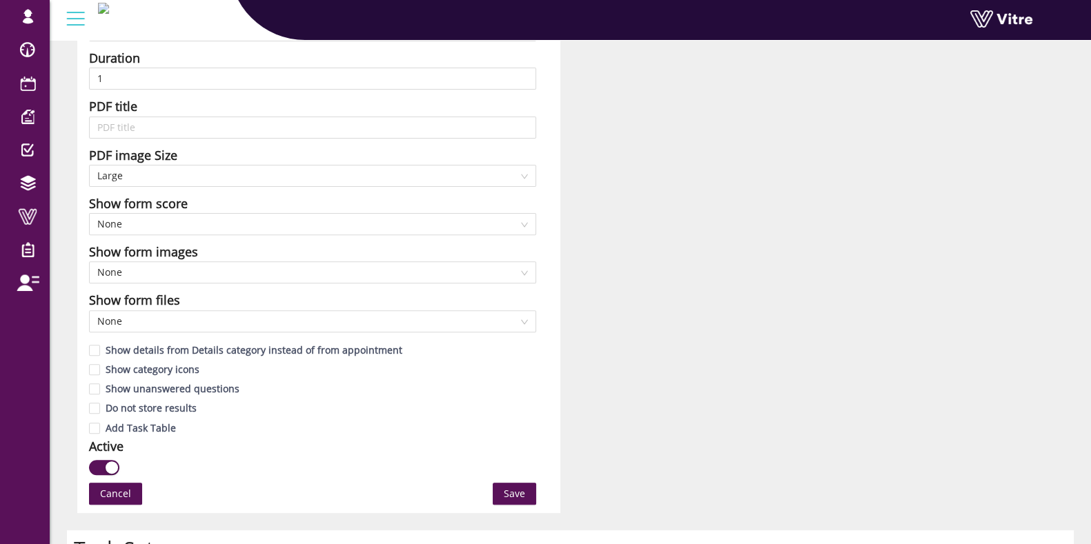
scroll to position [603, 0]
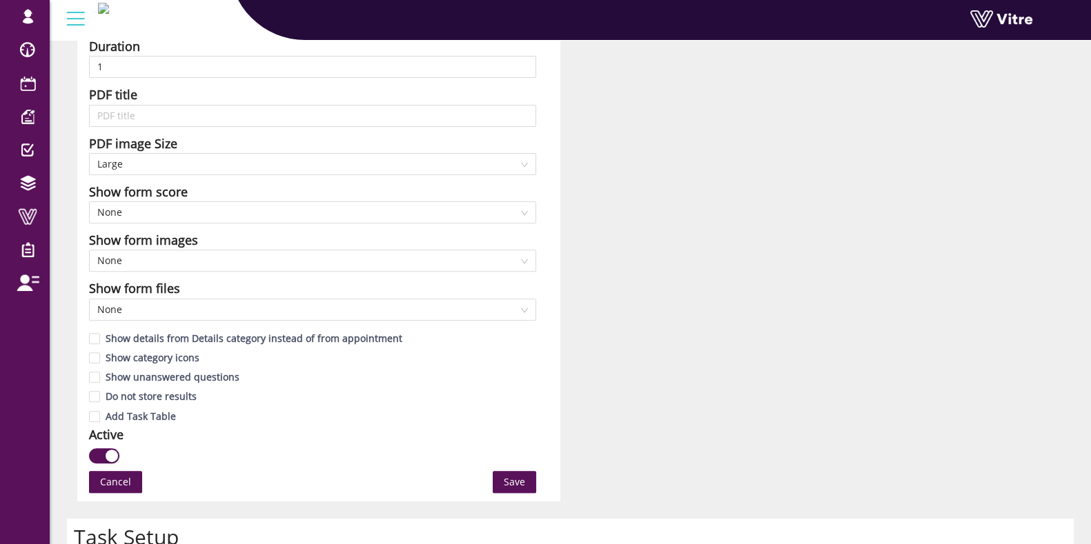
click at [503, 478] on button "Save" at bounding box center [514, 482] width 43 height 22
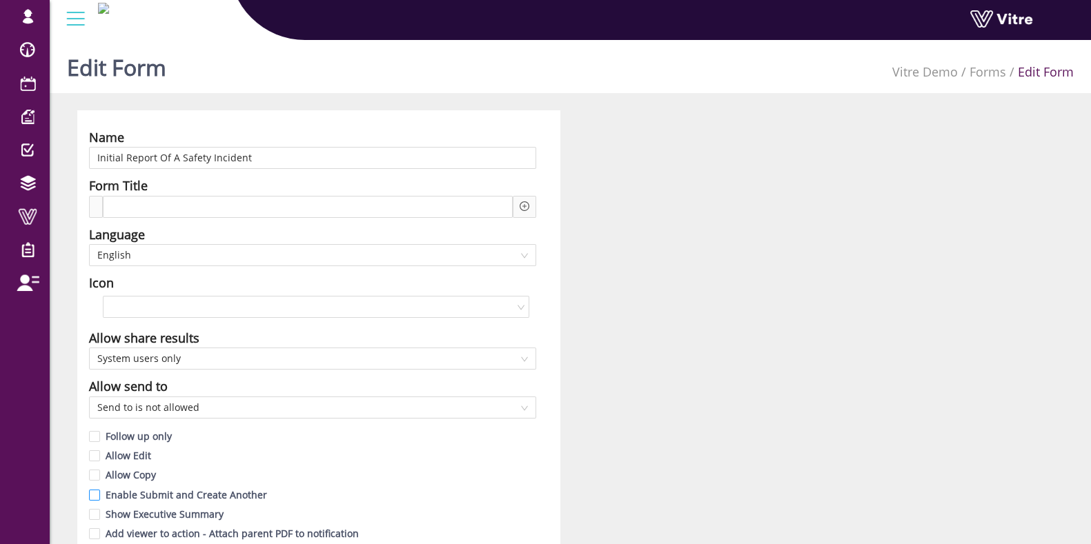
scroll to position [86, 0]
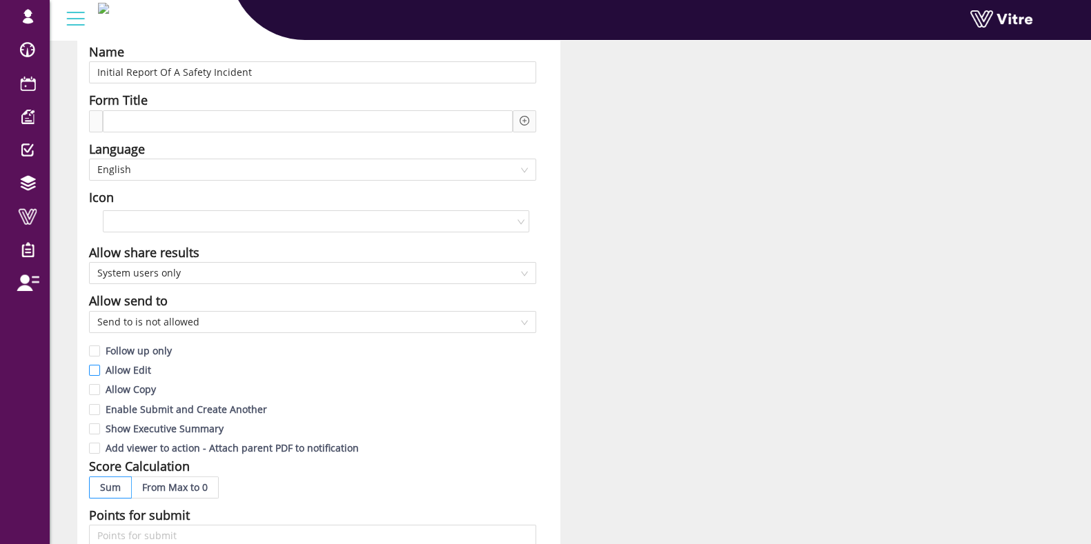
click at [97, 374] on input "Allow Edit" at bounding box center [95, 374] width 12 height 12
checkbox input "true"
click at [97, 388] on input "Allow Copy" at bounding box center [95, 393] width 12 height 12
checkbox input "true"
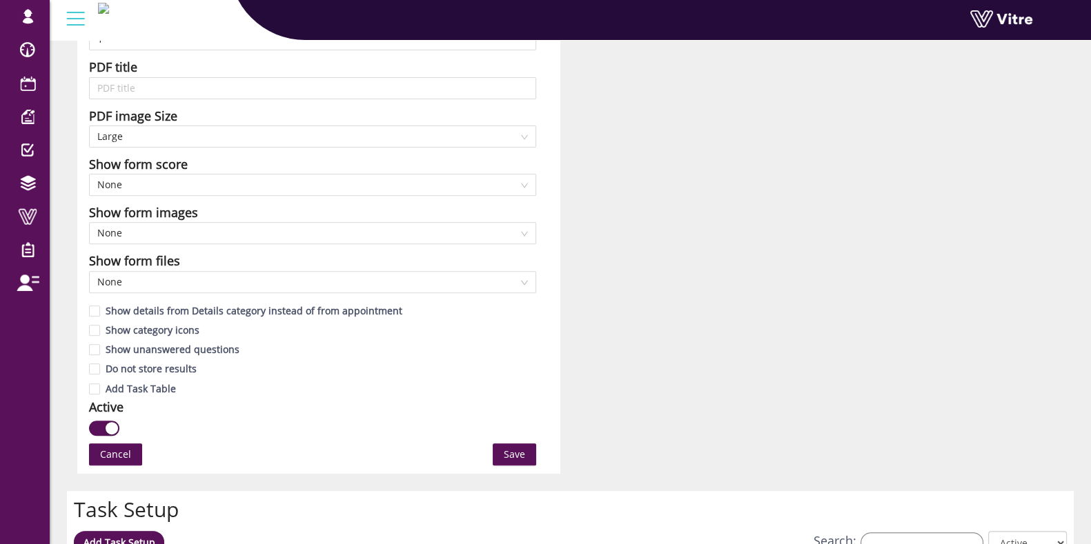
scroll to position [689, 0]
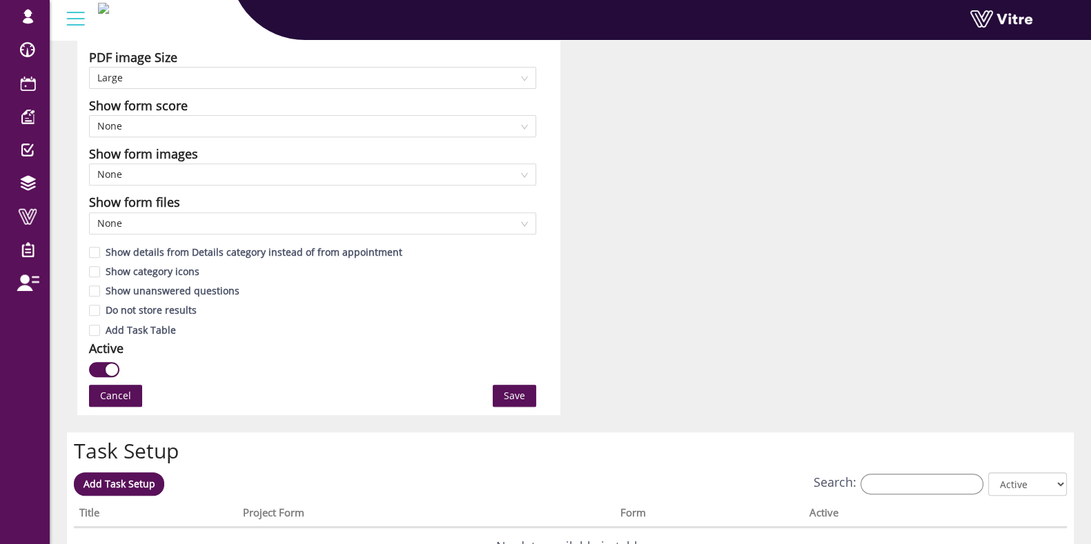
click at [504, 401] on span "Save" at bounding box center [514, 395] width 21 height 15
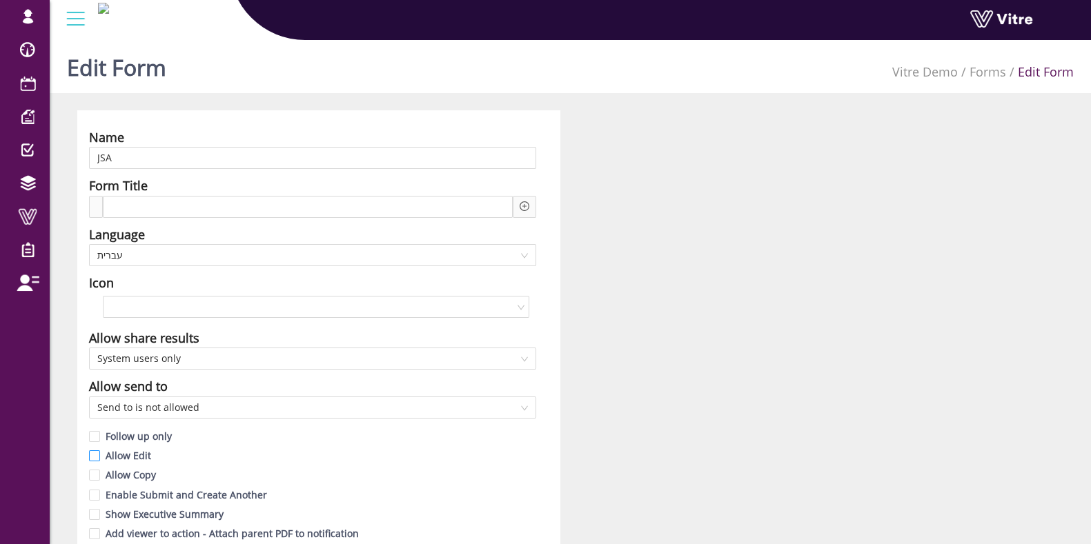
click at [98, 453] on input "Allow Edit" at bounding box center [95, 459] width 12 height 12
checkbox input "true"
drag, startPoint x: 93, startPoint y: 475, endPoint x: 175, endPoint y: 451, distance: 84.7
click at [94, 475] on input "Allow Copy" at bounding box center [95, 479] width 12 height 12
checkbox input "true"
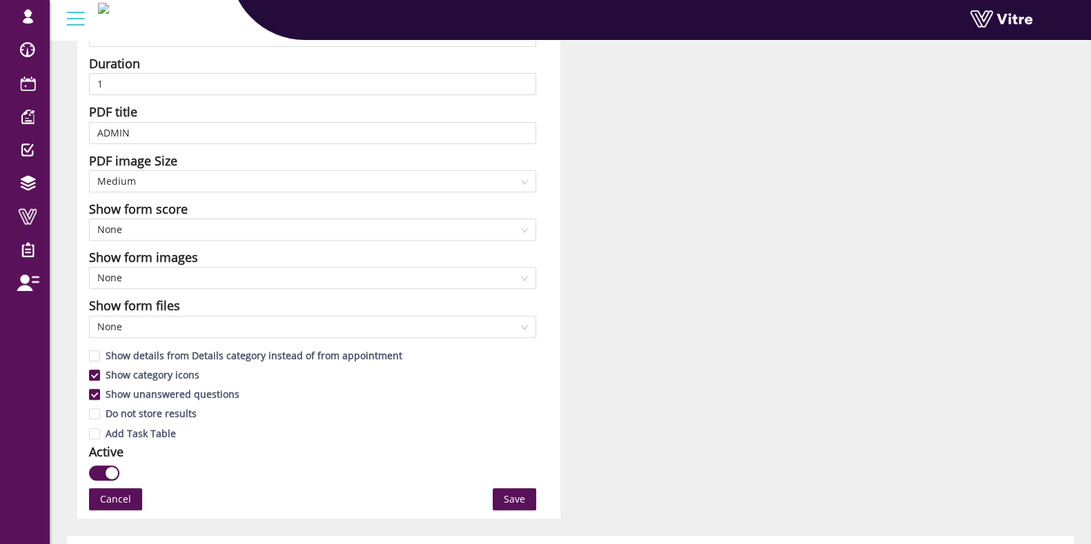
scroll to position [689, 0]
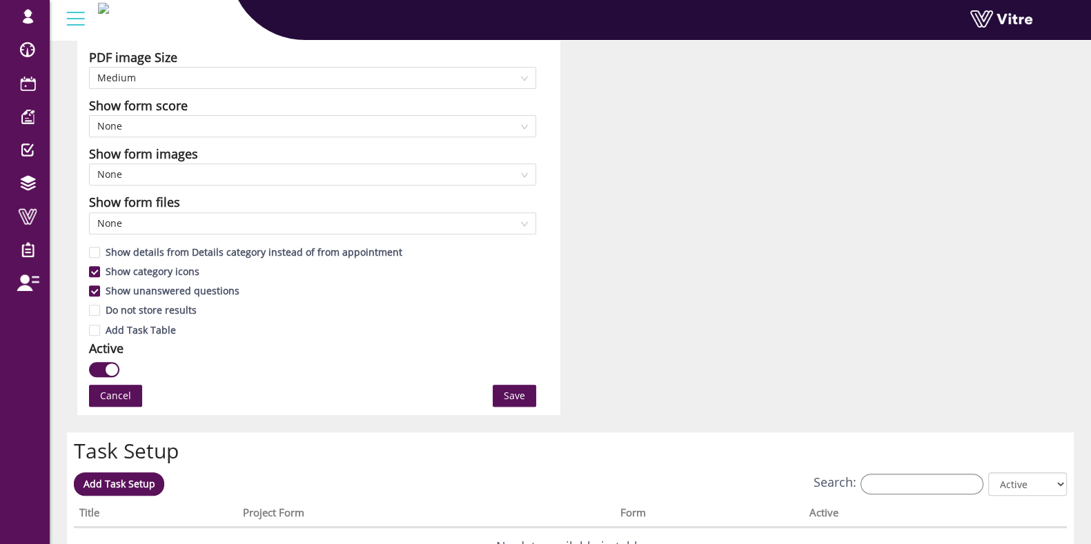
click at [511, 399] on span "Save" at bounding box center [514, 395] width 21 height 15
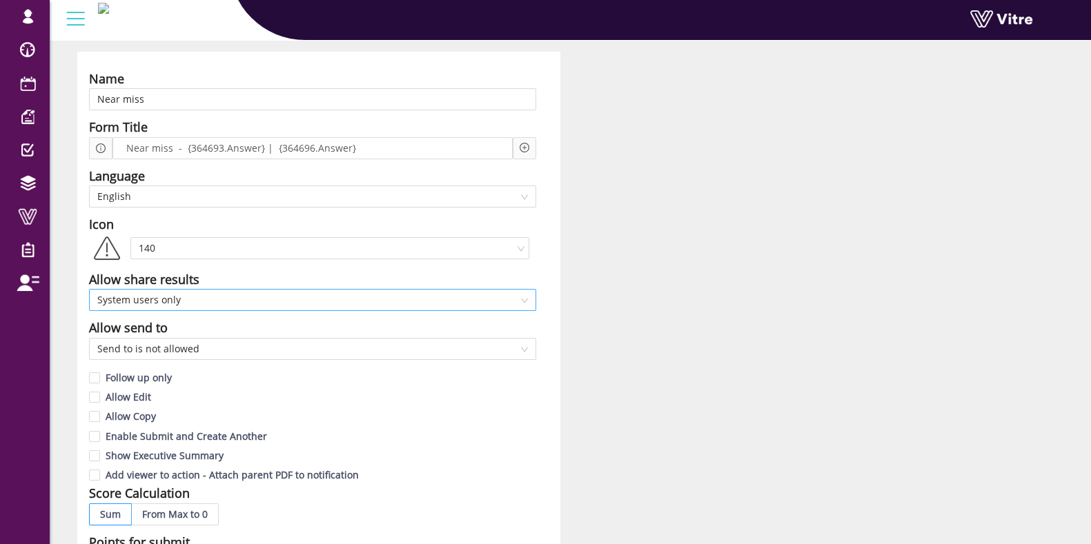
scroll to position [86, 0]
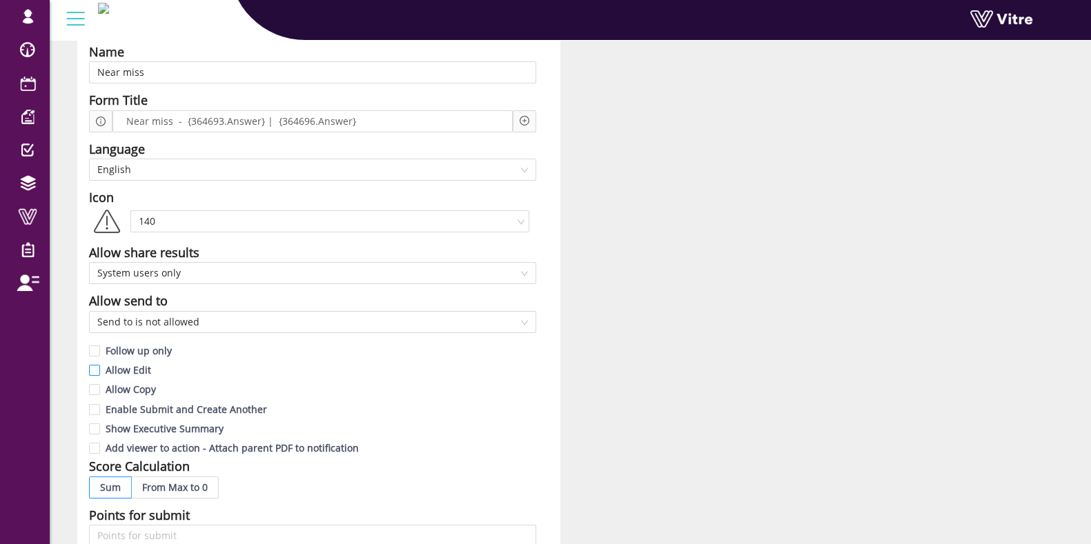
click at [99, 368] on input "Allow Edit" at bounding box center [95, 374] width 12 height 12
checkbox input "true"
click at [93, 387] on input "Allow Copy" at bounding box center [95, 393] width 12 height 12
checkbox input "true"
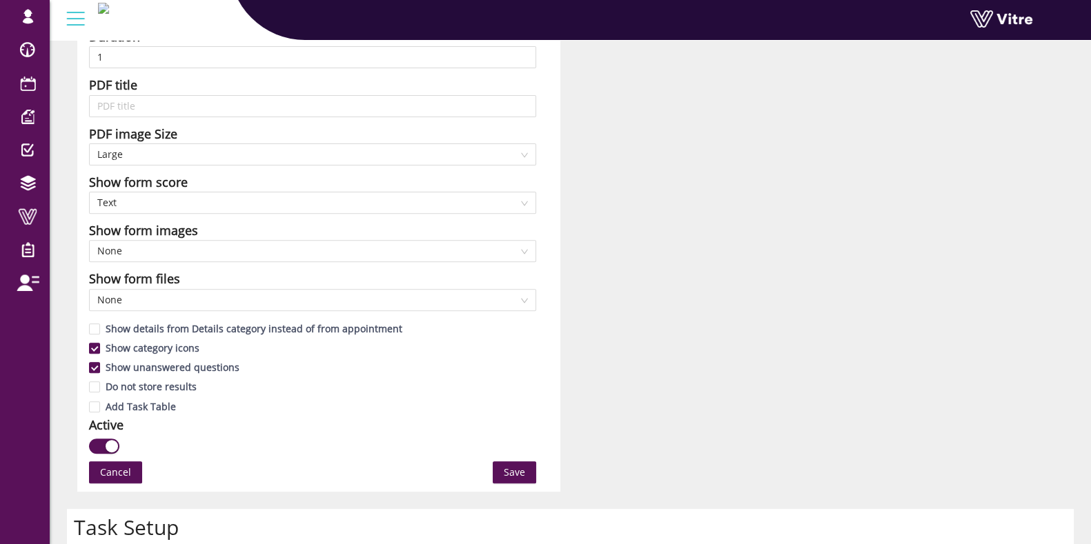
scroll to position [689, 0]
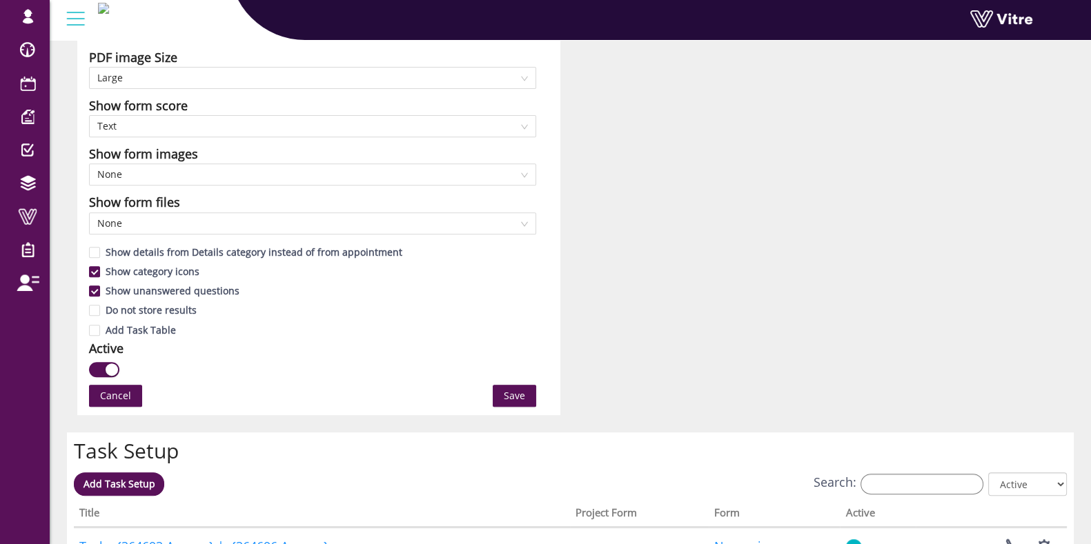
click at [507, 400] on span "Save" at bounding box center [514, 395] width 21 height 15
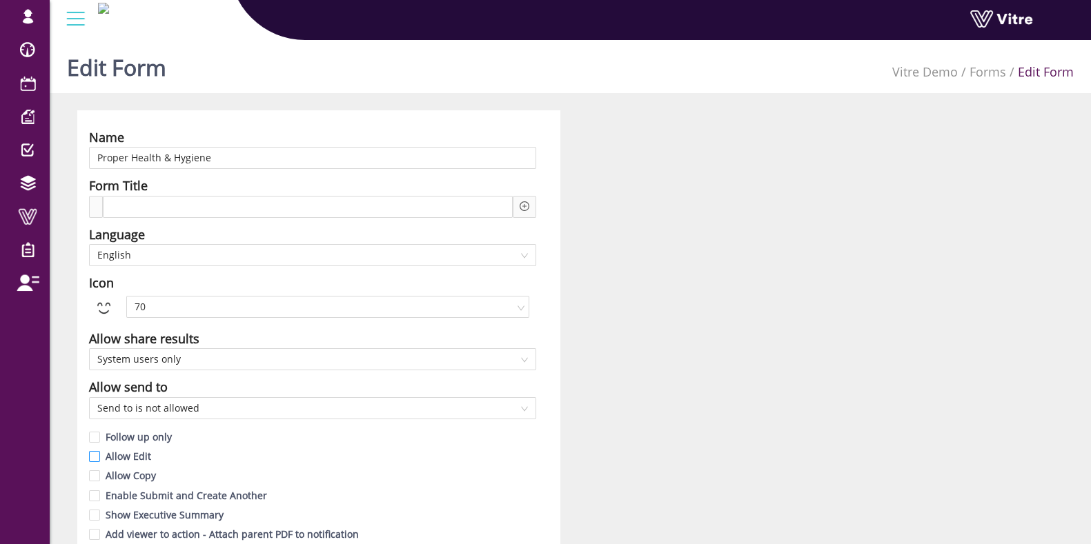
click at [96, 457] on input "Allow Edit" at bounding box center [95, 460] width 12 height 12
checkbox input "true"
click at [92, 477] on input "Allow Copy" at bounding box center [95, 479] width 12 height 12
checkbox input "true"
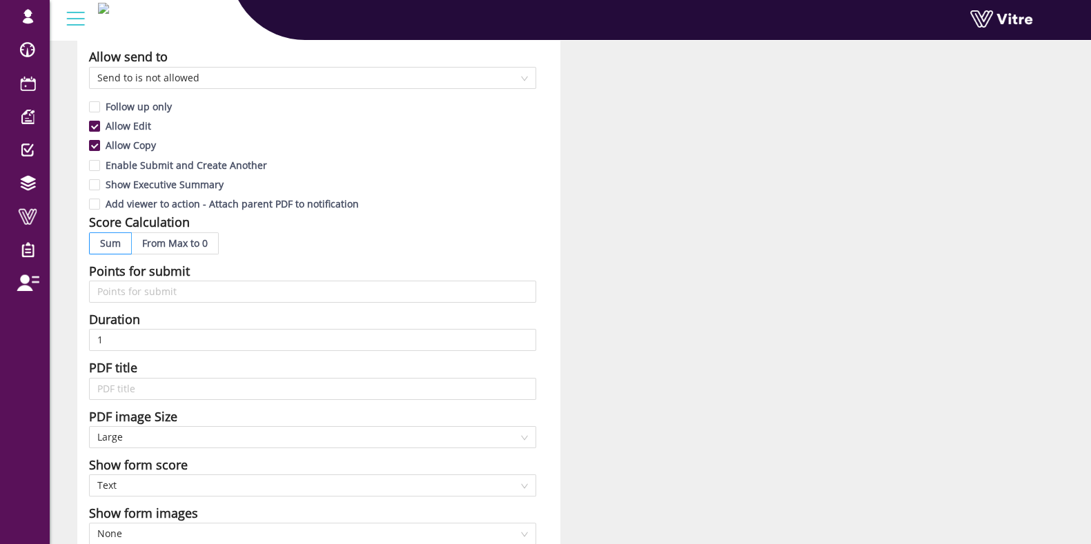
scroll to position [689, 0]
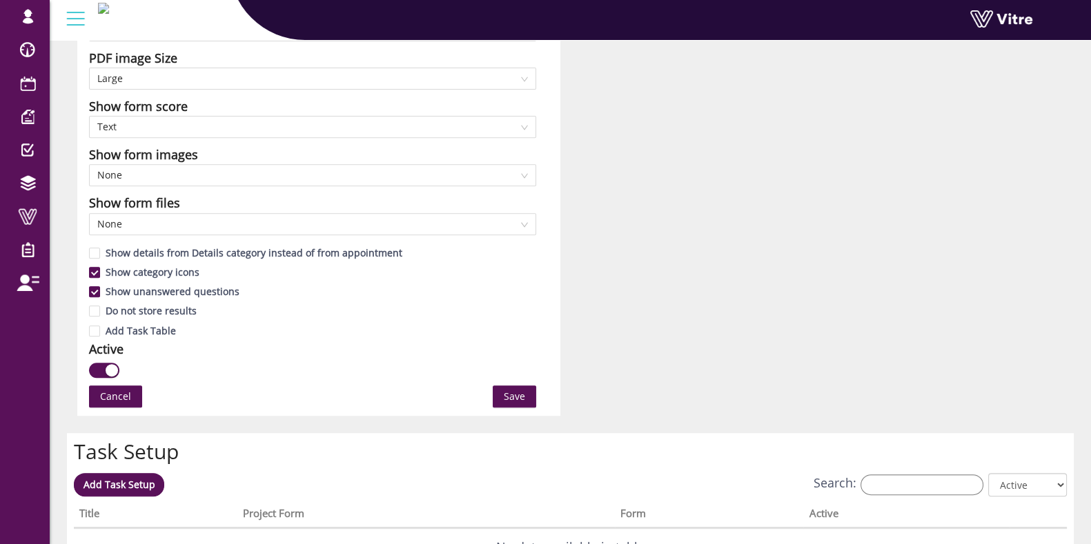
click at [506, 398] on span "Save" at bounding box center [514, 396] width 21 height 15
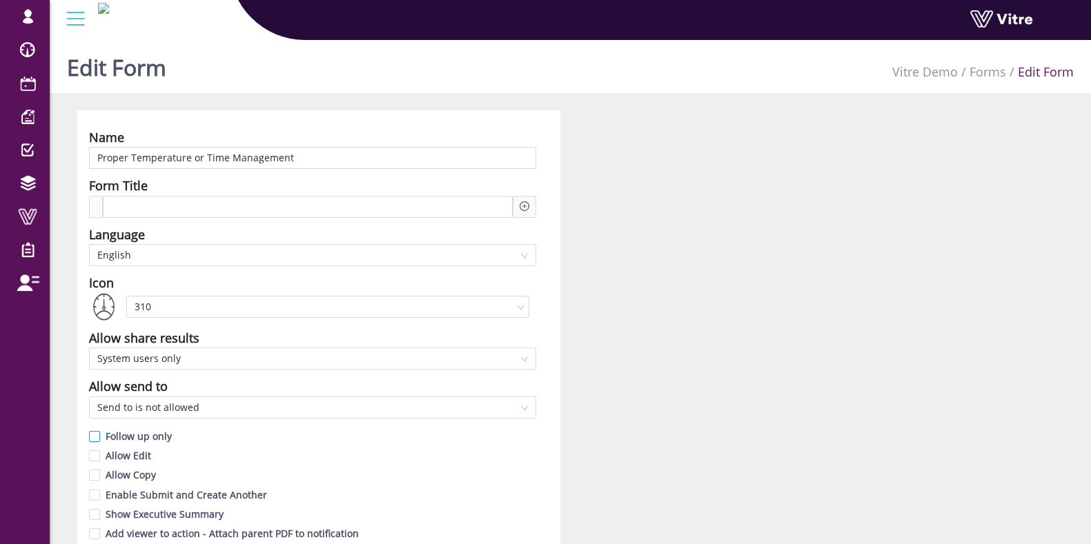
scroll to position [86, 0]
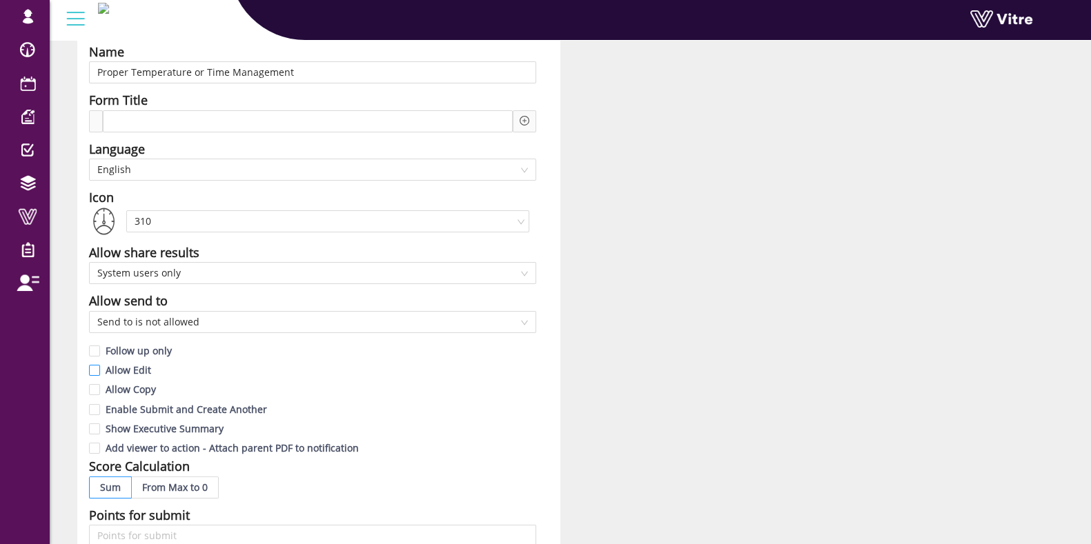
click at [92, 368] on input "Allow Edit" at bounding box center [95, 374] width 12 height 12
checkbox input "true"
click at [92, 389] on input "Allow Copy" at bounding box center [95, 393] width 12 height 12
checkbox input "true"
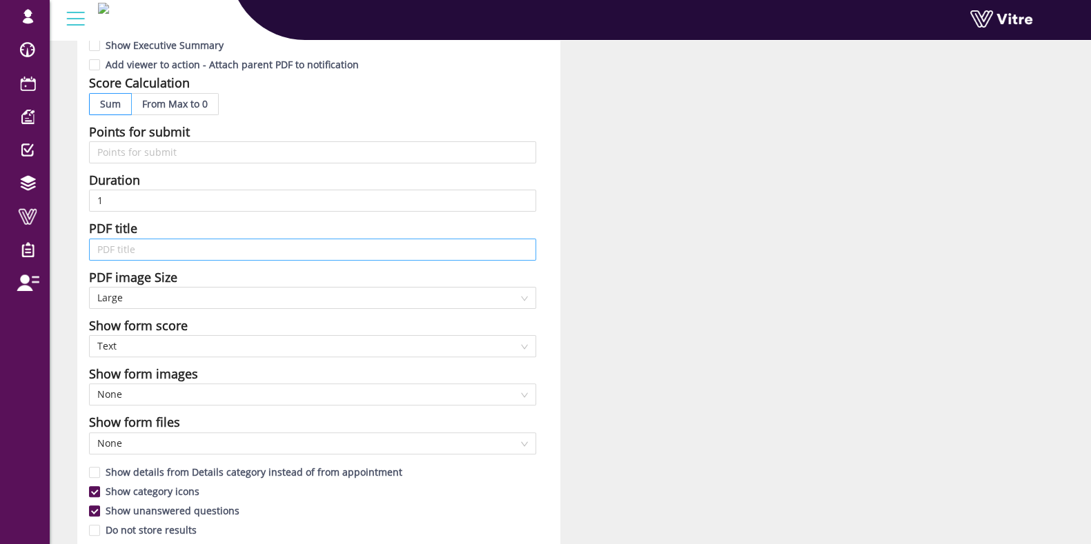
scroll to position [689, 0]
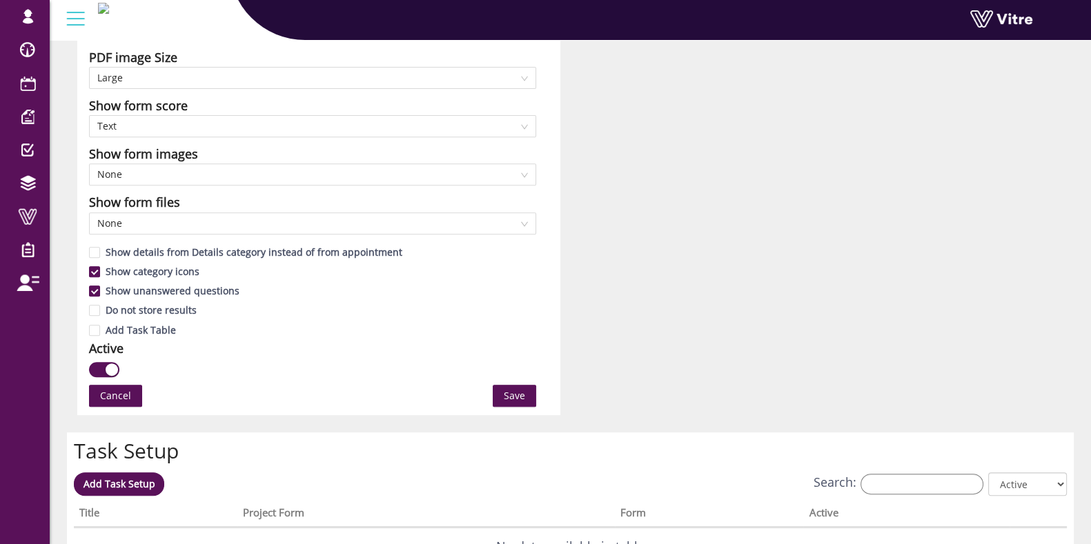
click at [515, 395] on span "Save" at bounding box center [514, 395] width 21 height 15
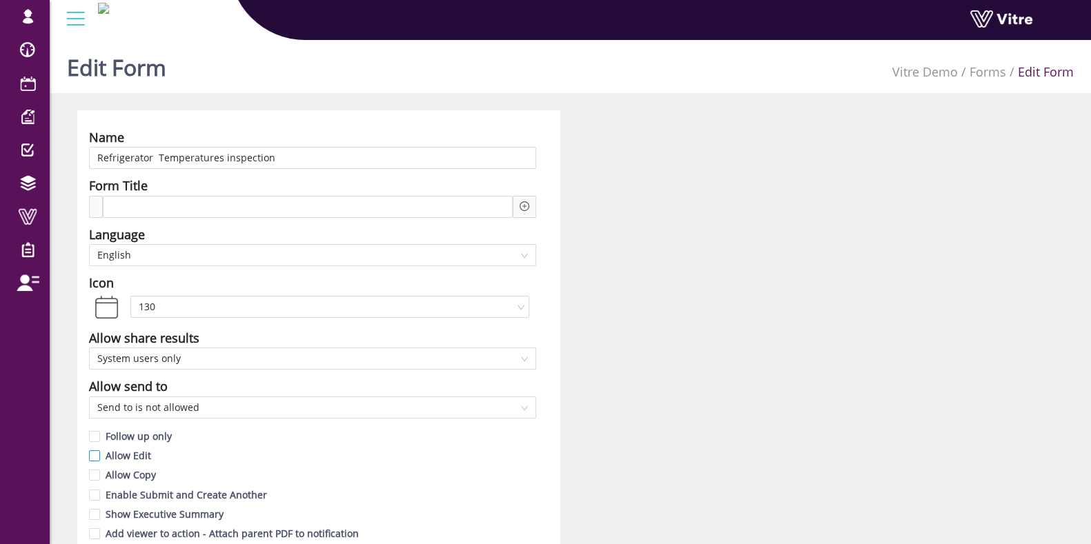
click at [93, 461] on input "Allow Edit" at bounding box center [95, 459] width 12 height 12
checkbox input "true"
click at [94, 475] on input "Allow Copy" at bounding box center [95, 479] width 12 height 12
checkbox input "true"
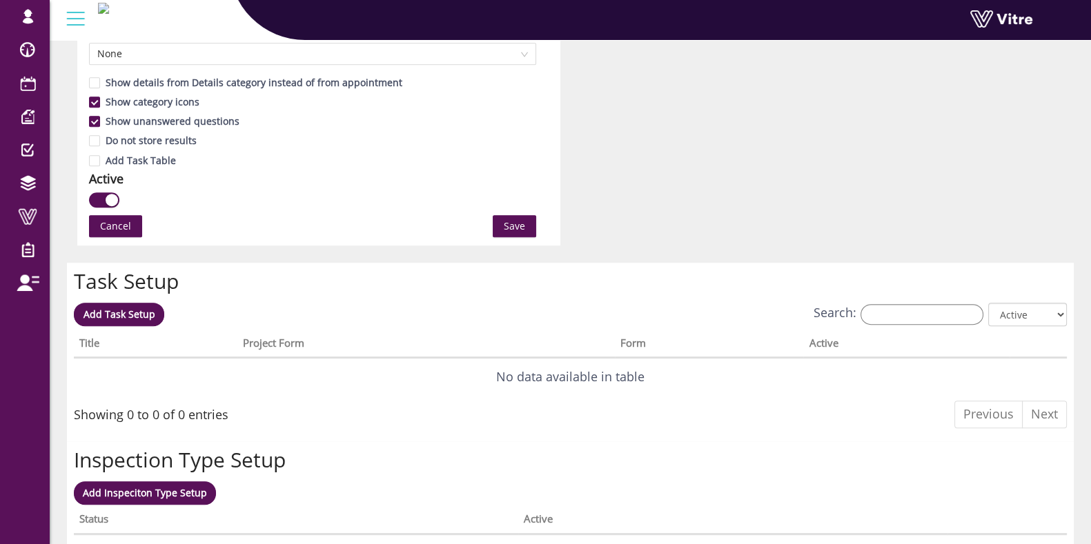
scroll to position [862, 0]
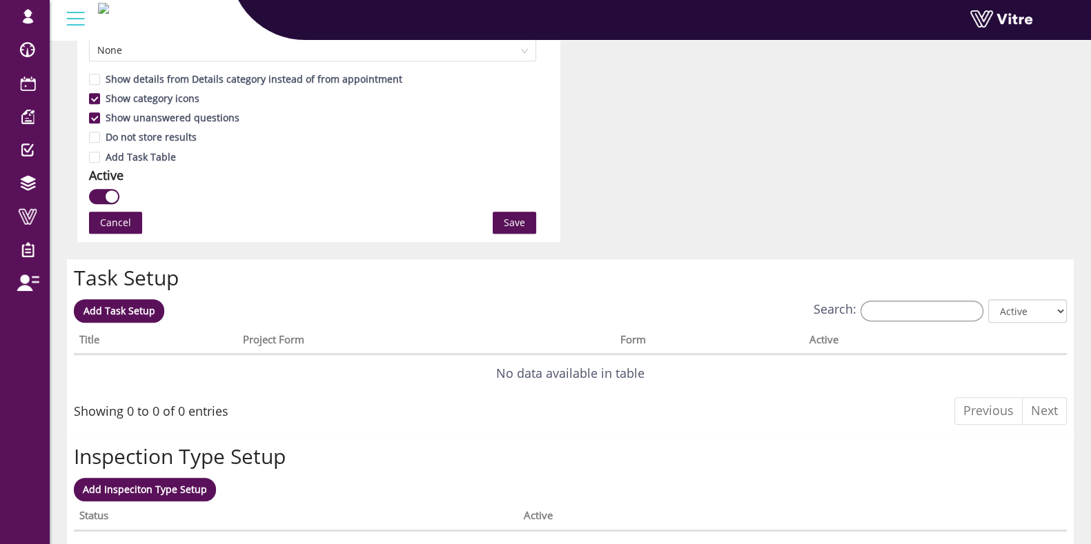
click at [510, 217] on span "Save" at bounding box center [514, 222] width 21 height 15
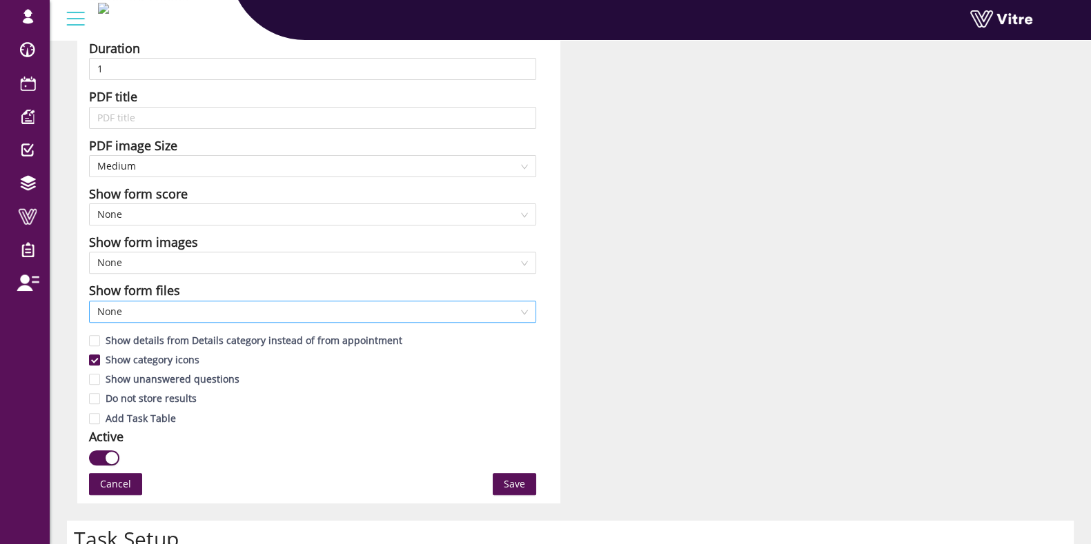
scroll to position [603, 0]
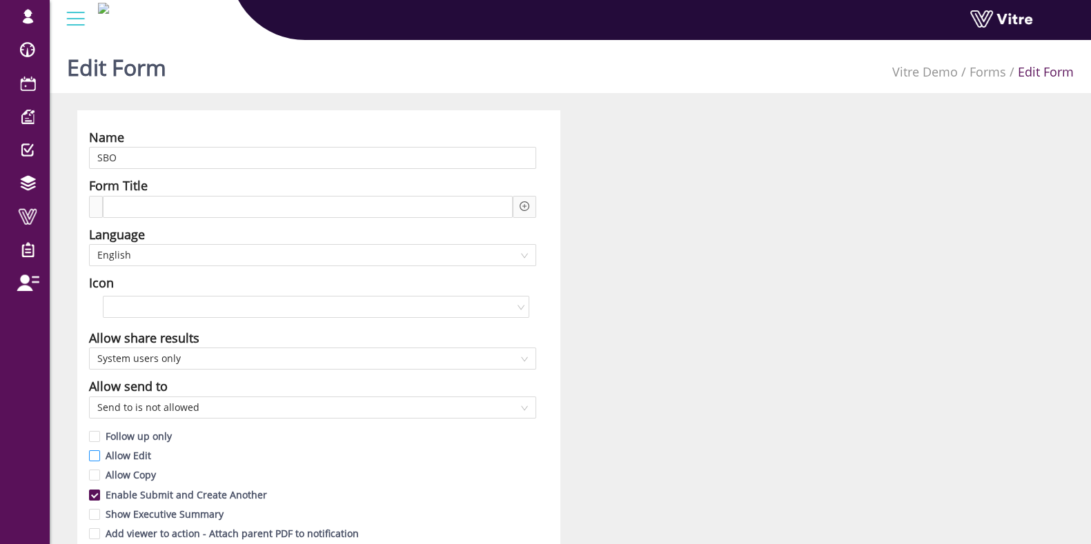
click at [92, 473] on input "Allow Copy" at bounding box center [95, 479] width 12 height 12
checkbox input "true"
click at [97, 456] on input "Allow Edit" at bounding box center [95, 459] width 12 height 12
checkbox input "true"
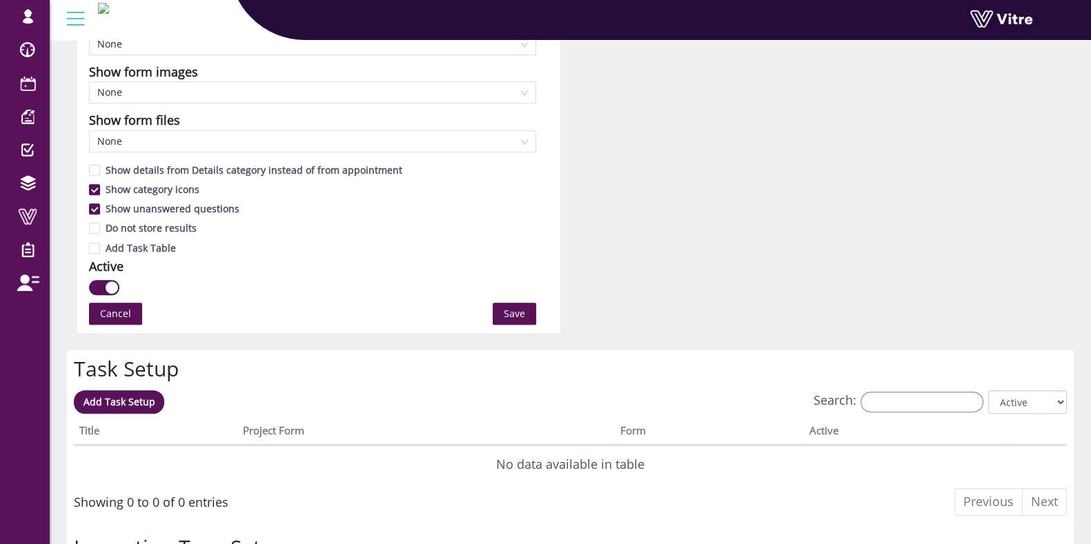
scroll to position [776, 0]
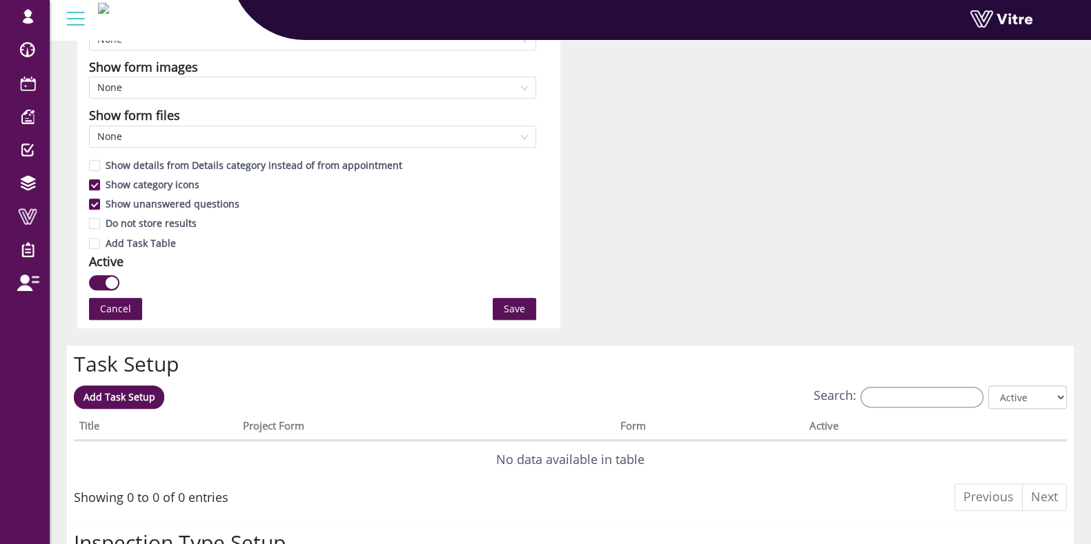
click at [504, 302] on button "Save" at bounding box center [514, 309] width 43 height 22
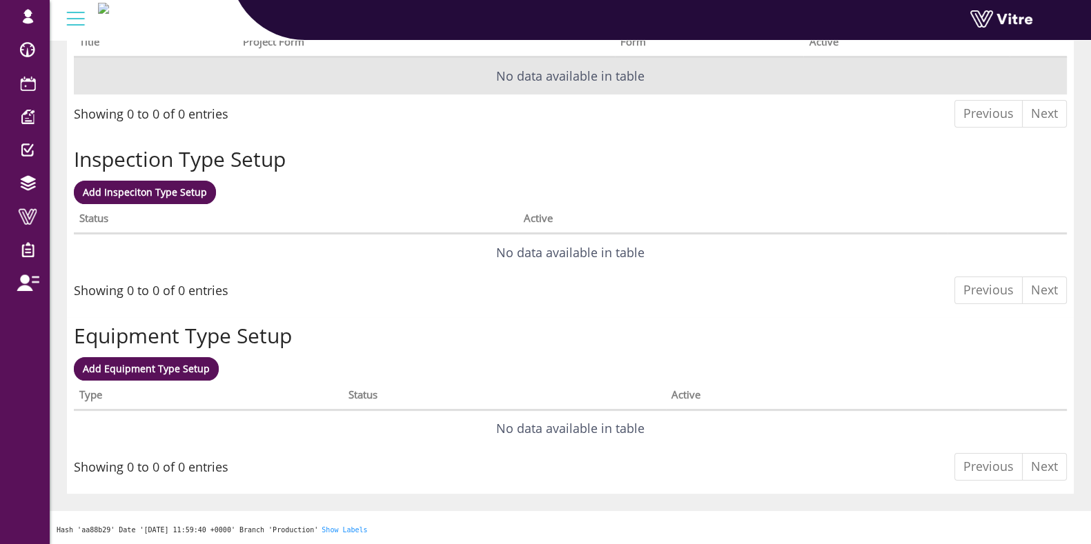
scroll to position [0, 0]
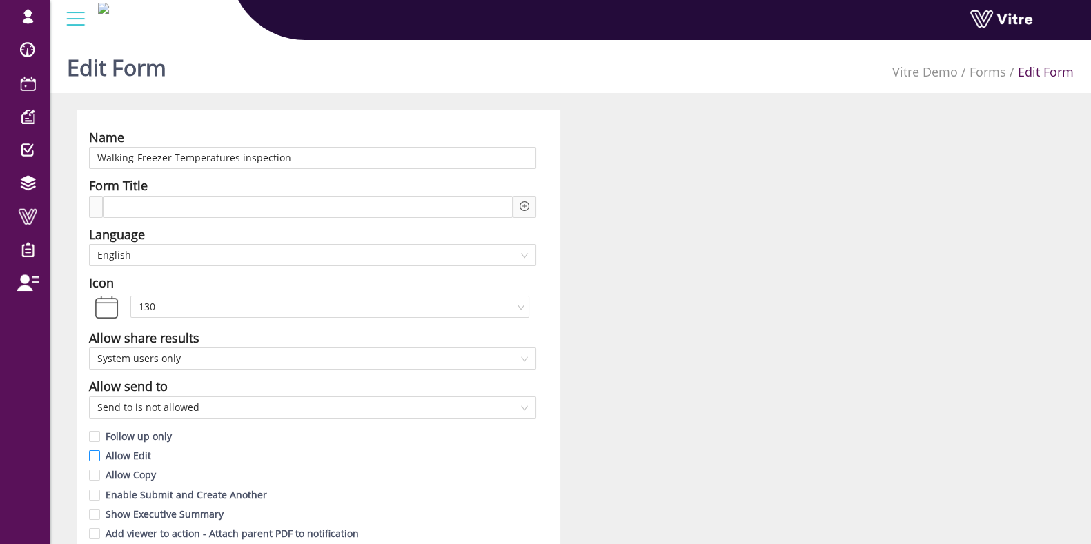
click at [95, 459] on input "Allow Edit" at bounding box center [95, 459] width 12 height 12
checkbox input "true"
click at [92, 473] on input "Allow Copy" at bounding box center [95, 479] width 12 height 12
checkbox input "true"
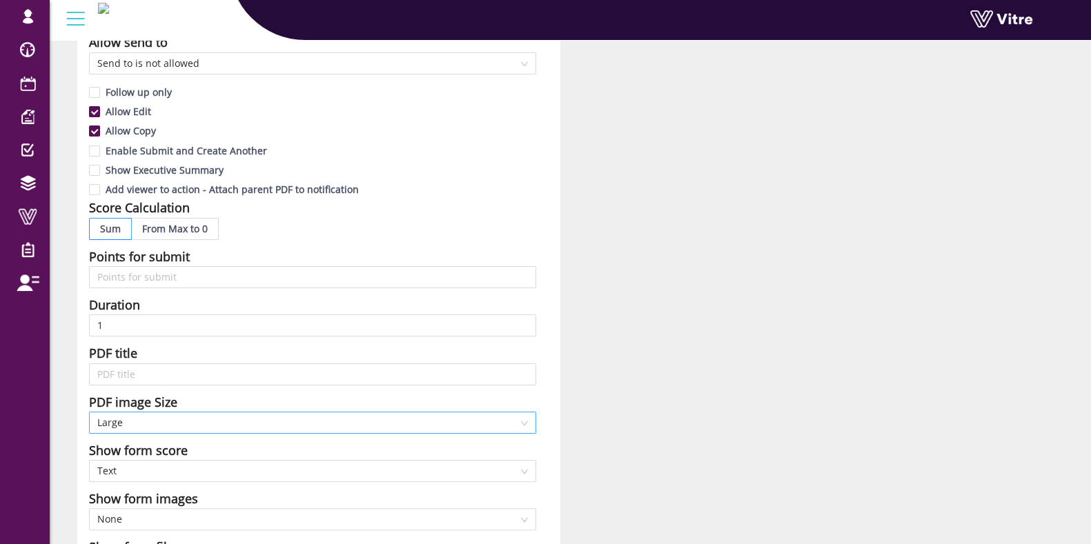
scroll to position [689, 0]
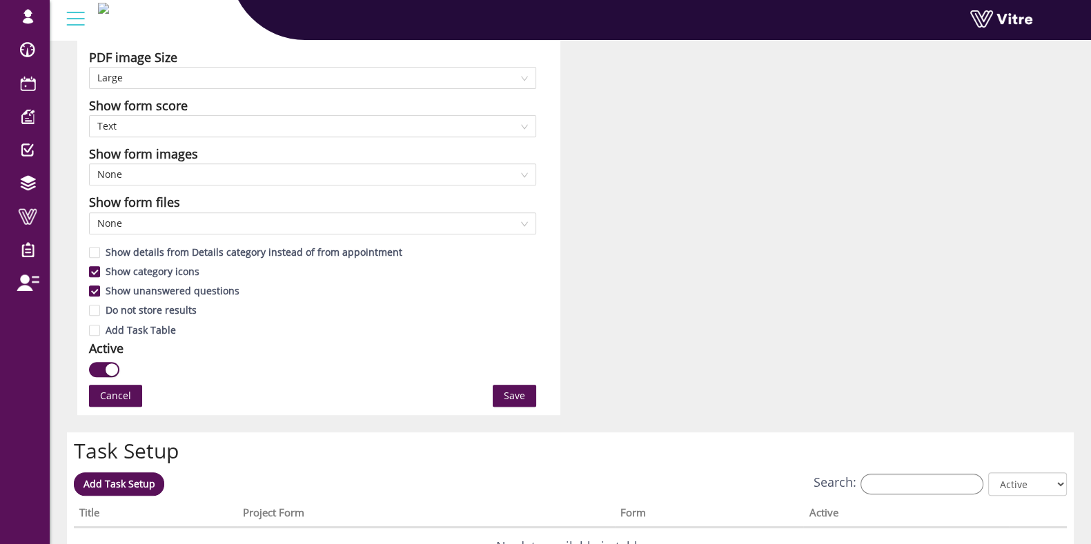
click at [521, 402] on span "Save" at bounding box center [514, 395] width 21 height 15
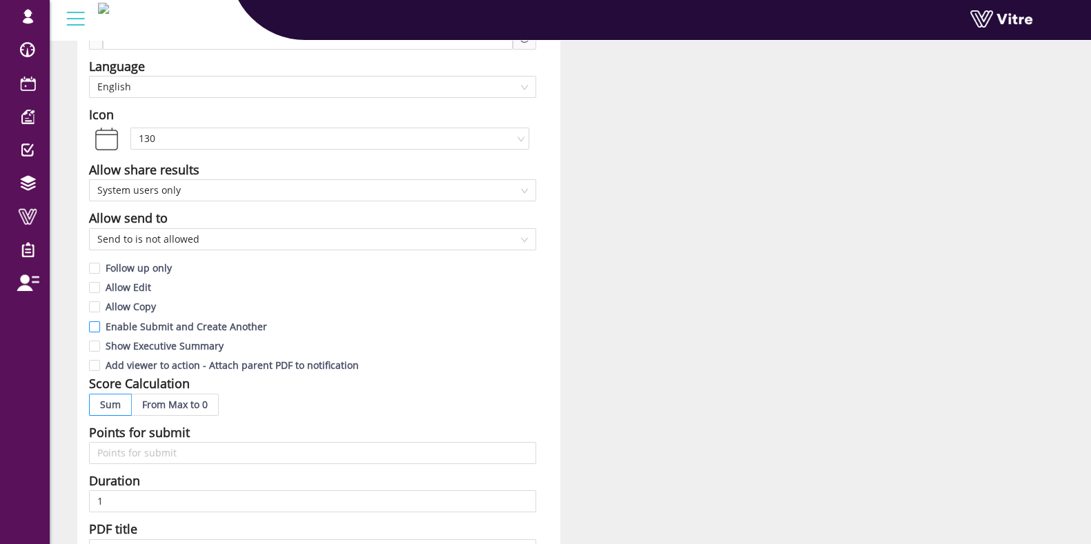
scroll to position [172, 0]
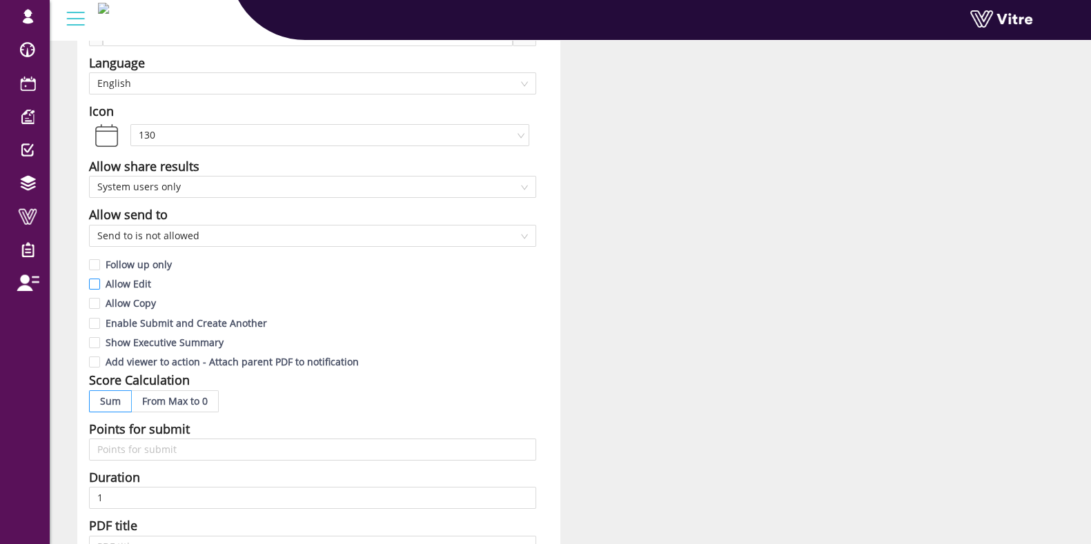
click at [92, 284] on input "Allow Edit" at bounding box center [95, 287] width 12 height 12
checkbox input "true"
click at [97, 306] on input "Allow Copy" at bounding box center [95, 307] width 12 height 12
checkbox input "true"
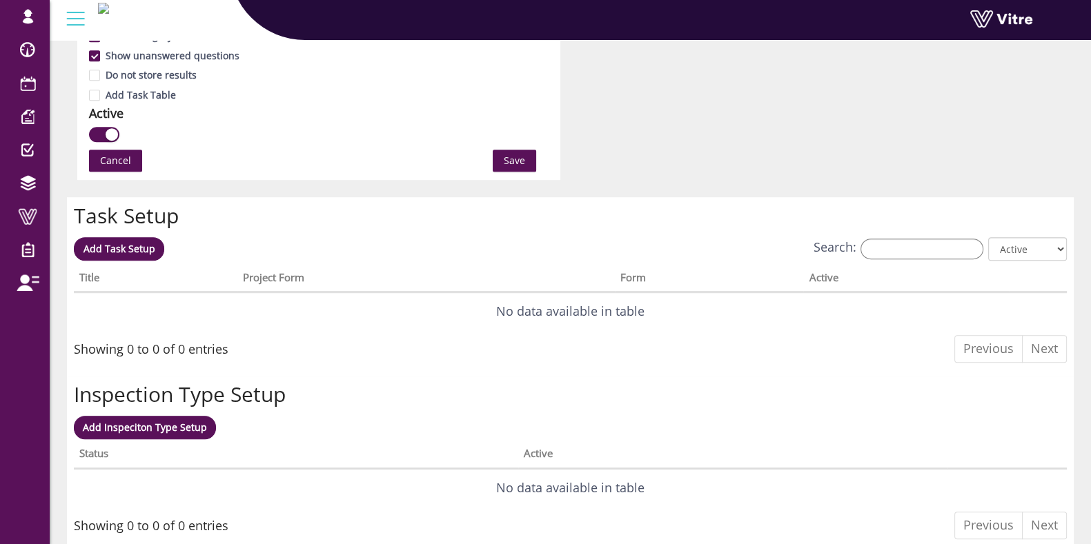
scroll to position [862, 0]
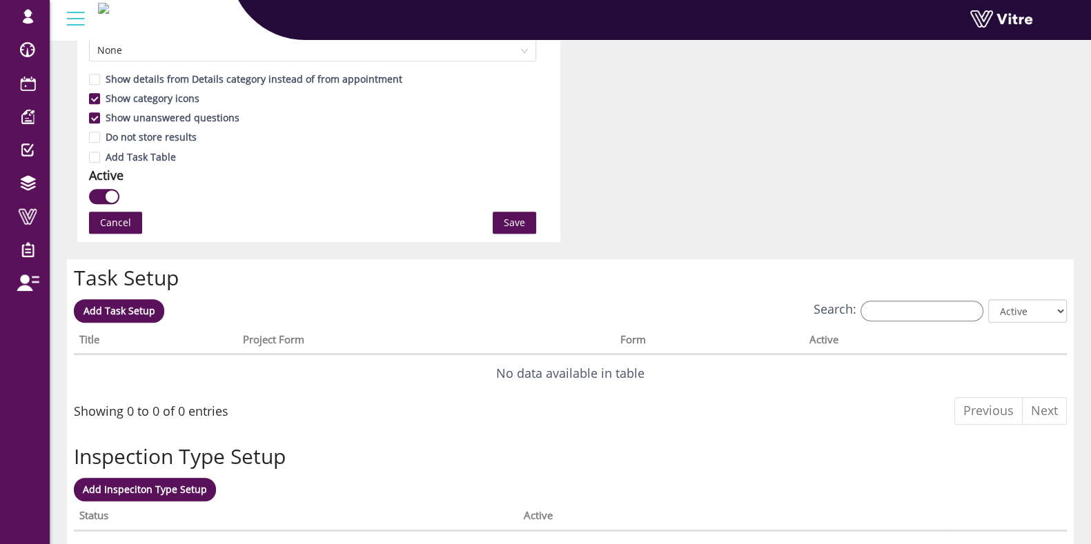
click at [516, 229] on span "Save" at bounding box center [514, 222] width 21 height 15
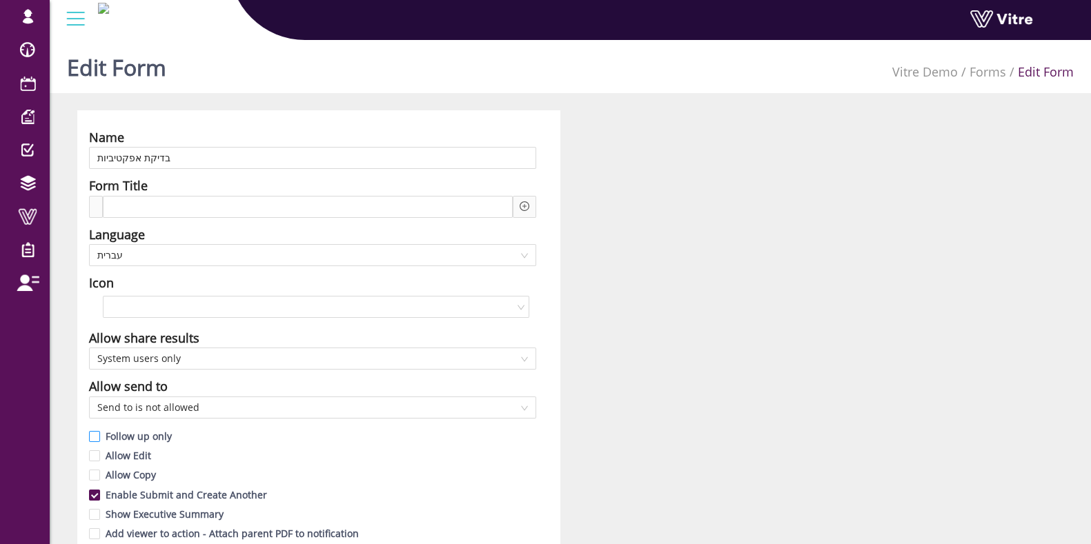
drag, startPoint x: 99, startPoint y: 444, endPoint x: 97, endPoint y: 463, distance: 18.8
click at [99, 444] on input "Follow up only" at bounding box center [95, 440] width 12 height 12
click at [99, 436] on input "Follow up only" at bounding box center [95, 440] width 12 height 12
checkbox input "false"
click at [100, 459] on input "Allow Edit" at bounding box center [95, 459] width 12 height 12
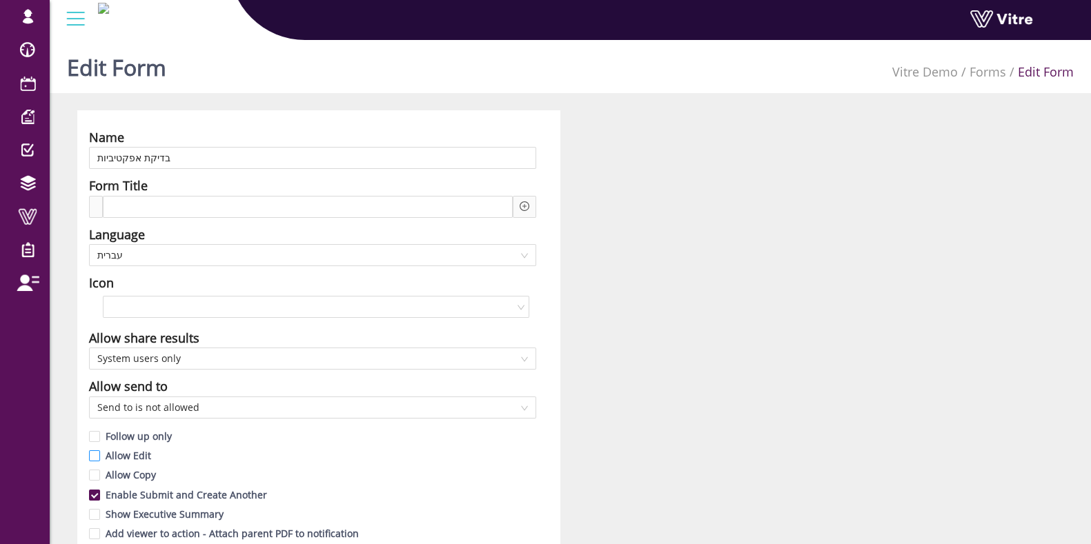
checkbox input "true"
click at [100, 469] on span "Allow Copy" at bounding box center [130, 474] width 61 height 13
click at [100, 473] on input "Allow Copy" at bounding box center [95, 479] width 12 height 12
checkbox input "true"
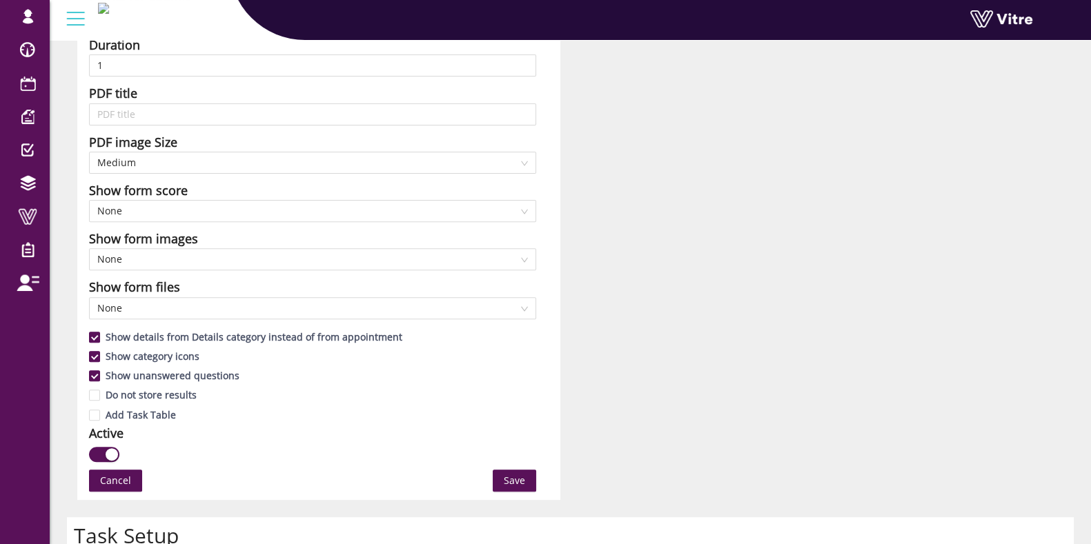
scroll to position [689, 0]
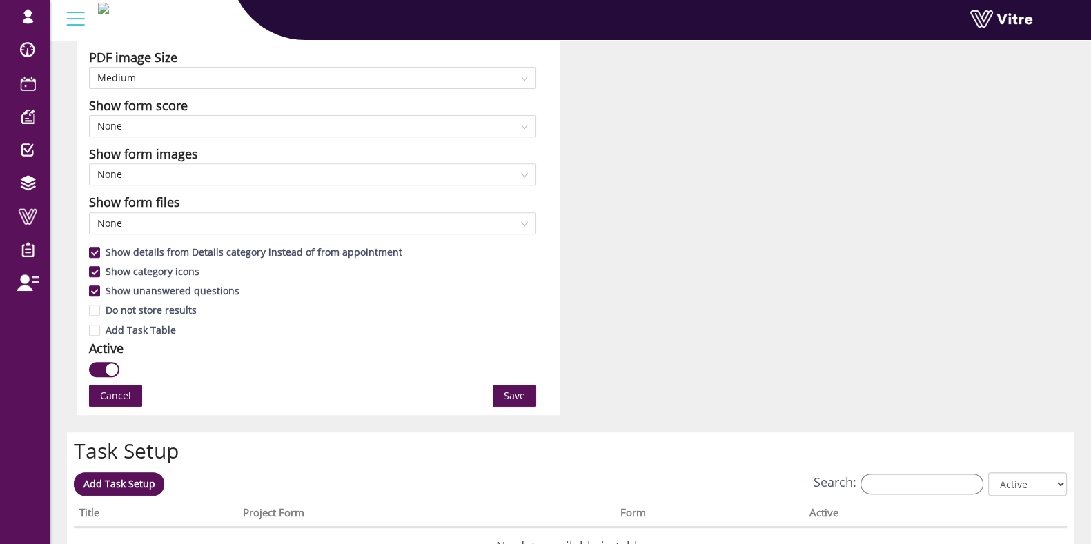
click at [512, 401] on span "Save" at bounding box center [514, 395] width 21 height 15
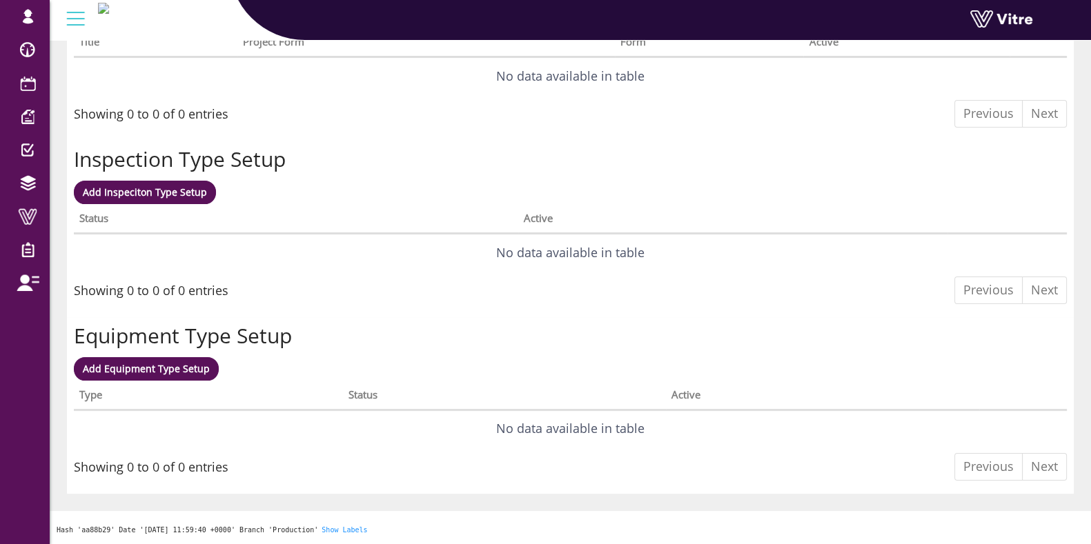
scroll to position [0, 0]
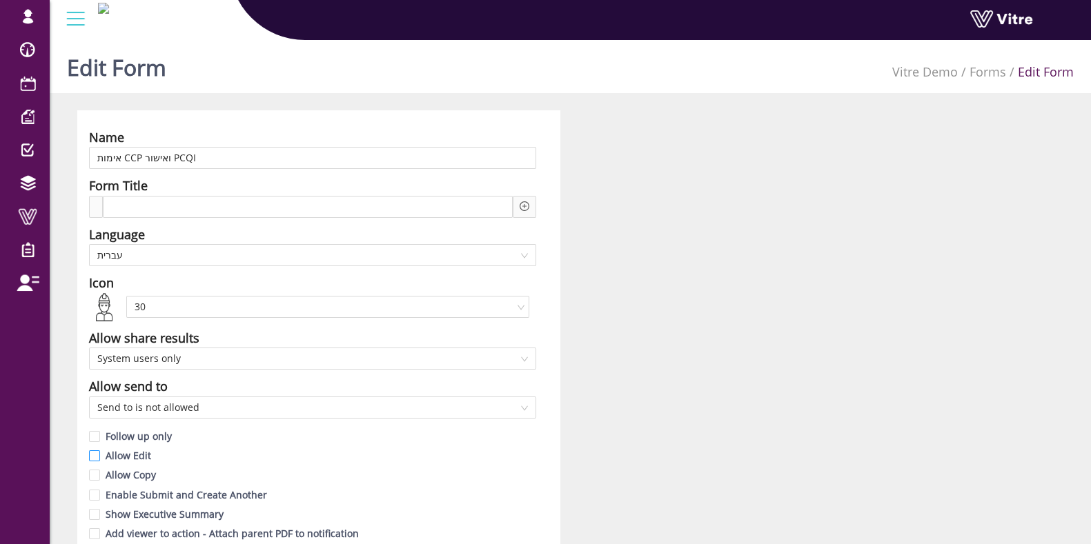
click at [100, 456] on input "Allow Edit" at bounding box center [95, 459] width 12 height 12
checkbox input "true"
click at [95, 470] on span at bounding box center [94, 475] width 11 height 11
click at [95, 473] on input "Allow Copy" at bounding box center [95, 479] width 12 height 12
checkbox input "true"
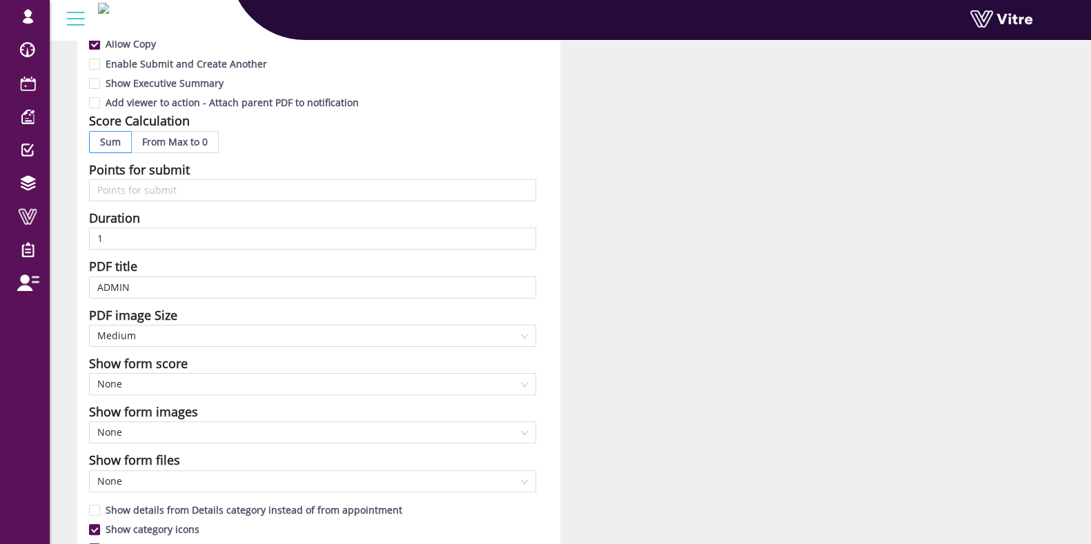
scroll to position [689, 0]
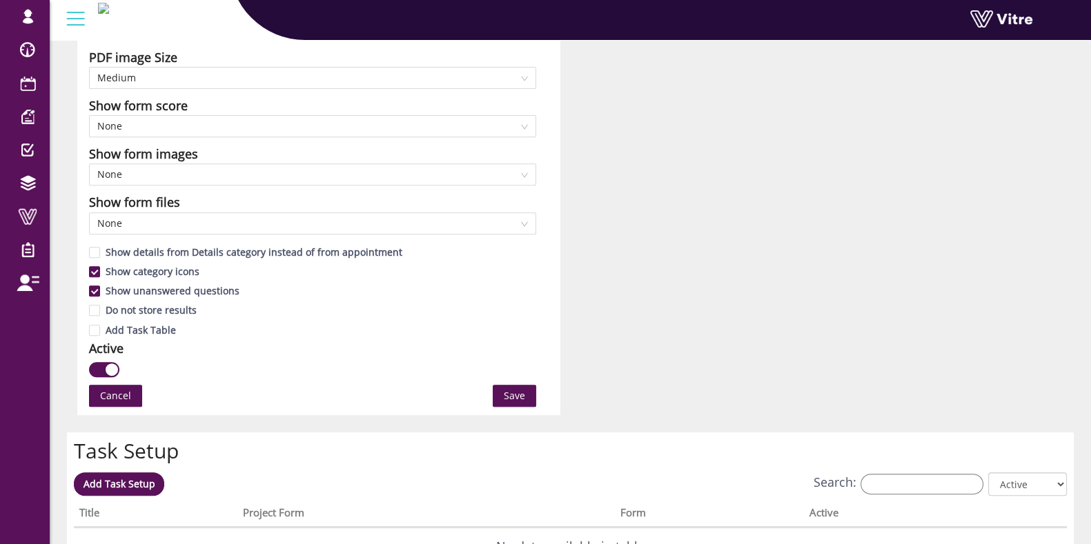
click at [524, 394] on span "Save" at bounding box center [514, 395] width 21 height 15
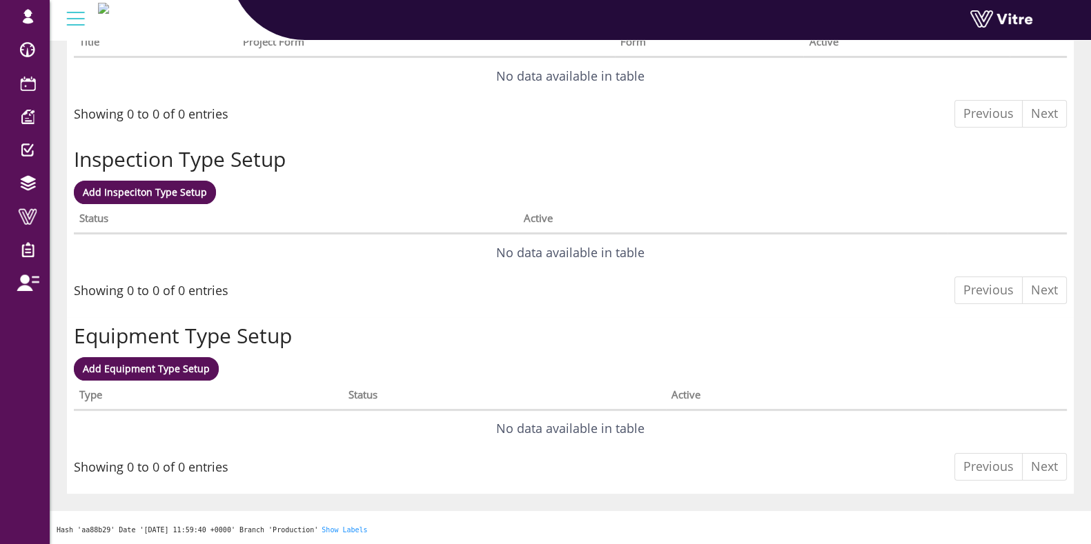
scroll to position [0, 0]
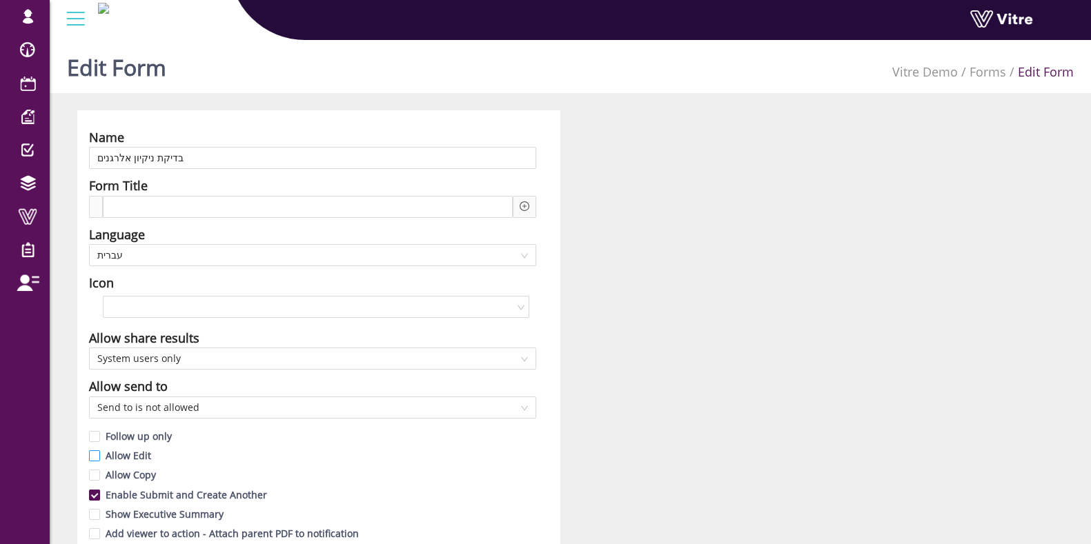
click at [92, 459] on input "Allow Edit" at bounding box center [95, 459] width 12 height 12
checkbox input "true"
click at [95, 475] on input "Allow Copy" at bounding box center [95, 479] width 12 height 12
checkbox input "true"
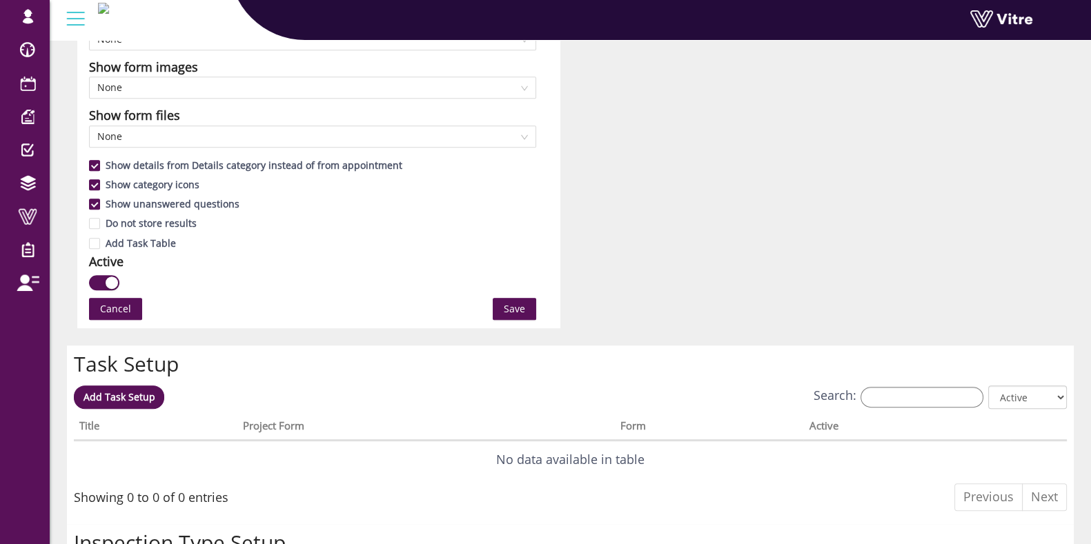
click at [502, 315] on button "Save" at bounding box center [514, 309] width 43 height 22
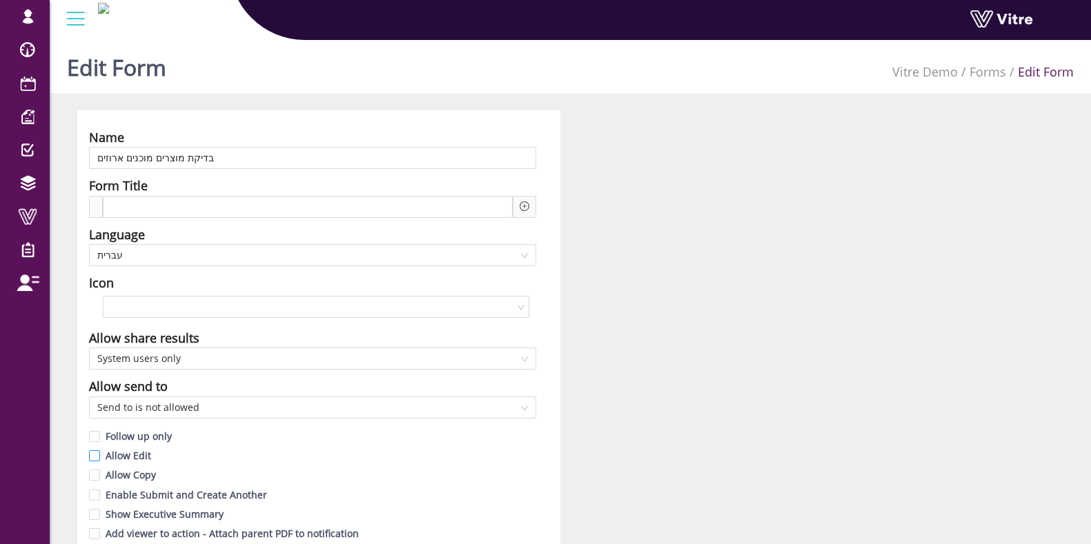
click at [100, 455] on input "Allow Edit" at bounding box center [95, 459] width 12 height 12
checkbox input "true"
click at [96, 470] on span at bounding box center [94, 475] width 11 height 11
click at [96, 473] on input "Allow Copy" at bounding box center [95, 479] width 12 height 12
checkbox input "true"
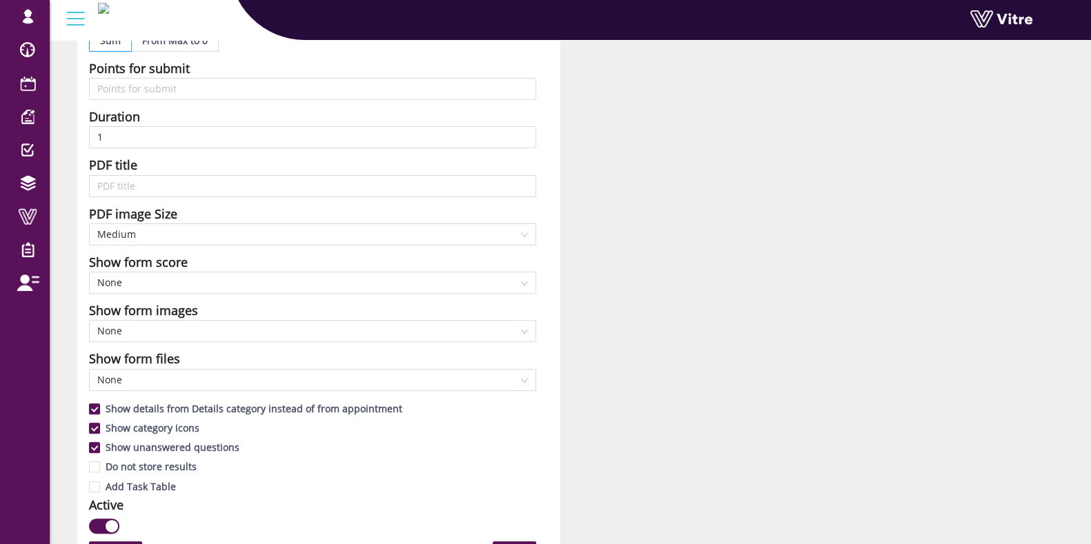
scroll to position [776, 0]
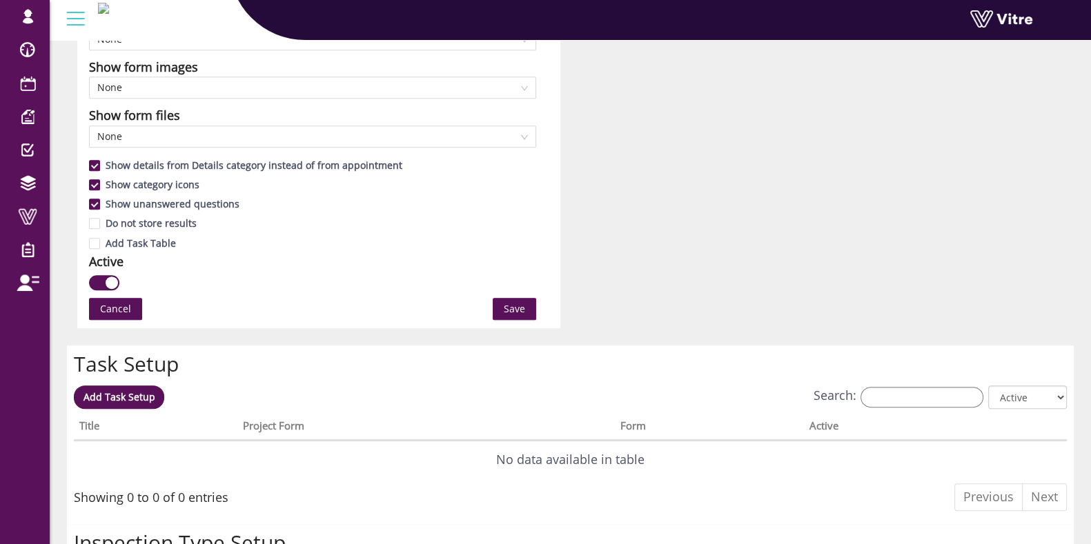
click at [517, 312] on span "Save" at bounding box center [514, 309] width 21 height 15
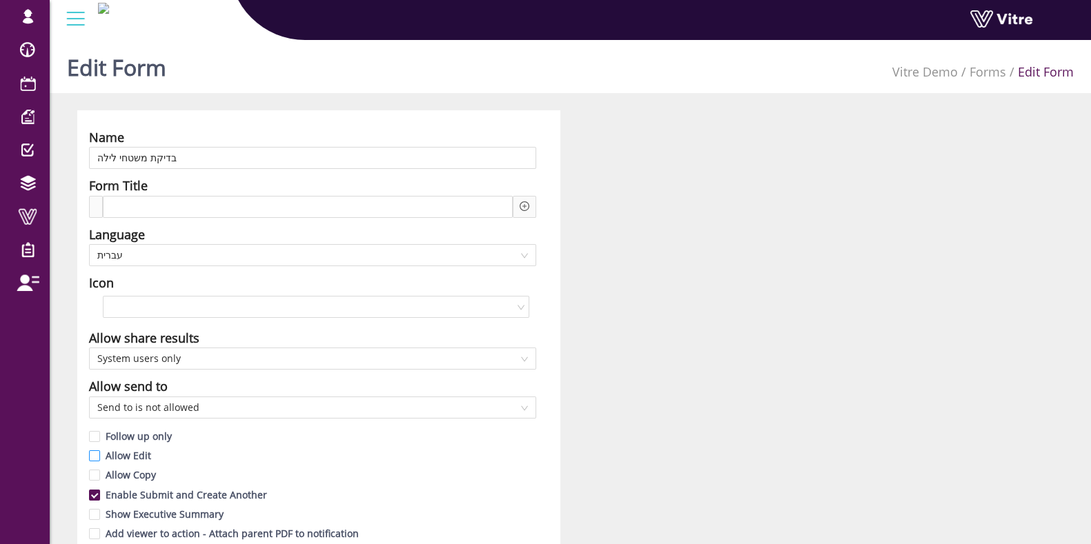
click at [100, 459] on label "Allow Edit" at bounding box center [123, 455] width 68 height 15
click at [101, 476] on span "Allow Copy" at bounding box center [130, 474] width 61 height 13
click at [101, 476] on input "Allow Copy" at bounding box center [95, 479] width 12 height 12
checkbox input "true"
click at [99, 453] on input "Allow Edit" at bounding box center [95, 459] width 12 height 12
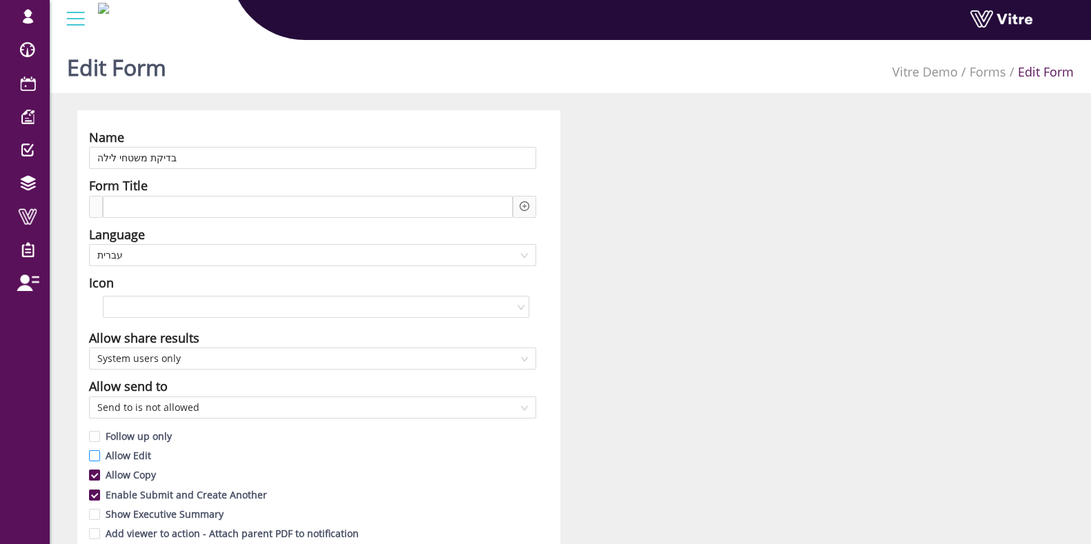
checkbox input "true"
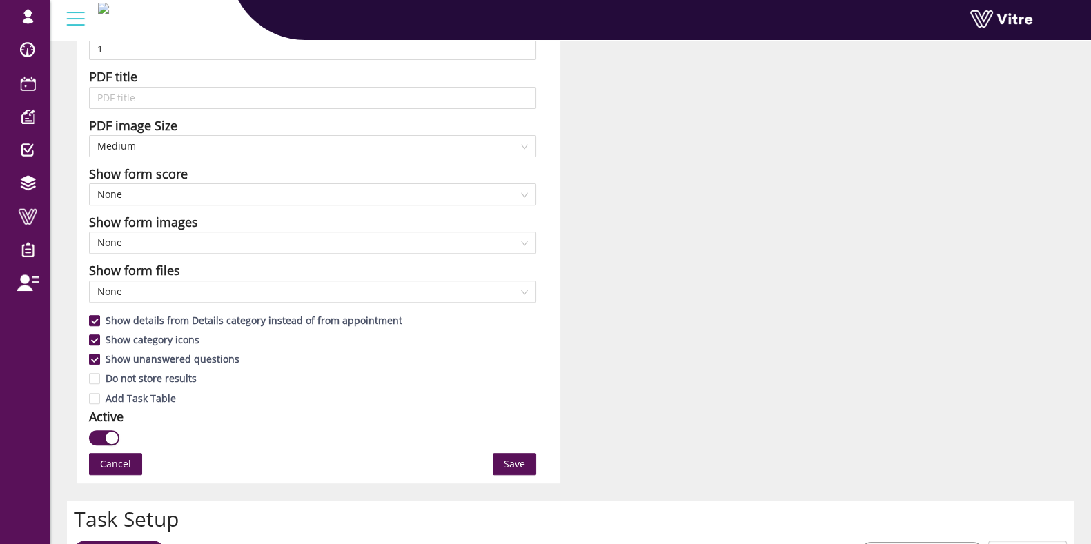
scroll to position [776, 0]
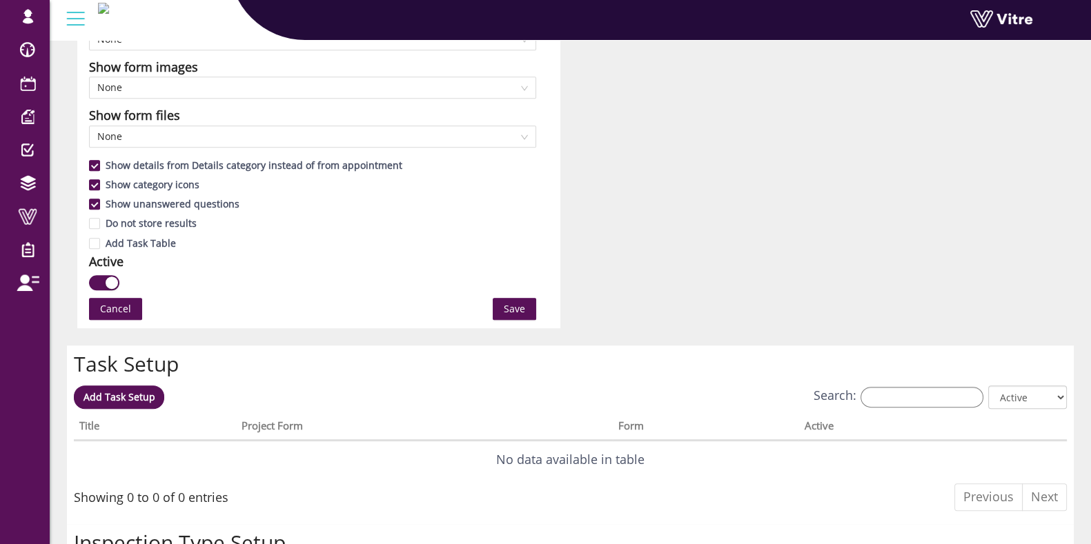
click at [513, 307] on span "Save" at bounding box center [514, 309] width 21 height 15
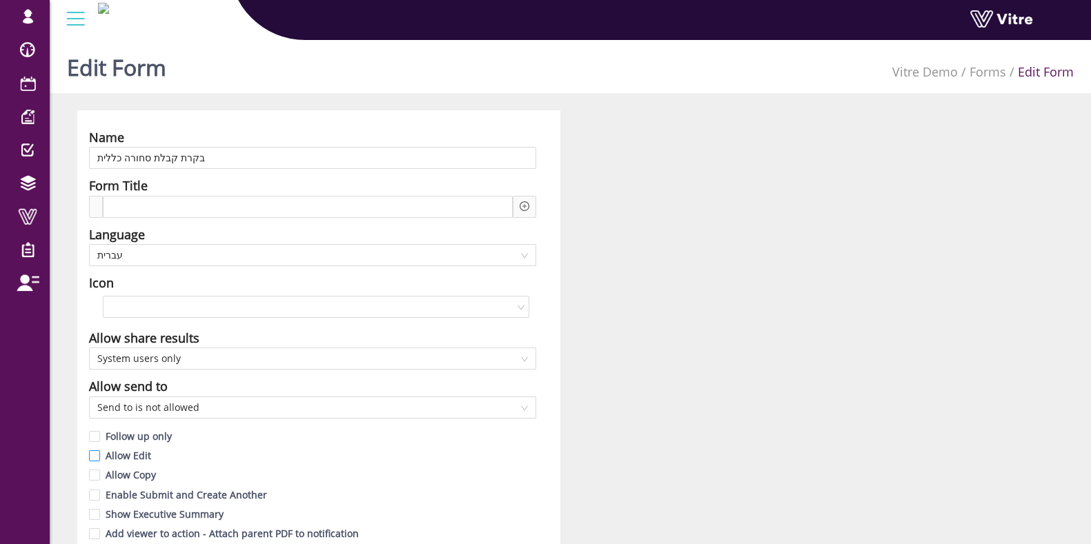
click at [99, 451] on span at bounding box center [94, 456] width 11 height 11
click at [99, 453] on input "Allow Edit" at bounding box center [95, 459] width 12 height 12
checkbox input "true"
click at [97, 477] on input "Allow Copy" at bounding box center [95, 479] width 12 height 12
checkbox input "true"
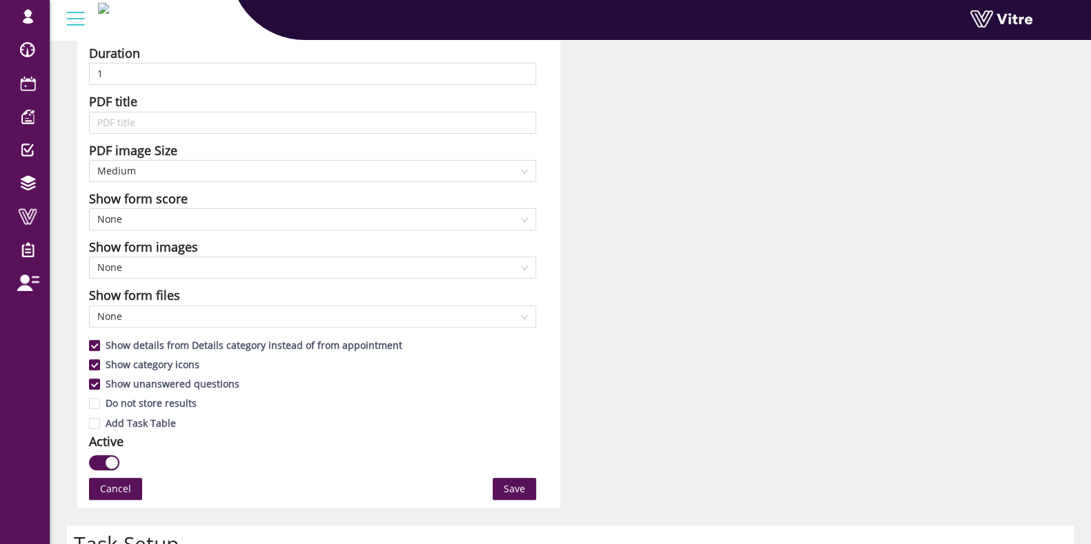
scroll to position [603, 0]
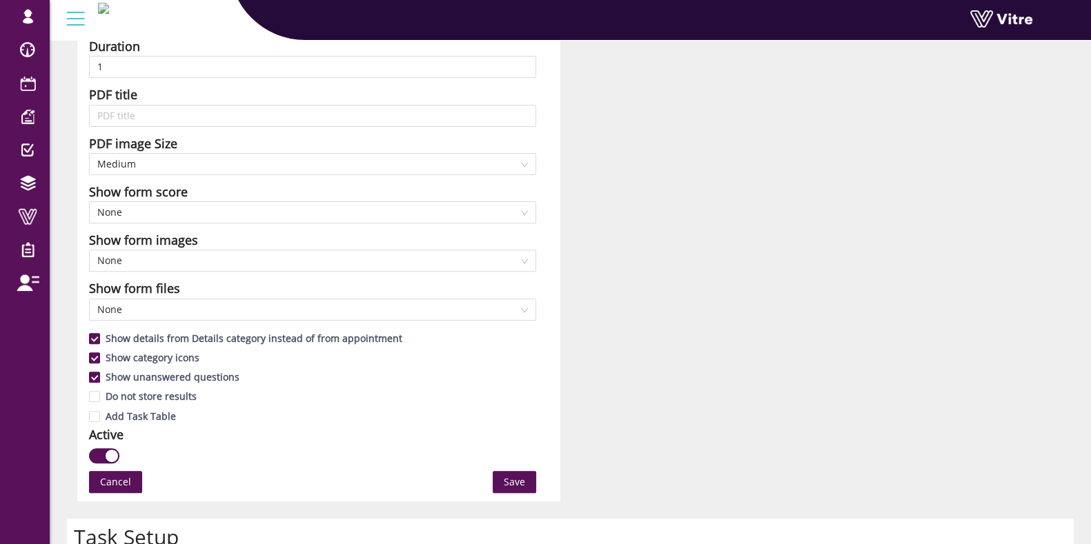
click at [522, 468] on div "Name בקרת קבלת סחורה כללית Form Title Language עברית Icon Allow share results S…" at bounding box center [318, 4] width 483 height 994
click at [517, 481] on span "Save" at bounding box center [514, 482] width 21 height 15
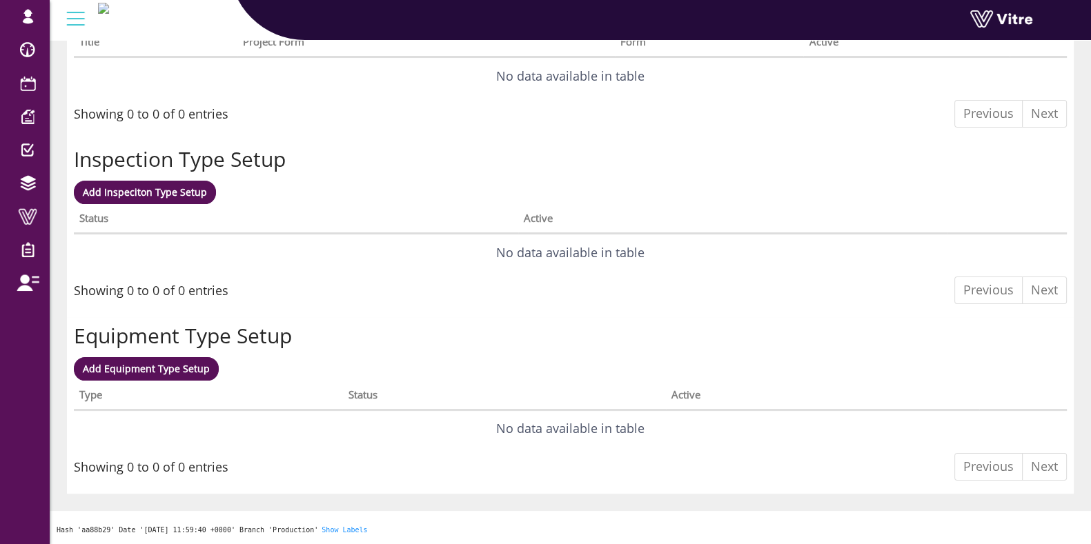
scroll to position [0, 0]
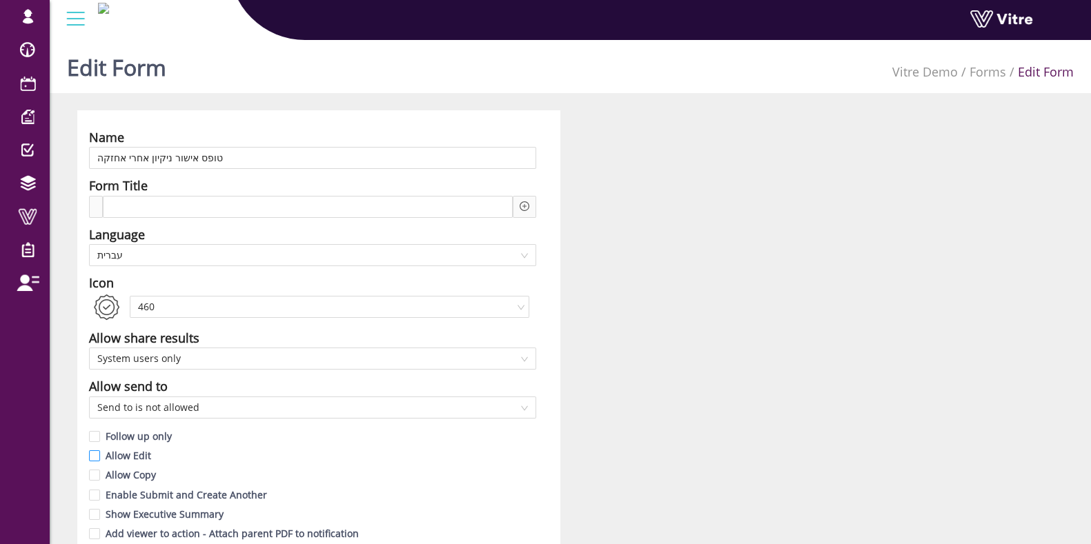
click at [93, 459] on input "Allow Edit" at bounding box center [95, 459] width 12 height 12
checkbox input "true"
click at [93, 474] on input "Allow Copy" at bounding box center [95, 479] width 12 height 12
checkbox input "true"
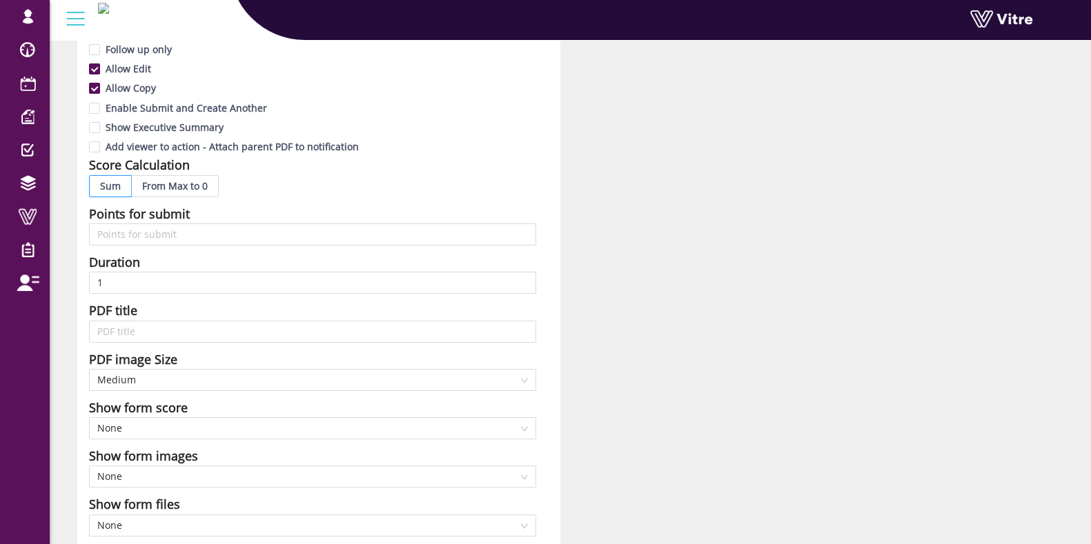
scroll to position [603, 0]
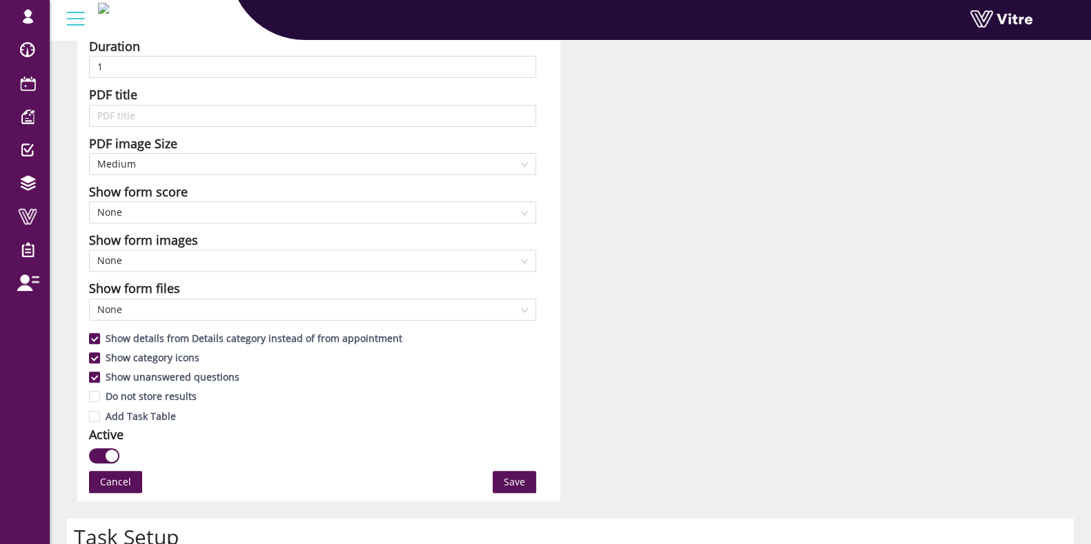
click at [514, 480] on span "Save" at bounding box center [514, 482] width 21 height 15
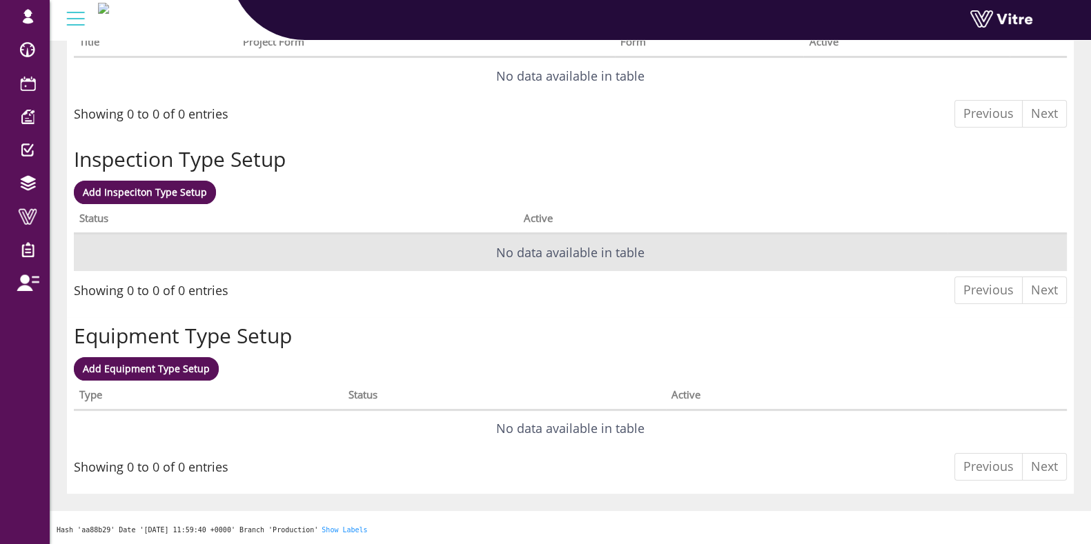
scroll to position [0, 0]
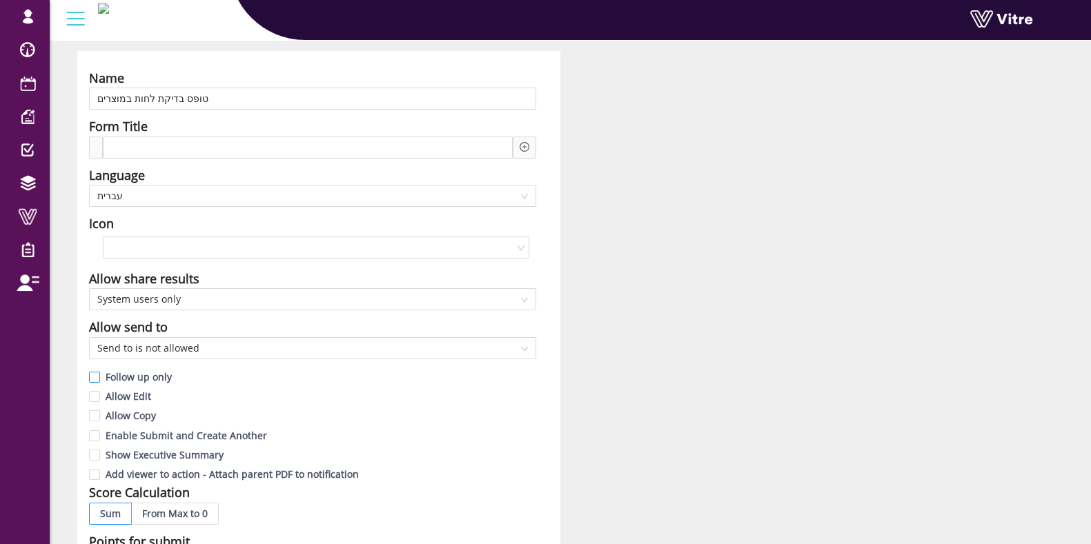
scroll to position [86, 0]
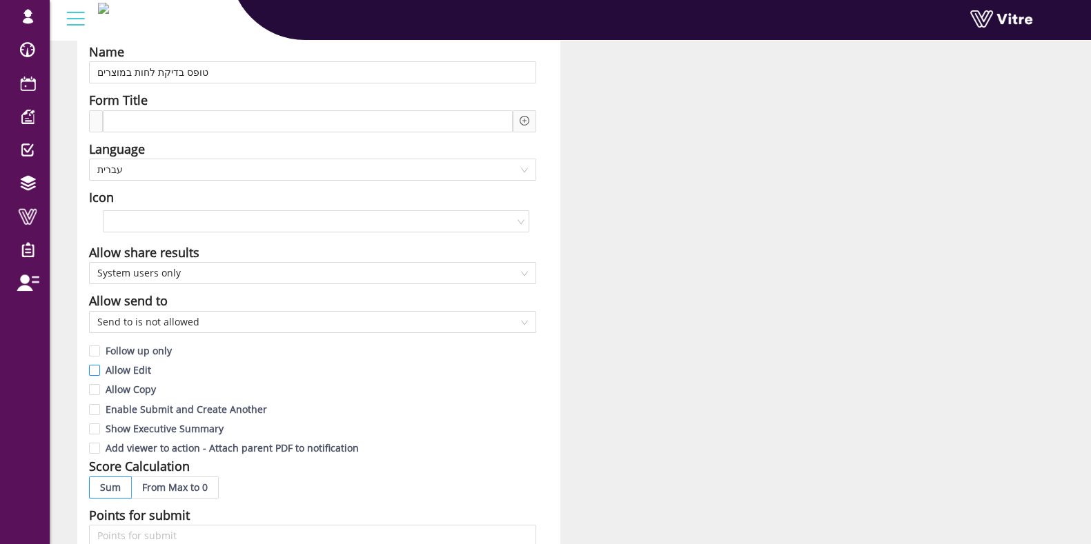
click at [93, 373] on input "Allow Edit" at bounding box center [95, 374] width 12 height 12
checkbox input "true"
click at [97, 387] on input "Allow Copy" at bounding box center [95, 393] width 12 height 12
checkbox input "true"
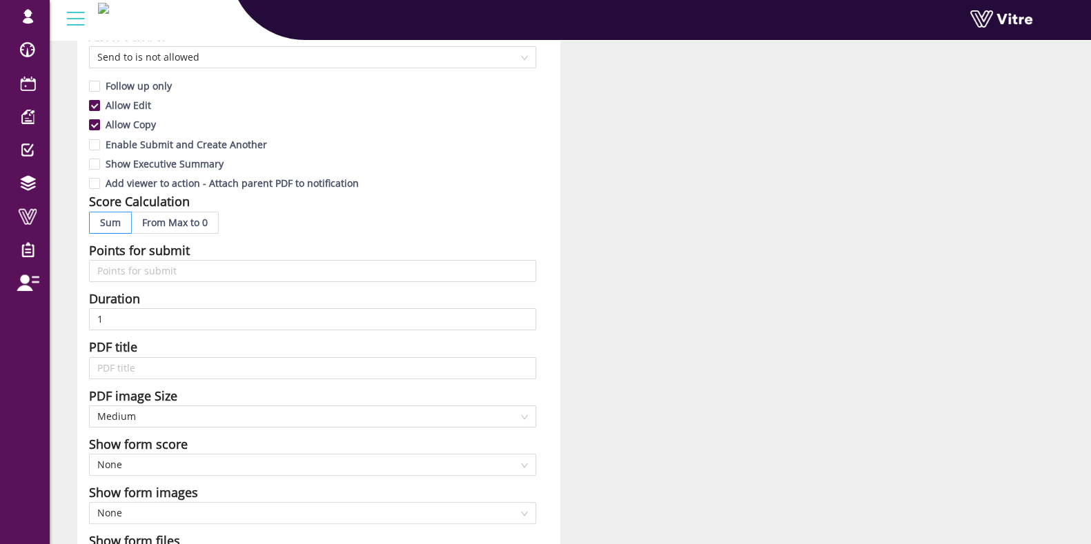
scroll to position [603, 0]
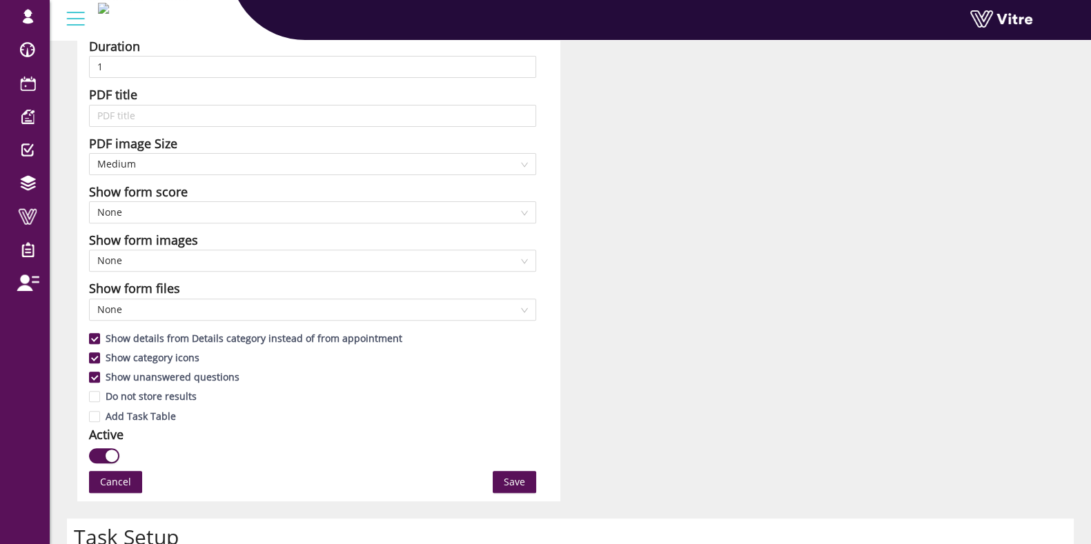
click at [511, 489] on button "Save" at bounding box center [514, 482] width 43 height 22
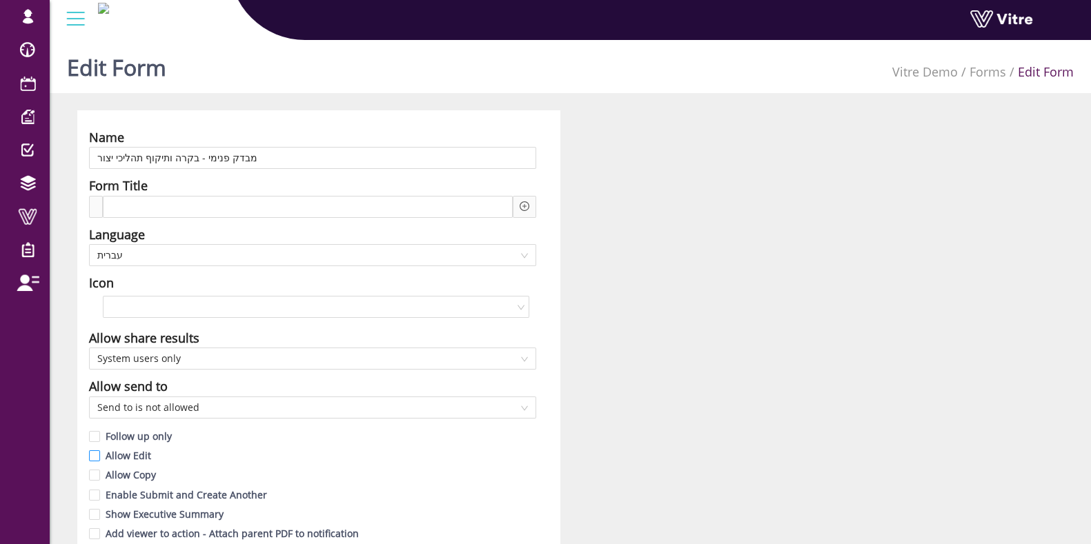
click at [98, 454] on input "Allow Edit" at bounding box center [95, 459] width 12 height 12
checkbox input "true"
click at [92, 484] on input "Allow Copy" at bounding box center [95, 479] width 12 height 12
checkbox input "true"
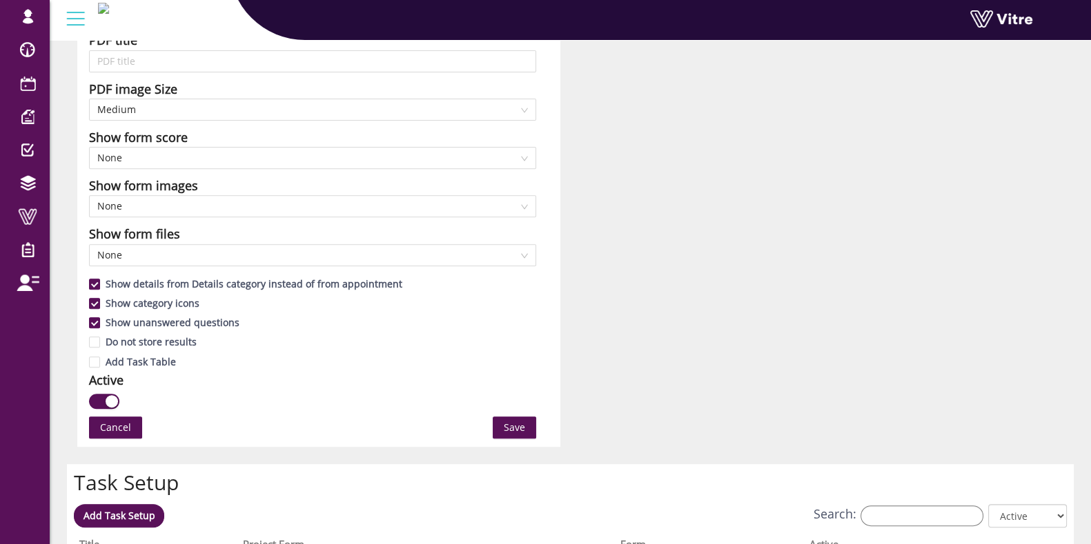
scroll to position [689, 0]
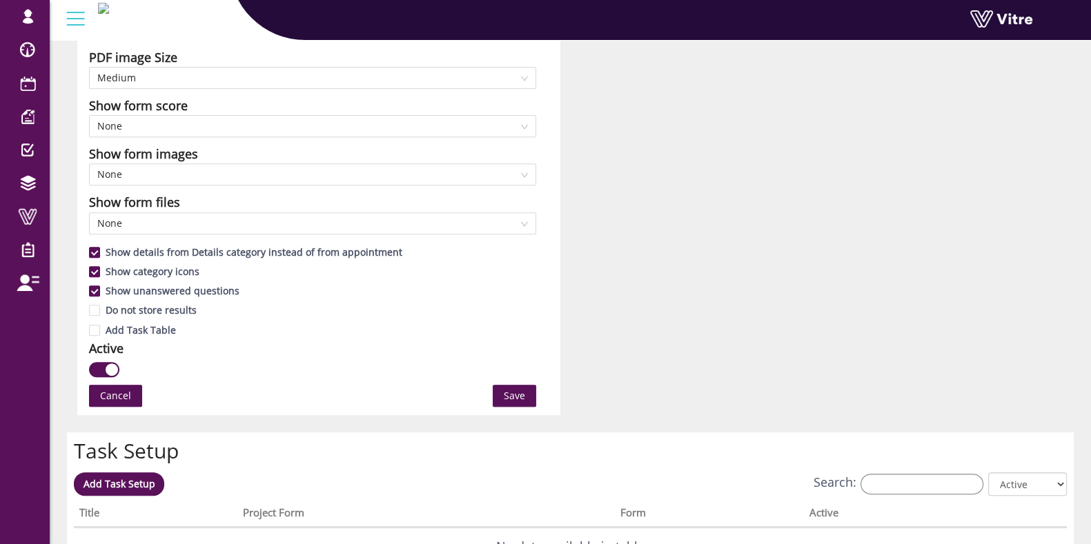
click at [516, 393] on span "Save" at bounding box center [514, 395] width 21 height 15
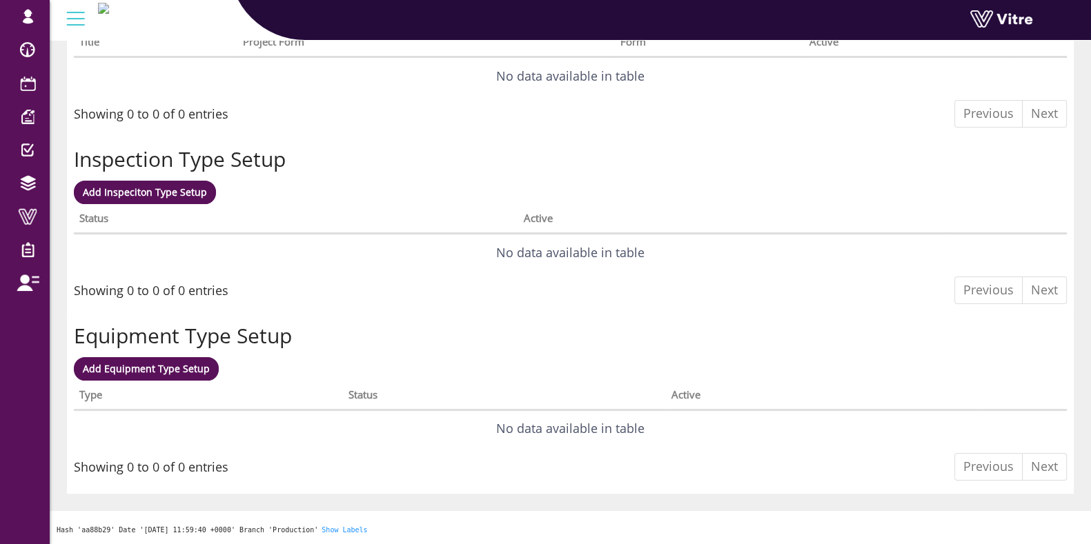
scroll to position [0, 0]
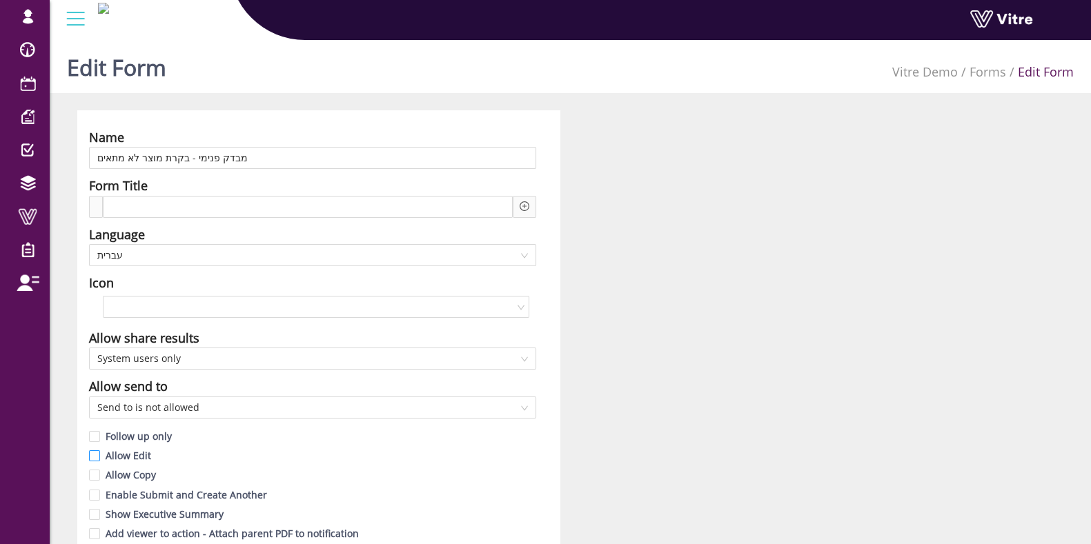
click at [101, 457] on input "Allow Edit" at bounding box center [95, 459] width 12 height 12
checkbox input "true"
click at [100, 471] on span "Allow Copy" at bounding box center [130, 474] width 61 height 13
click at [100, 473] on input "Allow Copy" at bounding box center [95, 479] width 12 height 12
checkbox input "true"
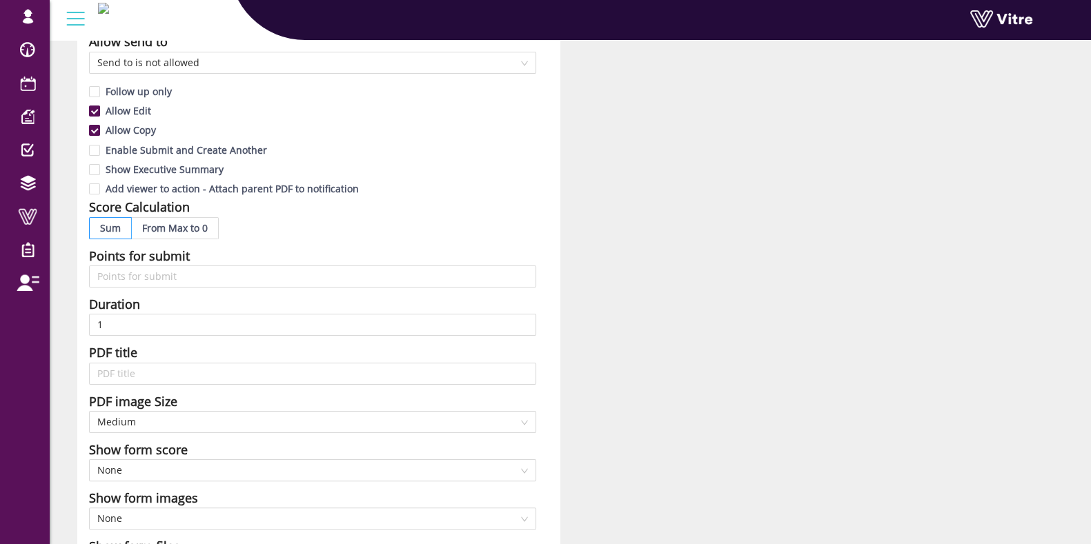
scroll to position [603, 0]
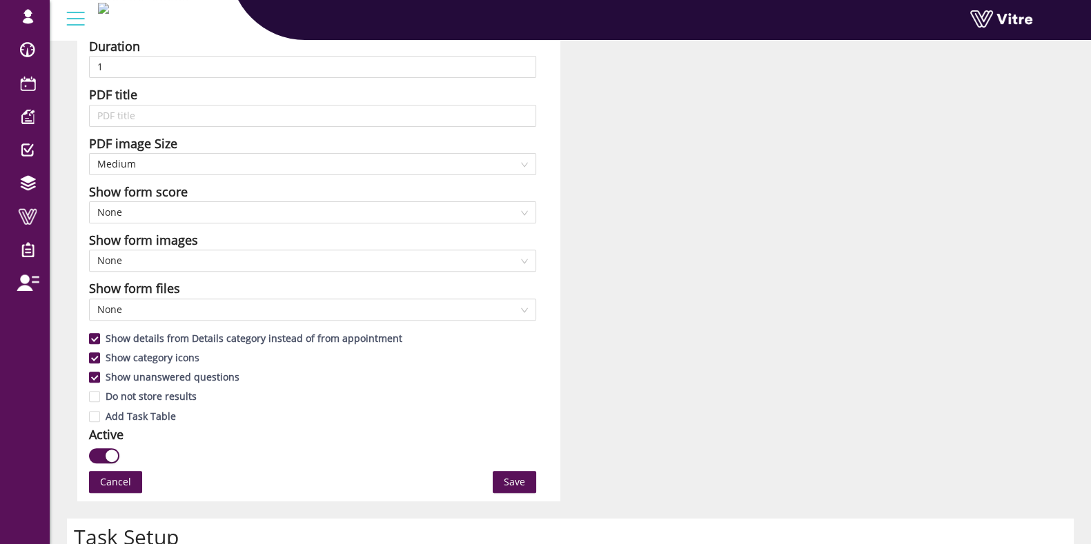
click at [513, 471] on button "Save" at bounding box center [514, 482] width 43 height 22
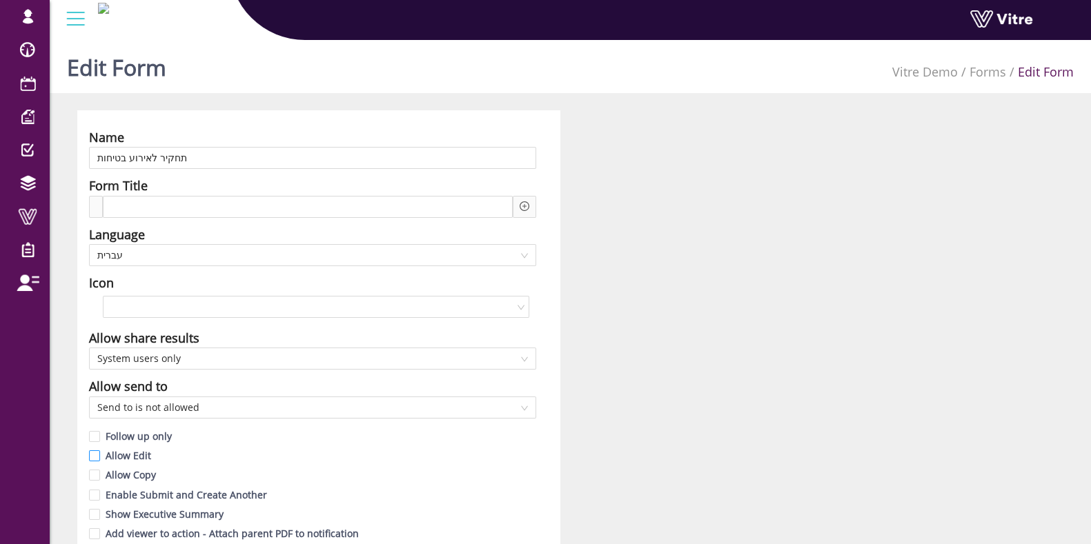
click at [99, 458] on input "Allow Edit" at bounding box center [95, 459] width 12 height 12
checkbox input "true"
click at [99, 473] on input "Allow Copy" at bounding box center [95, 479] width 12 height 12
checkbox input "true"
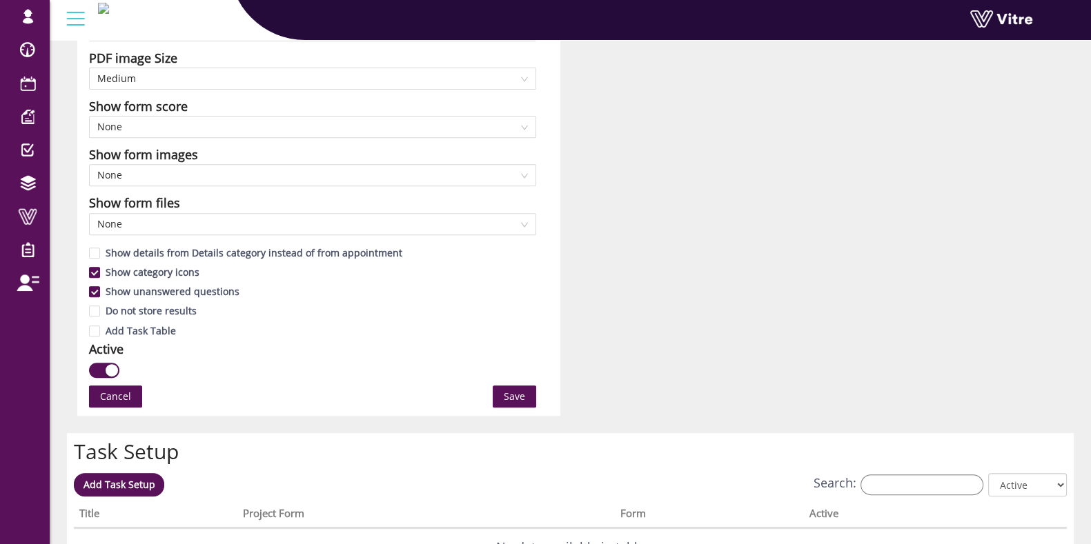
scroll to position [689, 0]
click at [522, 398] on span "Save" at bounding box center [514, 395] width 21 height 15
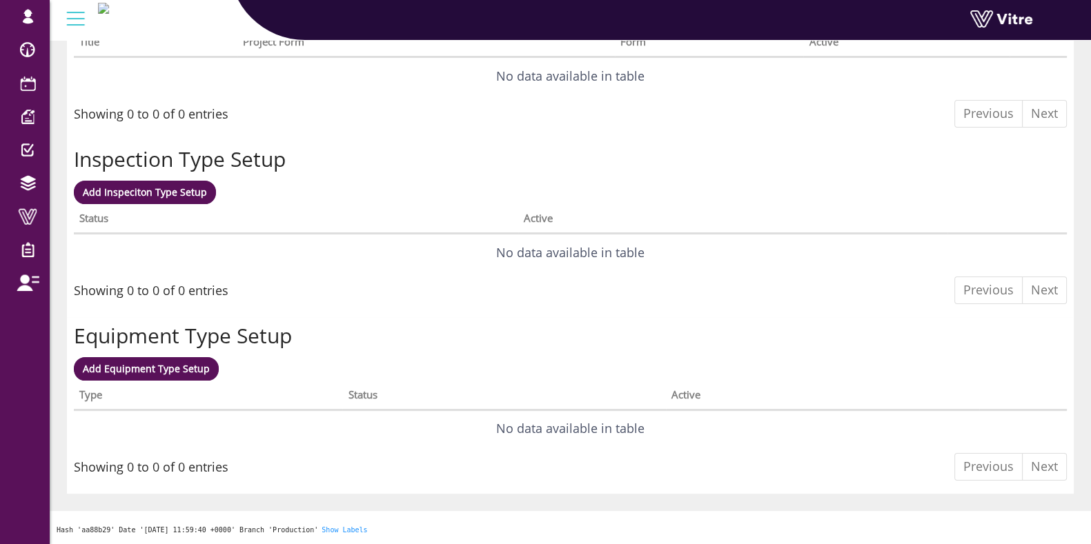
scroll to position [0, 0]
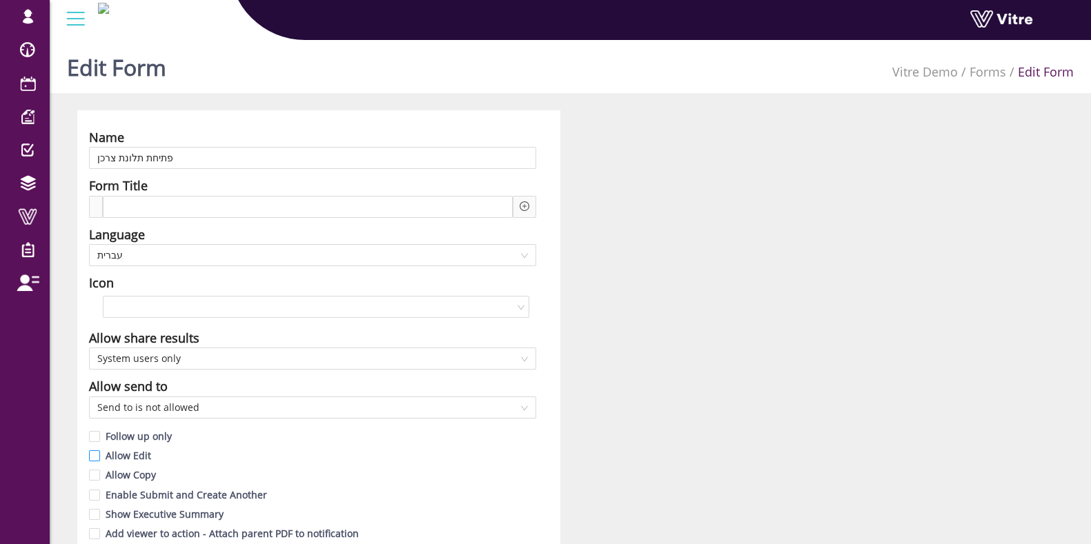
click at [97, 460] on input "Allow Edit" at bounding box center [95, 459] width 12 height 12
checkbox input "true"
click at [95, 476] on input "Allow Copy" at bounding box center [95, 479] width 12 height 12
checkbox input "true"
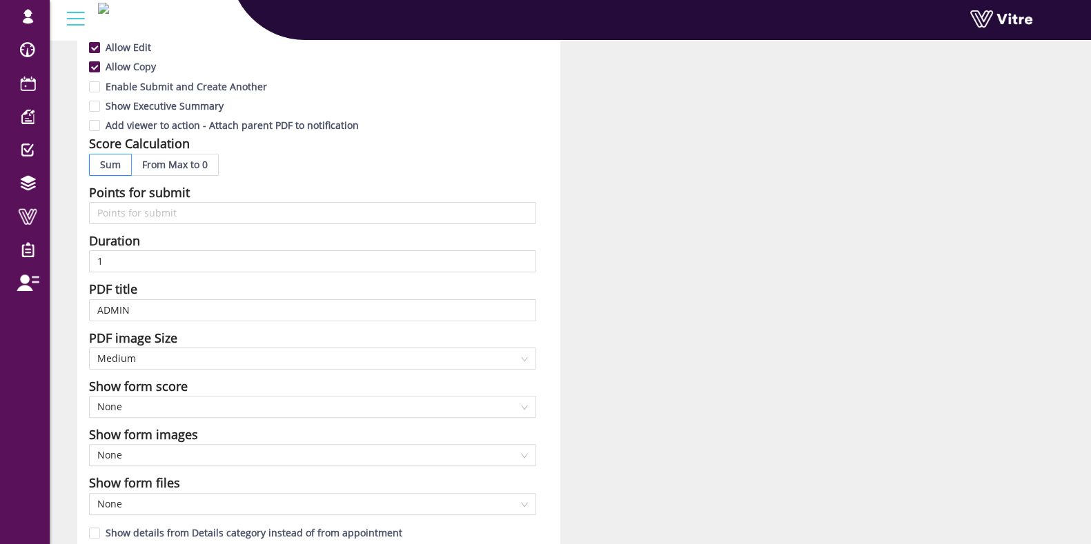
scroll to position [603, 0]
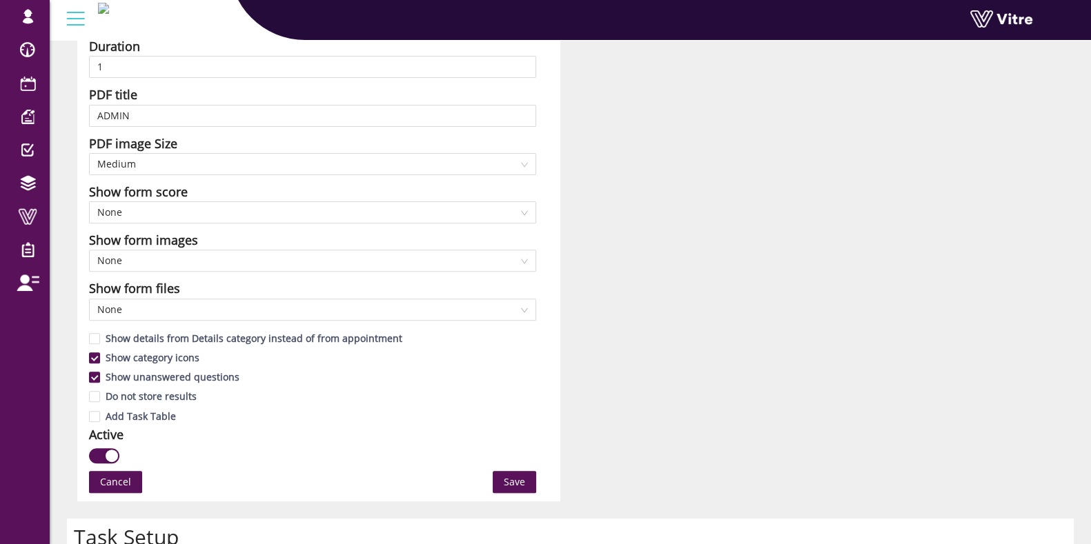
click at [510, 487] on span "Save" at bounding box center [514, 482] width 21 height 15
